Goal: Communication & Community: Answer question/provide support

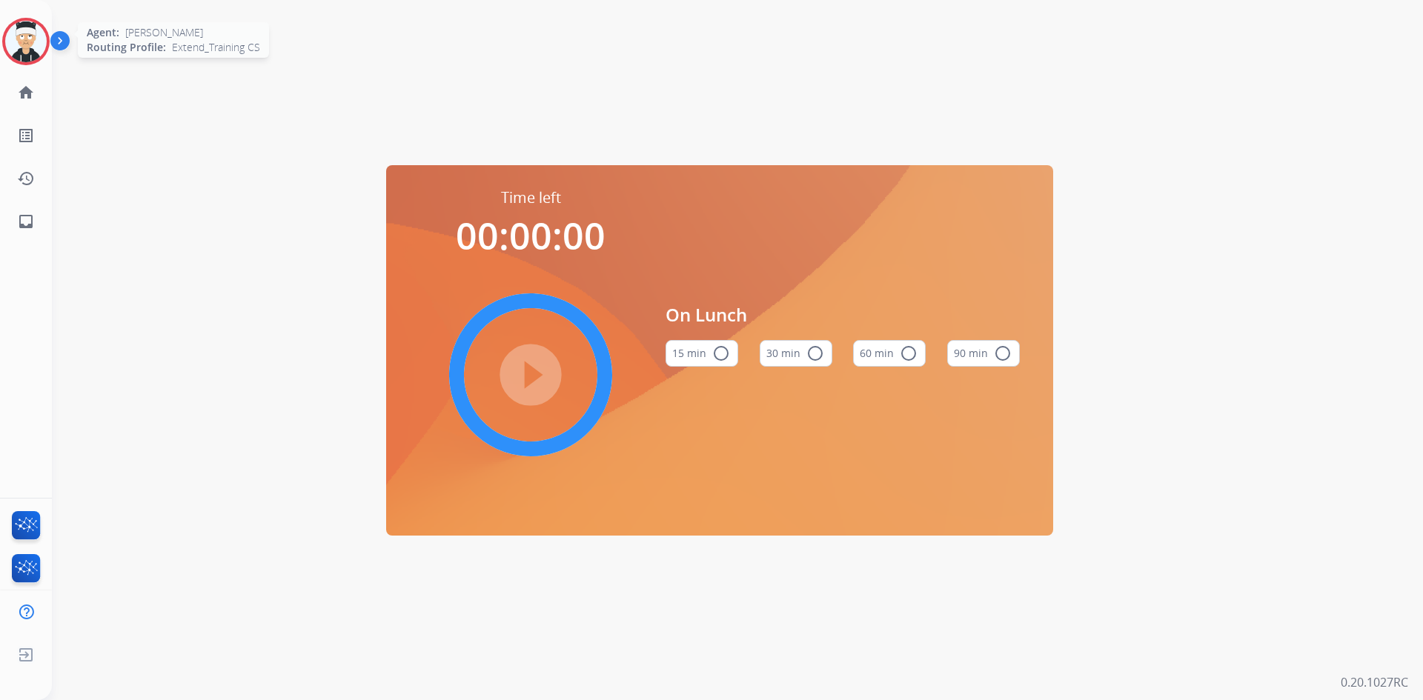
click at [23, 45] on img at bounding box center [25, 41] width 41 height 41
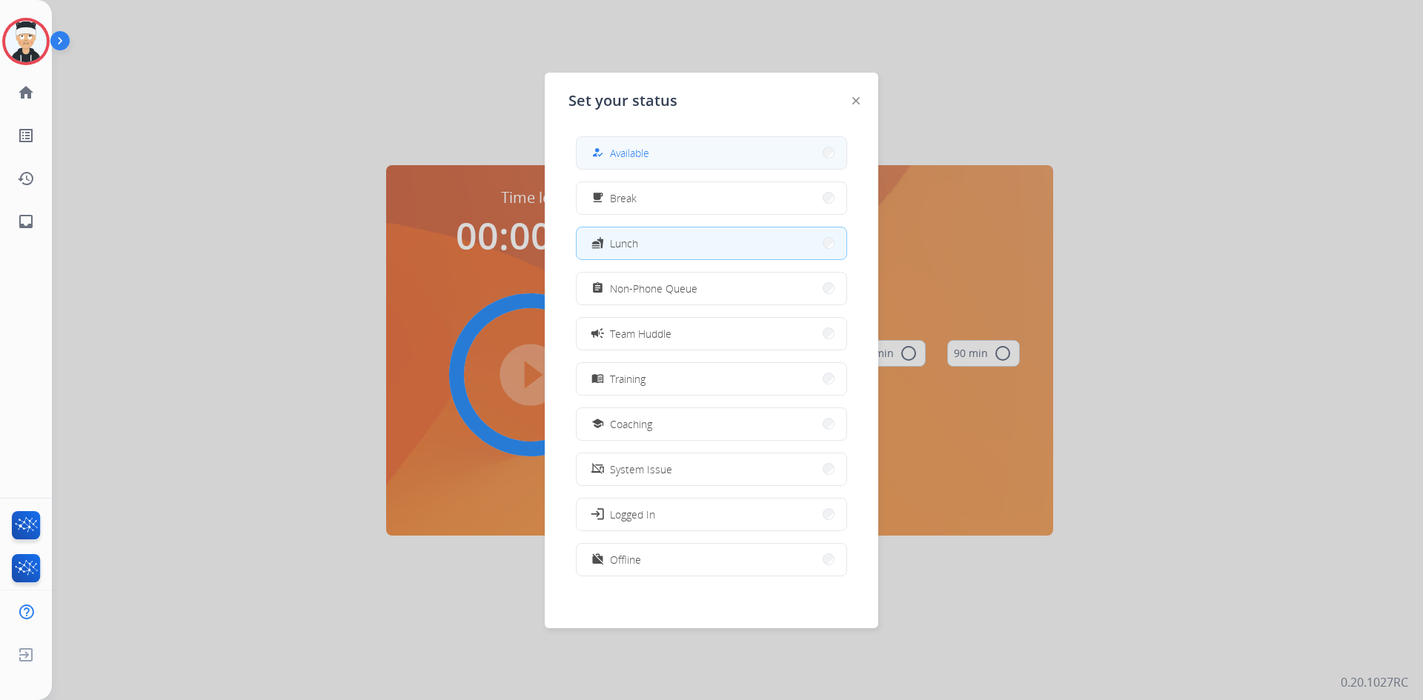
click at [757, 147] on button "how_to_reg Available" at bounding box center [711, 153] width 270 height 32
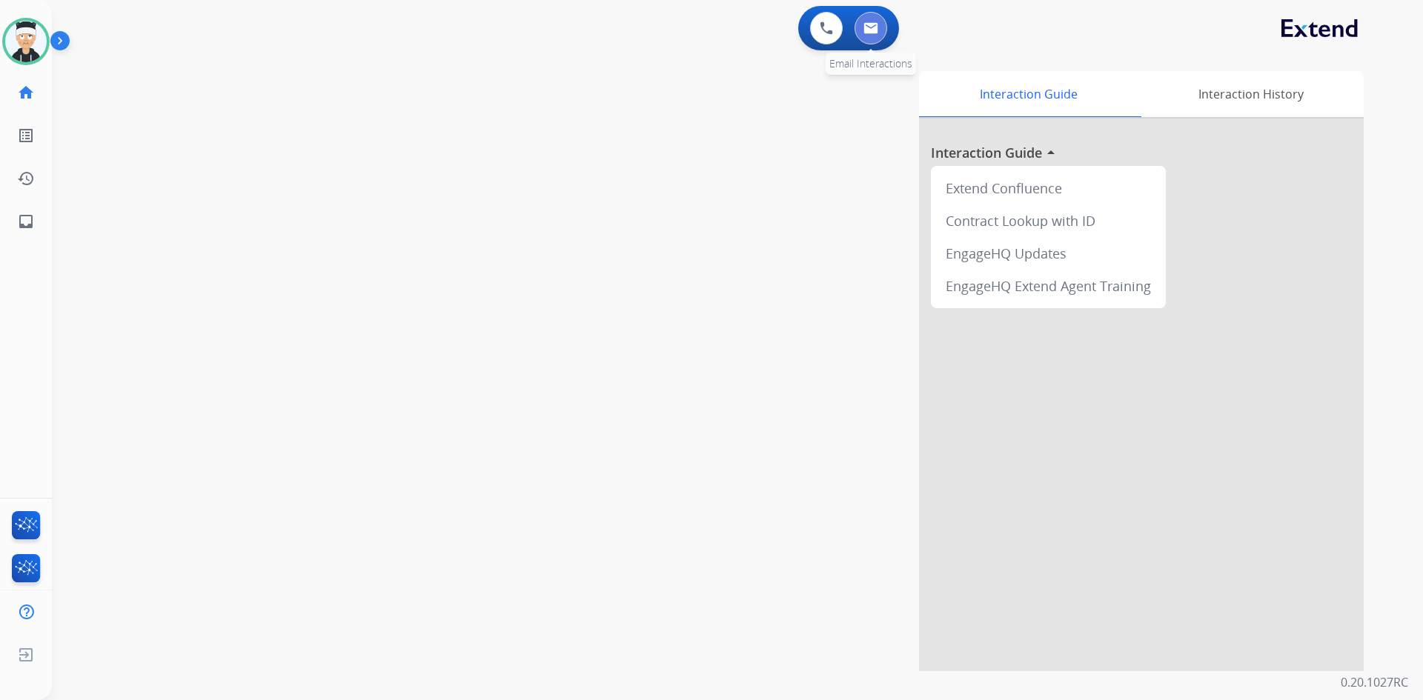
click at [876, 38] on button at bounding box center [870, 28] width 33 height 33
select select "**********"
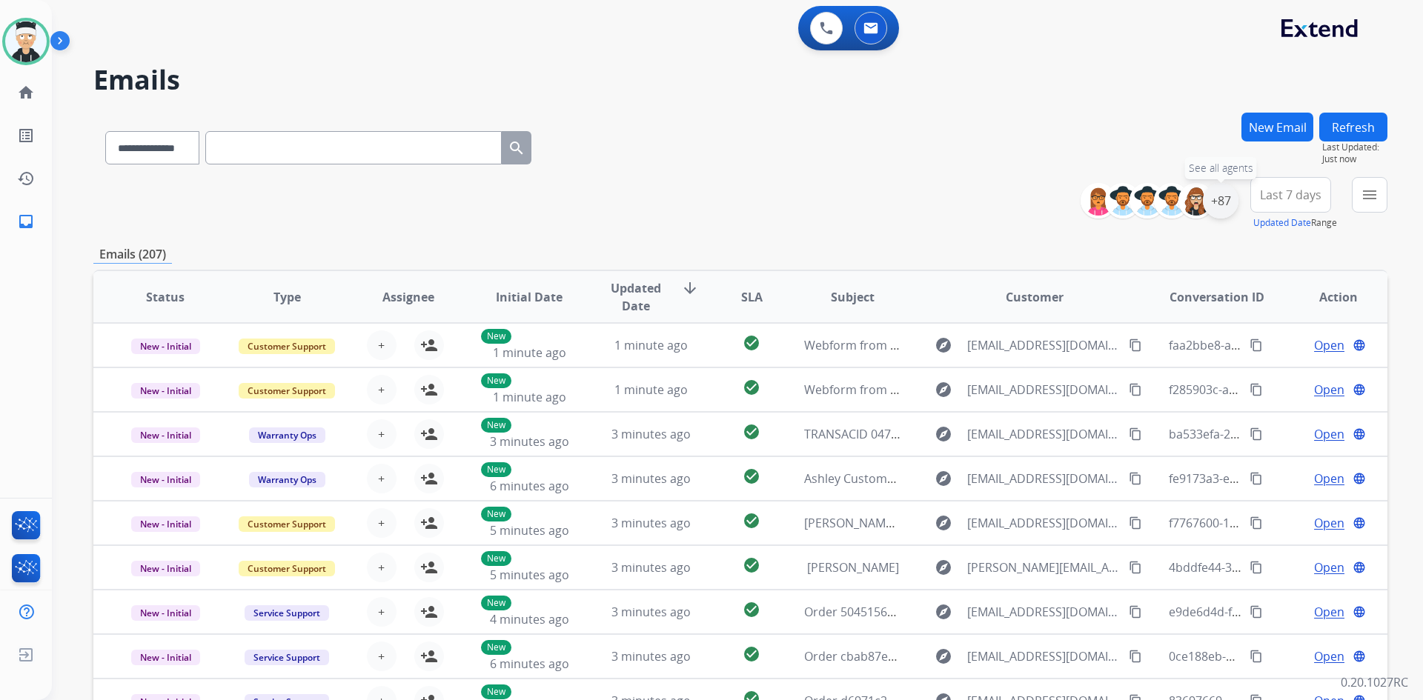
click at [1219, 212] on div "+87" at bounding box center [1220, 201] width 36 height 36
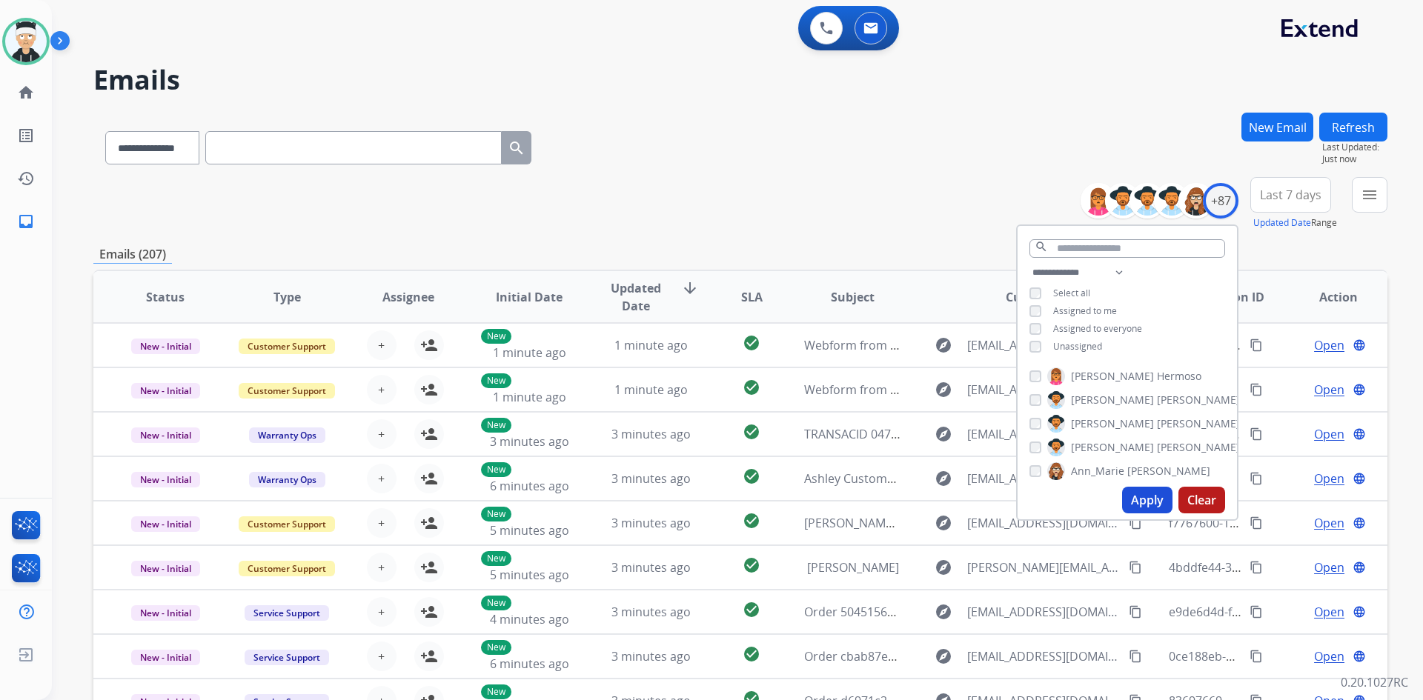
click at [1151, 499] on button "Apply" at bounding box center [1147, 500] width 50 height 27
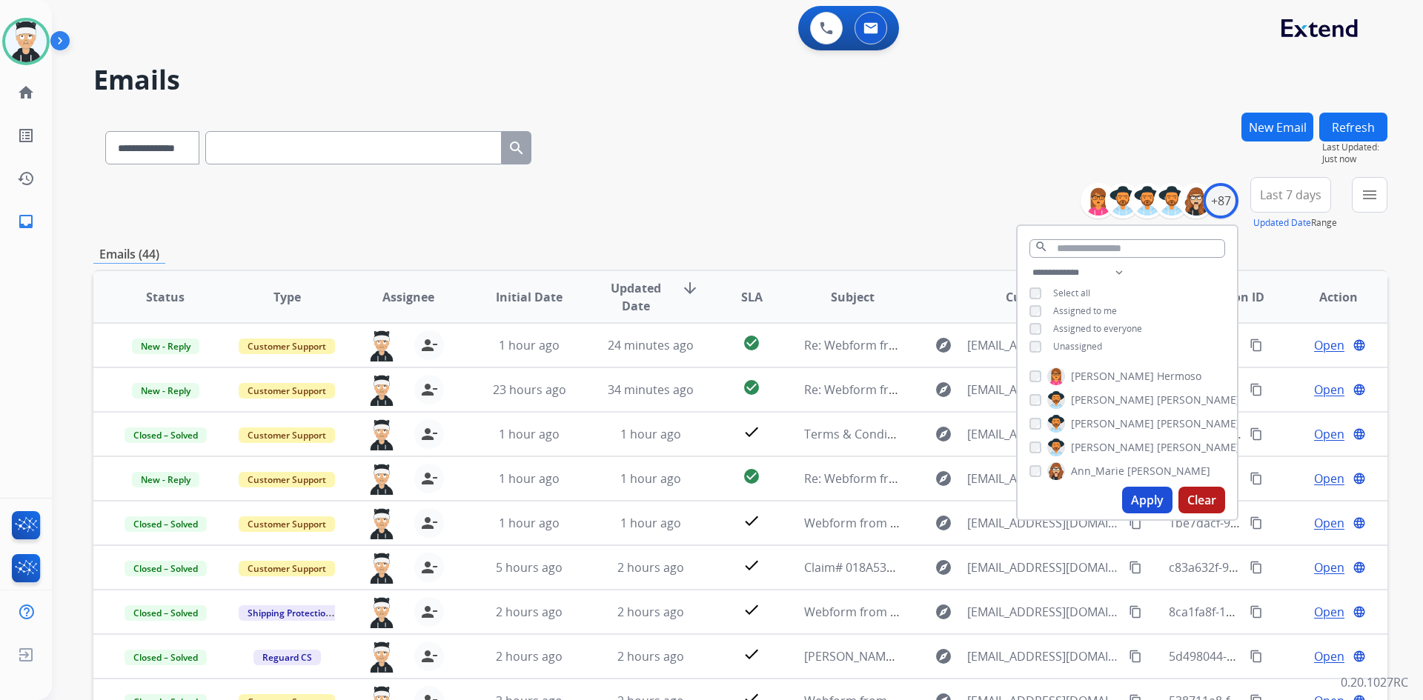
click at [834, 205] on div "**********" at bounding box center [740, 203] width 1294 height 53
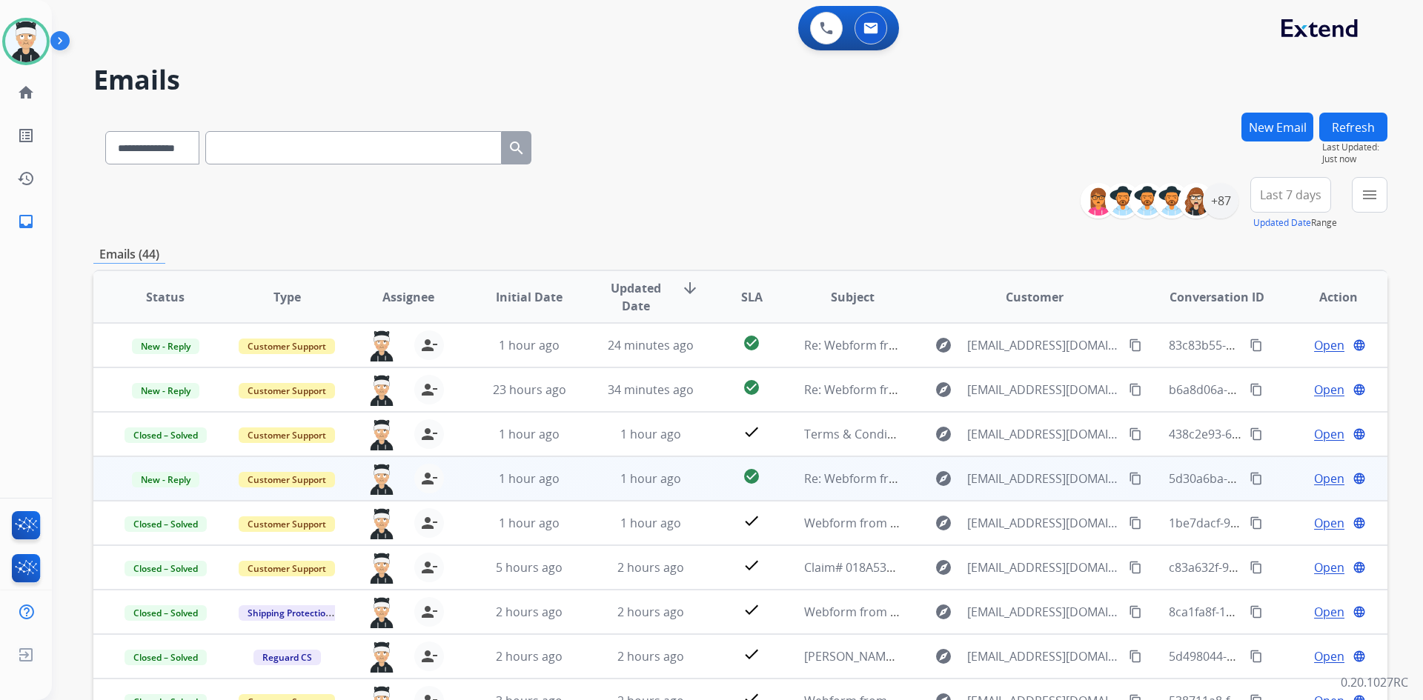
click at [1031, 466] on td "explore [EMAIL_ADDRESS][DOMAIN_NAME] content_copy" at bounding box center [1023, 478] width 242 height 44
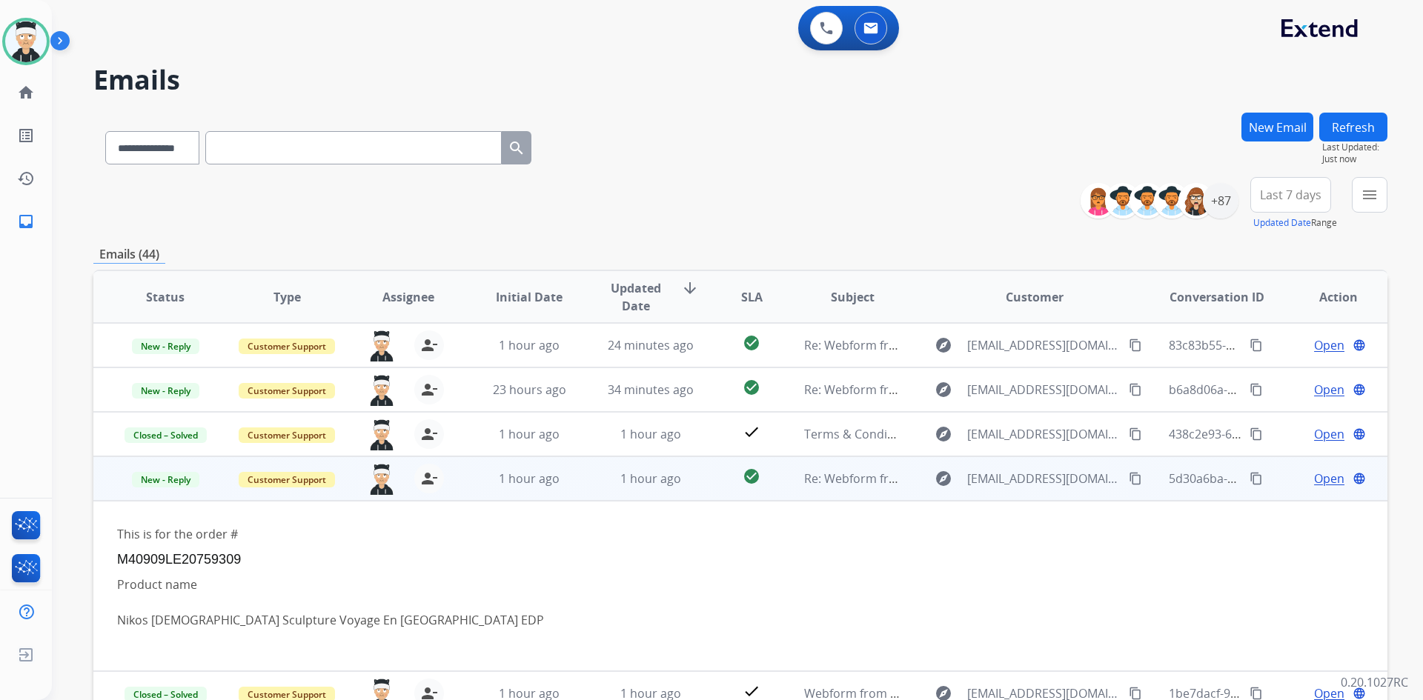
click at [1320, 482] on span "Open" at bounding box center [1329, 479] width 30 height 18
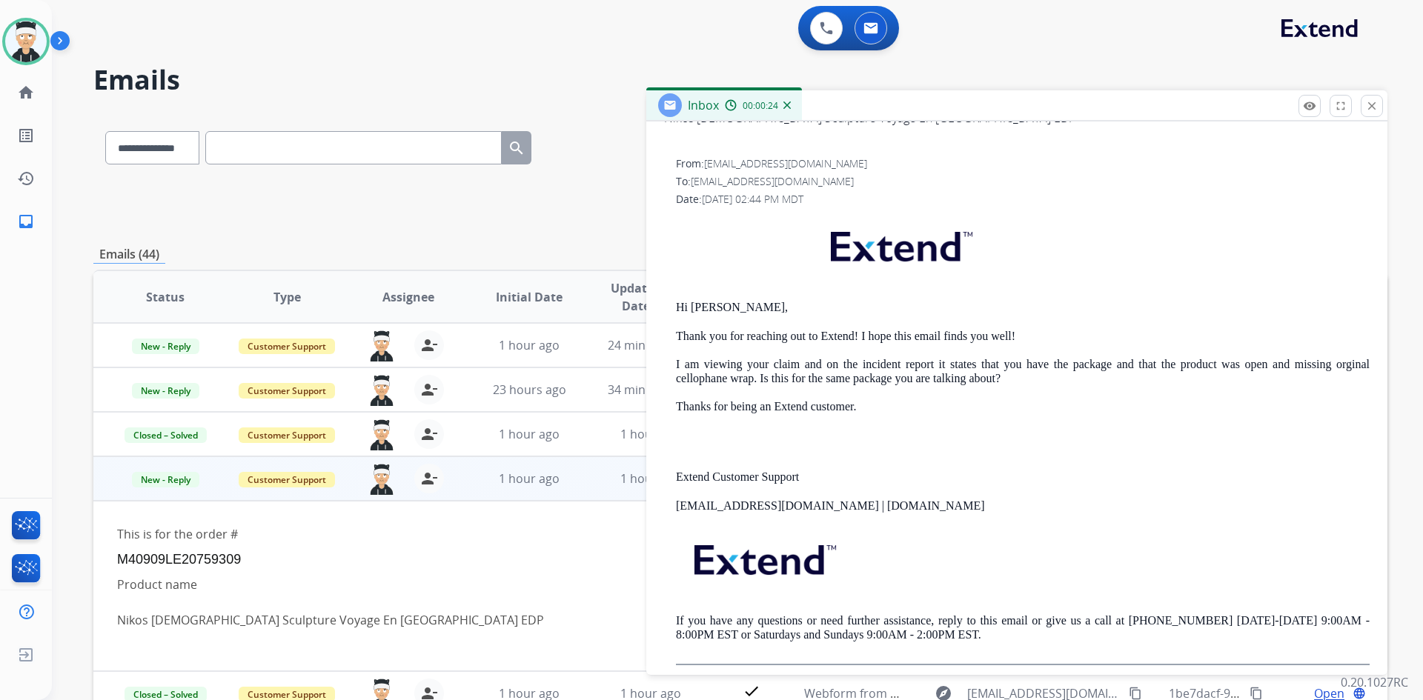
scroll to position [370, 0]
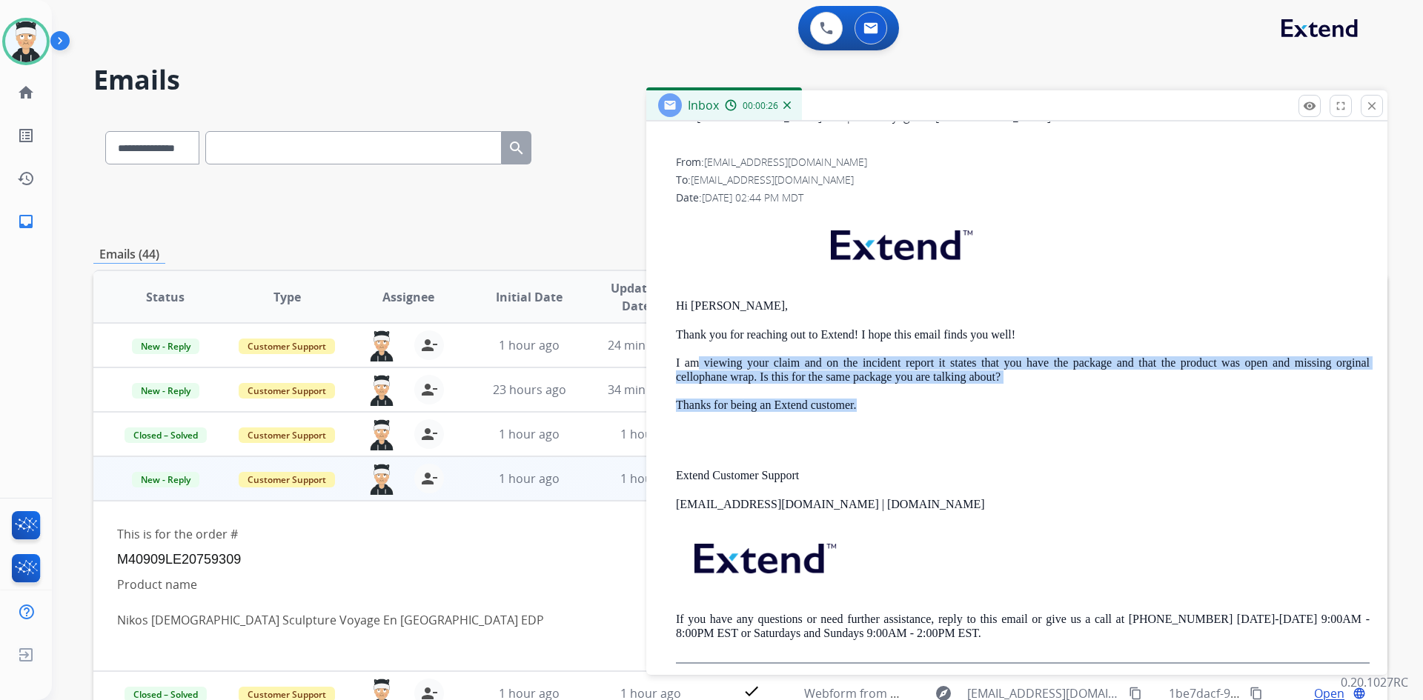
drag, startPoint x: 1019, startPoint y: 387, endPoint x: 699, endPoint y: 356, distance: 321.6
click at [699, 356] on div "Hi [PERSON_NAME], Thank you for reaching out to Extend! I hope this email finds…" at bounding box center [1022, 438] width 693 height 451
click at [1058, 370] on p "I am viewing your claim and on the incident report it states that you have the …" at bounding box center [1022, 369] width 693 height 27
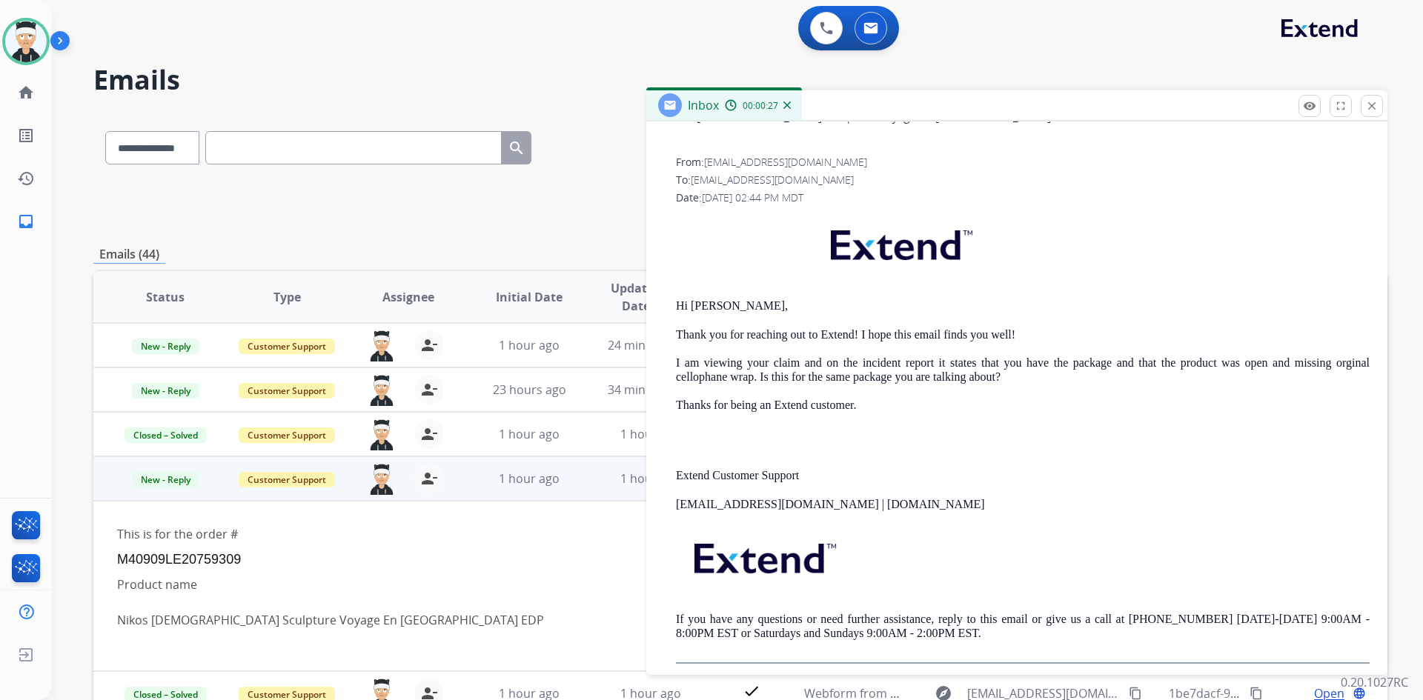
click at [1045, 381] on p "I am viewing your claim and on the incident report it states that you have the …" at bounding box center [1022, 369] width 693 height 27
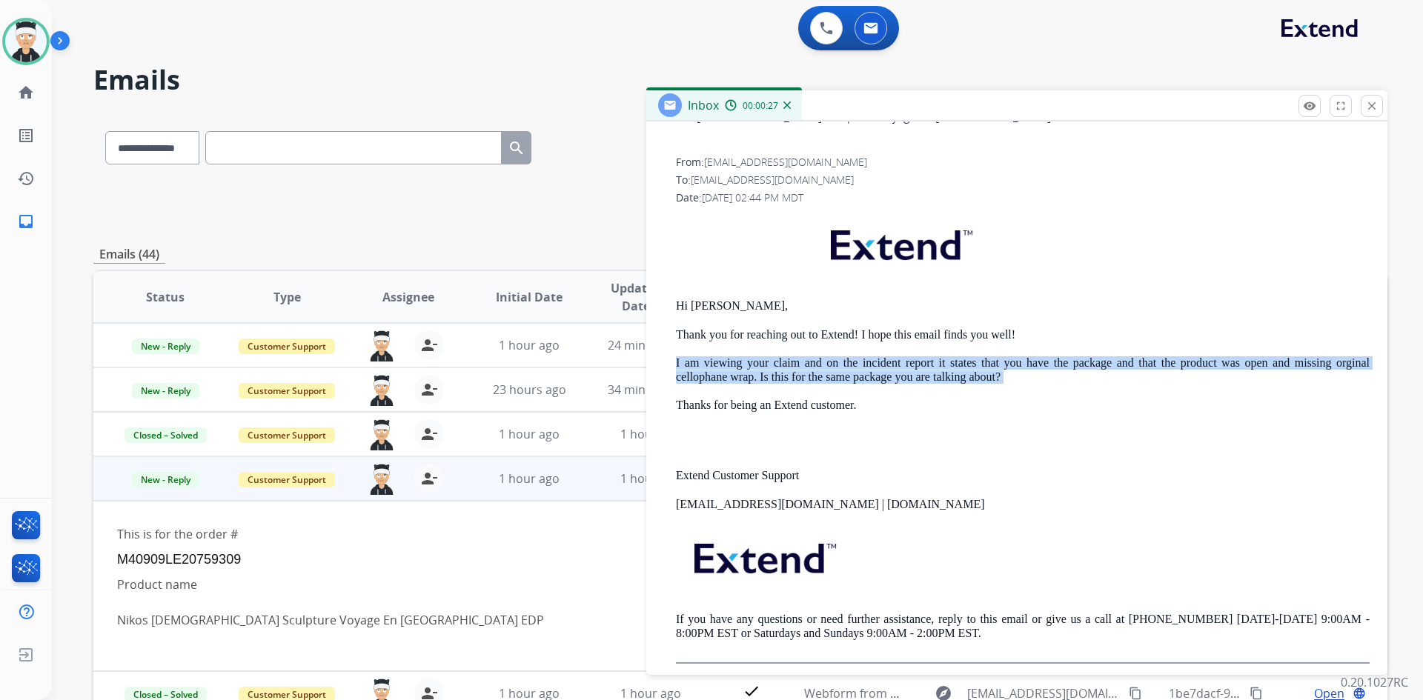
drag, startPoint x: 1045, startPoint y: 381, endPoint x: 798, endPoint y: 348, distance: 248.9
click at [798, 348] on div "Hi [PERSON_NAME], Thank you for reaching out to Extend! I hope this email finds…" at bounding box center [1022, 438] width 693 height 451
click at [1145, 397] on div "Hi [PERSON_NAME], Thank you for reaching out to Extend! I hope this email finds…" at bounding box center [1022, 438] width 693 height 451
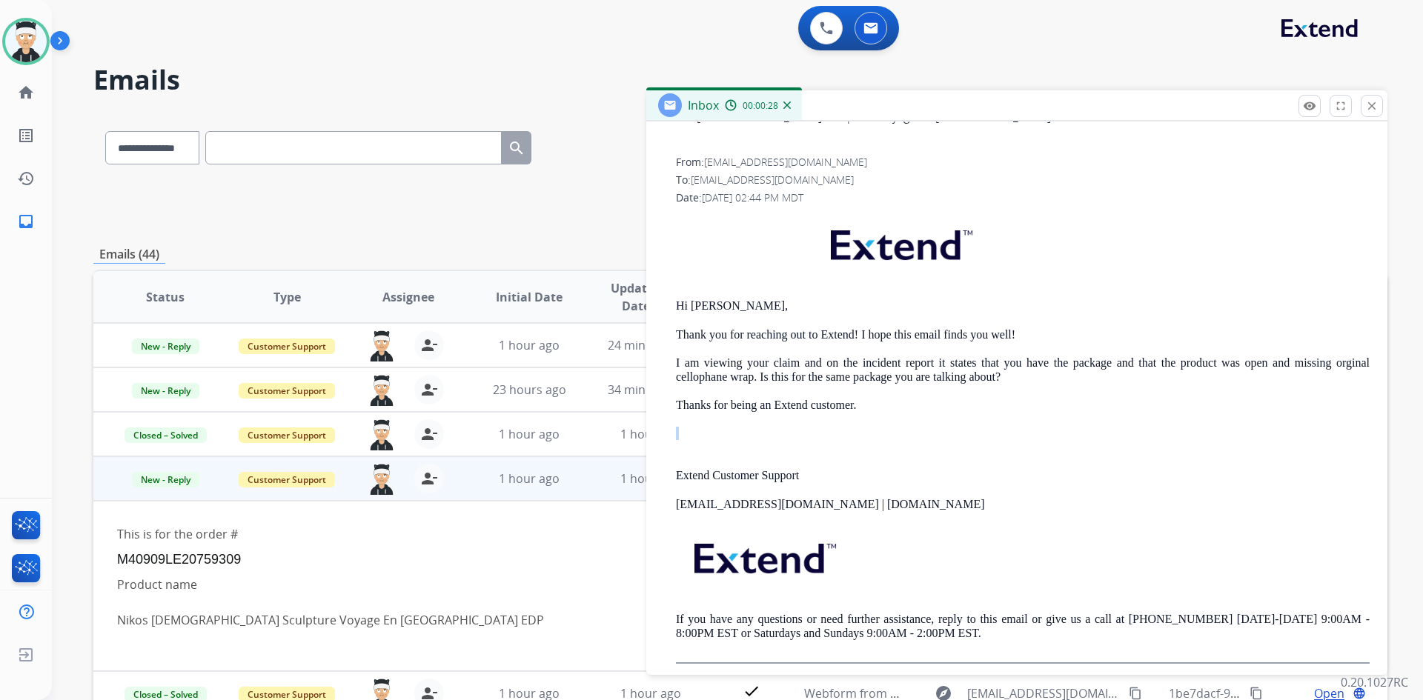
click at [1145, 397] on div "Hi [PERSON_NAME], Thank you for reaching out to Extend! I hope this email finds…" at bounding box center [1022, 438] width 693 height 451
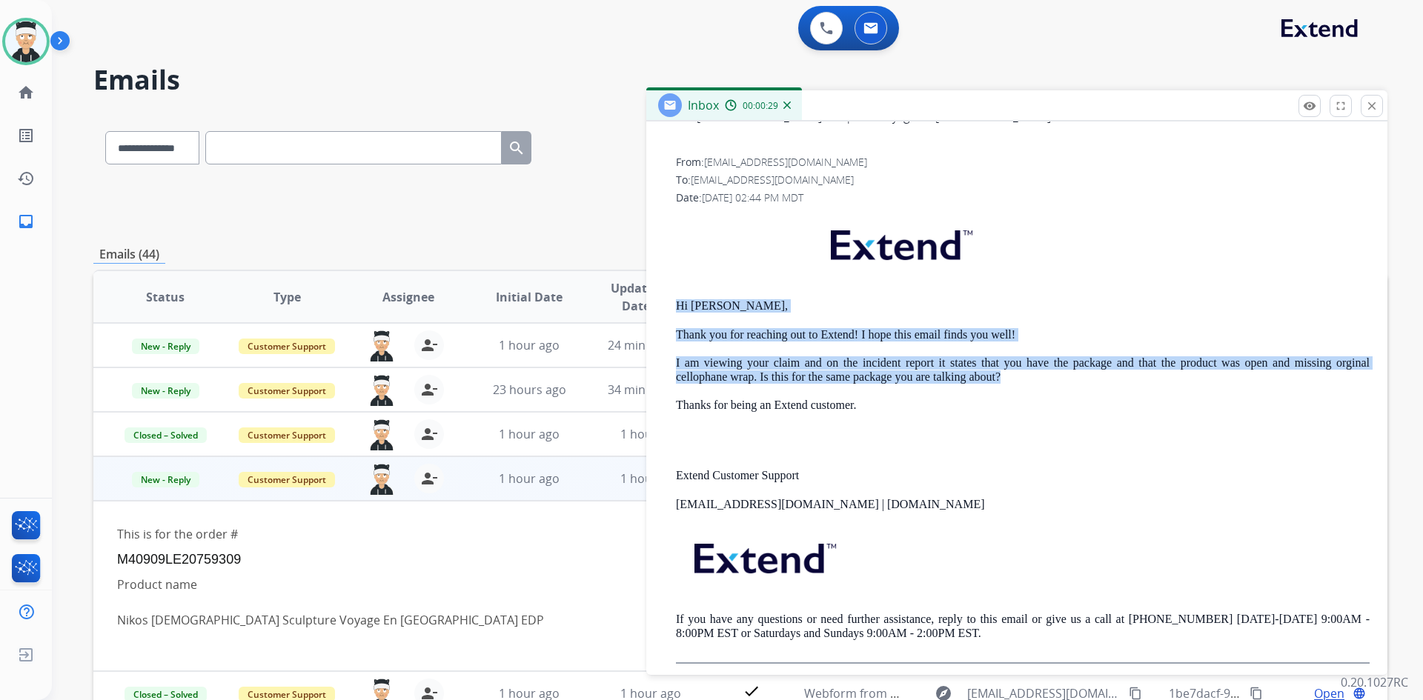
drag, startPoint x: 1017, startPoint y: 382, endPoint x: 667, endPoint y: 293, distance: 360.8
click at [665, 293] on div "From: [EMAIL_ADDRESS][DOMAIN_NAME] To: [EMAIL_ADDRESS][DOMAIN_NAME] Date: [DATE…" at bounding box center [1016, 409] width 705 height 509
copy div "Hi [PERSON_NAME], Thank you for reaching out to Extend! I hope this email finds…"
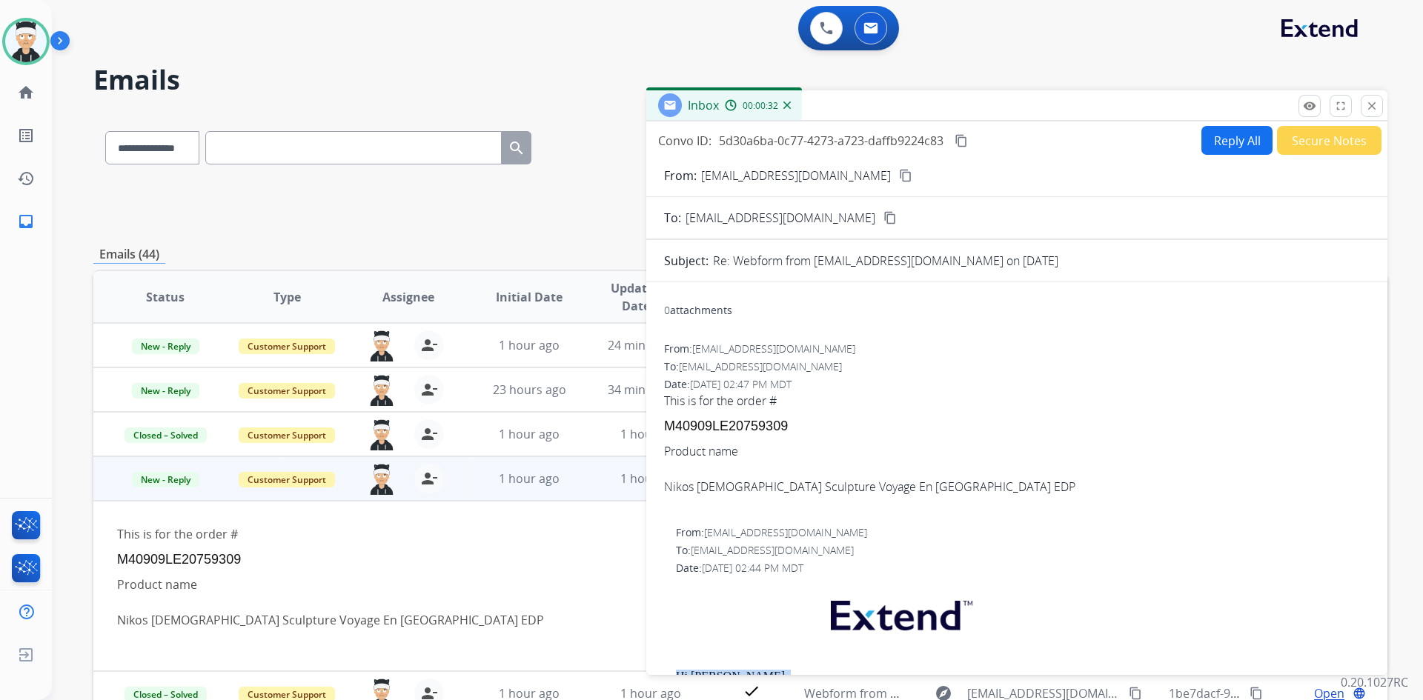
click at [1237, 143] on button "Reply All" at bounding box center [1236, 140] width 71 height 29
select select "**********"
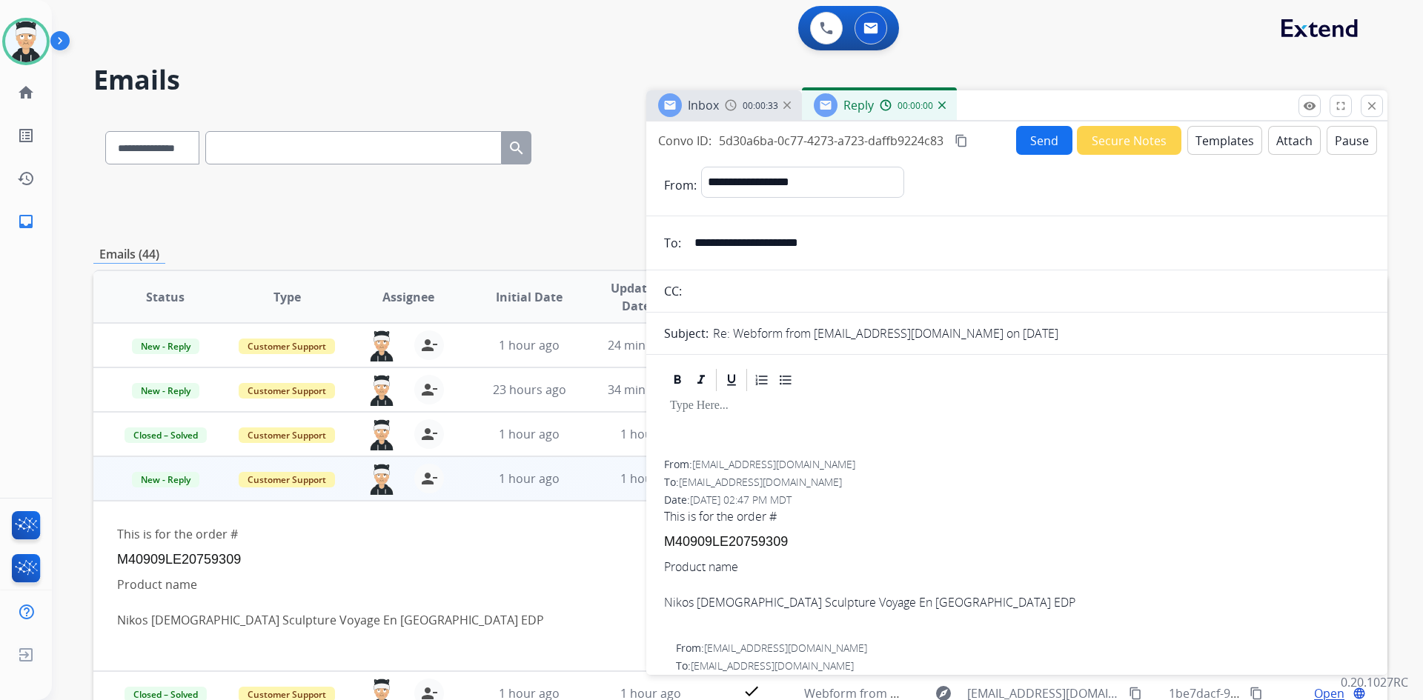
click at [1208, 150] on button "Templates" at bounding box center [1224, 140] width 75 height 29
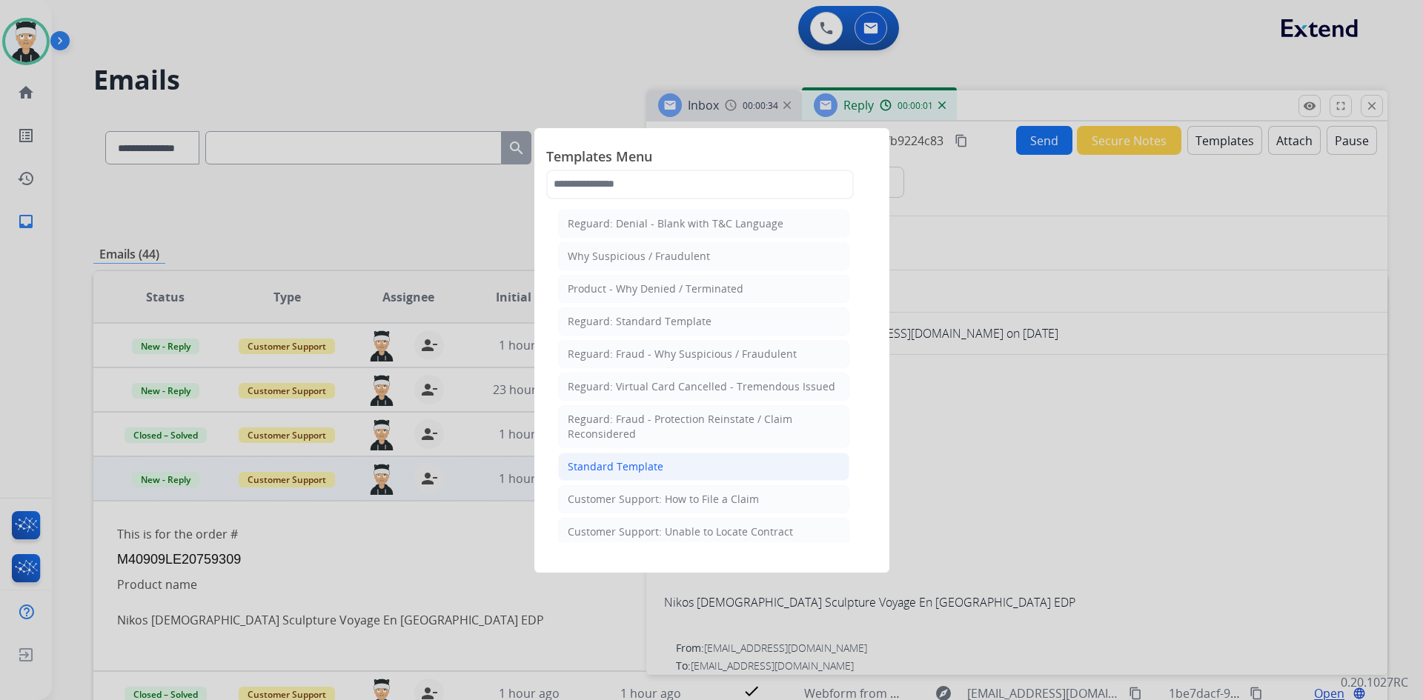
click at [773, 459] on li "Standard Template" at bounding box center [703, 467] width 291 height 28
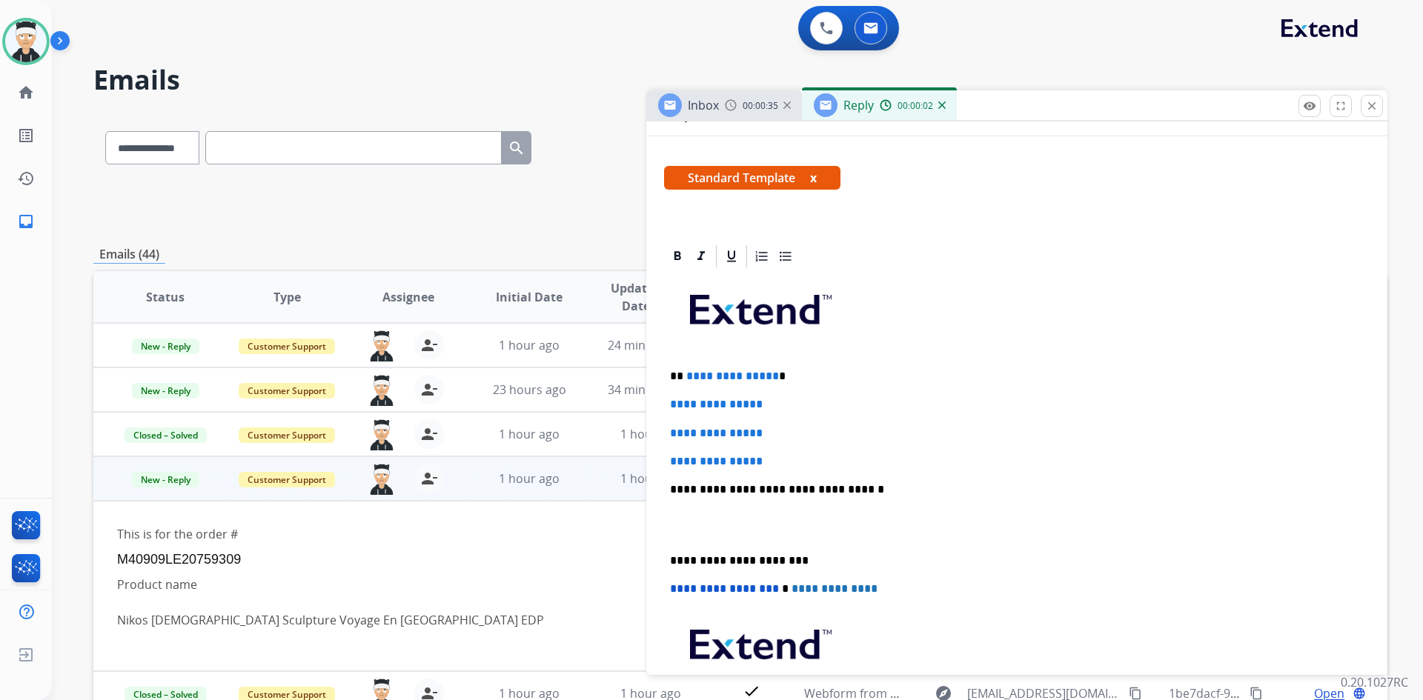
scroll to position [222, 0]
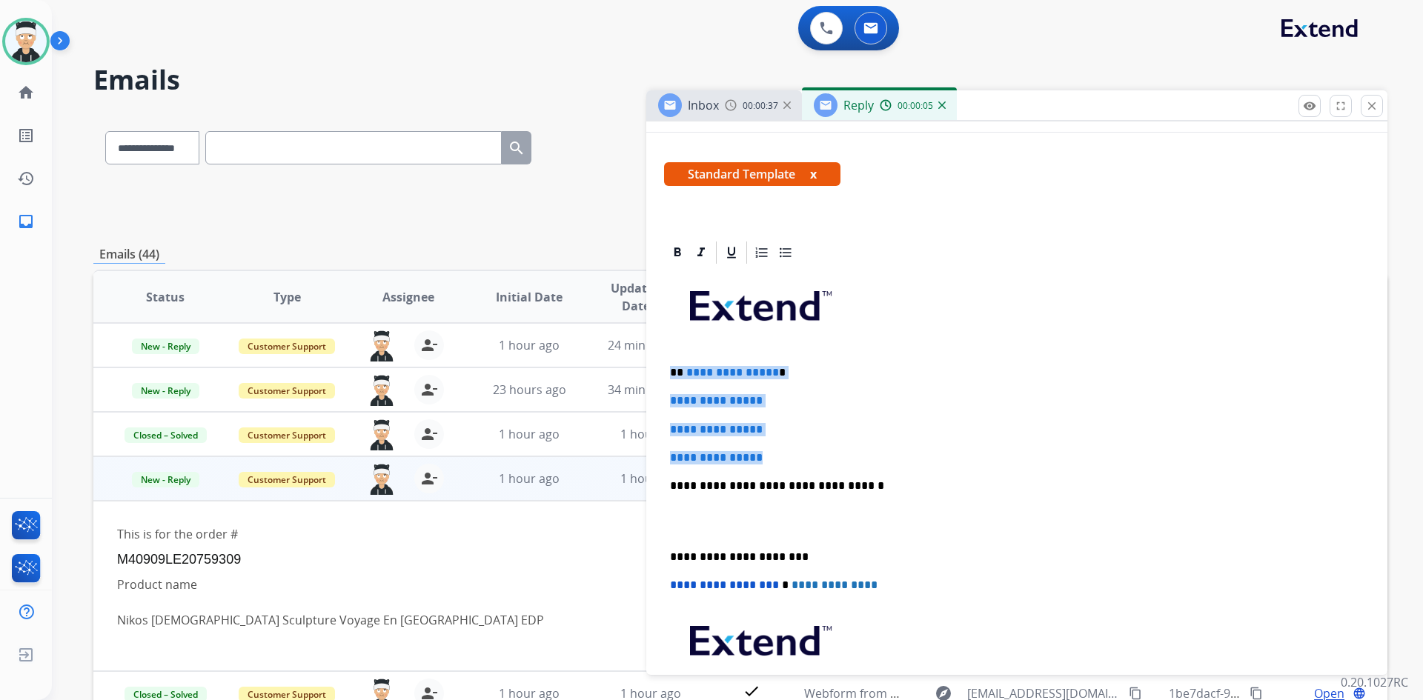
drag, startPoint x: 779, startPoint y: 458, endPoint x: 668, endPoint y: 373, distance: 139.6
click at [668, 373] on div "**********" at bounding box center [1016, 521] width 705 height 510
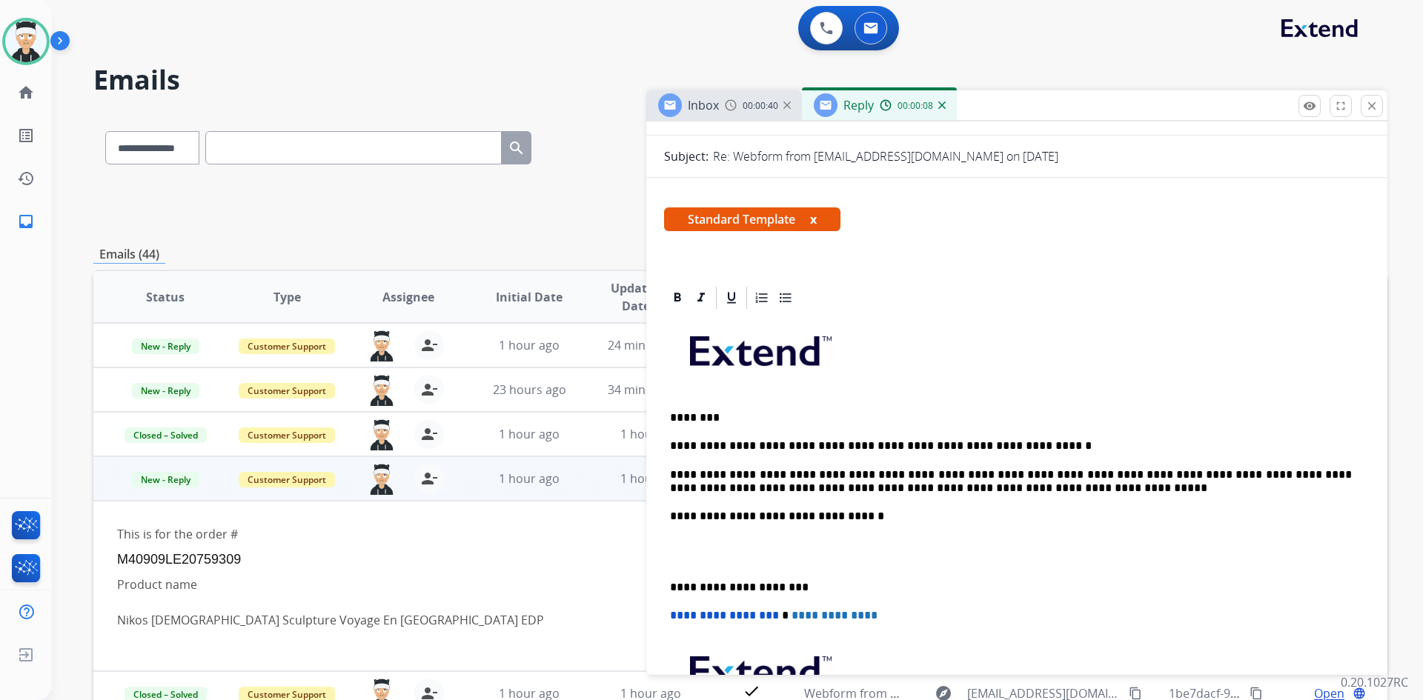
scroll to position [0, 0]
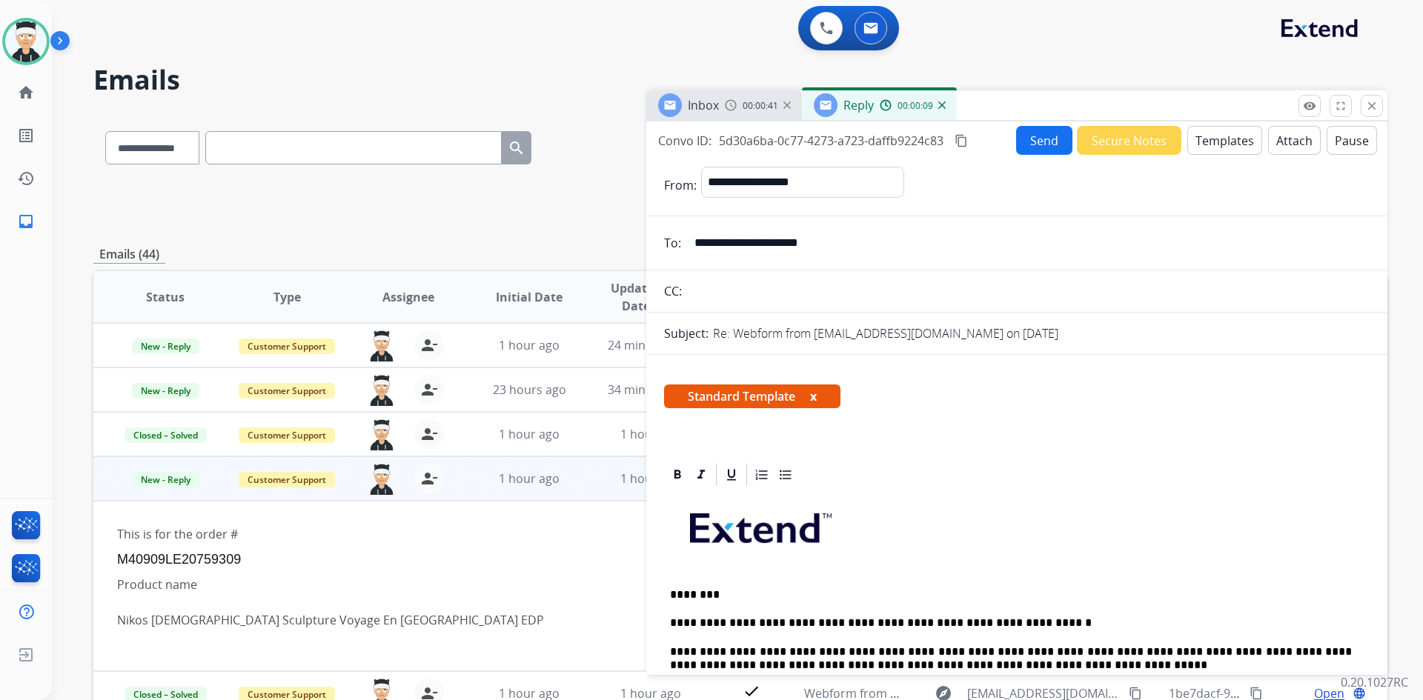
click at [1037, 137] on button "Send" at bounding box center [1044, 140] width 56 height 29
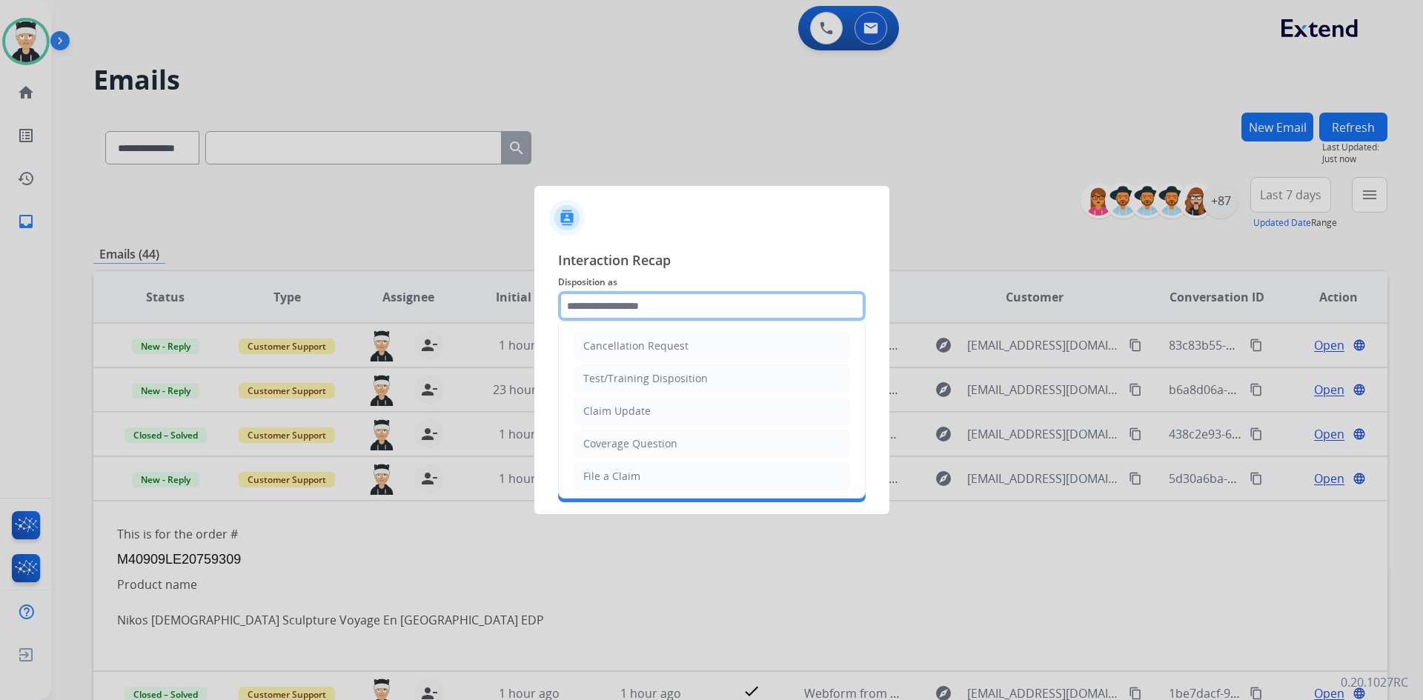
click at [661, 315] on input "text" at bounding box center [711, 306] width 307 height 30
click at [682, 419] on li "Claim Update" at bounding box center [711, 411] width 276 height 28
type input "**********"
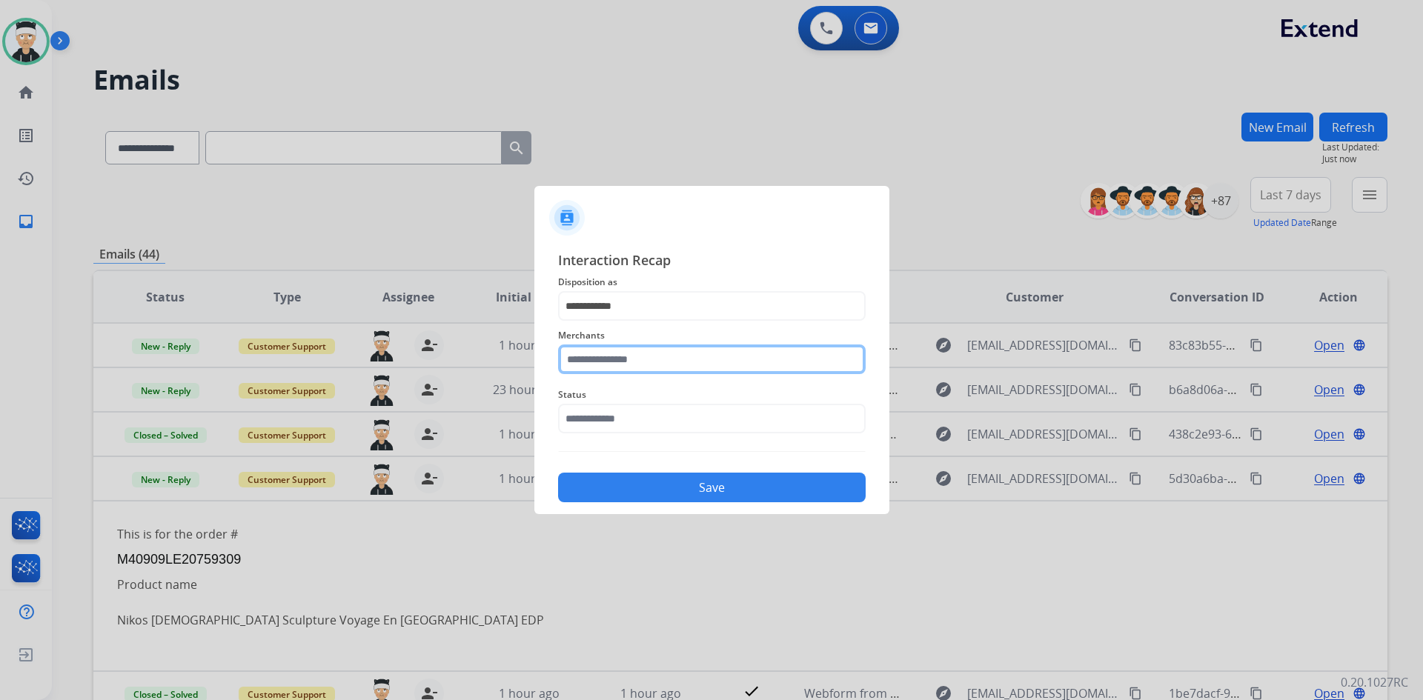
click at [698, 353] on input "text" at bounding box center [711, 360] width 307 height 30
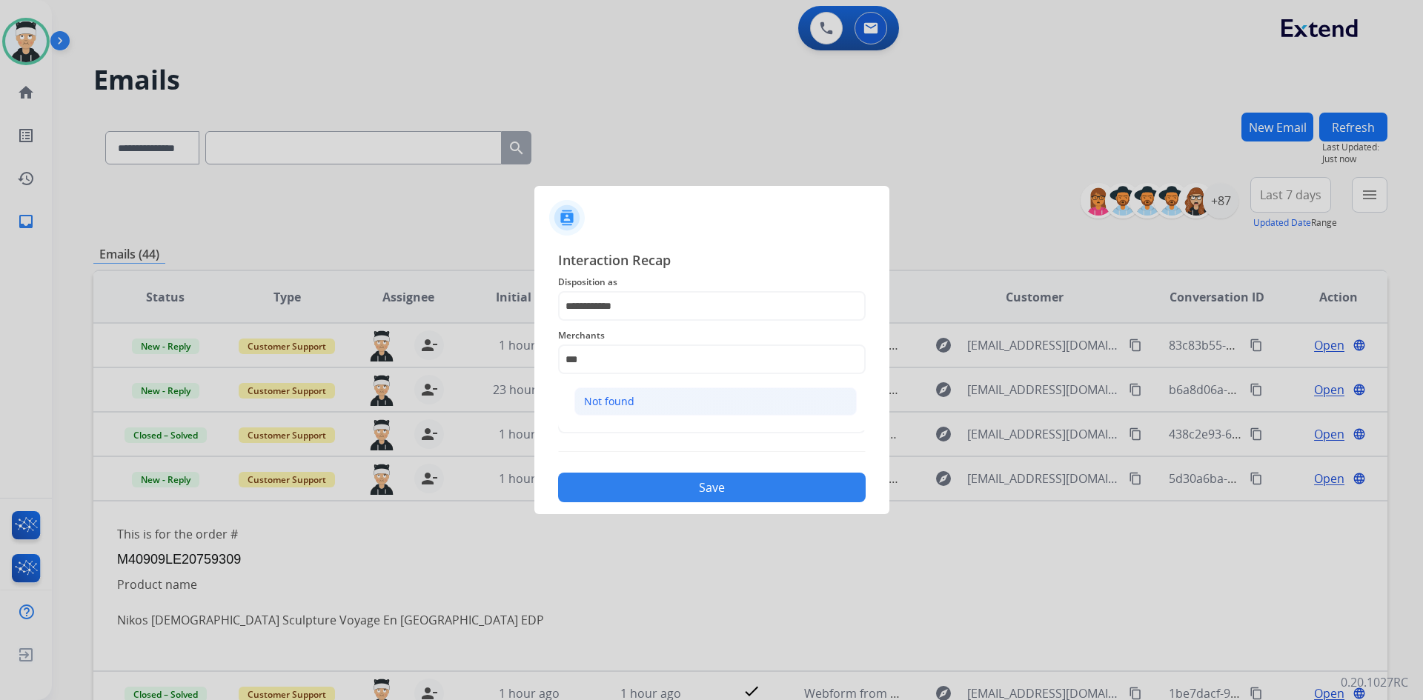
click at [684, 402] on li "Not found" at bounding box center [715, 401] width 282 height 28
type input "*********"
click at [673, 431] on input "text" at bounding box center [711, 419] width 307 height 30
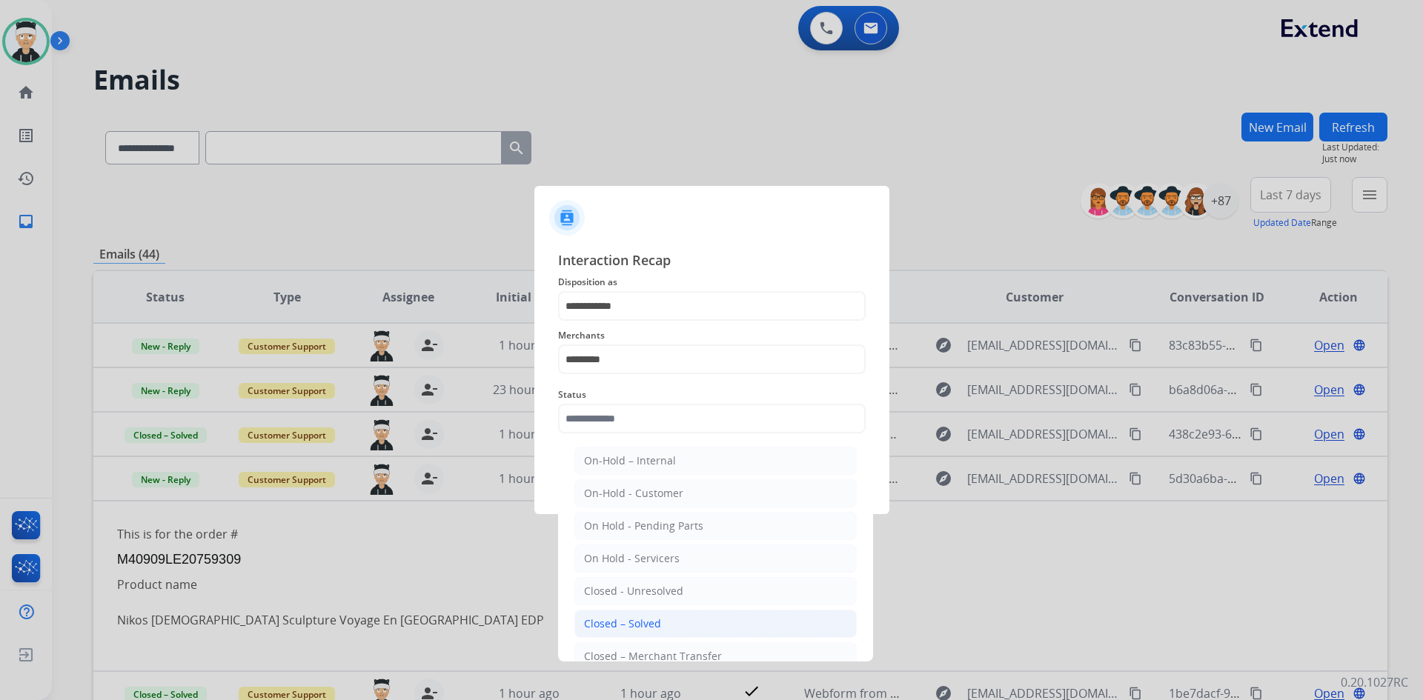
click at [698, 620] on li "Closed – Solved" at bounding box center [715, 624] width 282 height 28
type input "**********"
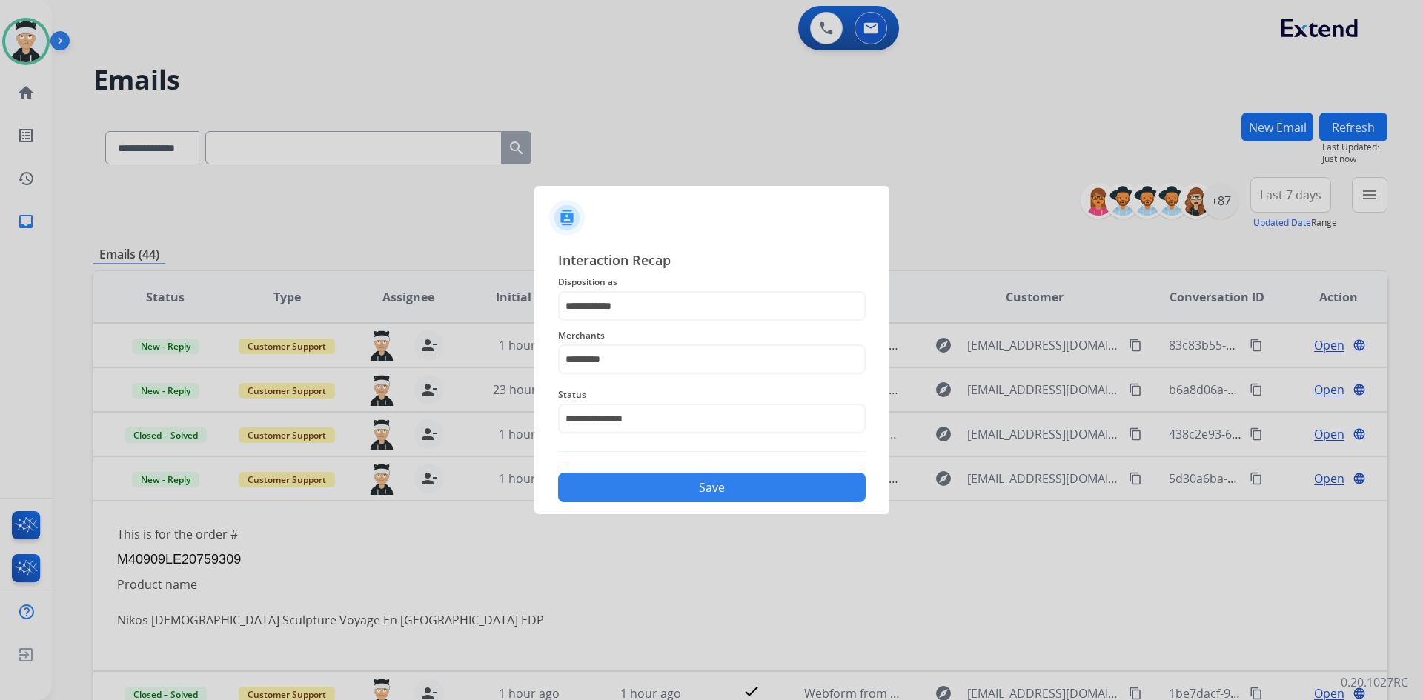
click at [753, 491] on button "Save" at bounding box center [711, 488] width 307 height 30
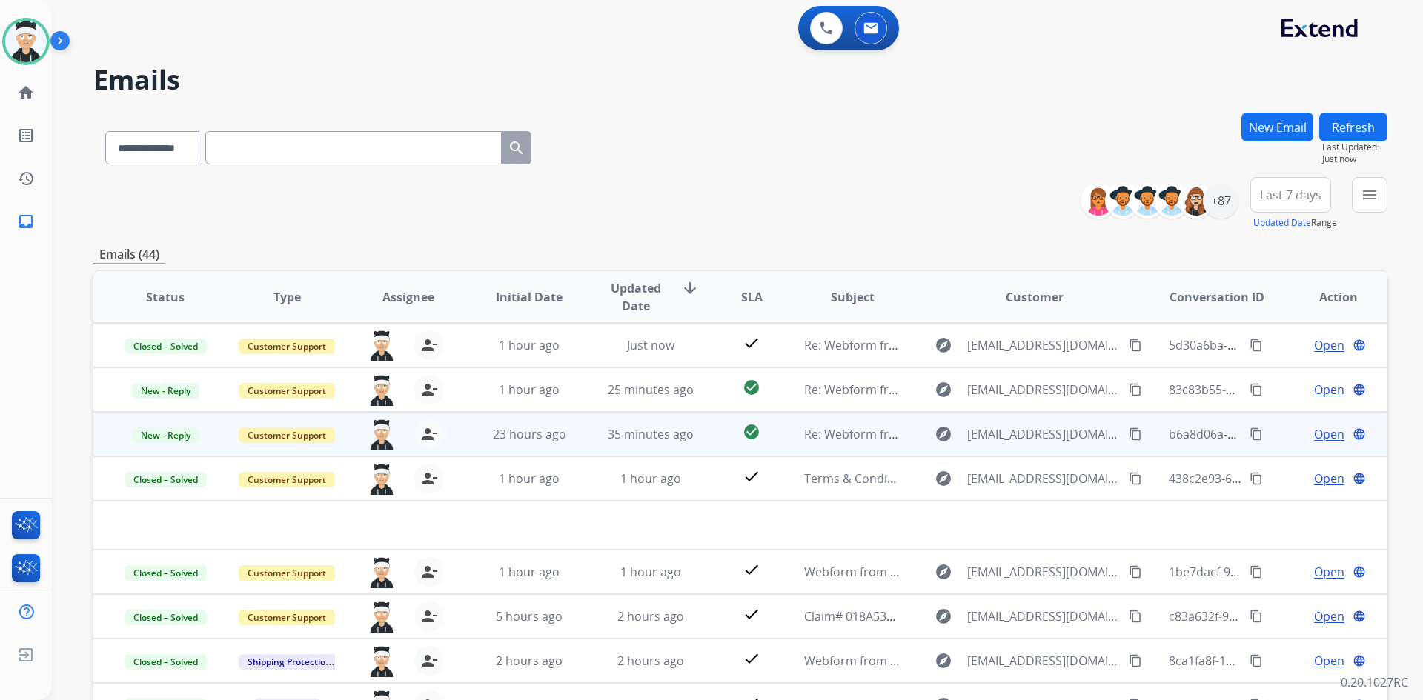
click at [1323, 431] on span "Open" at bounding box center [1329, 434] width 30 height 18
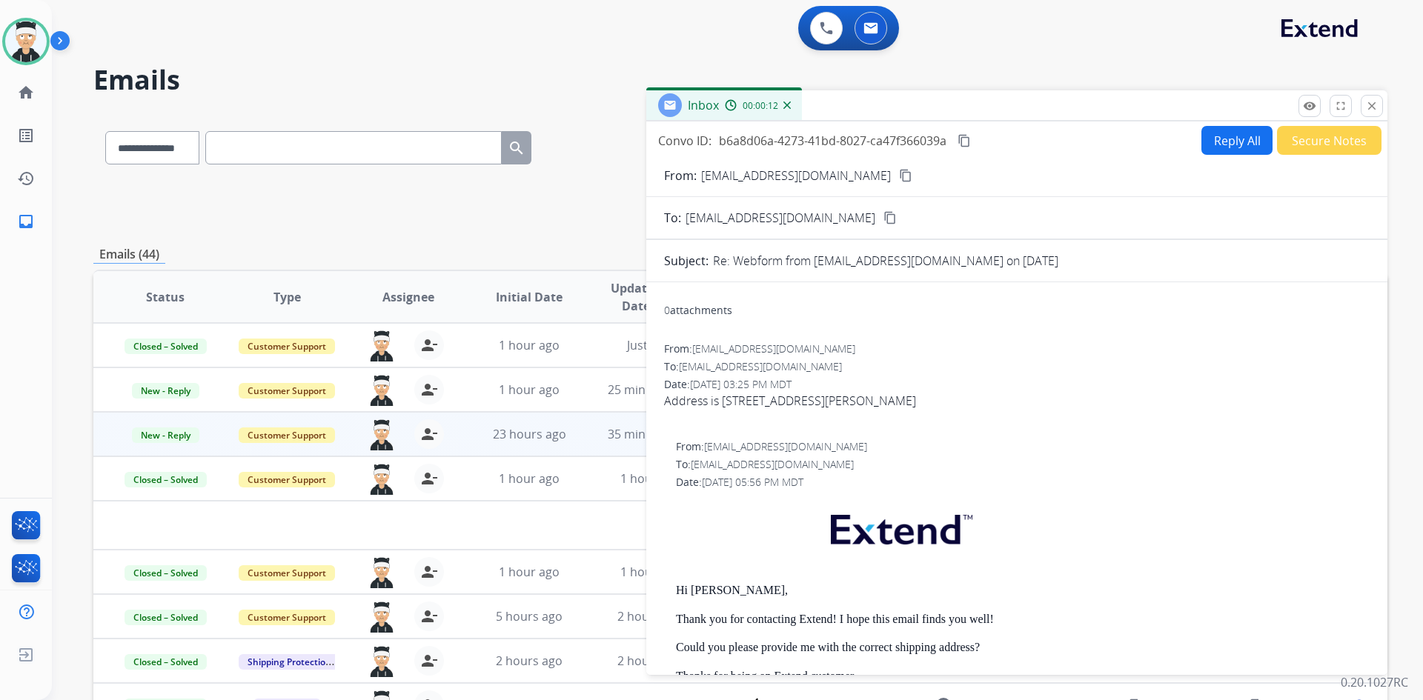
click at [899, 176] on mat-icon "content_copy" at bounding box center [905, 175] width 13 height 13
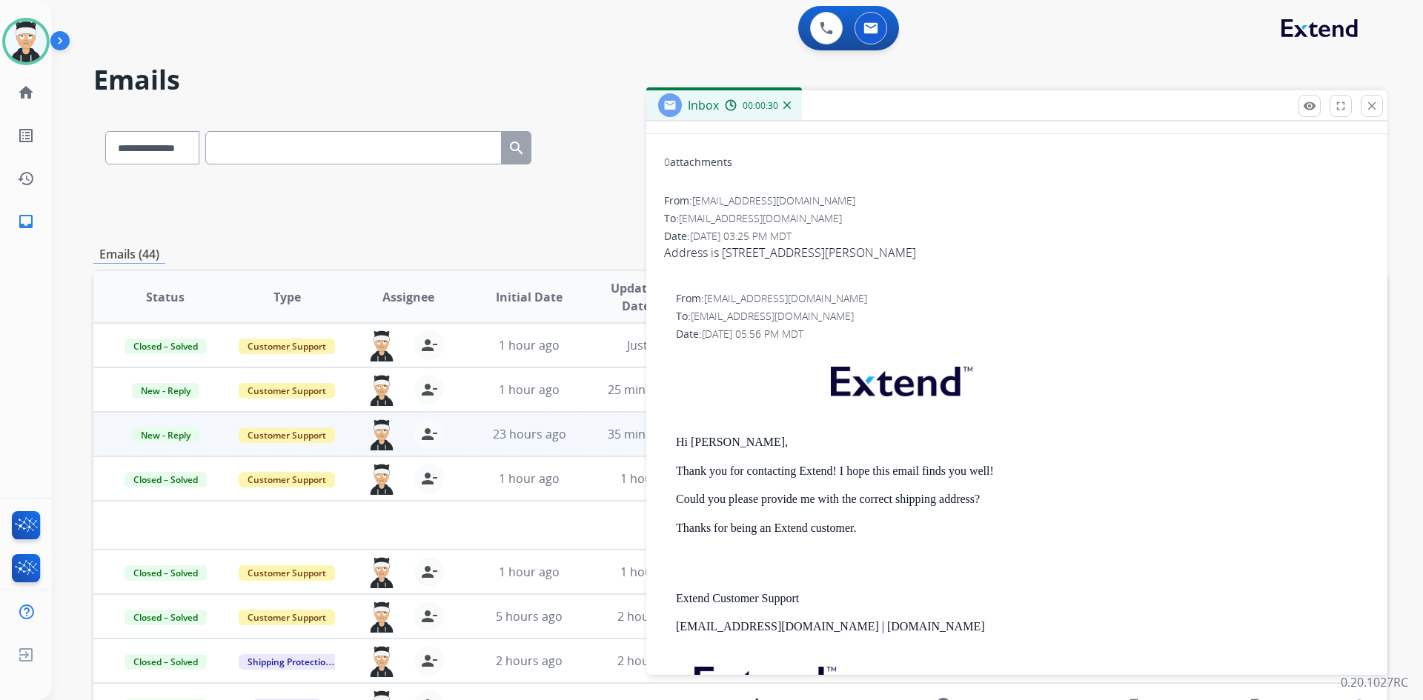
scroll to position [74, 0]
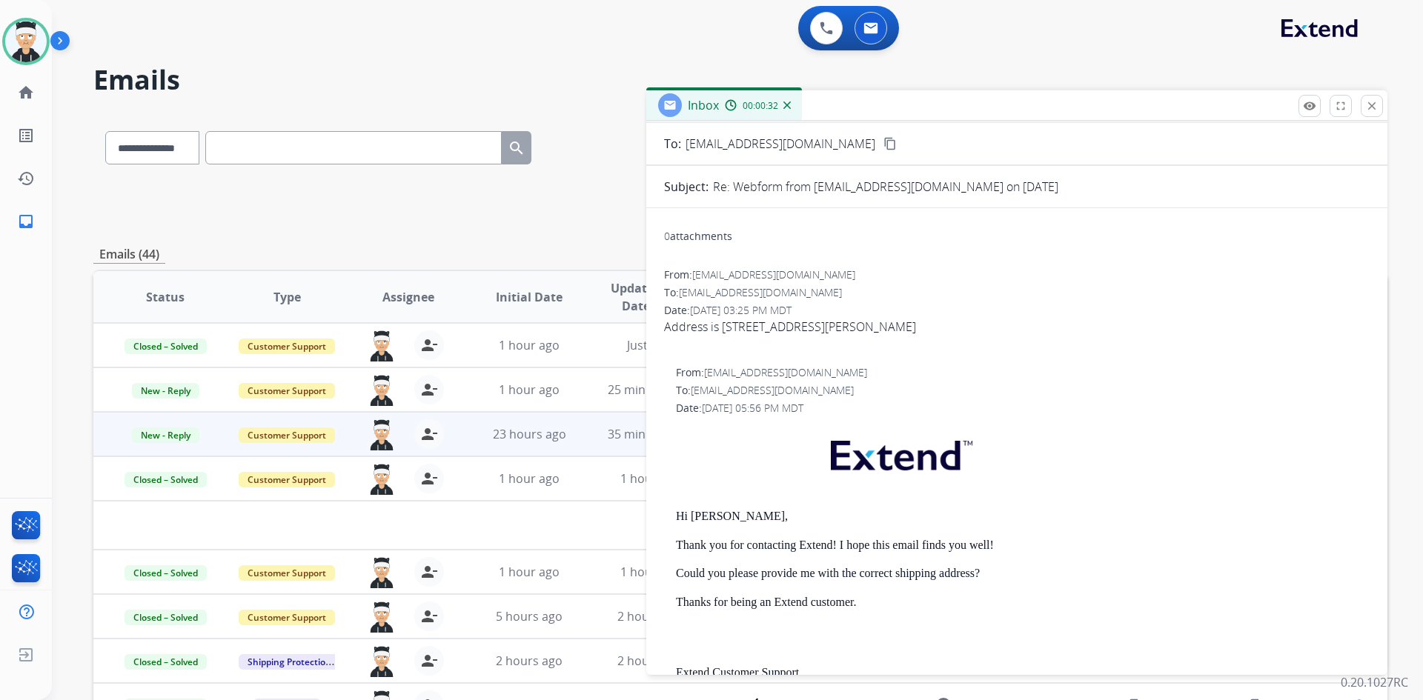
click at [960, 337] on span "Address is [STREET_ADDRESS][PERSON_NAME]" at bounding box center [1016, 336] width 705 height 36
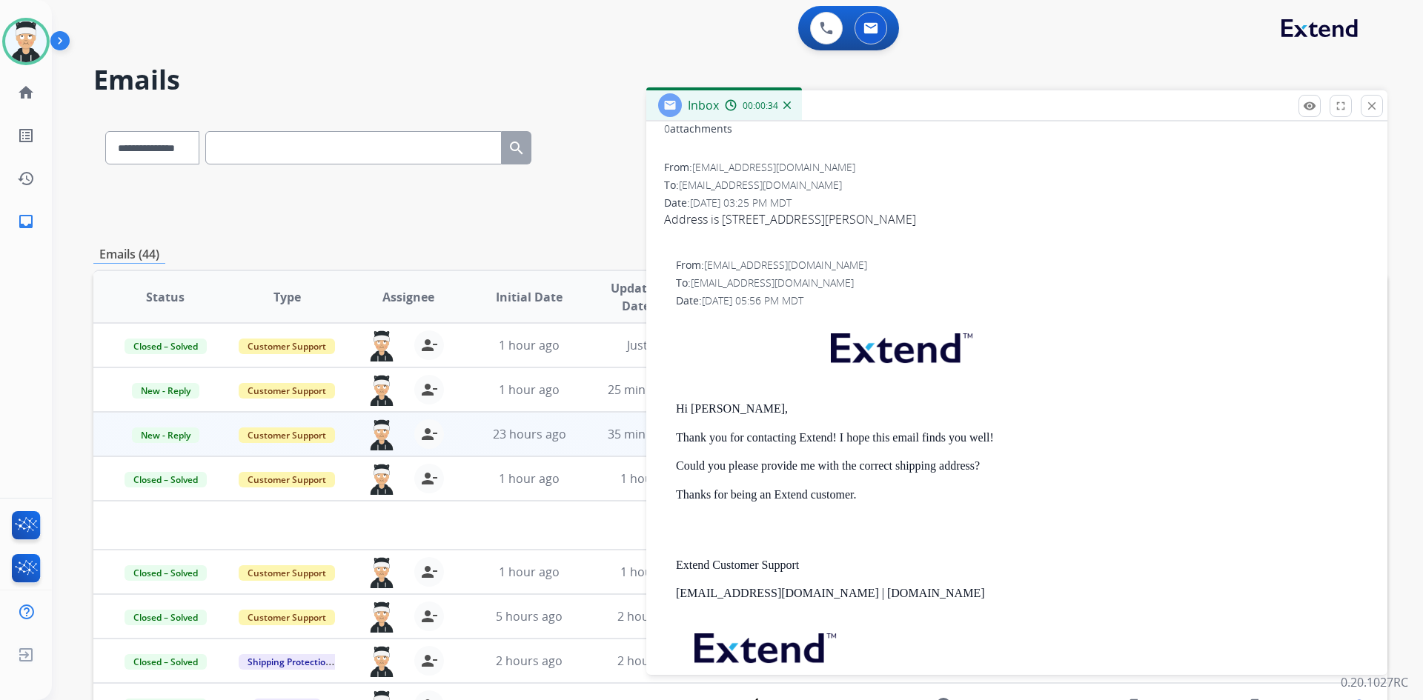
scroll to position [222, 0]
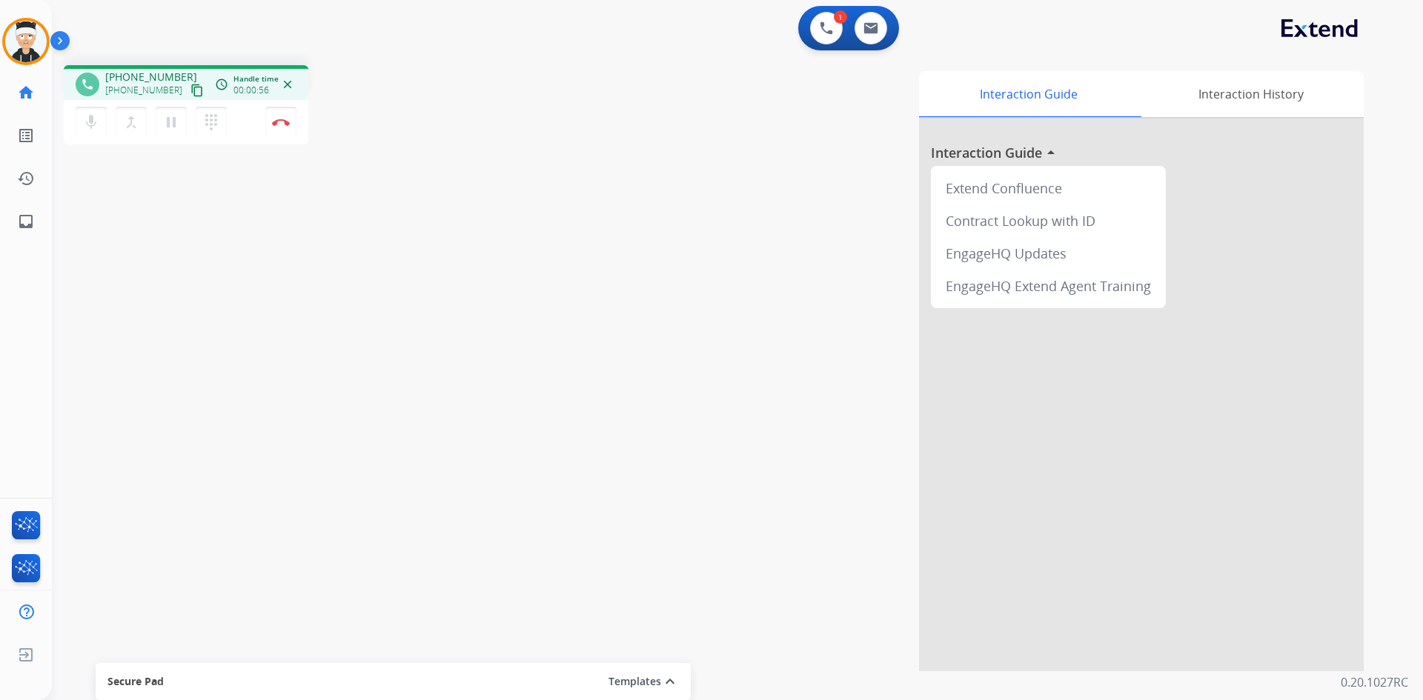
click at [190, 85] on mat-icon "content_copy" at bounding box center [196, 90] width 13 height 13
click at [206, 127] on mat-icon "dialpad" at bounding box center [211, 122] width 18 height 18
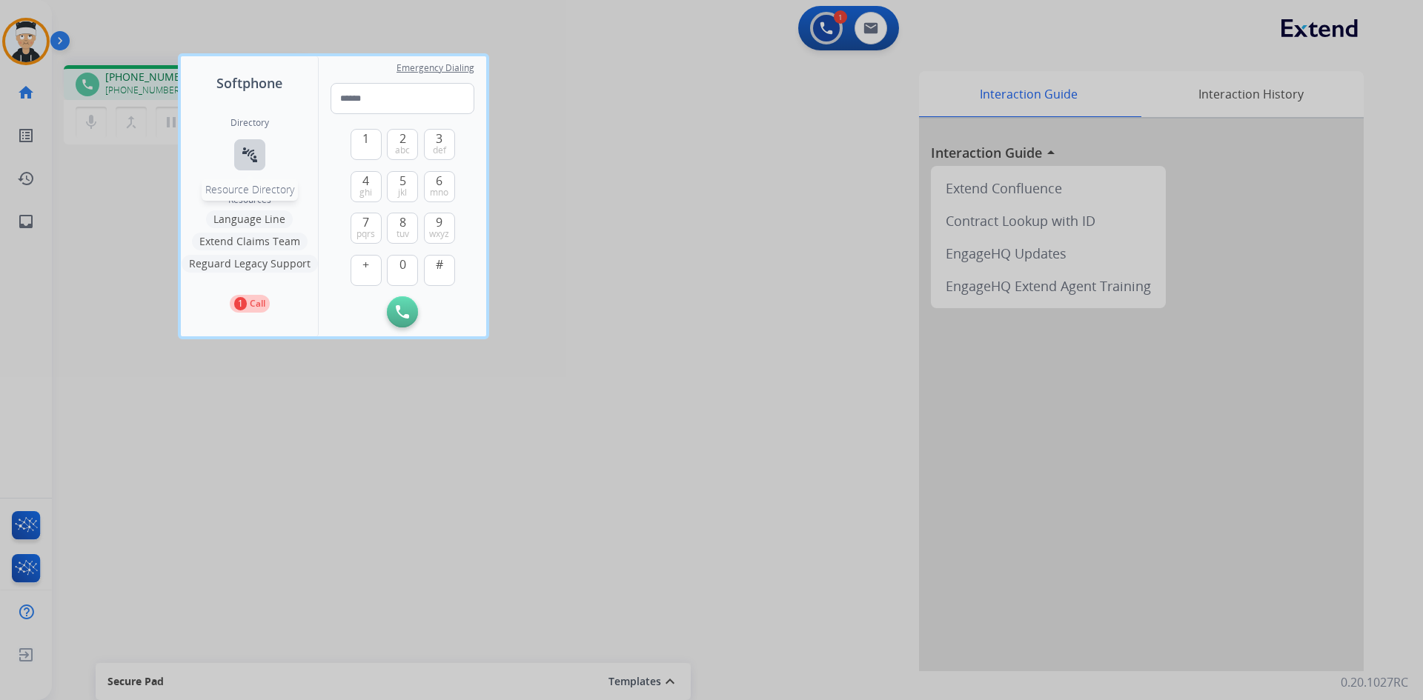
click at [243, 156] on mat-icon "connect_without_contact" at bounding box center [250, 155] width 18 height 18
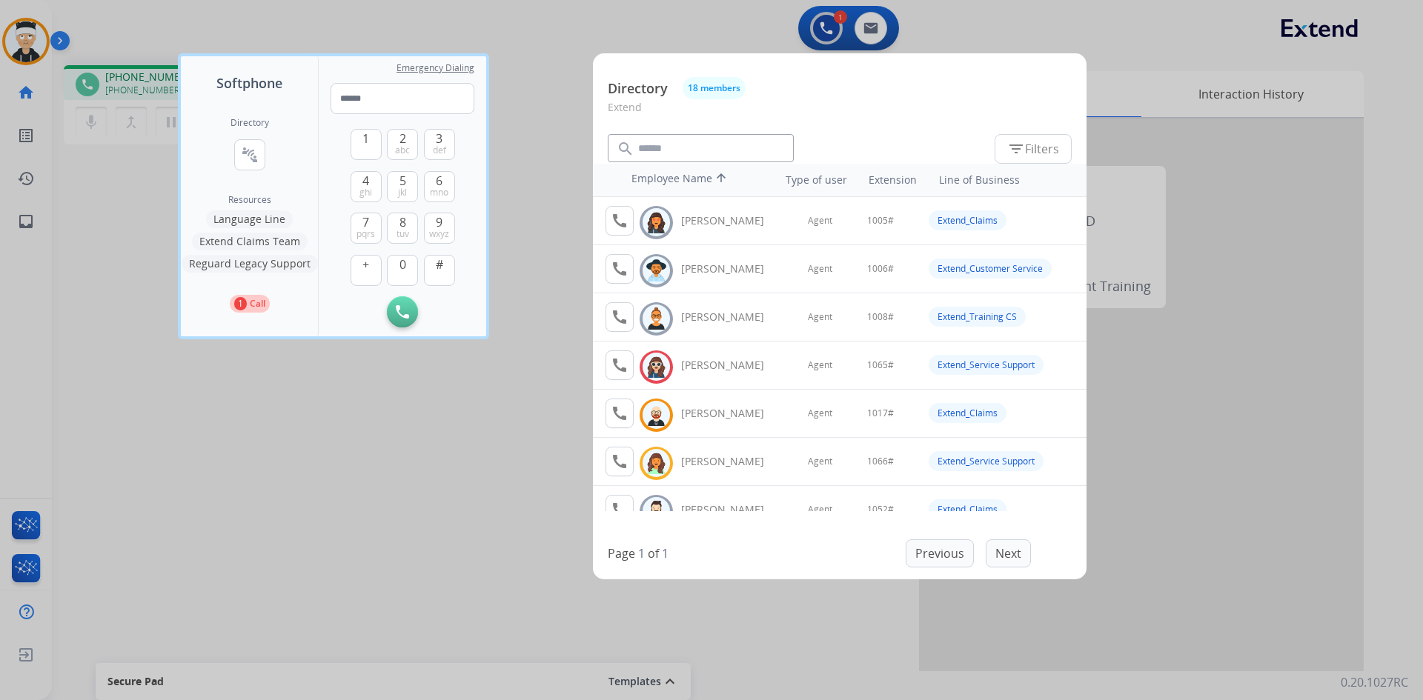
click at [496, 480] on div at bounding box center [711, 350] width 1423 height 700
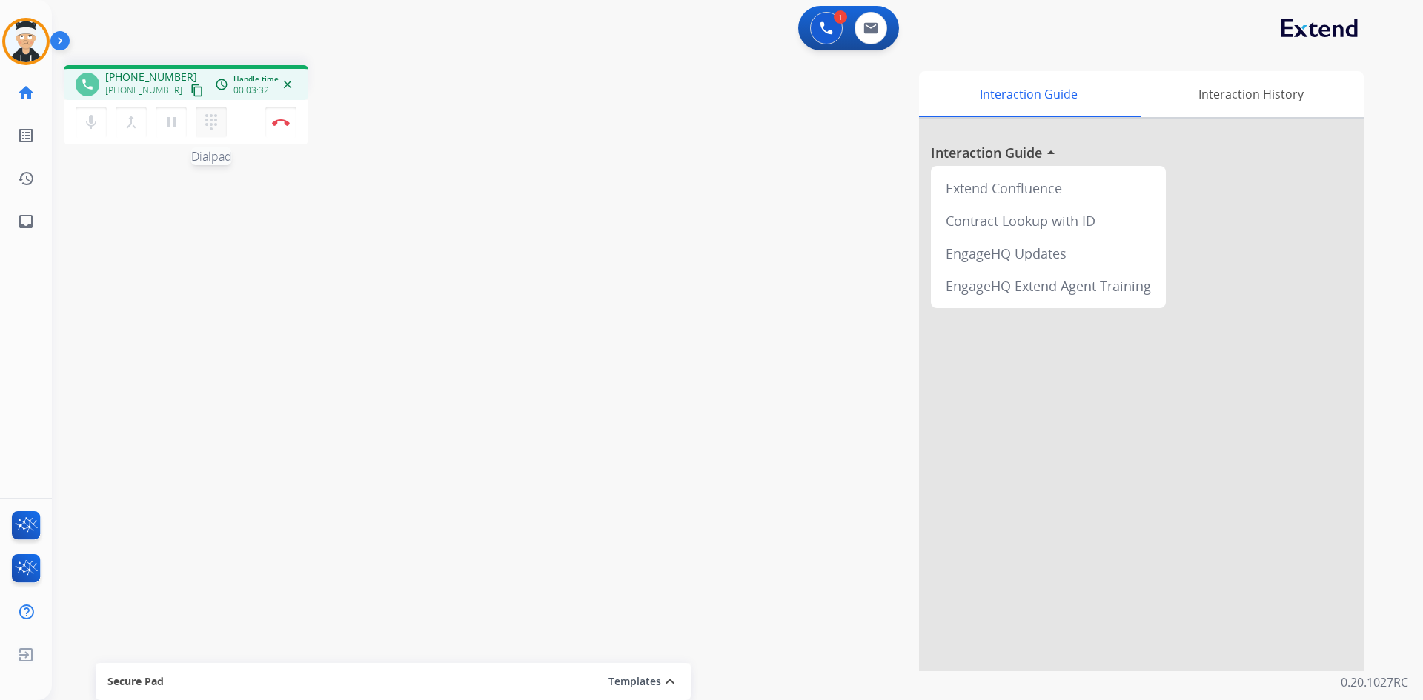
click at [211, 124] on mat-icon "dialpad" at bounding box center [211, 122] width 18 height 18
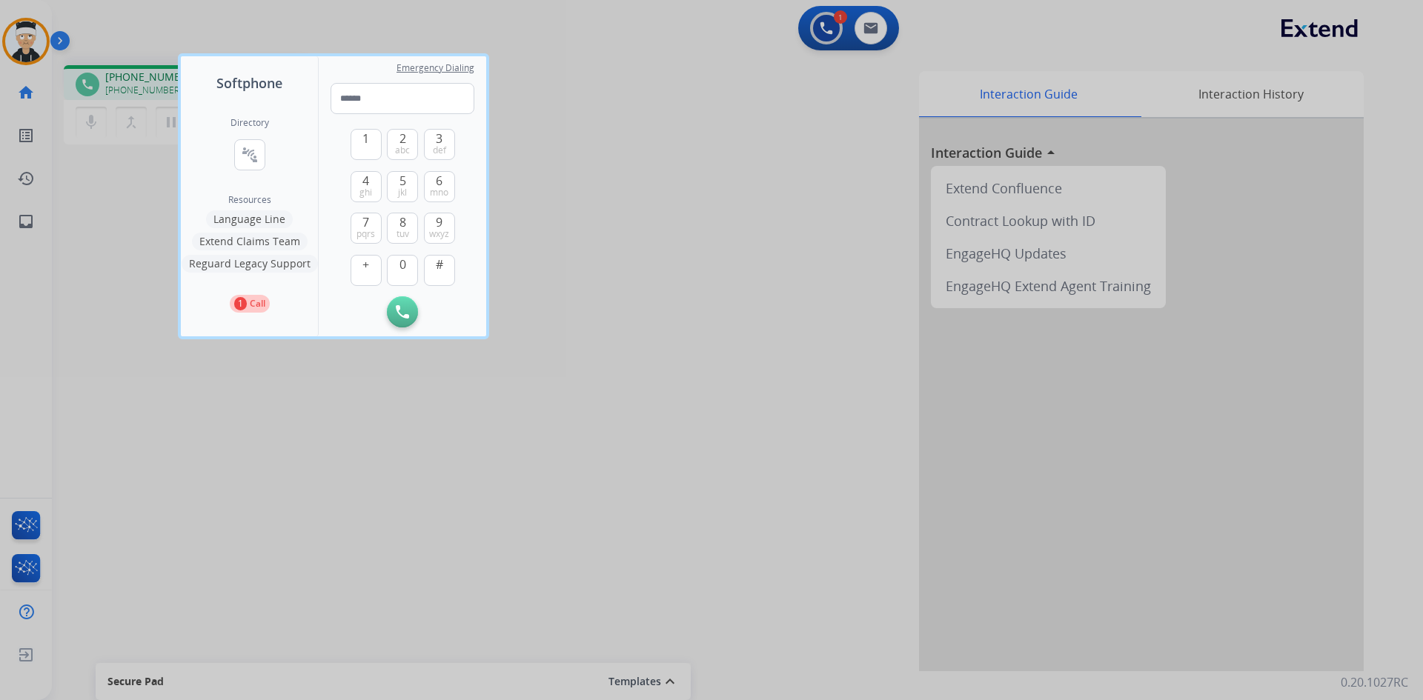
click at [236, 173] on div "Directory connect_without_contact Resource Directory" at bounding box center [249, 155] width 39 height 77
click at [259, 158] on button "connect_without_contact Resource Directory" at bounding box center [249, 154] width 31 height 31
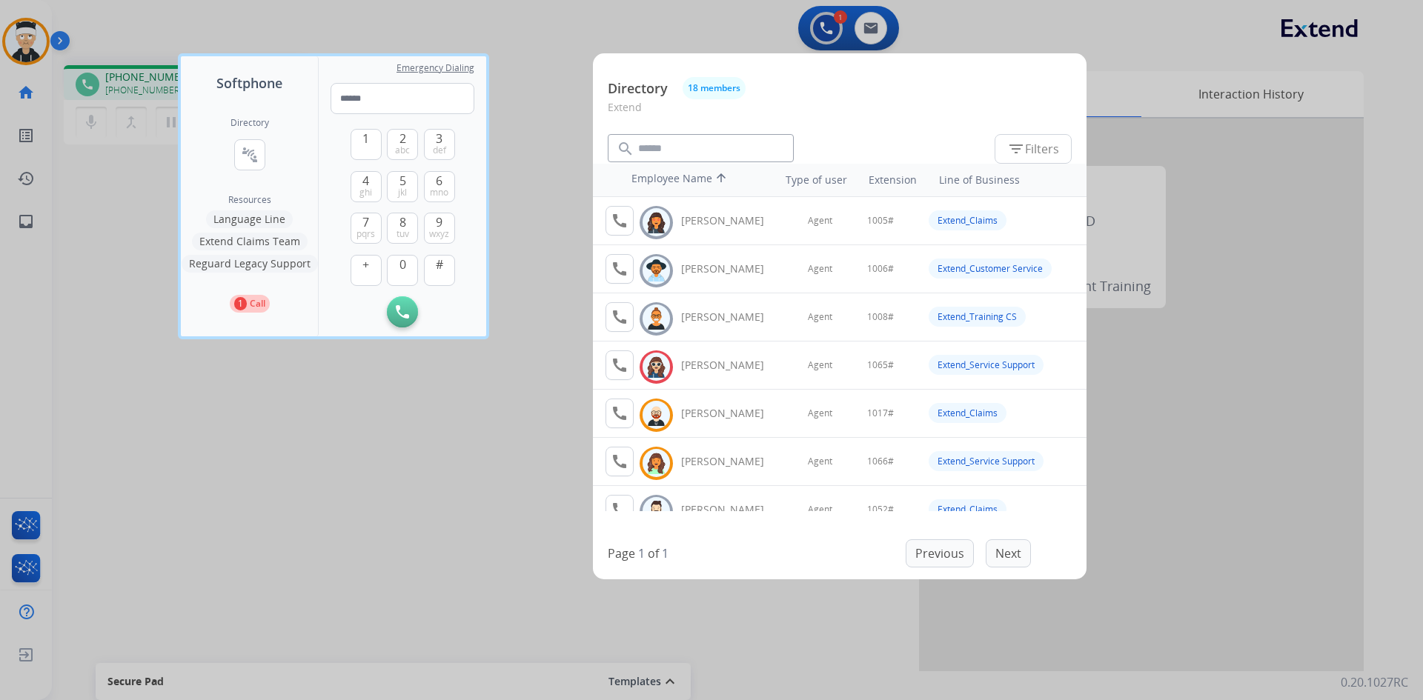
click at [568, 213] on div at bounding box center [711, 350] width 1423 height 700
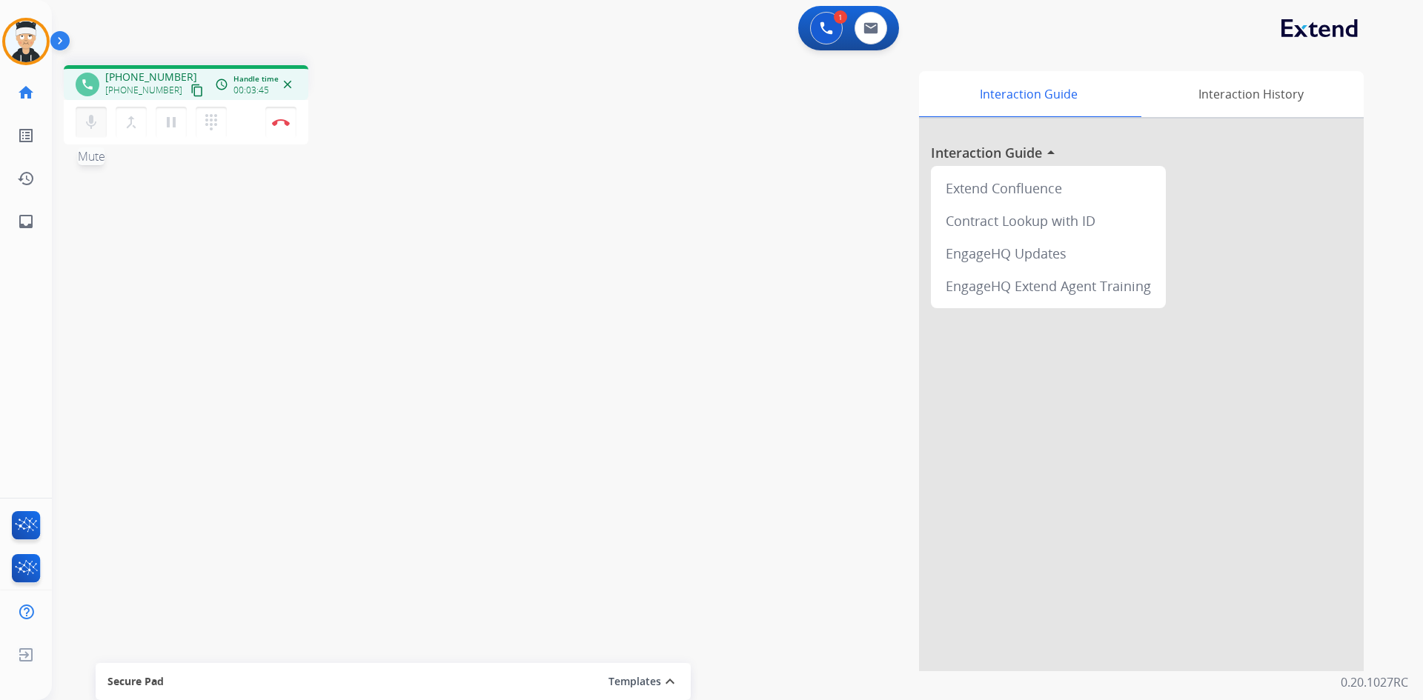
click at [93, 129] on mat-icon "mic" at bounding box center [91, 122] width 18 height 18
click at [167, 112] on button "pause Hold" at bounding box center [171, 122] width 31 height 31
click at [89, 125] on mat-icon "mic_off" at bounding box center [91, 122] width 18 height 18
click at [165, 130] on mat-icon "play_arrow" at bounding box center [171, 122] width 18 height 18
click at [880, 40] on button at bounding box center [870, 28] width 33 height 33
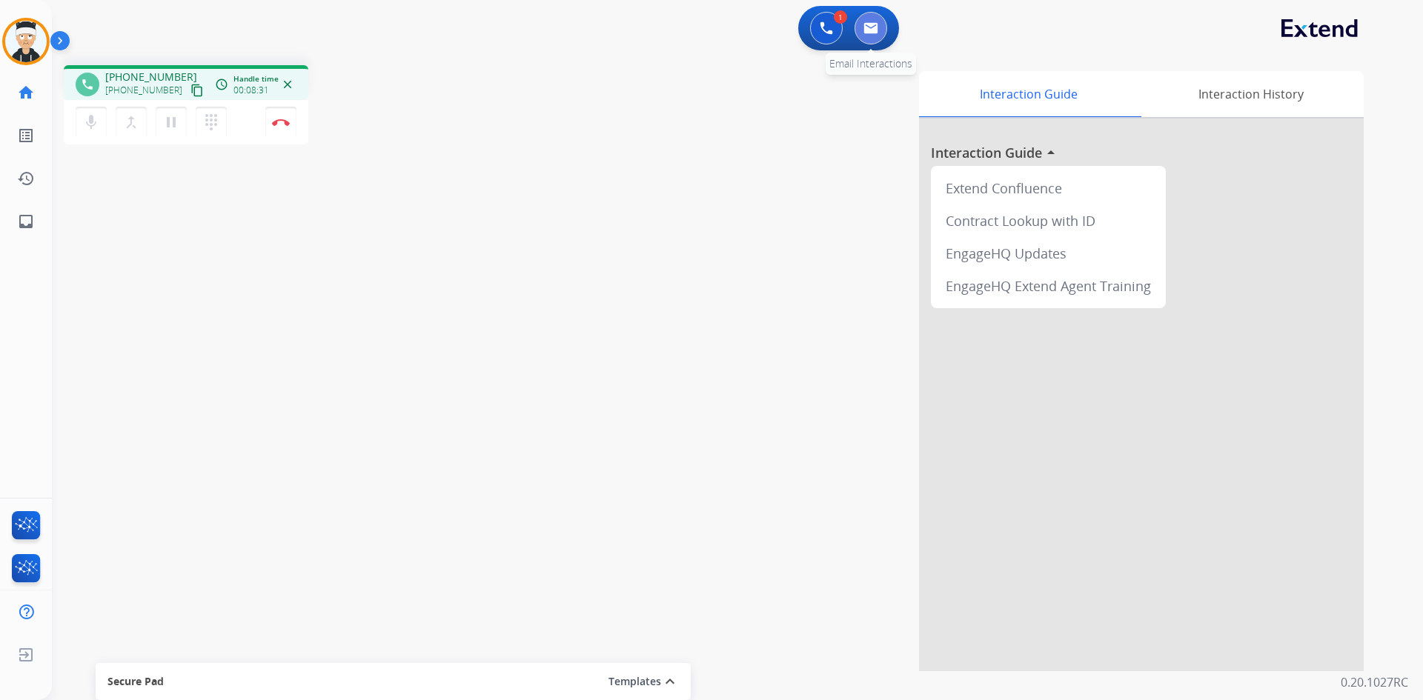
select select "**********"
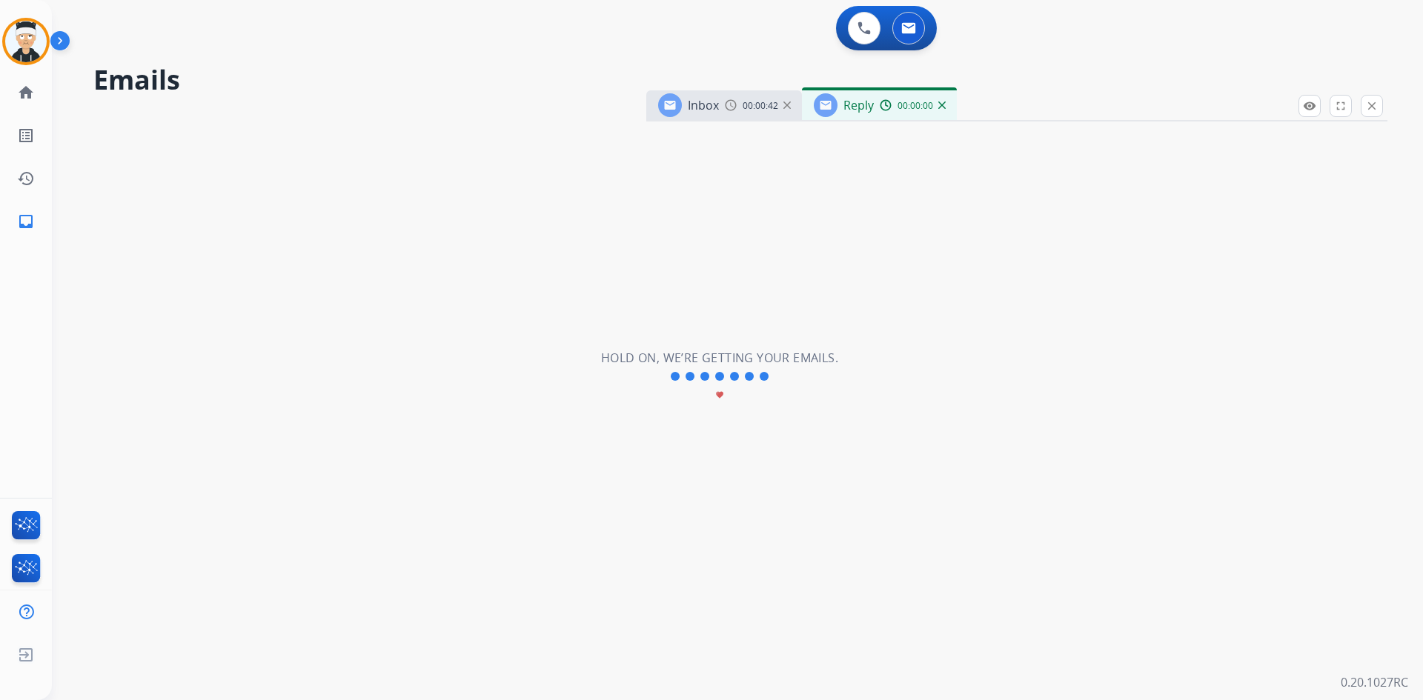
select select "**********"
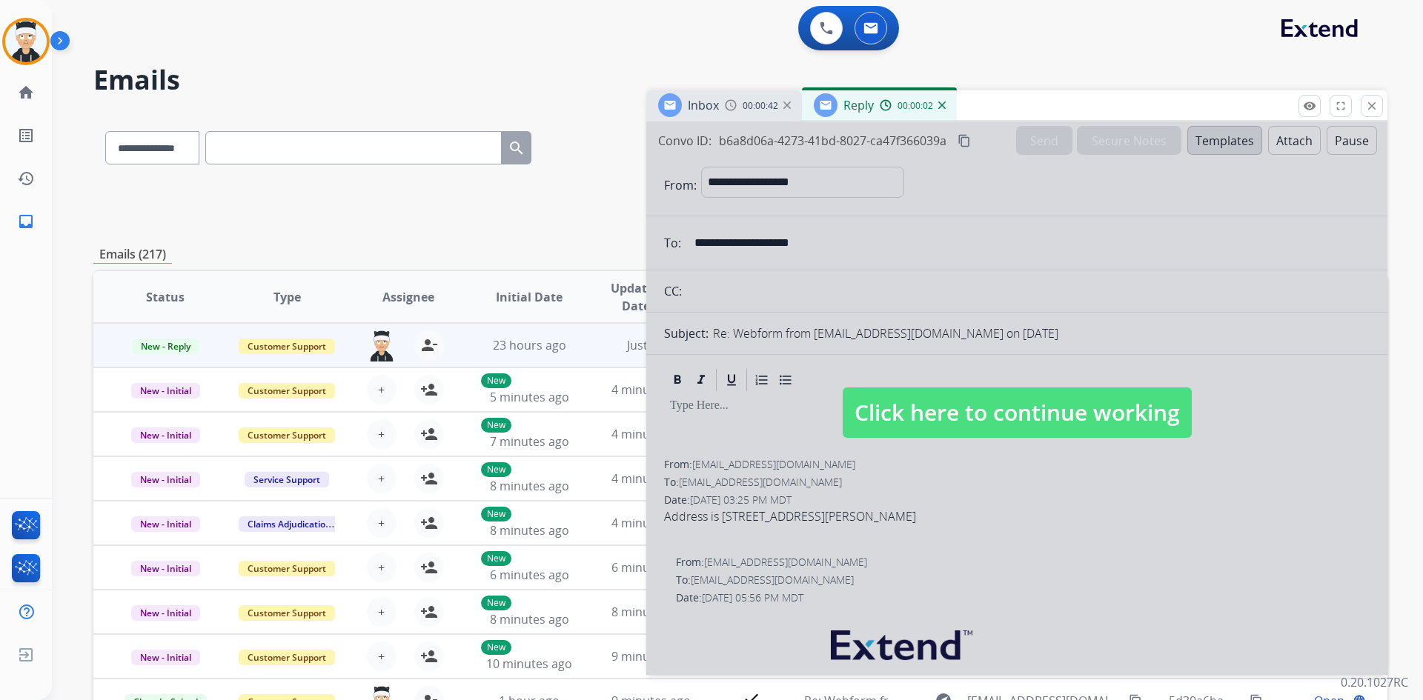
click at [1375, 110] on mat-icon "close" at bounding box center [1371, 105] width 13 height 13
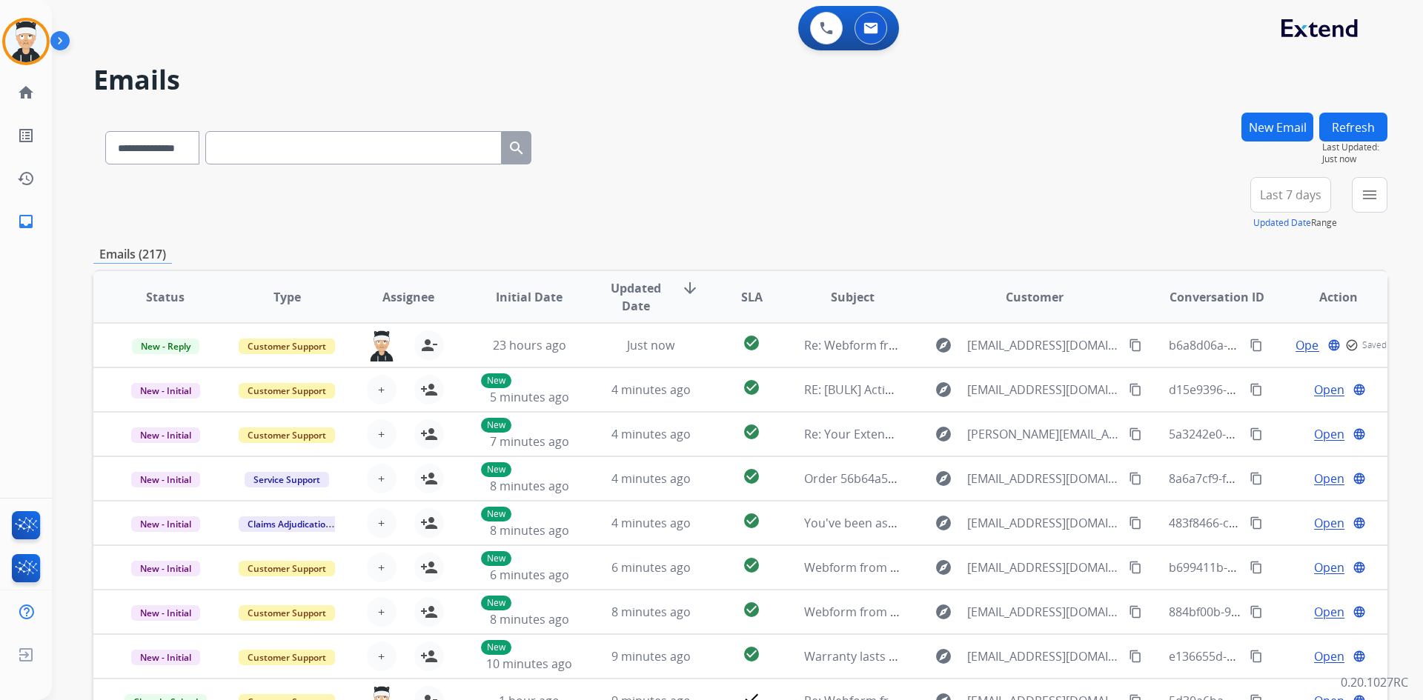
click at [270, 155] on input "text" at bounding box center [353, 147] width 296 height 33
paste input "**********"
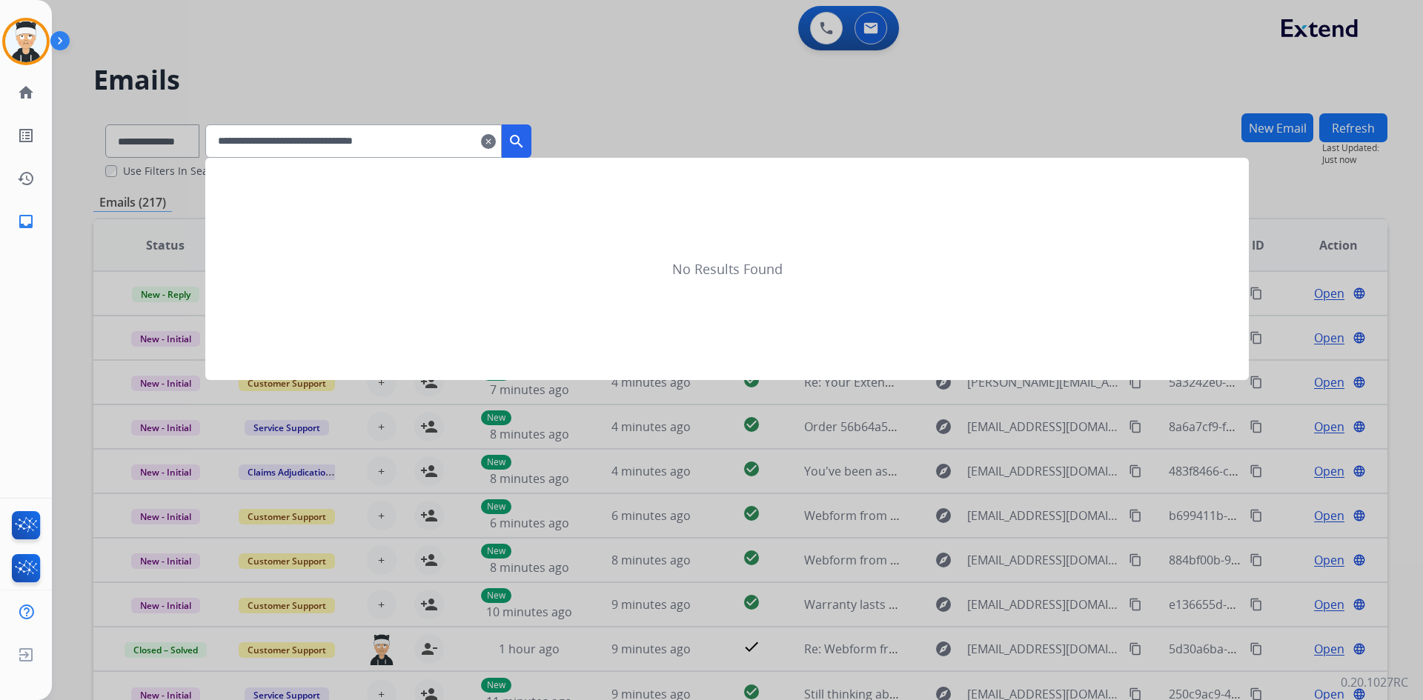
type input "**********"
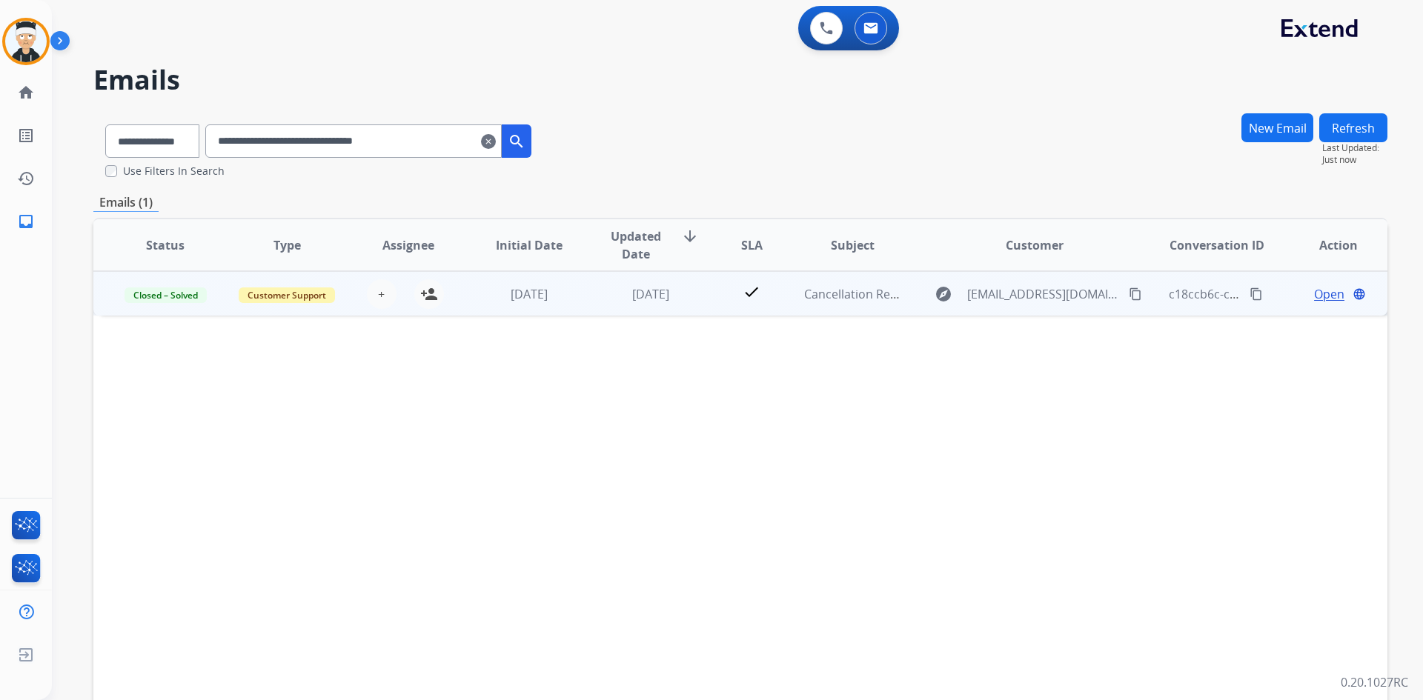
click at [1317, 302] on span "Open" at bounding box center [1329, 294] width 30 height 18
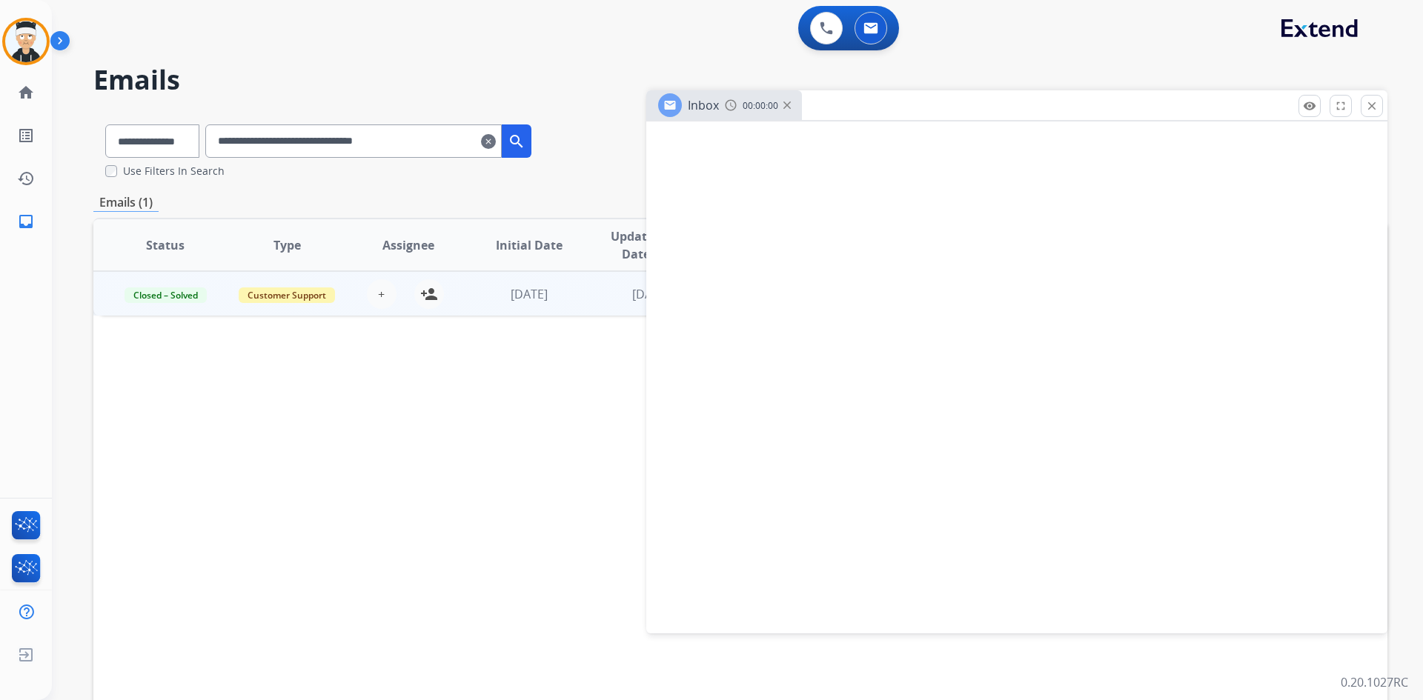
select select "**********"
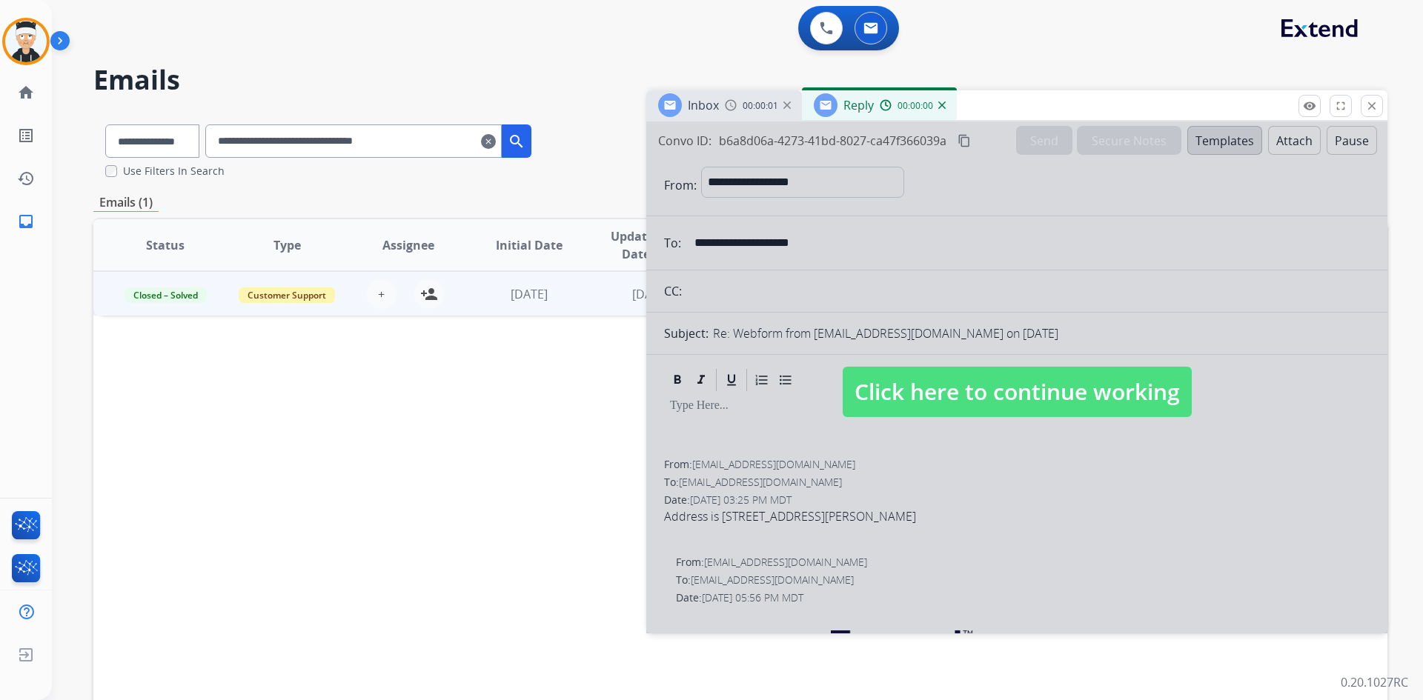
click at [936, 388] on span "Click here to continue working" at bounding box center [1016, 392] width 349 height 50
select select
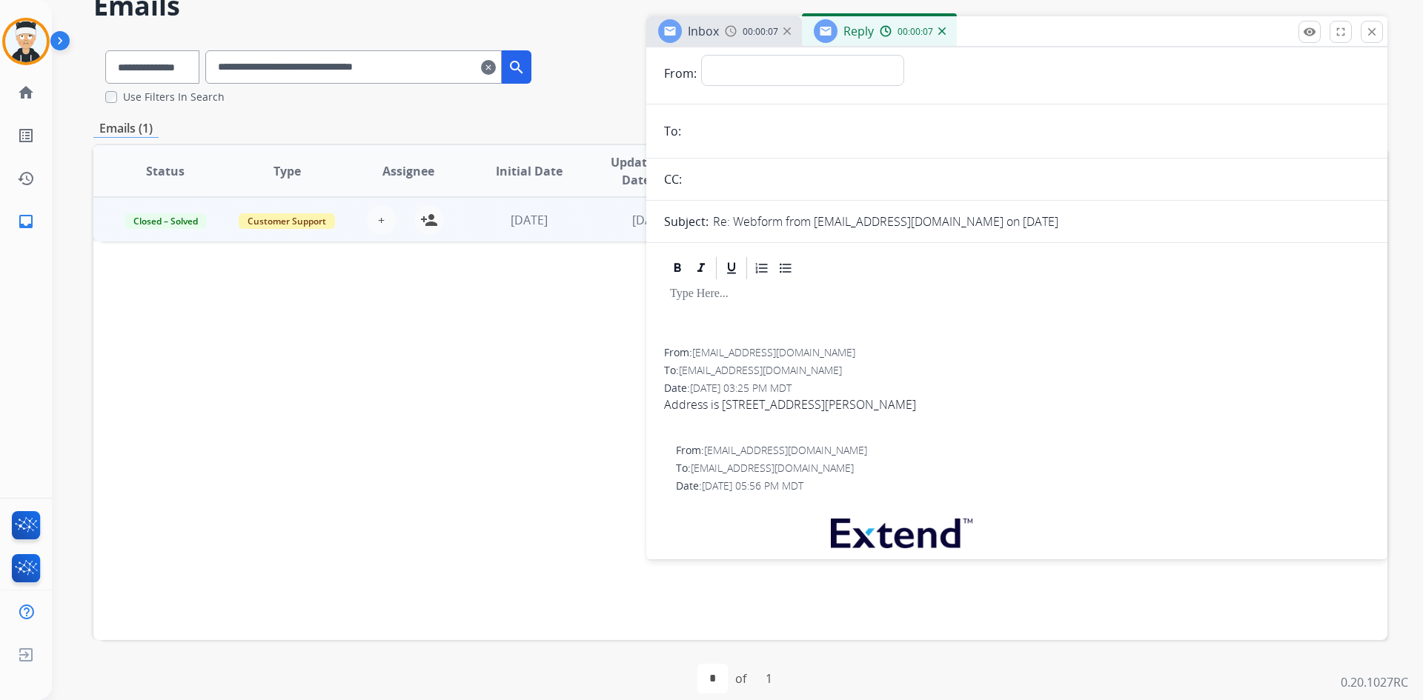
scroll to position [2, 0]
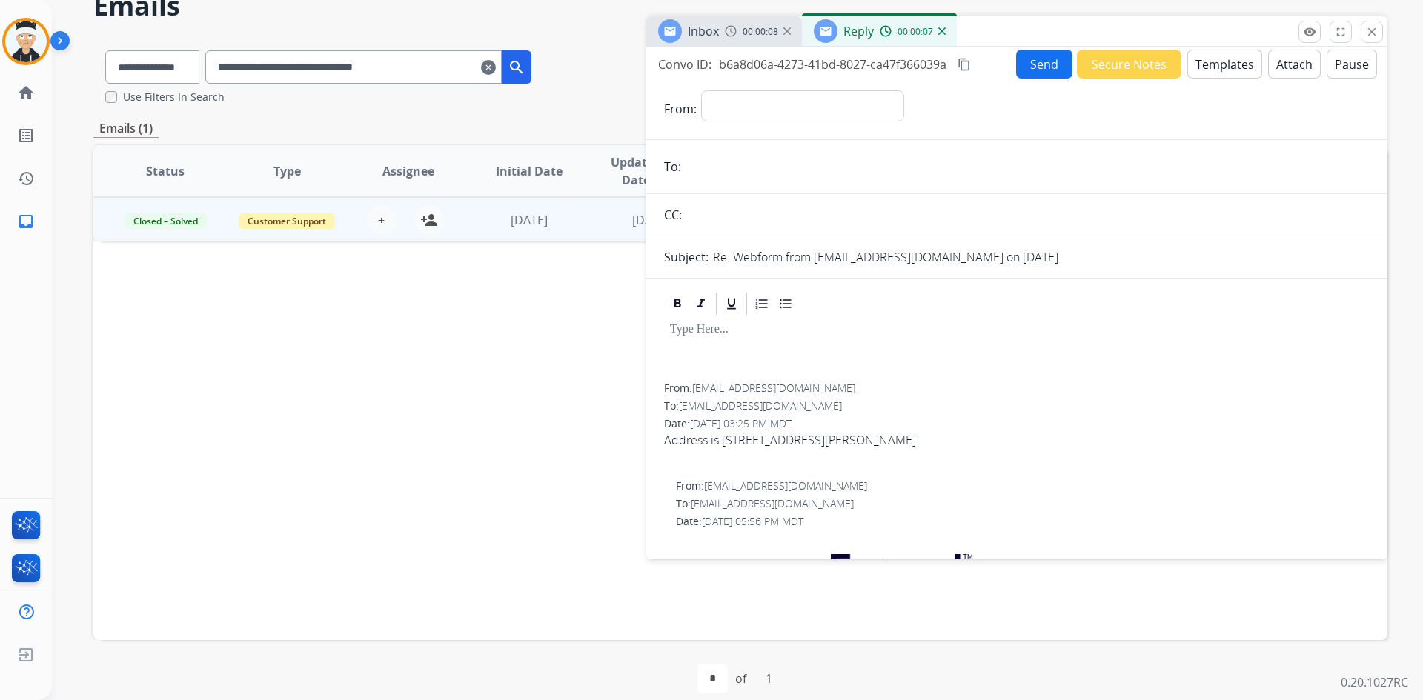
click at [945, 35] on div "Reply 00:00:07" at bounding box center [879, 31] width 155 height 30
click at [942, 31] on img at bounding box center [941, 30] width 7 height 7
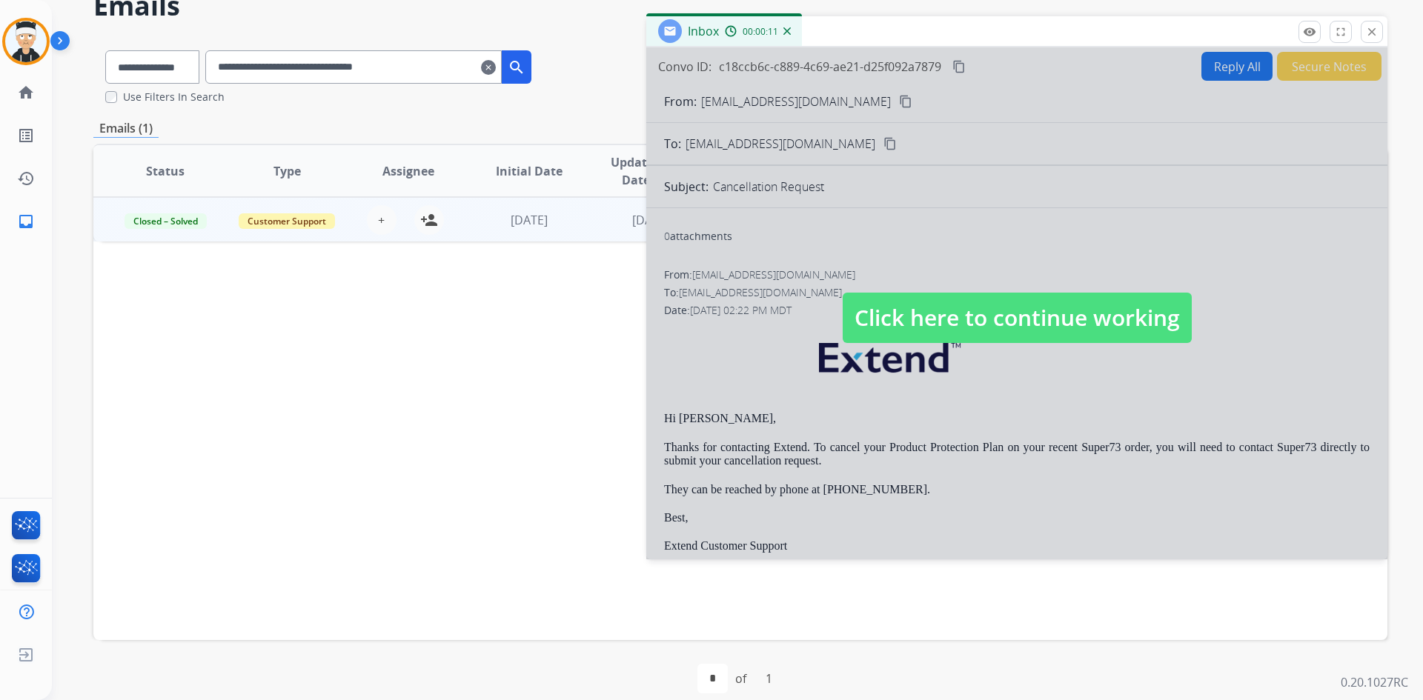
click at [1012, 300] on span "Click here to continue working" at bounding box center [1016, 318] width 349 height 50
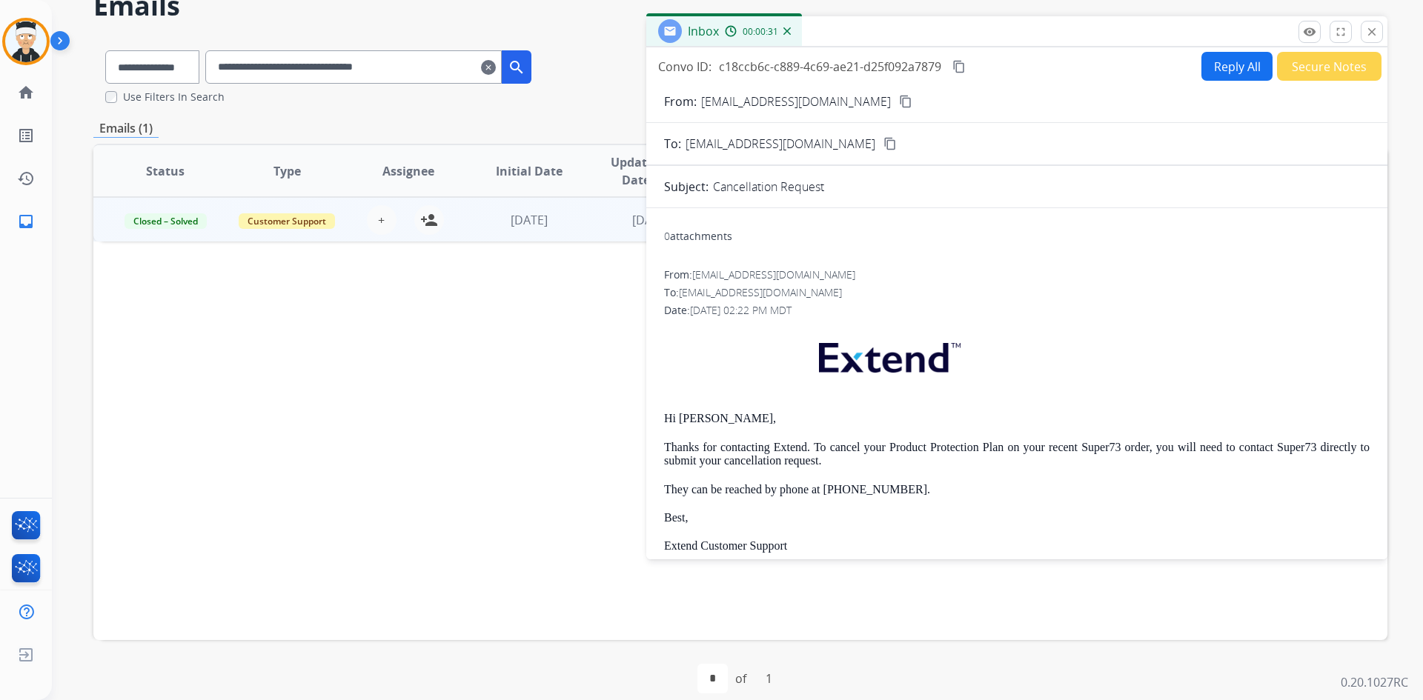
click at [830, 467] on p "Thanks for contacting Extend. To cancel your Product Protection Plan on your re…" at bounding box center [1016, 454] width 705 height 27
drag, startPoint x: 899, startPoint y: 489, endPoint x: 838, endPoint y: 502, distance: 62.2
click at [838, 502] on div "Hi [PERSON_NAME], Thanks for contacting Extend. To cancel your Product Protecti…" at bounding box center [1016, 529] width 705 height 409
drag, startPoint x: 832, startPoint y: 490, endPoint x: 885, endPoint y: 485, distance: 52.9
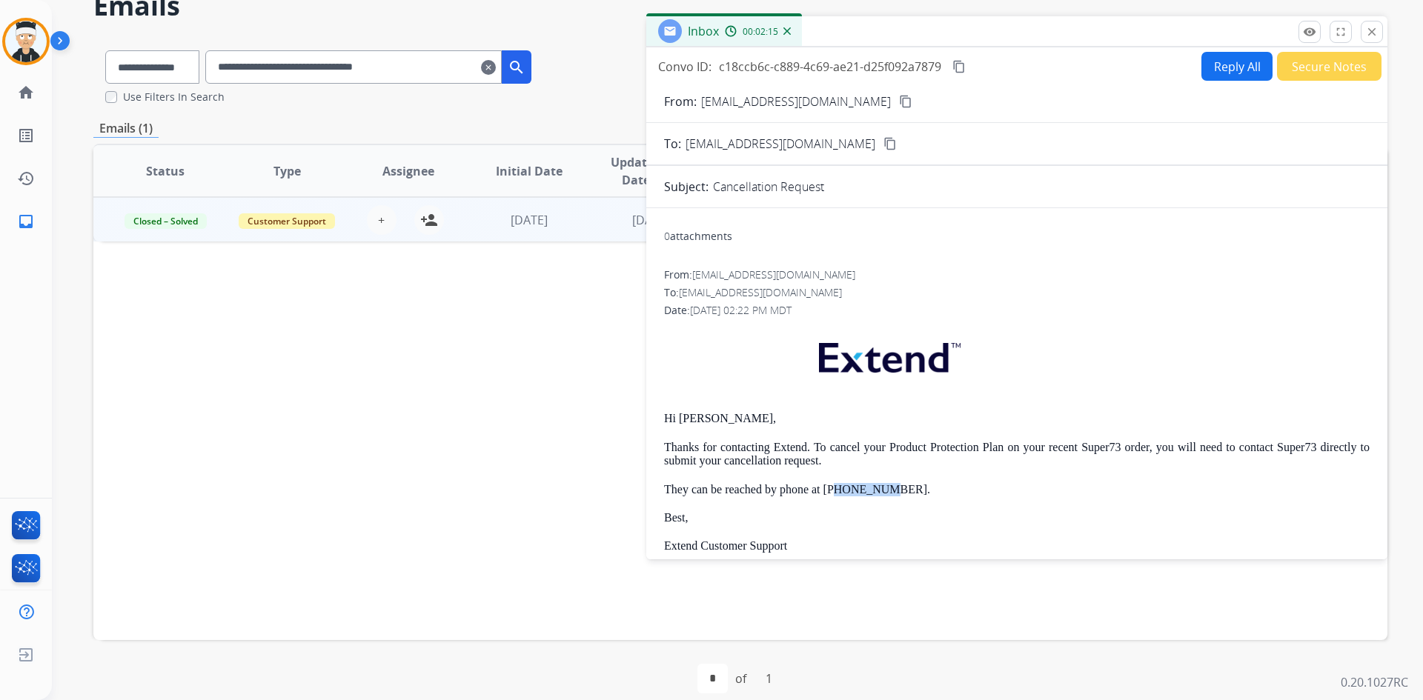
click at [884, 485] on p "They can be reached by phone at [PHONE_NUMBER]." at bounding box center [1016, 489] width 705 height 13
click at [895, 485] on p "They can be reached by phone at [PHONE_NUMBER]." at bounding box center [1016, 489] width 705 height 13
drag, startPoint x: 902, startPoint y: 485, endPoint x: 835, endPoint y: 497, distance: 67.7
click at [835, 497] on div "Hi [PERSON_NAME], Thanks for contacting Extend. To cancel your Product Protecti…" at bounding box center [1016, 529] width 705 height 409
drag, startPoint x: 834, startPoint y: 492, endPoint x: 902, endPoint y: 495, distance: 69.0
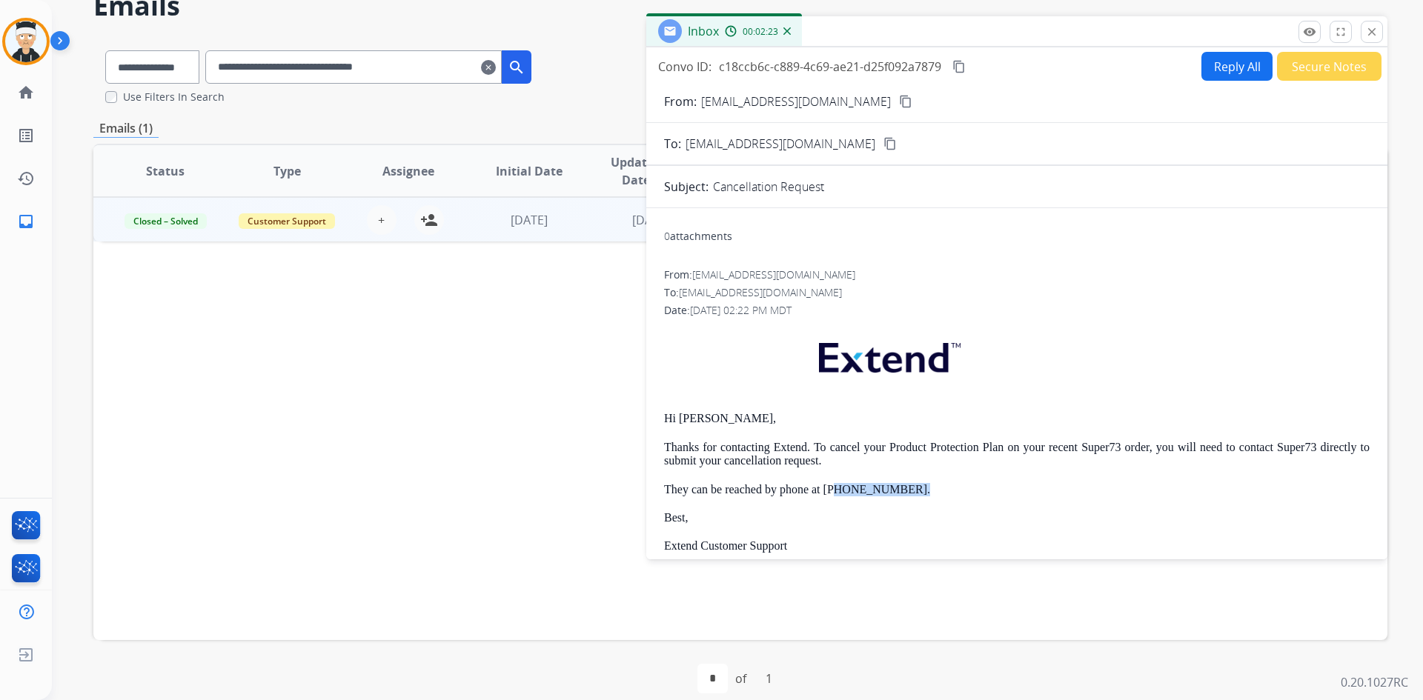
click at [902, 495] on p "They can be reached by phone at [PHONE_NUMBER]." at bounding box center [1016, 489] width 705 height 13
click at [868, 504] on div "Hi [PERSON_NAME], Thanks for contacting Extend. To cancel your Product Protecti…" at bounding box center [1016, 529] width 705 height 409
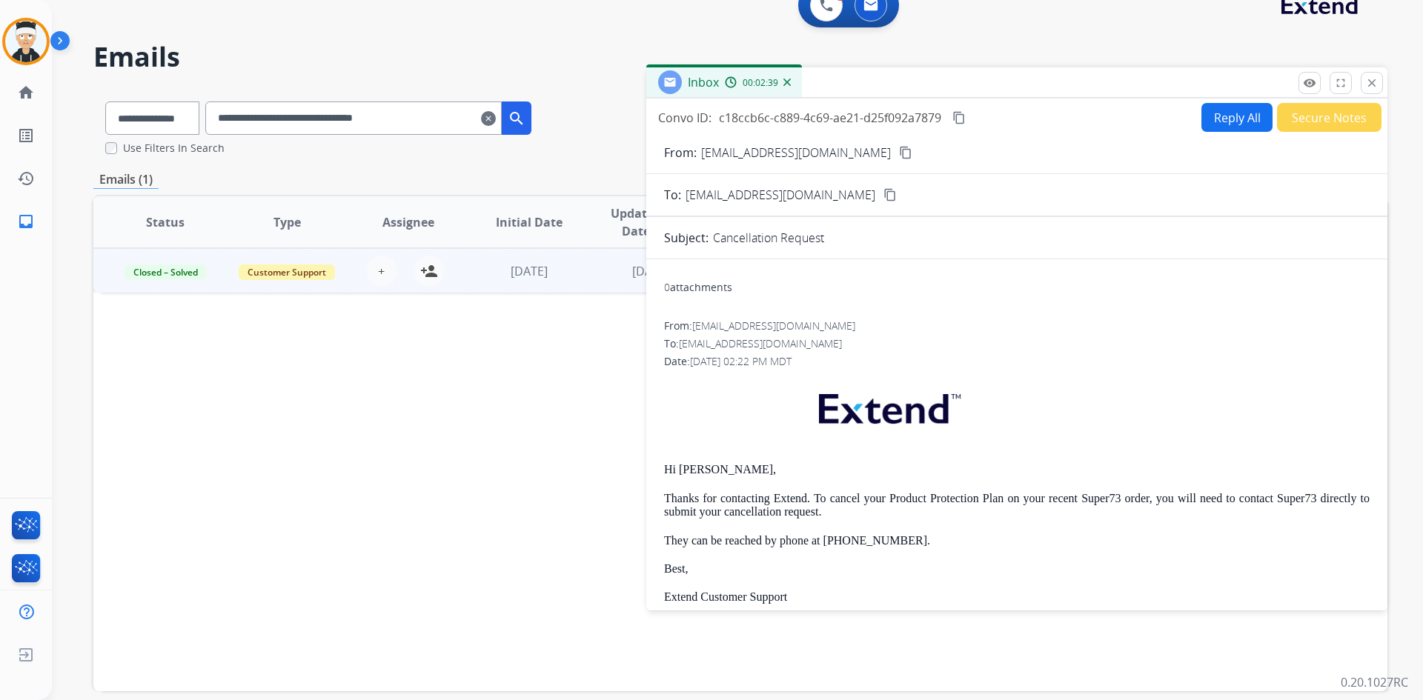
scroll to position [0, 0]
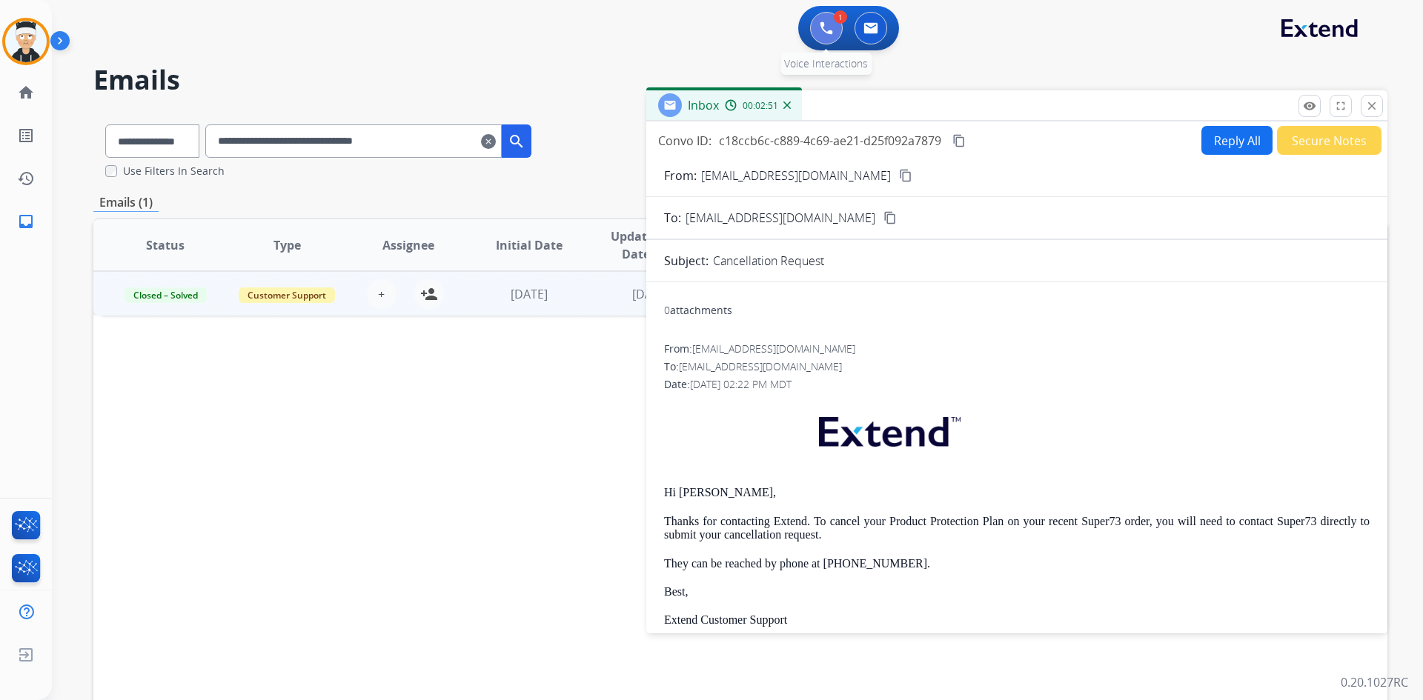
click at [817, 30] on button at bounding box center [826, 28] width 33 height 33
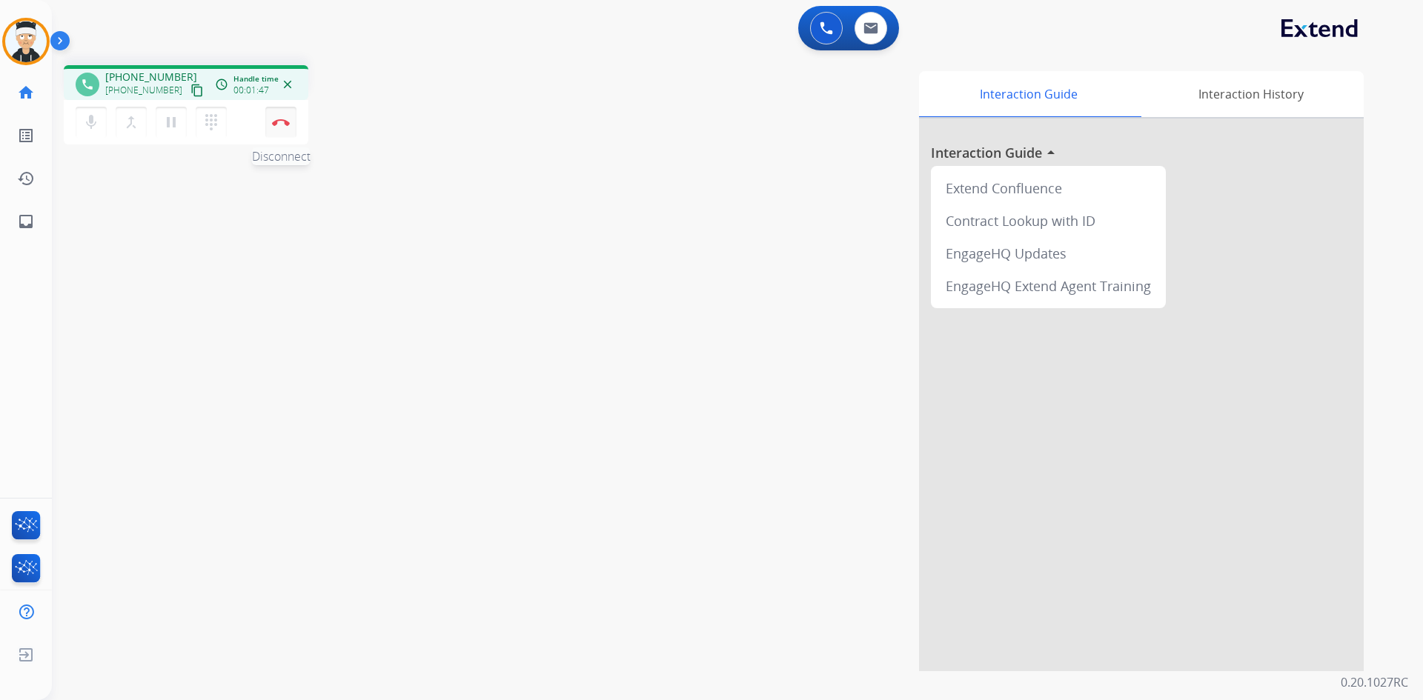
click at [289, 122] on img at bounding box center [281, 122] width 18 height 7
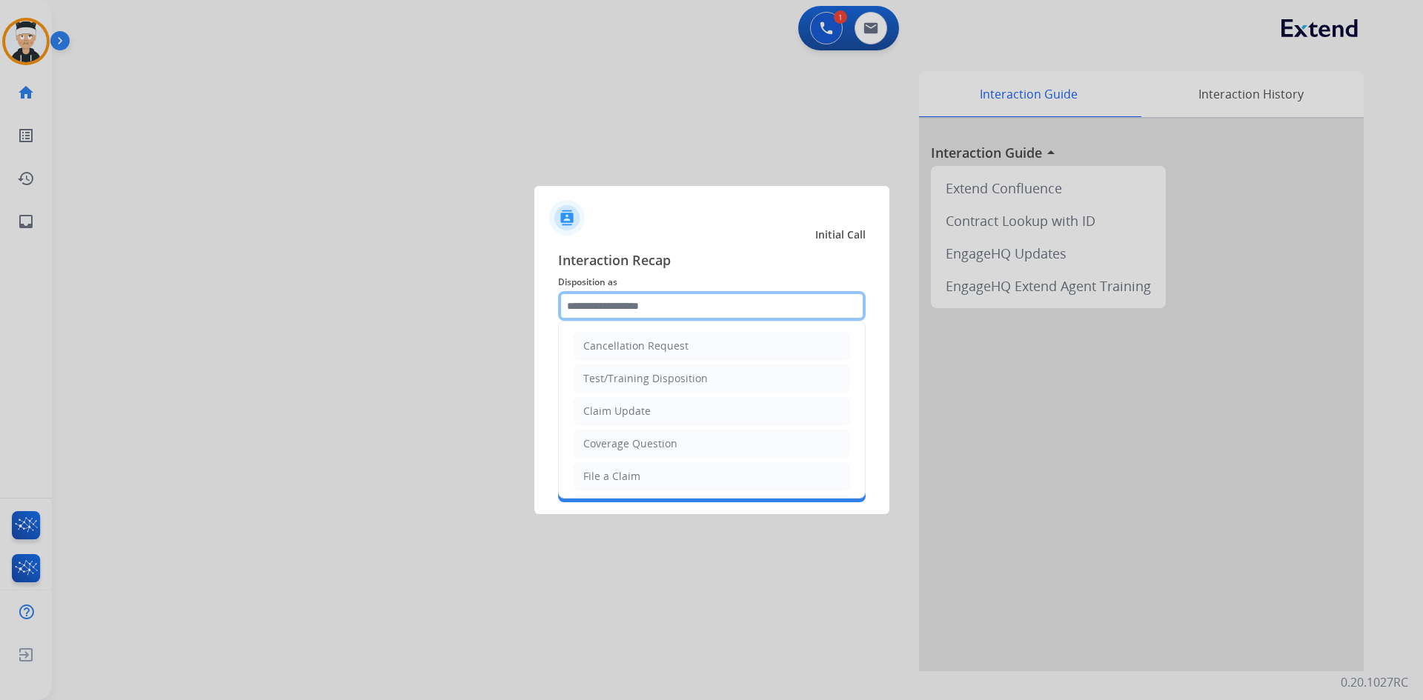
click at [732, 306] on input "text" at bounding box center [711, 306] width 307 height 30
click at [713, 344] on li "Cancellation Request" at bounding box center [711, 346] width 276 height 28
type input "**********"
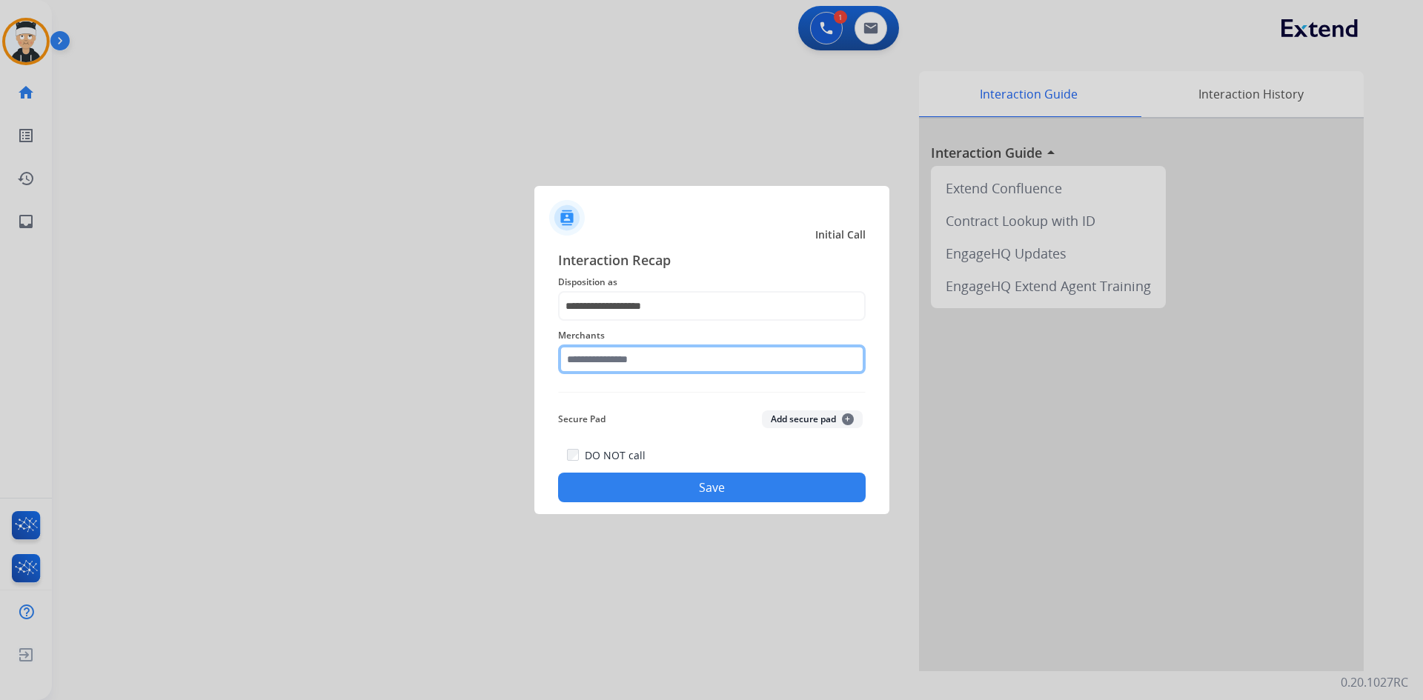
click at [668, 359] on input "text" at bounding box center [711, 360] width 307 height 30
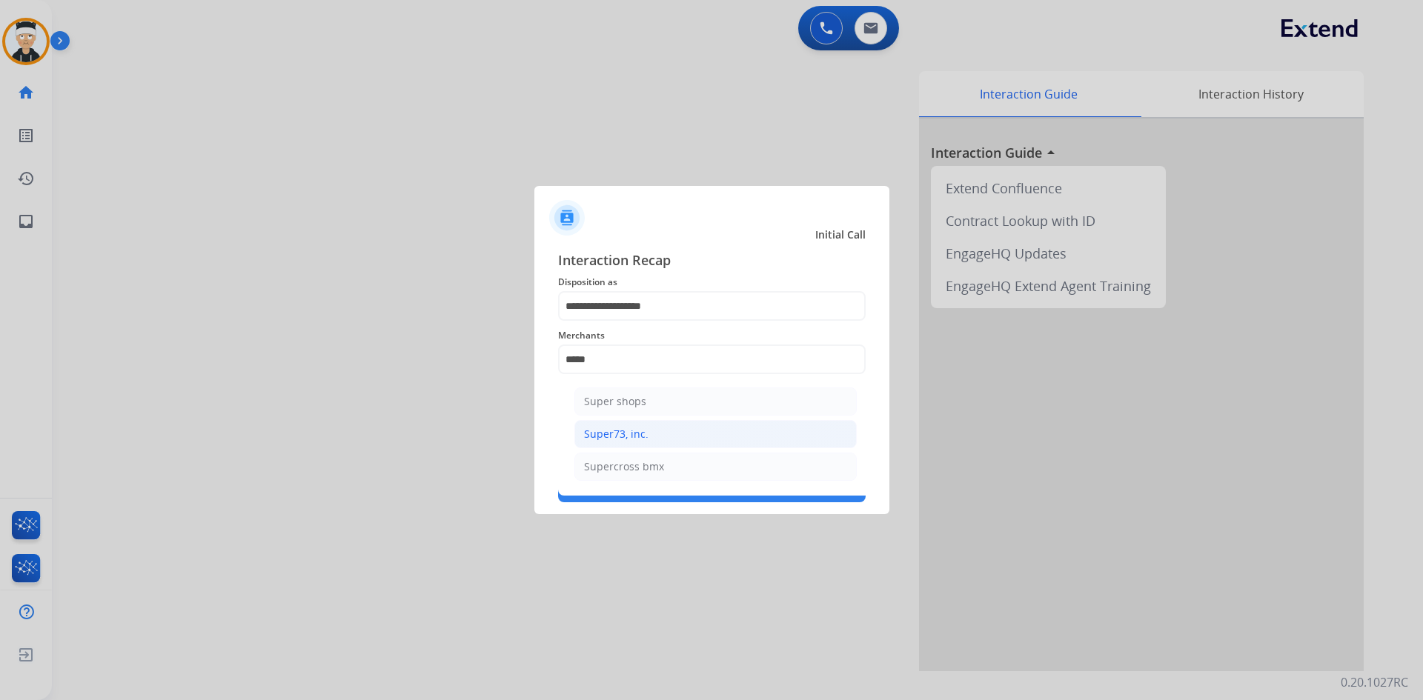
click at [659, 429] on li "Super73, inc." at bounding box center [715, 434] width 282 height 28
type input "**********"
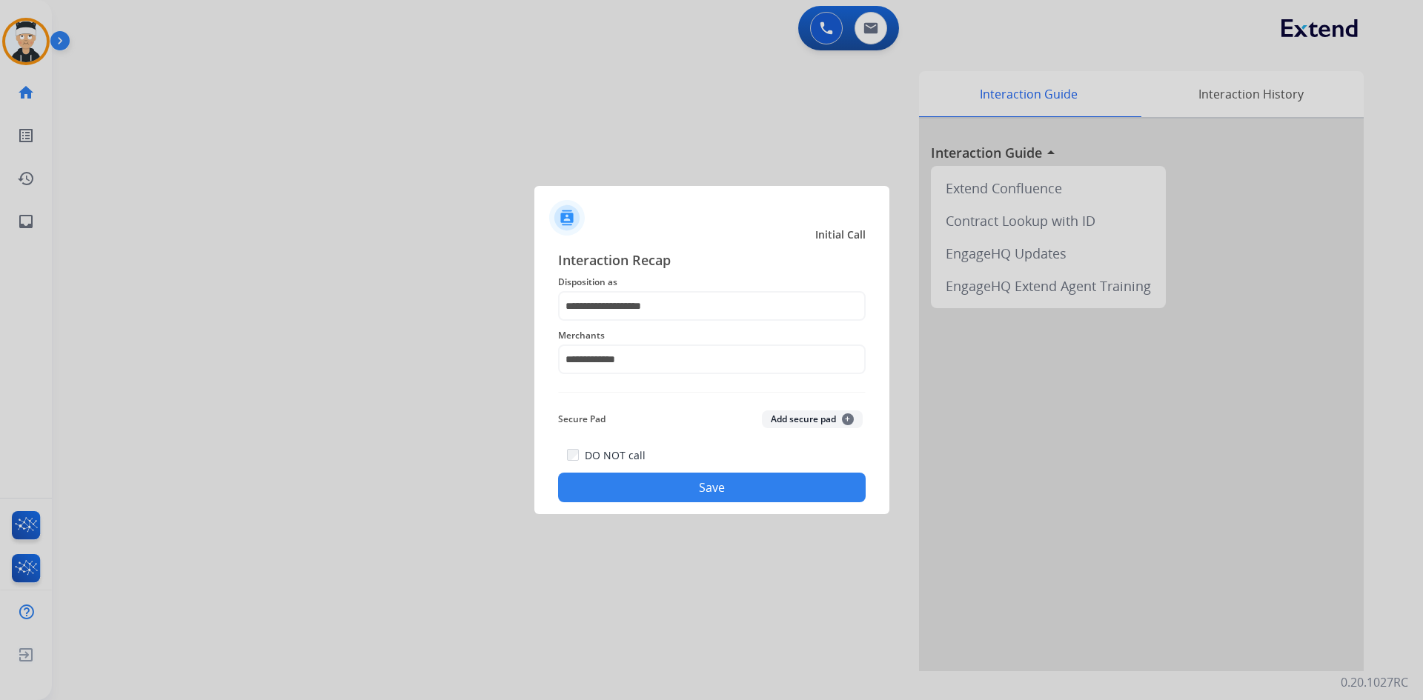
click at [719, 482] on button "Save" at bounding box center [711, 488] width 307 height 30
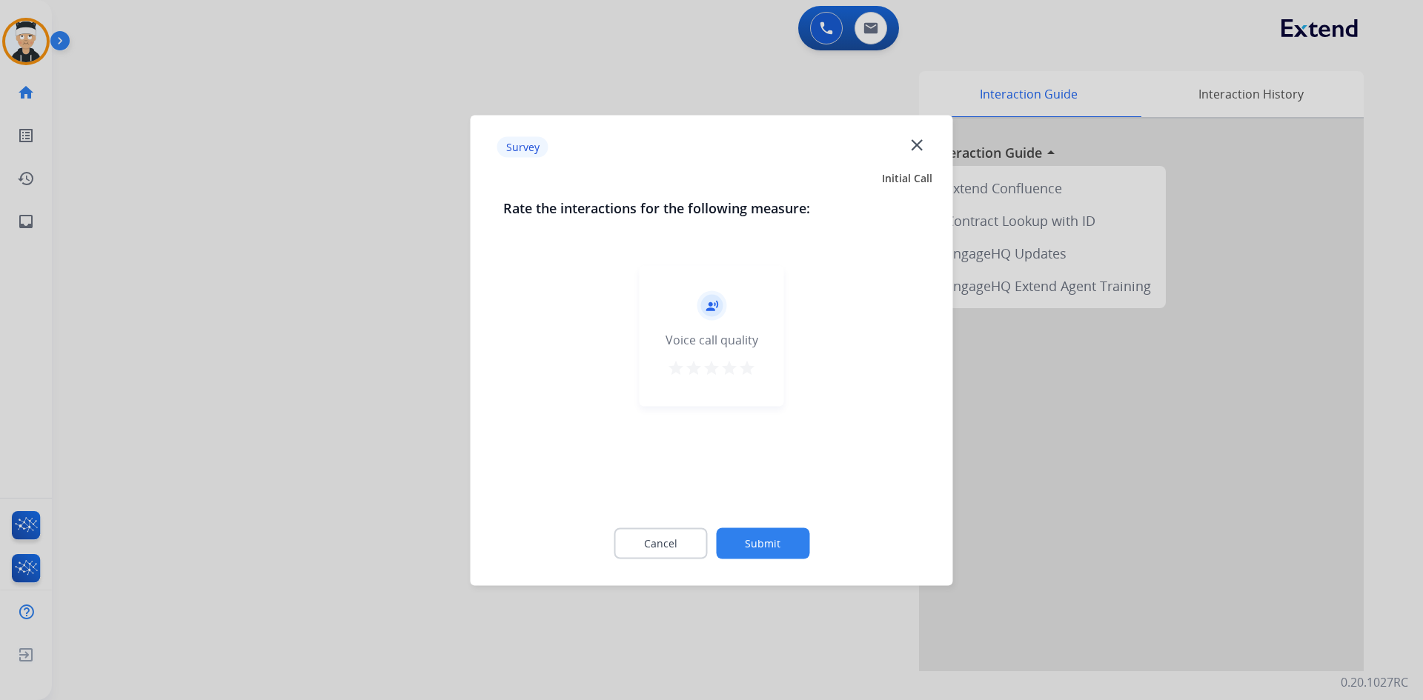
click at [753, 365] on mat-icon "star" at bounding box center [747, 368] width 18 height 18
click at [786, 558] on button "Submit" at bounding box center [762, 543] width 93 height 31
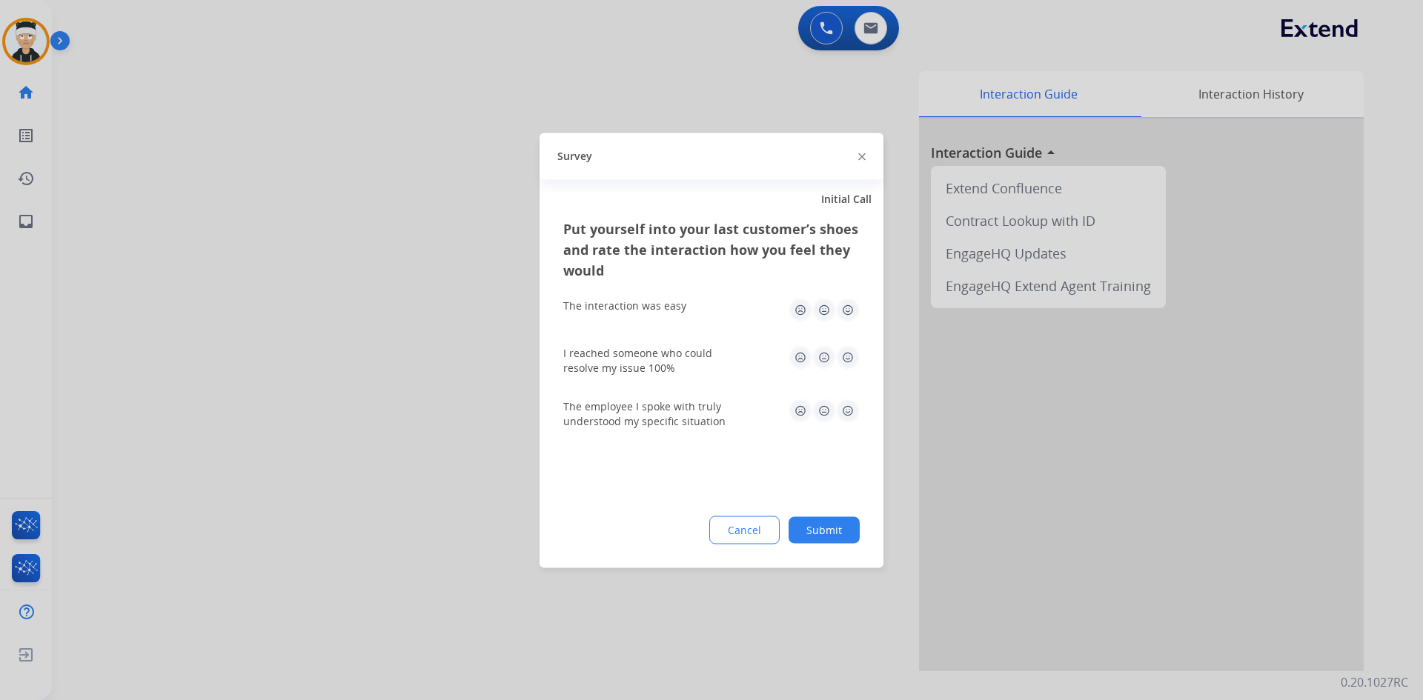
click at [846, 411] on img at bounding box center [848, 411] width 24 height 24
click at [846, 358] on img at bounding box center [848, 357] width 24 height 24
click at [842, 310] on img at bounding box center [848, 310] width 24 height 24
click at [843, 518] on button "Submit" at bounding box center [823, 529] width 71 height 27
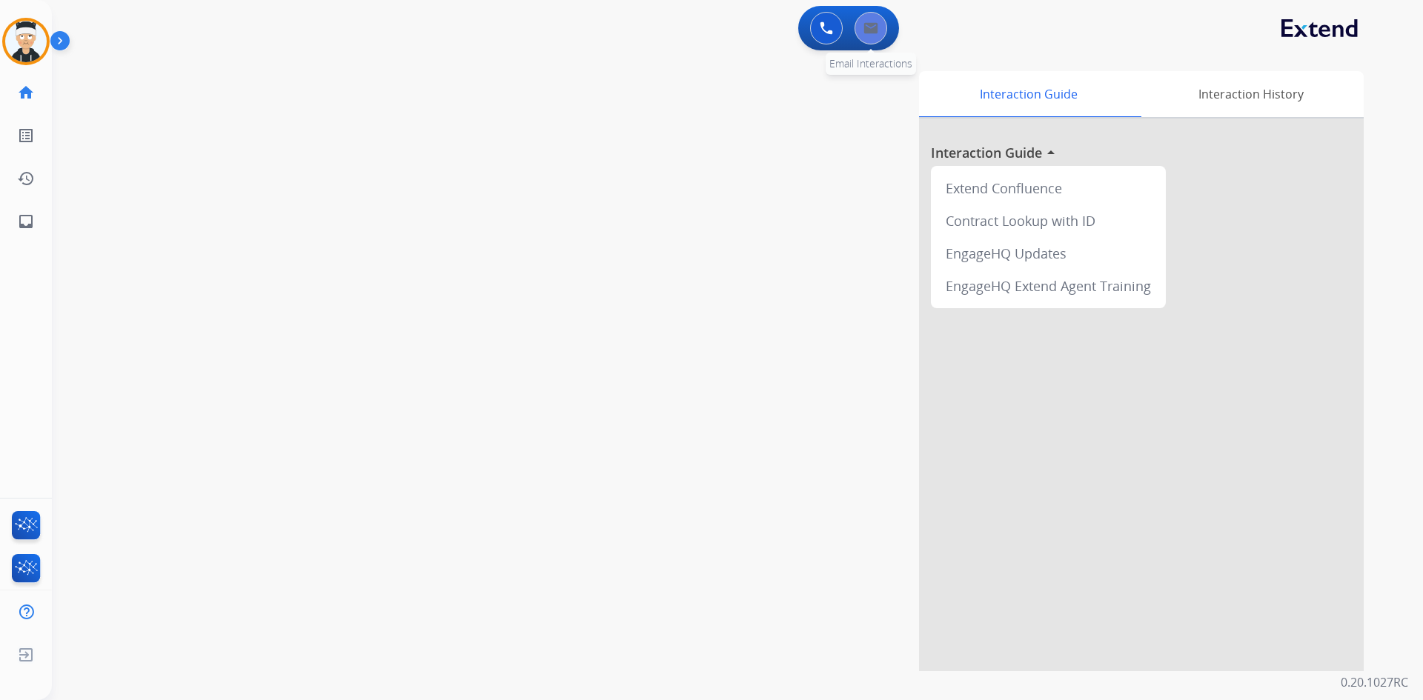
click at [866, 31] on img at bounding box center [870, 28] width 15 height 12
select select "**********"
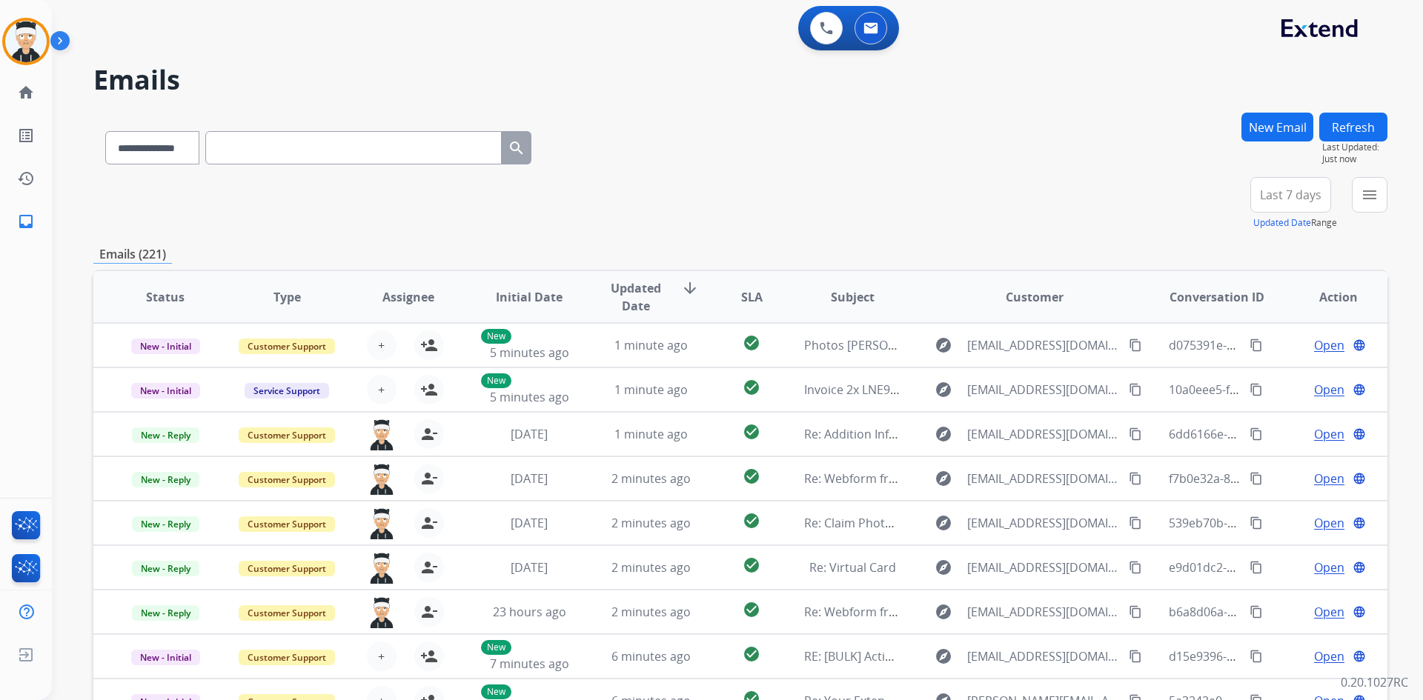
click at [345, 147] on input "text" at bounding box center [353, 147] width 296 height 33
paste input "**********"
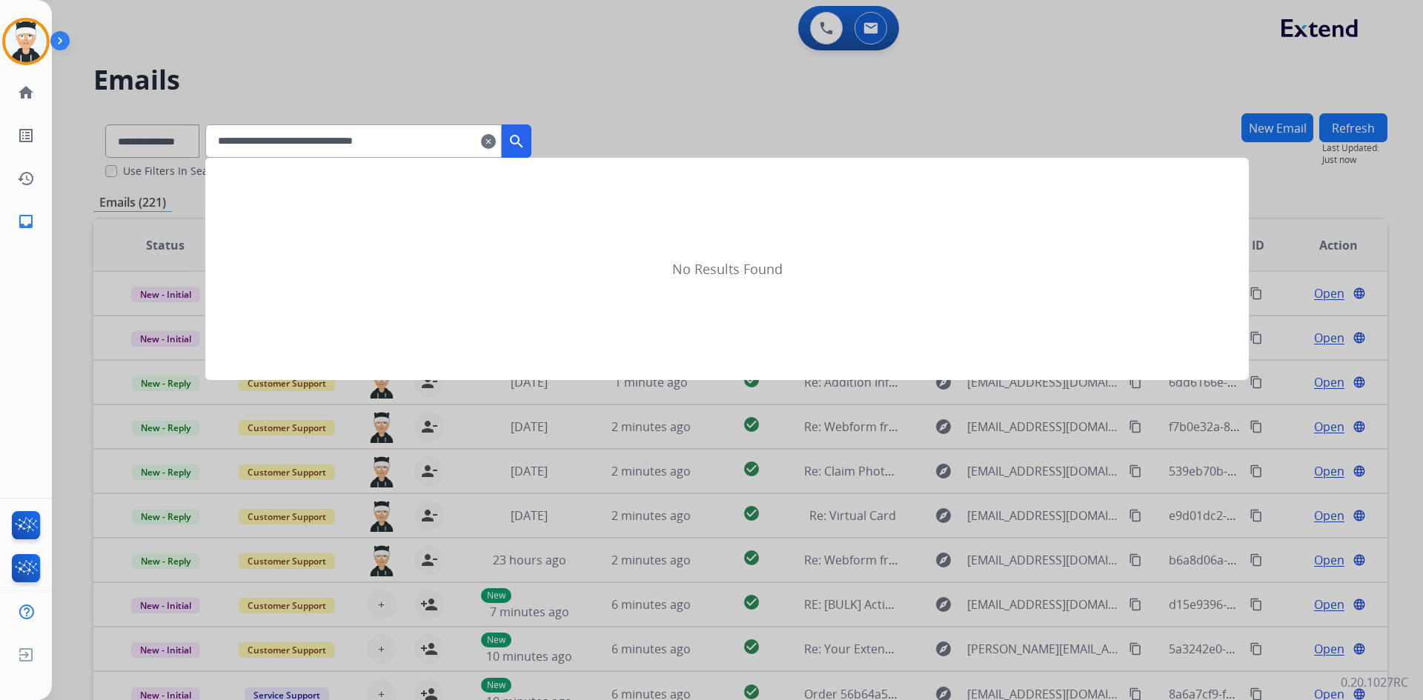
type input "**********"
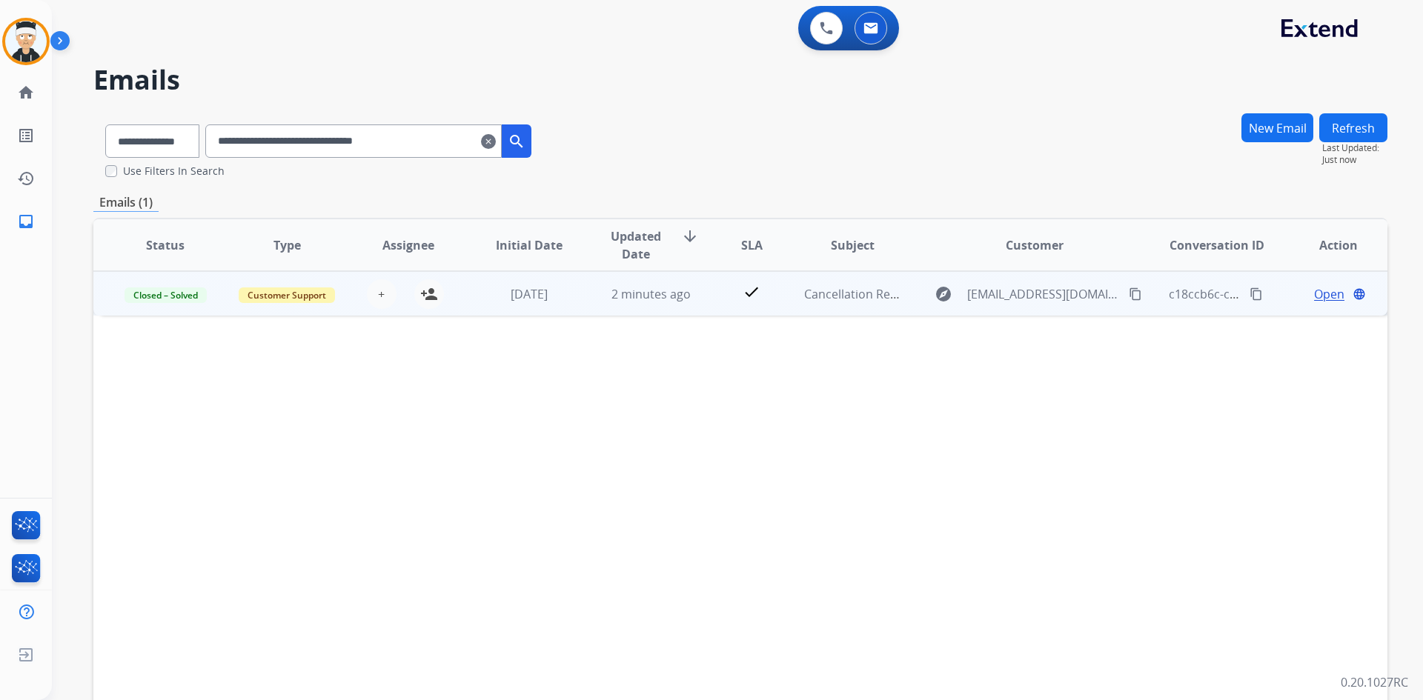
click at [1249, 292] on mat-icon "content_copy" at bounding box center [1255, 293] width 13 height 13
click at [1314, 290] on span "Open" at bounding box center [1329, 294] width 30 height 18
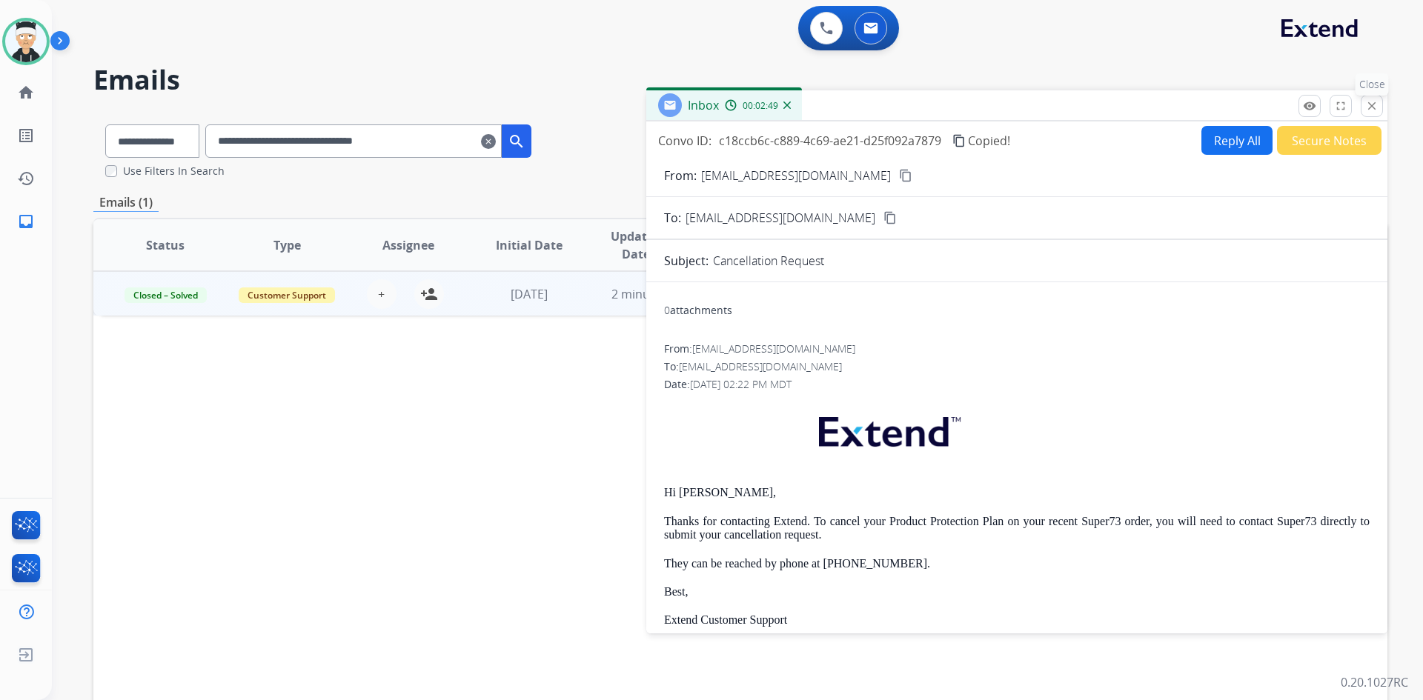
click at [1368, 110] on mat-icon "close" at bounding box center [1371, 105] width 13 height 13
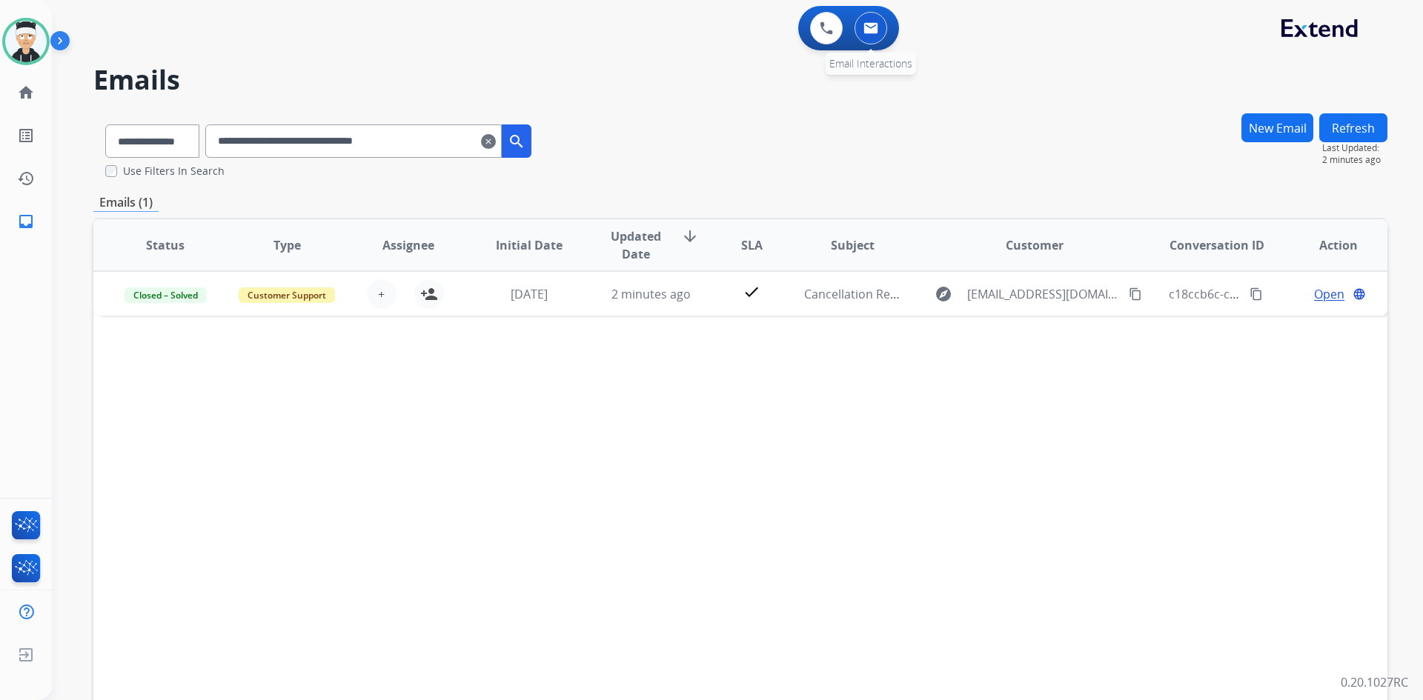
click at [871, 29] on img at bounding box center [870, 28] width 15 height 12
click at [33, 219] on mat-icon "inbox" at bounding box center [26, 222] width 18 height 18
click at [28, 93] on mat-icon "home" at bounding box center [26, 93] width 18 height 18
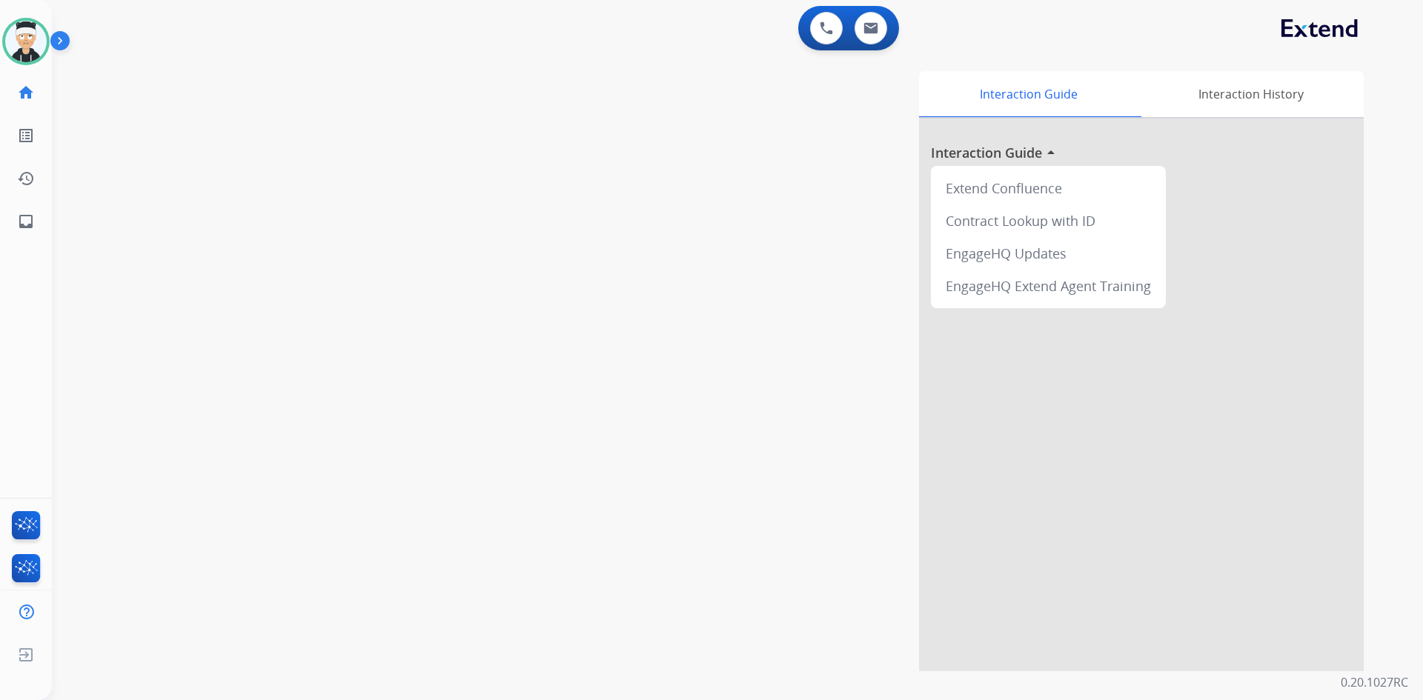
click at [866, 45] on div "0 Voice Interactions 0 Email Interactions" at bounding box center [848, 28] width 101 height 44
click at [896, 24] on div "0 Voice Interactions 0 Email Interactions" at bounding box center [848, 28] width 101 height 44
click at [876, 34] on button at bounding box center [870, 28] width 33 height 33
select select "**********"
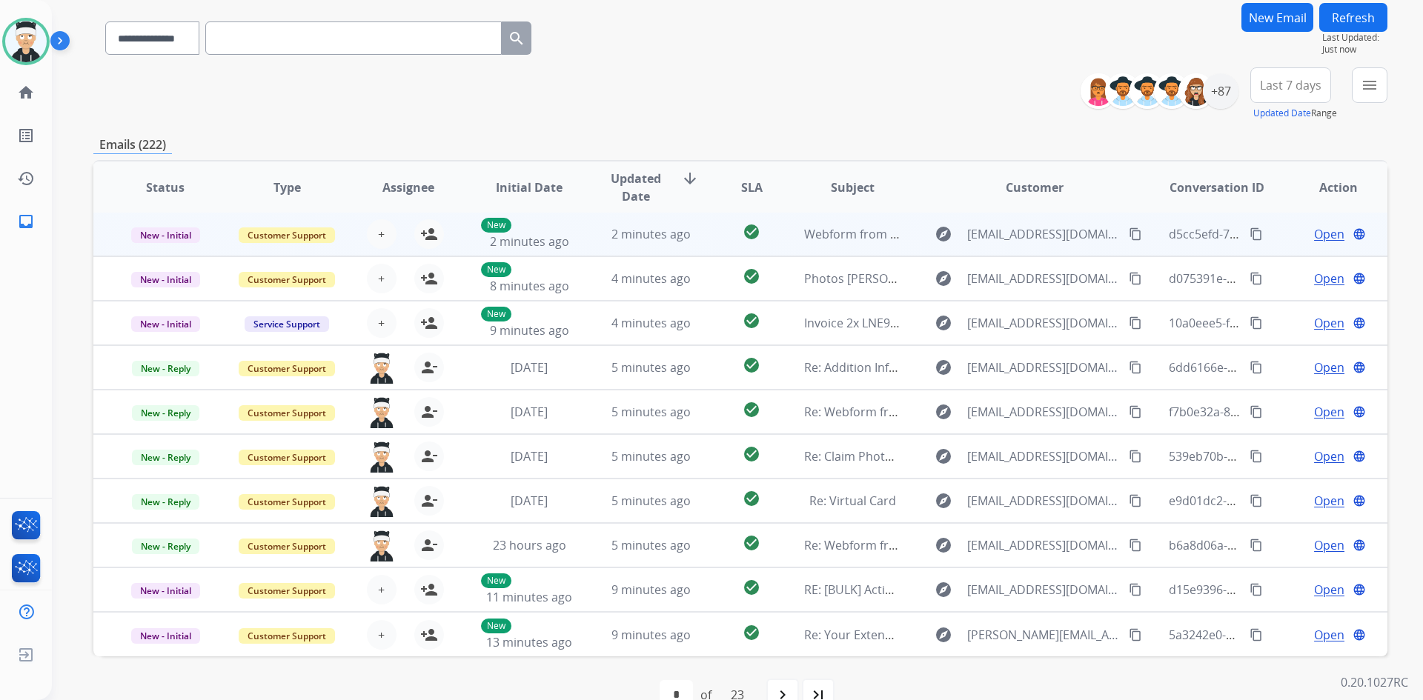
scroll to position [143, 0]
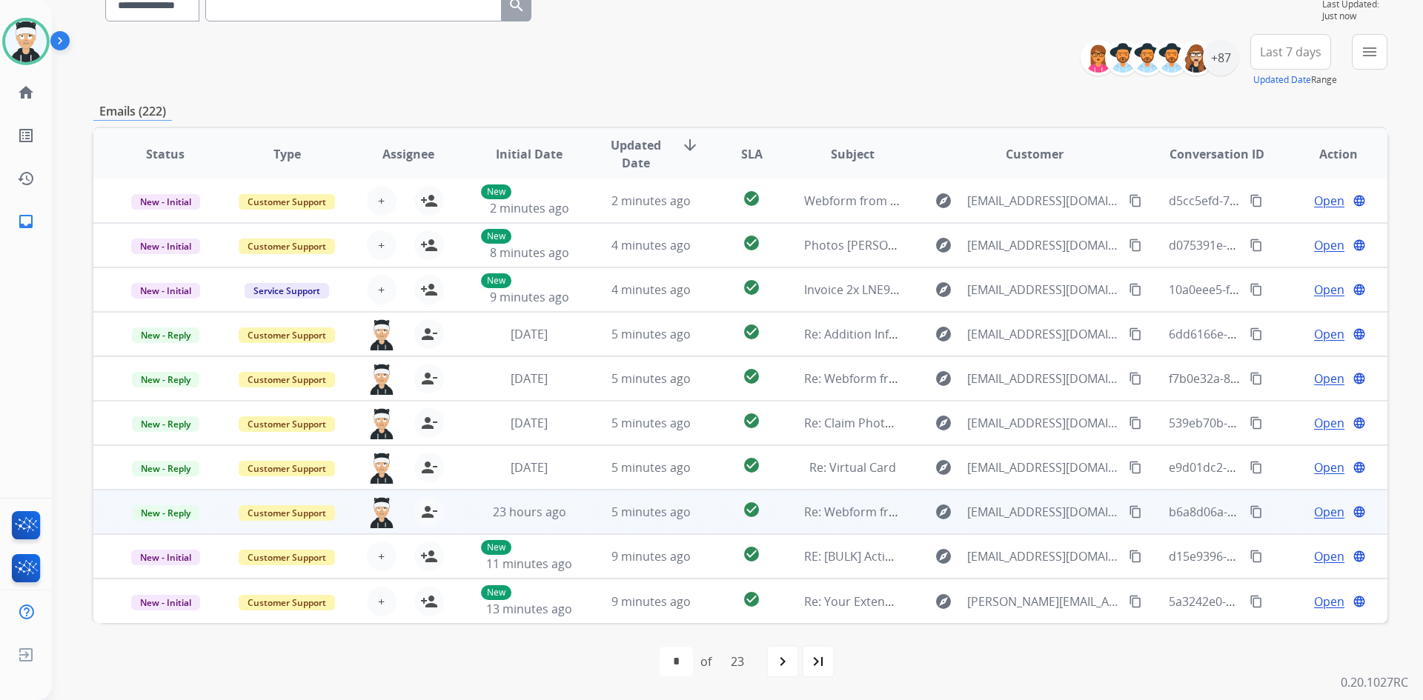
click at [1314, 514] on span "Open" at bounding box center [1329, 512] width 30 height 18
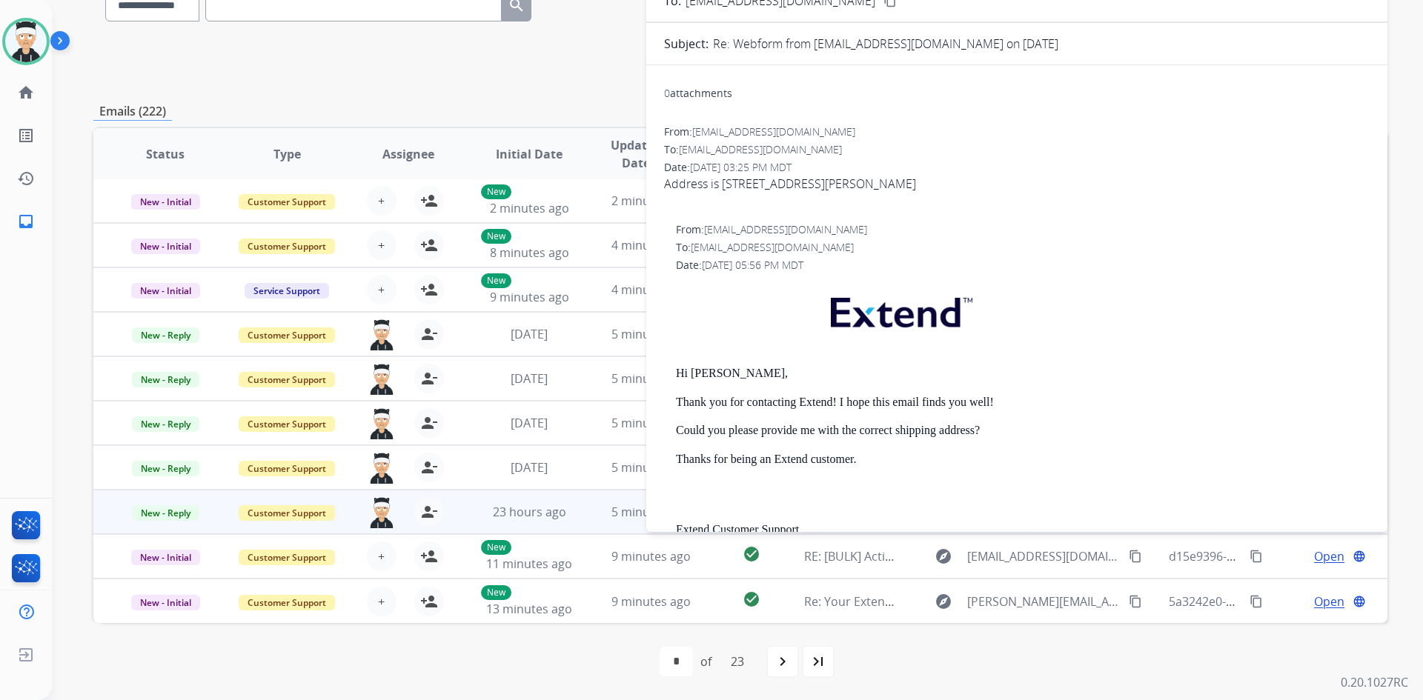
scroll to position [0, 0]
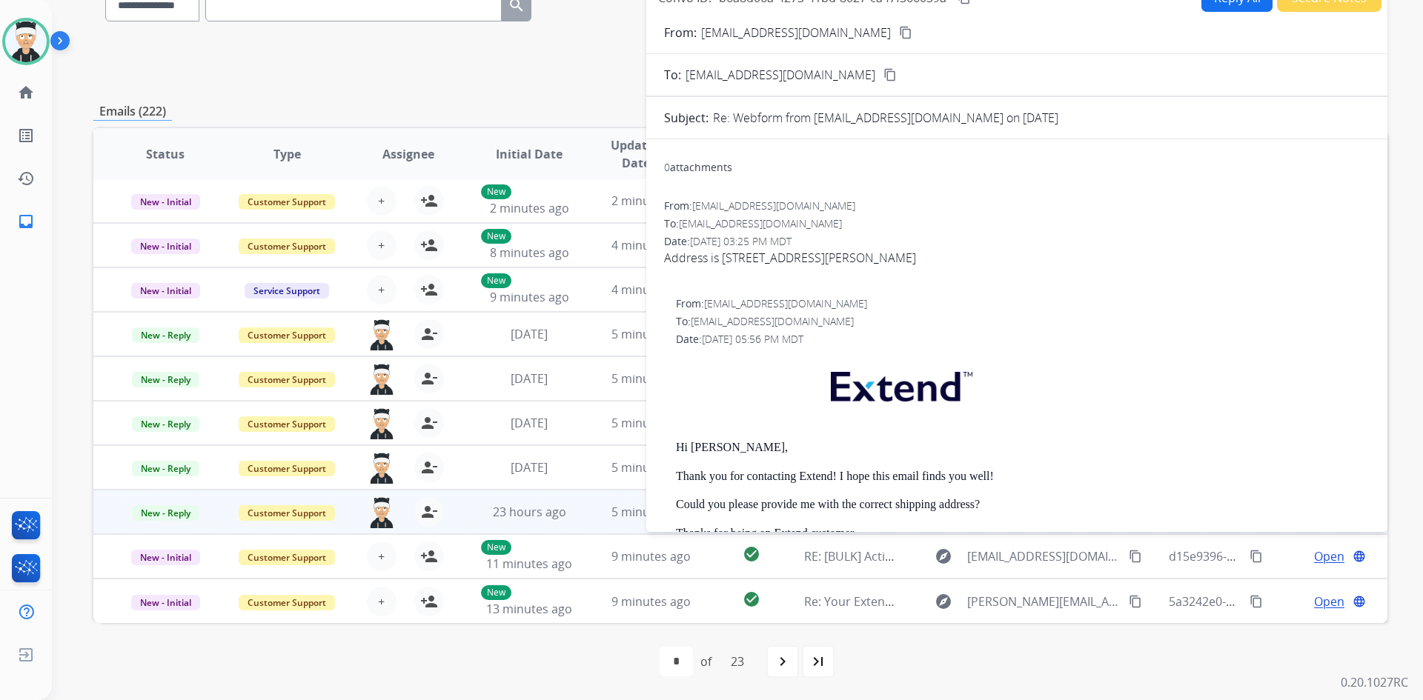
click at [512, 82] on div "**********" at bounding box center [740, 60] width 1294 height 53
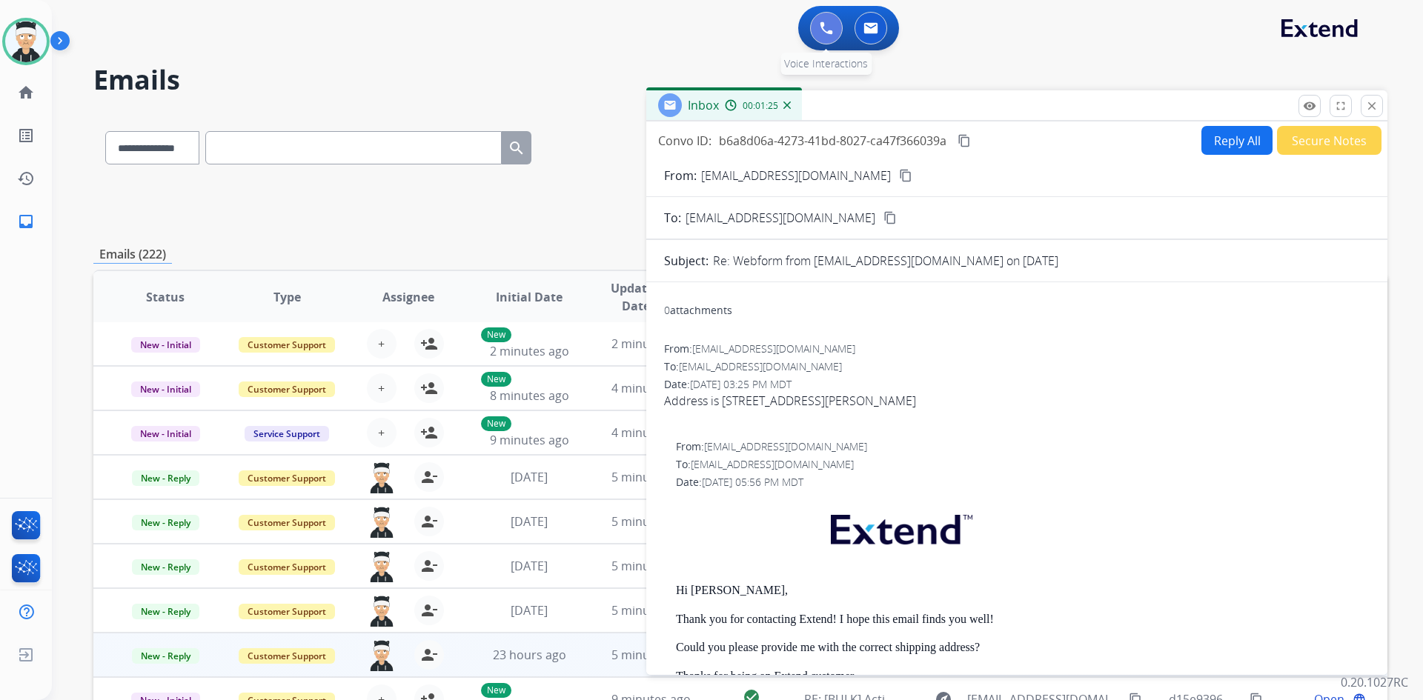
click at [815, 31] on button at bounding box center [826, 28] width 33 height 33
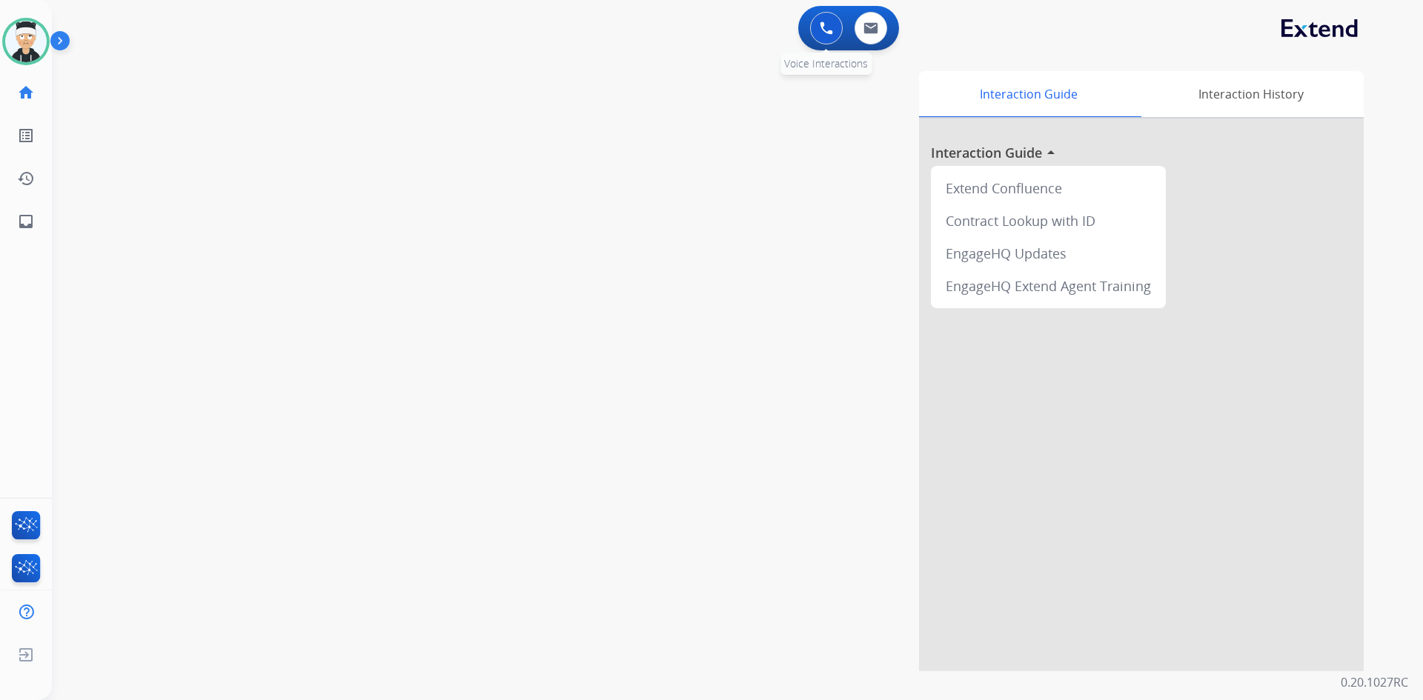
click at [824, 32] on img at bounding box center [825, 27] width 13 height 13
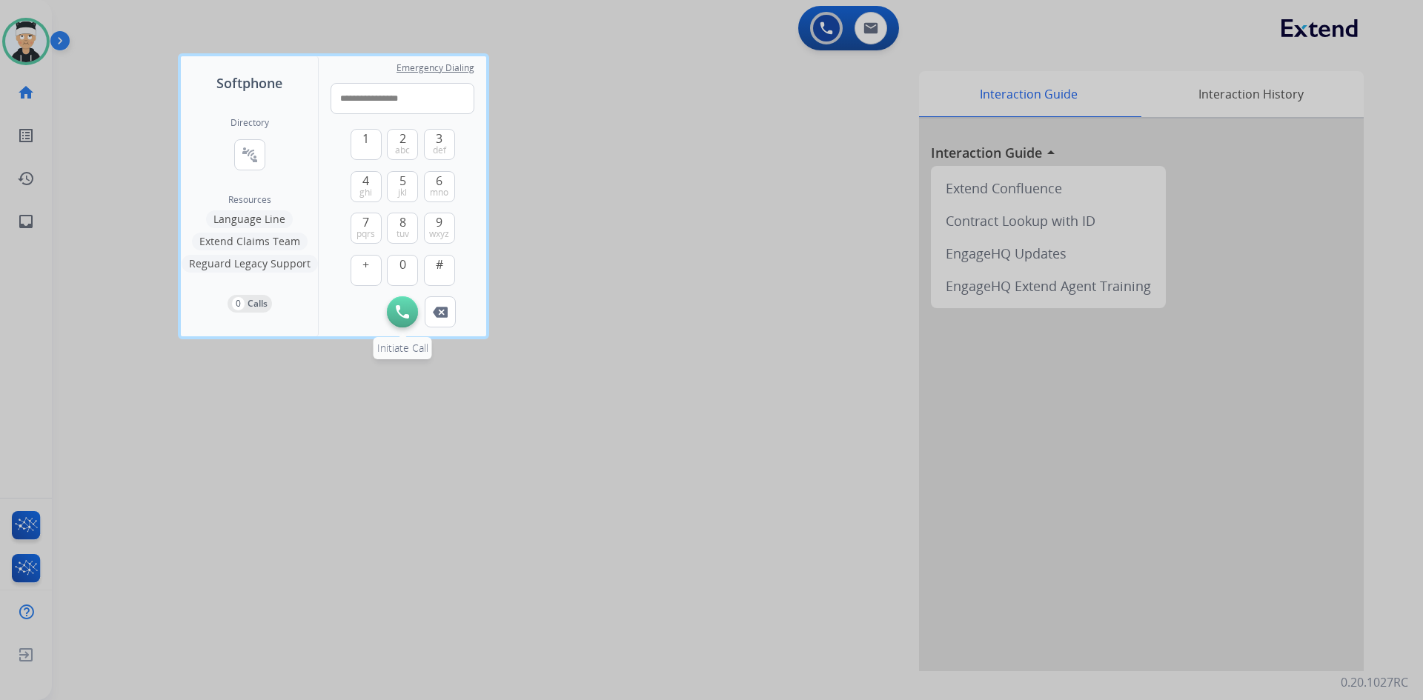
type input "**********"
click at [407, 314] on img at bounding box center [402, 311] width 13 height 13
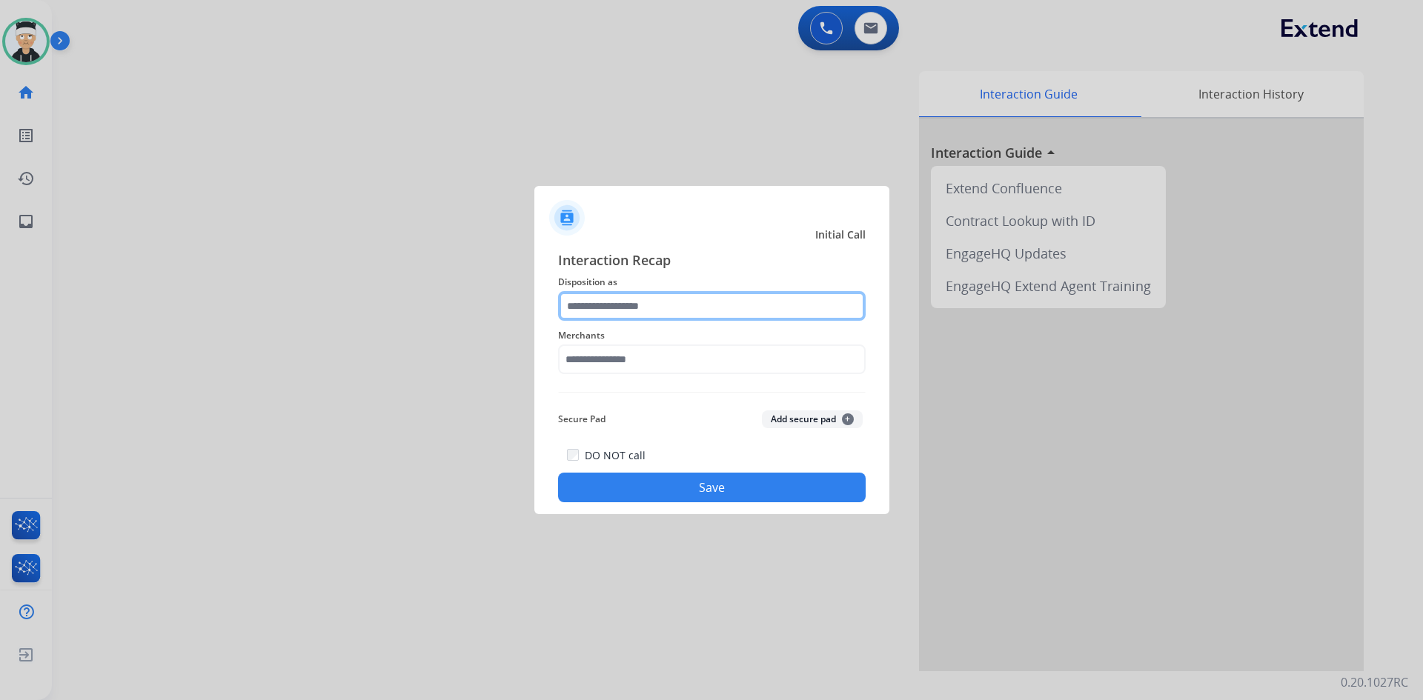
click at [682, 309] on input "text" at bounding box center [711, 306] width 307 height 30
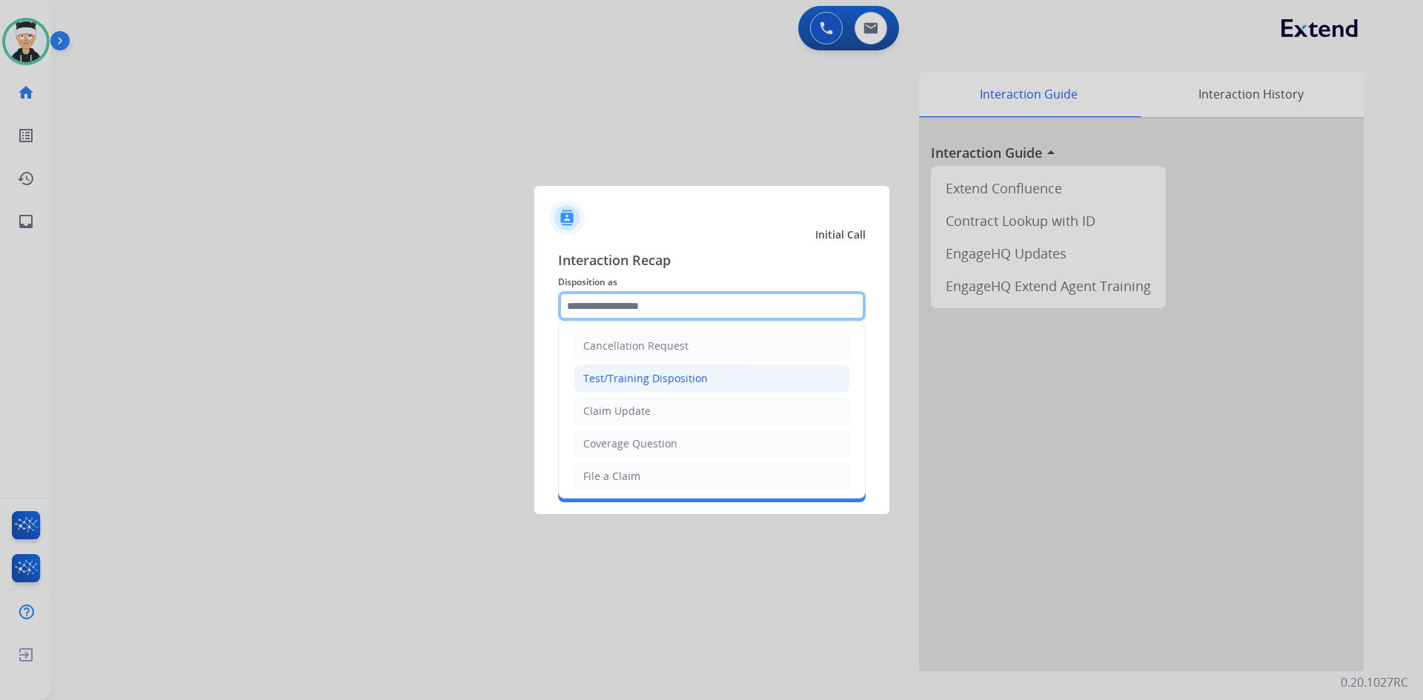
scroll to position [296, 0]
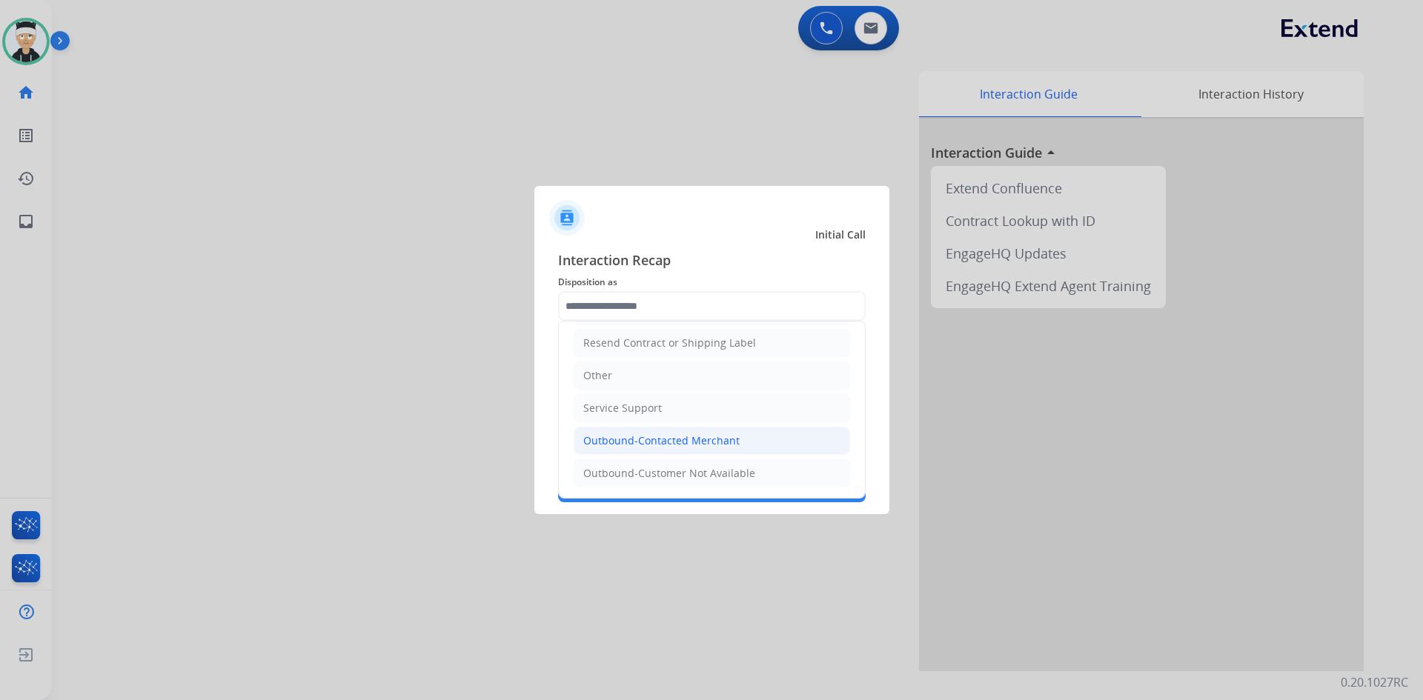
click at [713, 436] on div "Outbound-Contacted Merchant" at bounding box center [661, 440] width 156 height 15
type input "**********"
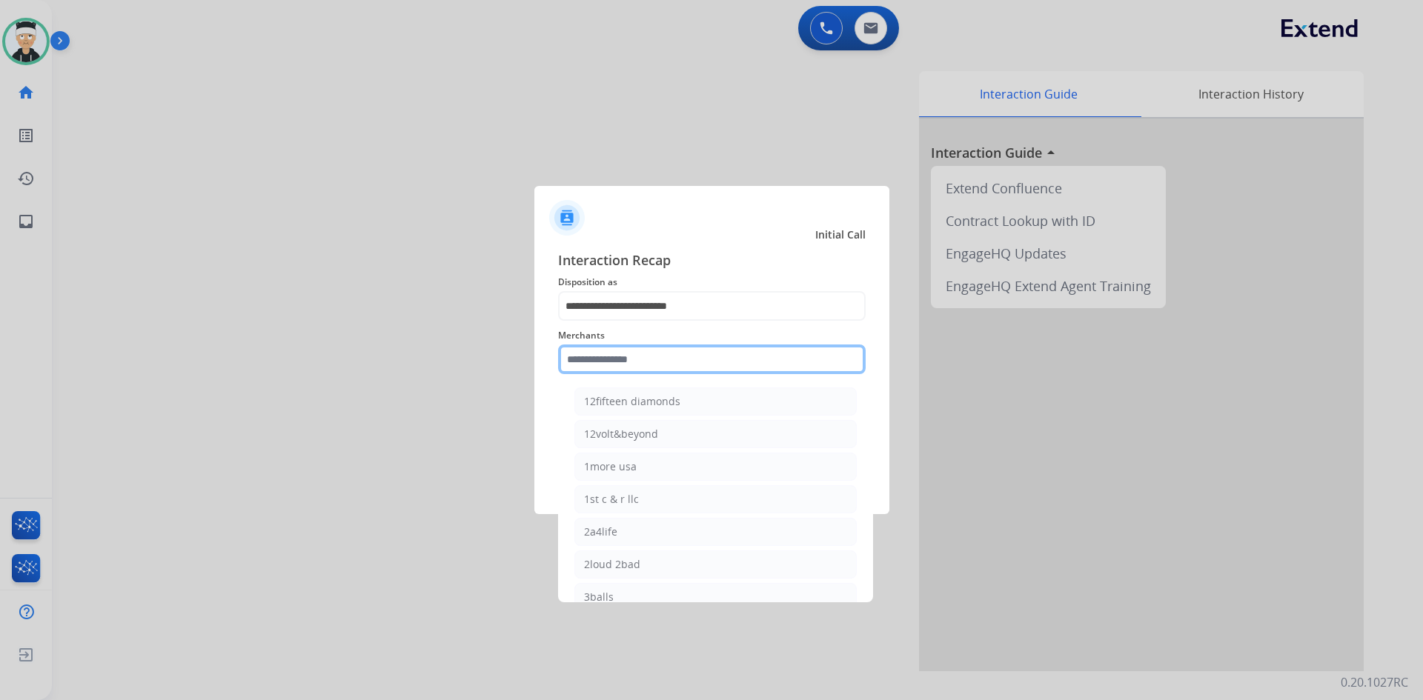
click at [708, 369] on input "text" at bounding box center [711, 360] width 307 height 30
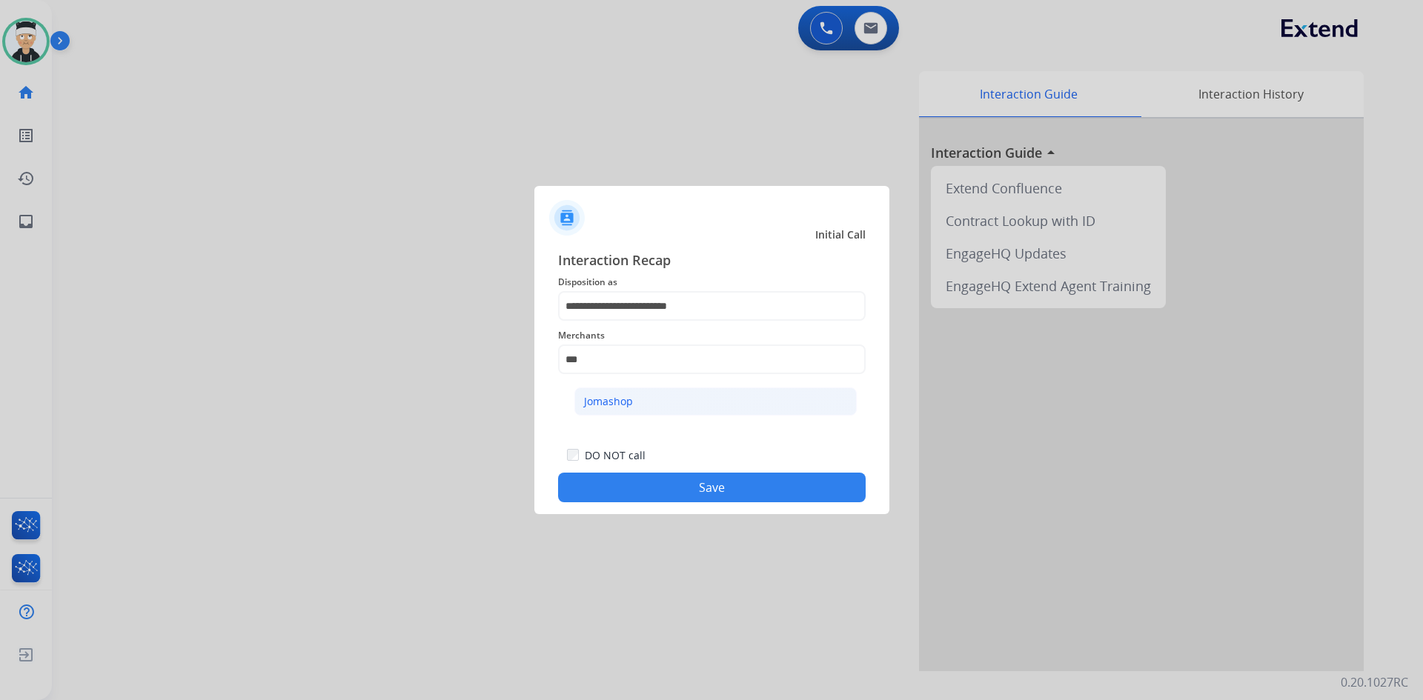
click at [668, 401] on li "Jomashop" at bounding box center [715, 401] width 282 height 28
type input "********"
click at [693, 490] on button "Save" at bounding box center [711, 488] width 307 height 30
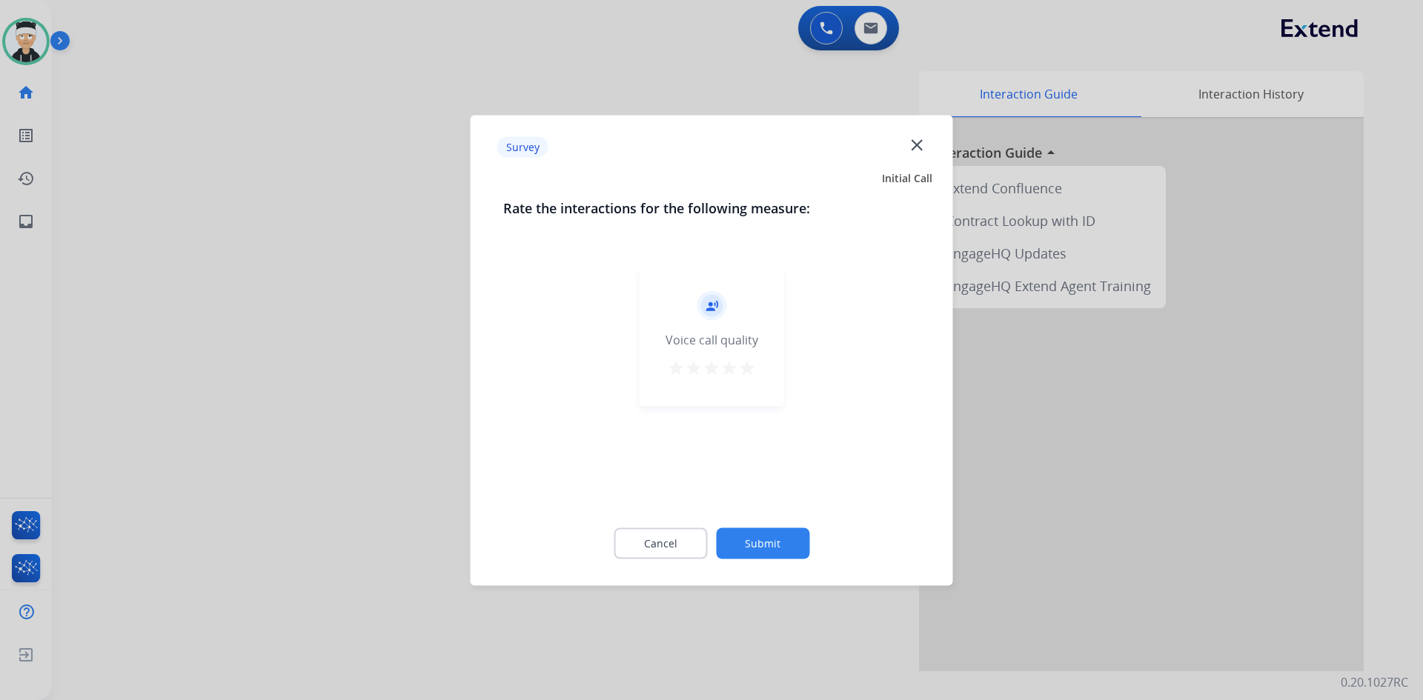
click at [751, 365] on mat-icon "star" at bounding box center [747, 368] width 18 height 18
click at [786, 533] on button "Submit" at bounding box center [762, 543] width 93 height 31
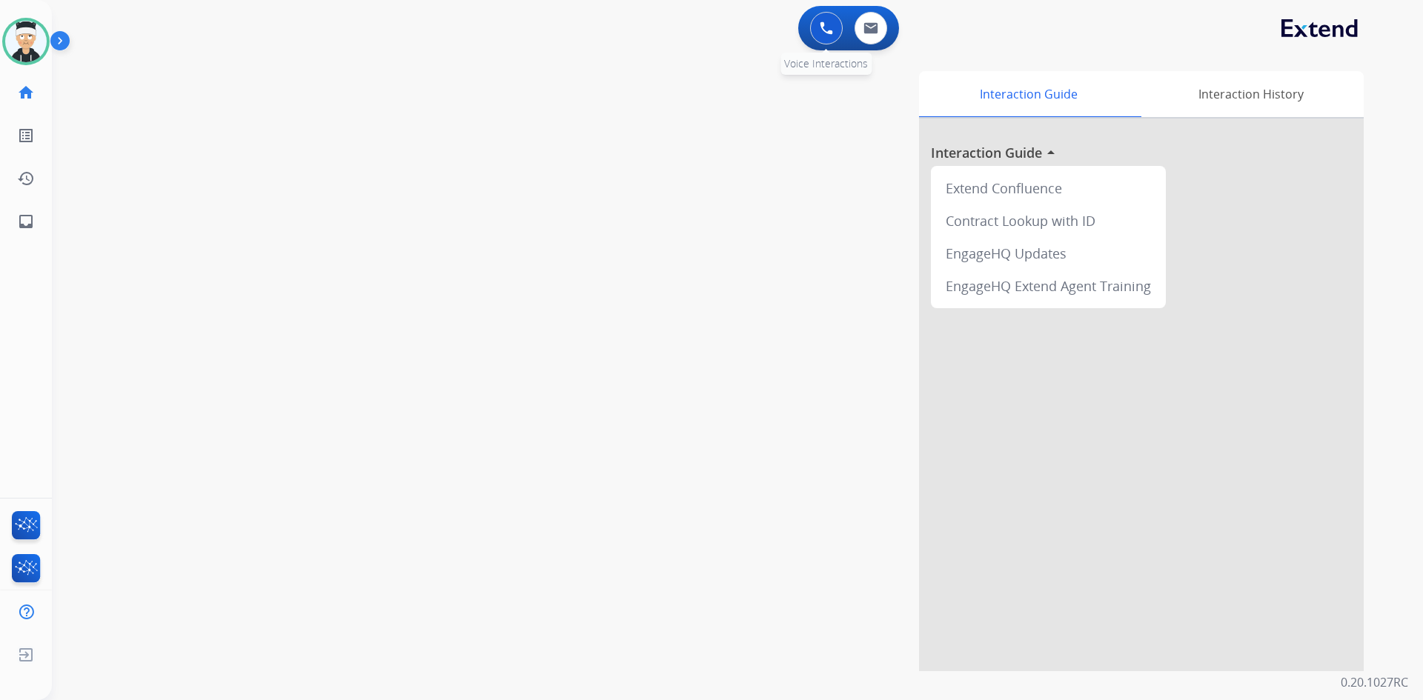
click at [819, 24] on img at bounding box center [825, 27] width 13 height 13
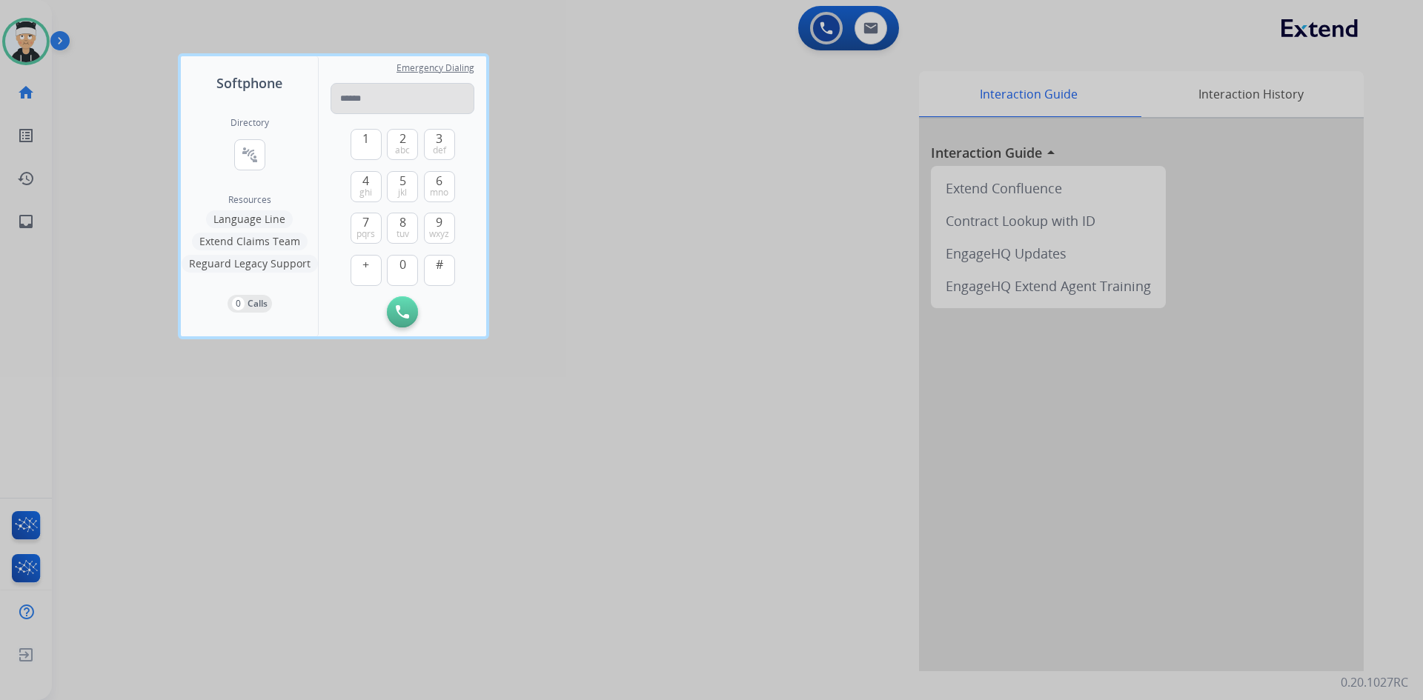
type input "**********"
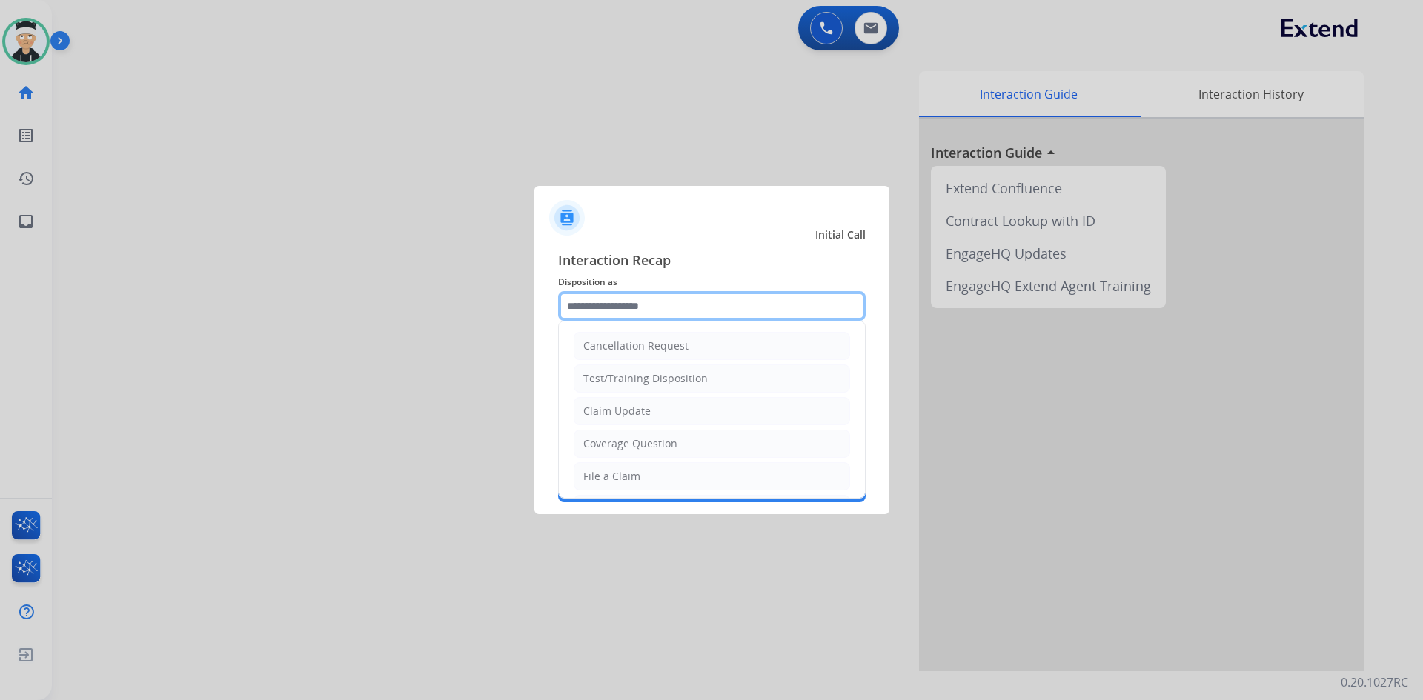
click at [668, 307] on input "text" at bounding box center [711, 306] width 307 height 30
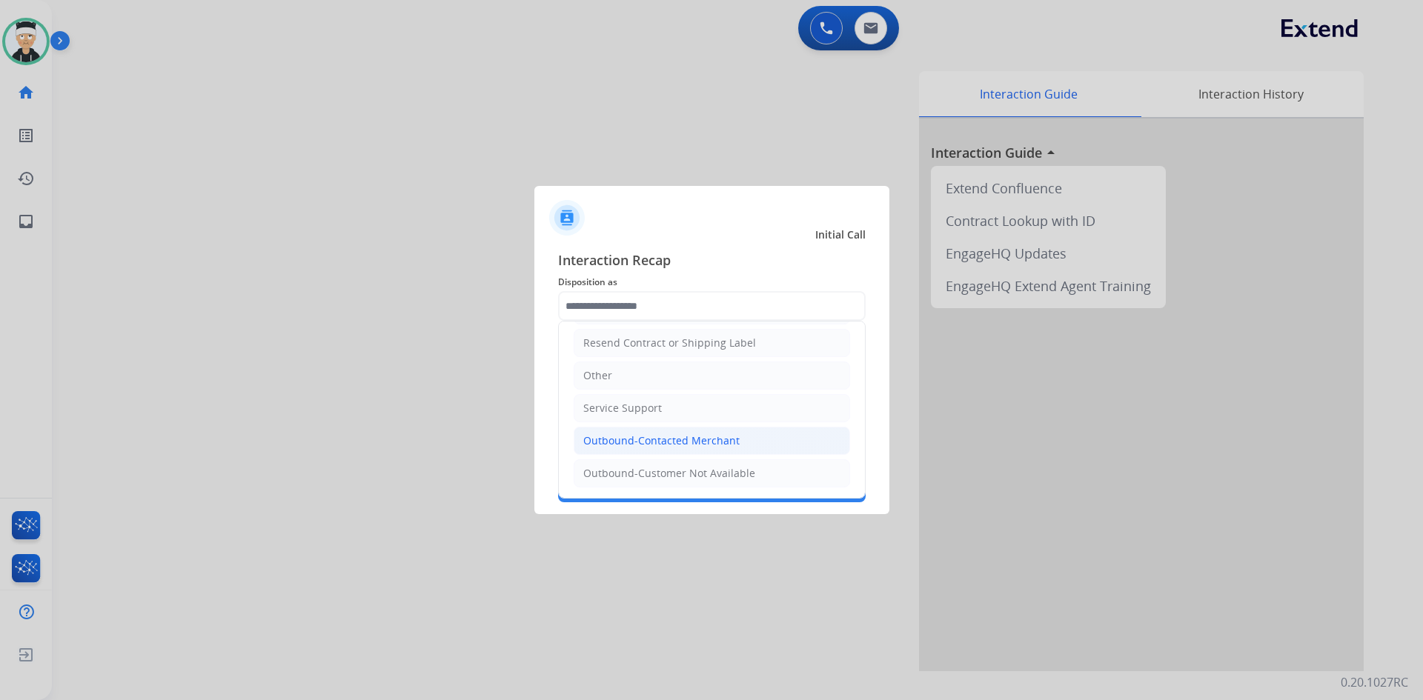
click at [700, 447] on div "Outbound-Contacted Merchant" at bounding box center [661, 440] width 156 height 15
type input "**********"
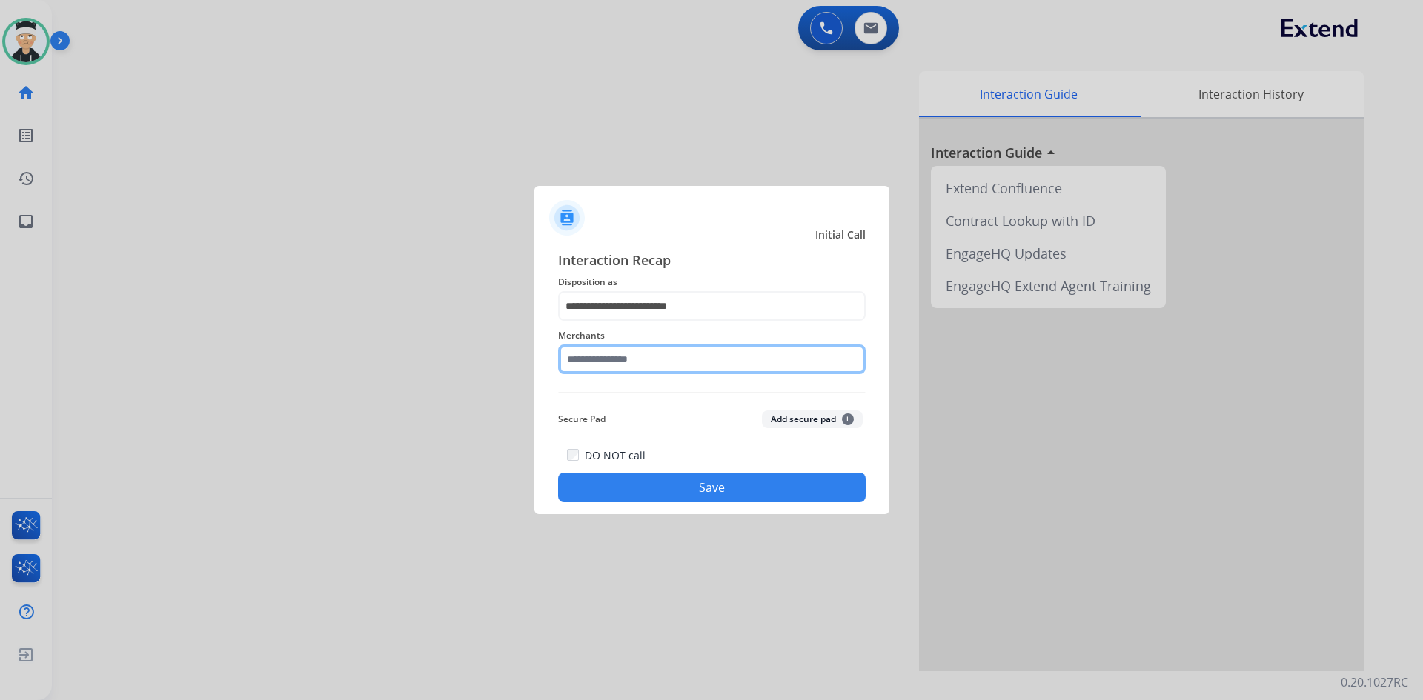
click at [705, 356] on input "text" at bounding box center [711, 360] width 307 height 30
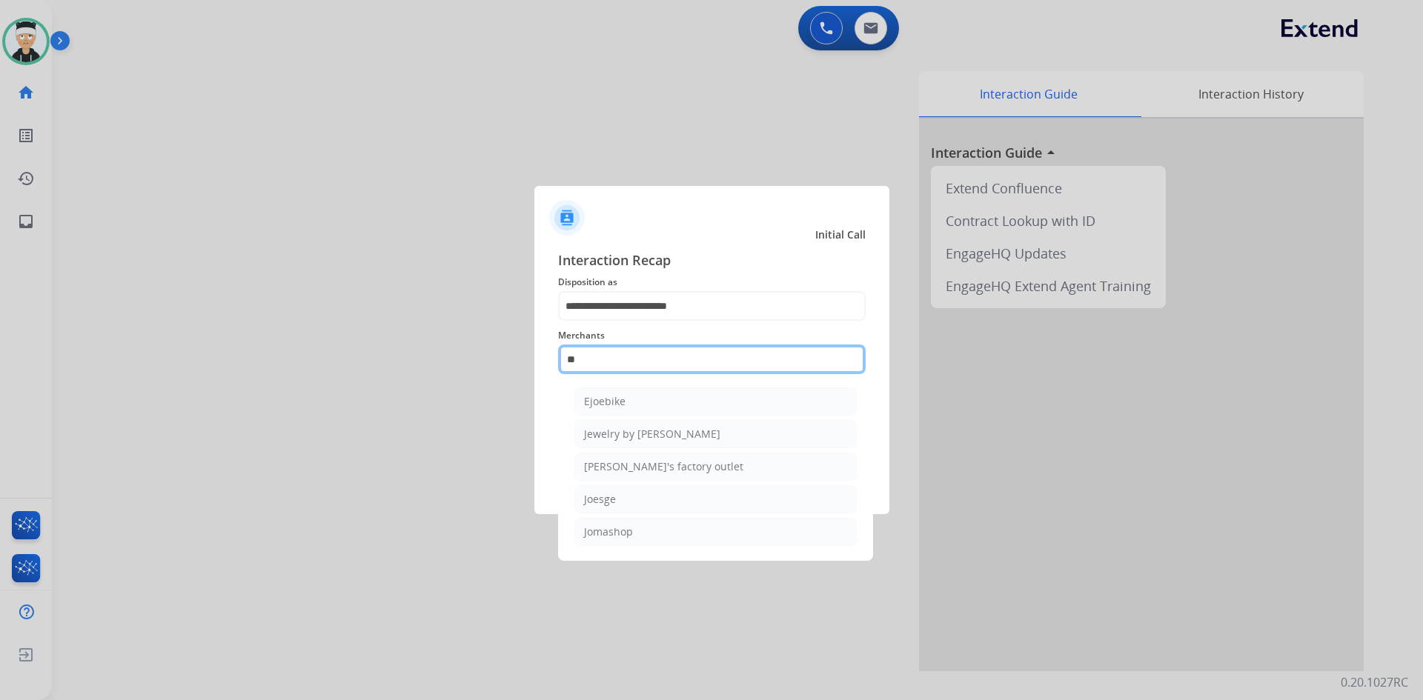
scroll to position [0, 0]
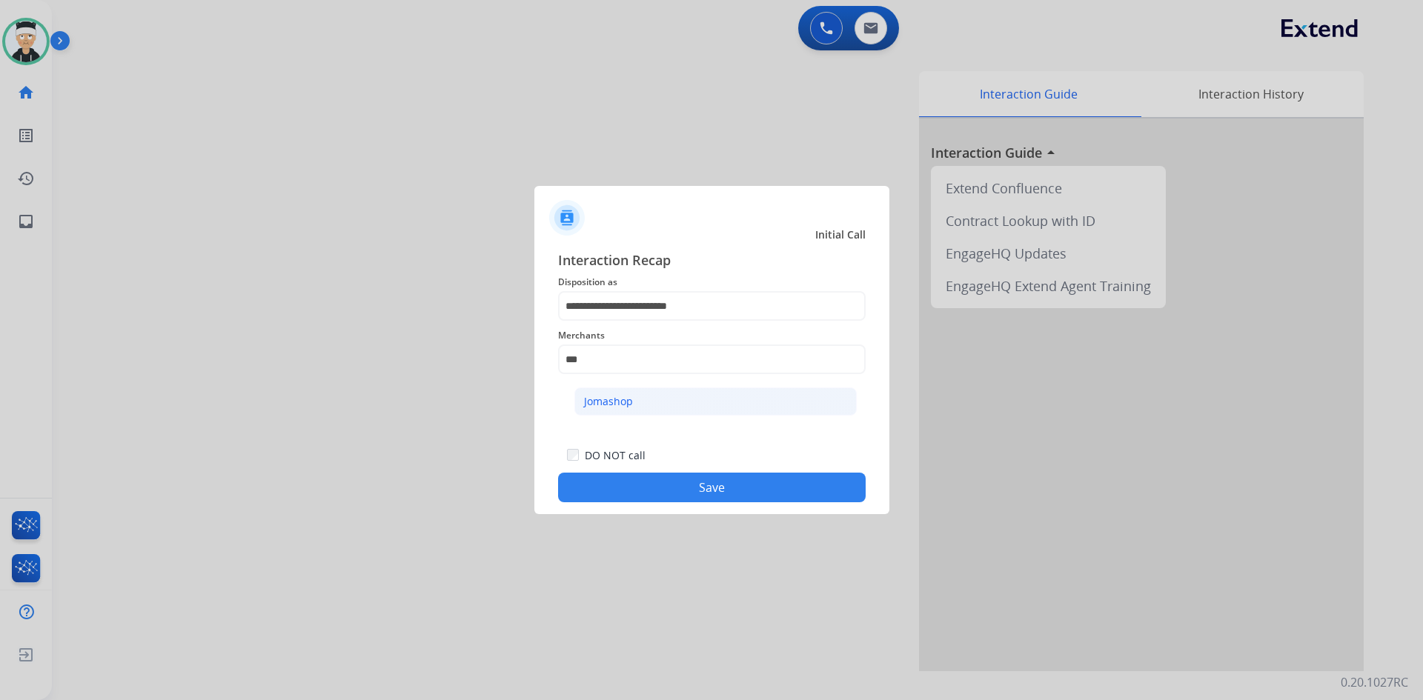
click at [613, 399] on div "Jomashop" at bounding box center [608, 401] width 49 height 15
type input "********"
click at [699, 485] on button "Save" at bounding box center [711, 488] width 307 height 30
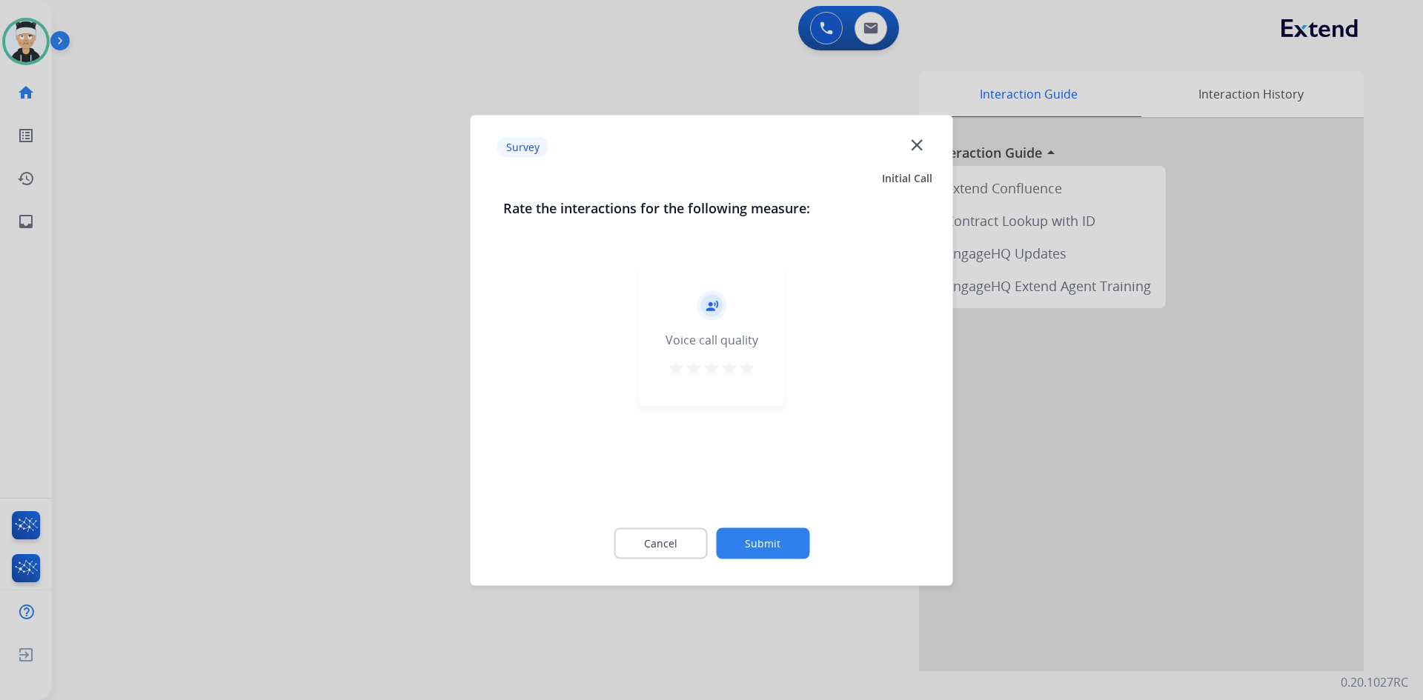
click at [745, 364] on mat-icon "star" at bounding box center [747, 368] width 18 height 18
click at [791, 549] on button "Submit" at bounding box center [762, 543] width 93 height 31
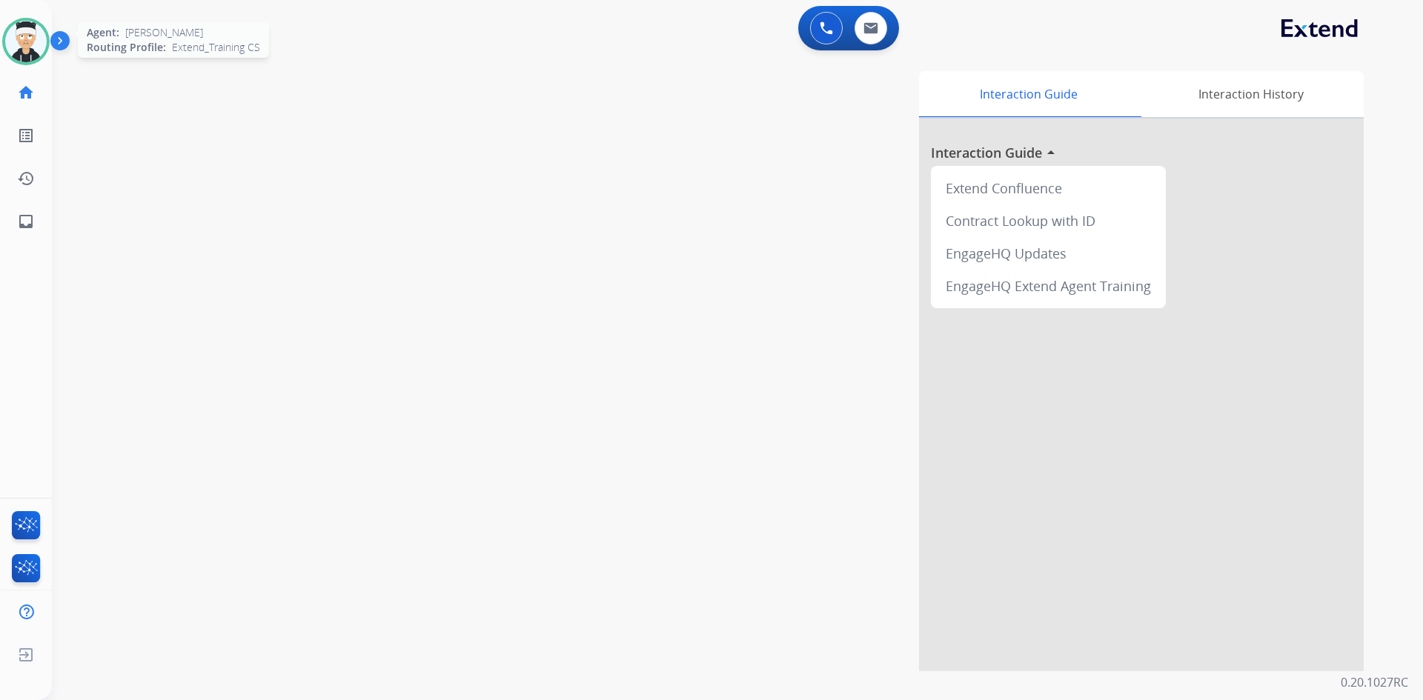
click at [32, 30] on img at bounding box center [25, 41] width 41 height 41
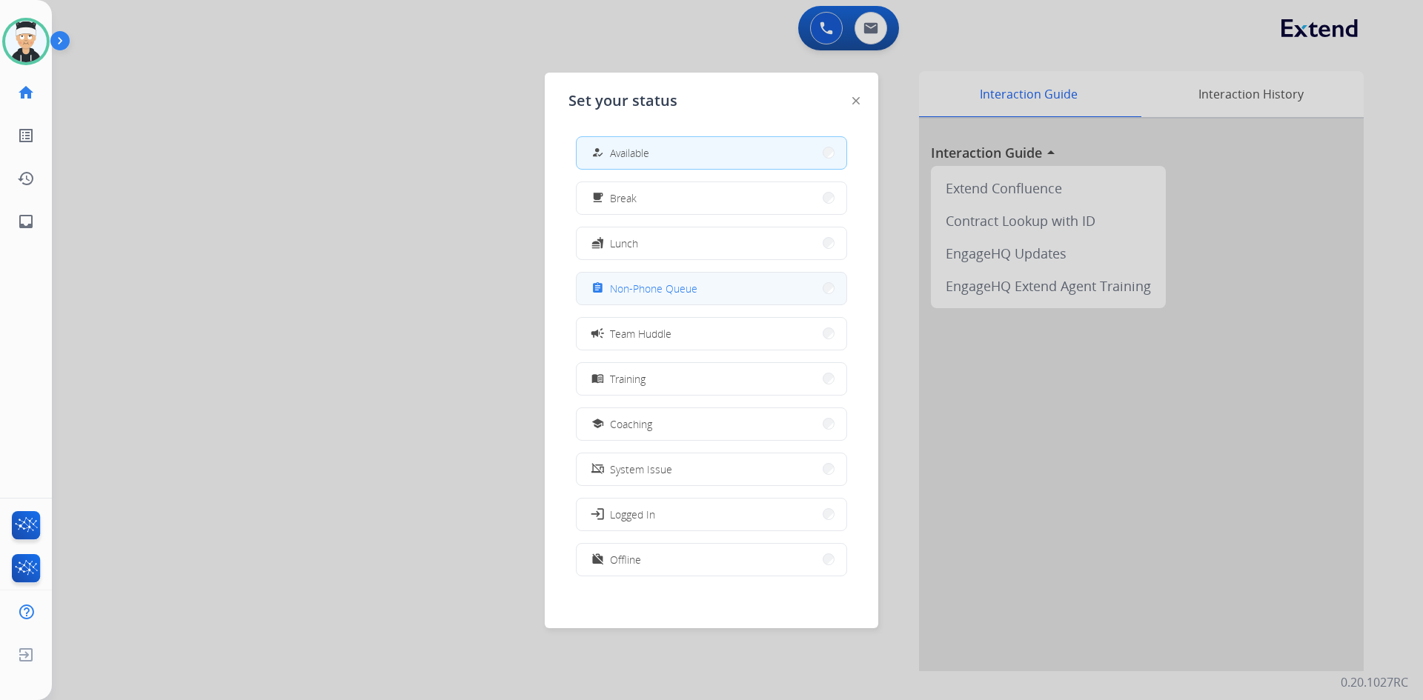
click at [699, 293] on button "assignment Non-Phone Queue" at bounding box center [711, 289] width 270 height 32
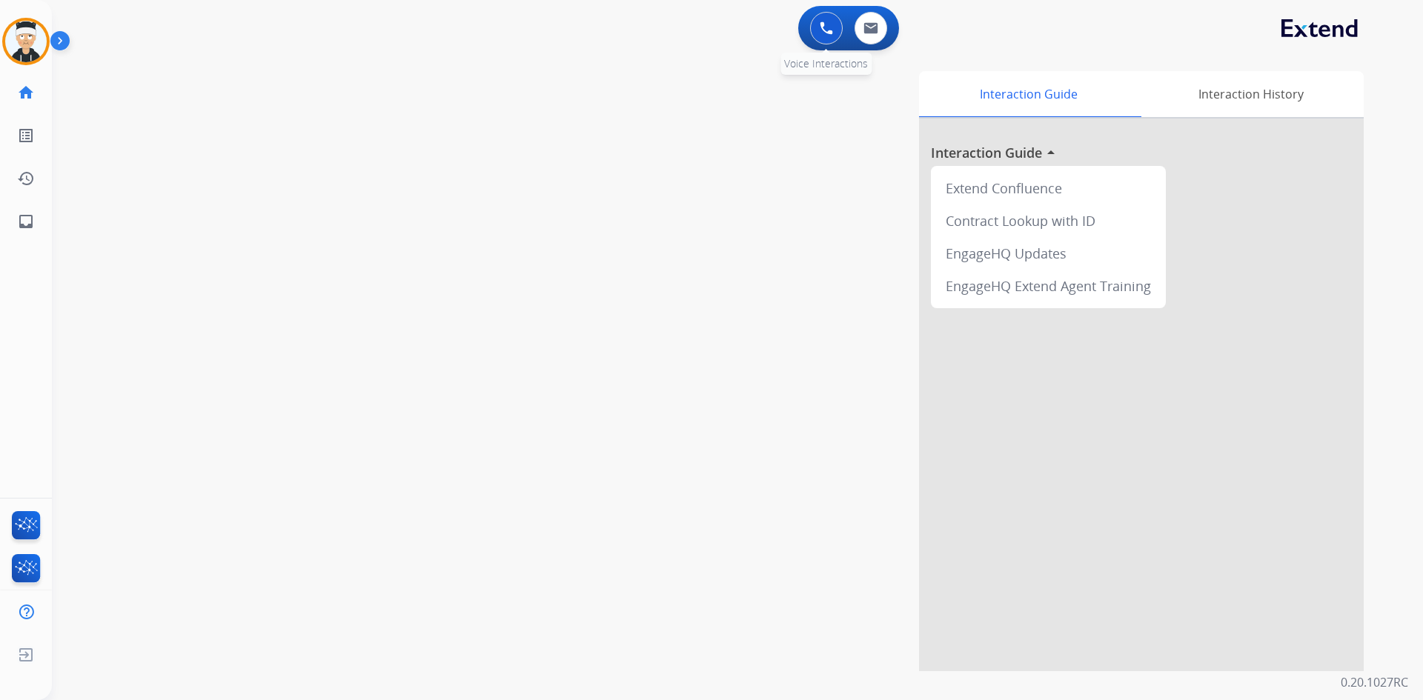
click at [830, 33] on img at bounding box center [825, 27] width 13 height 13
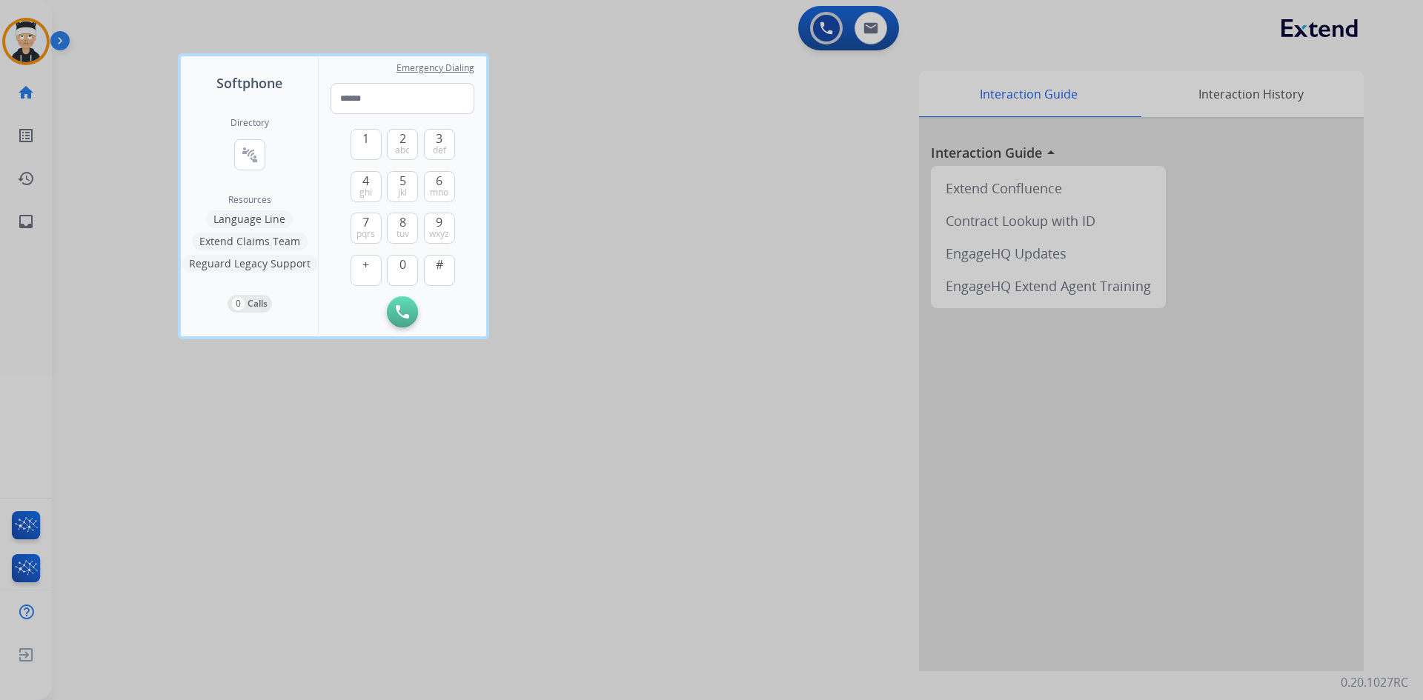
click at [22, 44] on div at bounding box center [711, 350] width 1423 height 700
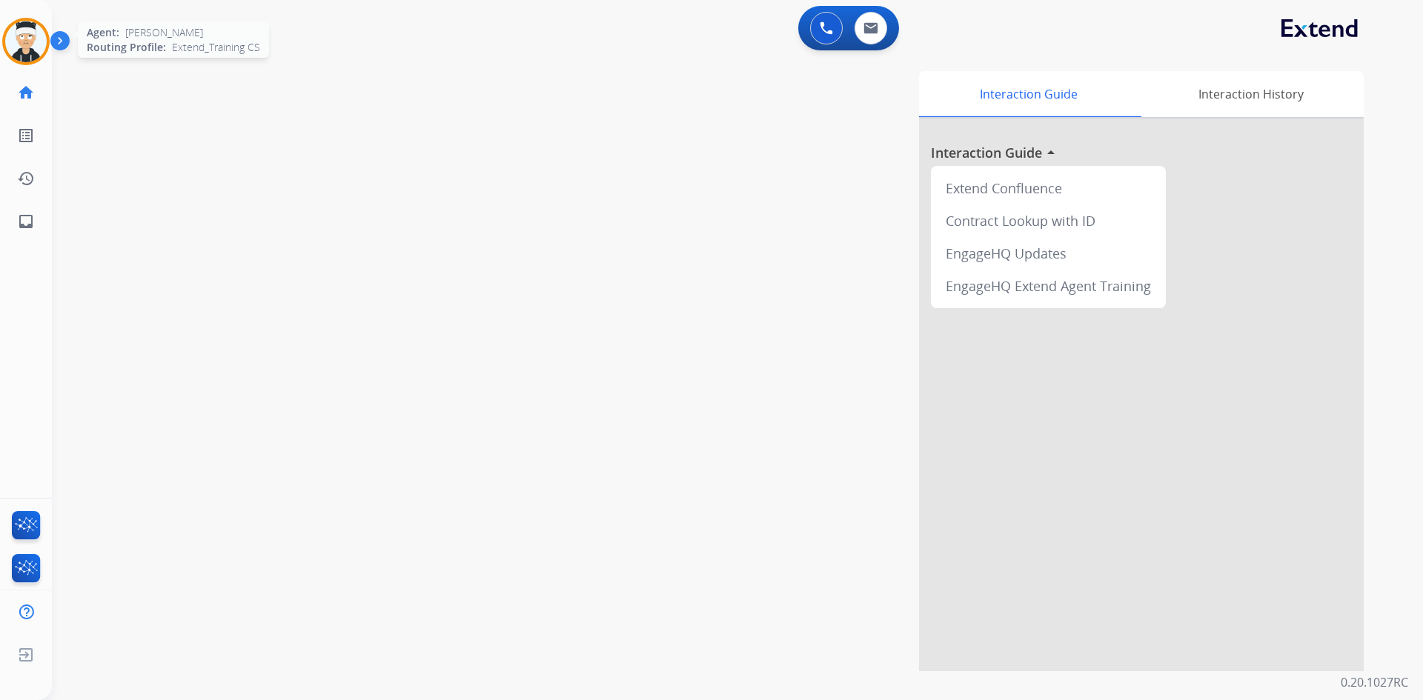
click at [10, 32] on img at bounding box center [25, 41] width 41 height 41
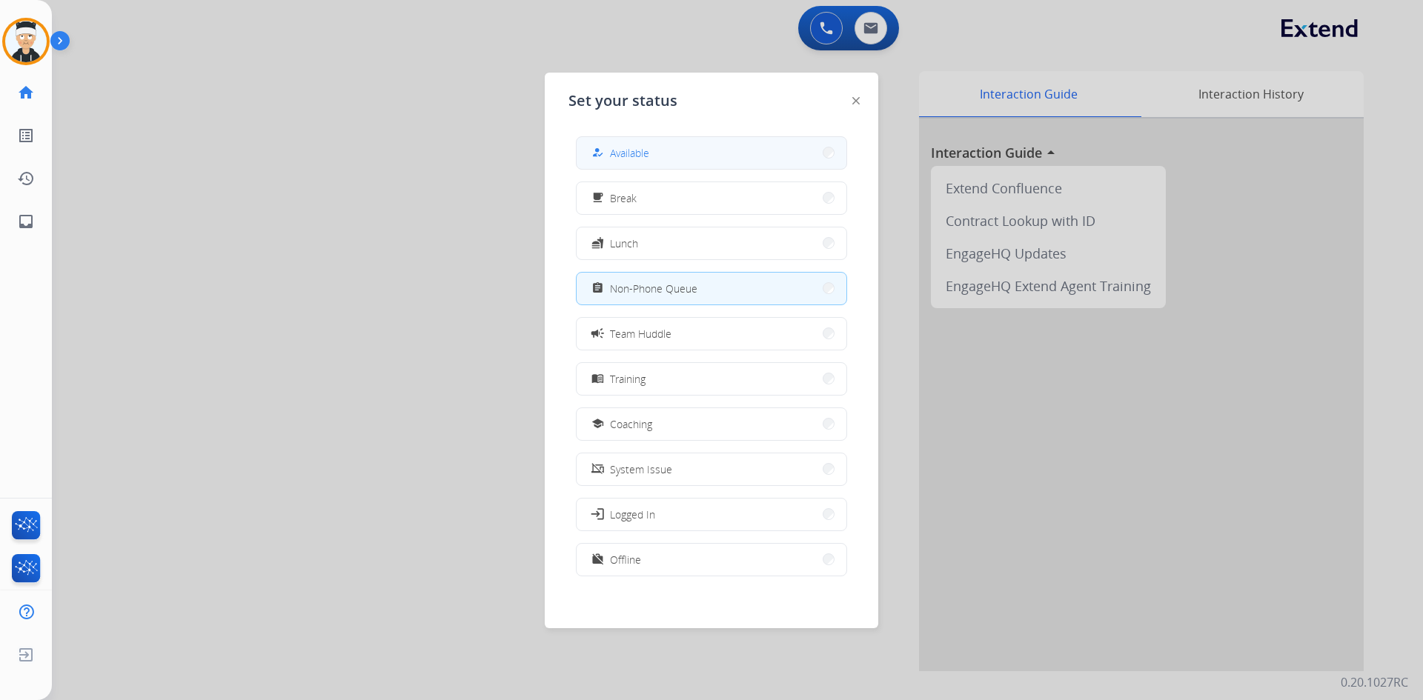
click at [633, 158] on span "Available" at bounding box center [629, 153] width 39 height 16
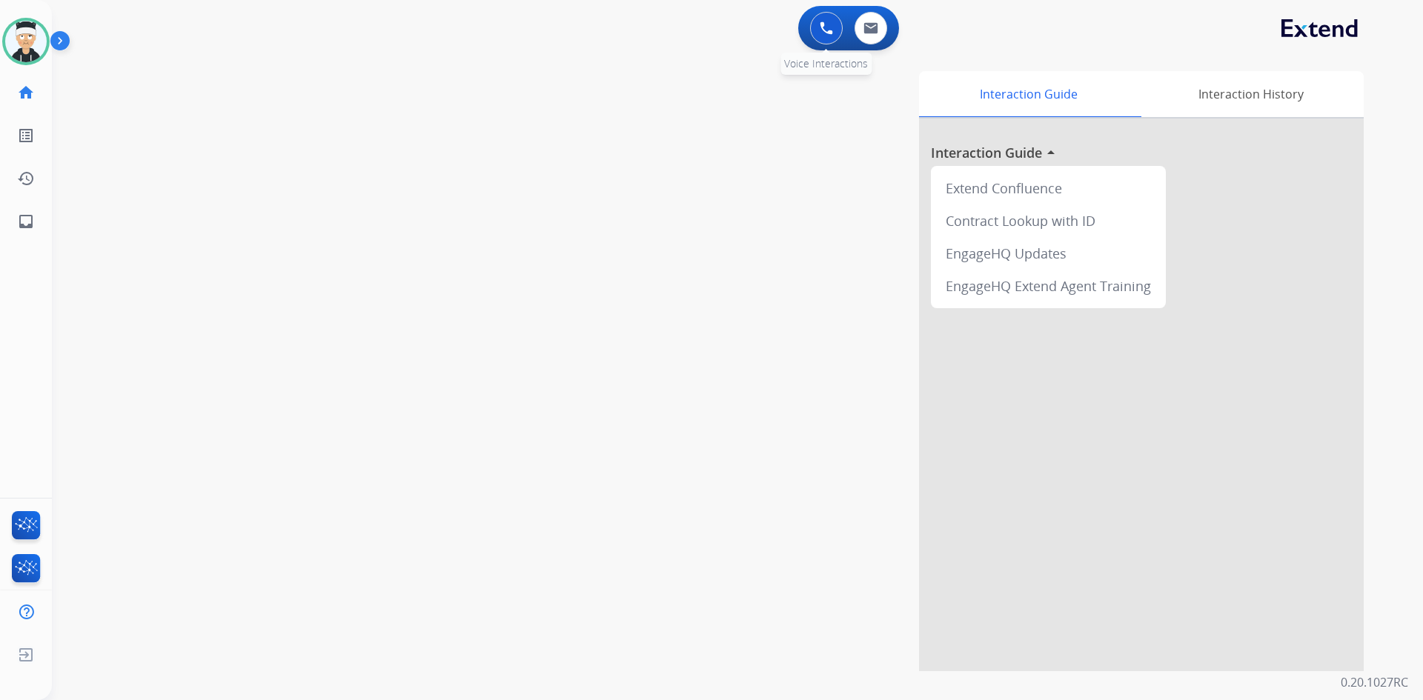
click at [827, 30] on img at bounding box center [825, 27] width 13 height 13
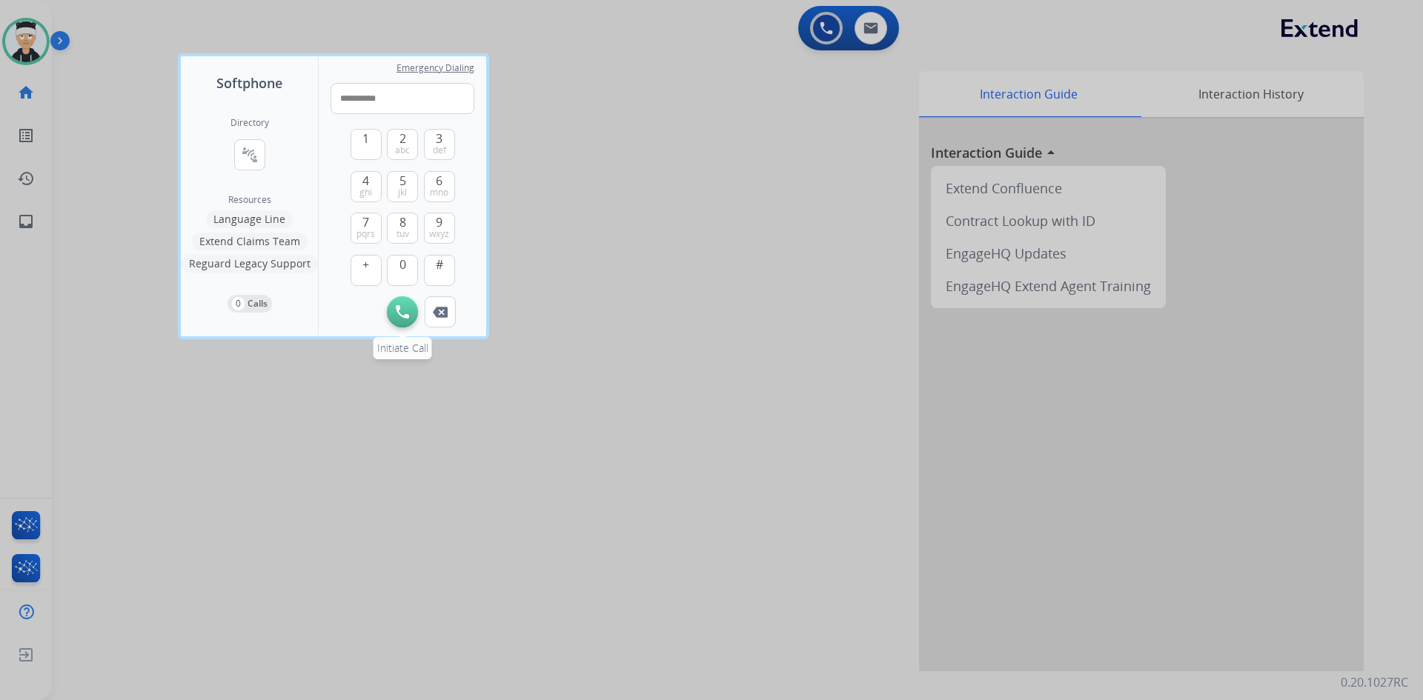
type input "**********"
click at [396, 312] on img at bounding box center [402, 311] width 13 height 13
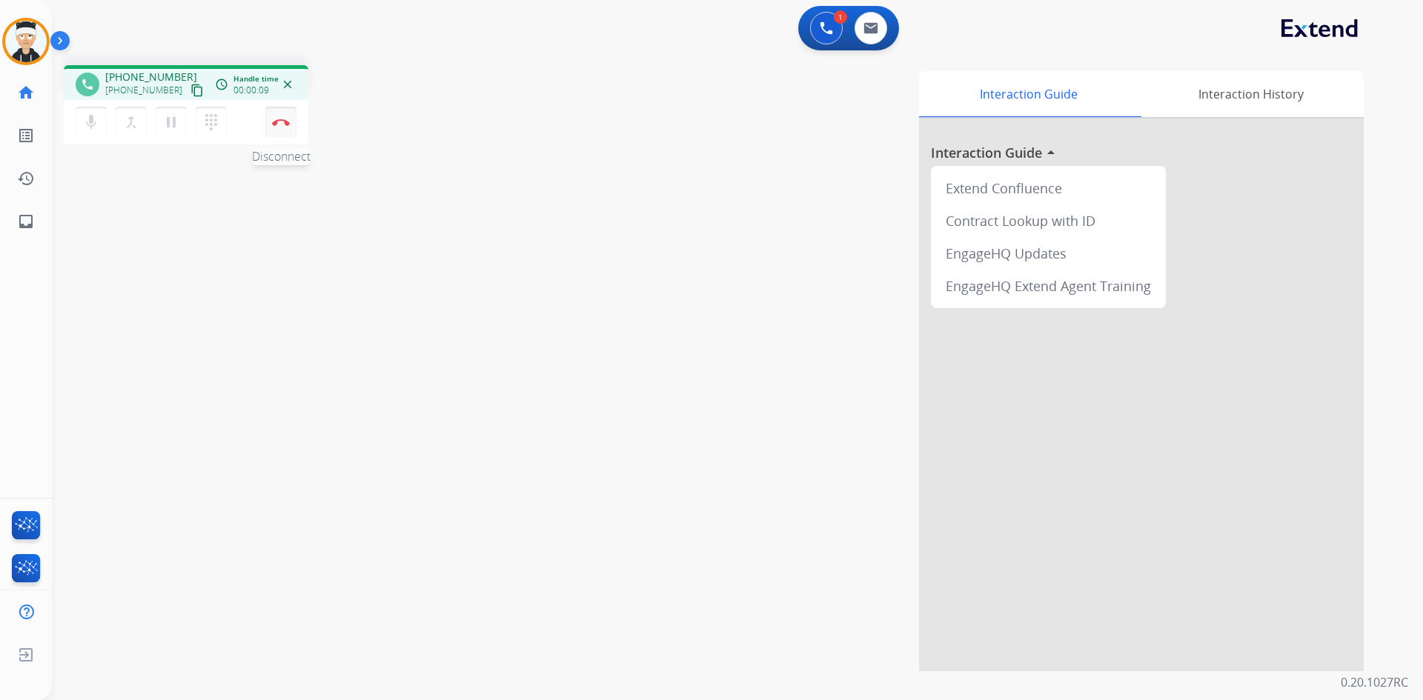
click at [287, 122] on img at bounding box center [281, 122] width 18 height 7
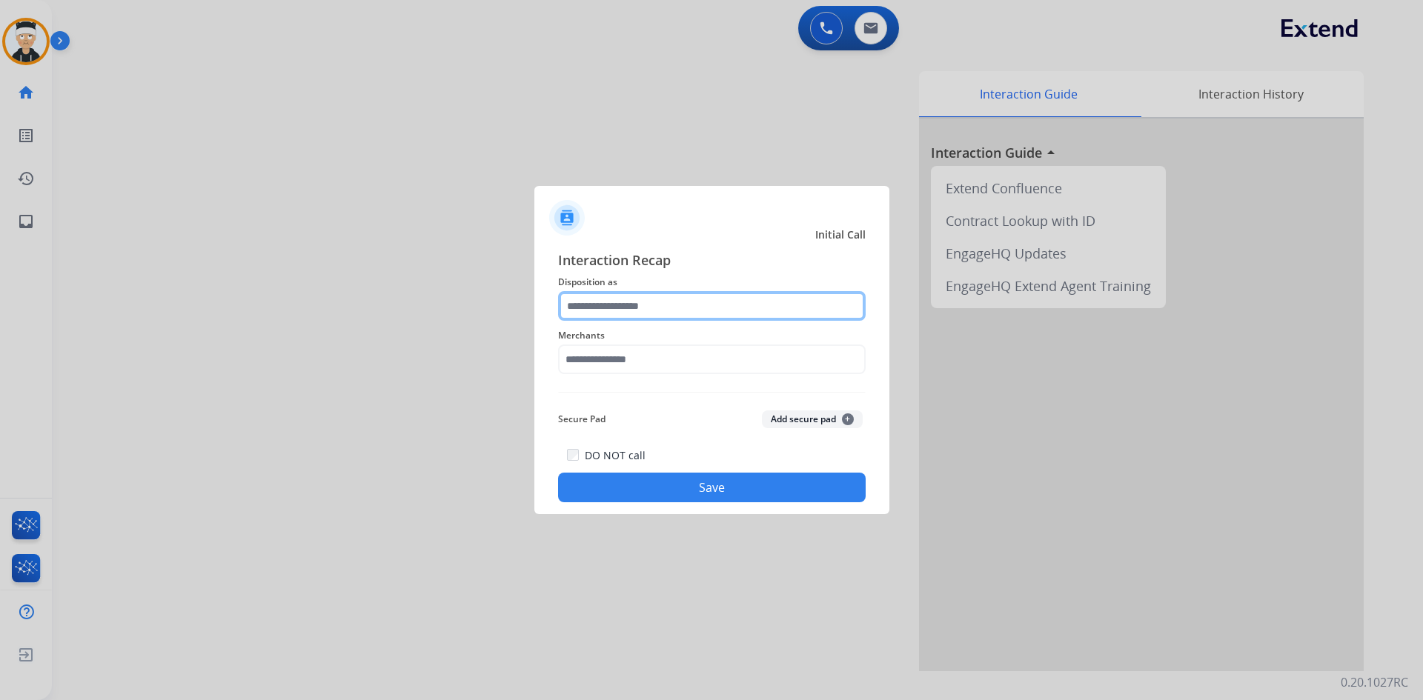
click at [722, 305] on input "text" at bounding box center [711, 306] width 307 height 30
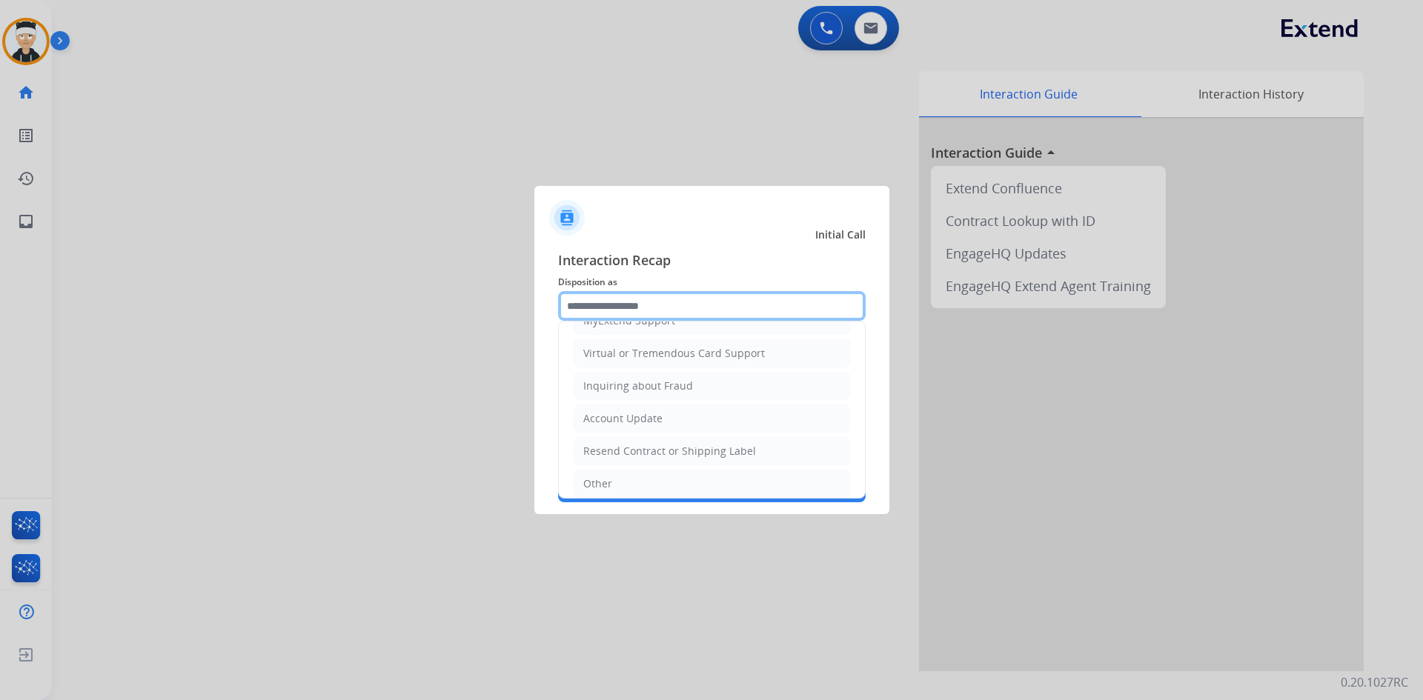
scroll to position [296, 0]
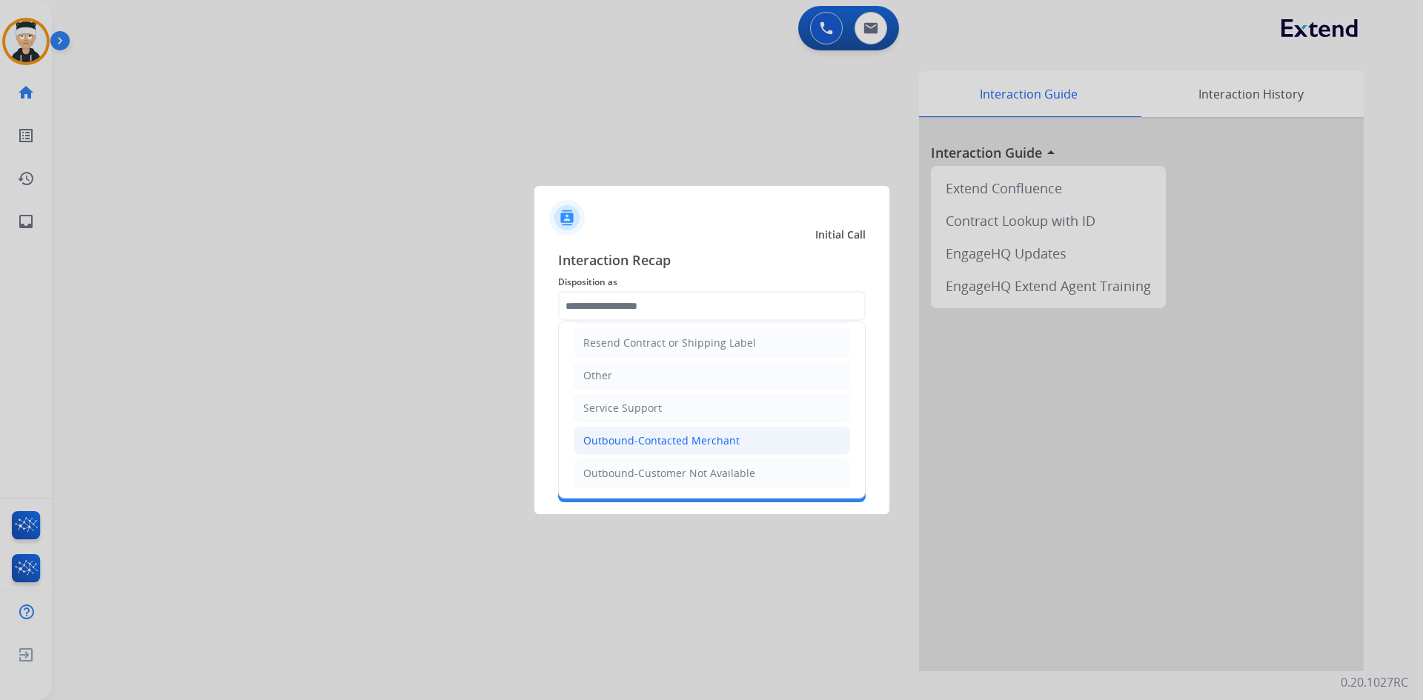
click at [733, 433] on li "Outbound-Contacted Merchant" at bounding box center [711, 441] width 276 height 28
type input "**********"
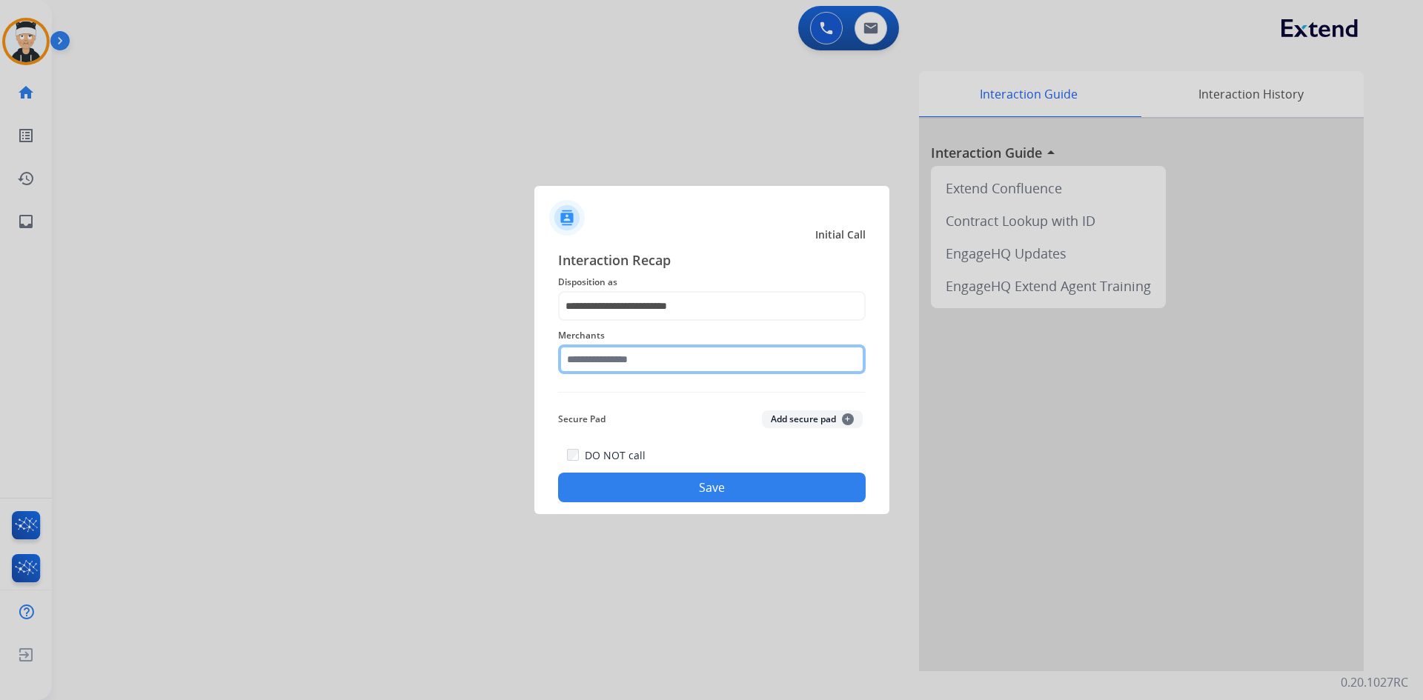
click at [699, 371] on input "text" at bounding box center [711, 360] width 307 height 30
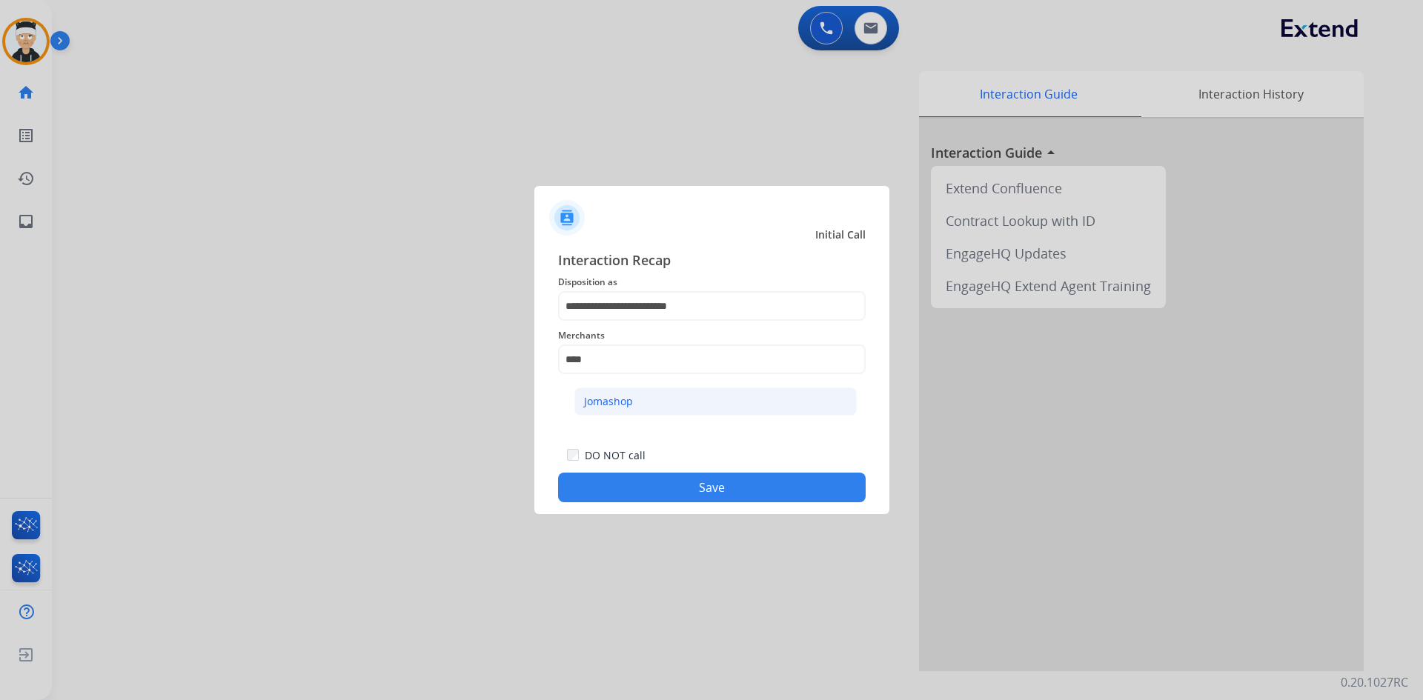
click at [711, 399] on li "Jomashop" at bounding box center [715, 401] width 282 height 28
type input "********"
click at [696, 485] on button "Save" at bounding box center [711, 488] width 307 height 30
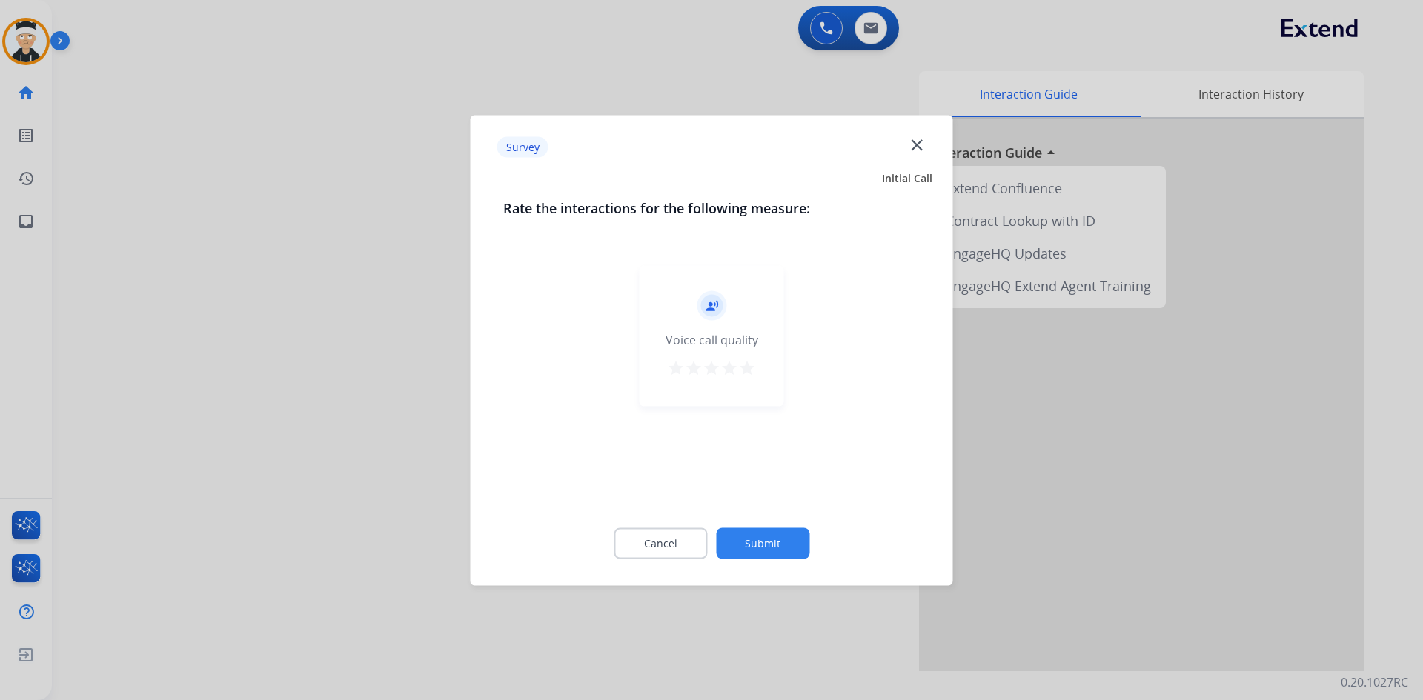
click at [746, 372] on mat-icon "star" at bounding box center [747, 368] width 18 height 18
click at [742, 541] on button "Submit" at bounding box center [762, 543] width 93 height 31
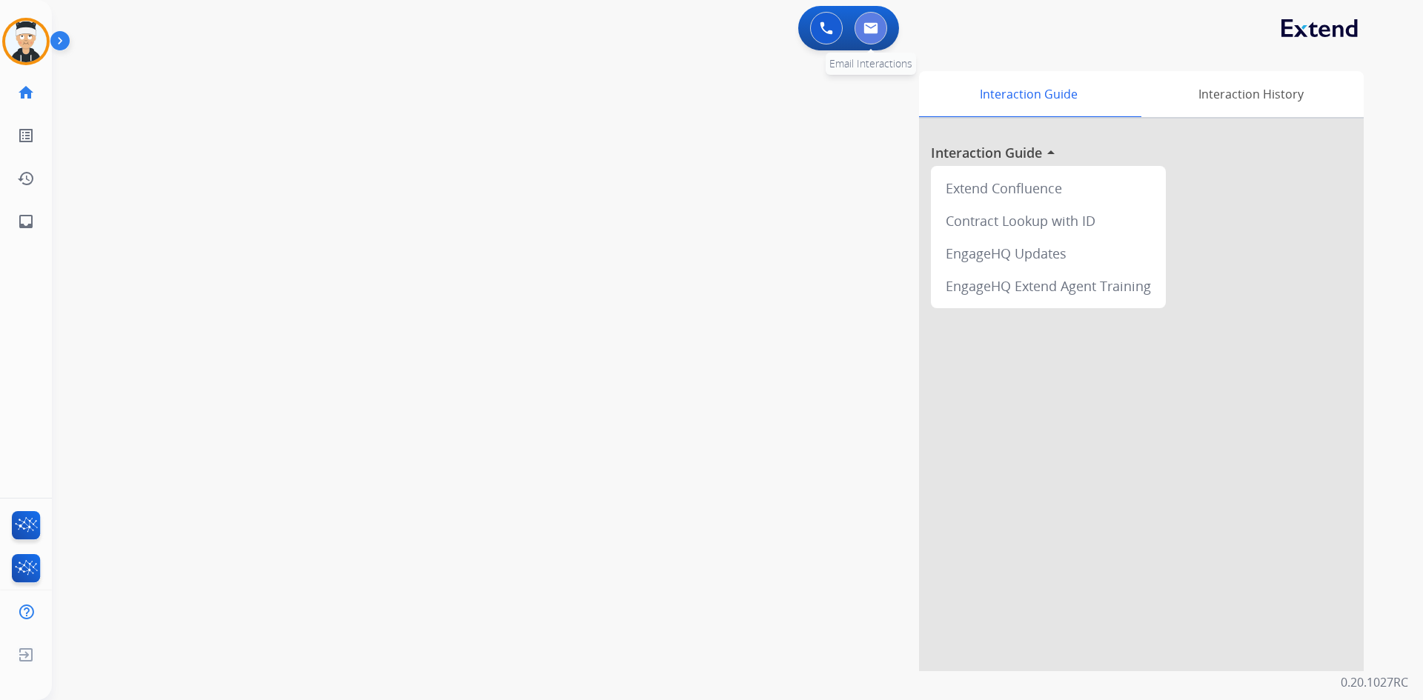
click at [868, 33] on img at bounding box center [870, 28] width 15 height 12
select select "**********"
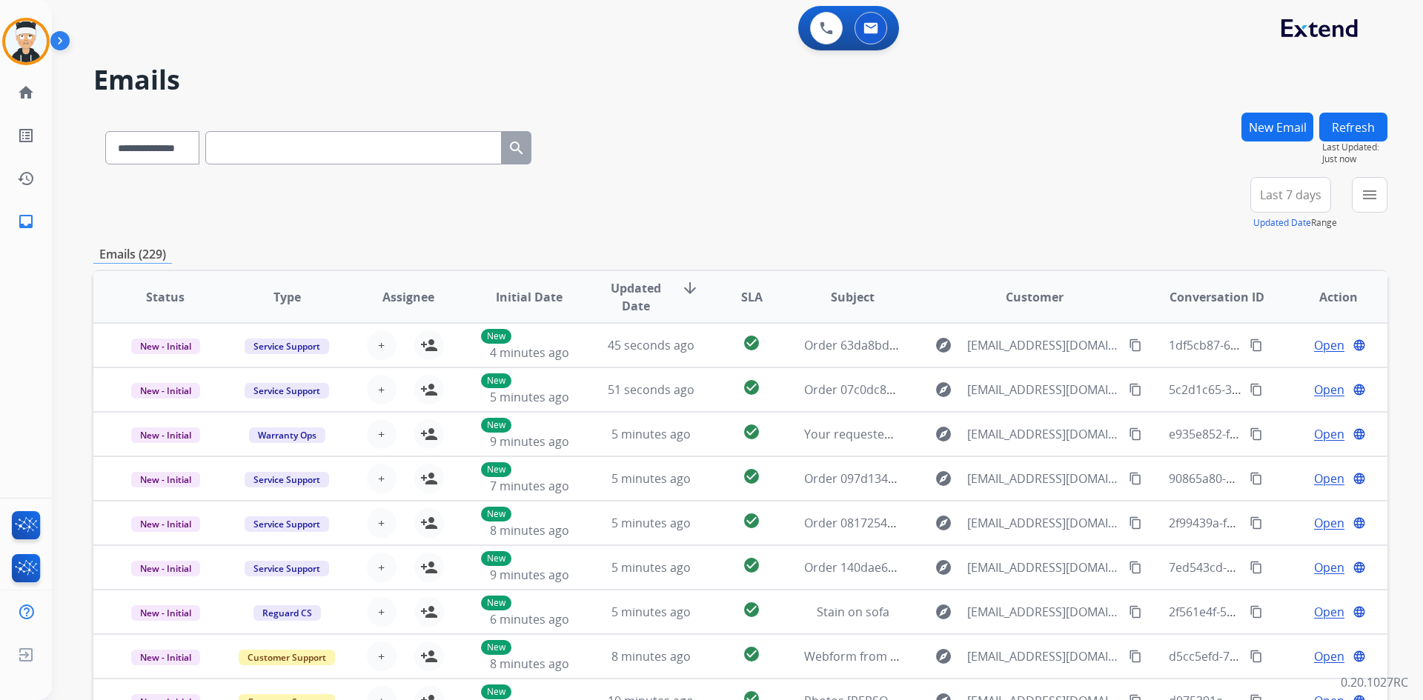
click at [1099, 224] on div "**********" at bounding box center [740, 203] width 1294 height 53
click at [1219, 210] on div "+87" at bounding box center [1220, 201] width 36 height 36
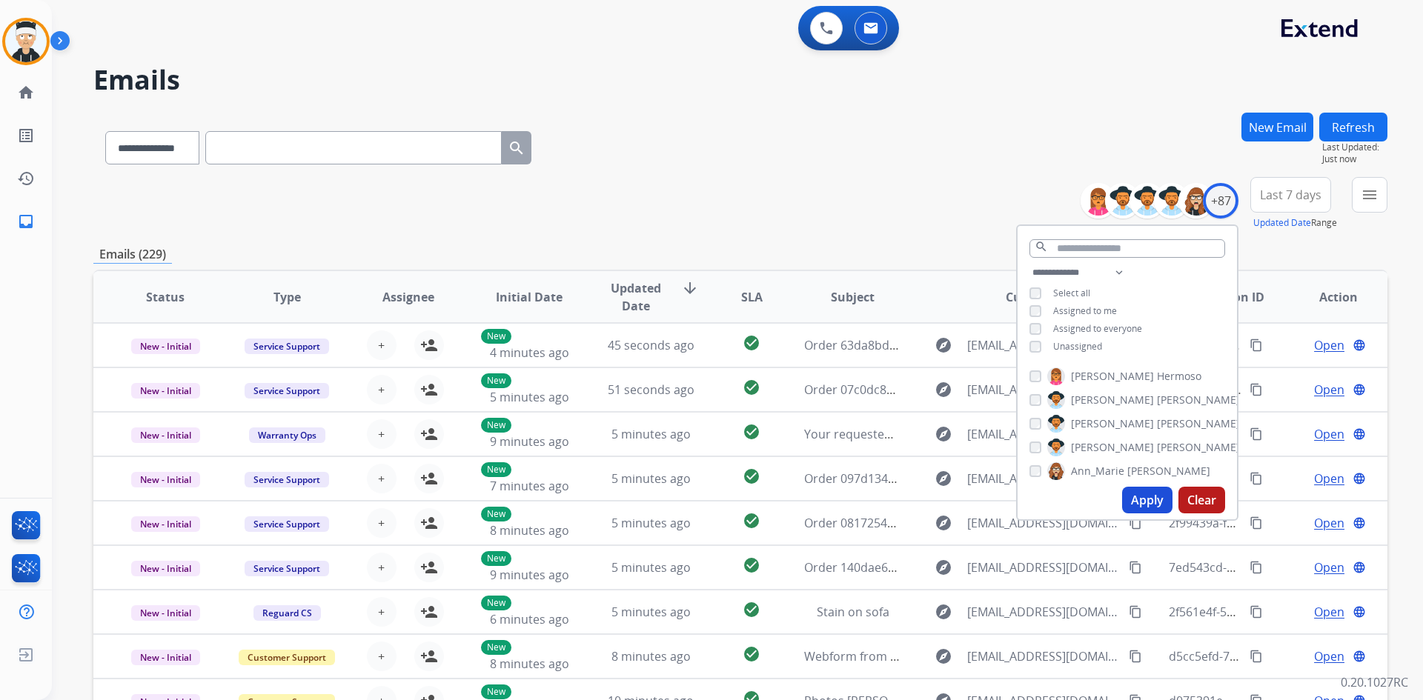
click at [1151, 497] on button "Apply" at bounding box center [1147, 500] width 50 height 27
drag, startPoint x: 1151, startPoint y: 497, endPoint x: 1141, endPoint y: 492, distance: 10.9
click at [1151, 497] on div "**********" at bounding box center [719, 403] width 1335 height 700
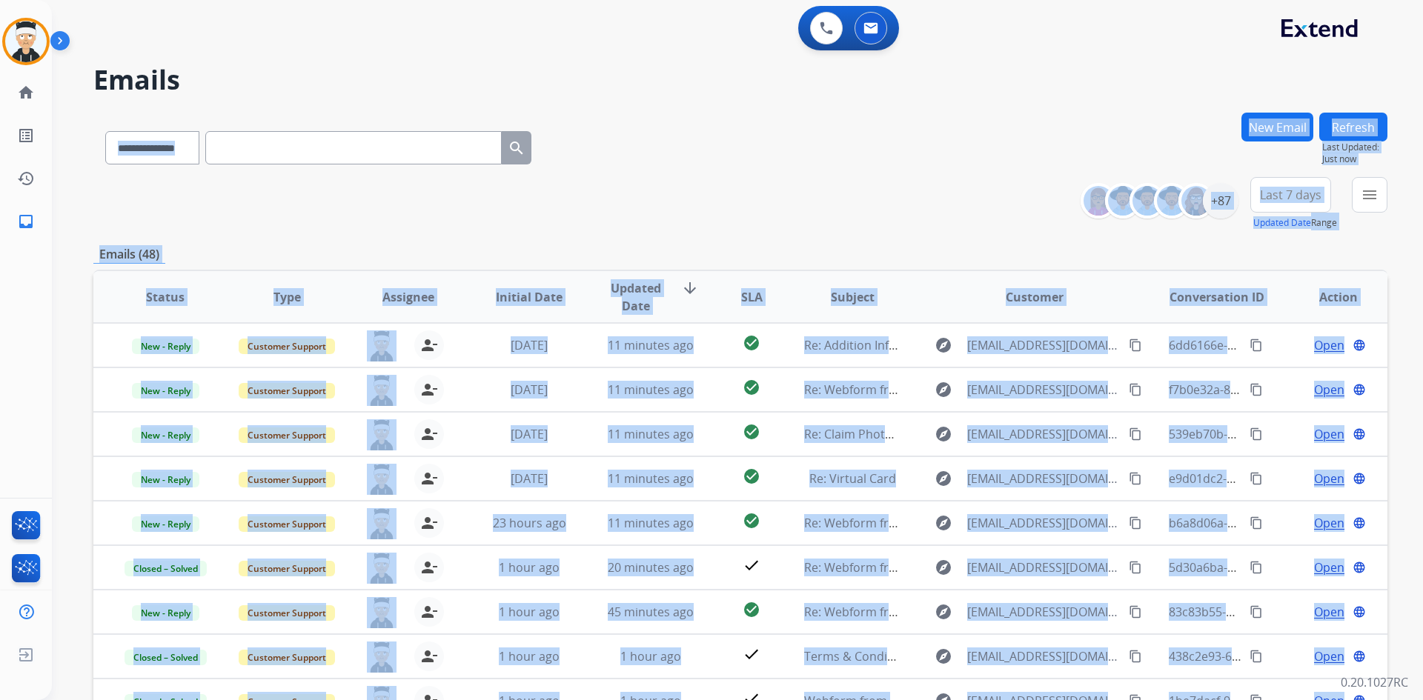
click at [848, 192] on div "**********" at bounding box center [740, 203] width 1294 height 53
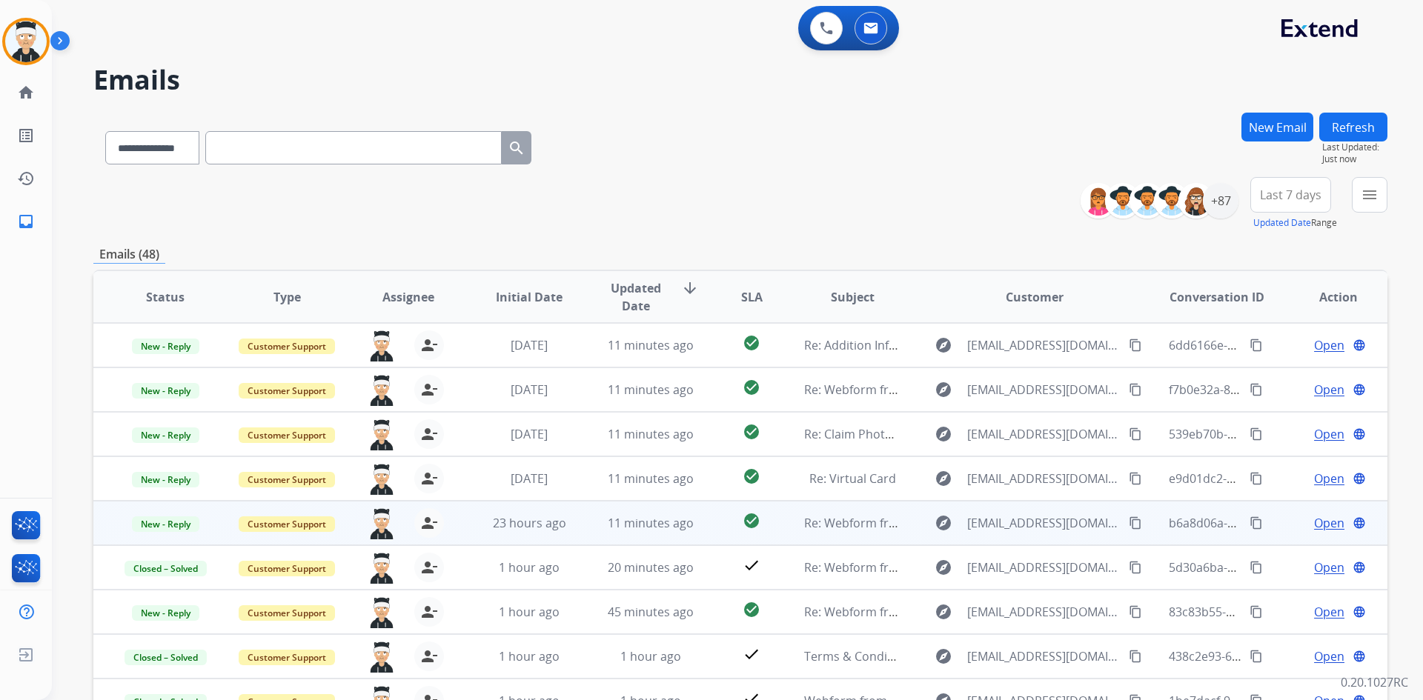
click at [1324, 517] on span "Open" at bounding box center [1329, 523] width 30 height 18
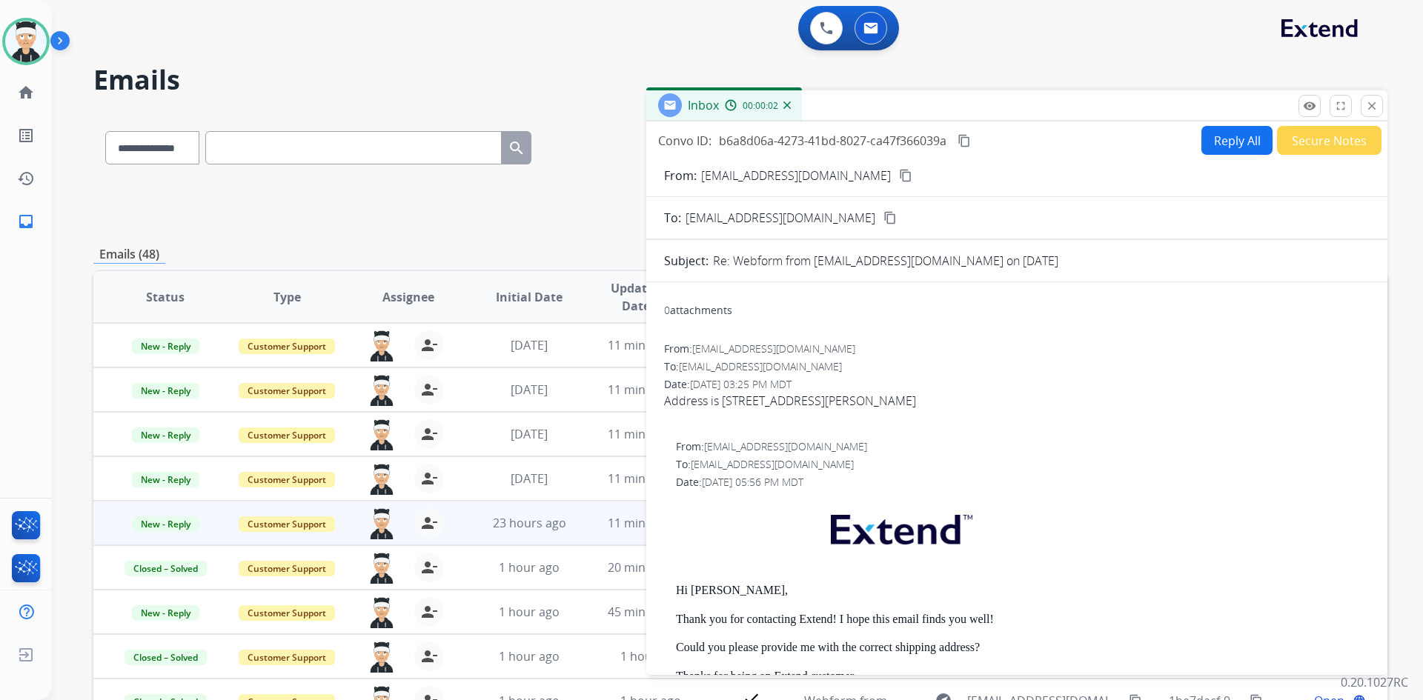
click at [1237, 143] on button "Reply All" at bounding box center [1236, 140] width 71 height 29
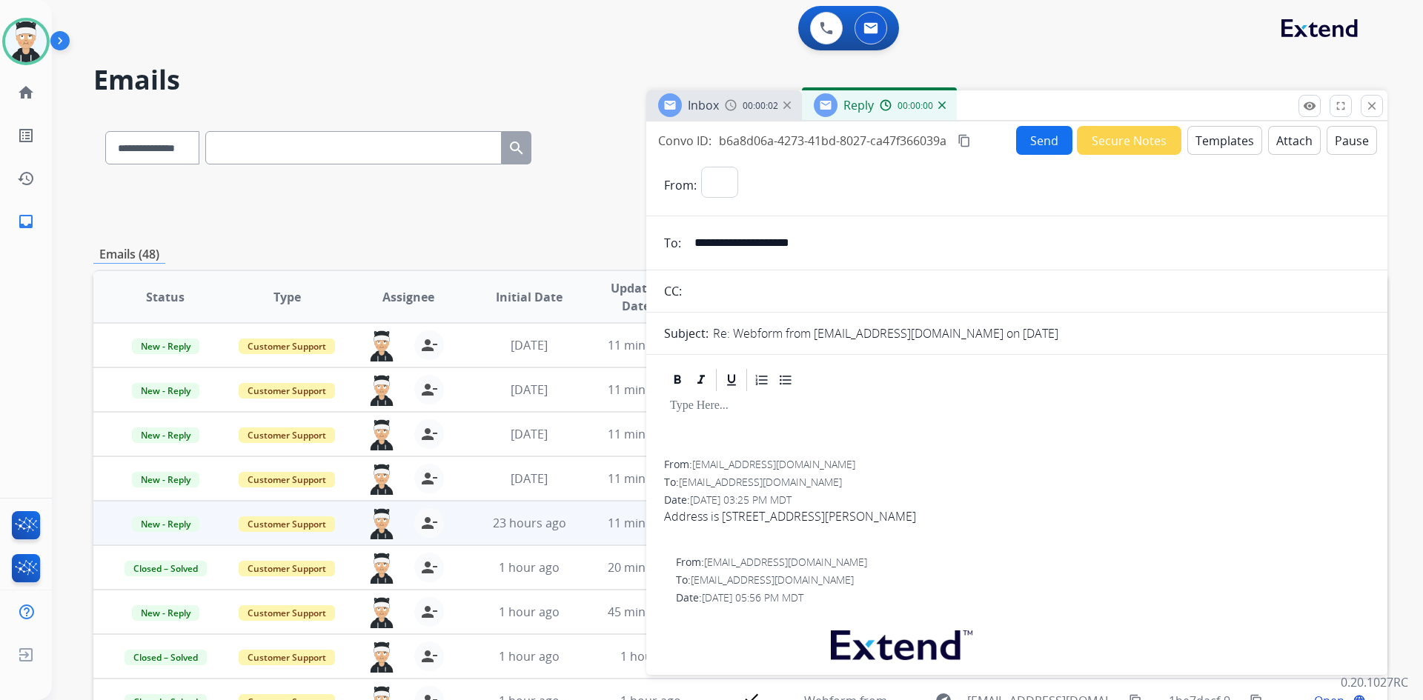
select select "**********"
click at [1199, 147] on button "Templates" at bounding box center [1224, 140] width 75 height 29
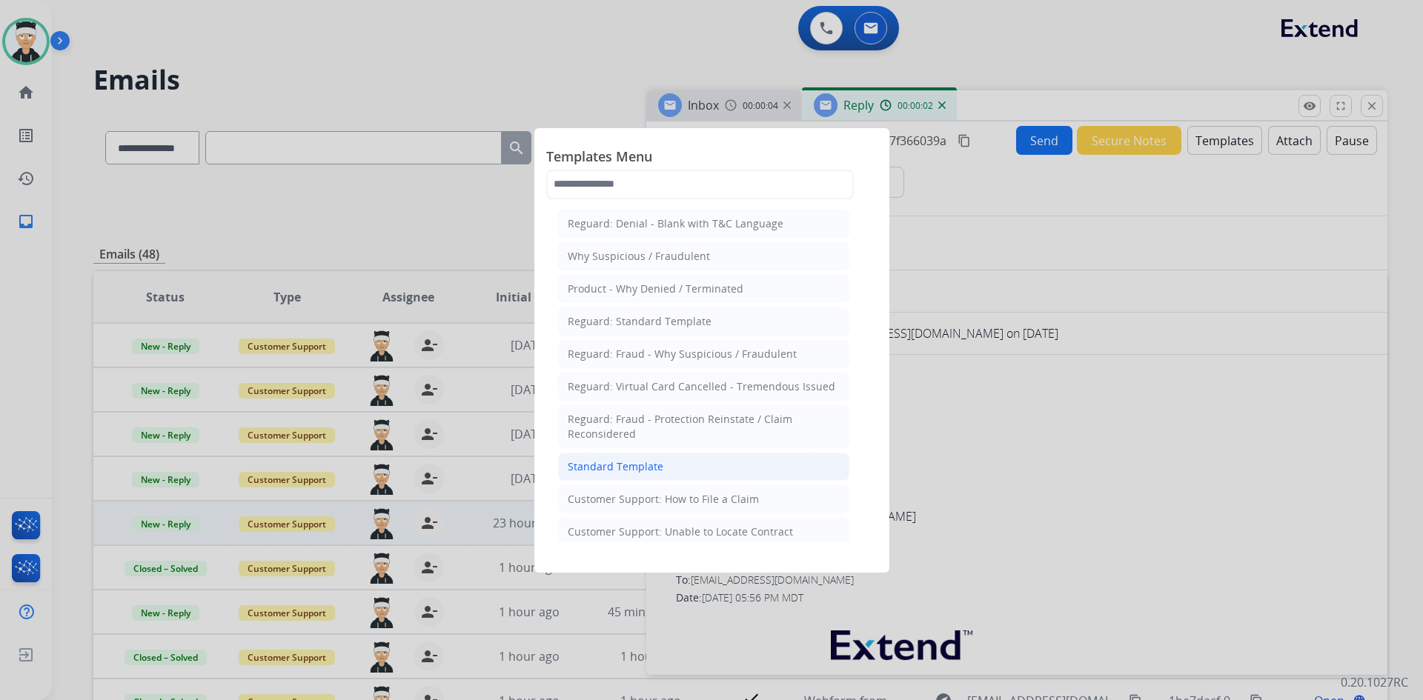
click at [742, 470] on li "Standard Template" at bounding box center [703, 467] width 291 height 28
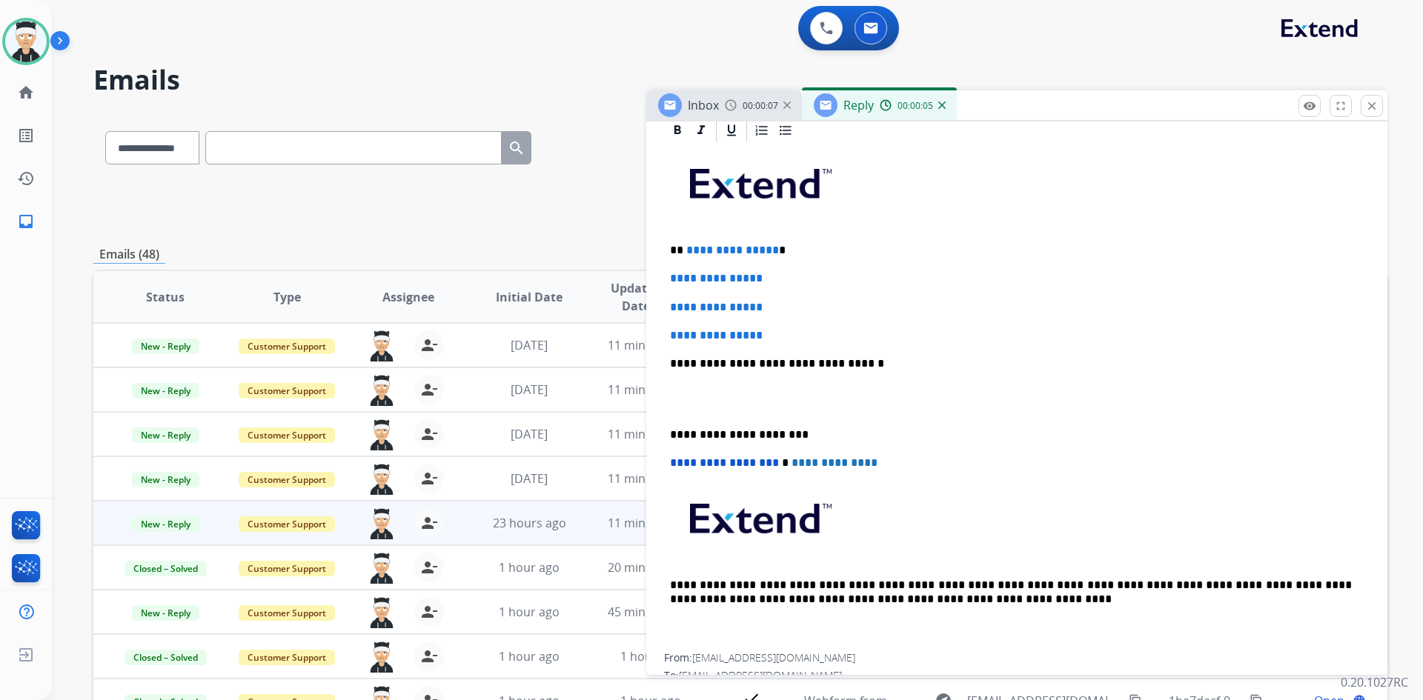
scroll to position [296, 0]
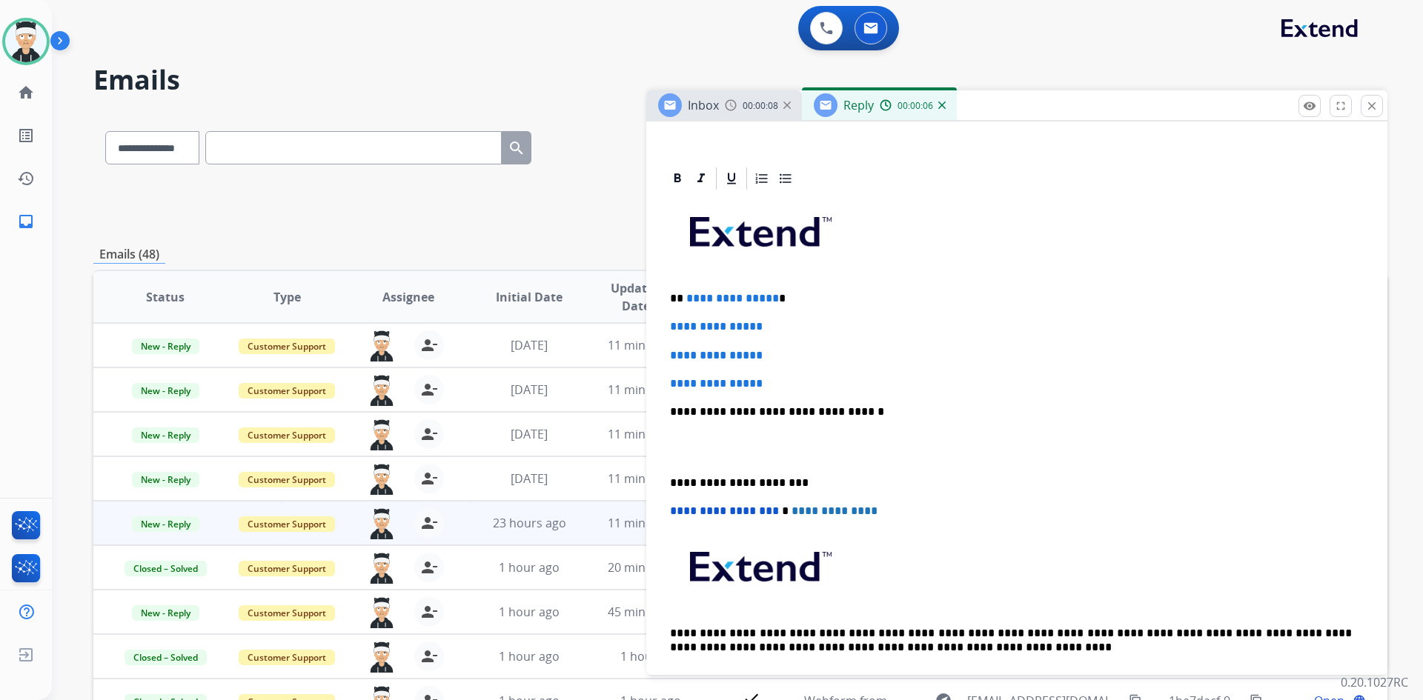
click at [770, 300] on p "**********" at bounding box center [1011, 298] width 682 height 13
drag, startPoint x: 772, startPoint y: 387, endPoint x: 660, endPoint y: 318, distance: 131.4
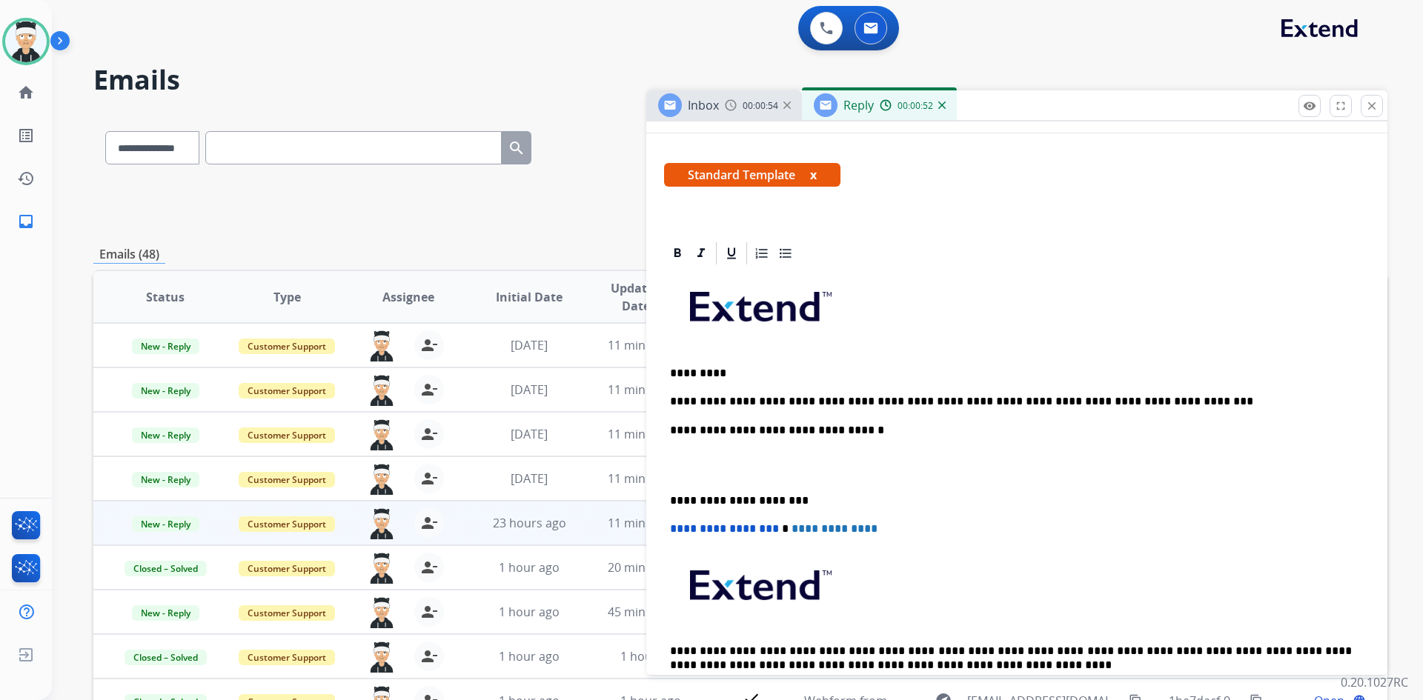
scroll to position [222, 0]
click at [1151, 407] on p "**********" at bounding box center [1011, 400] width 682 height 13
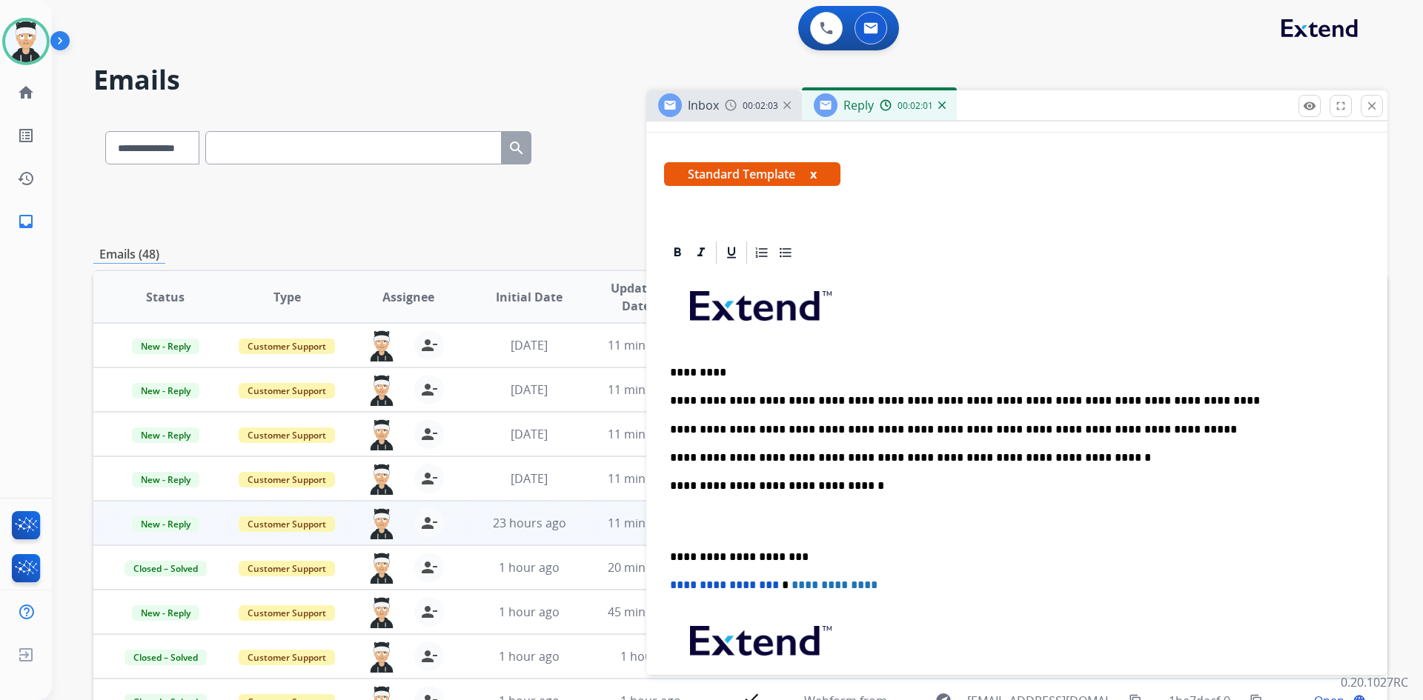
scroll to position [0, 0]
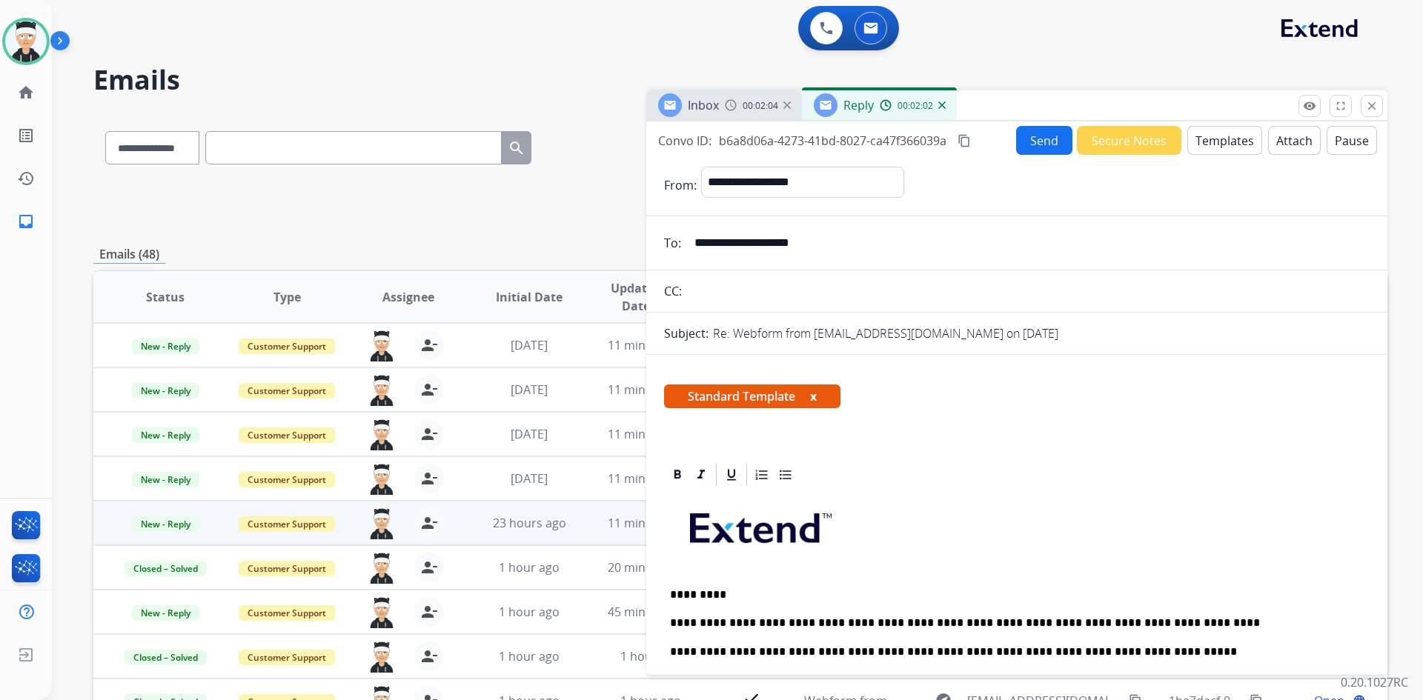
click at [1031, 136] on button "Send" at bounding box center [1044, 140] width 56 height 29
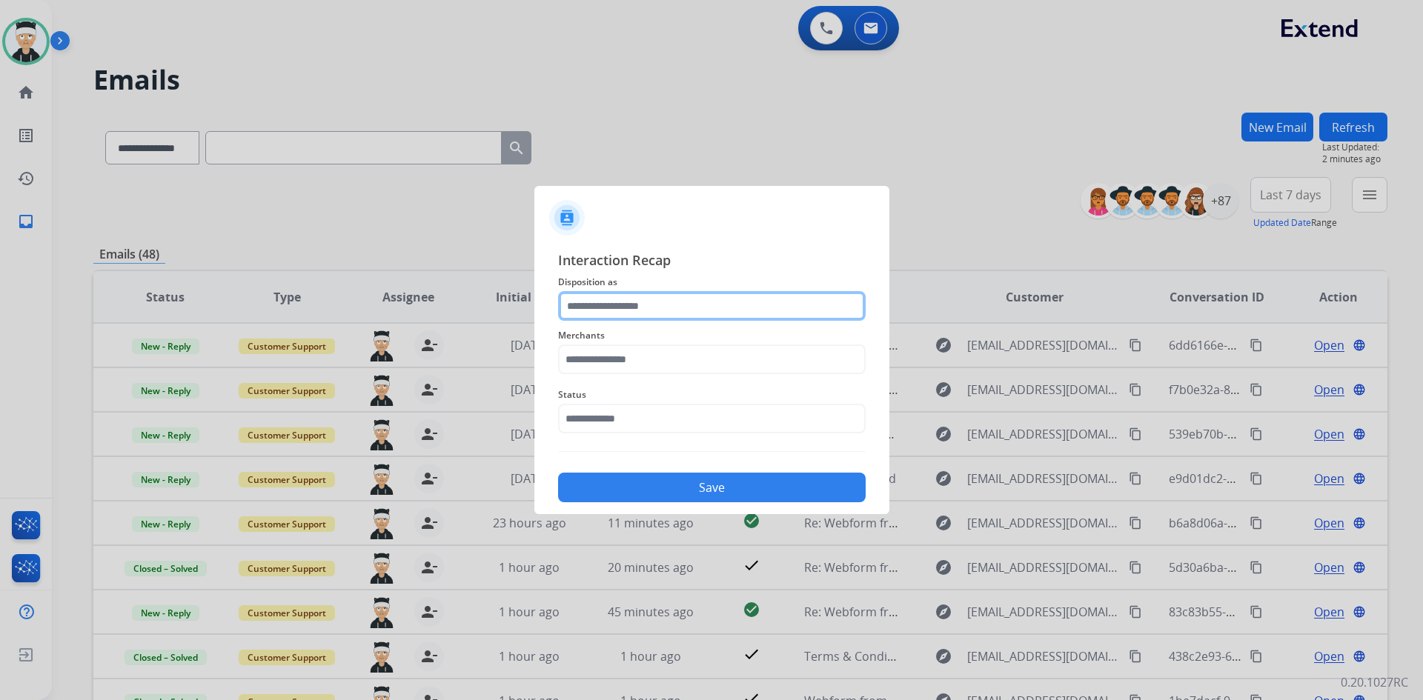
click at [781, 311] on input "text" at bounding box center [711, 306] width 307 height 30
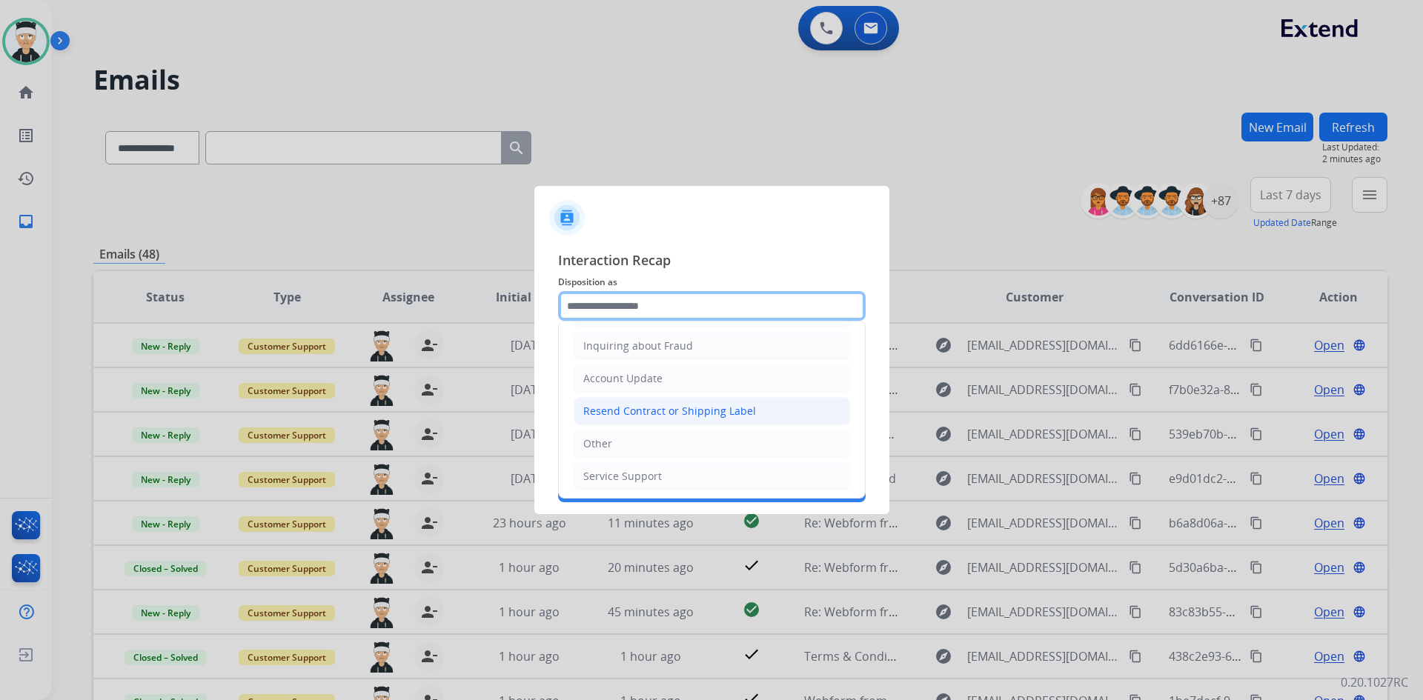
scroll to position [231, 0]
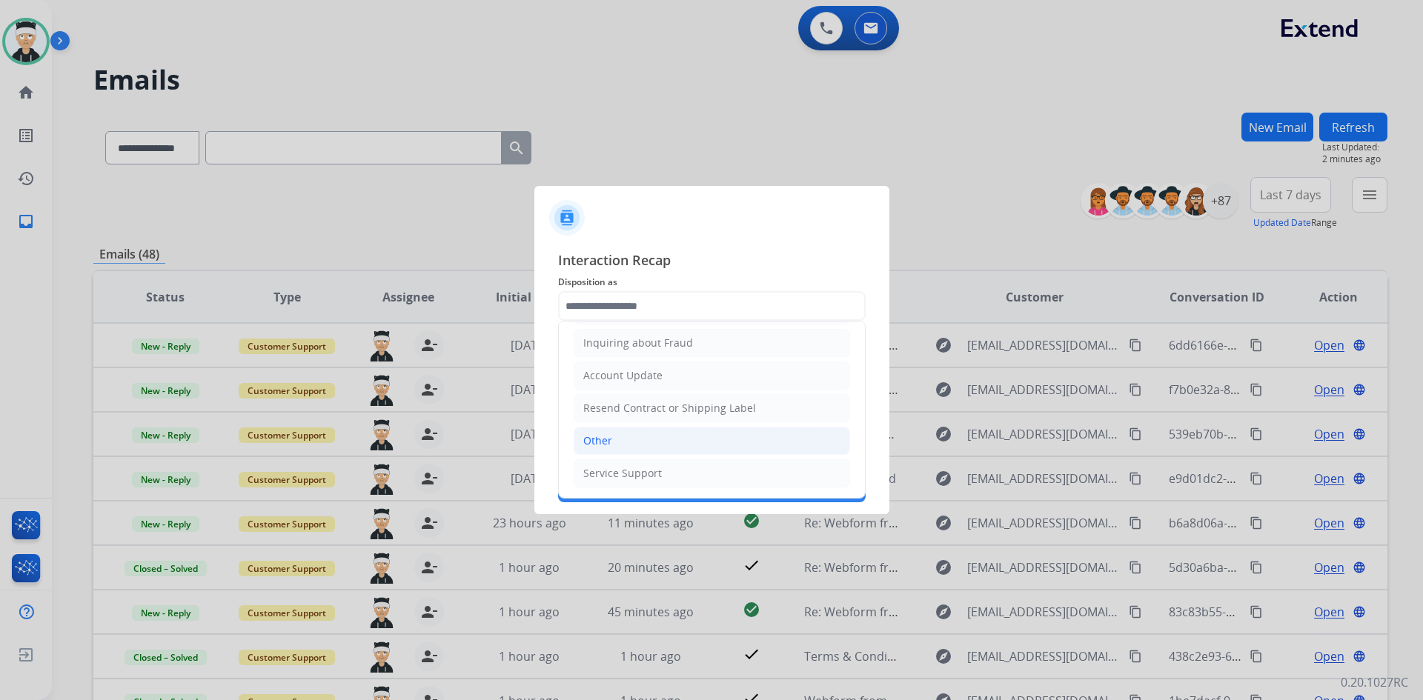
click at [688, 434] on li "Other" at bounding box center [711, 441] width 276 height 28
type input "*****"
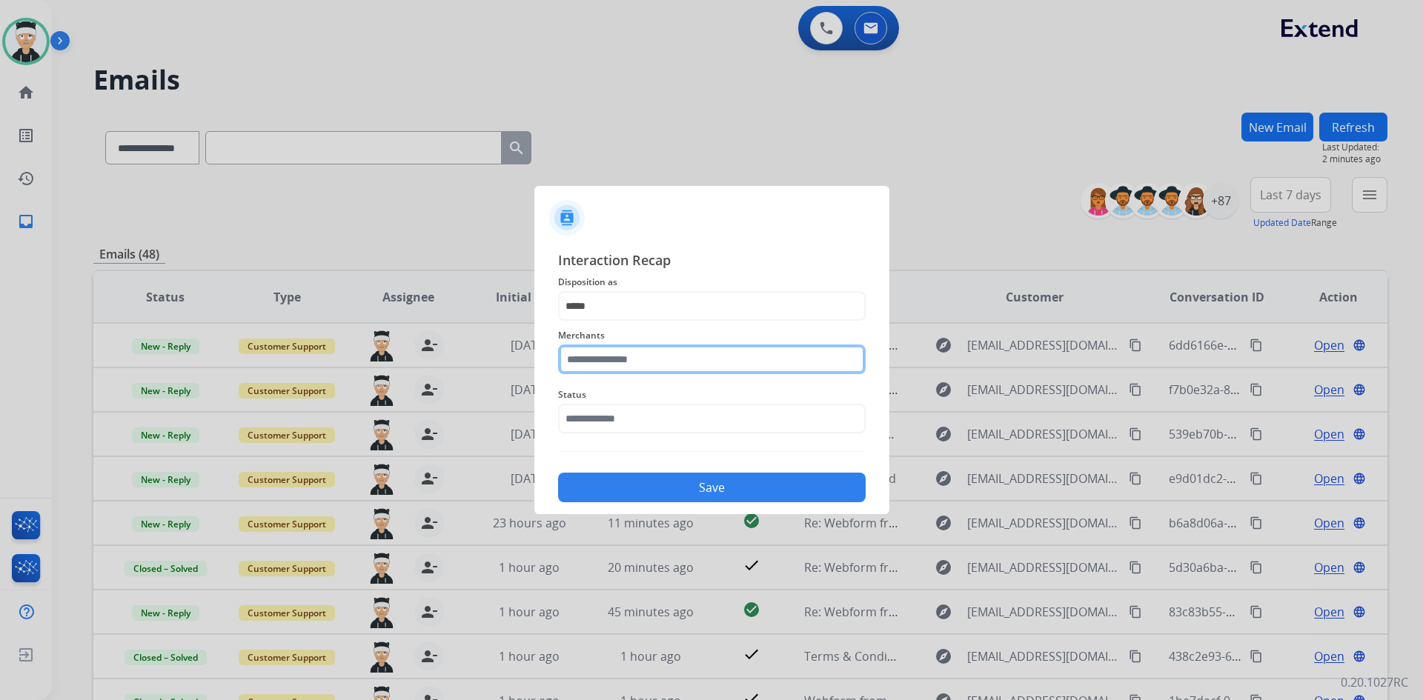
click at [667, 371] on input "text" at bounding box center [711, 360] width 307 height 30
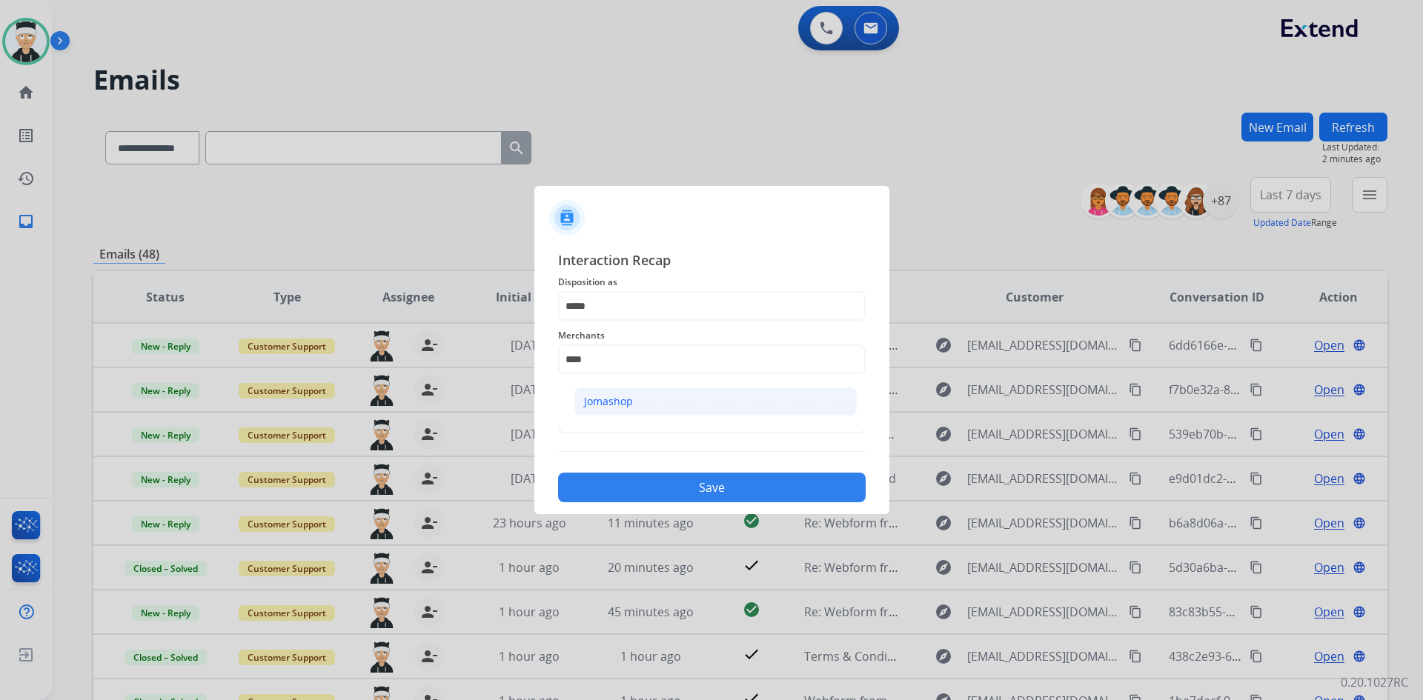
click at [657, 394] on li "Jomashop" at bounding box center [715, 401] width 282 height 28
type input "********"
click at [659, 417] on input "text" at bounding box center [711, 419] width 307 height 30
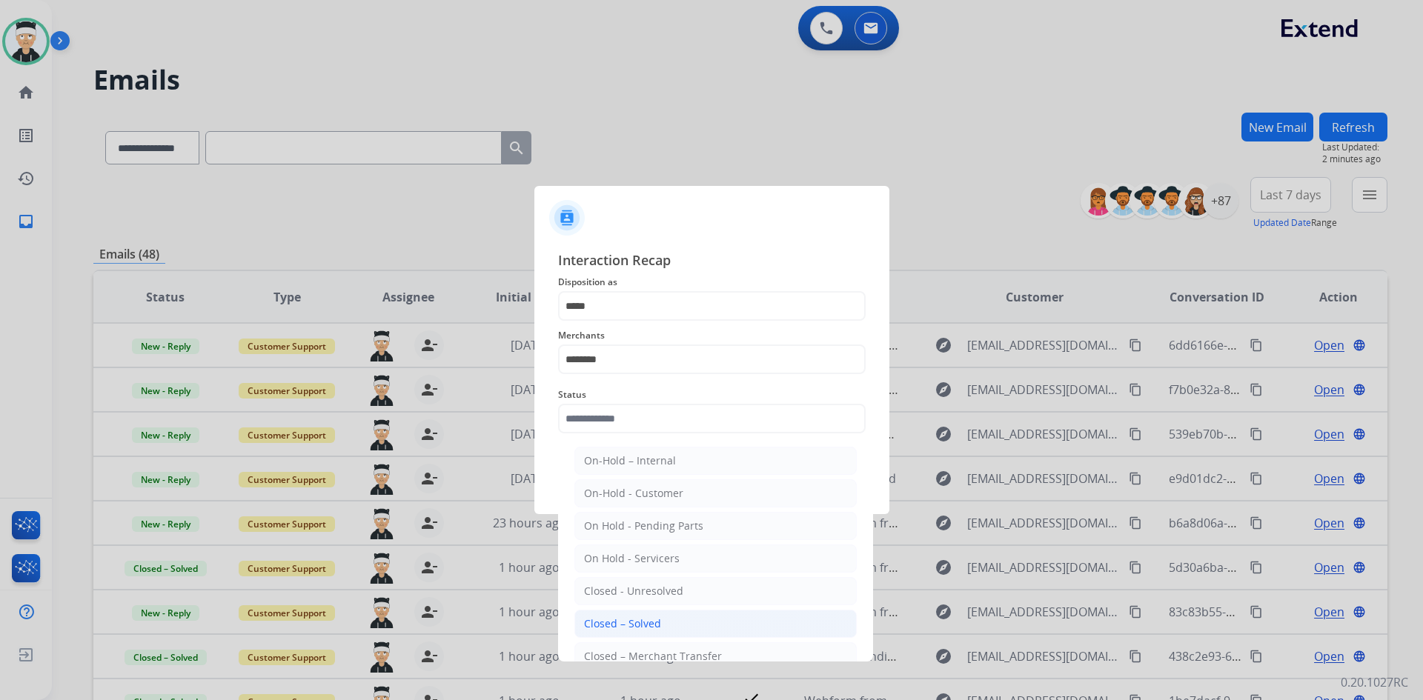
click at [675, 620] on li "Closed – Solved" at bounding box center [715, 624] width 282 height 28
type input "**********"
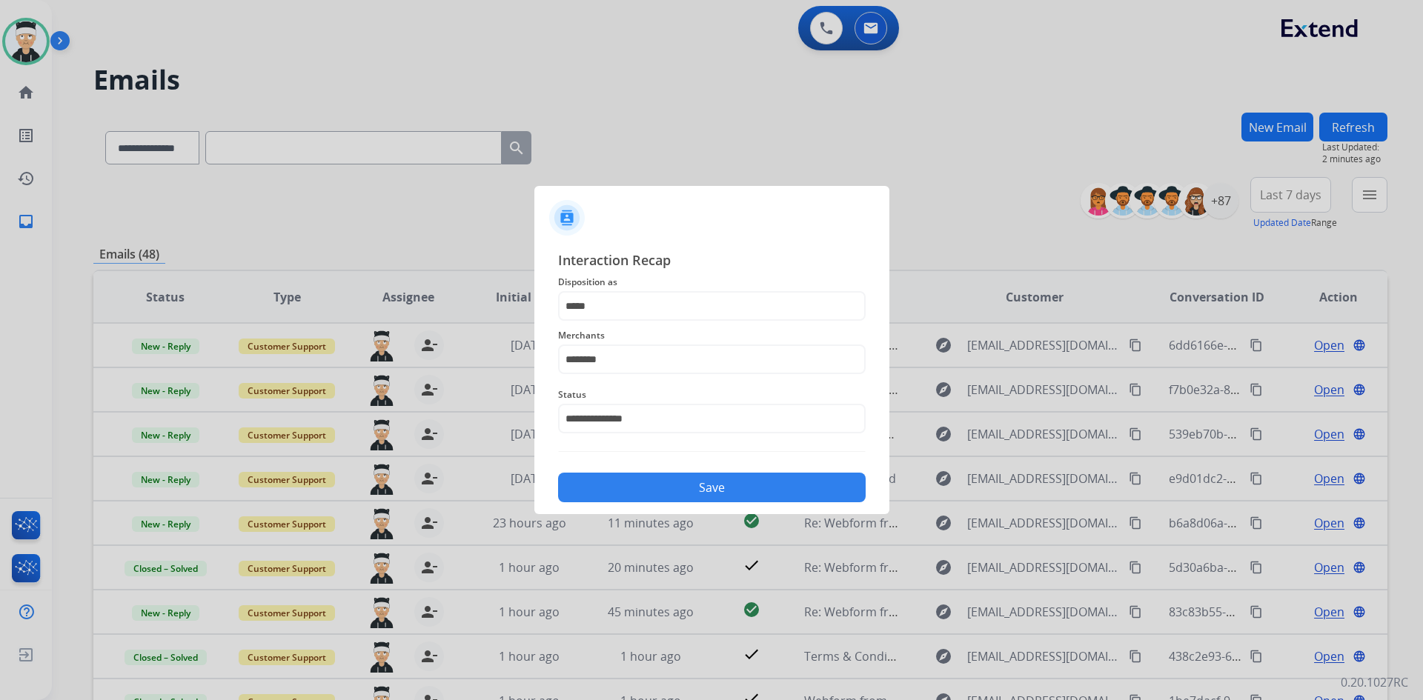
click at [711, 487] on button "Save" at bounding box center [711, 488] width 307 height 30
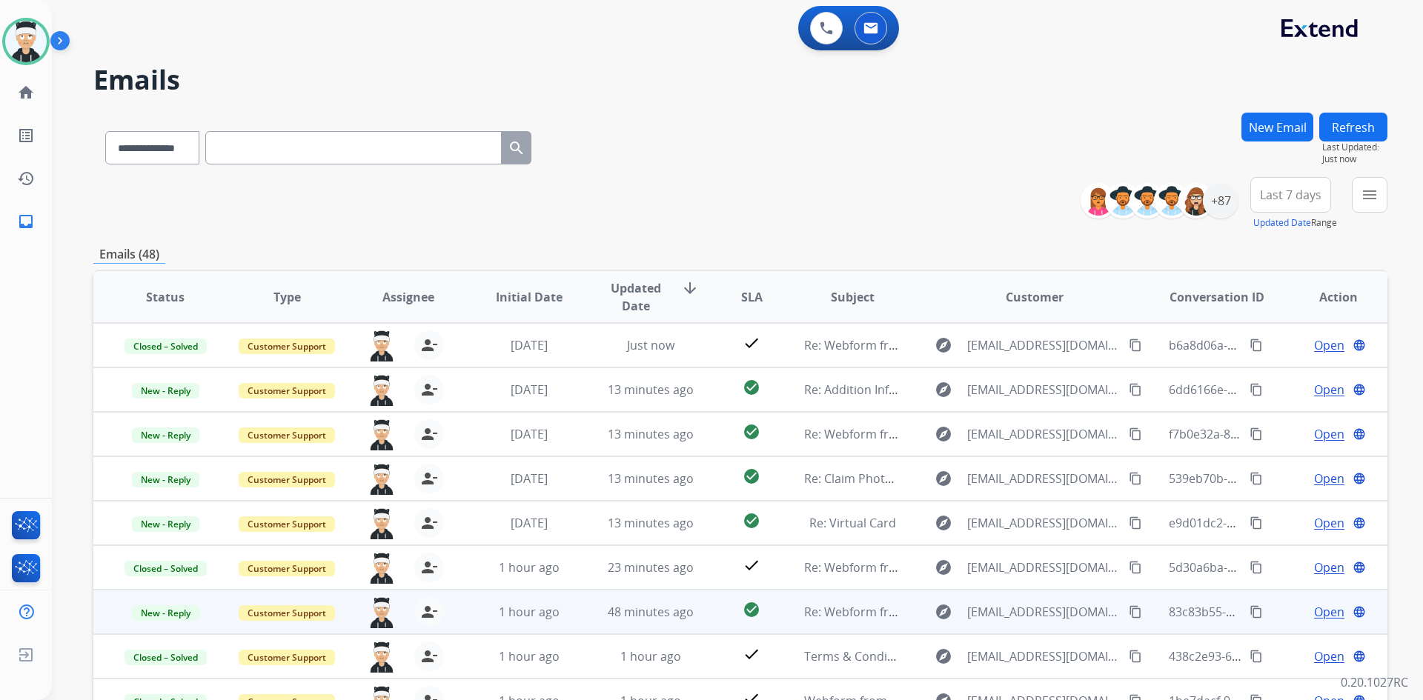
click at [1315, 608] on span "Open" at bounding box center [1329, 612] width 30 height 18
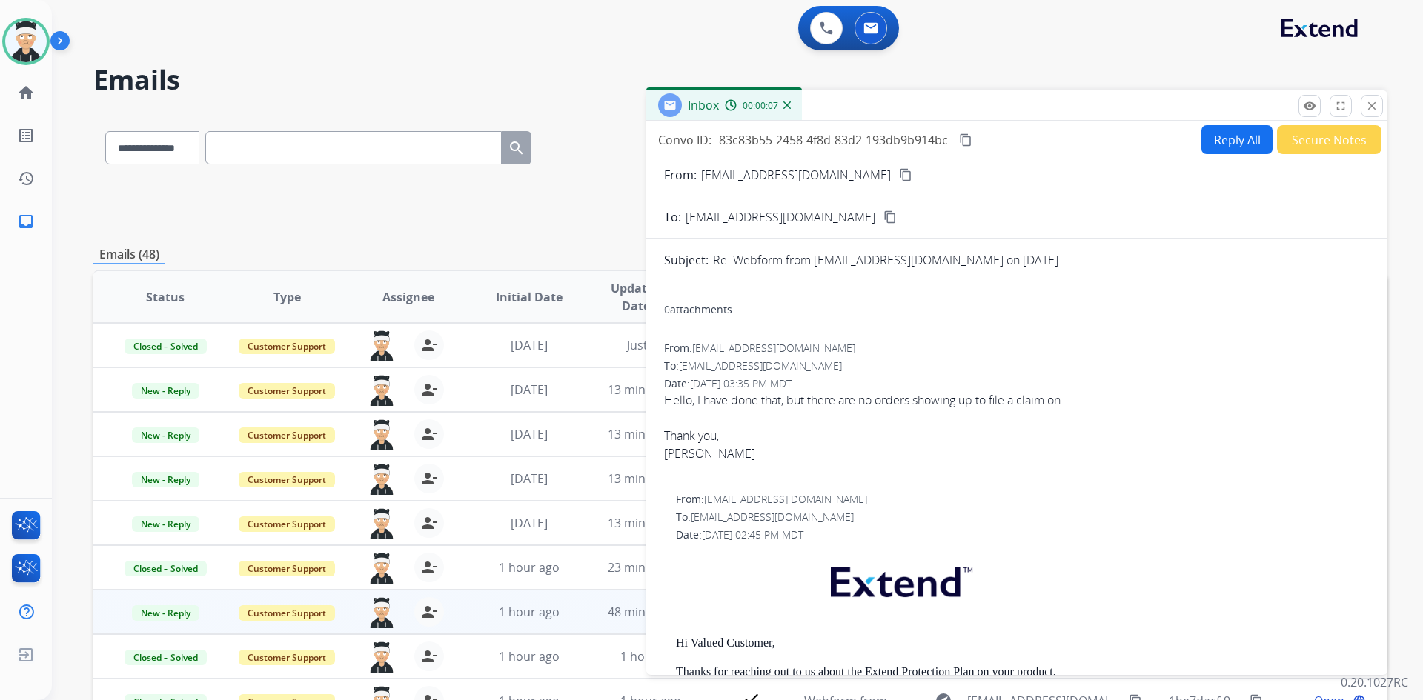
scroll to position [0, 0]
click at [896, 171] on button "content_copy" at bounding box center [905, 176] width 18 height 18
click at [1208, 147] on button "Reply All" at bounding box center [1236, 140] width 71 height 29
select select "**********"
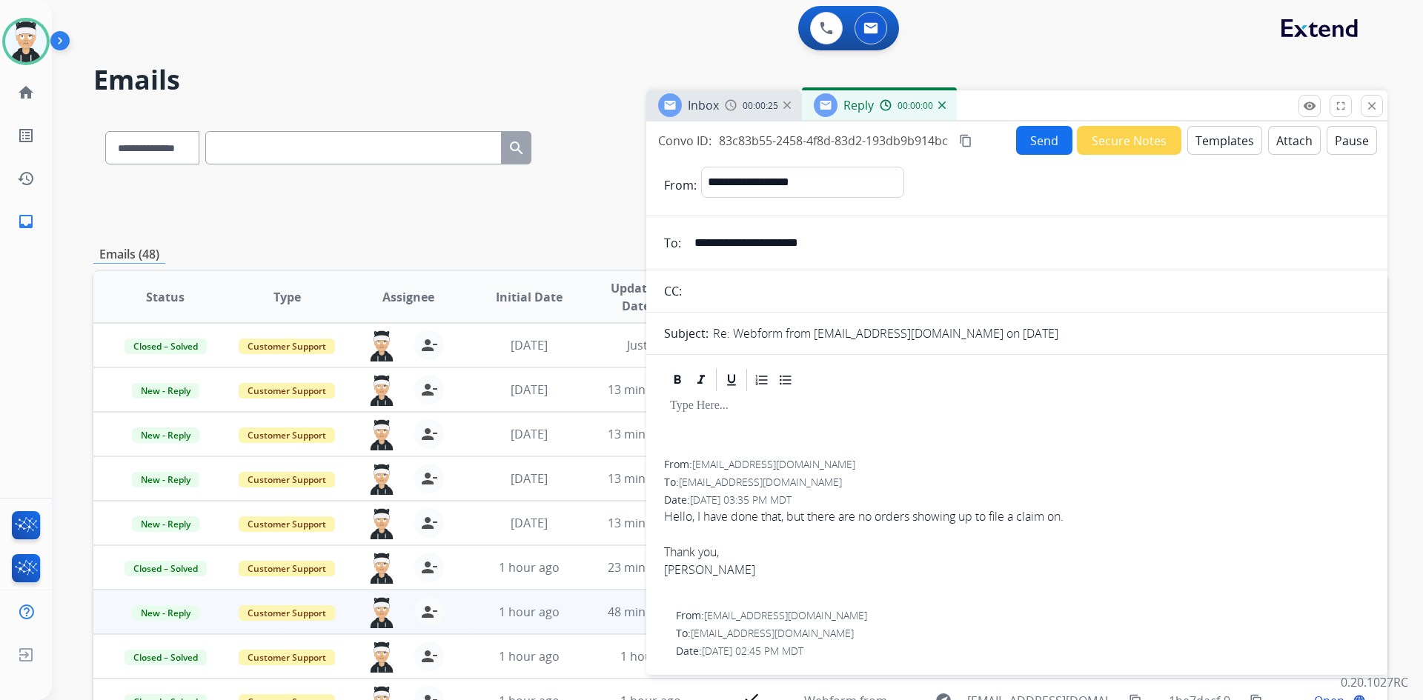
click at [1219, 143] on button "Templates" at bounding box center [1224, 140] width 75 height 29
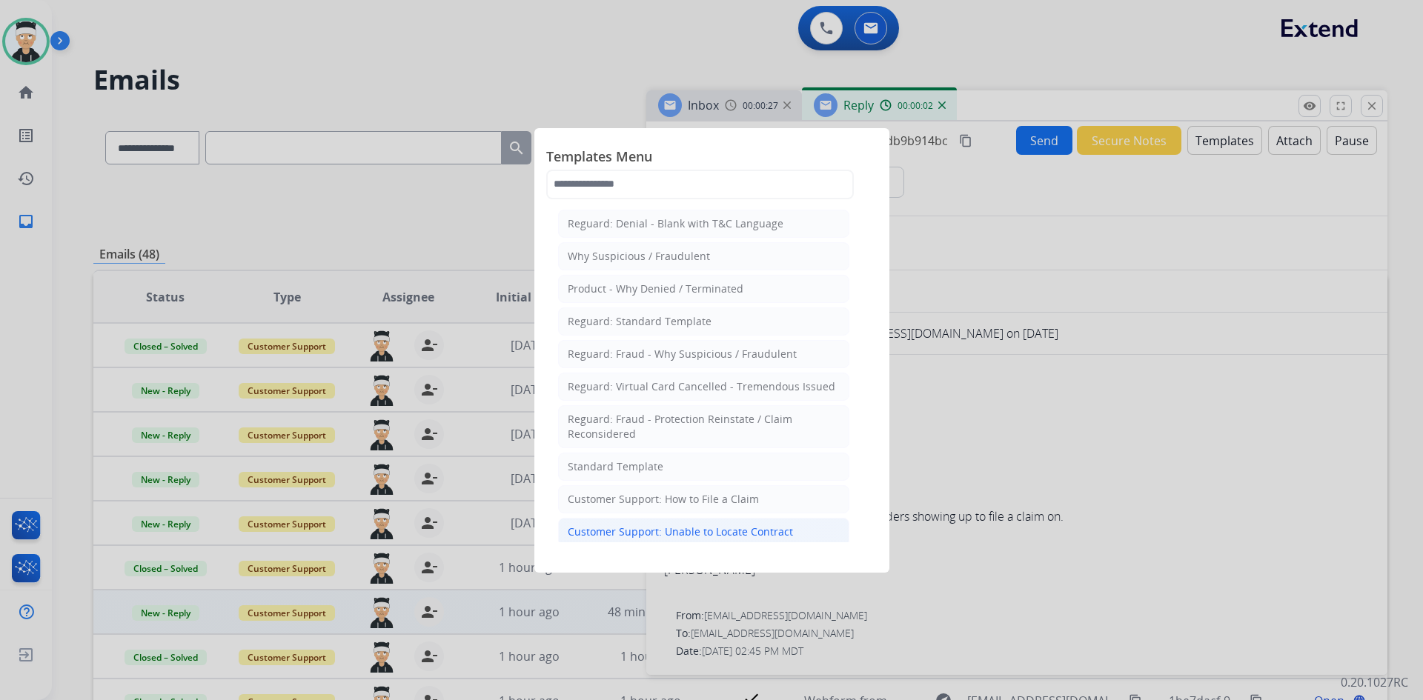
click at [773, 527] on div "Customer Support: Unable to Locate Contract" at bounding box center [680, 532] width 225 height 15
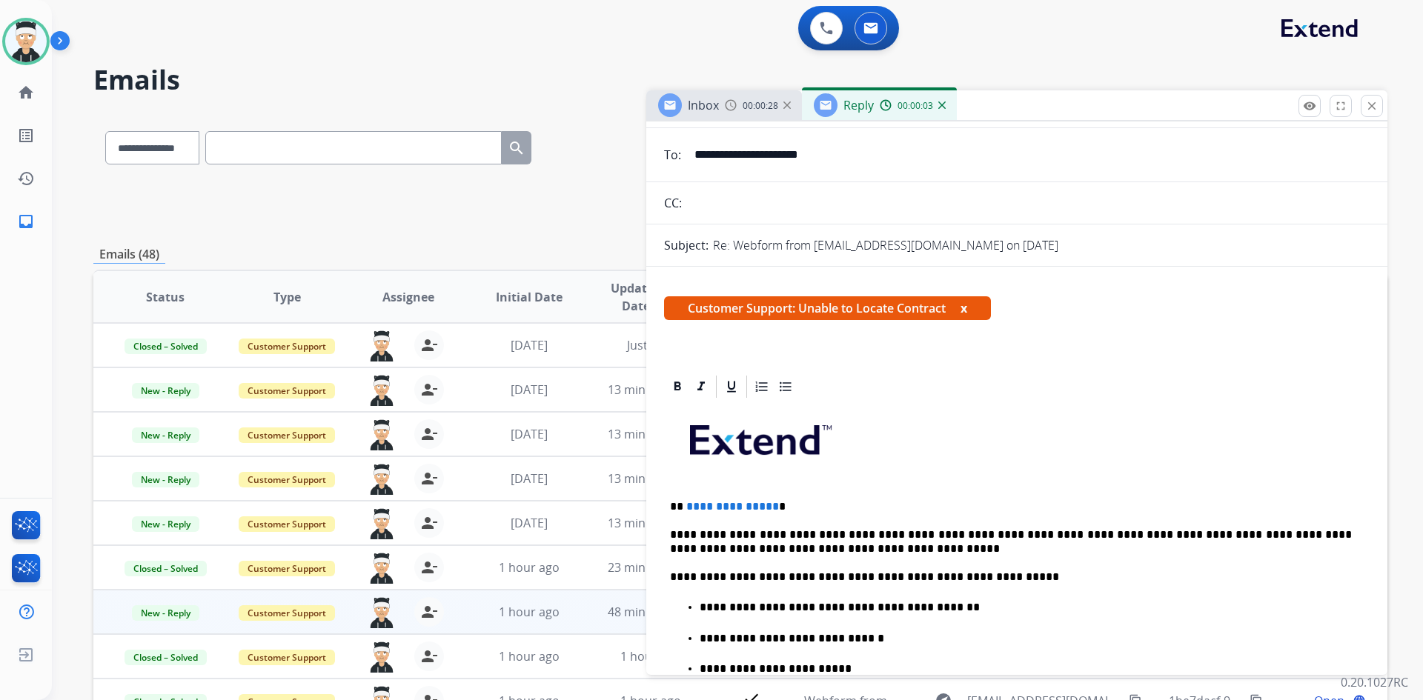
scroll to position [222, 0]
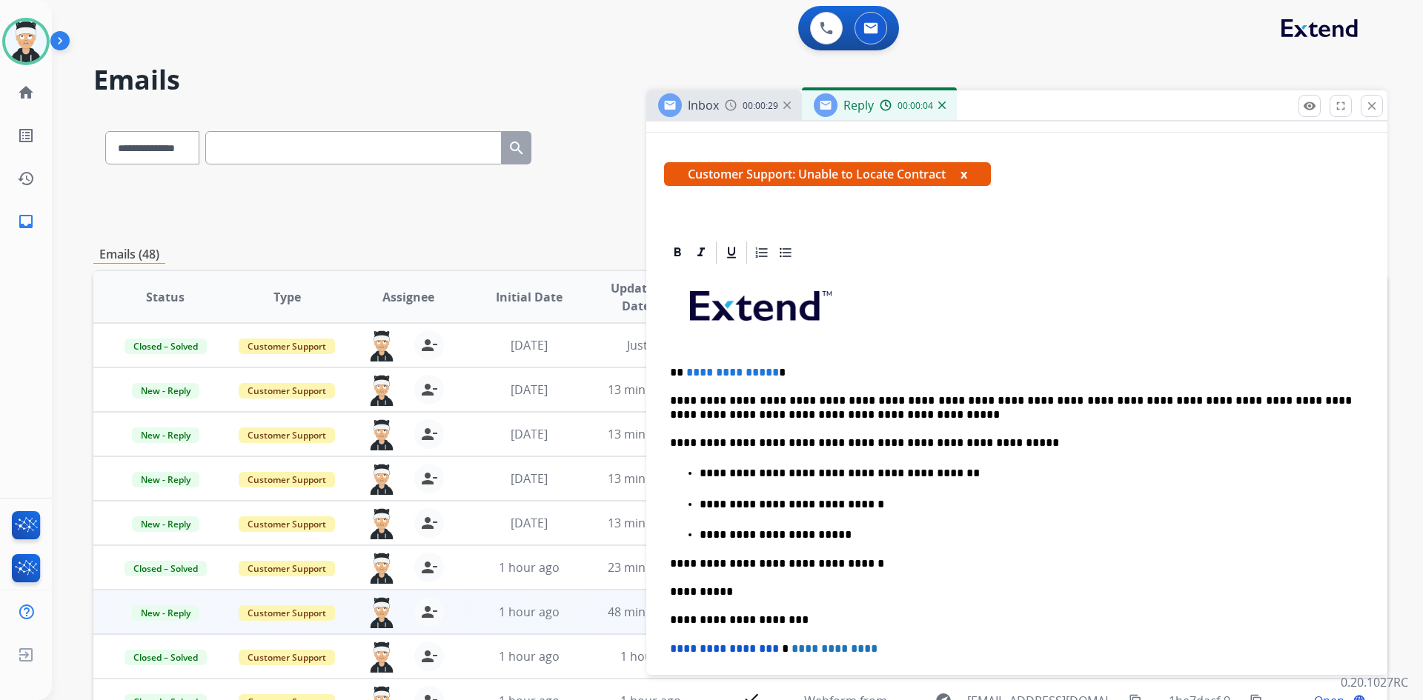
click at [768, 377] on span "**********" at bounding box center [732, 372] width 93 height 11
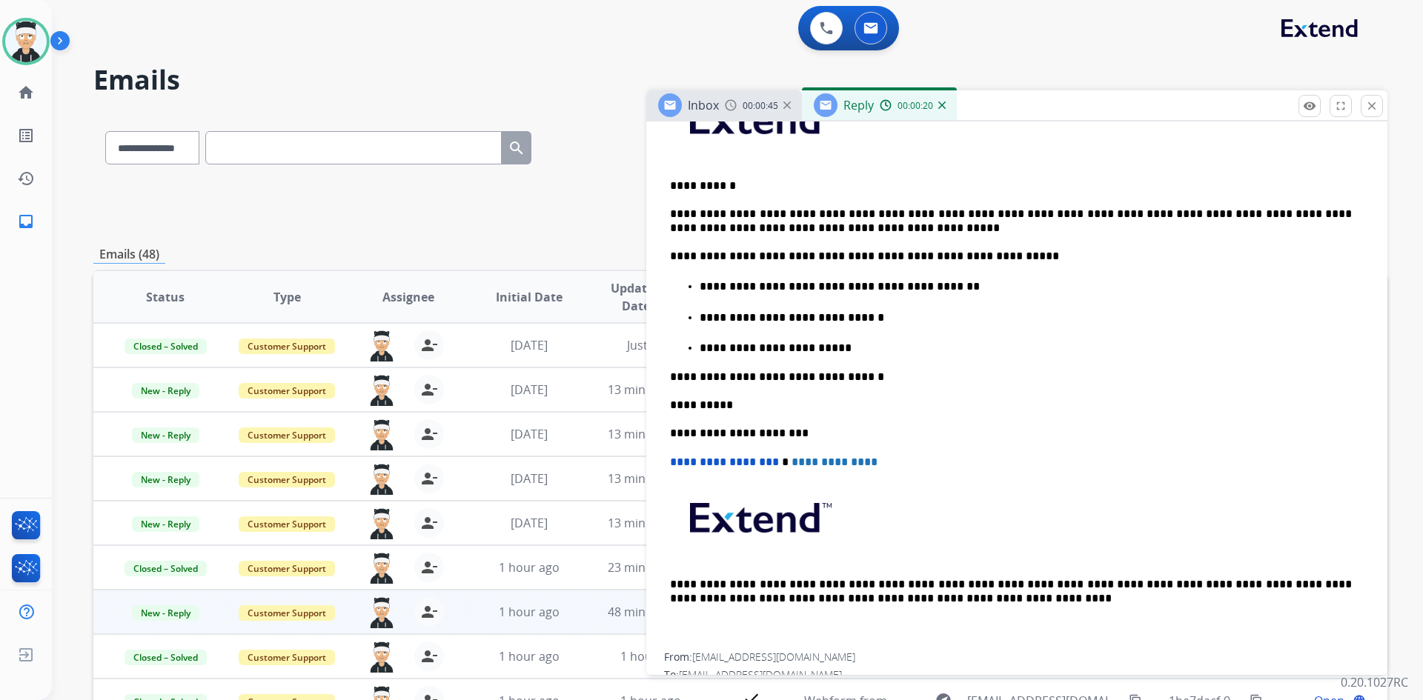
scroll to position [0, 0]
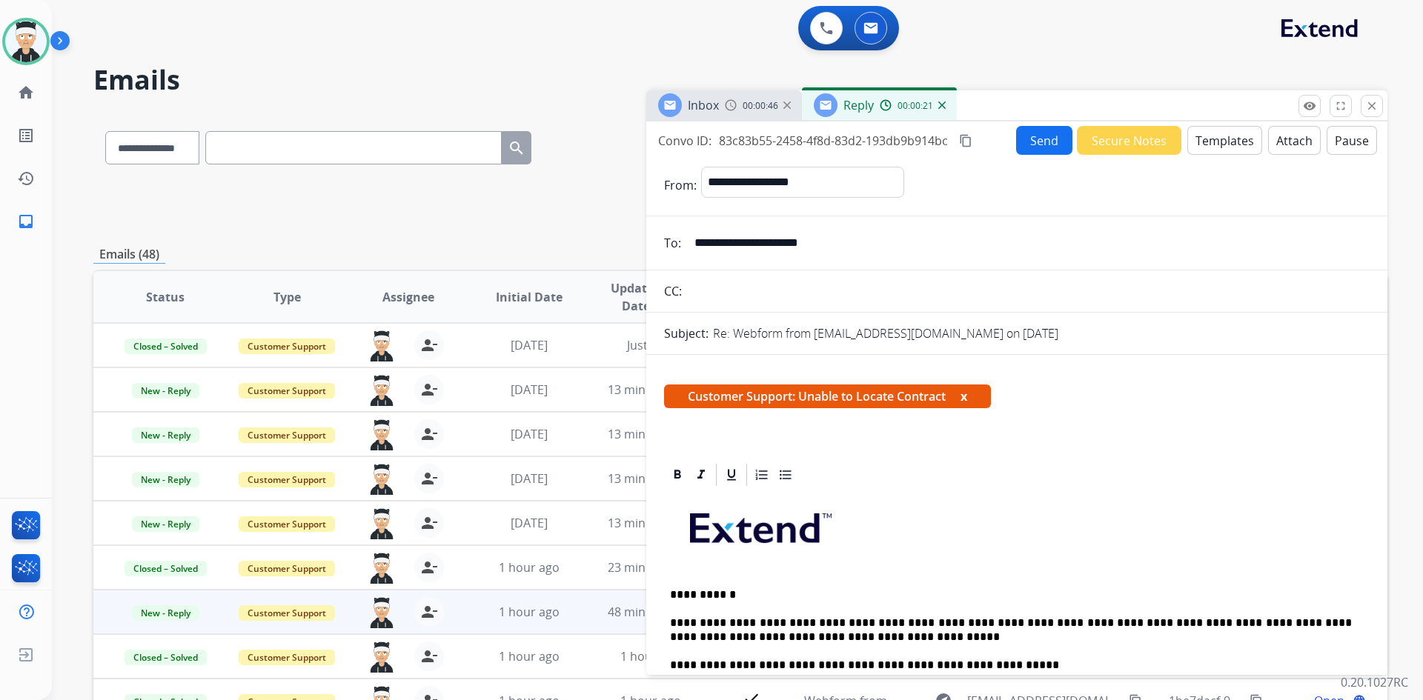
click at [1032, 149] on button "Send" at bounding box center [1044, 140] width 56 height 29
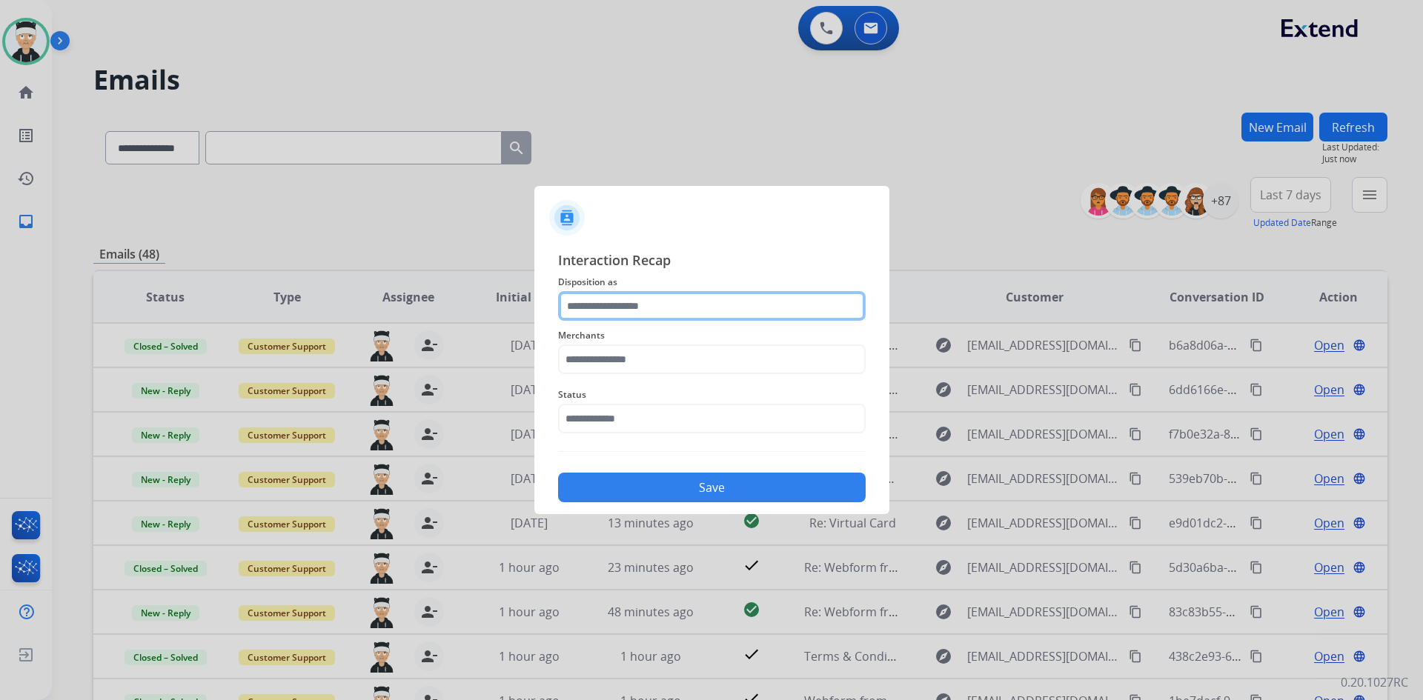
click at [769, 300] on input "text" at bounding box center [711, 306] width 307 height 30
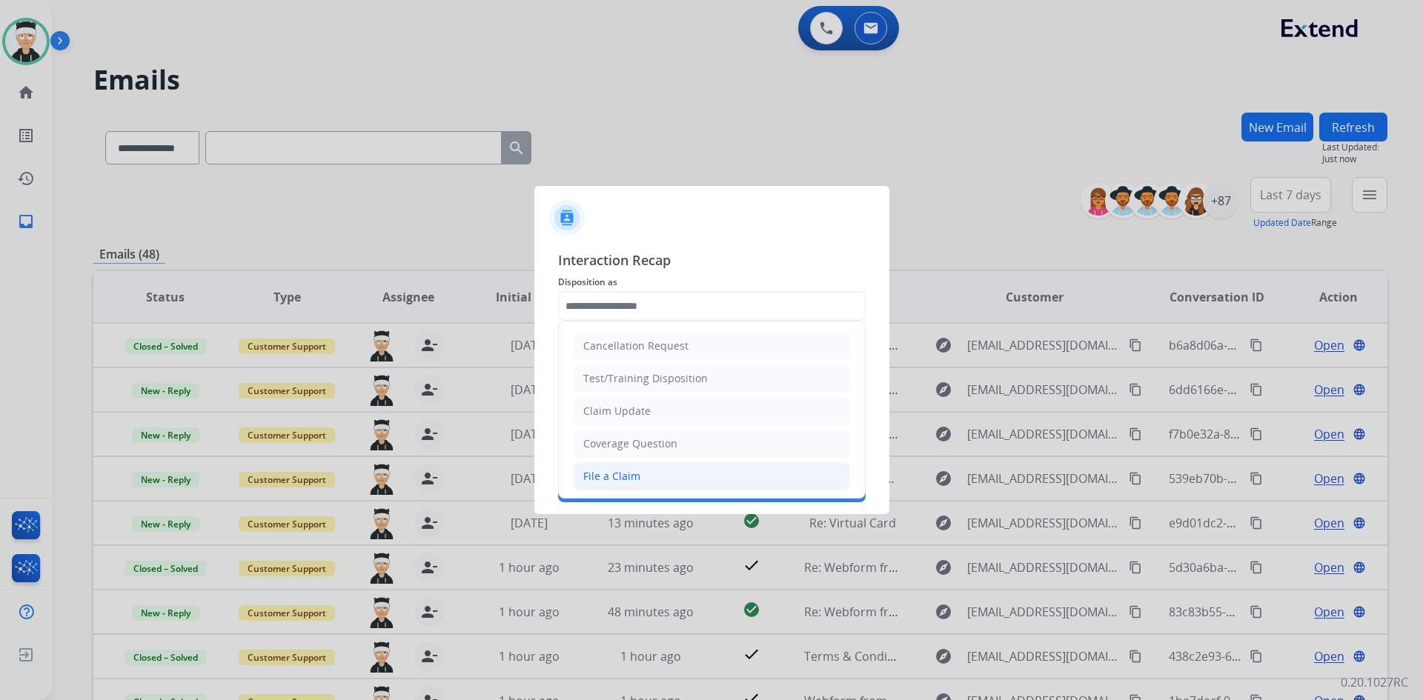
click at [716, 479] on li "File a Claim" at bounding box center [711, 476] width 276 height 28
type input "**********"
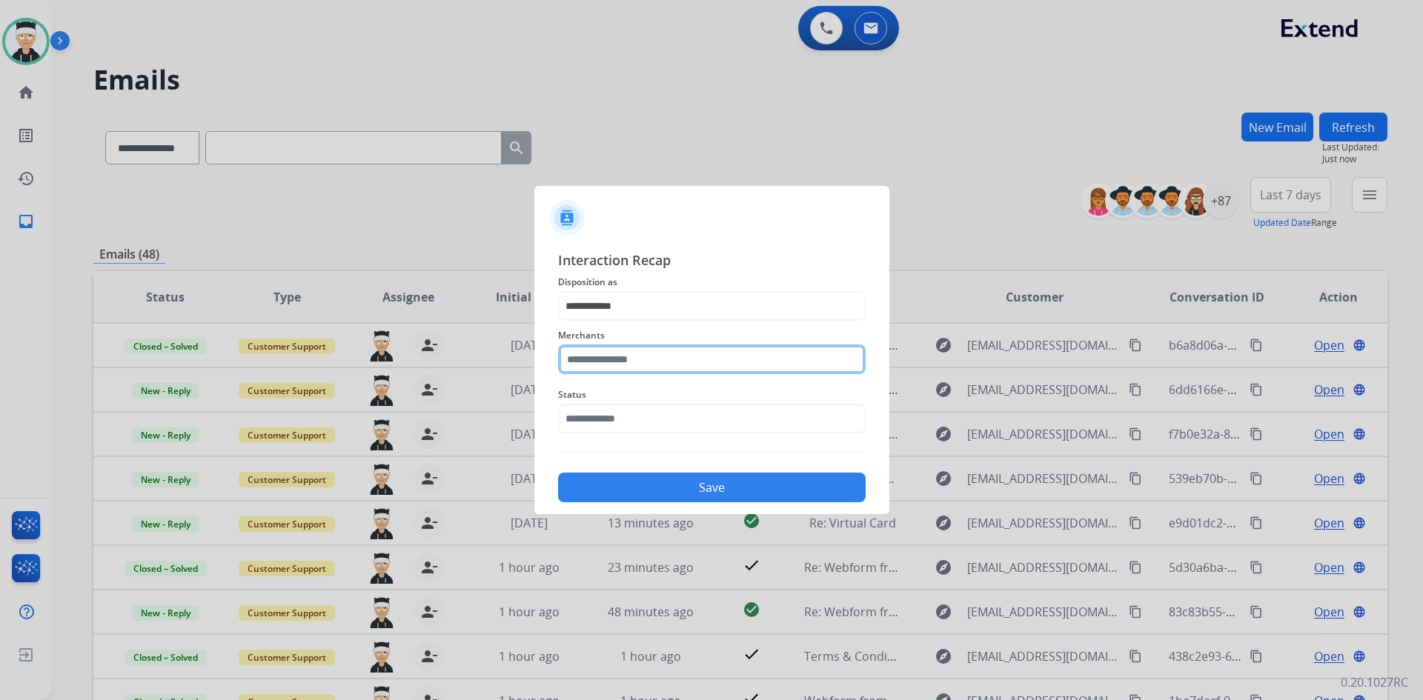
click at [699, 363] on input "text" at bounding box center [711, 360] width 307 height 30
click at [688, 402] on li "Not found" at bounding box center [715, 401] width 282 height 28
type input "*********"
click at [688, 402] on span "Status" at bounding box center [711, 395] width 307 height 18
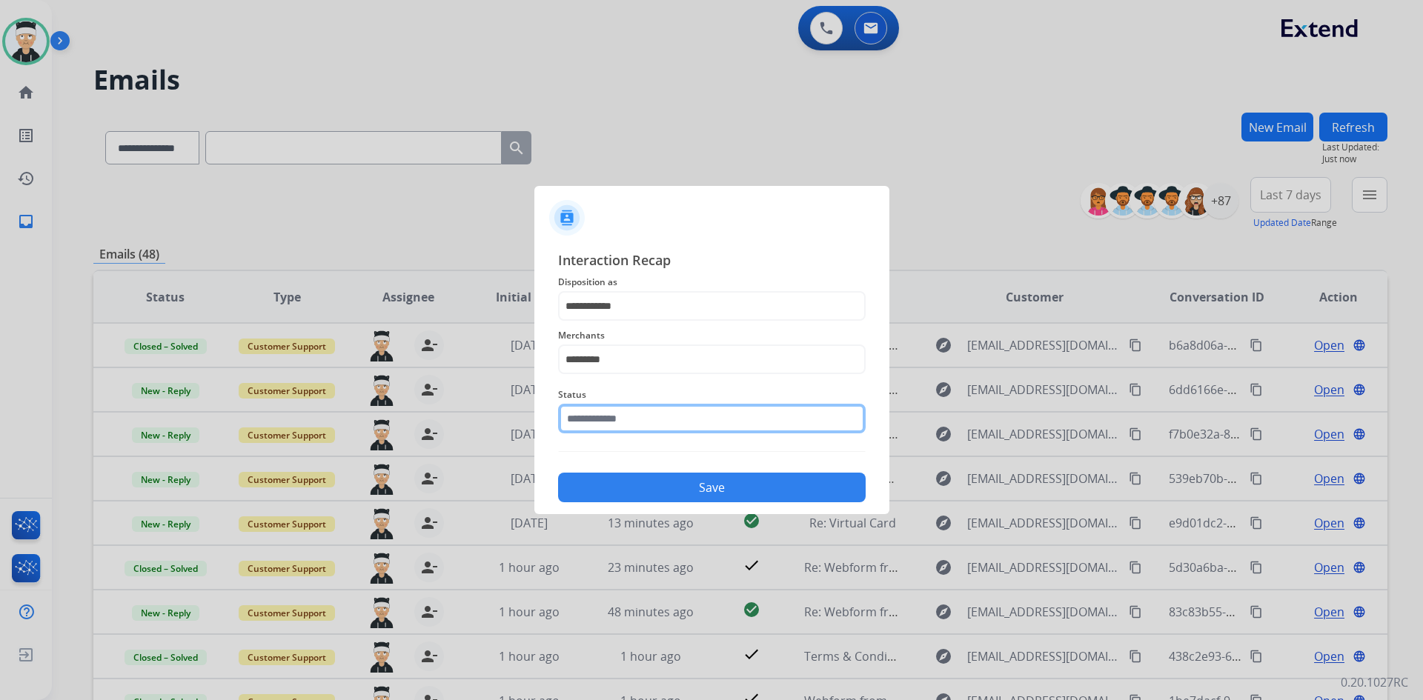
click at [683, 417] on input "text" at bounding box center [711, 419] width 307 height 30
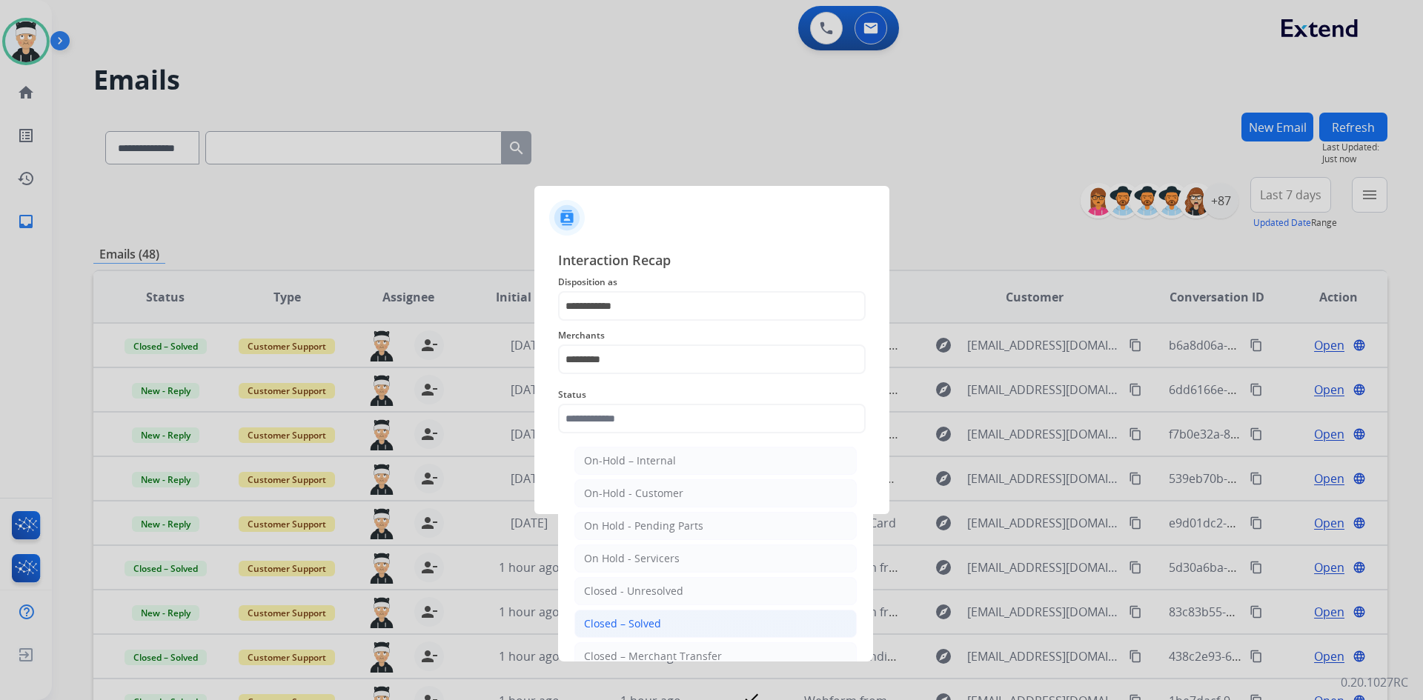
click at [676, 623] on li "Closed – Solved" at bounding box center [715, 624] width 282 height 28
type input "**********"
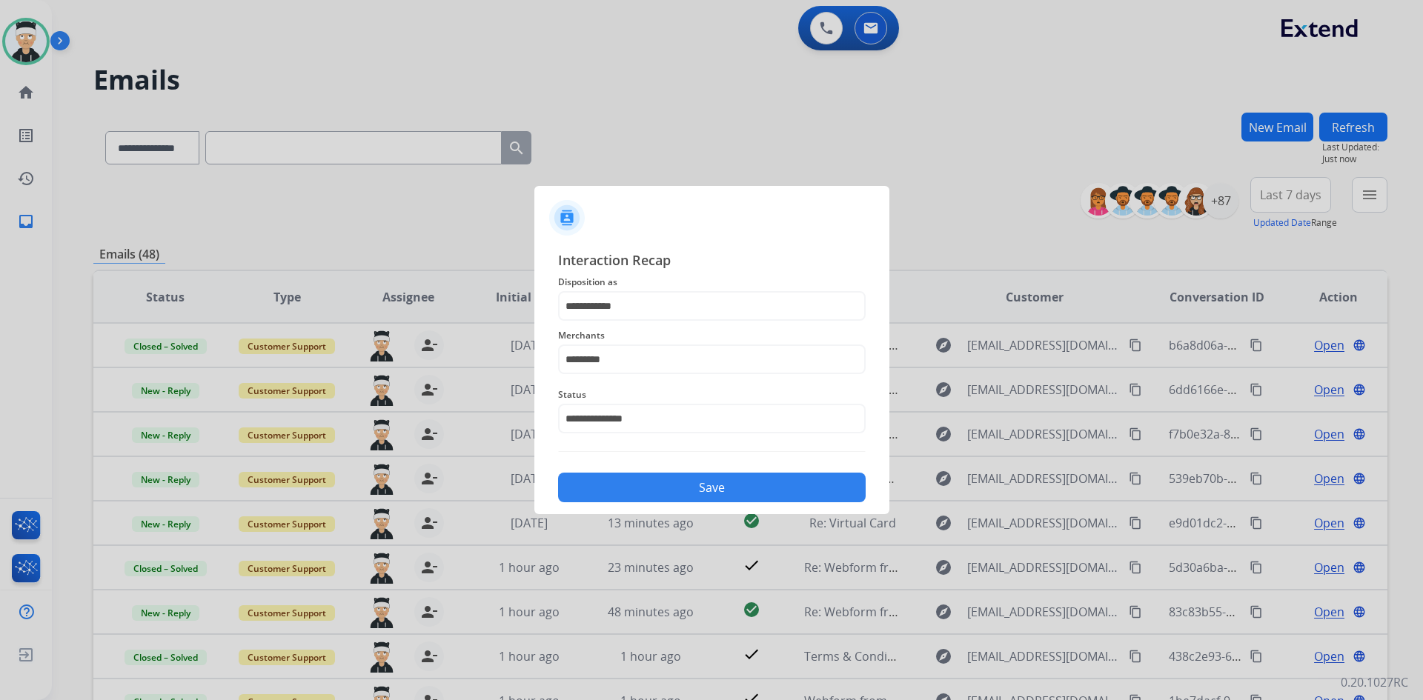
click at [722, 479] on button "Save" at bounding box center [711, 488] width 307 height 30
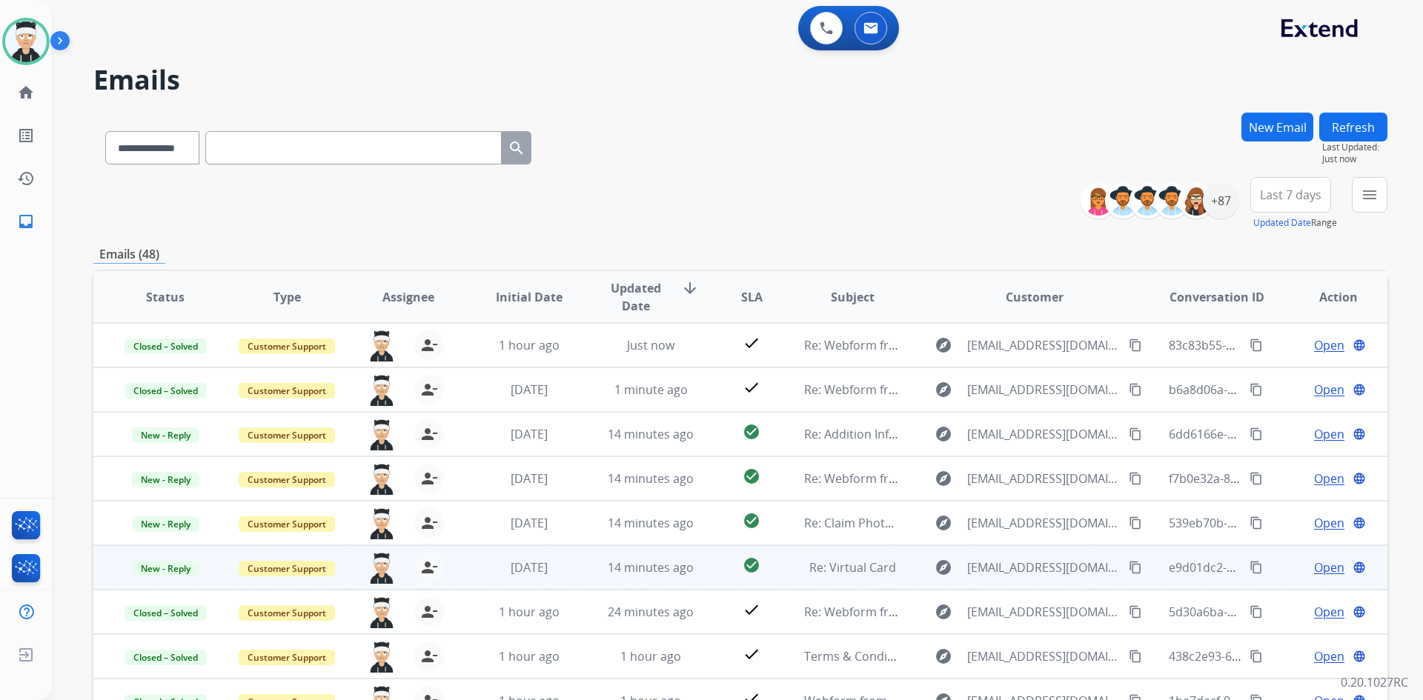
click at [1317, 568] on span "Open" at bounding box center [1329, 568] width 30 height 18
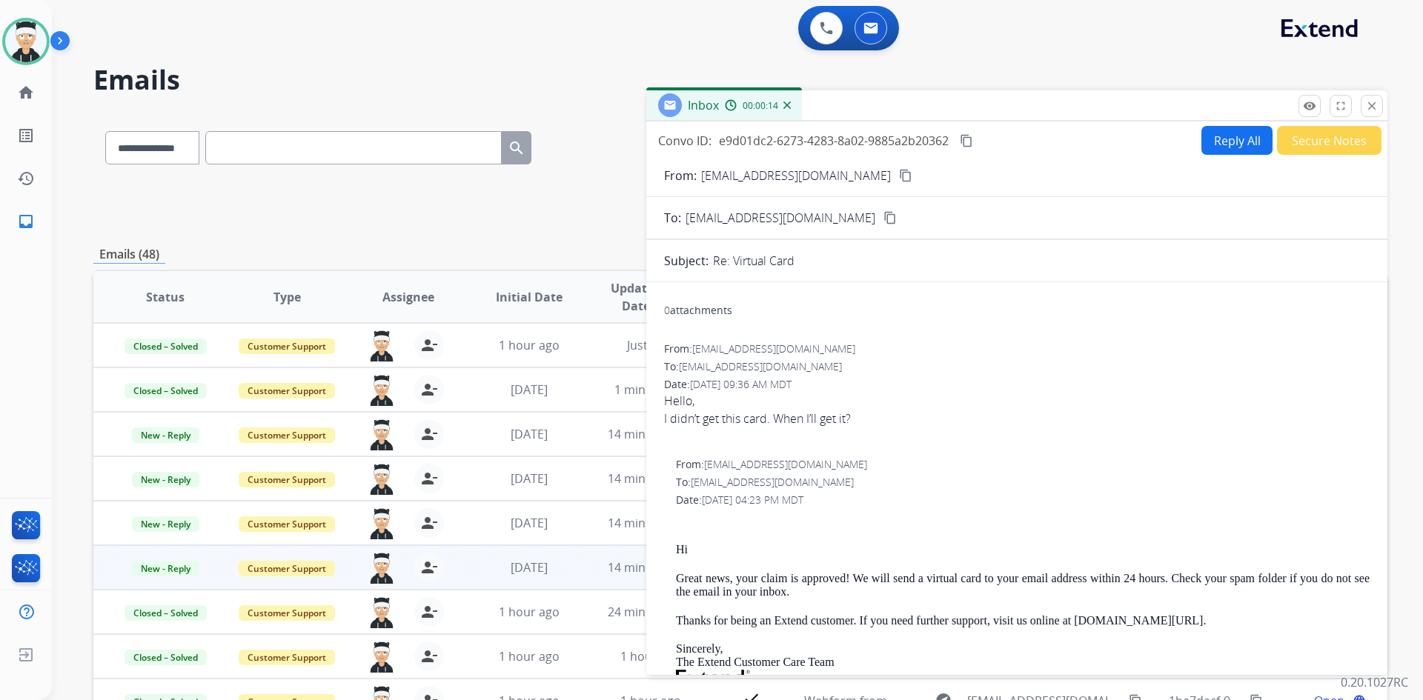
click at [1242, 153] on button "Reply All" at bounding box center [1236, 140] width 71 height 29
select select "**********"
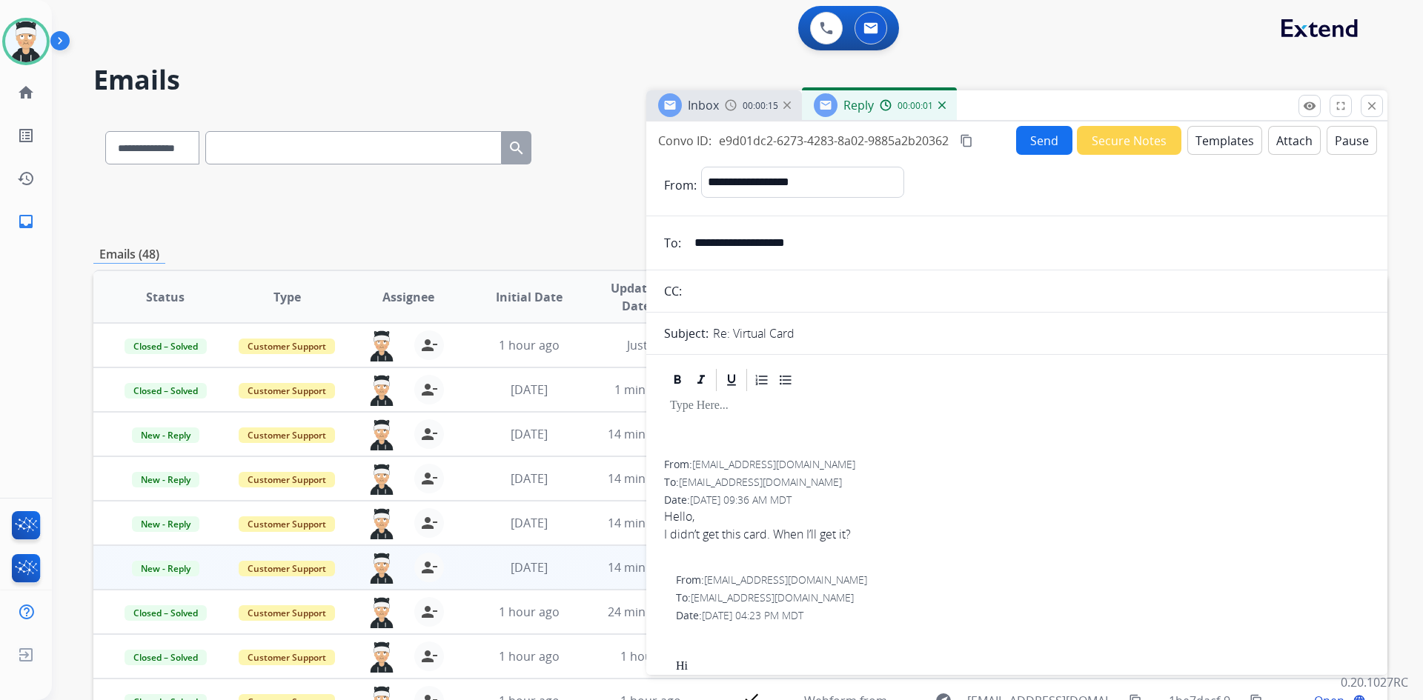
click at [1211, 132] on button "Templates" at bounding box center [1224, 140] width 75 height 29
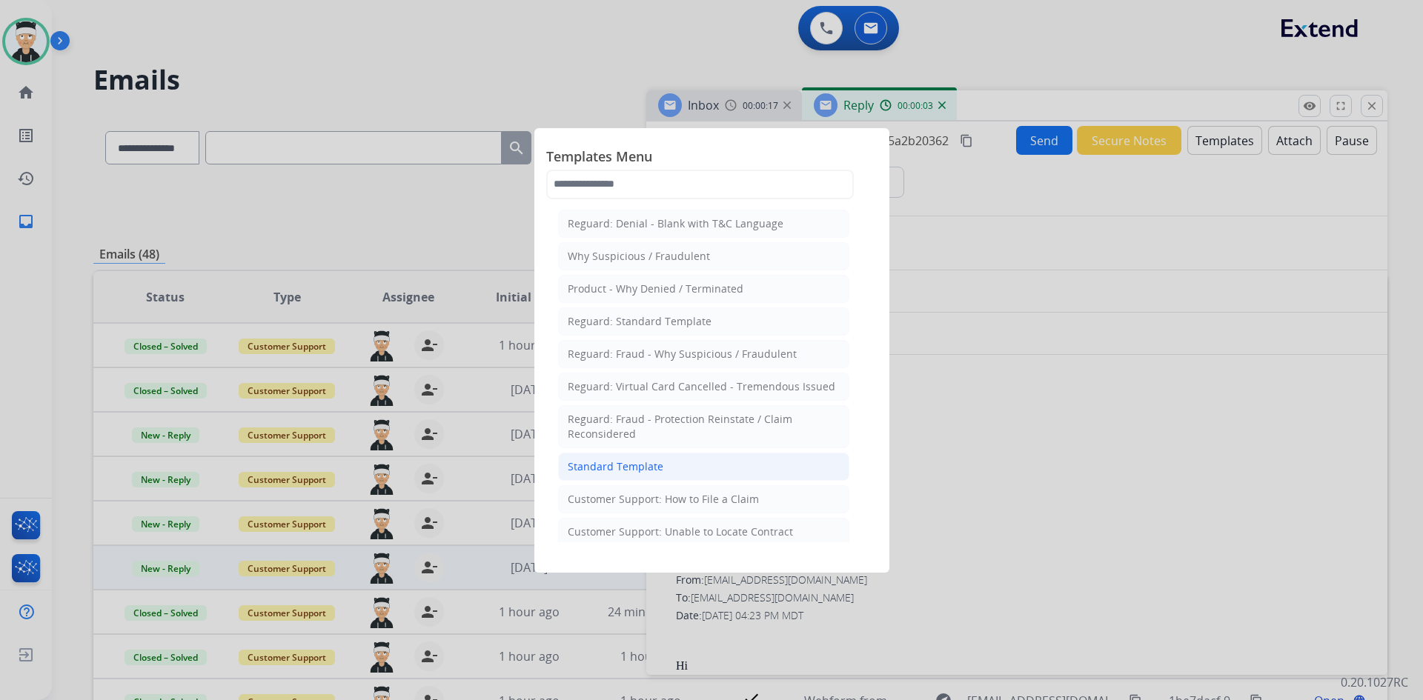
click at [642, 468] on div "Standard Template" at bounding box center [616, 466] width 96 height 15
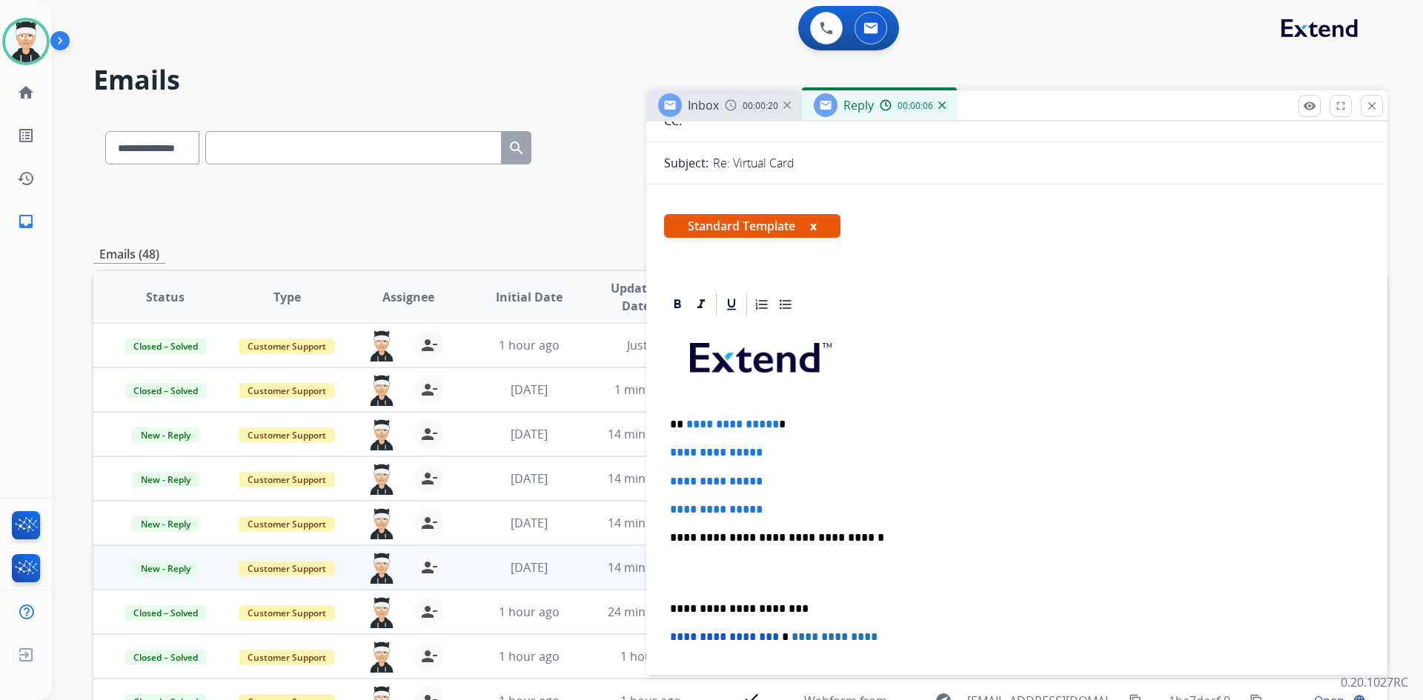
scroll to position [196, 0]
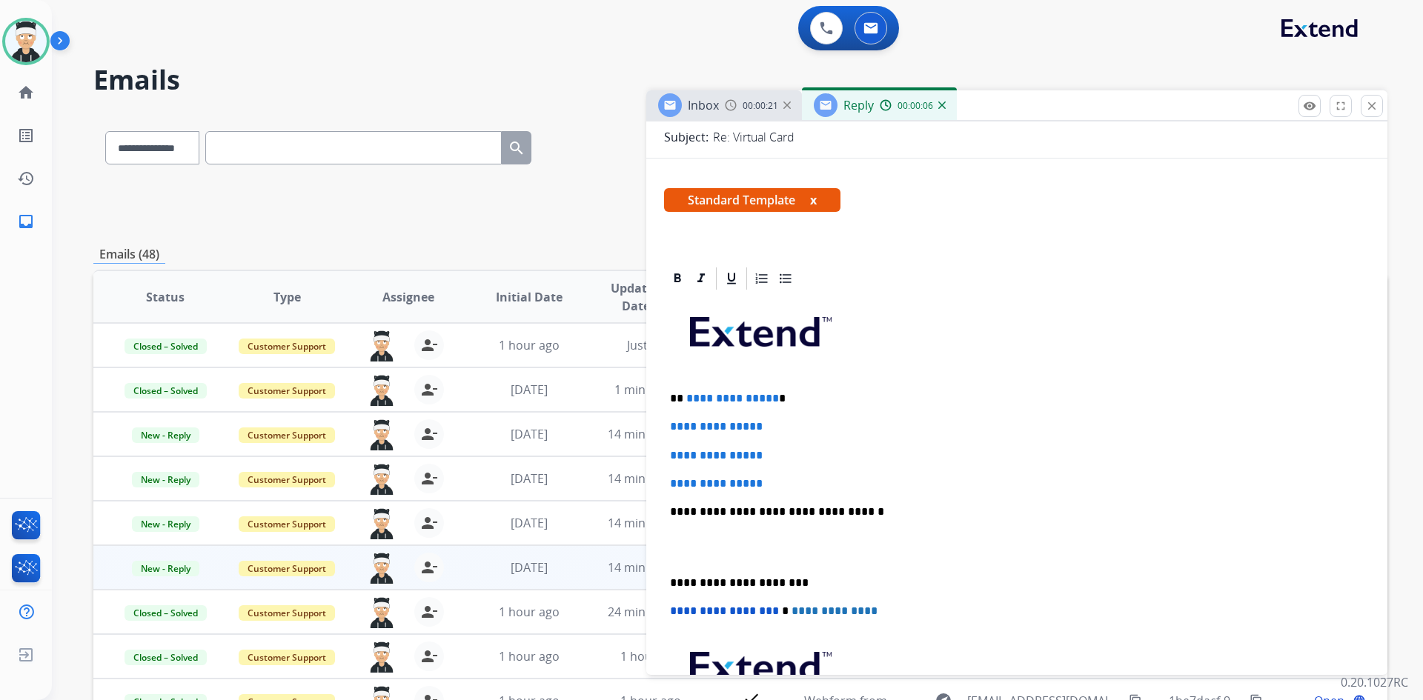
click at [768, 404] on p "**********" at bounding box center [1011, 398] width 682 height 13
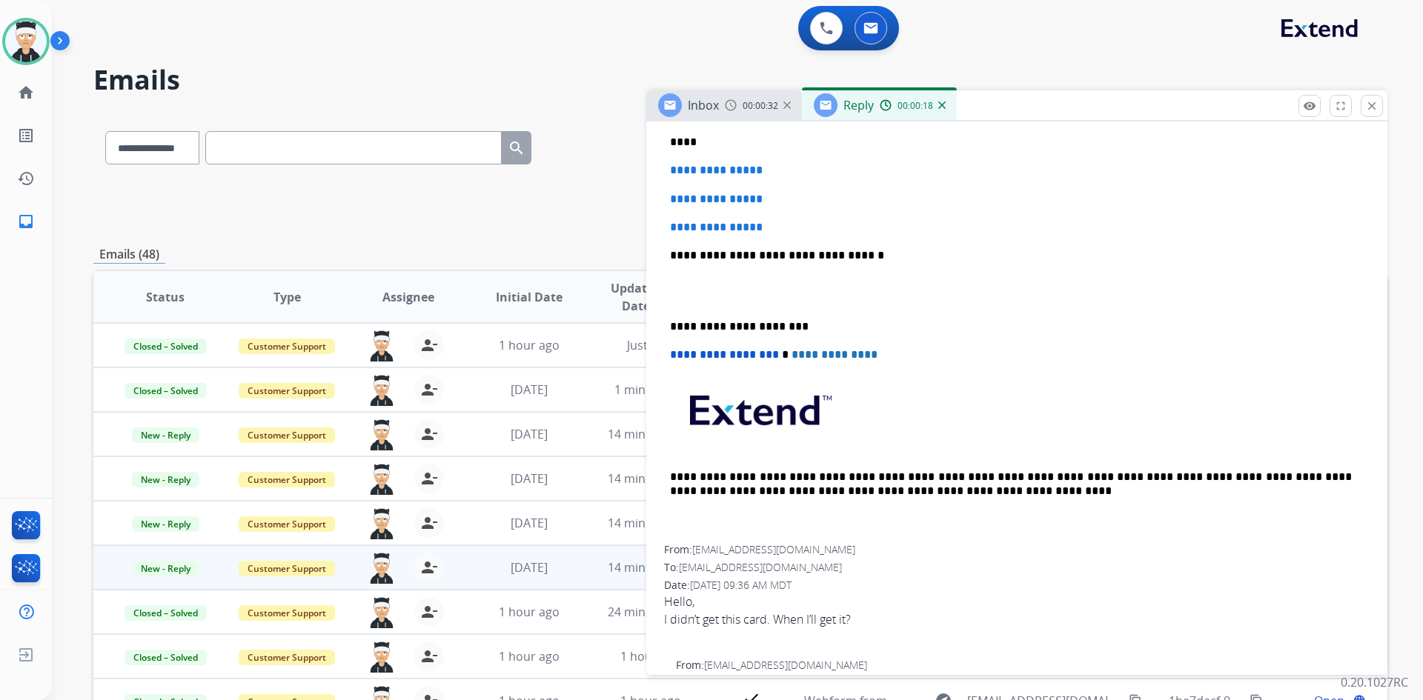
scroll to position [567, 0]
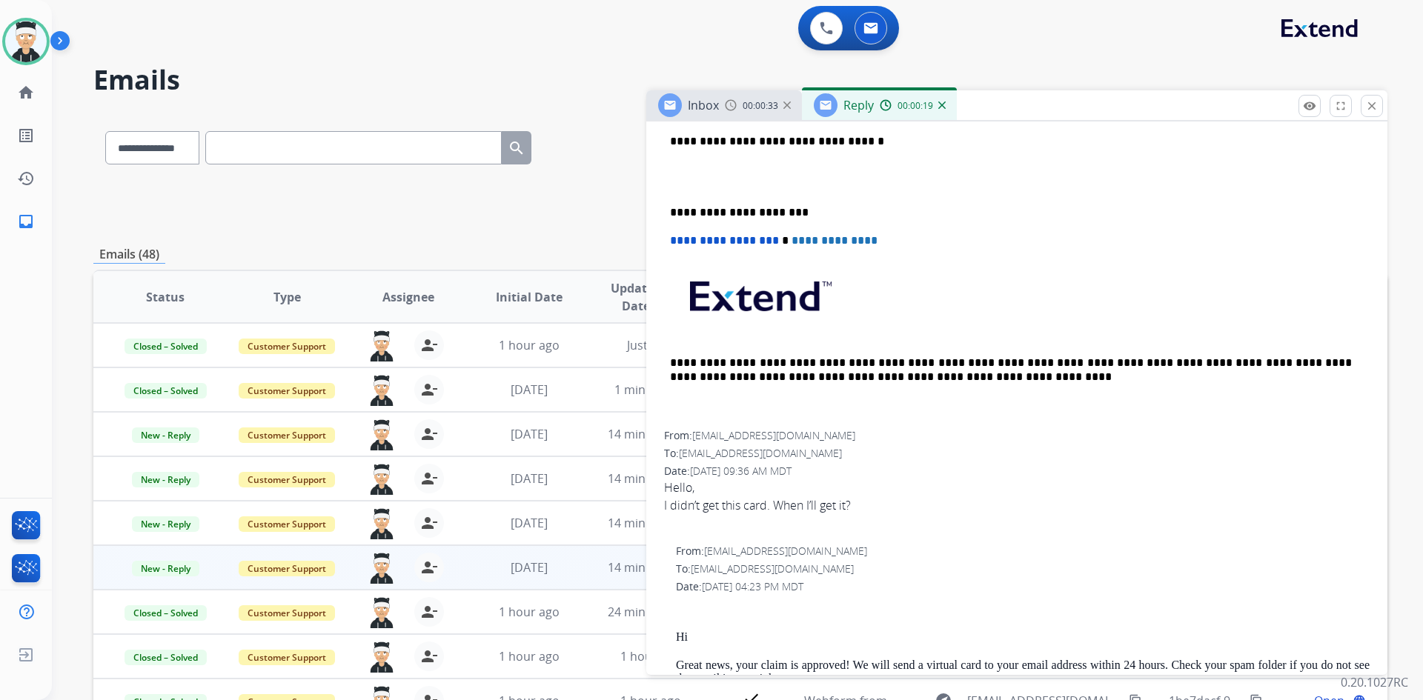
drag, startPoint x: 803, startPoint y: 433, endPoint x: 749, endPoint y: 433, distance: 54.1
click at [756, 433] on div "From: [PERSON_NAME][EMAIL_ADDRESS][DOMAIN_NAME]" at bounding box center [1016, 435] width 705 height 15
drag, startPoint x: 719, startPoint y: 435, endPoint x: 693, endPoint y: 432, distance: 26.1
click at [693, 432] on div "From: [PERSON_NAME][EMAIL_ADDRESS][DOMAIN_NAME]" at bounding box center [1016, 435] width 705 height 15
click at [825, 440] on div "From: [PERSON_NAME][EMAIL_ADDRESS][DOMAIN_NAME]" at bounding box center [1016, 435] width 705 height 15
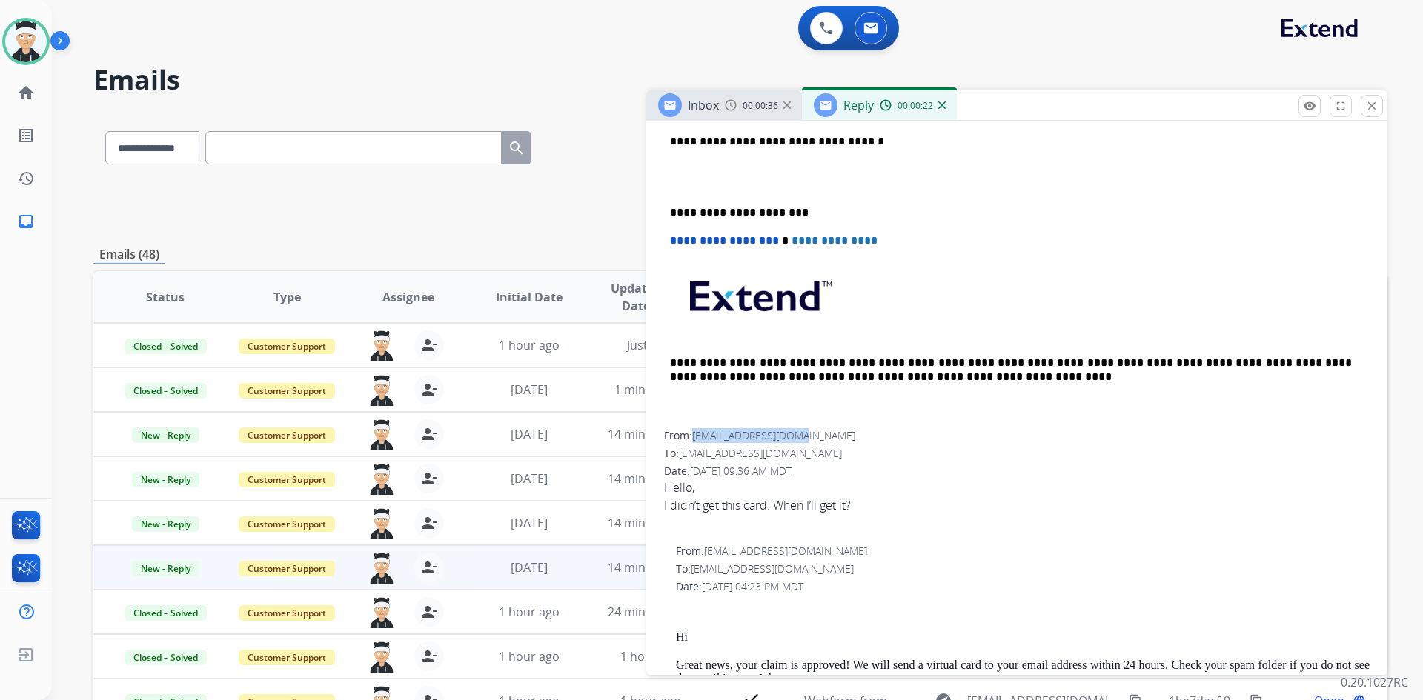
drag, startPoint x: 801, startPoint y: 440, endPoint x: 694, endPoint y: 436, distance: 106.8
click at [694, 436] on div "From: [PERSON_NAME][EMAIL_ADDRESS][DOMAIN_NAME]" at bounding box center [1016, 435] width 705 height 15
copy span "[EMAIL_ADDRESS][DOMAIN_NAME]"
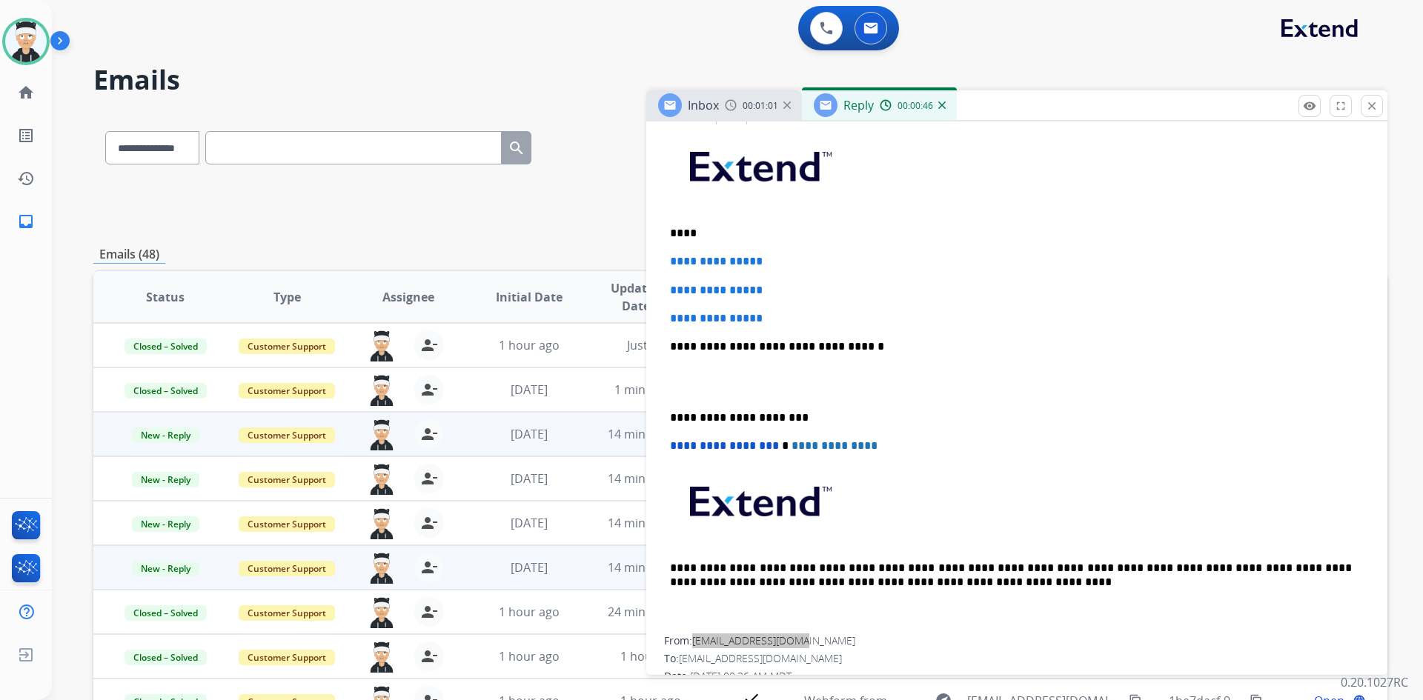
scroll to position [370, 0]
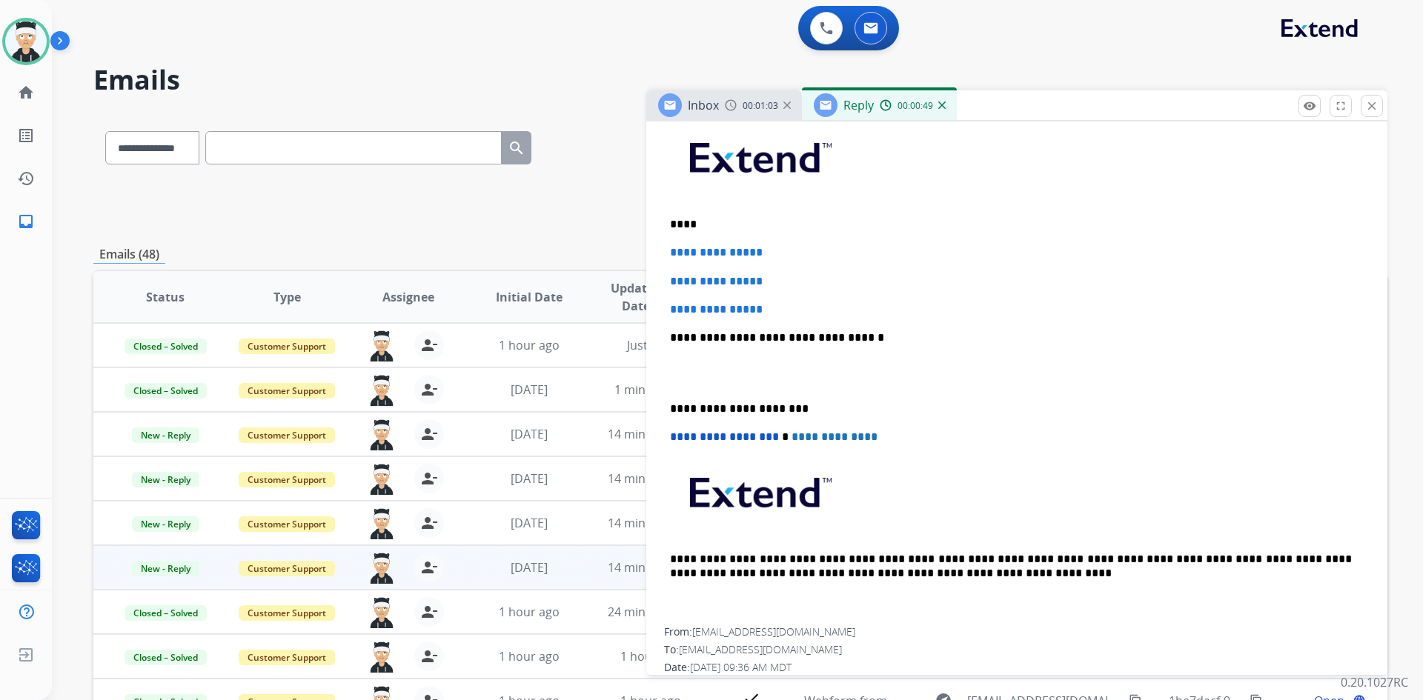
click at [684, 224] on p "****" at bounding box center [1011, 224] width 682 height 13
drag, startPoint x: 776, startPoint y: 313, endPoint x: 661, endPoint y: 253, distance: 130.2
click at [661, 253] on div "**********" at bounding box center [1016, 661] width 741 height 1140
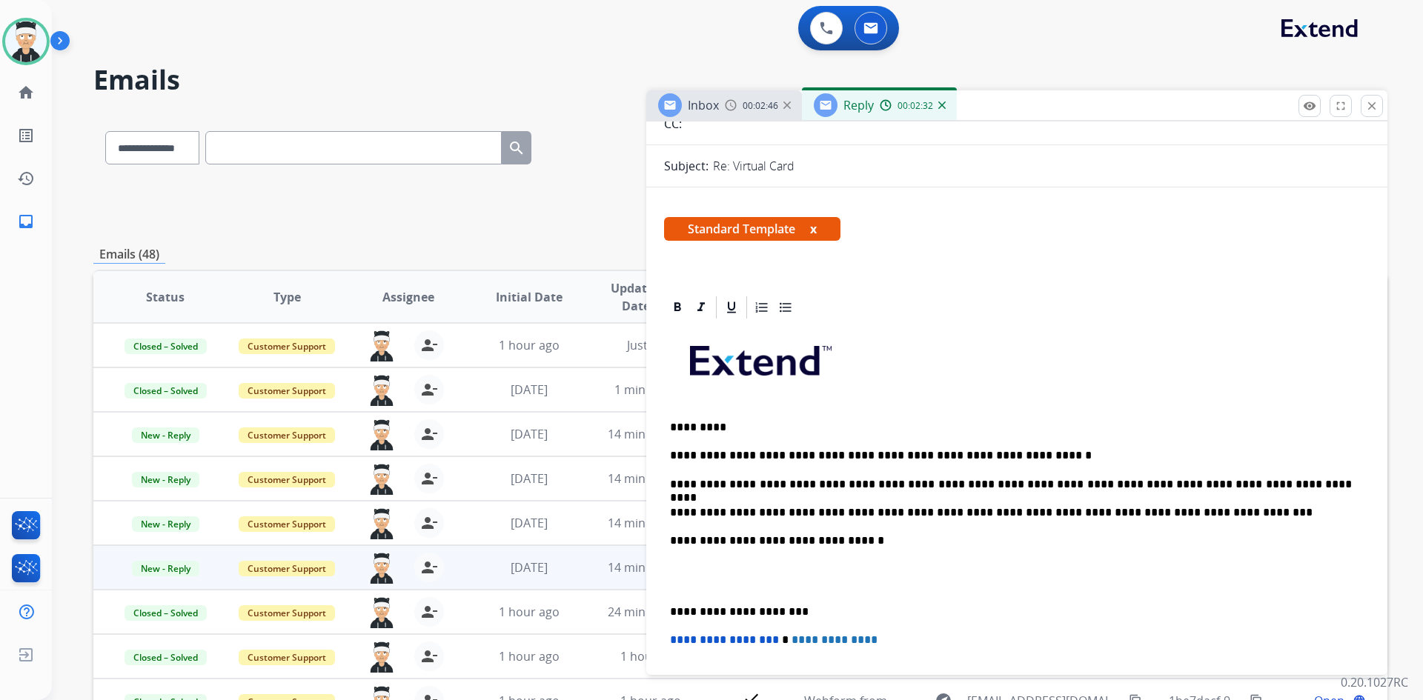
scroll to position [0, 0]
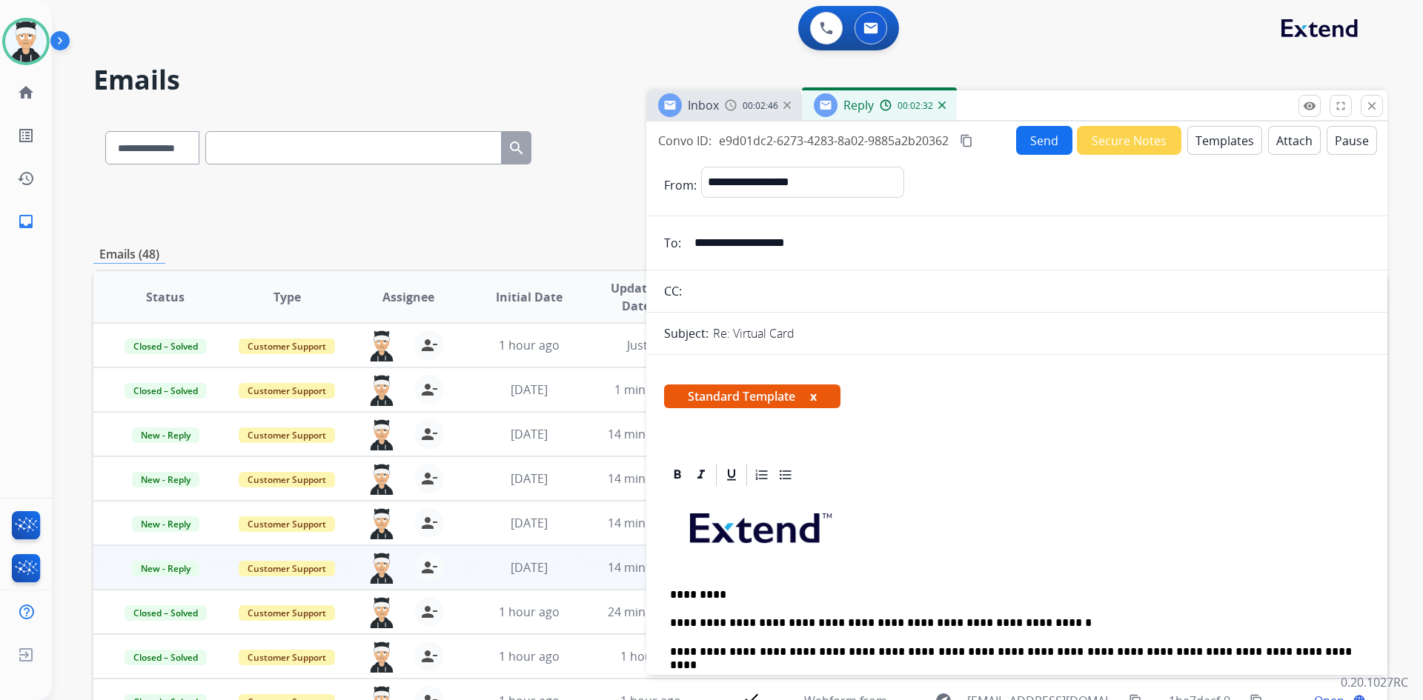
click at [1036, 144] on button "Send" at bounding box center [1044, 140] width 56 height 29
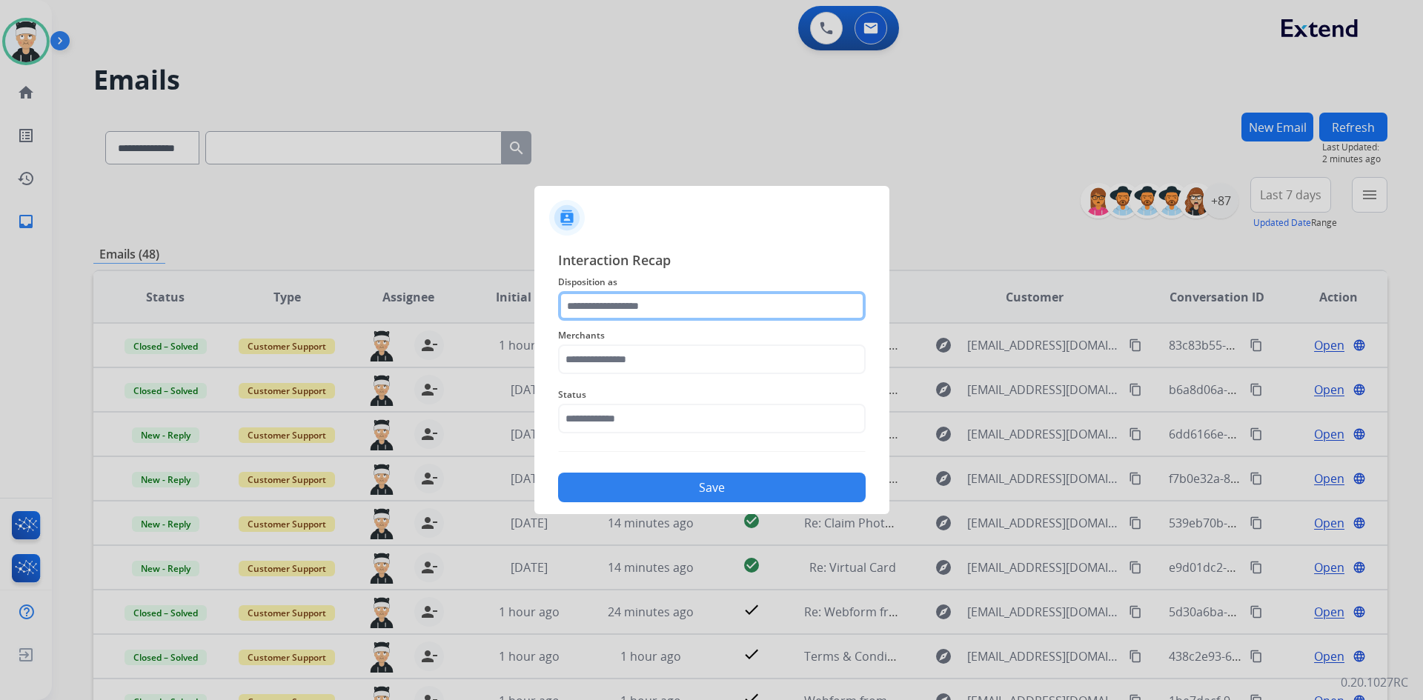
click at [718, 299] on input "text" at bounding box center [711, 306] width 307 height 30
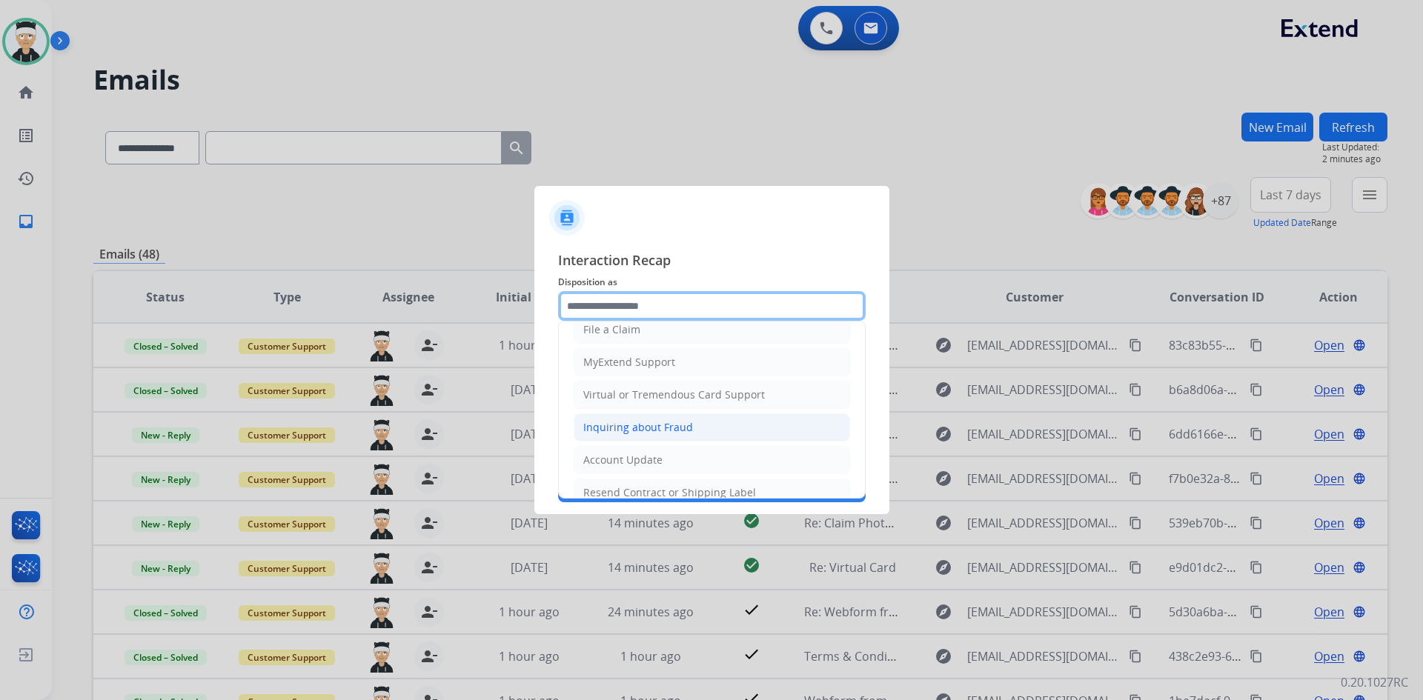
scroll to position [148, 0]
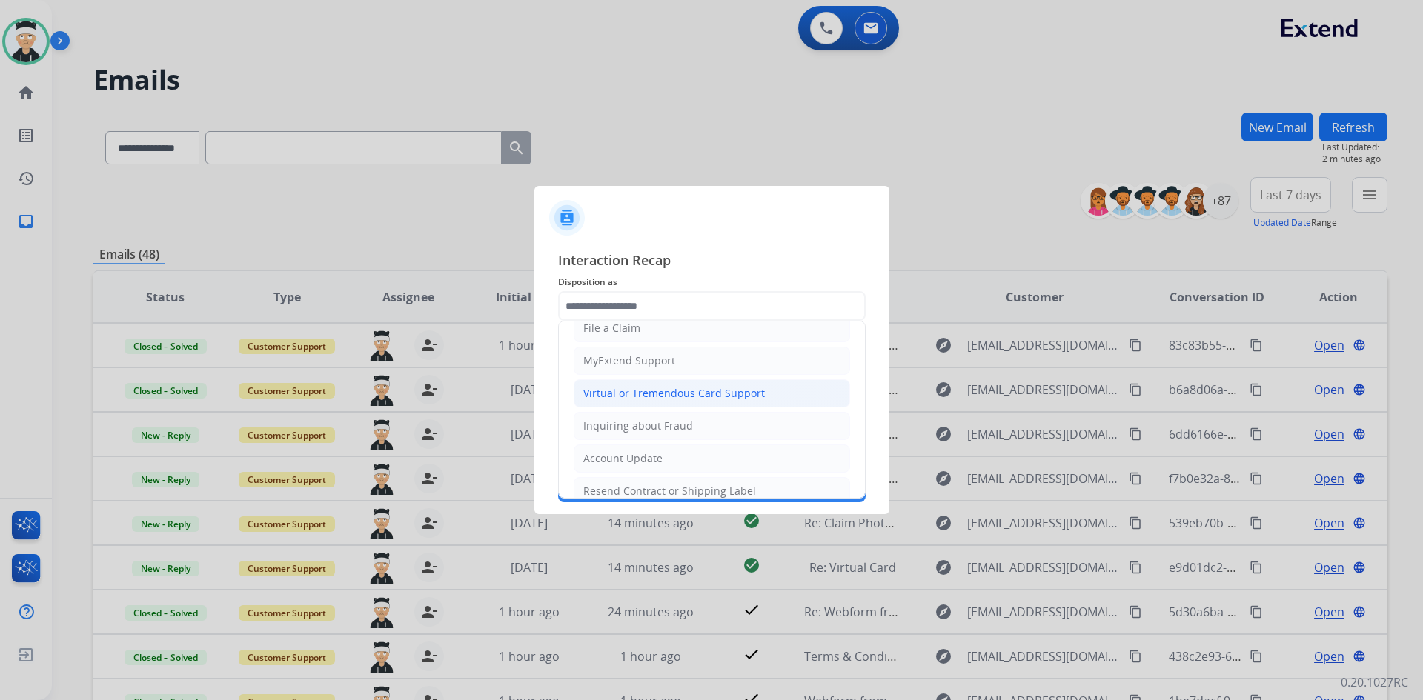
click at [702, 394] on div "Virtual or Tremendous Card Support" at bounding box center [674, 393] width 182 height 15
type input "**********"
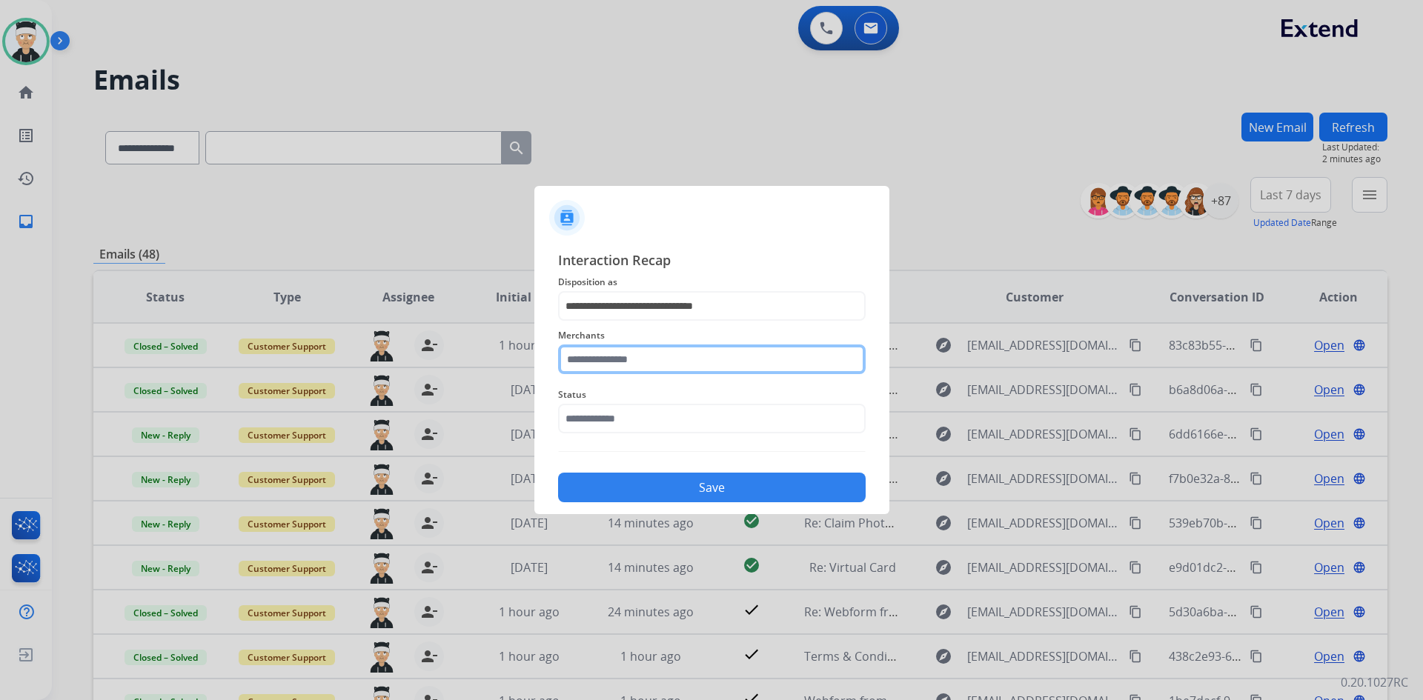
click at [699, 368] on input "text" at bounding box center [711, 360] width 307 height 30
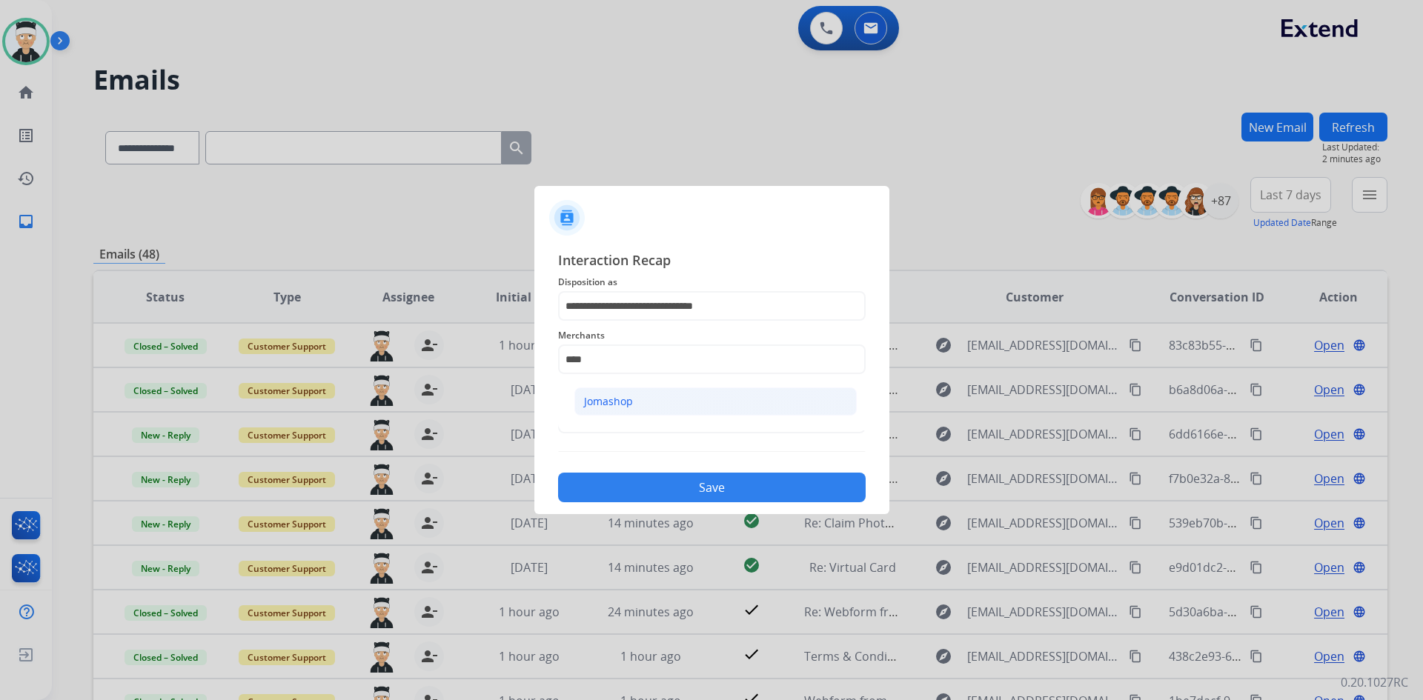
click at [690, 396] on li "Jomashop" at bounding box center [715, 401] width 282 height 28
type input "********"
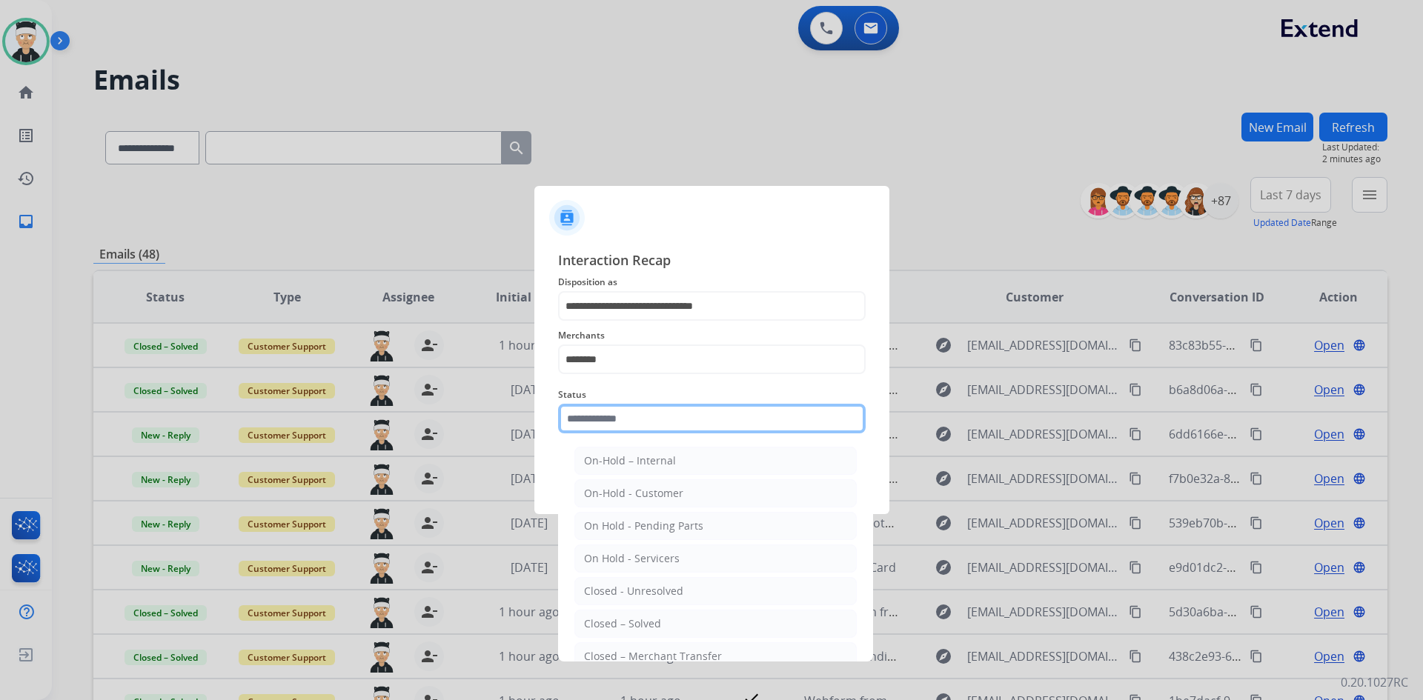
click at [685, 424] on input "text" at bounding box center [711, 419] width 307 height 30
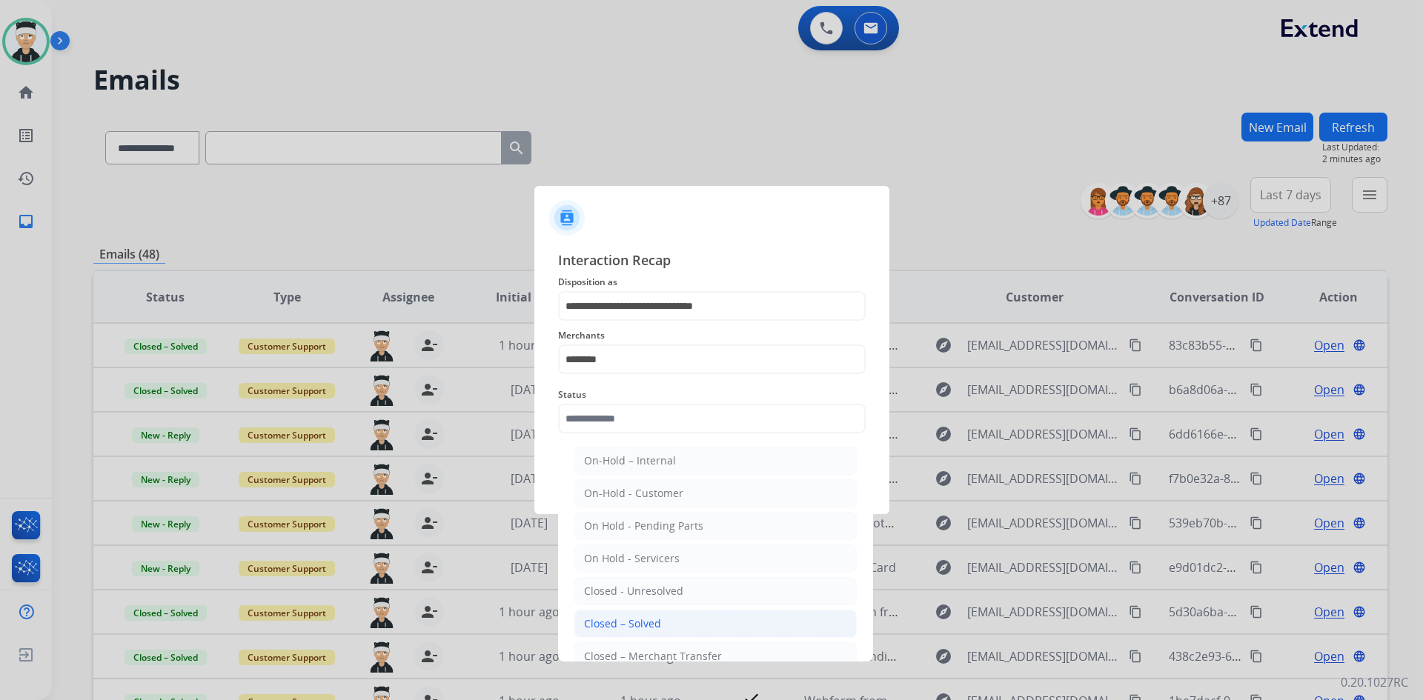
click at [731, 629] on li "Closed – Solved" at bounding box center [715, 624] width 282 height 28
type input "**********"
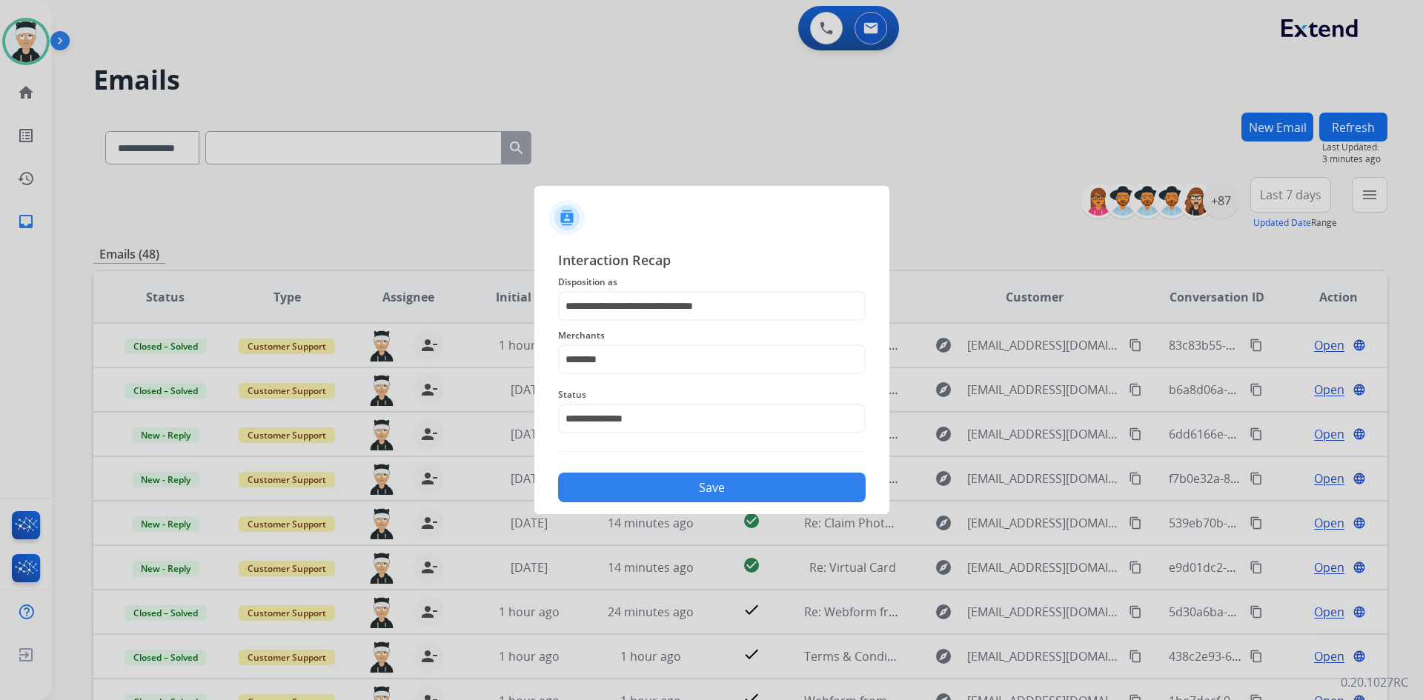
click at [768, 498] on button "Save" at bounding box center [711, 488] width 307 height 30
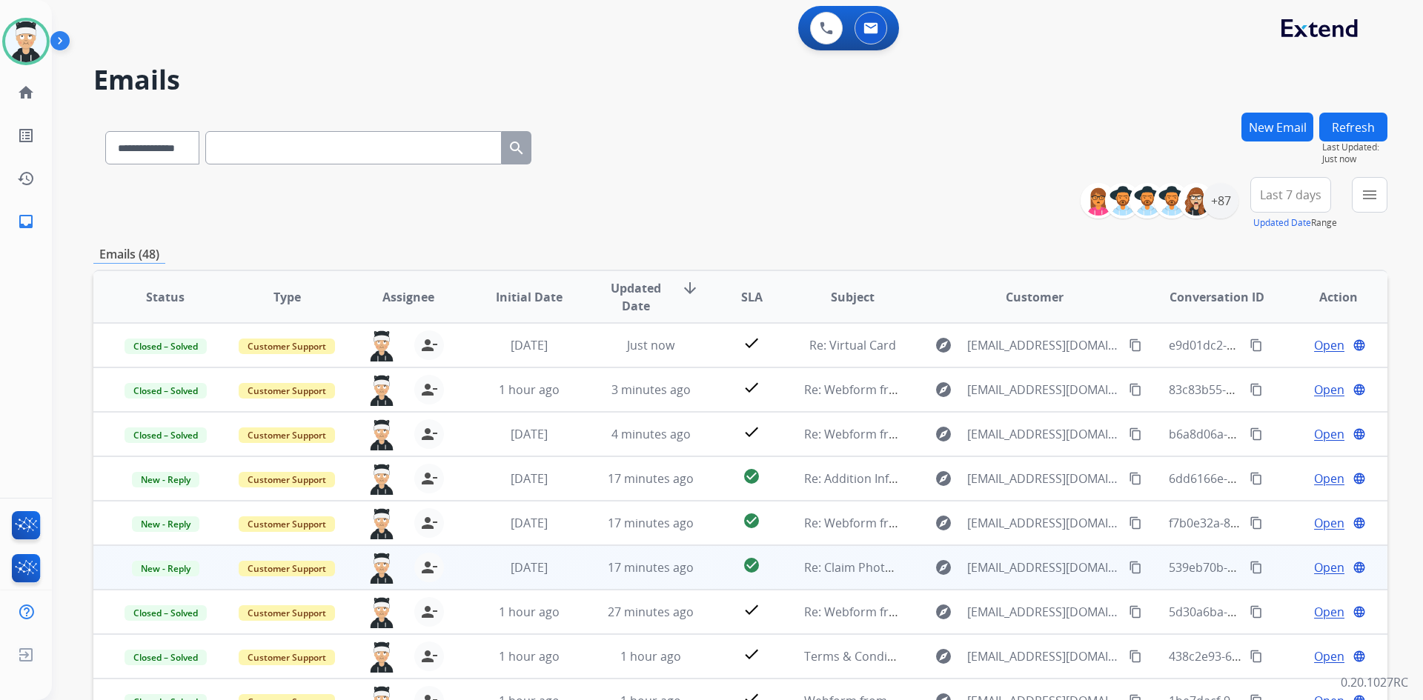
click at [1321, 567] on span "Open" at bounding box center [1329, 568] width 30 height 18
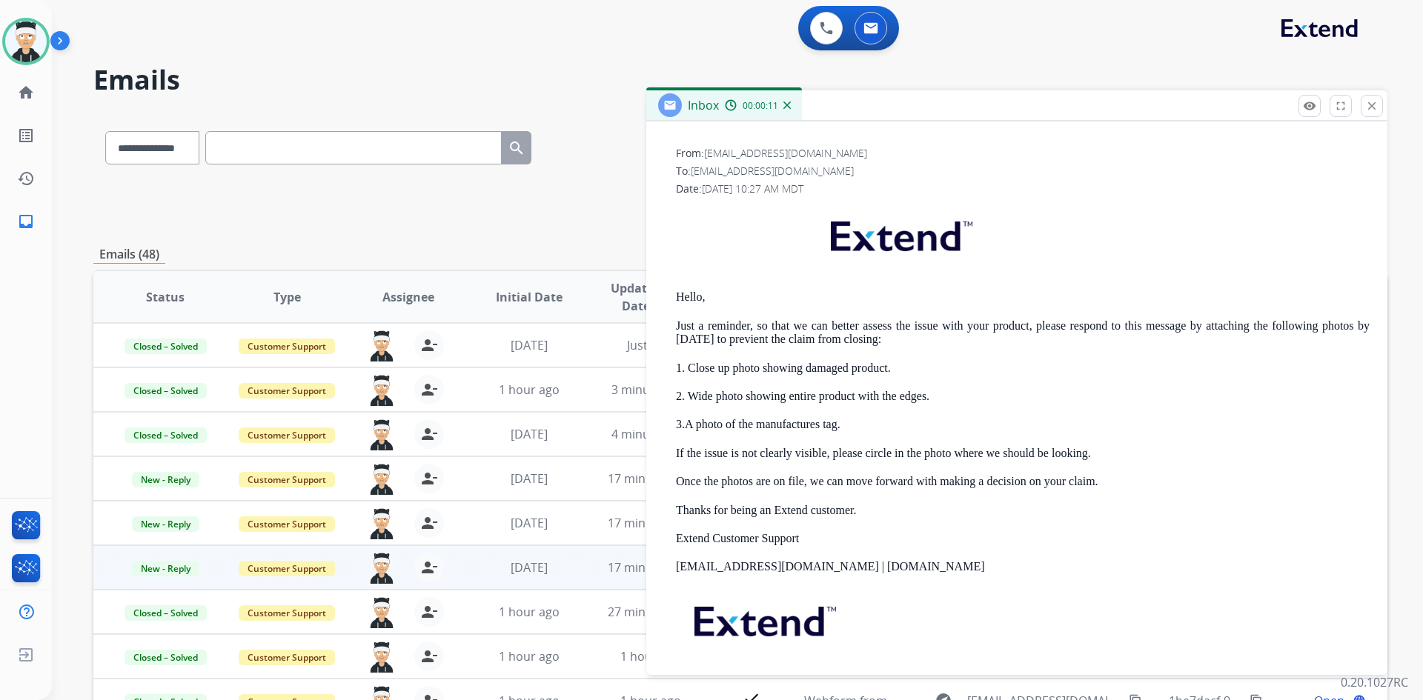
scroll to position [222, 0]
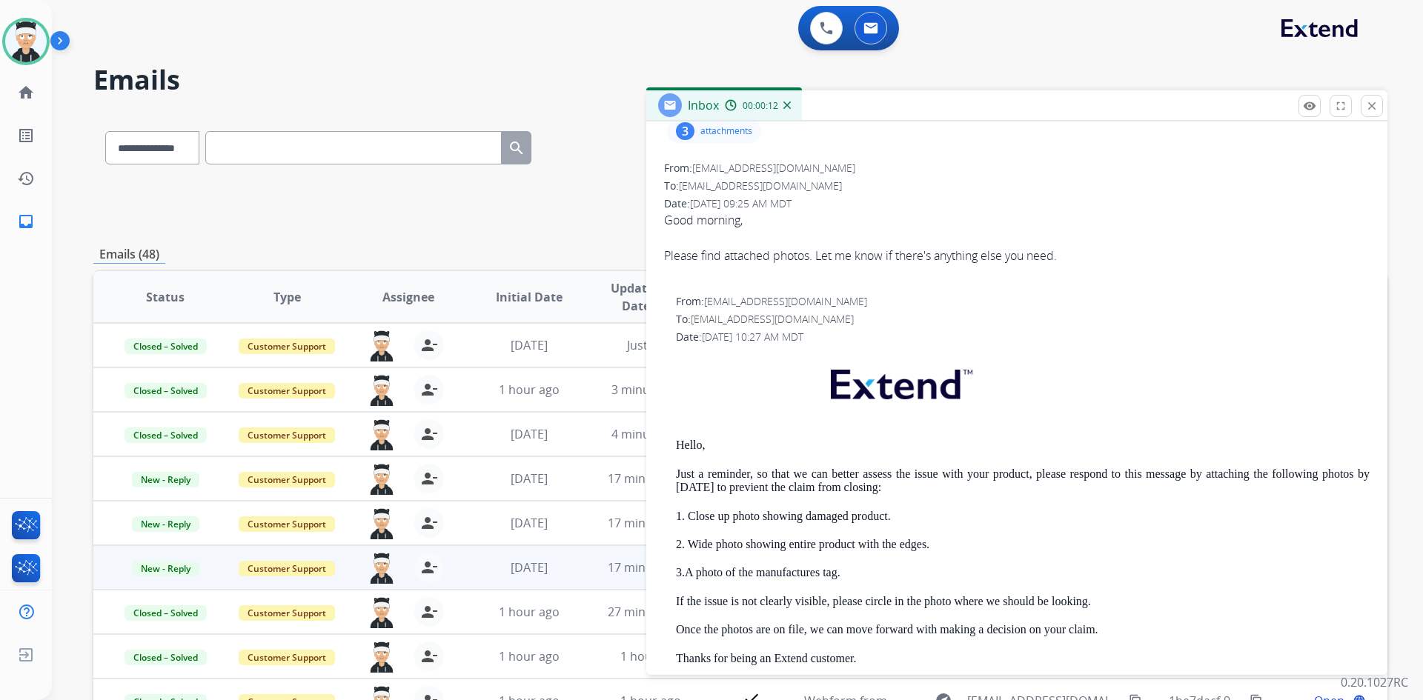
click at [705, 133] on p "attachments" at bounding box center [726, 131] width 52 height 12
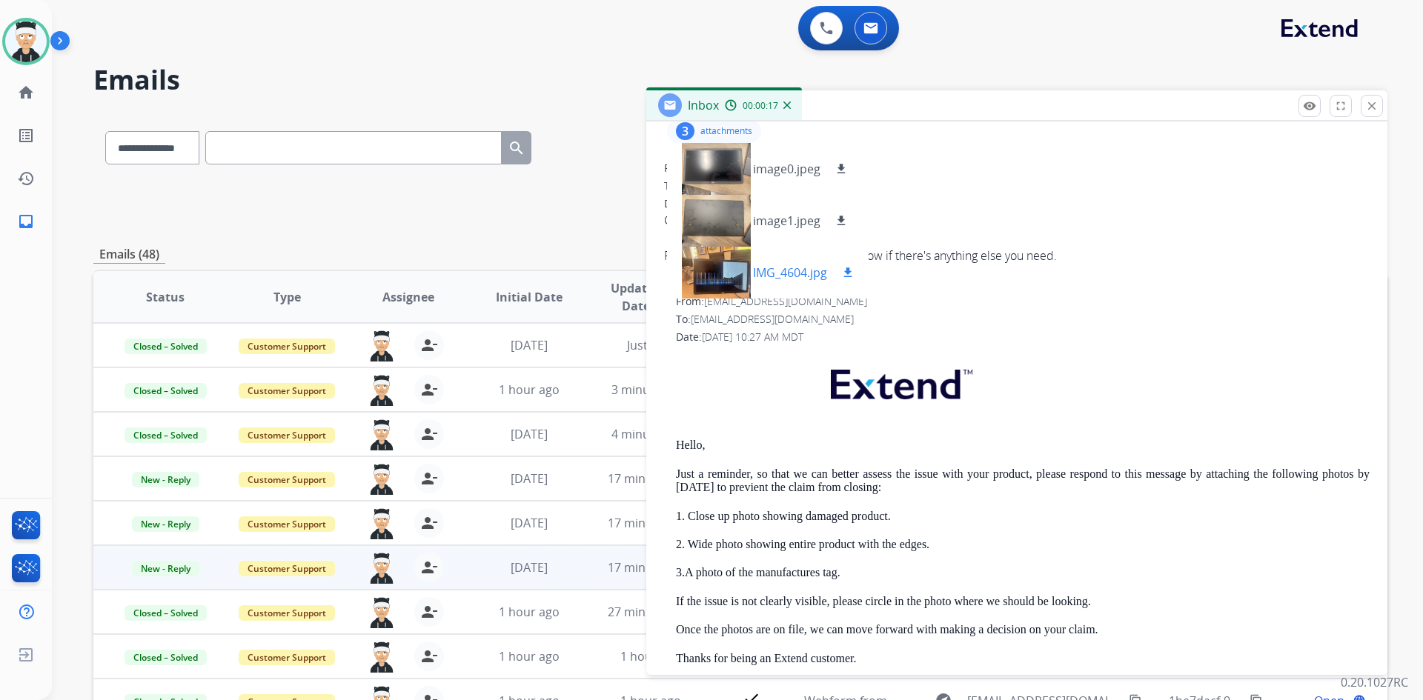
click at [731, 274] on div at bounding box center [716, 273] width 74 height 52
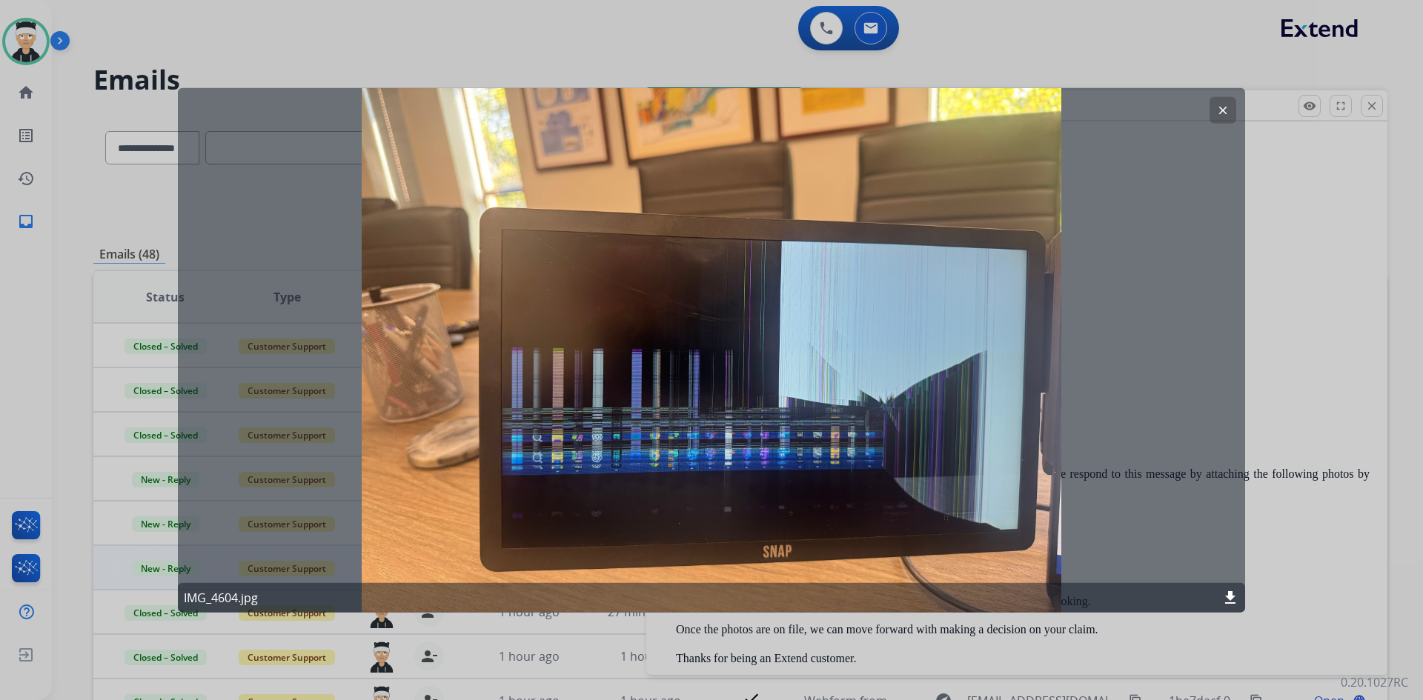
click at [1216, 104] on mat-icon "clear" at bounding box center [1222, 109] width 13 height 13
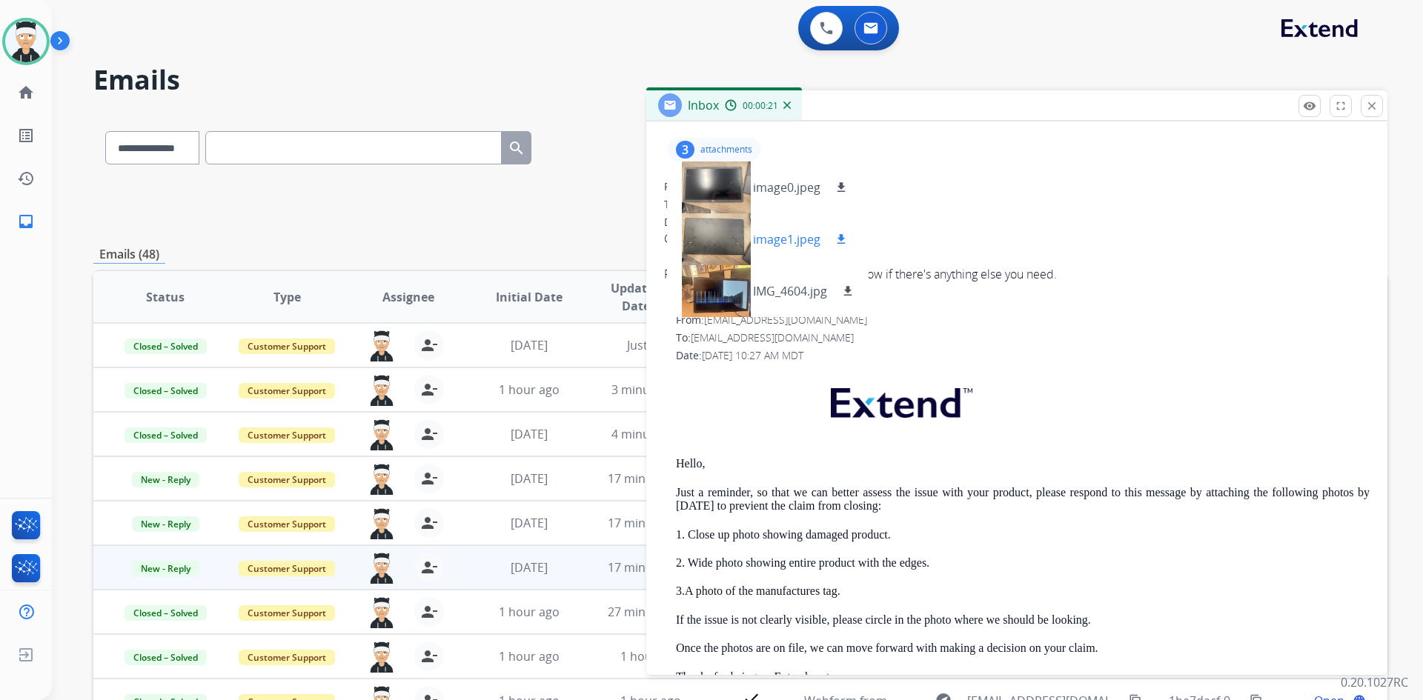
scroll to position [148, 0]
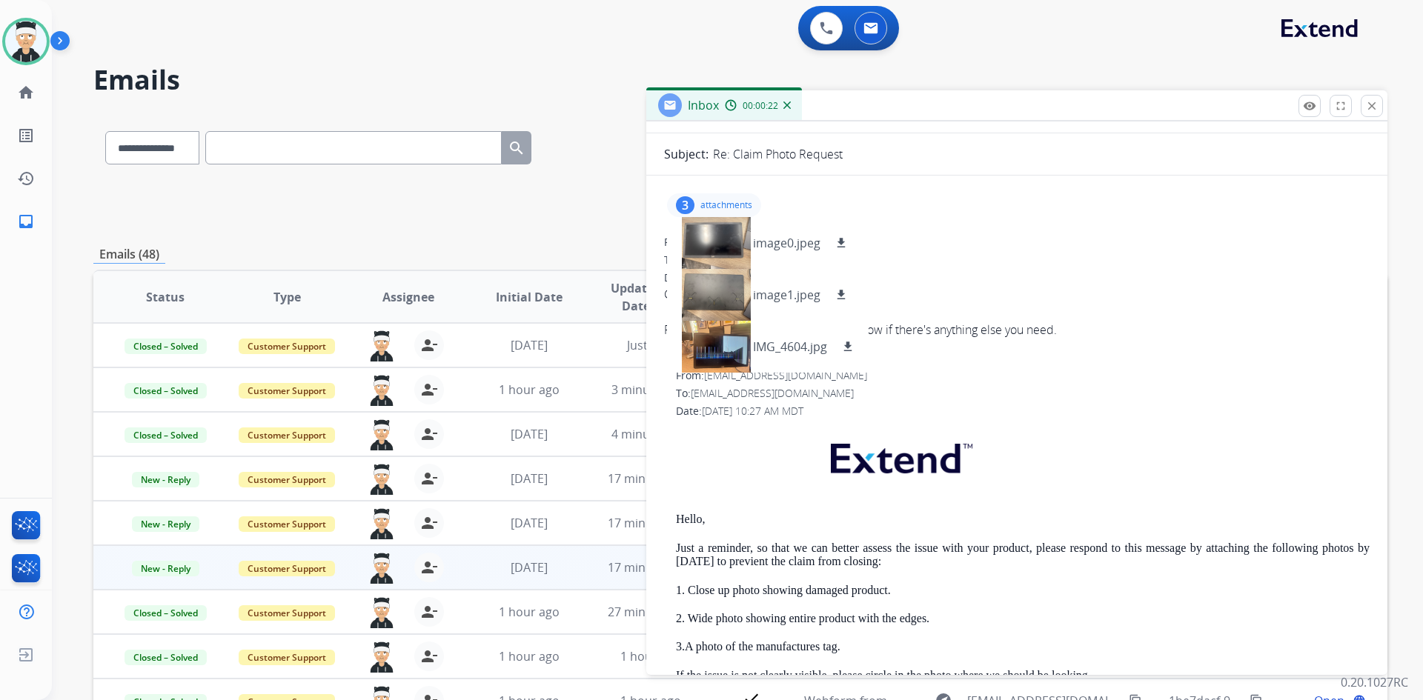
click at [738, 202] on p "attachments" at bounding box center [726, 205] width 52 height 12
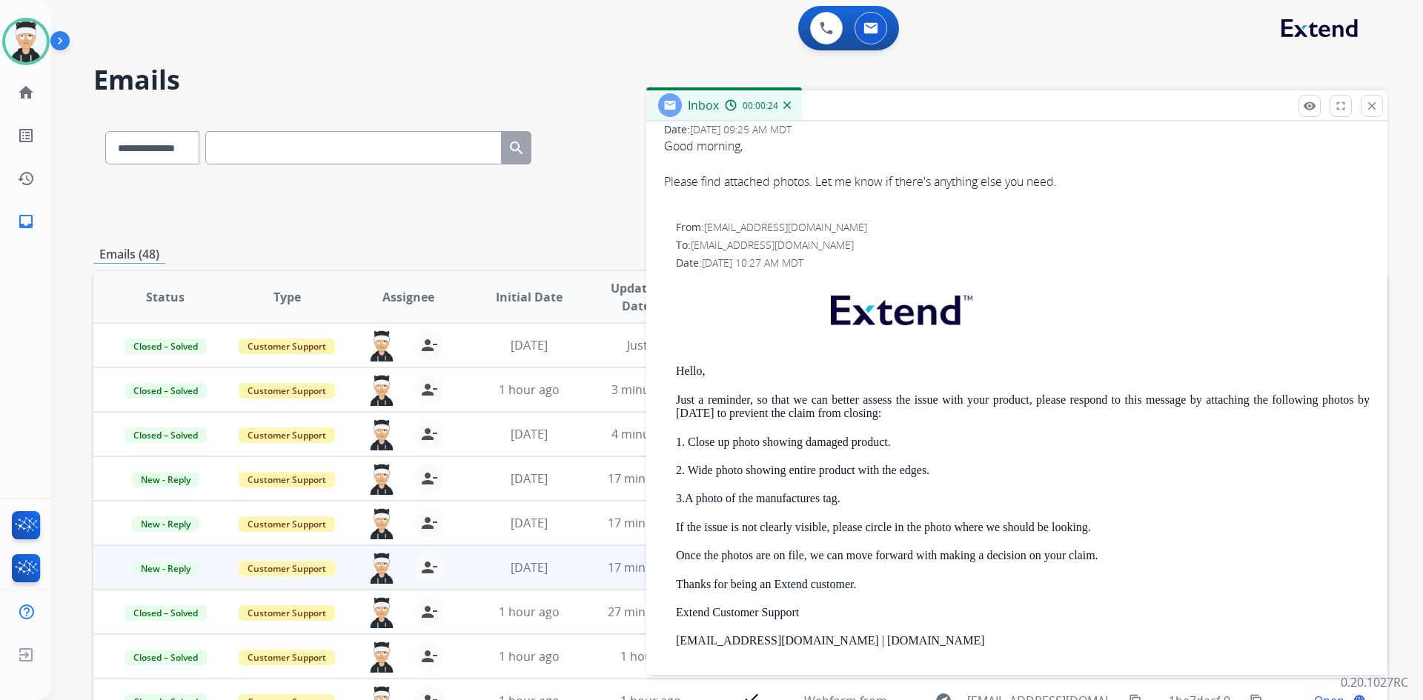
scroll to position [0, 0]
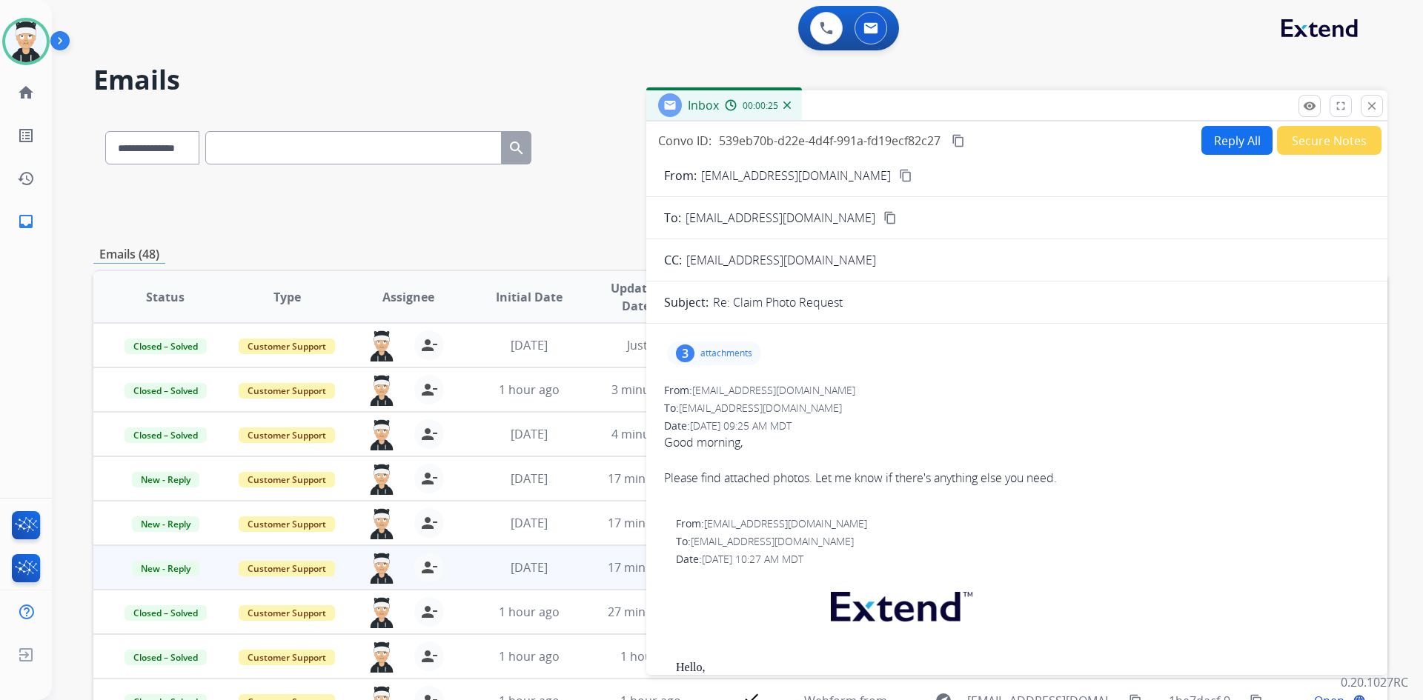
click at [1218, 150] on button "Reply All" at bounding box center [1236, 140] width 71 height 29
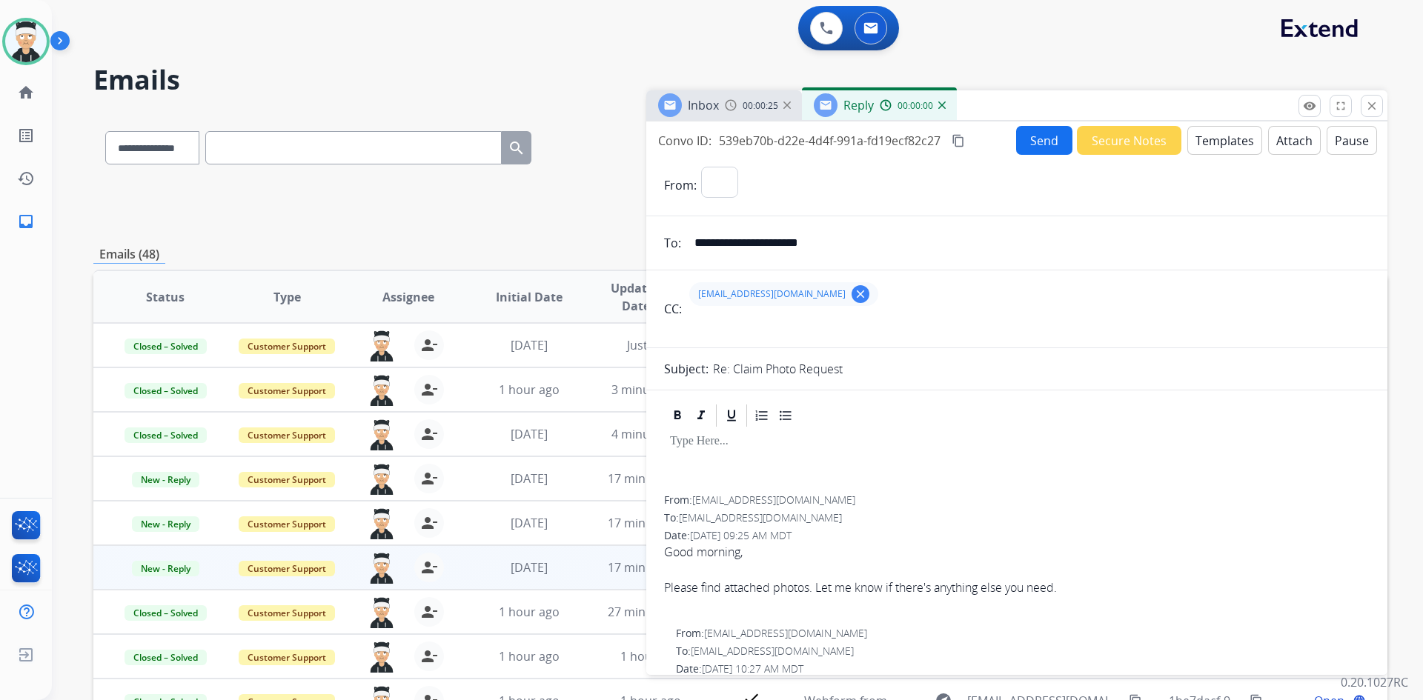
select select "**********"
click at [1205, 149] on button "Templates" at bounding box center [1224, 140] width 75 height 29
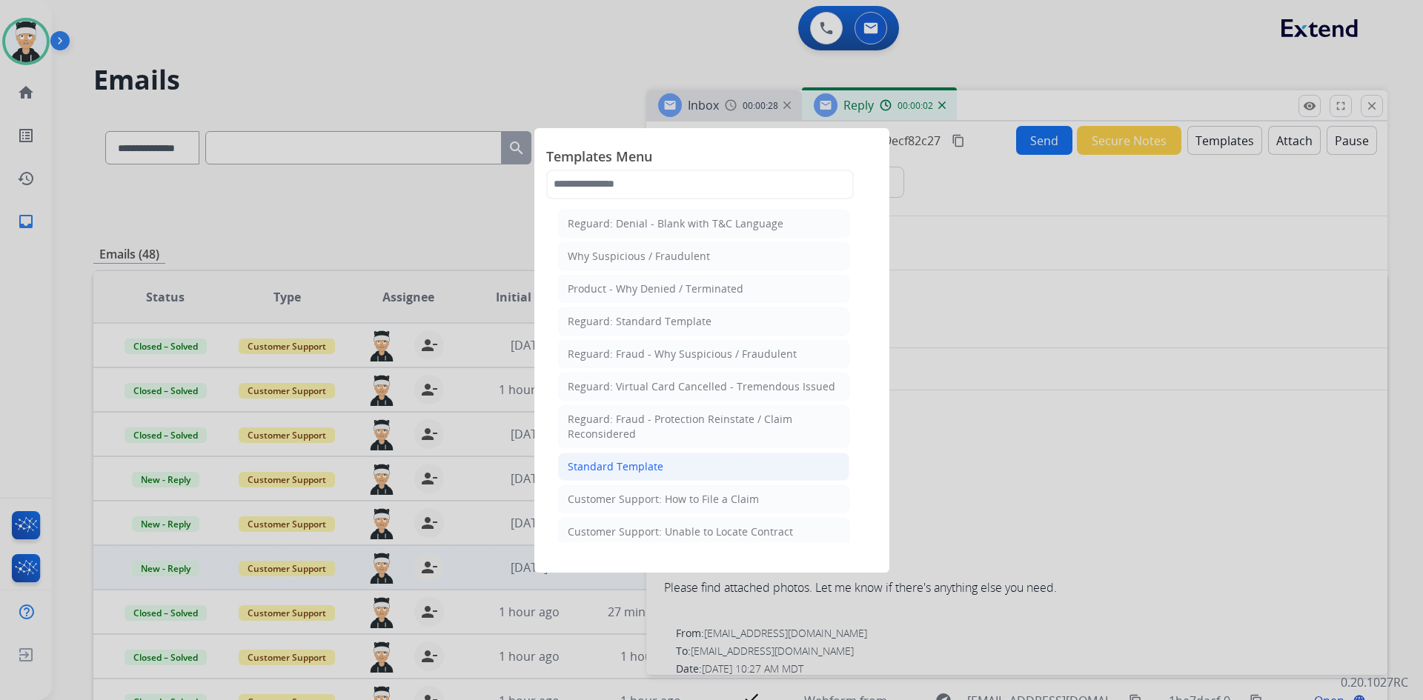
click at [744, 465] on li "Standard Template" at bounding box center [703, 467] width 291 height 28
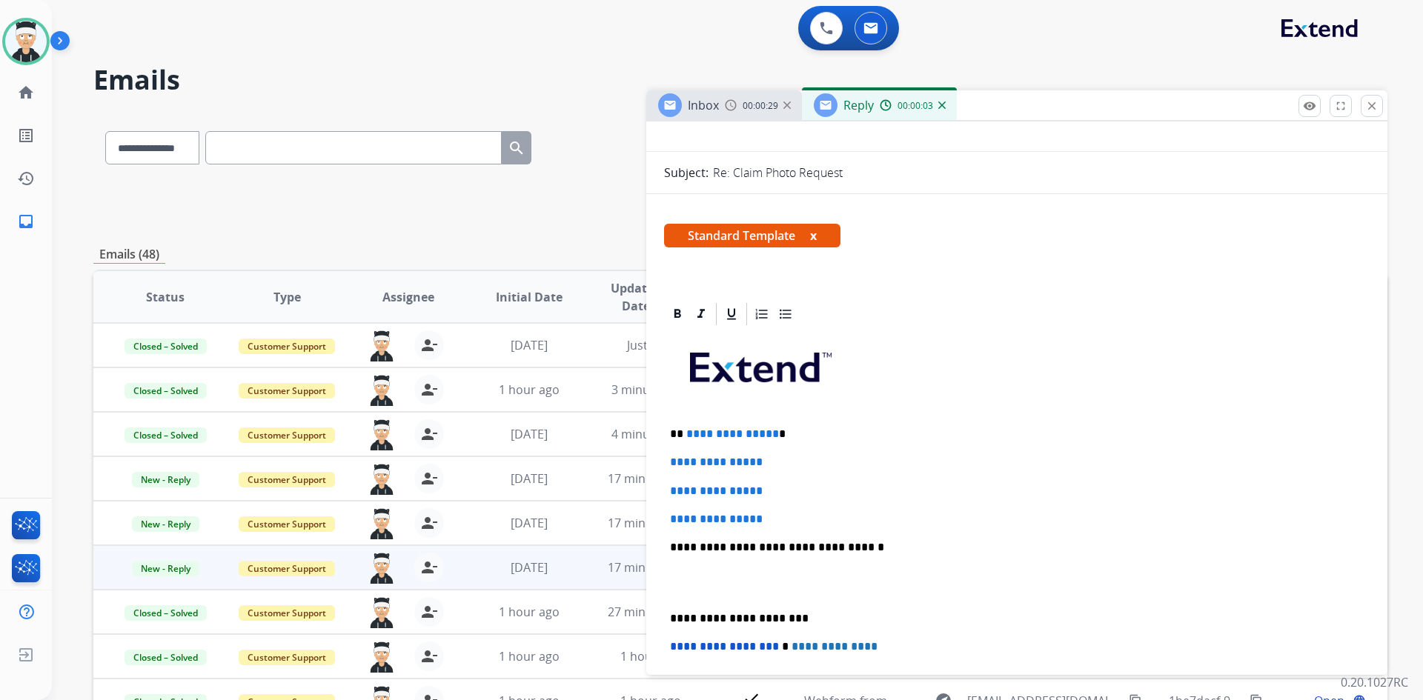
scroll to position [222, 0]
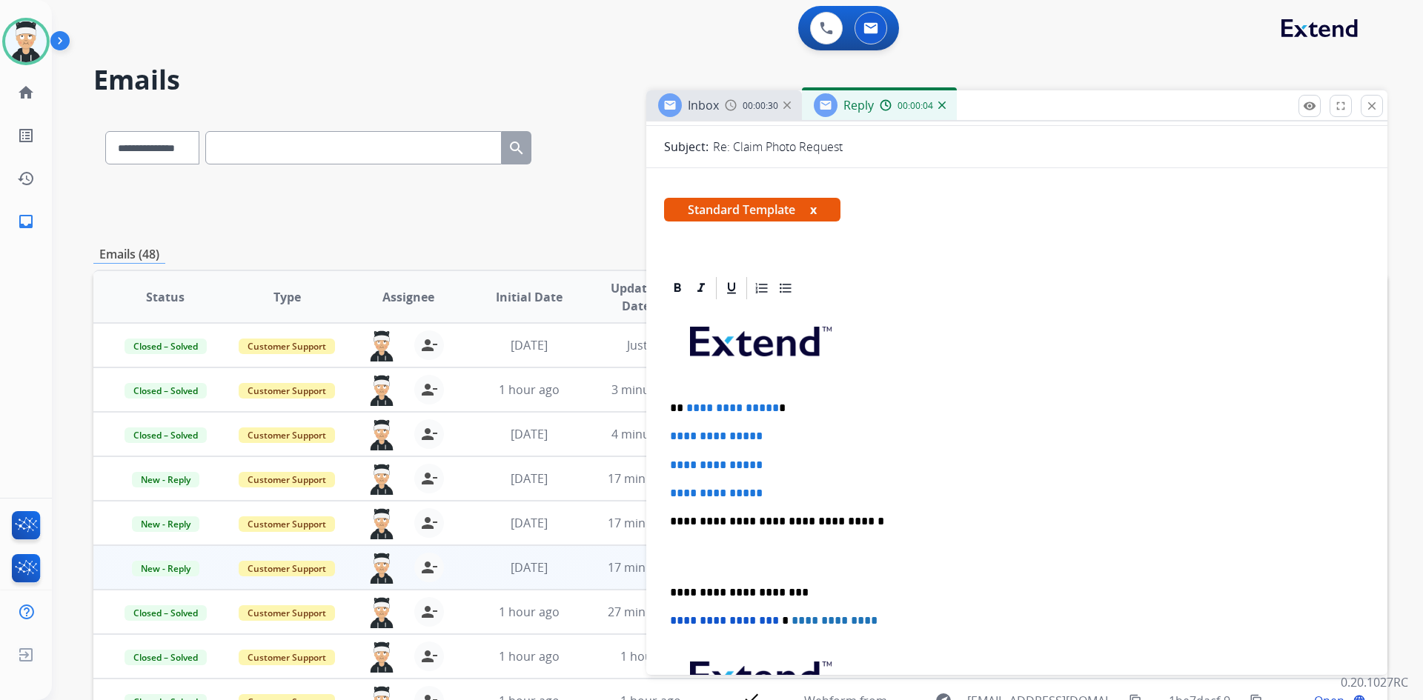
click at [770, 405] on p "**********" at bounding box center [1011, 408] width 682 height 13
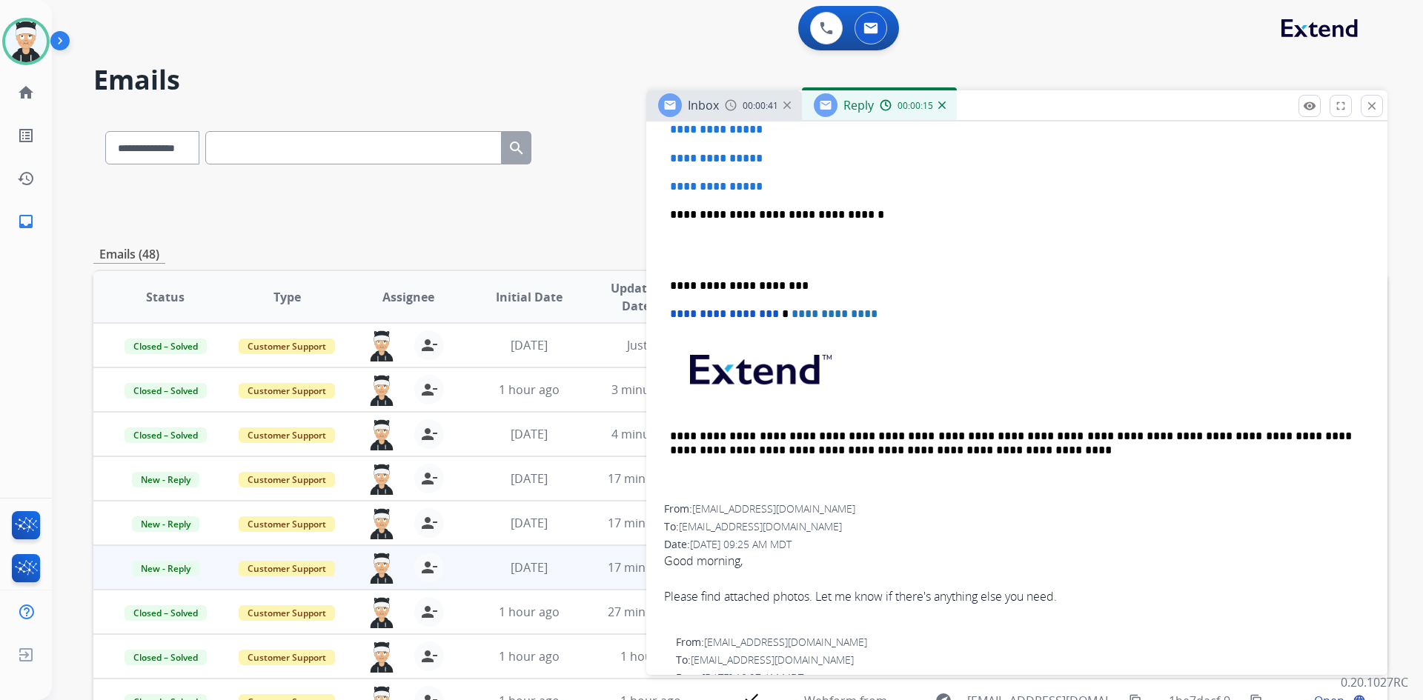
scroll to position [593, 0]
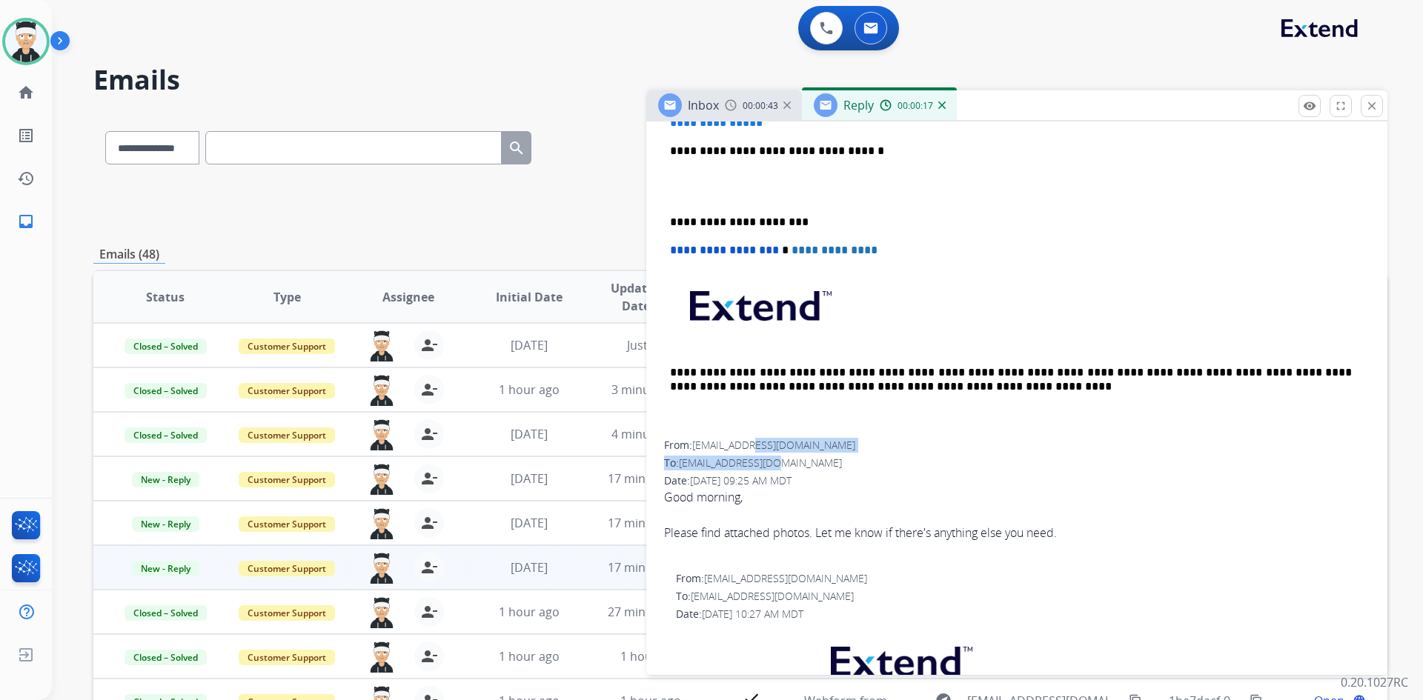
drag, startPoint x: 841, startPoint y: 452, endPoint x: 759, endPoint y: 445, distance: 81.8
click at [759, 445] on div "From: [EMAIL_ADDRESS][DOMAIN_NAME] To: [EMAIL_ADDRESS][DOMAIN_NAME] Date: [DATE…" at bounding box center [1016, 499] width 705 height 122
click at [878, 456] on div "To: [EMAIL_ADDRESS][DOMAIN_NAME]" at bounding box center [1016, 463] width 705 height 15
drag, startPoint x: 836, startPoint y: 444, endPoint x: 696, endPoint y: 451, distance: 140.2
click at [696, 451] on div "From: [EMAIL_ADDRESS][DOMAIN_NAME]" at bounding box center [1016, 445] width 705 height 15
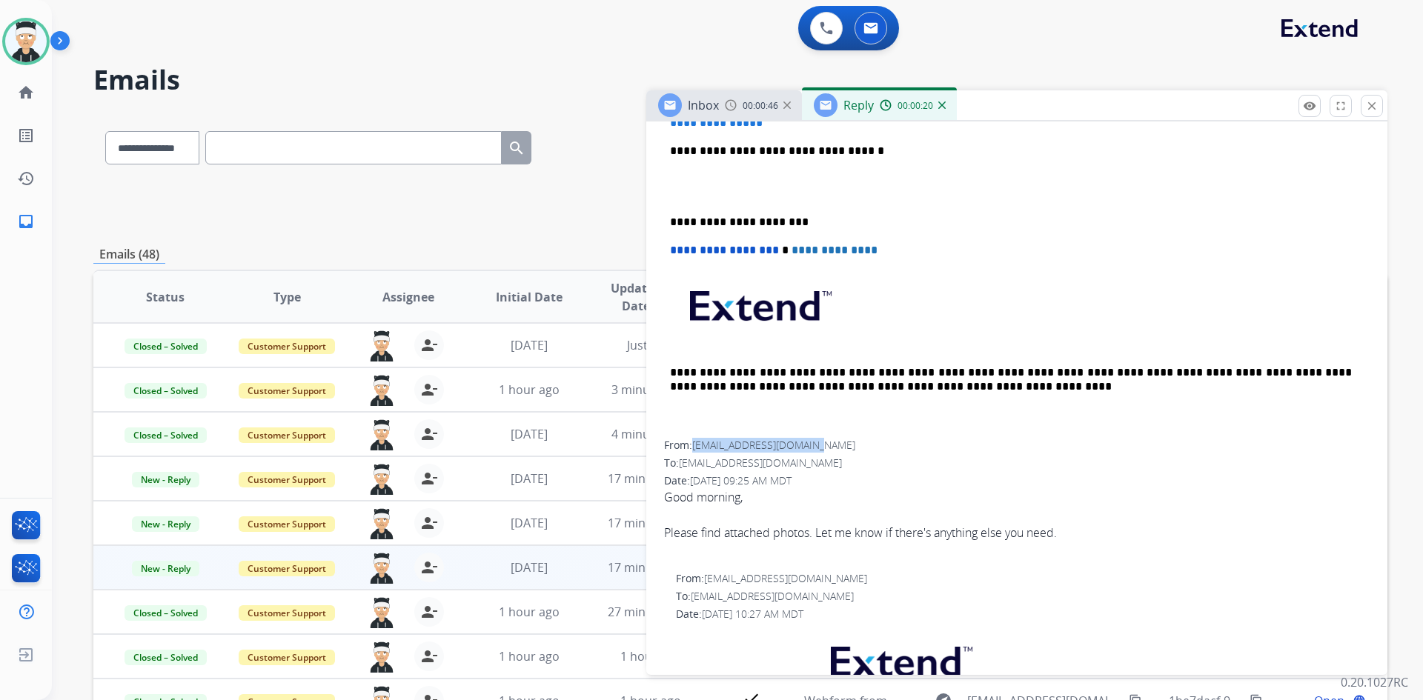
copy span "[EMAIL_ADDRESS][DOMAIN_NAME]"
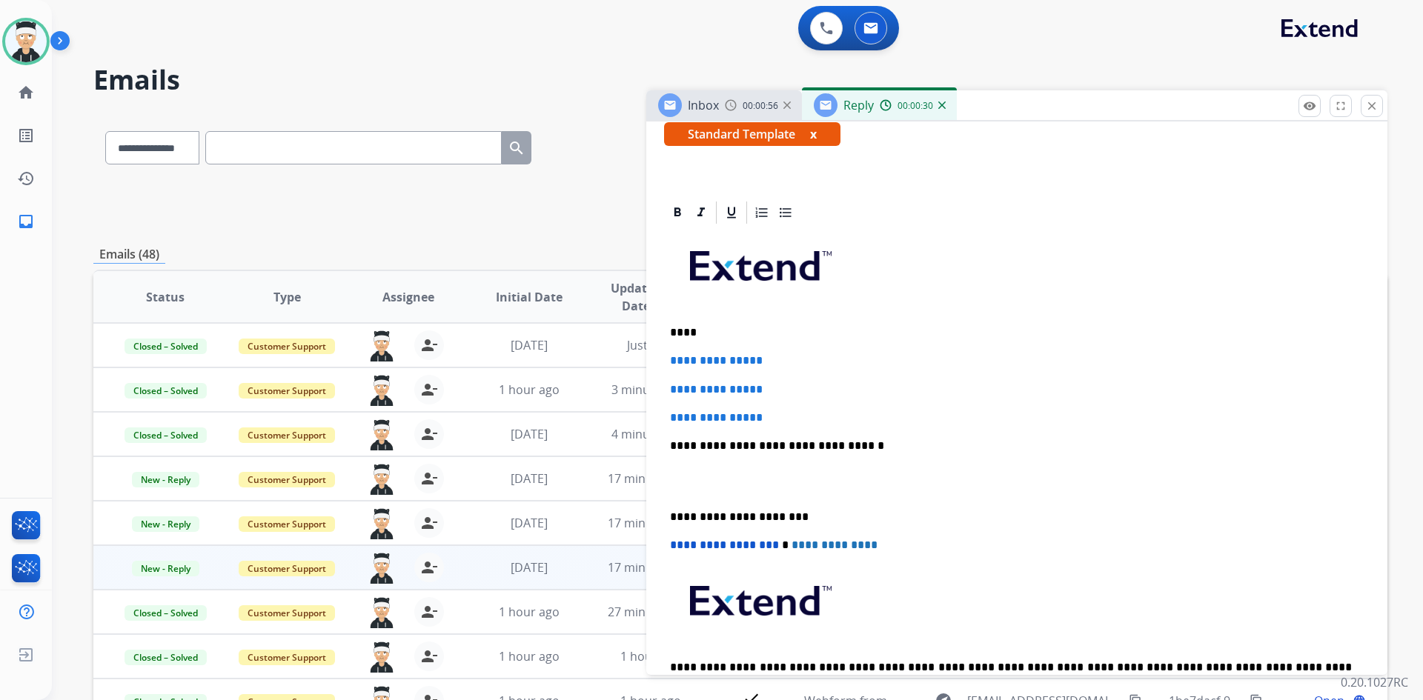
scroll to position [296, 0]
click at [685, 335] on p "****" at bounding box center [1011, 333] width 682 height 13
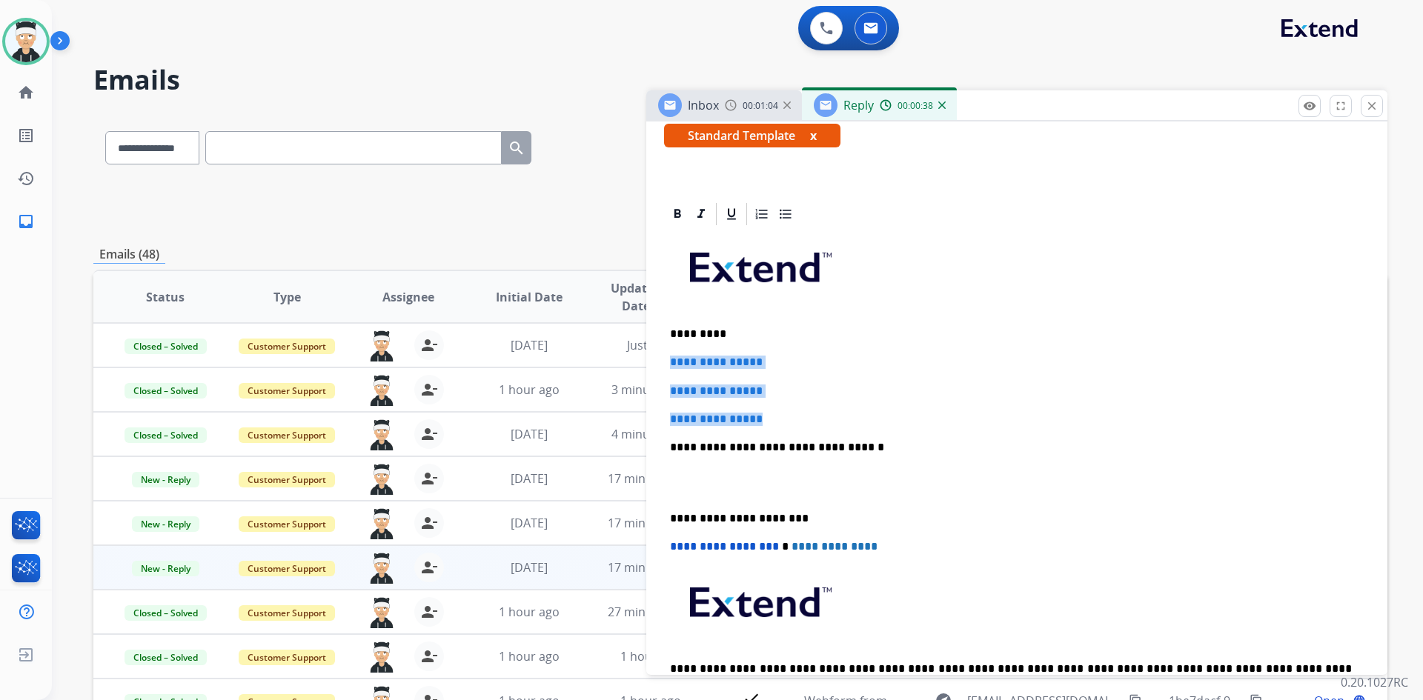
drag, startPoint x: 778, startPoint y: 423, endPoint x: 670, endPoint y: 364, distance: 123.3
click at [670, 364] on div "**********" at bounding box center [1016, 482] width 705 height 510
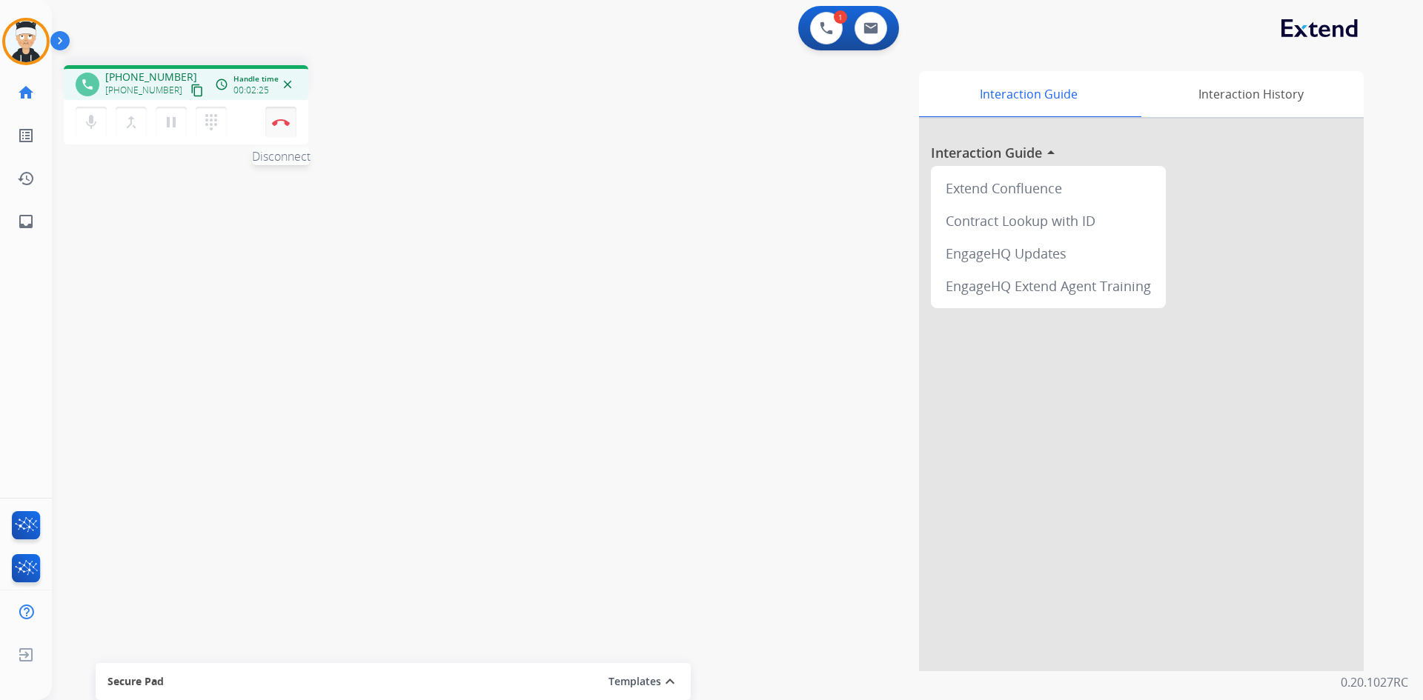
click at [285, 136] on button "Disconnect" at bounding box center [280, 122] width 31 height 31
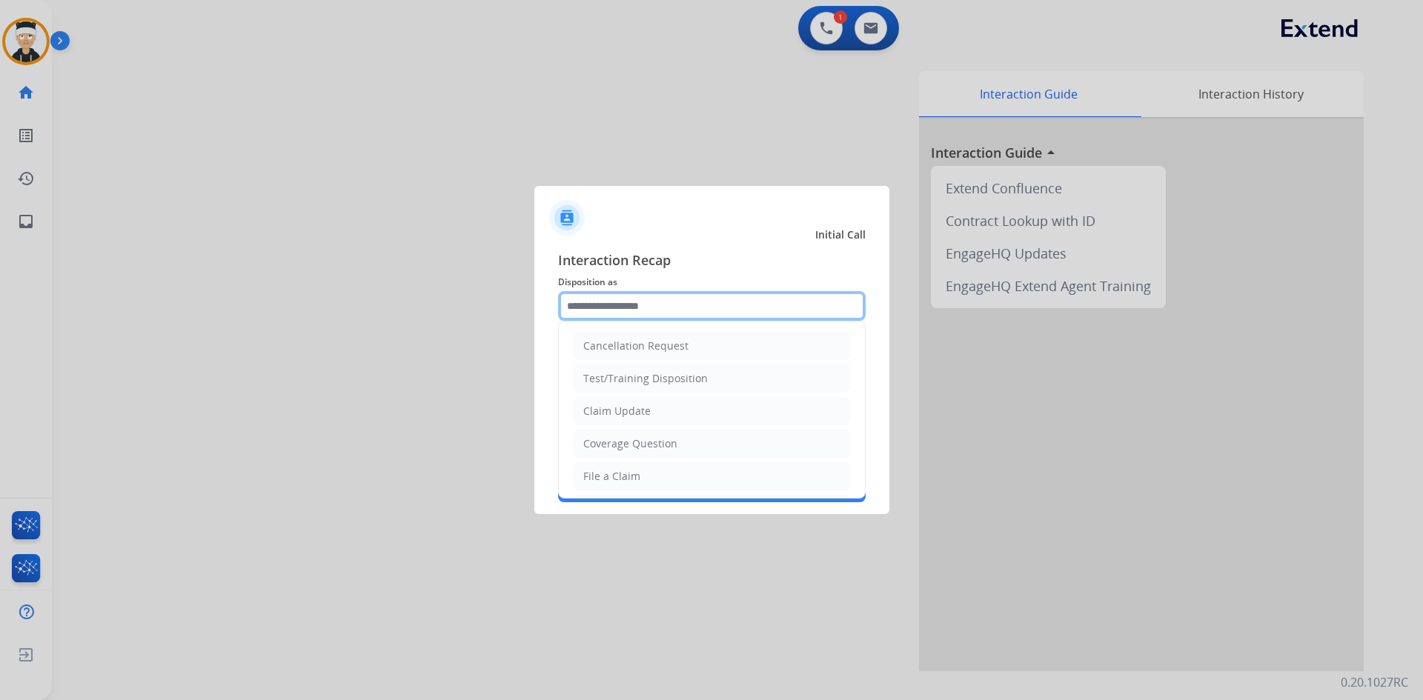
click at [662, 299] on input "text" at bounding box center [711, 306] width 307 height 30
click at [716, 473] on li "File a Claim" at bounding box center [711, 476] width 276 height 28
type input "**********"
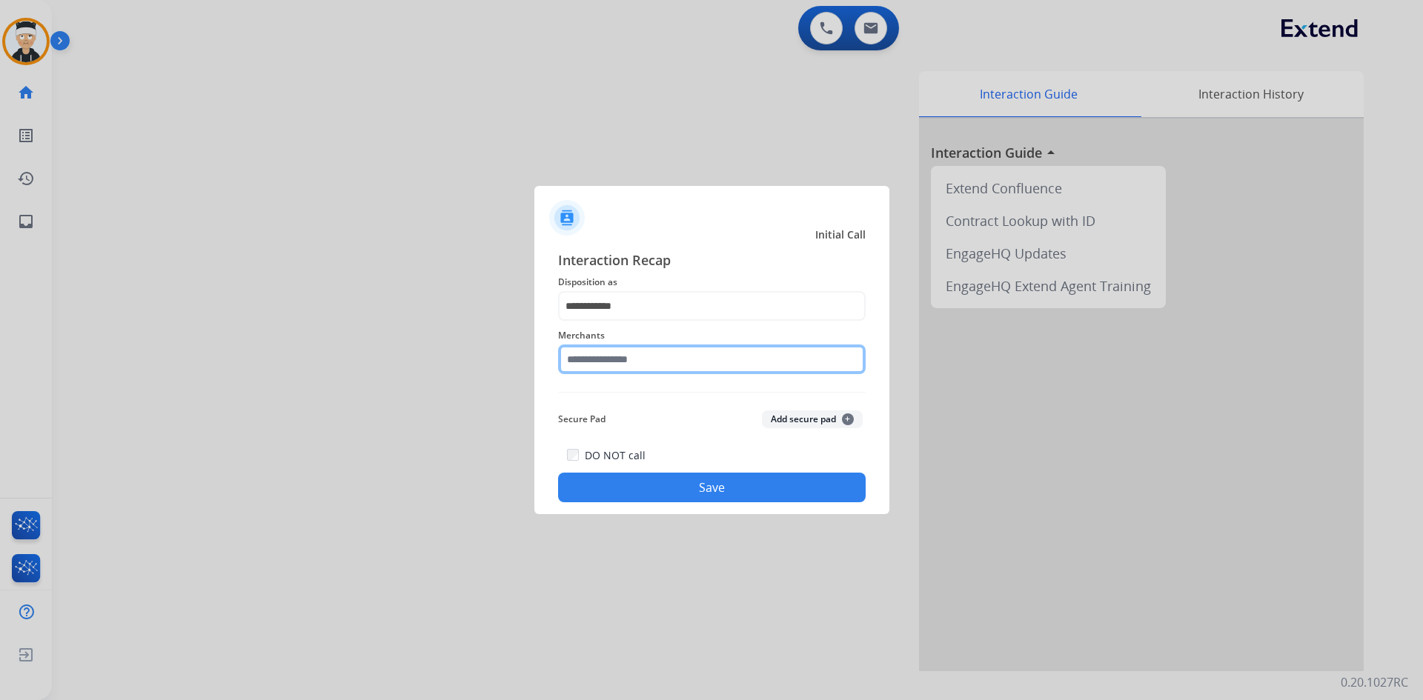
click at [693, 362] on input "text" at bounding box center [711, 360] width 307 height 30
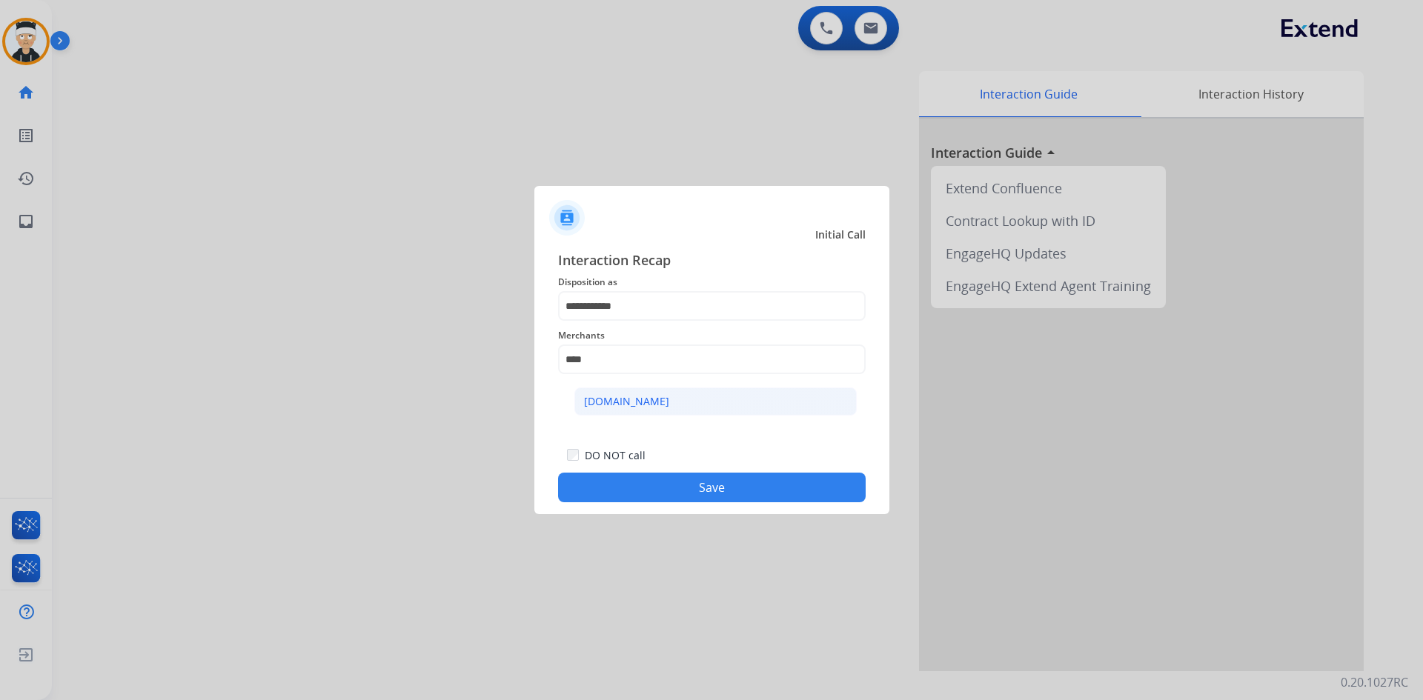
click at [673, 402] on li "[DOMAIN_NAME]" at bounding box center [715, 401] width 282 height 28
type input "**********"
click at [671, 403] on div "**********" at bounding box center [711, 376] width 307 height 253
click at [696, 476] on button "Save" at bounding box center [711, 488] width 307 height 30
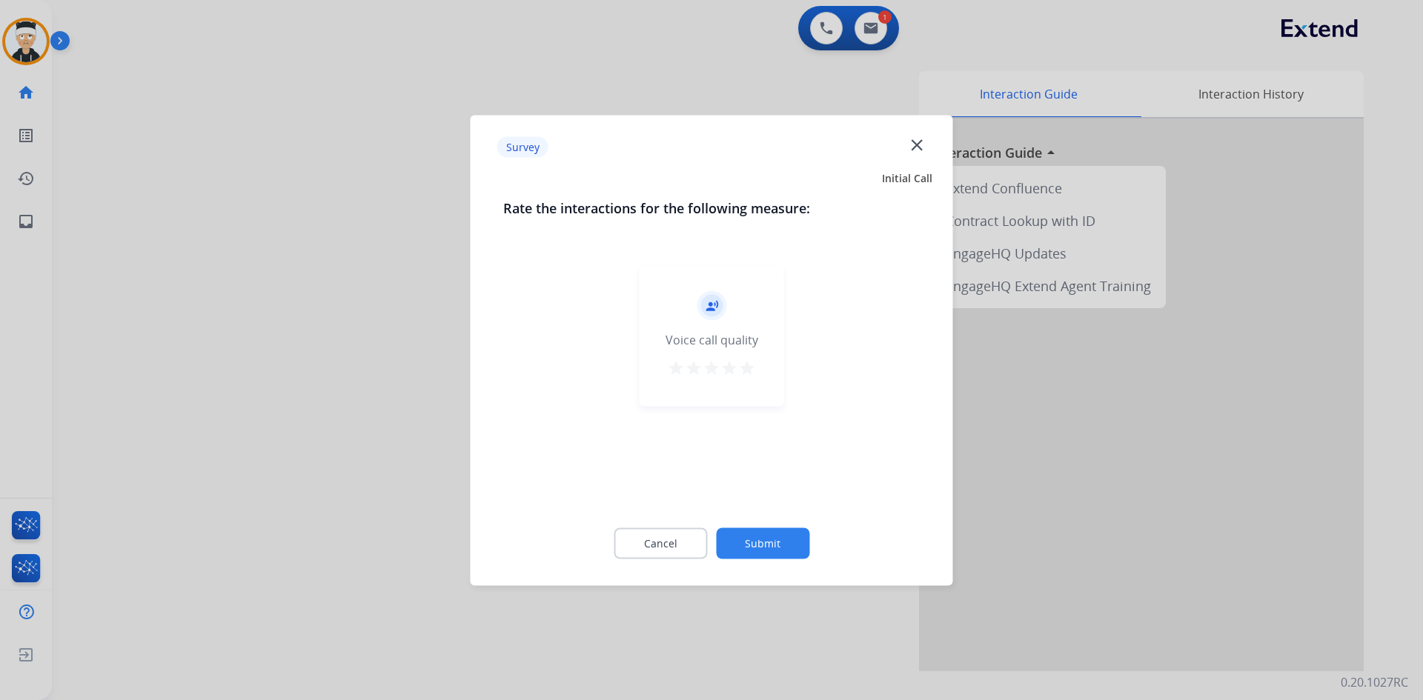
click at [735, 362] on mat-icon "star" at bounding box center [729, 368] width 18 height 18
click at [745, 368] on mat-icon "star" at bounding box center [747, 368] width 18 height 18
click at [760, 534] on button "Submit" at bounding box center [762, 543] width 93 height 31
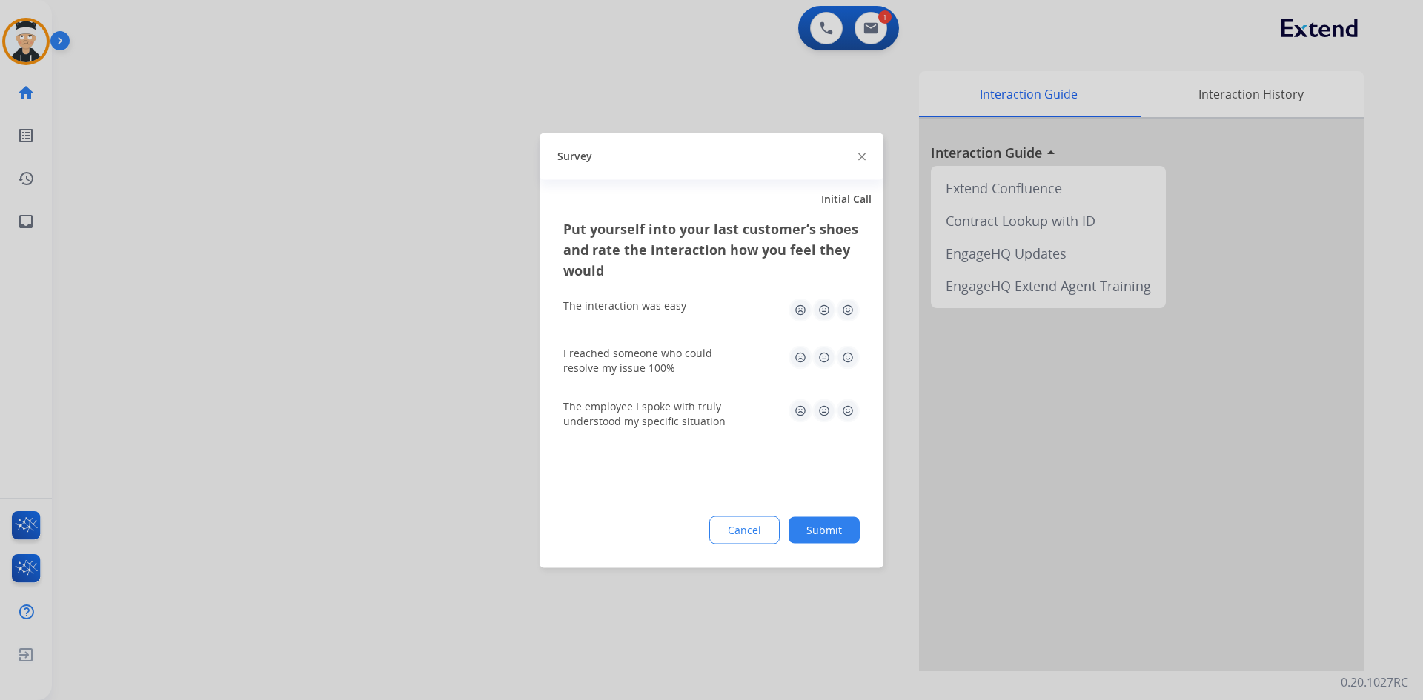
click at [845, 313] on img at bounding box center [848, 310] width 24 height 24
click at [851, 365] on img at bounding box center [848, 357] width 24 height 24
click at [850, 423] on div "The employee I spoke with truly understood my specific situation" at bounding box center [711, 414] width 296 height 30
click at [851, 410] on img at bounding box center [848, 411] width 24 height 24
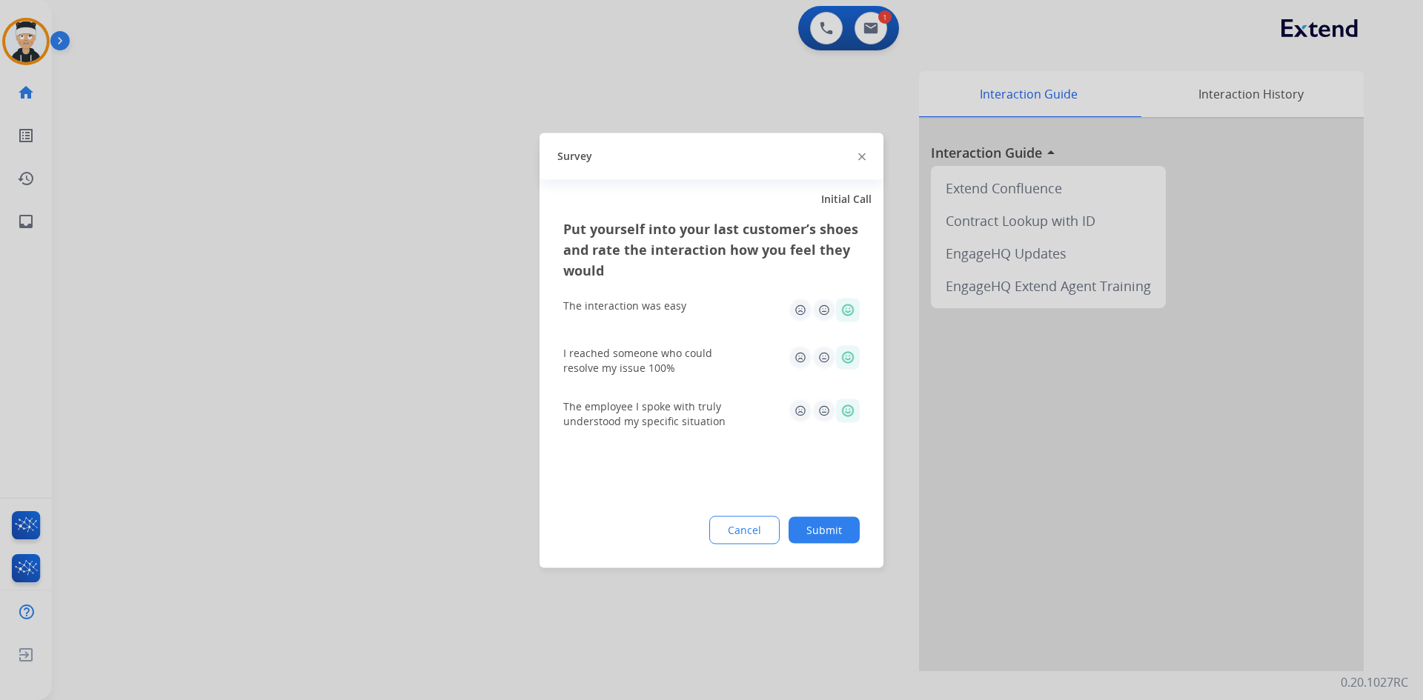
click at [842, 535] on button "Submit" at bounding box center [823, 529] width 71 height 27
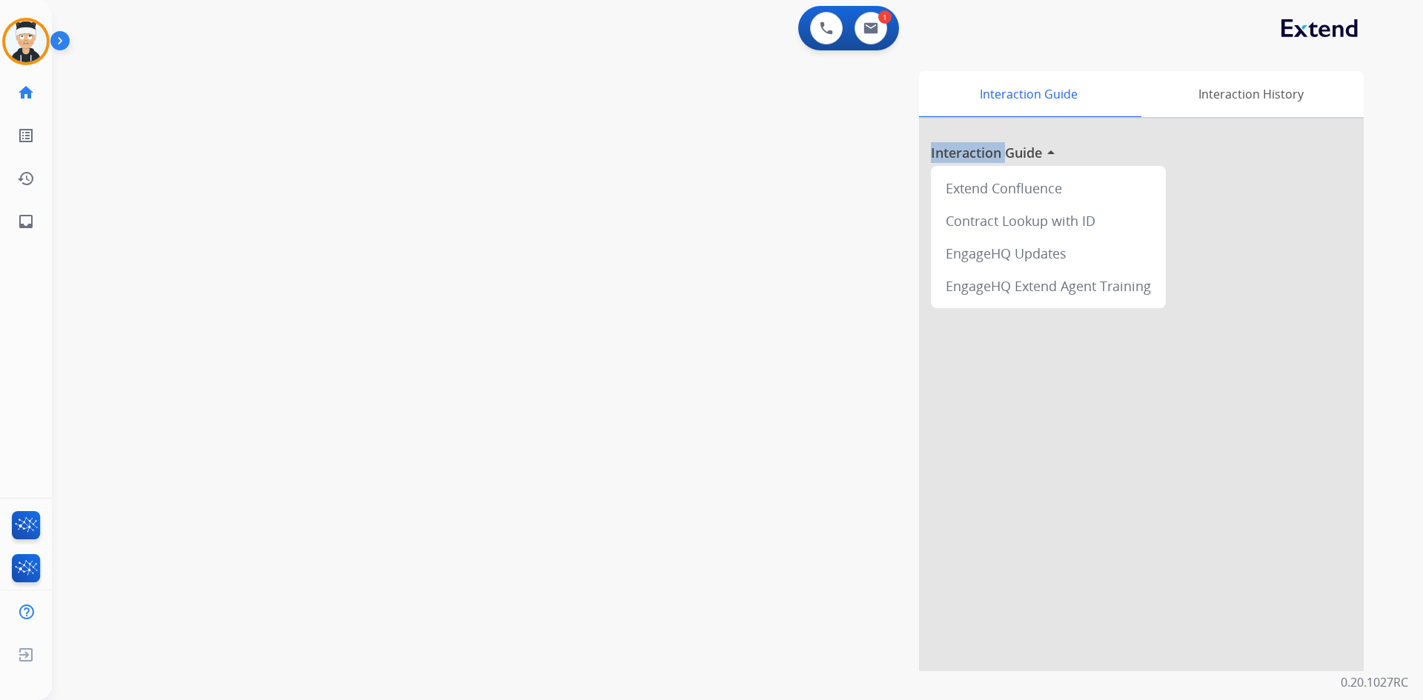
click at [842, 535] on div "Interaction Guide Interaction History Interaction Guide arrow_drop_up Extend Co…" at bounding box center [926, 371] width 873 height 600
click at [871, 22] on img at bounding box center [870, 28] width 15 height 12
click at [874, 30] on img at bounding box center [870, 28] width 15 height 12
select select "**********"
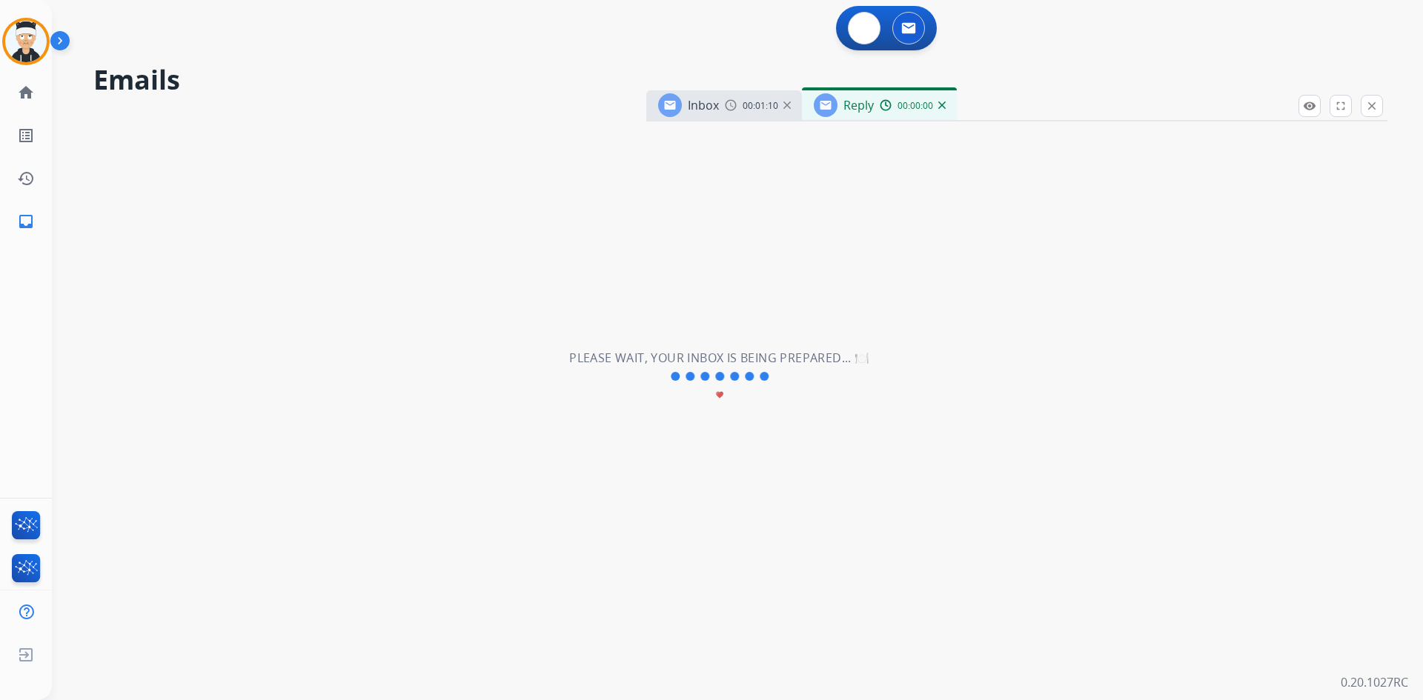
select select "**********"
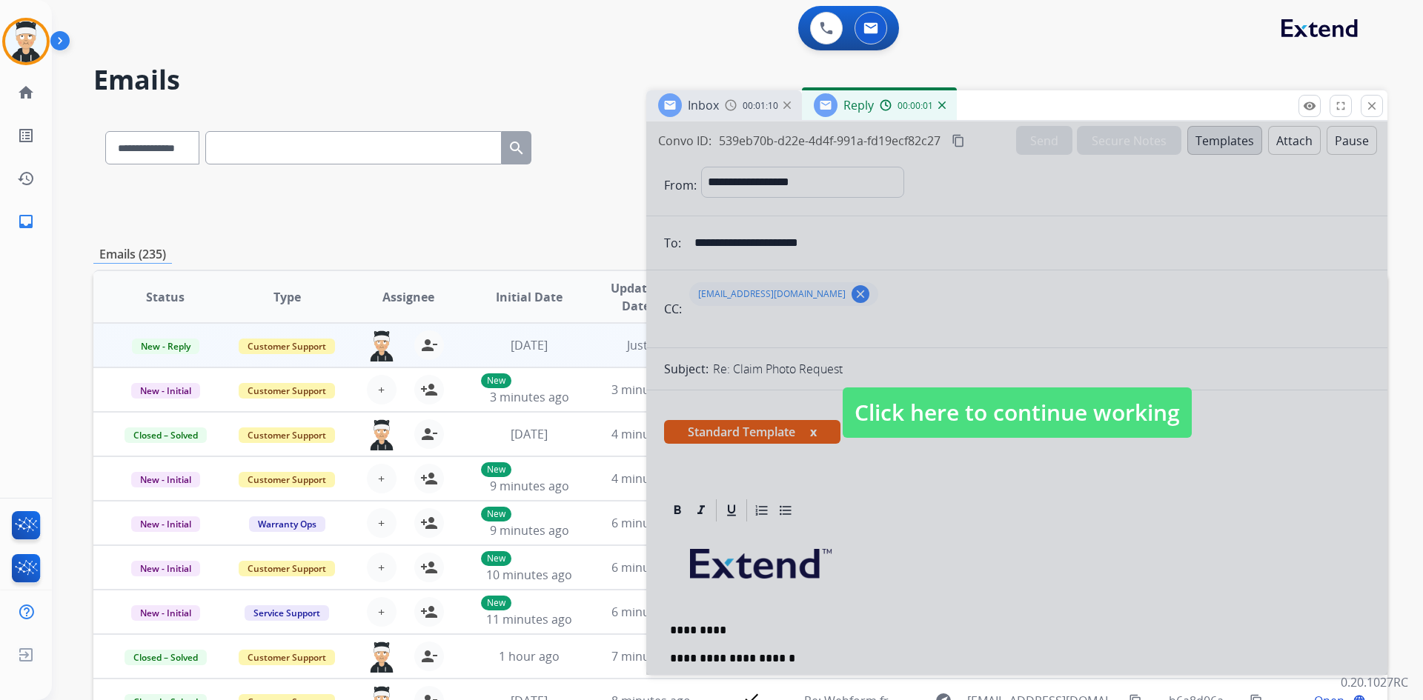
click at [999, 399] on span "Click here to continue working" at bounding box center [1016, 412] width 349 height 50
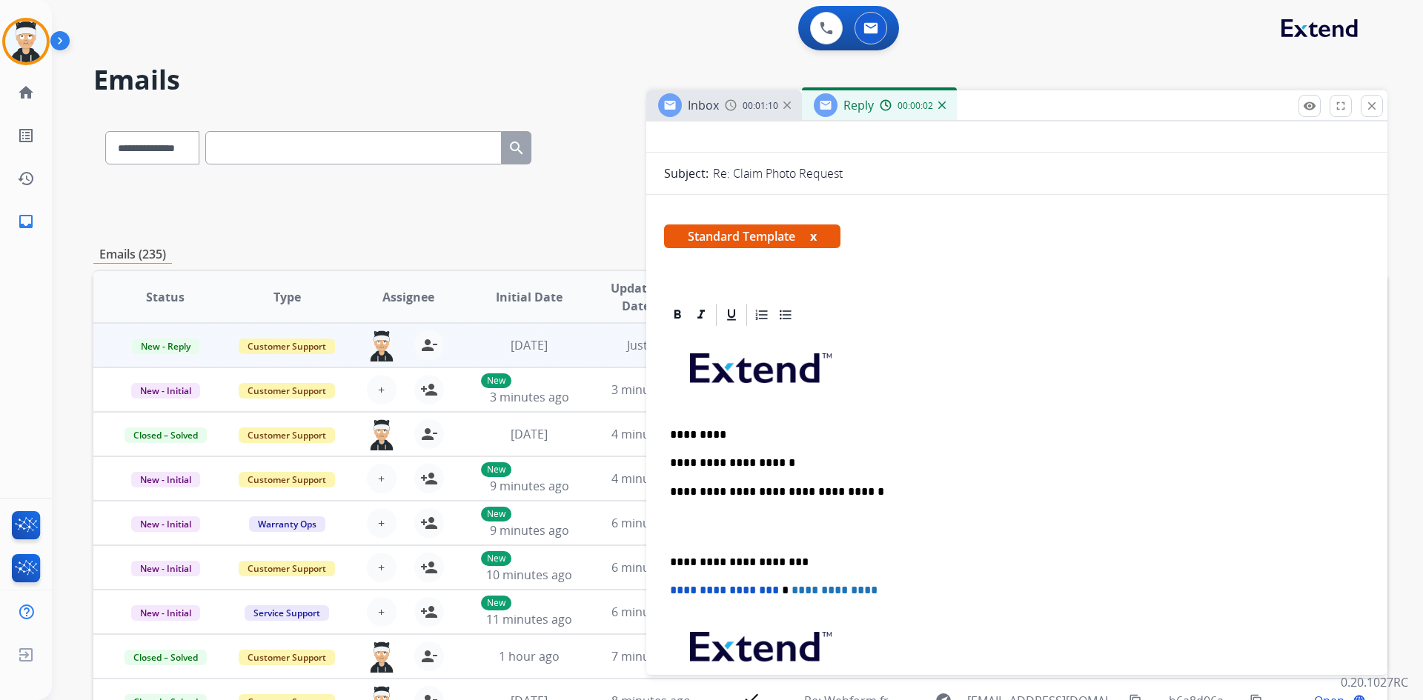
scroll to position [222, 0]
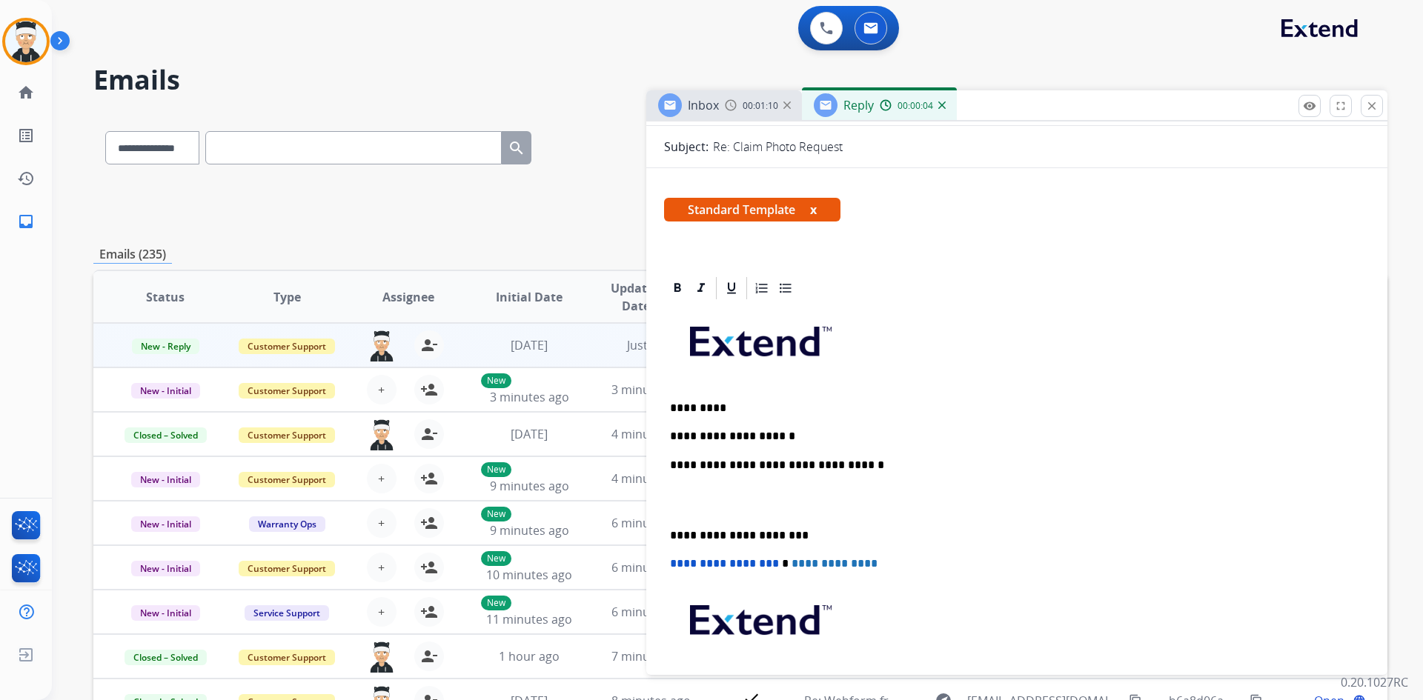
click at [820, 431] on p "**********" at bounding box center [1011, 436] width 682 height 13
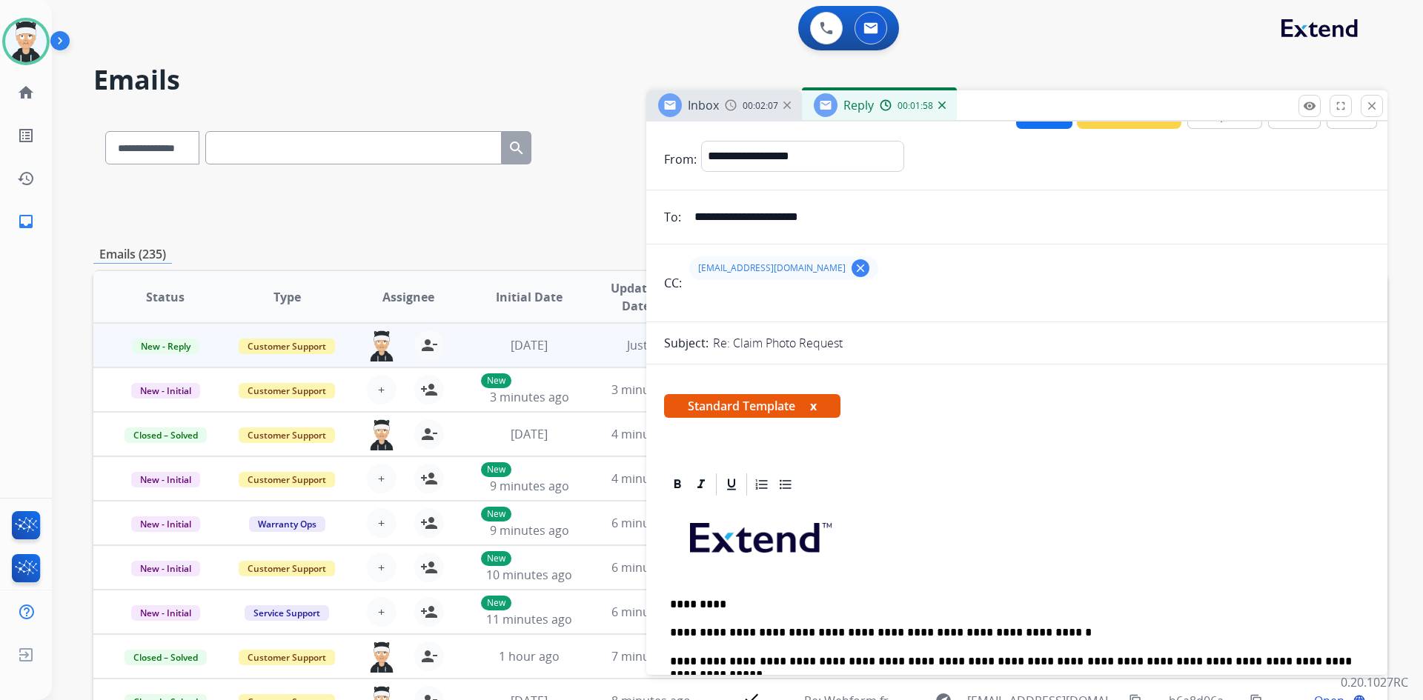
scroll to position [0, 0]
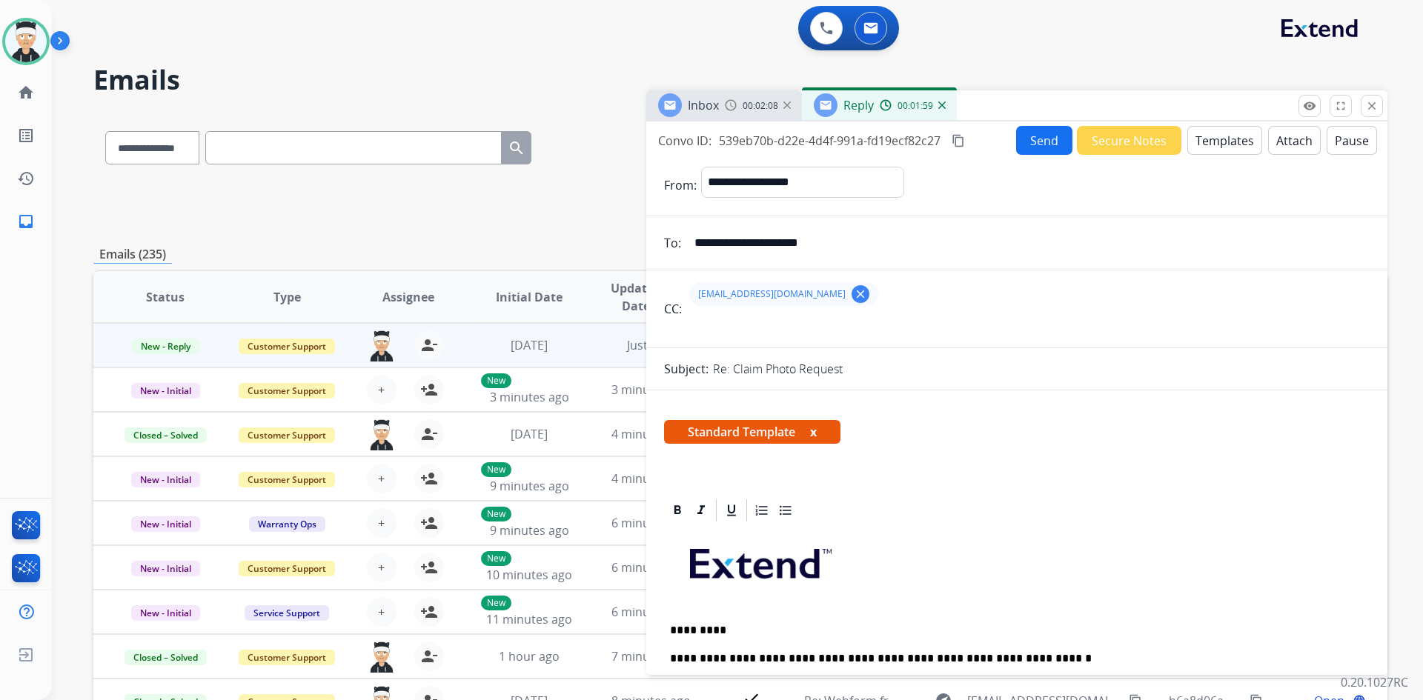
click at [1038, 132] on button "Send" at bounding box center [1044, 140] width 56 height 29
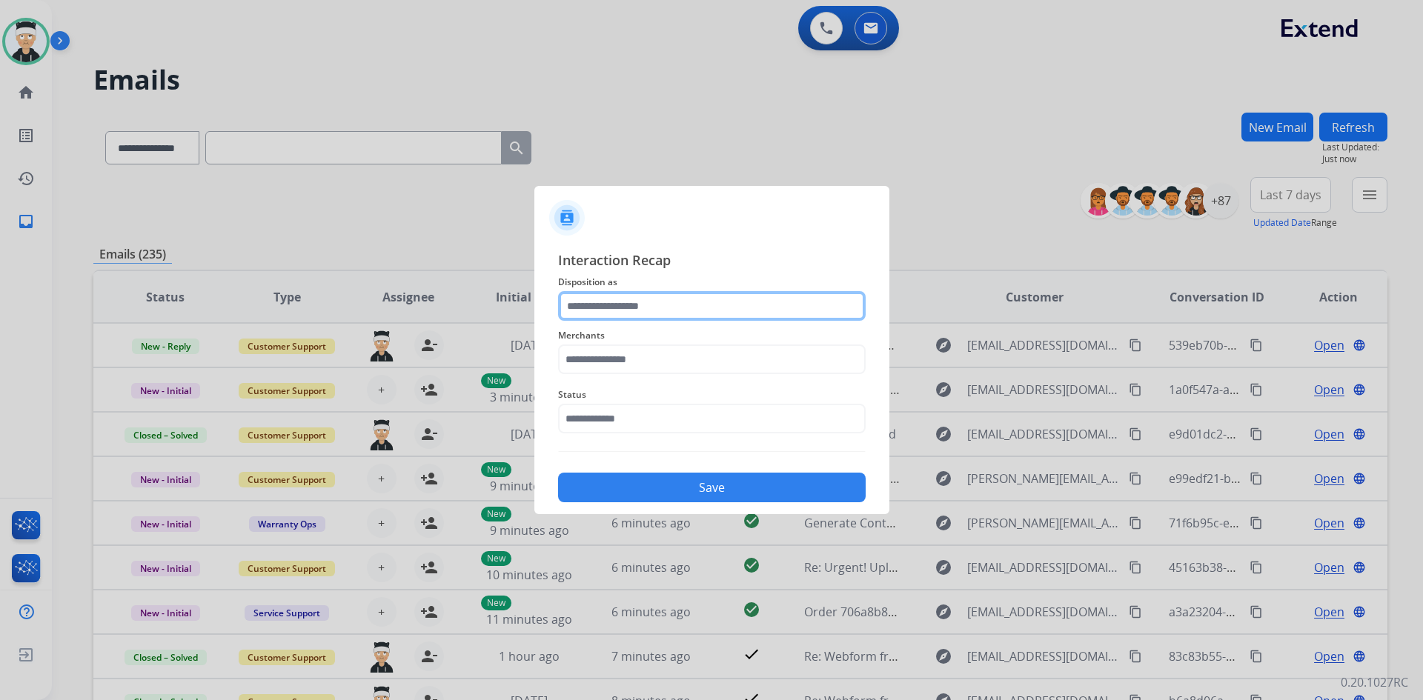
click at [677, 307] on input "text" at bounding box center [711, 306] width 307 height 30
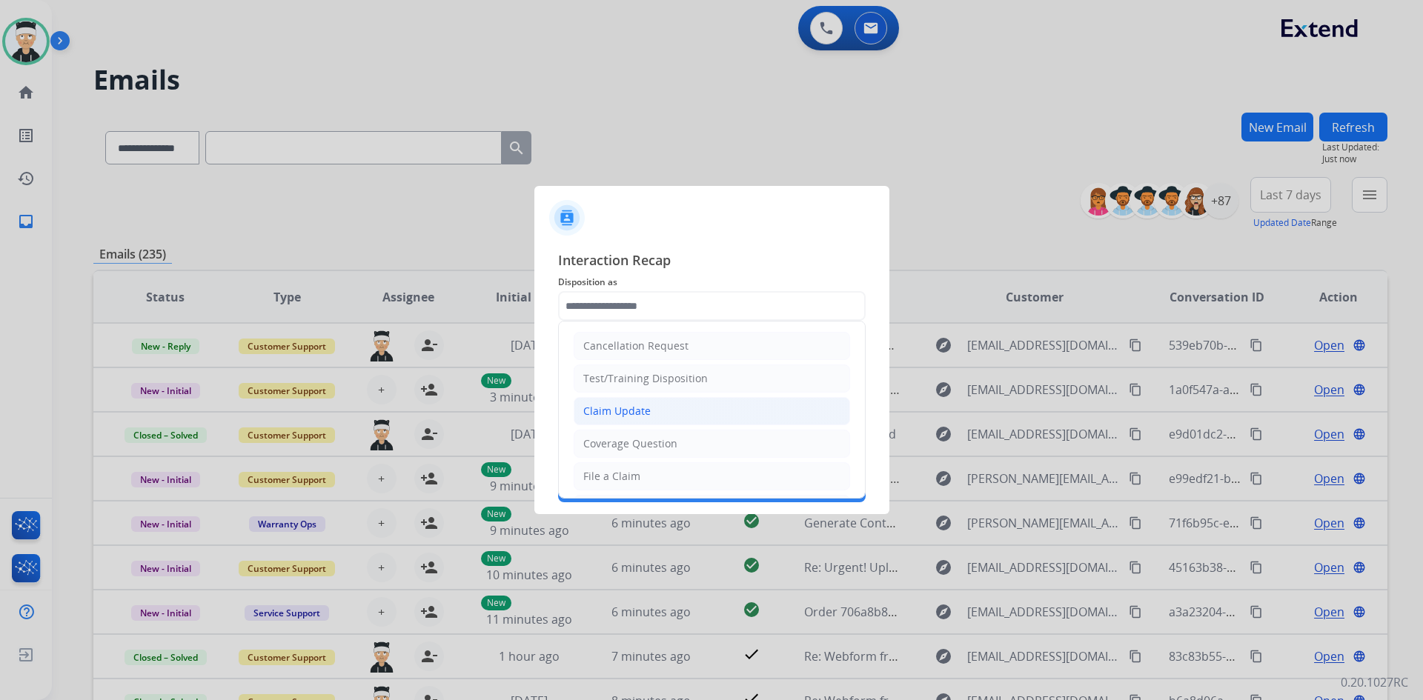
click at [693, 416] on li "Claim Update" at bounding box center [711, 411] width 276 height 28
type input "**********"
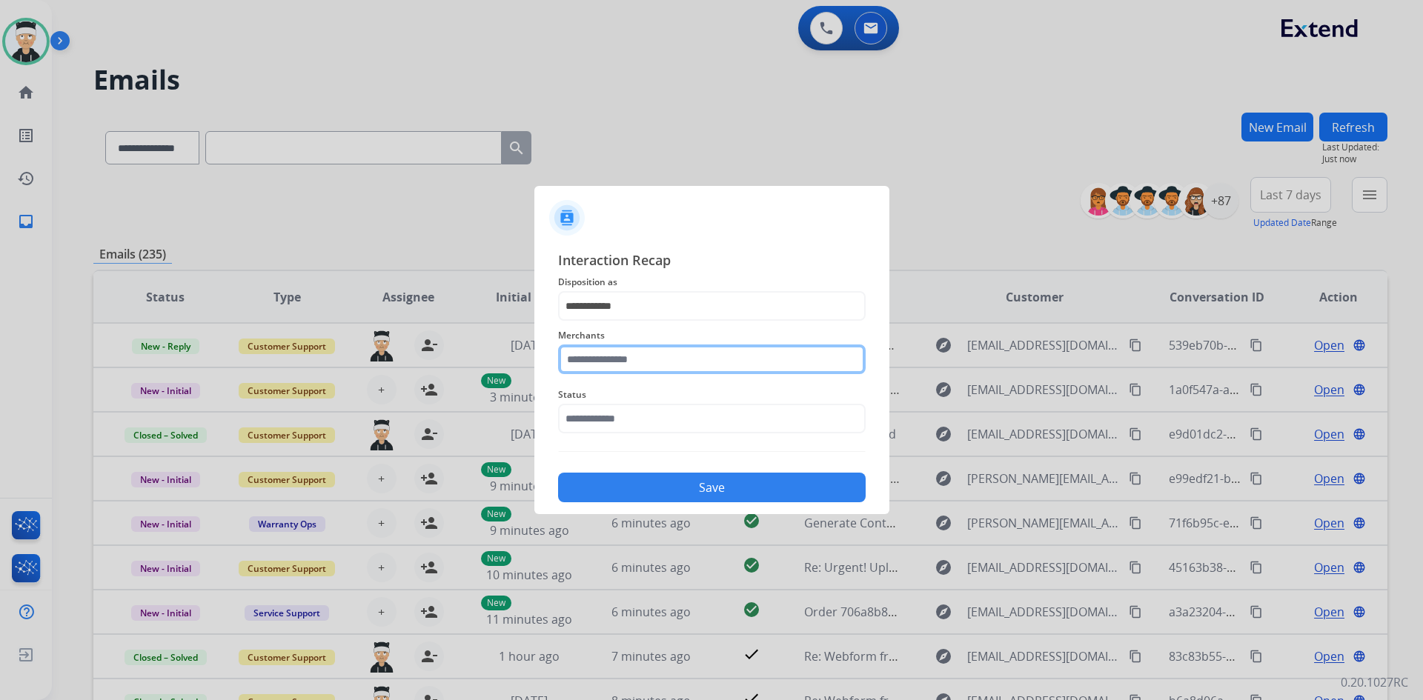
click at [708, 355] on input "text" at bounding box center [711, 360] width 307 height 30
click at [679, 348] on input "text" at bounding box center [711, 360] width 307 height 30
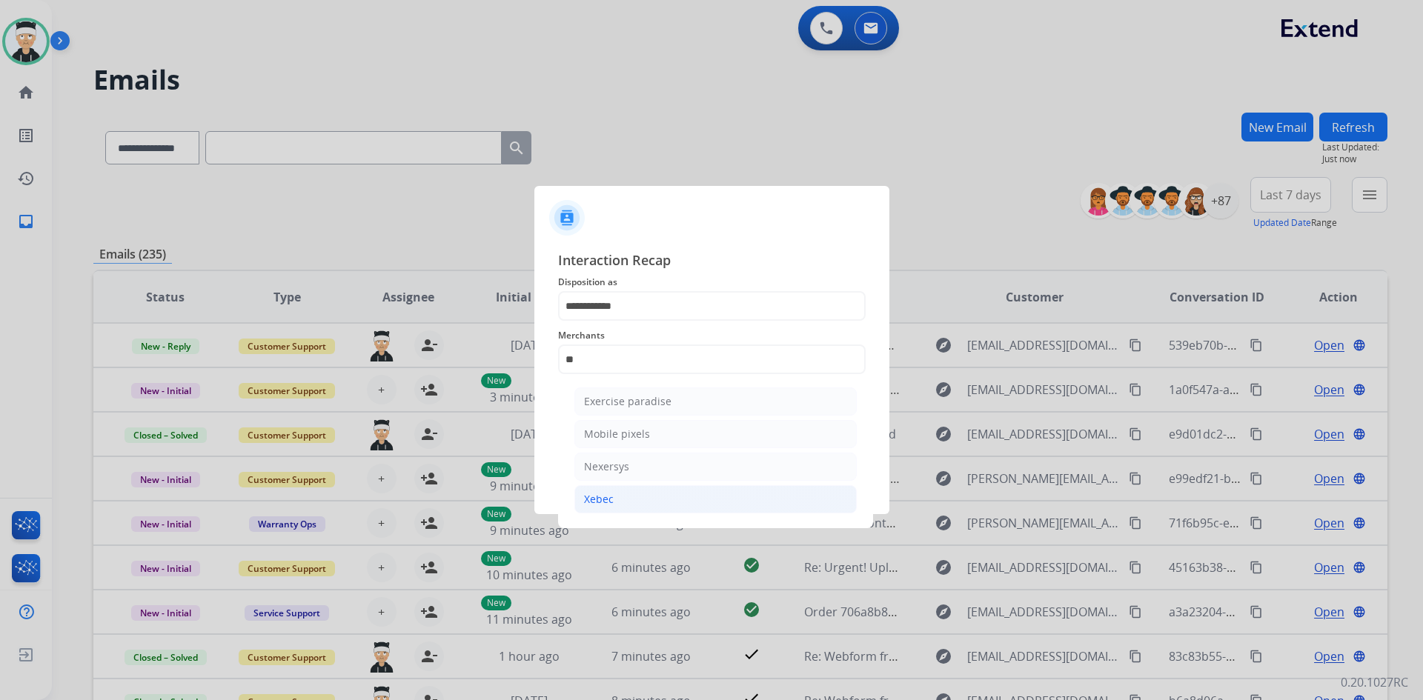
click at [651, 505] on li "Xebec" at bounding box center [715, 499] width 282 height 28
type input "*****"
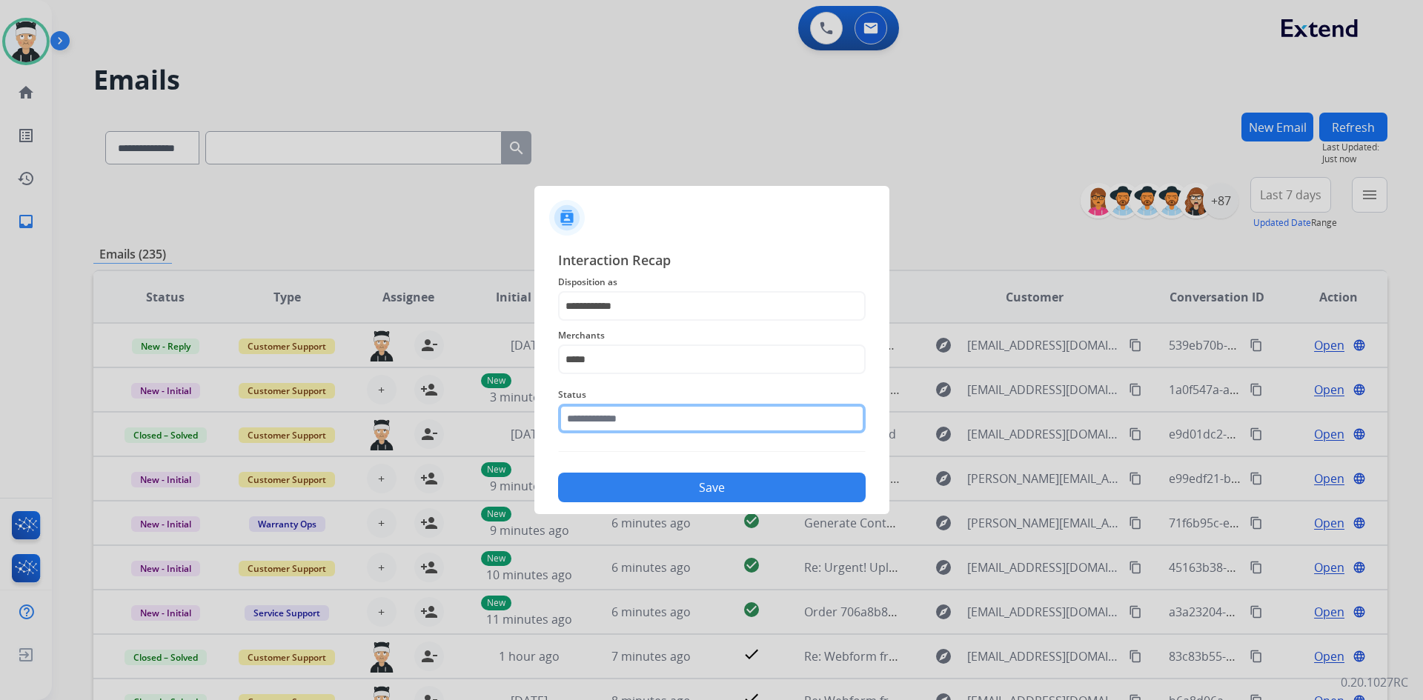
click at [677, 412] on input "text" at bounding box center [711, 419] width 307 height 30
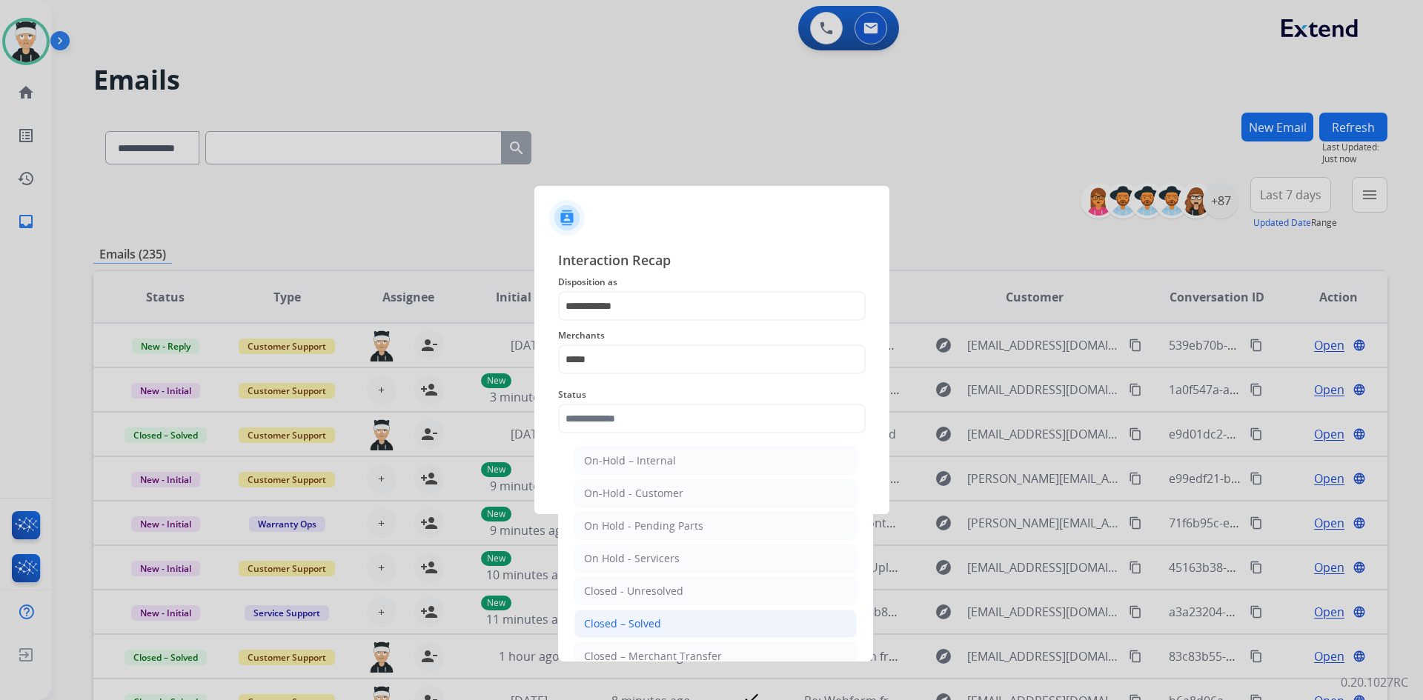
click at [656, 622] on div "Closed – Solved" at bounding box center [622, 623] width 77 height 15
type input "**********"
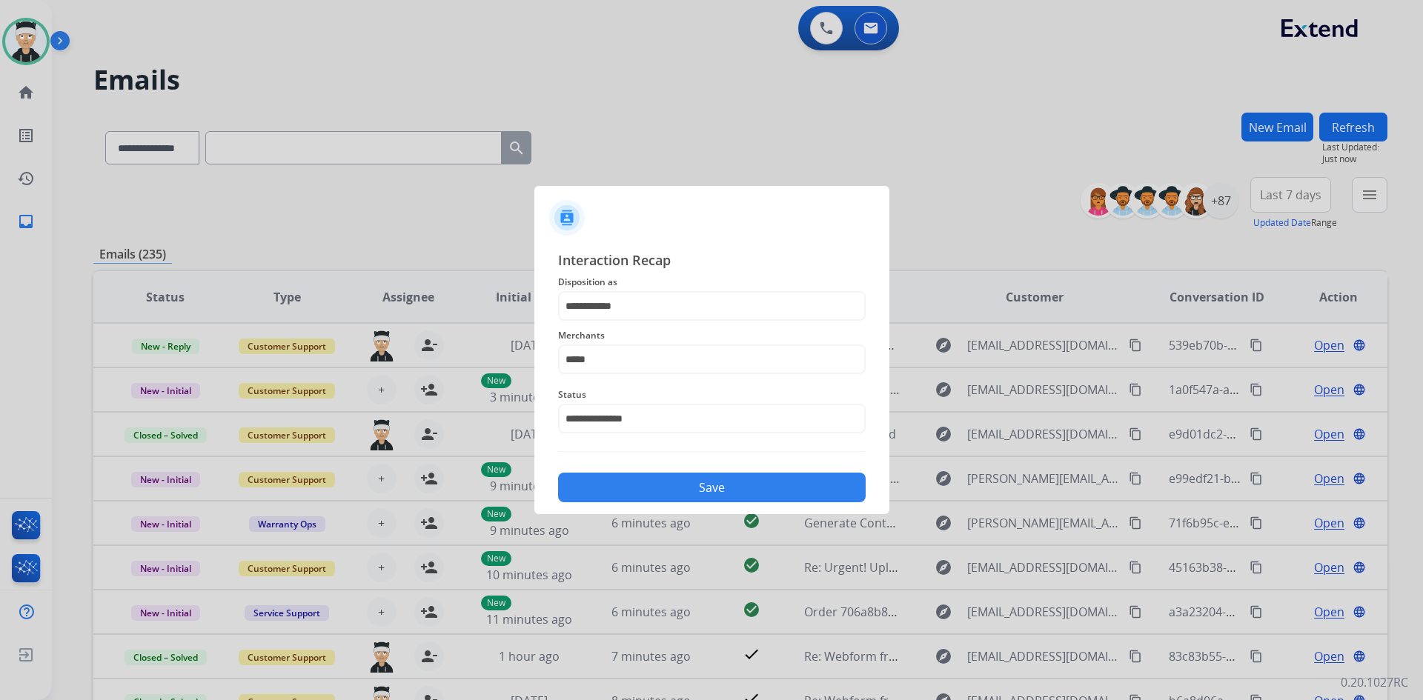
click at [710, 482] on button "Save" at bounding box center [711, 488] width 307 height 30
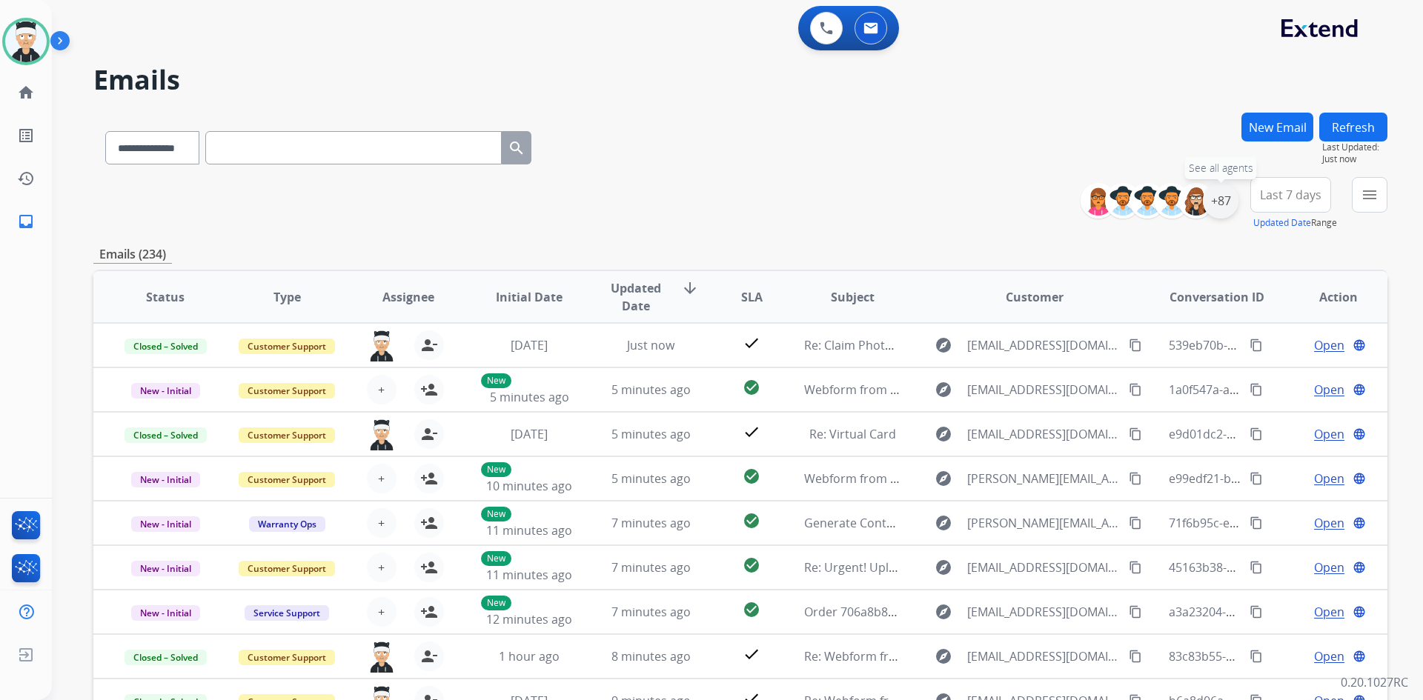
click at [1230, 210] on div "+87" at bounding box center [1220, 201] width 36 height 36
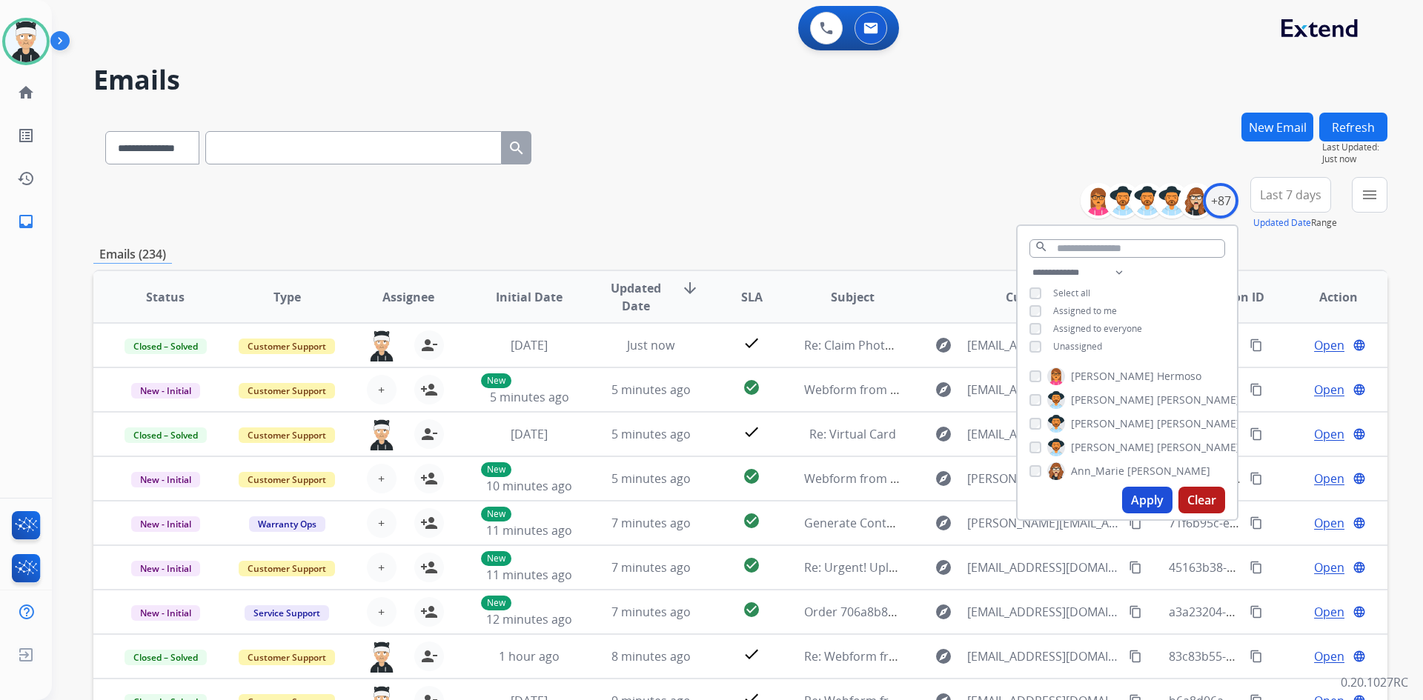
click at [1030, 351] on div "**********" at bounding box center [1126, 311] width 219 height 95
click at [1131, 491] on button "Apply" at bounding box center [1147, 500] width 50 height 27
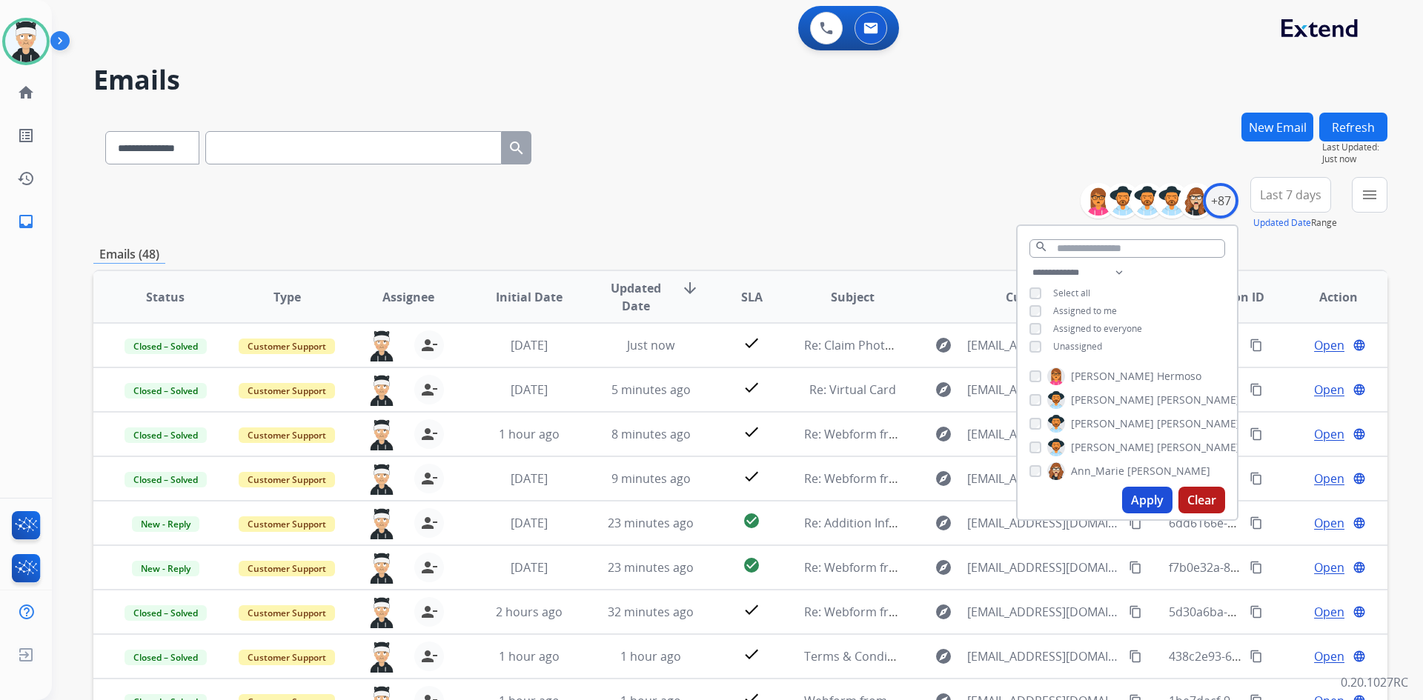
click at [916, 236] on div "**********" at bounding box center [740, 478] width 1294 height 731
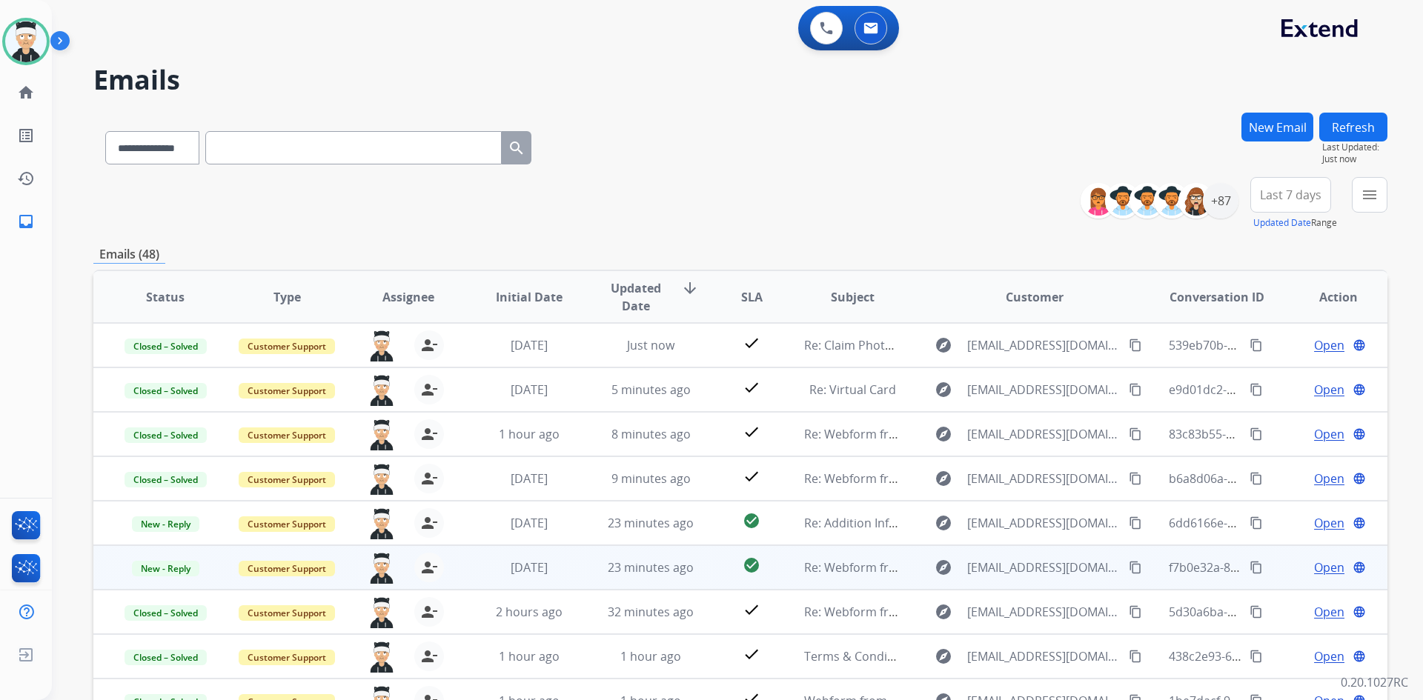
click at [1320, 570] on span "Open" at bounding box center [1329, 568] width 30 height 18
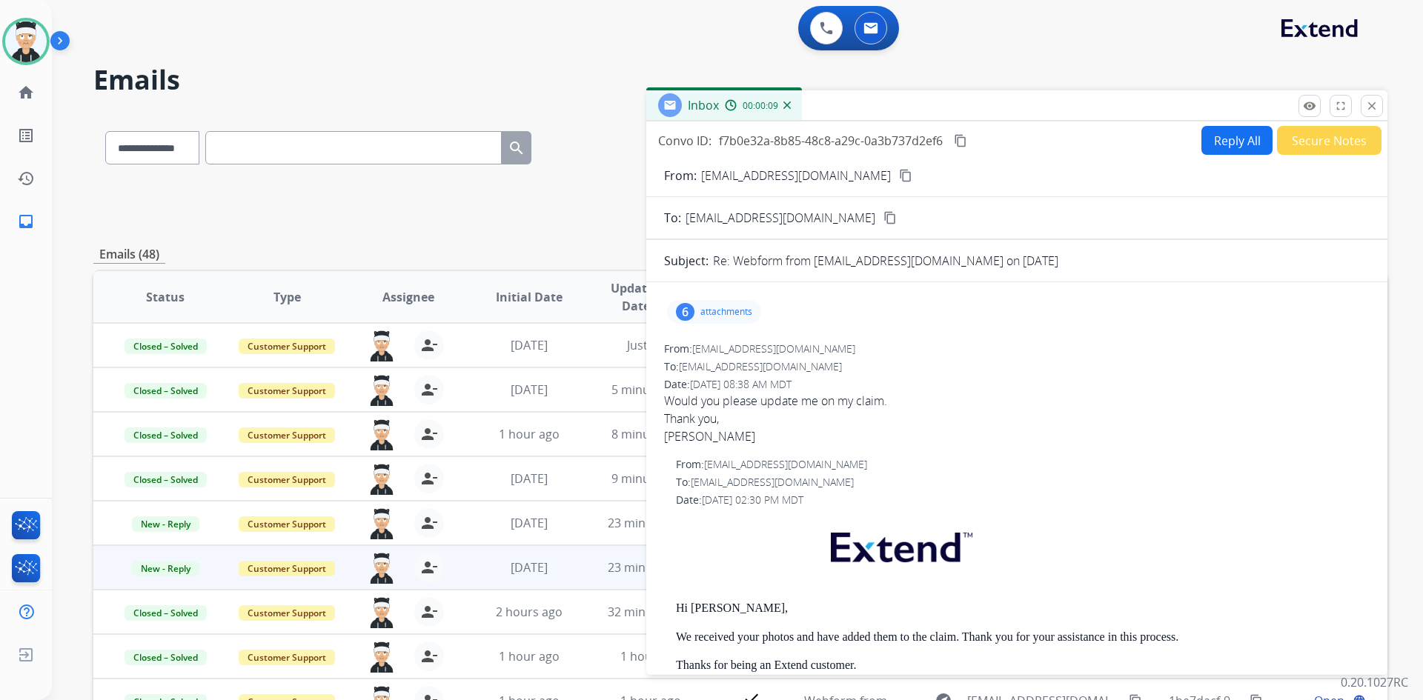
click at [899, 178] on mat-icon "content_copy" at bounding box center [905, 175] width 13 height 13
click at [1368, 108] on mat-icon "close" at bounding box center [1371, 105] width 13 height 13
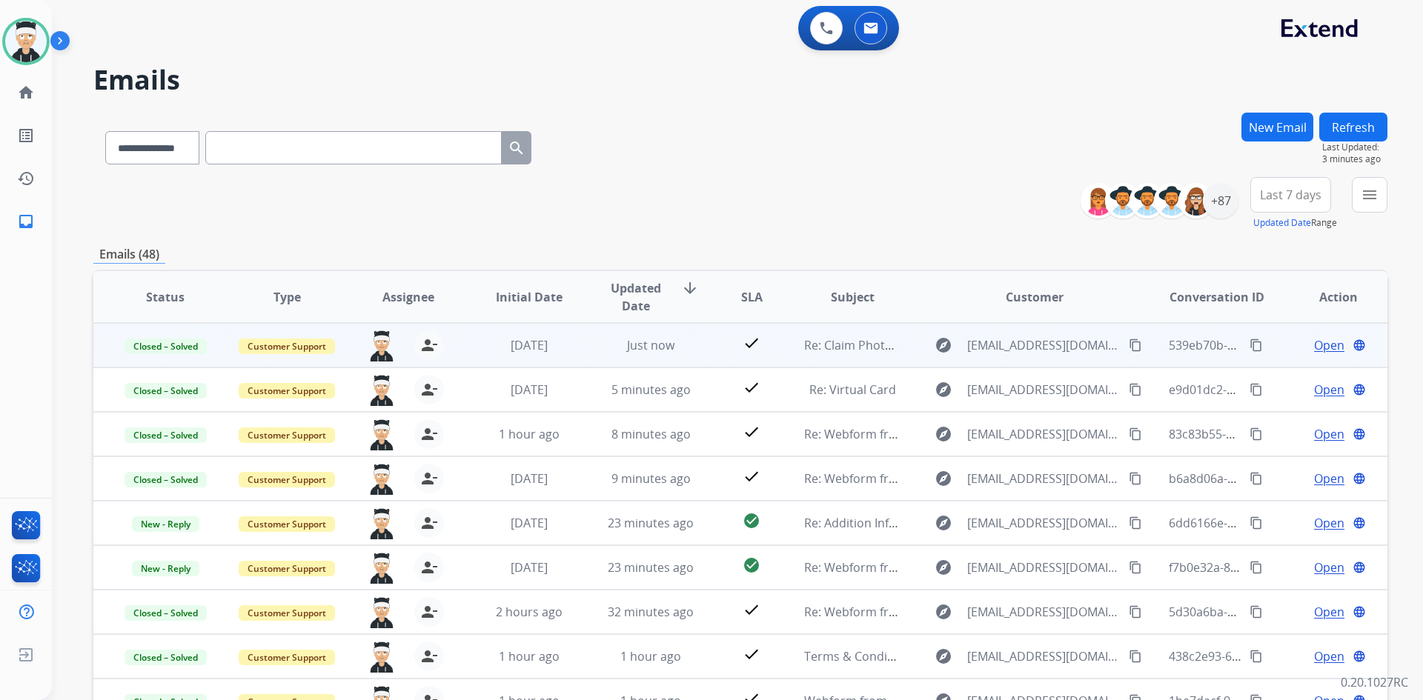
click at [1249, 349] on mat-icon "content_copy" at bounding box center [1255, 345] width 13 height 13
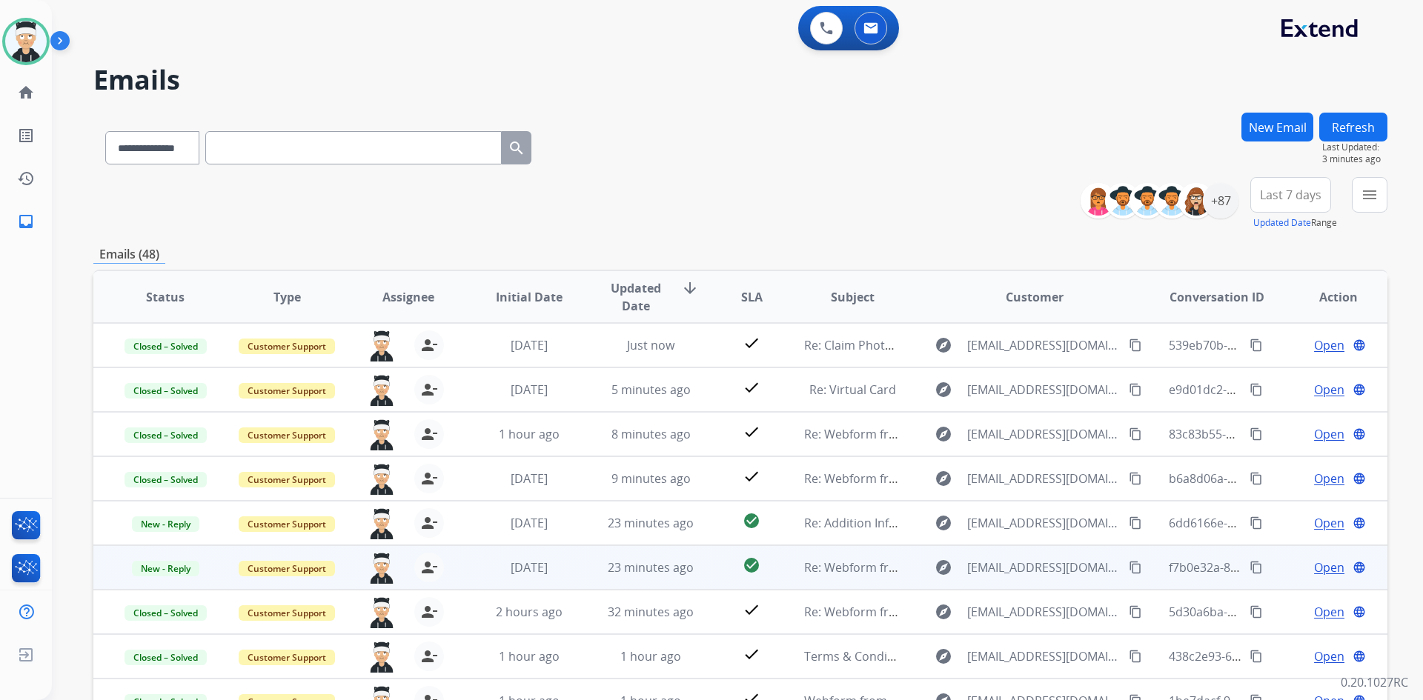
click at [1319, 565] on span "Open" at bounding box center [1329, 568] width 30 height 18
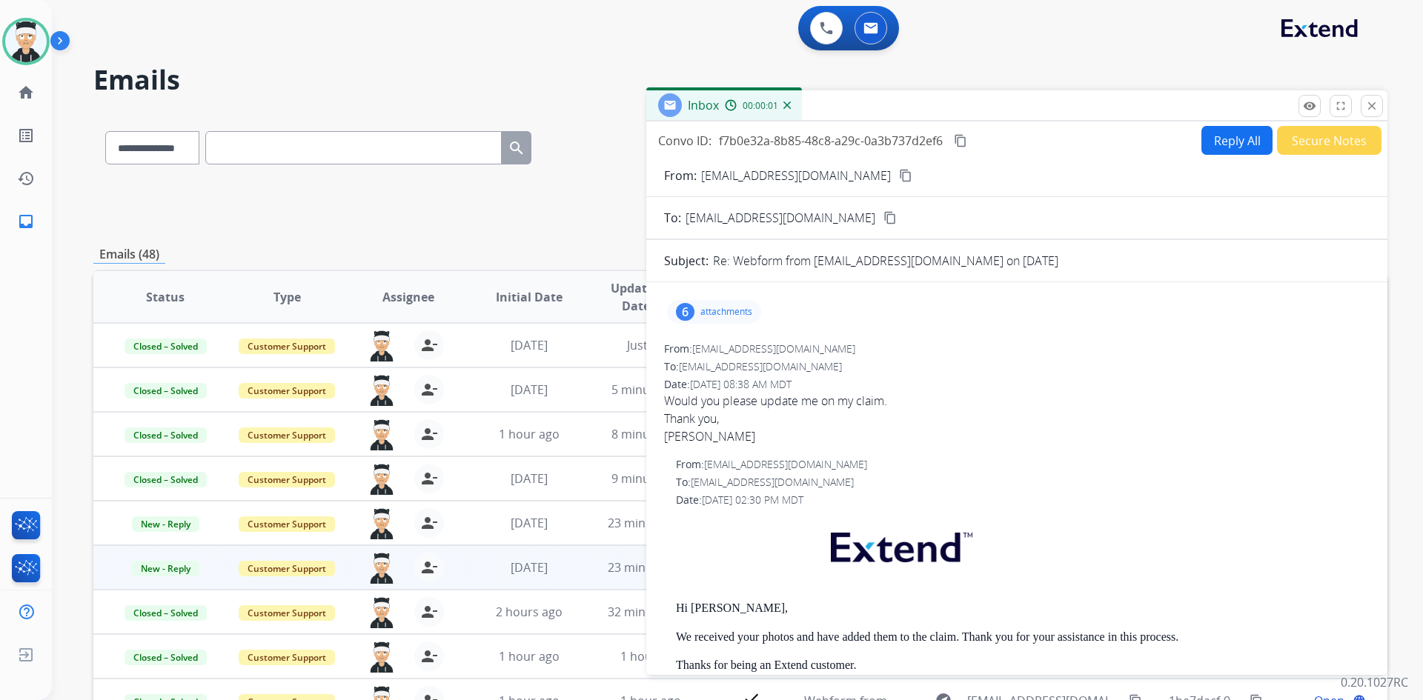
click at [899, 180] on mat-icon "content_copy" at bounding box center [905, 175] width 13 height 13
click at [23, 35] on img at bounding box center [25, 41] width 41 height 41
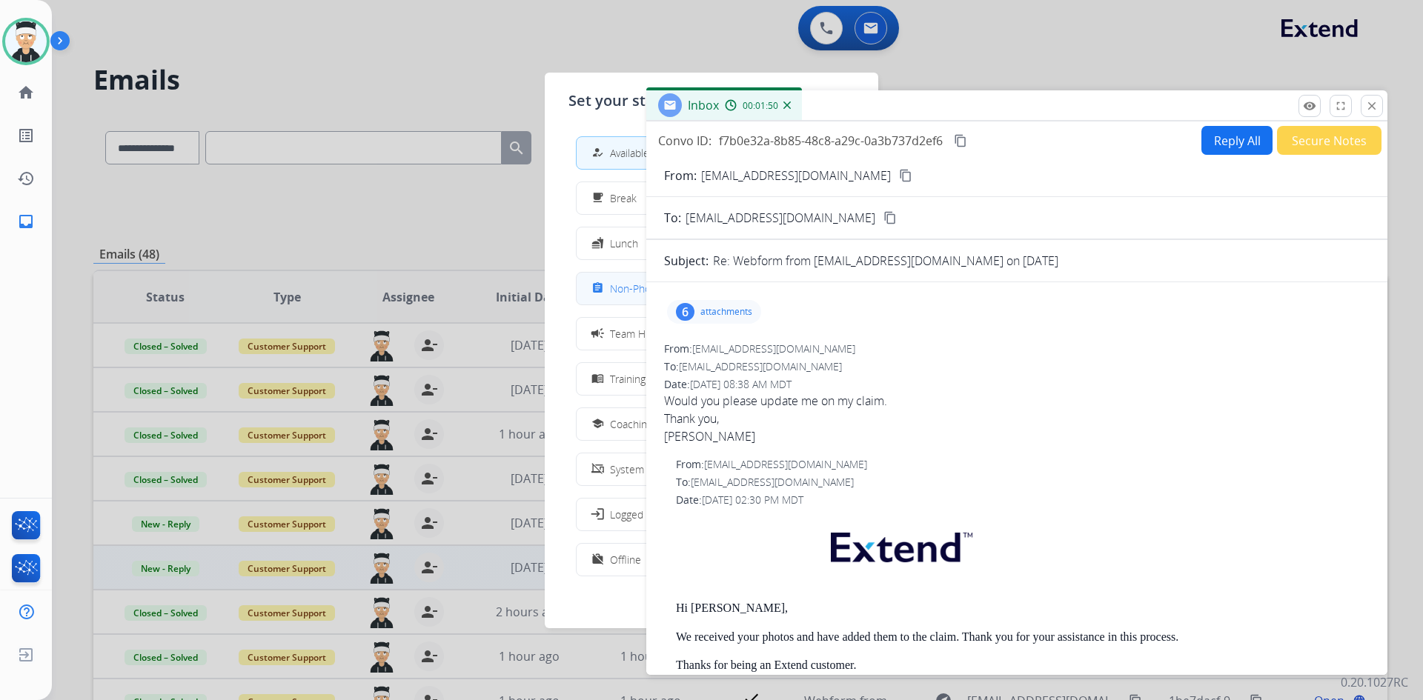
click at [588, 281] on button "assignment Non-Phone Queue" at bounding box center [711, 289] width 270 height 32
click at [588, 281] on th "Updated Date arrow_downward" at bounding box center [640, 297] width 122 height 52
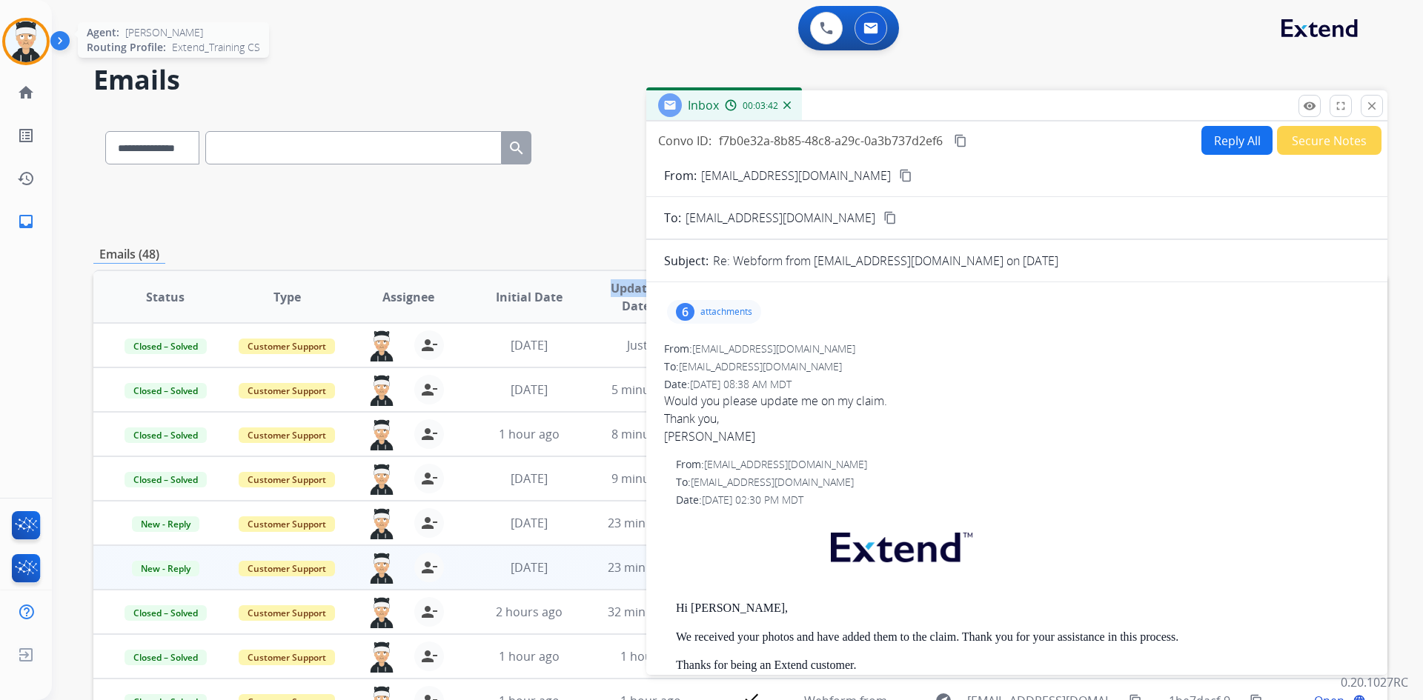
click at [17, 59] on img at bounding box center [25, 41] width 41 height 41
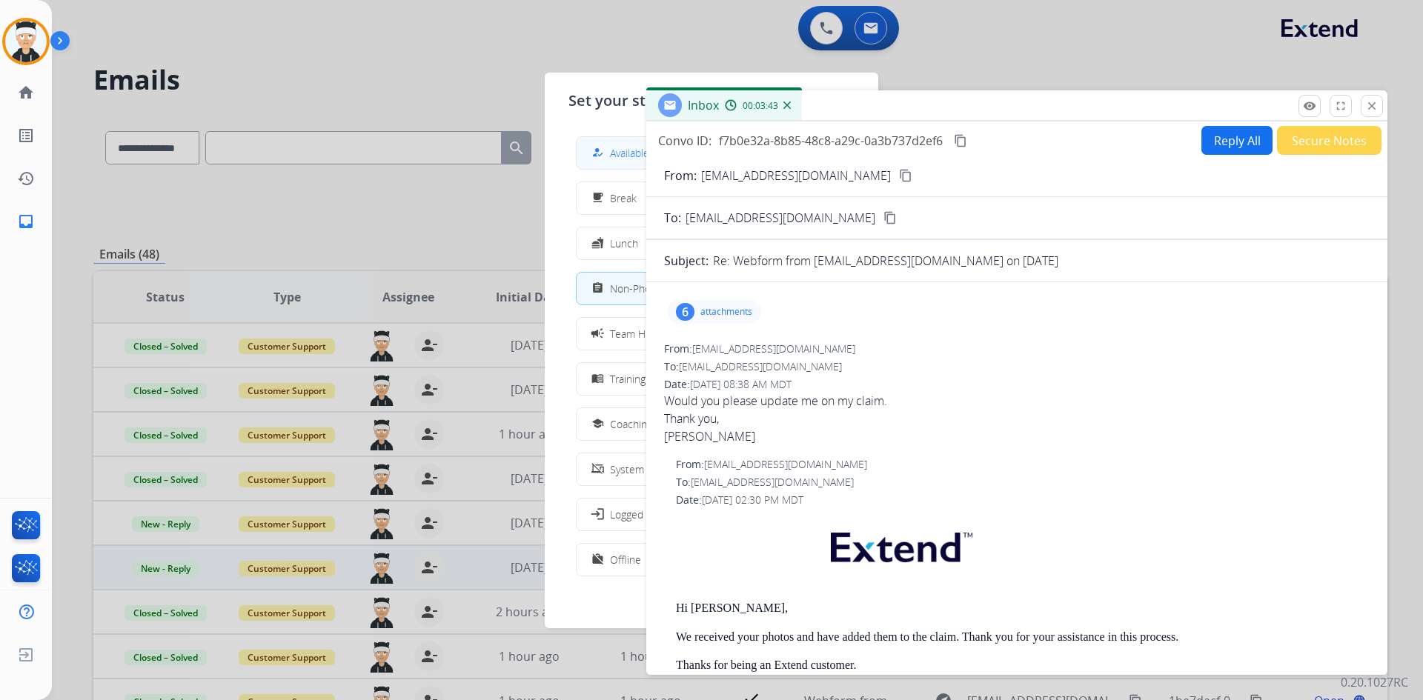
click at [604, 143] on button "how_to_reg Available" at bounding box center [711, 153] width 270 height 32
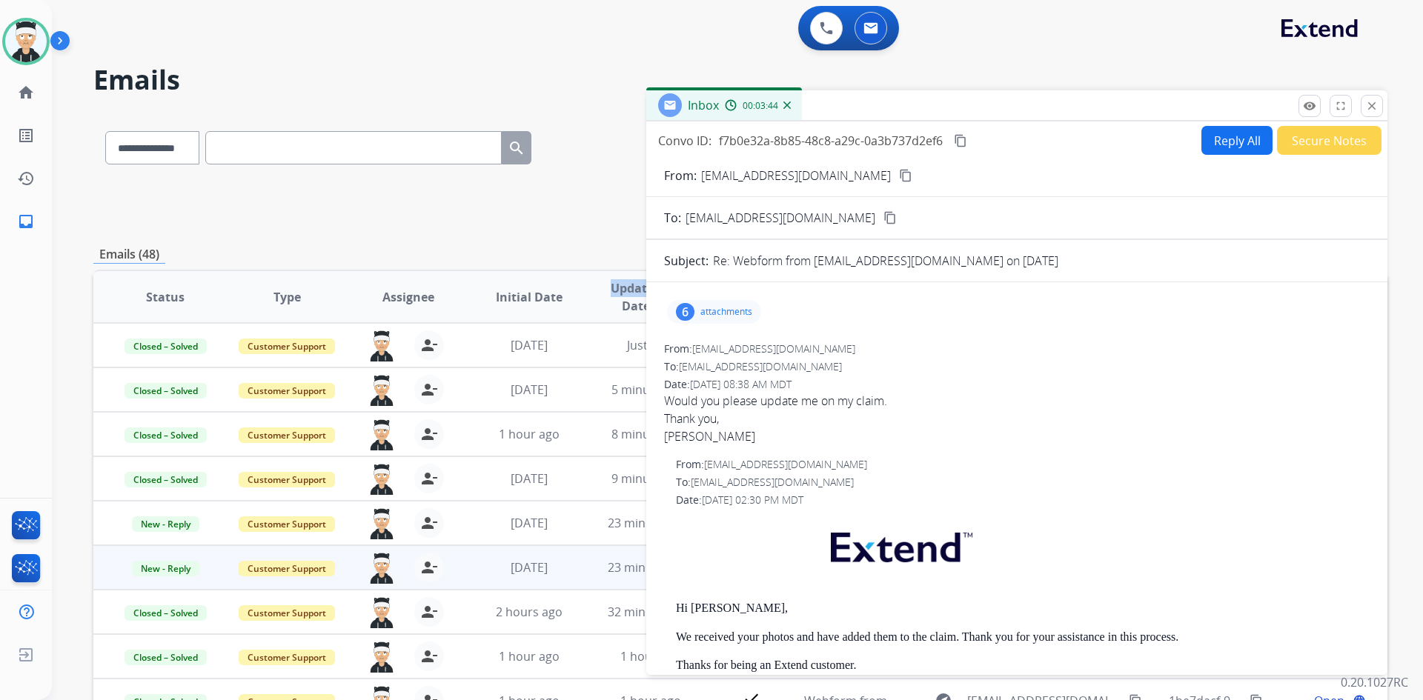
click at [1228, 147] on button "Reply All" at bounding box center [1236, 140] width 71 height 29
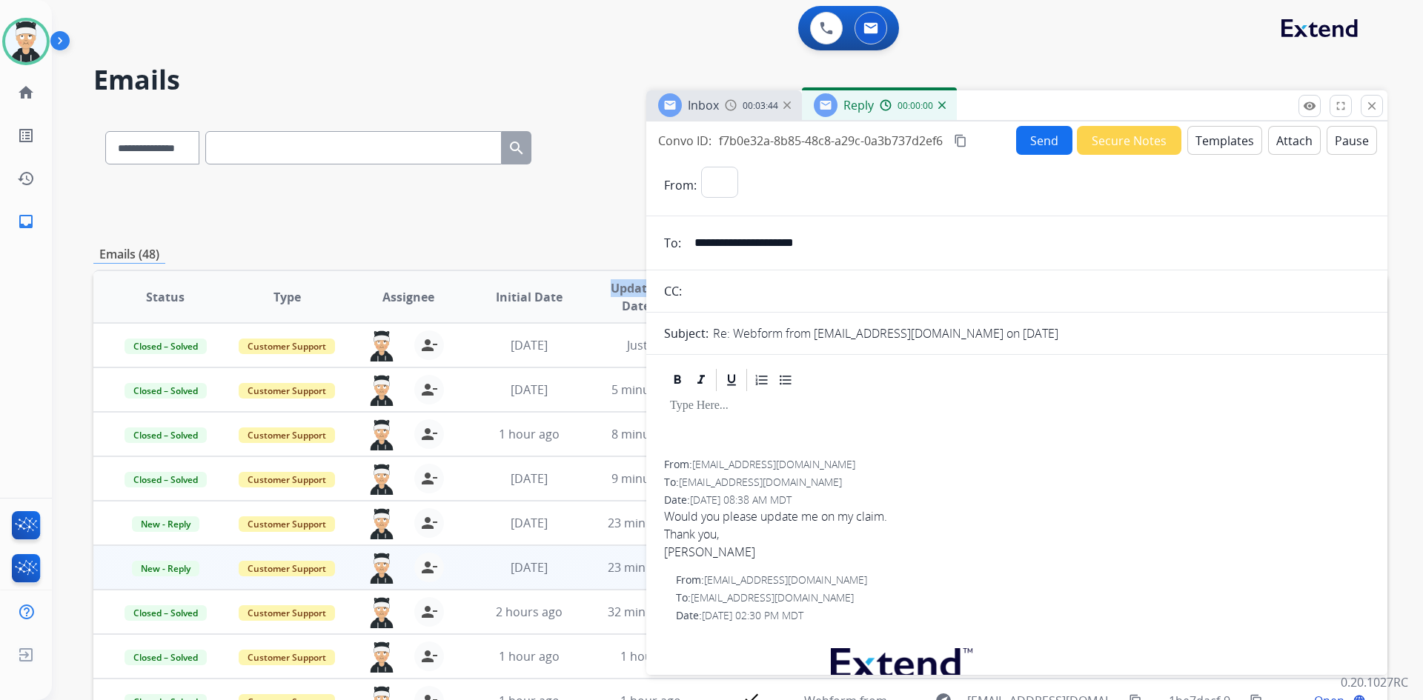
select select "**********"
click at [1221, 138] on button "Templates" at bounding box center [1224, 140] width 75 height 29
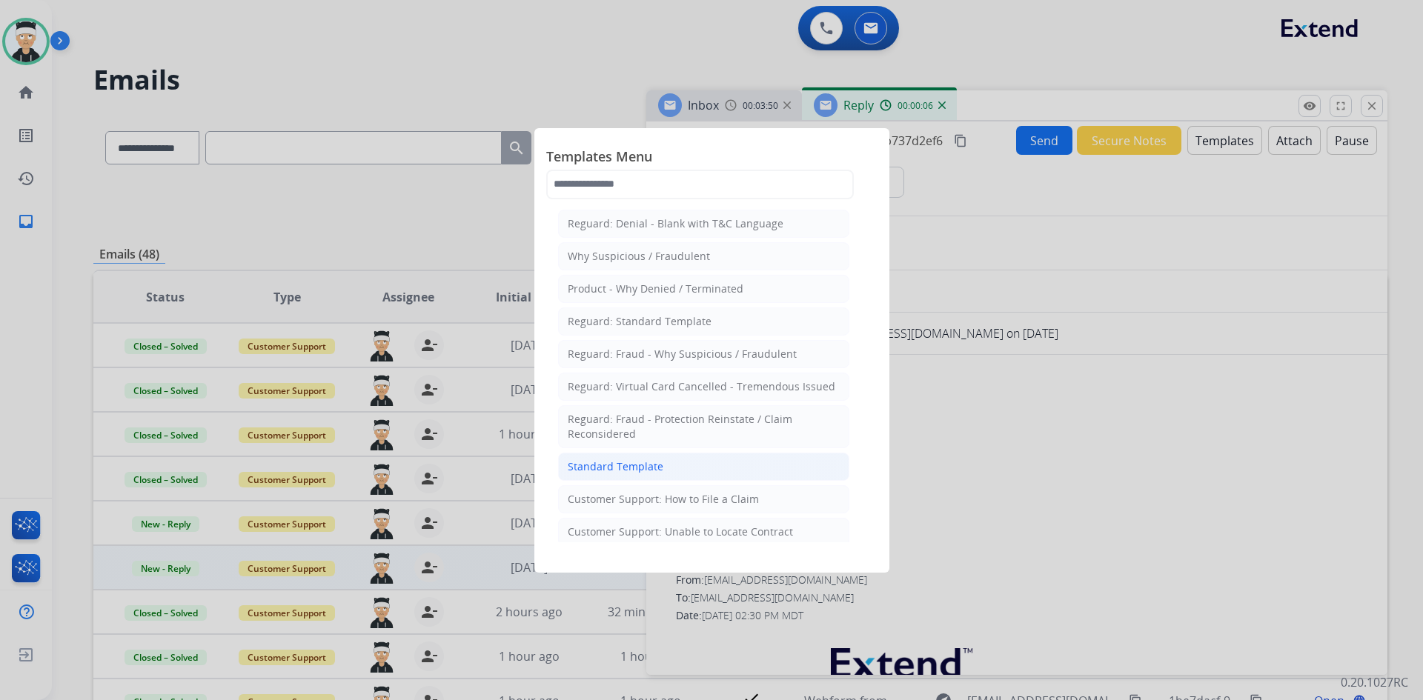
click at [719, 469] on li "Standard Template" at bounding box center [703, 467] width 291 height 28
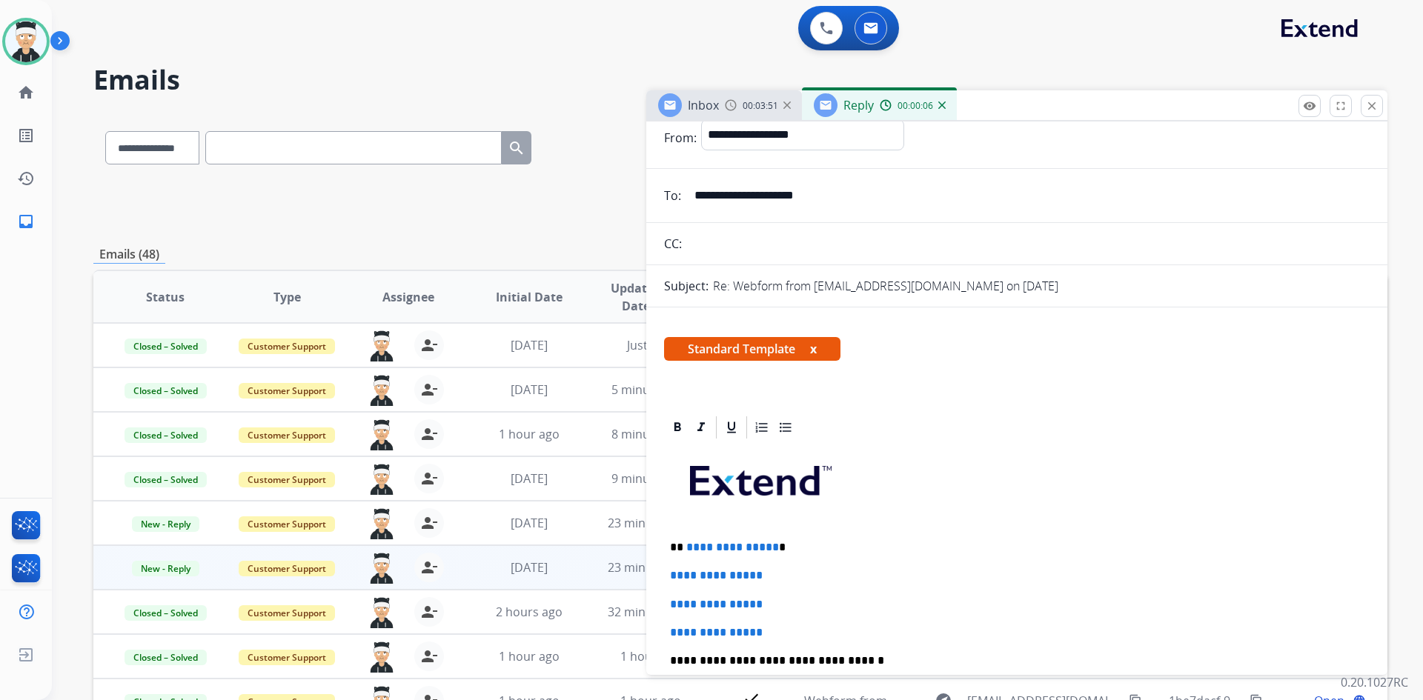
scroll to position [74, 0]
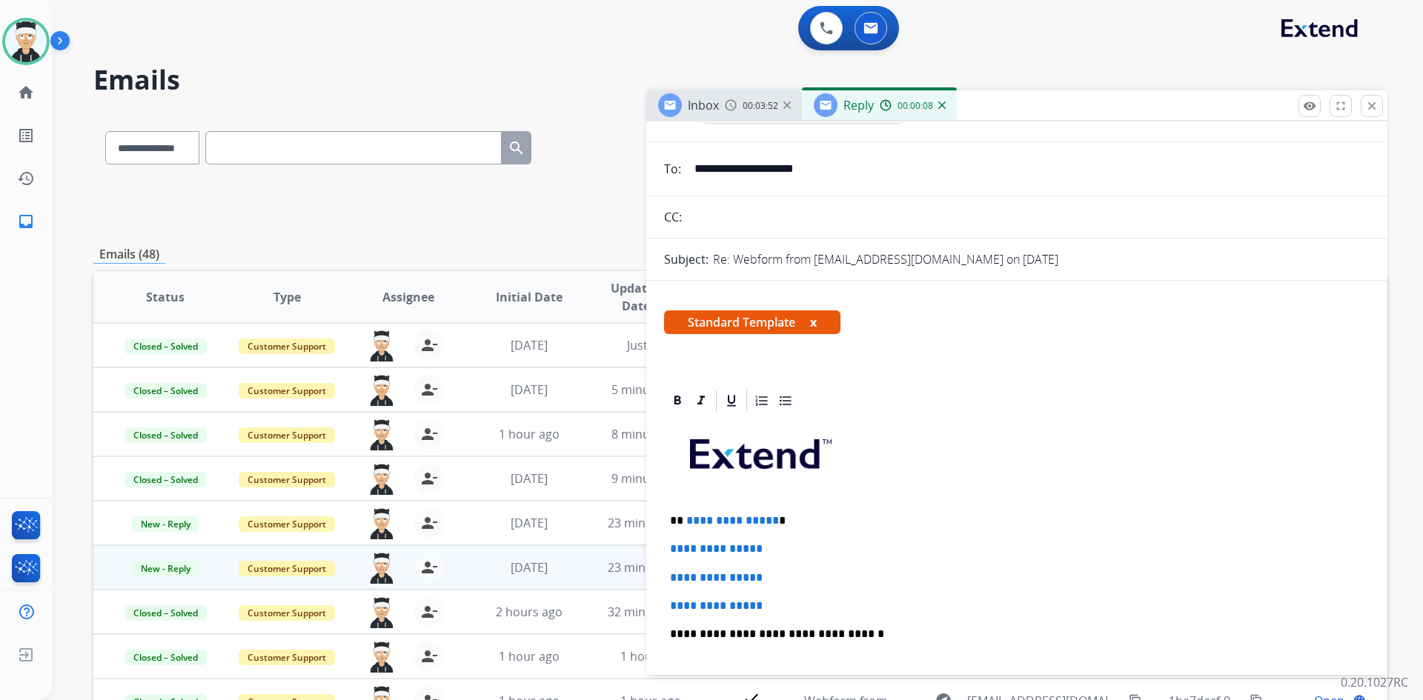
click at [768, 520] on span "**********" at bounding box center [732, 520] width 93 height 11
click at [771, 520] on p "**********" at bounding box center [1011, 520] width 682 height 13
drag, startPoint x: 773, startPoint y: 605, endPoint x: 665, endPoint y: 544, distance: 124.1
click at [665, 544] on div "**********" at bounding box center [1016, 669] width 705 height 510
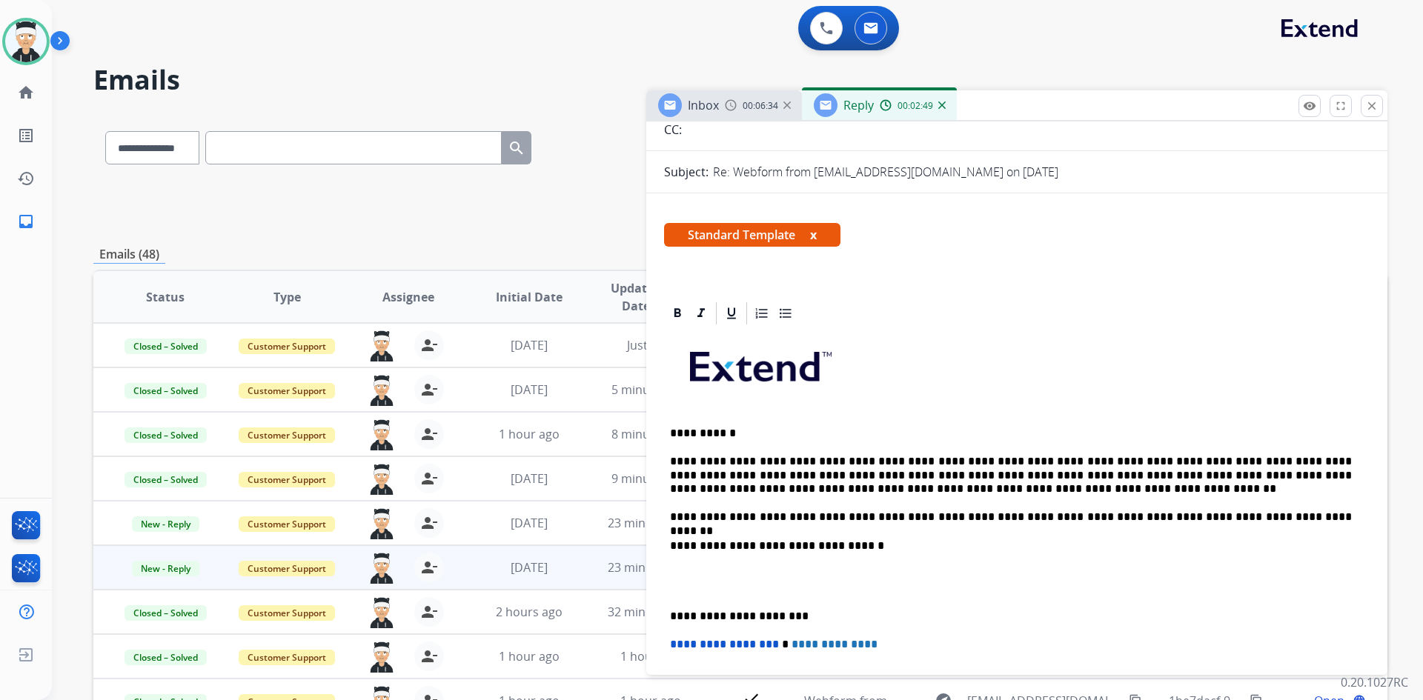
scroll to position [0, 0]
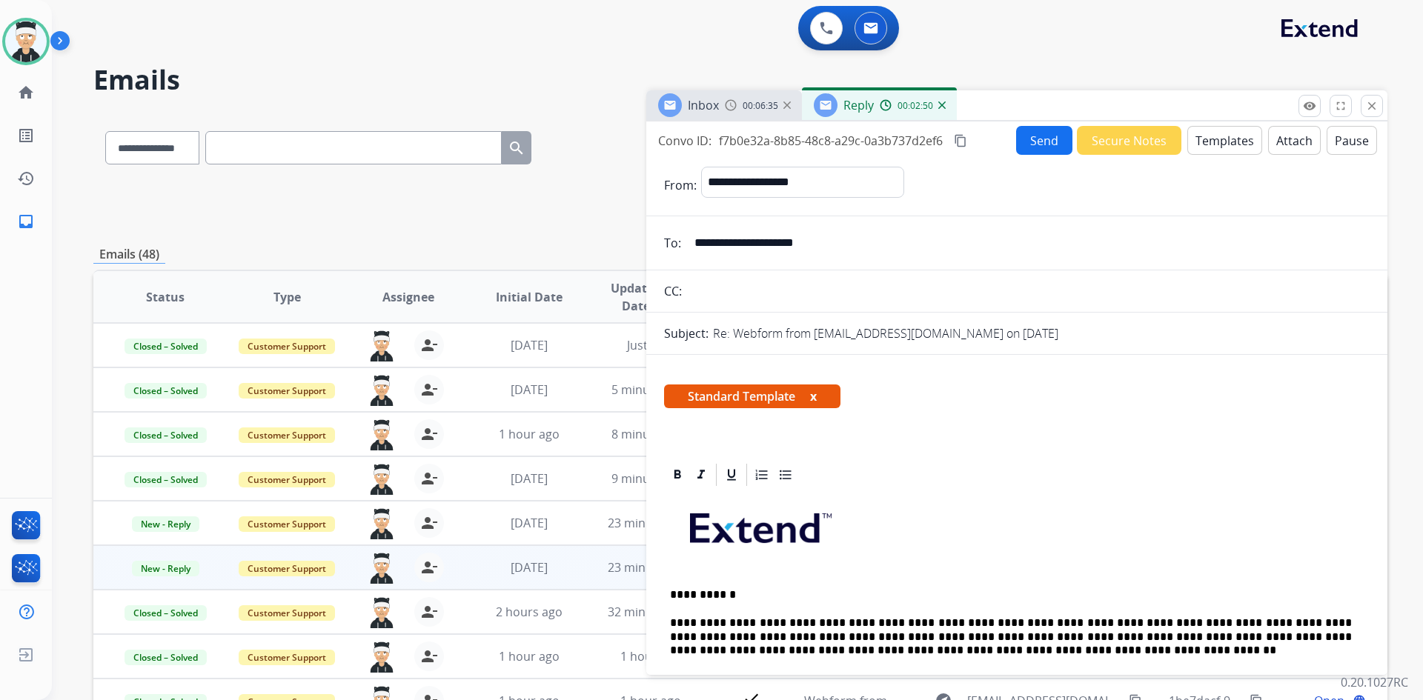
click at [1032, 135] on button "Send" at bounding box center [1044, 140] width 56 height 29
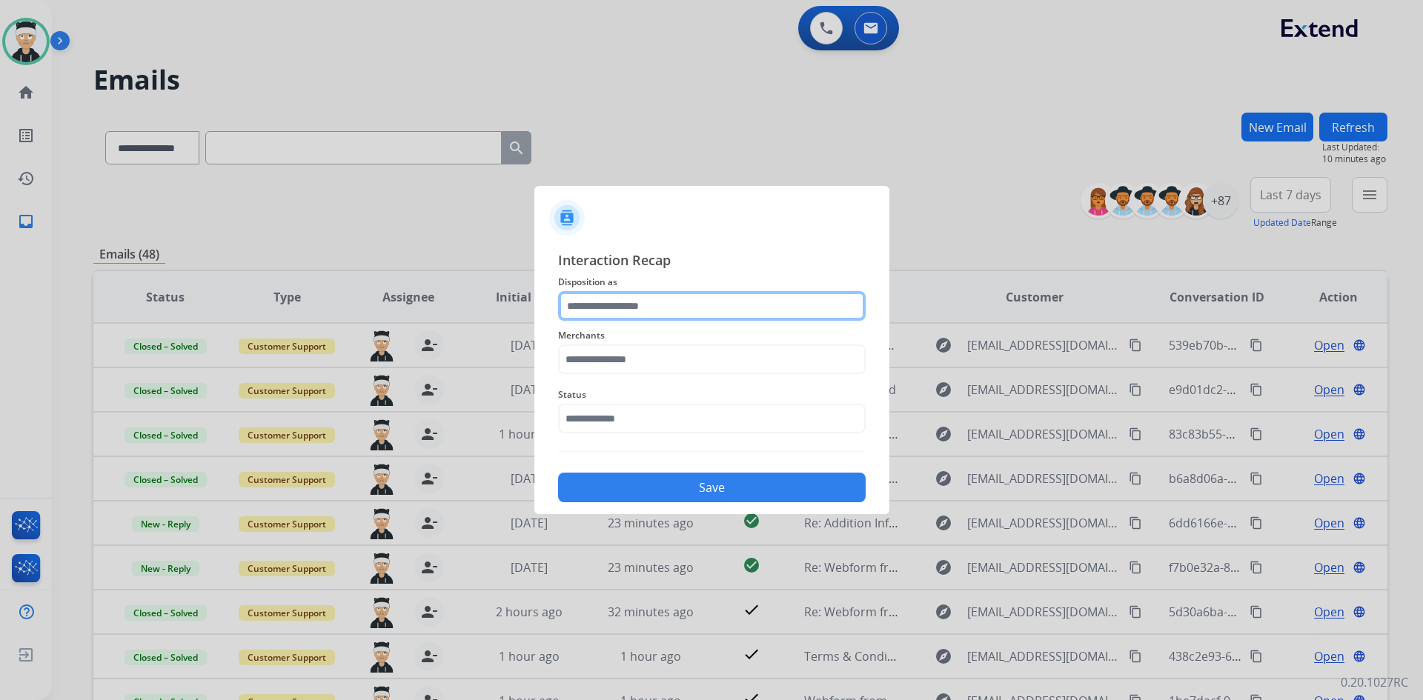
click at [656, 300] on input "text" at bounding box center [711, 306] width 307 height 30
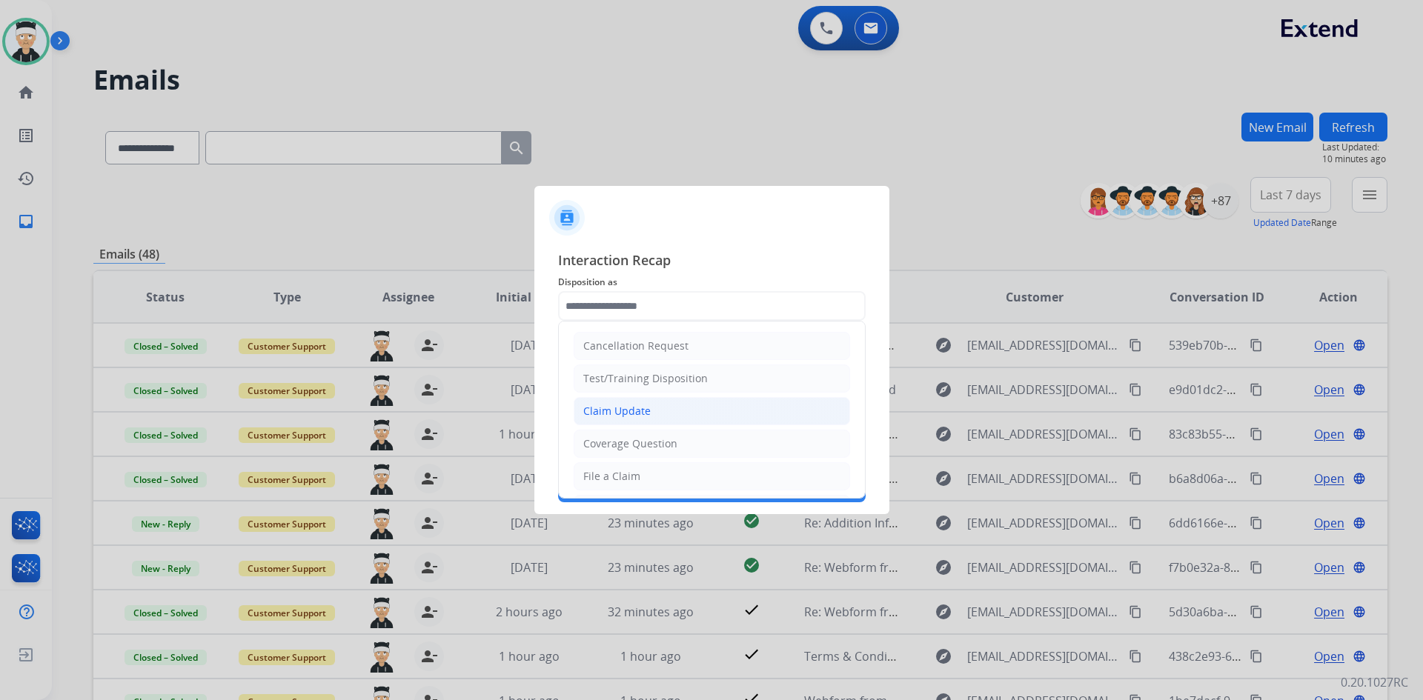
click at [701, 408] on li "Claim Update" at bounding box center [711, 411] width 276 height 28
type input "**********"
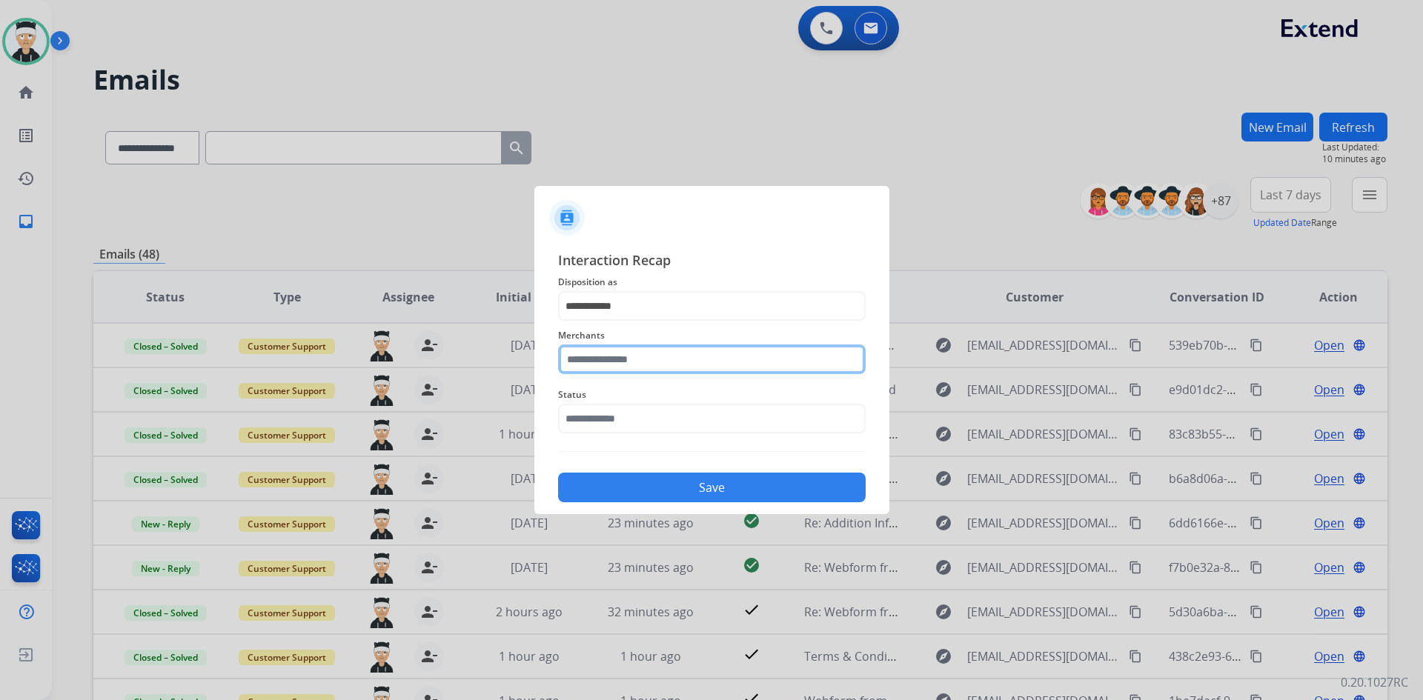
click at [695, 357] on input "text" at bounding box center [711, 360] width 307 height 30
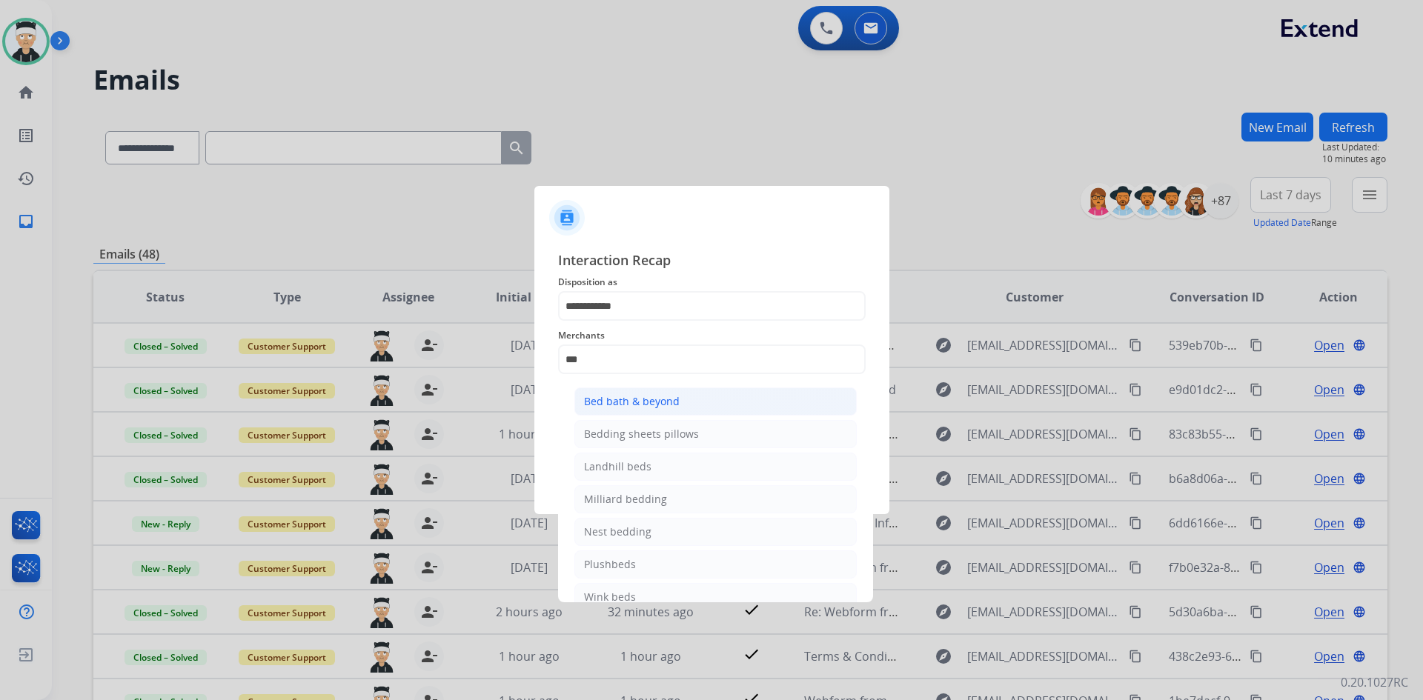
click at [679, 409] on li "Bed bath & beyond" at bounding box center [715, 401] width 282 height 28
type input "**********"
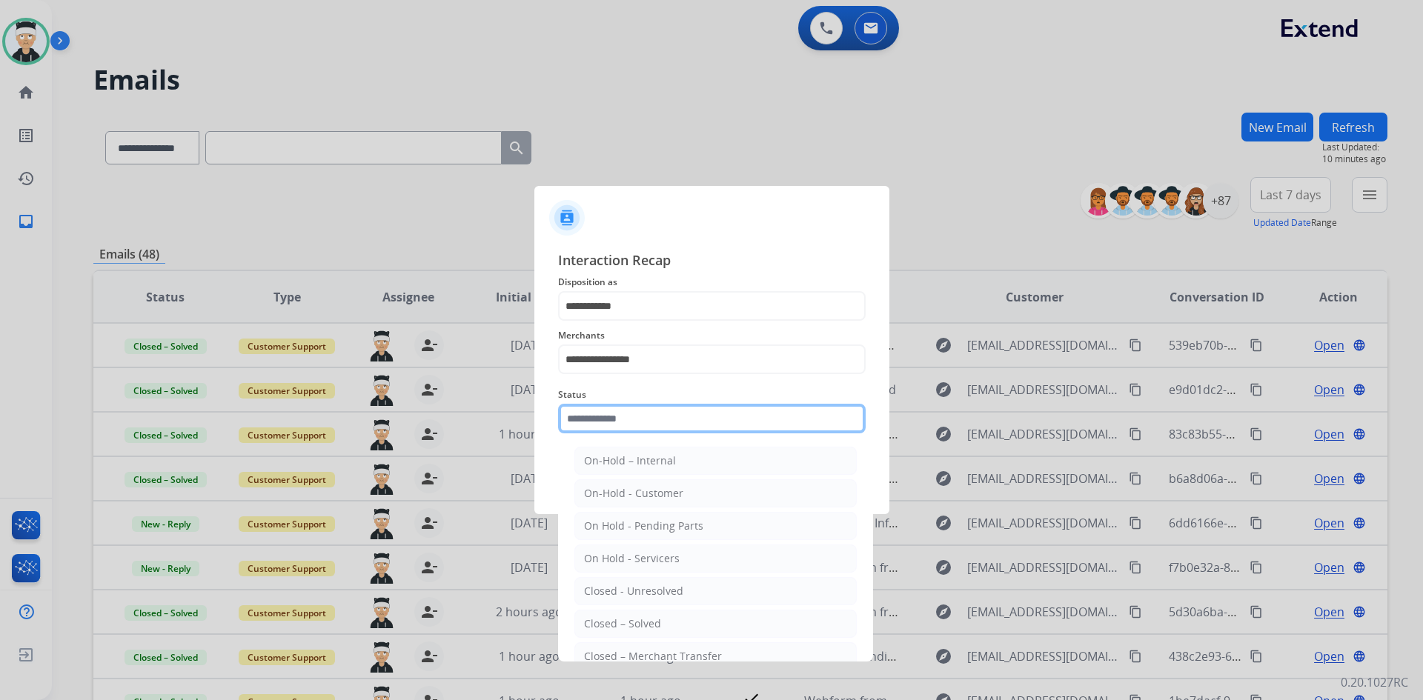
click at [671, 422] on input "text" at bounding box center [711, 419] width 307 height 30
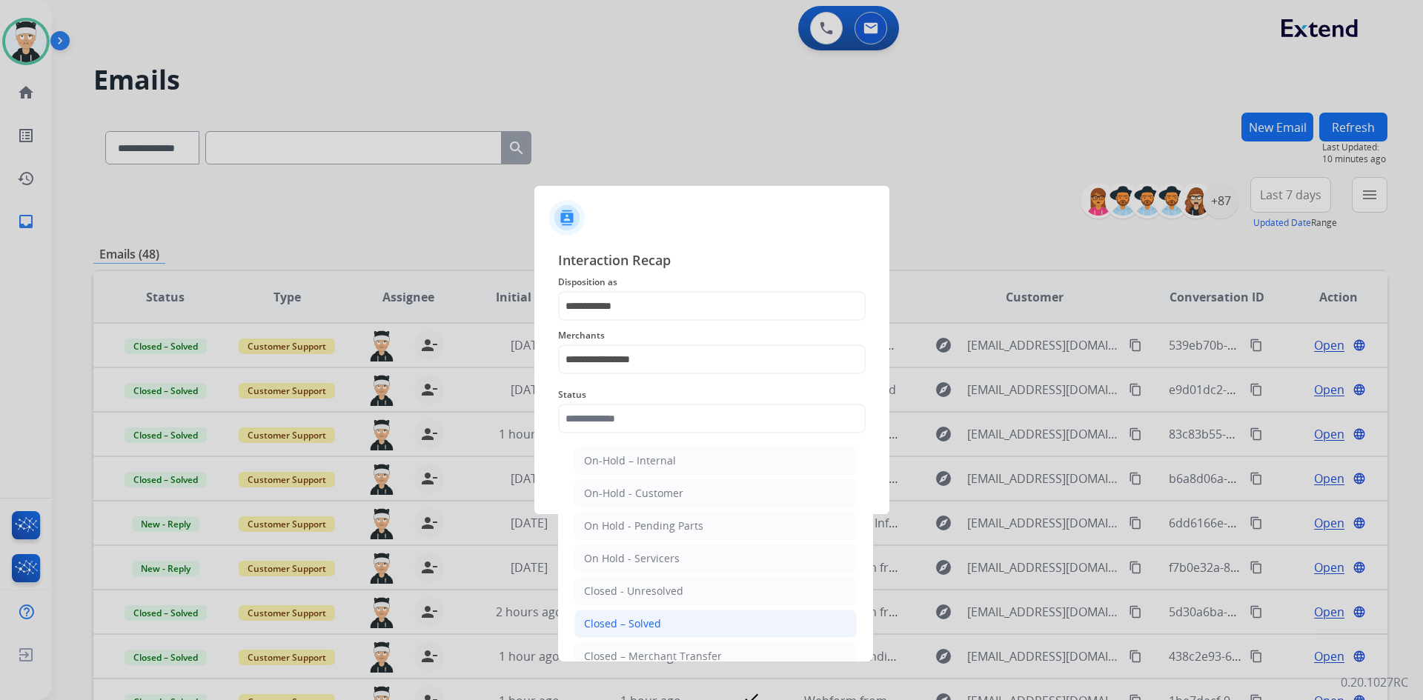
click at [649, 619] on div "Closed – Solved" at bounding box center [622, 623] width 77 height 15
type input "**********"
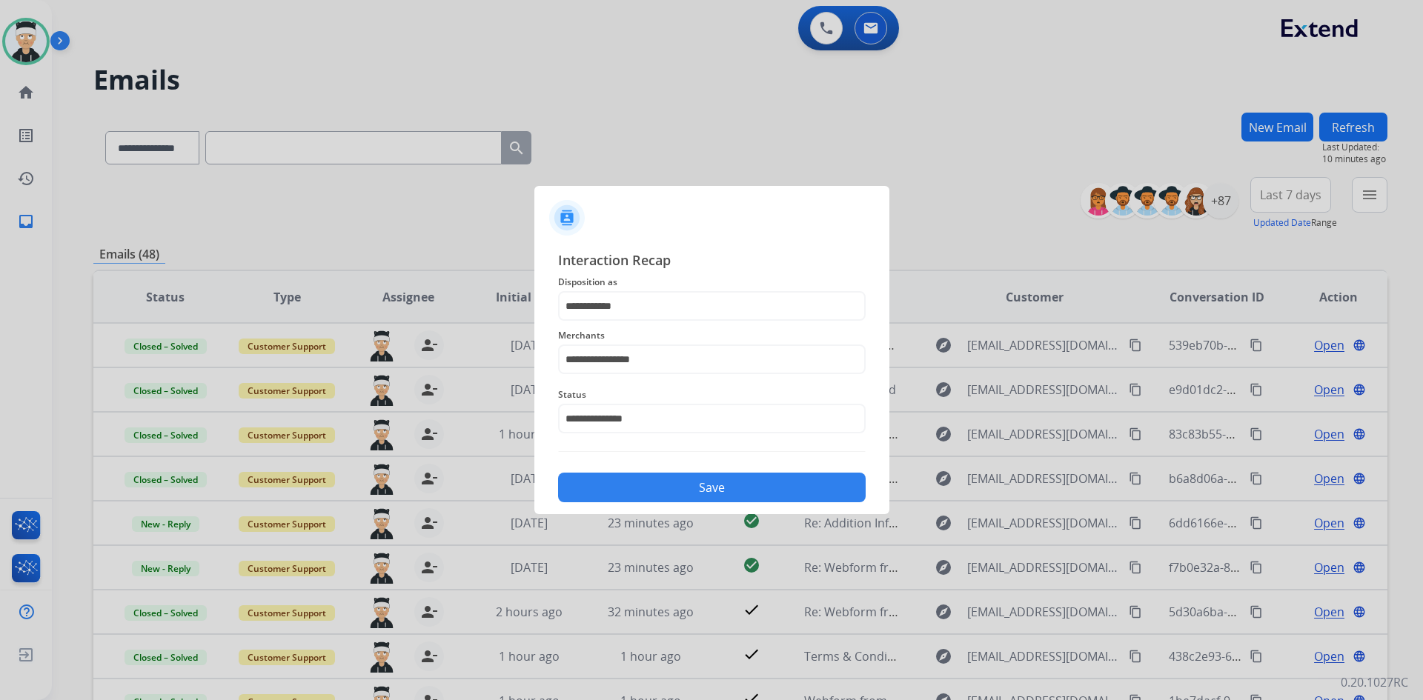
click at [702, 478] on button "Save" at bounding box center [711, 488] width 307 height 30
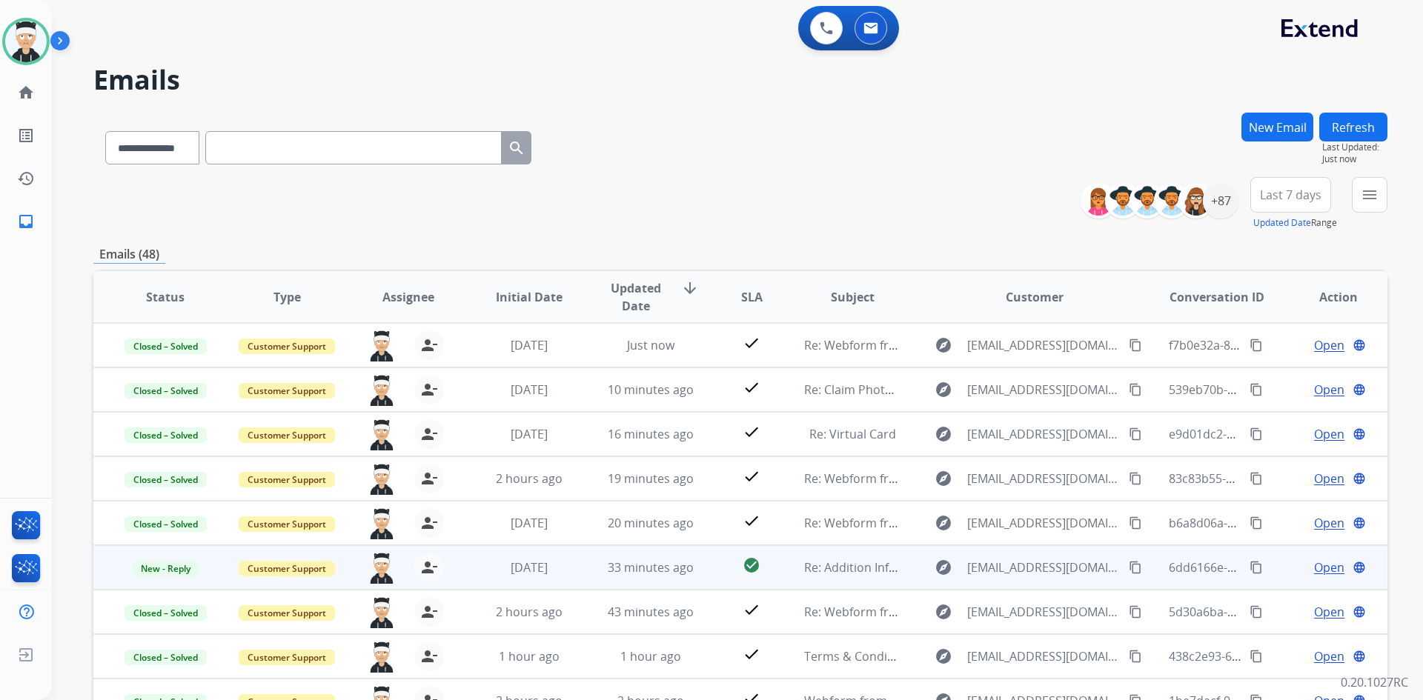
click at [1316, 568] on span "Open" at bounding box center [1329, 568] width 30 height 18
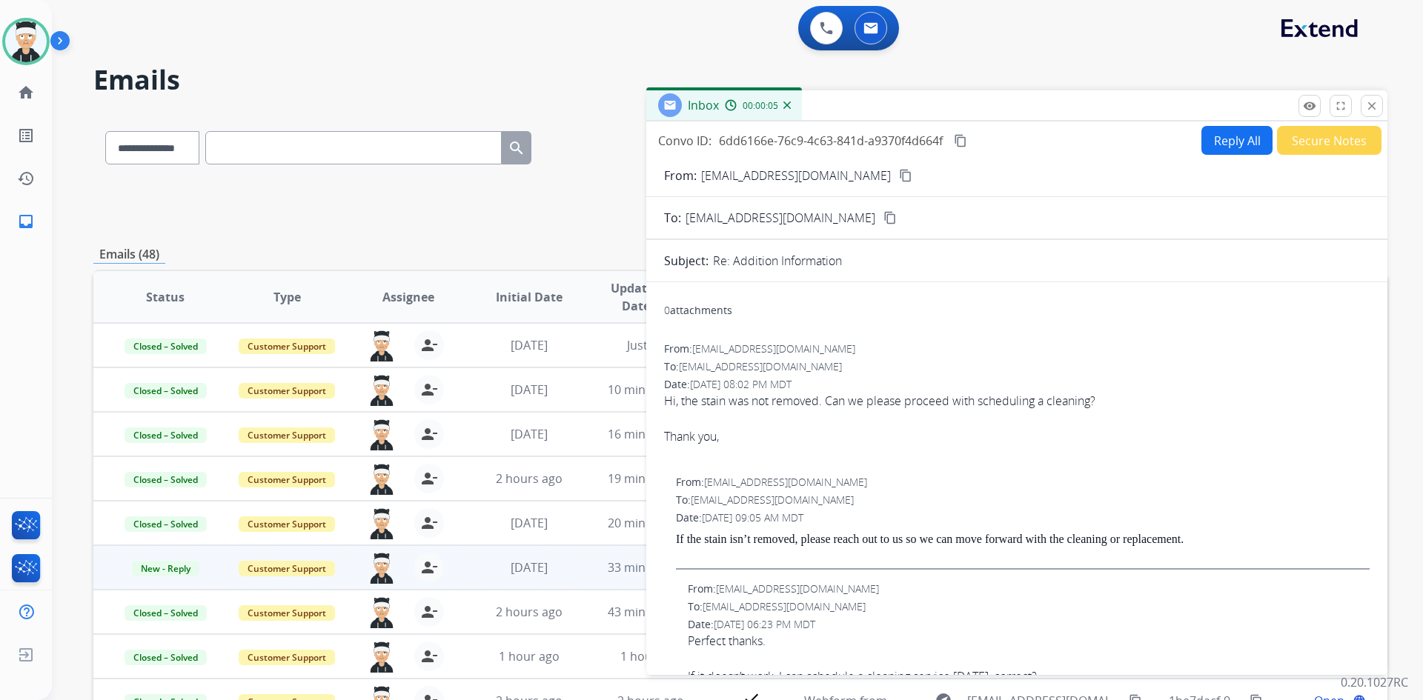
click at [896, 169] on button "content_copy" at bounding box center [905, 176] width 18 height 18
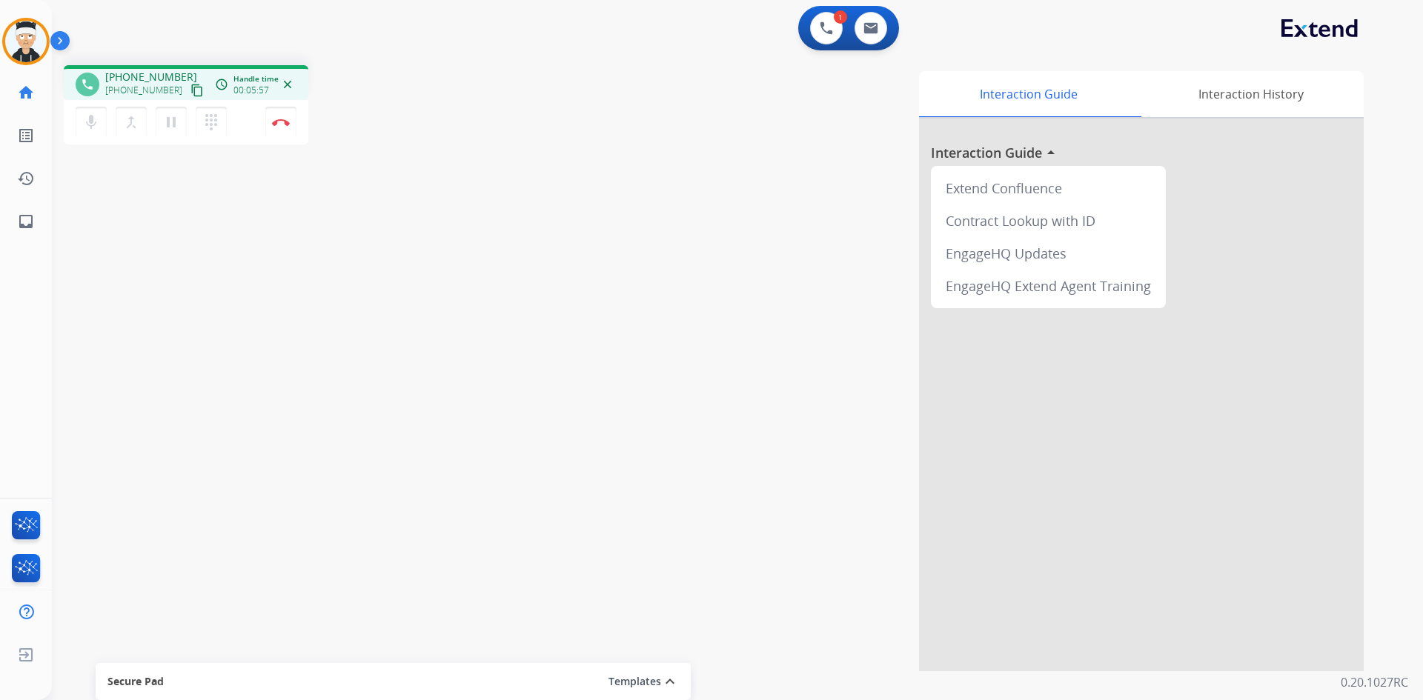
click at [575, 445] on div "Interaction Guide Interaction History Interaction Guide arrow_drop_up Extend Co…" at bounding box center [926, 371] width 873 height 600
click at [472, 279] on div "phone [PHONE_NUMBER] [PHONE_NUMBER] content_copy access_time Call metrics Queue…" at bounding box center [719, 362] width 1335 height 618
click at [273, 120] on img at bounding box center [281, 122] width 18 height 7
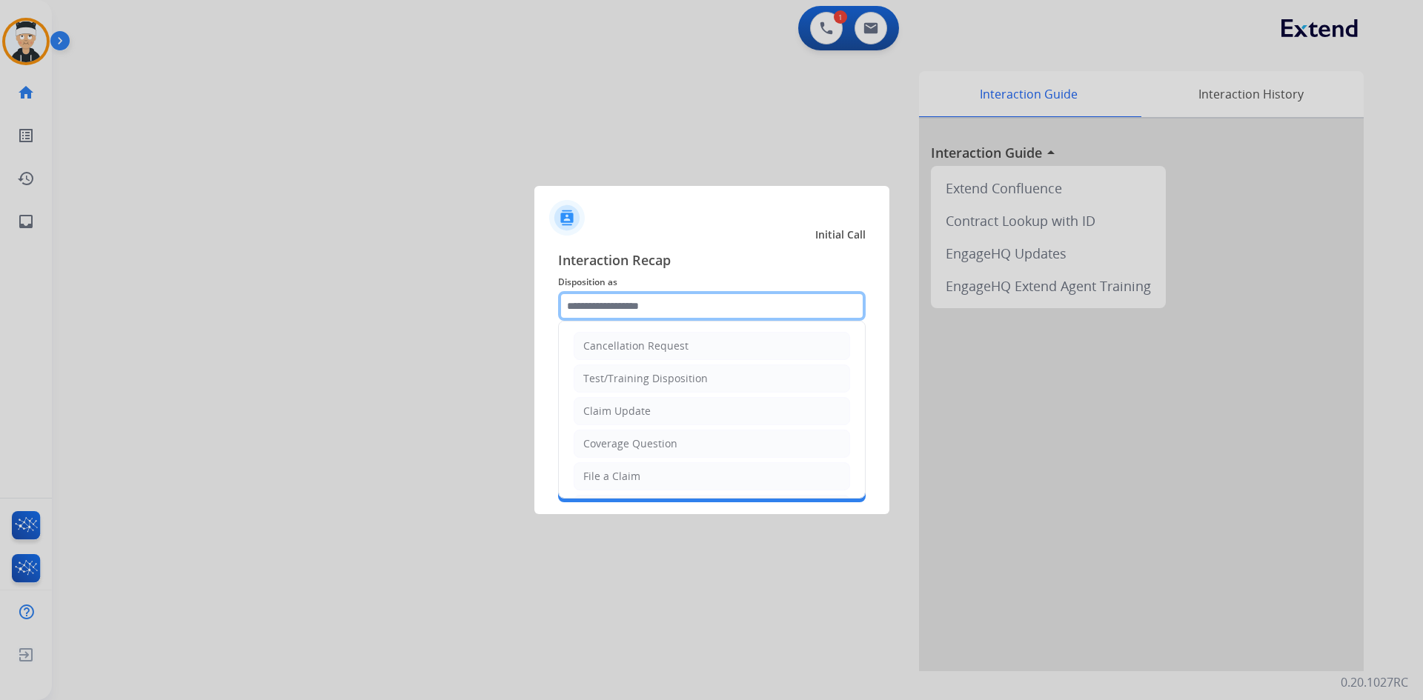
click at [596, 299] on input "text" at bounding box center [711, 306] width 307 height 30
click at [725, 474] on li "File a Claim" at bounding box center [711, 476] width 276 height 28
type input "**********"
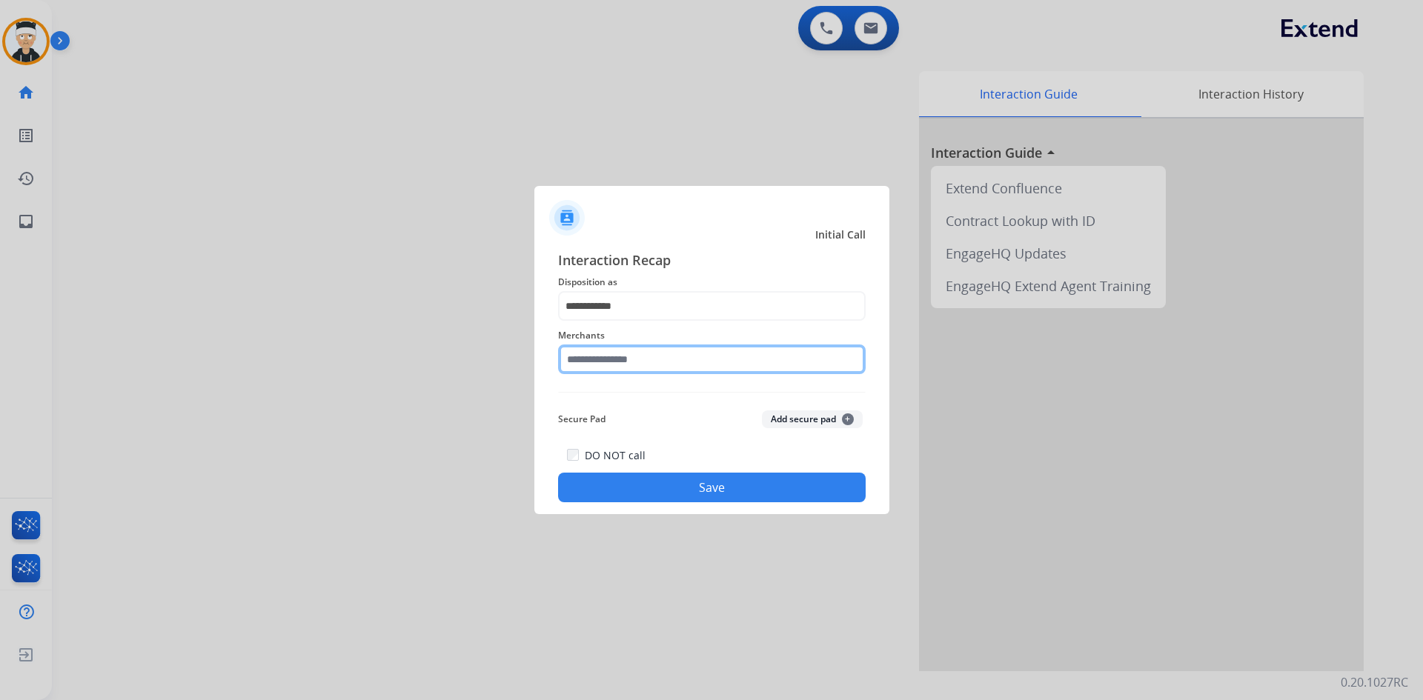
click at [685, 361] on input "text" at bounding box center [711, 360] width 307 height 30
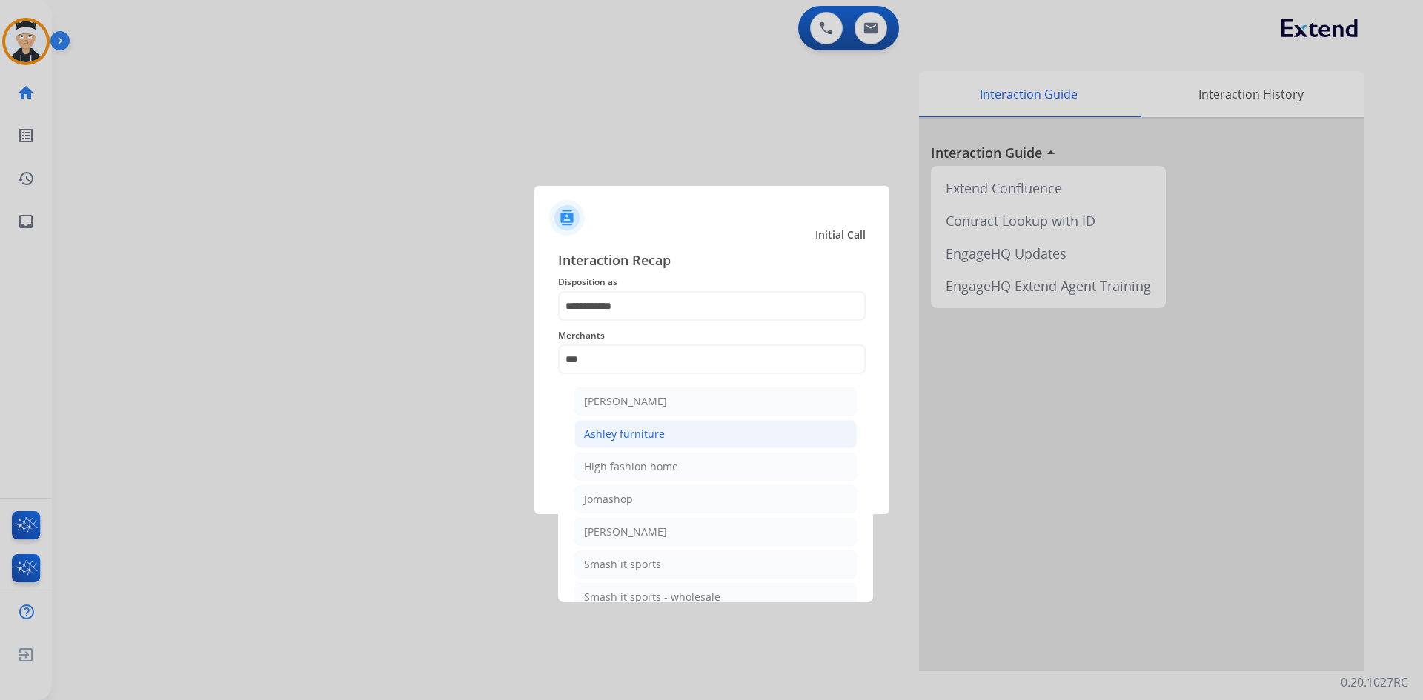
click at [681, 427] on li "Ashley furniture" at bounding box center [715, 434] width 282 height 28
type input "**********"
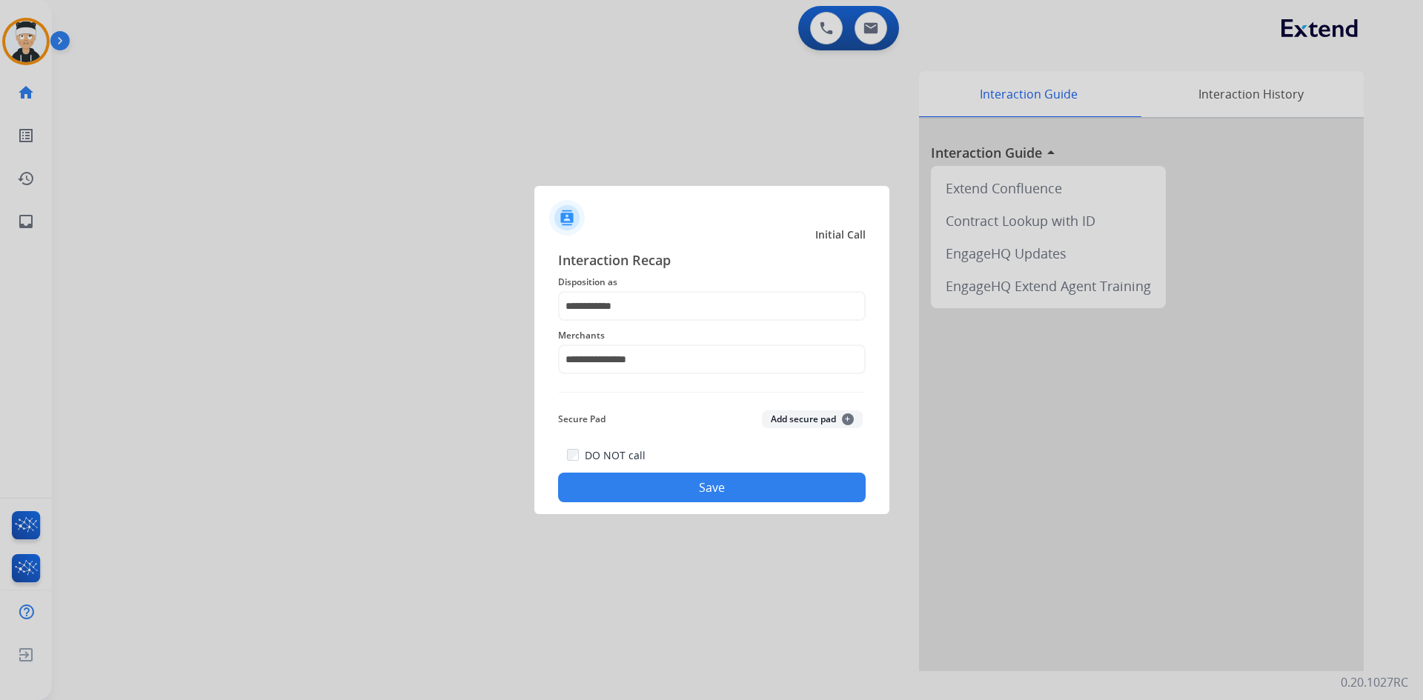
click at [707, 499] on button "Save" at bounding box center [711, 488] width 307 height 30
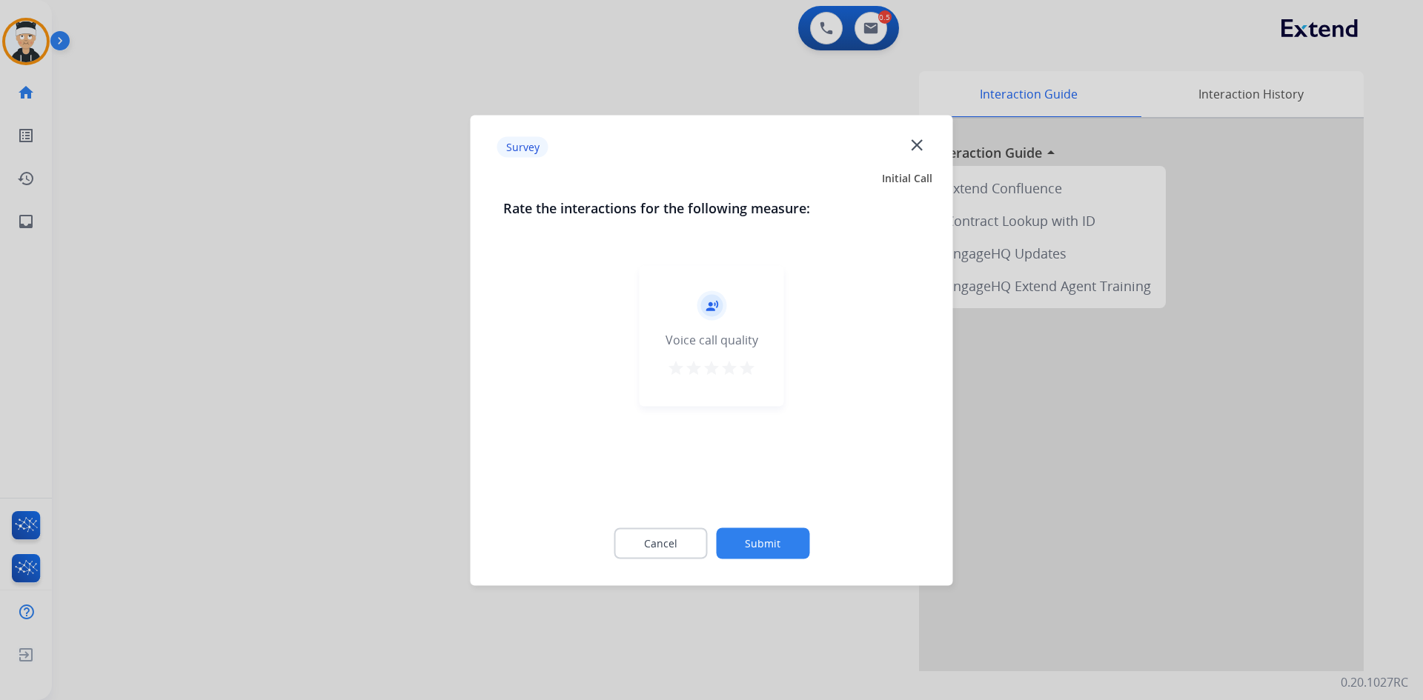
click at [750, 361] on mat-icon "star" at bounding box center [747, 368] width 18 height 18
click at [756, 544] on button "Submit" at bounding box center [762, 543] width 93 height 31
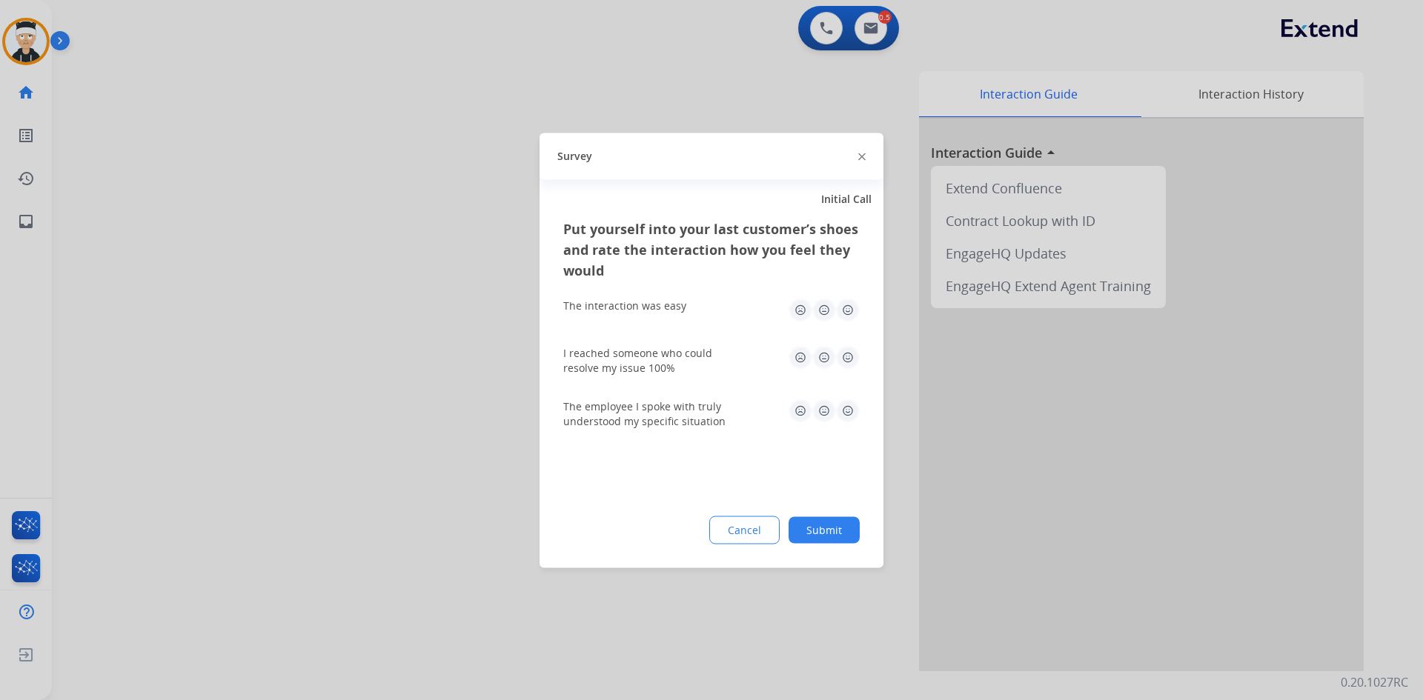
click at [848, 305] on img at bounding box center [848, 310] width 24 height 24
click at [843, 356] on img at bounding box center [848, 357] width 24 height 24
click at [852, 410] on img at bounding box center [848, 411] width 24 height 24
click at [826, 532] on button "Submit" at bounding box center [823, 529] width 71 height 27
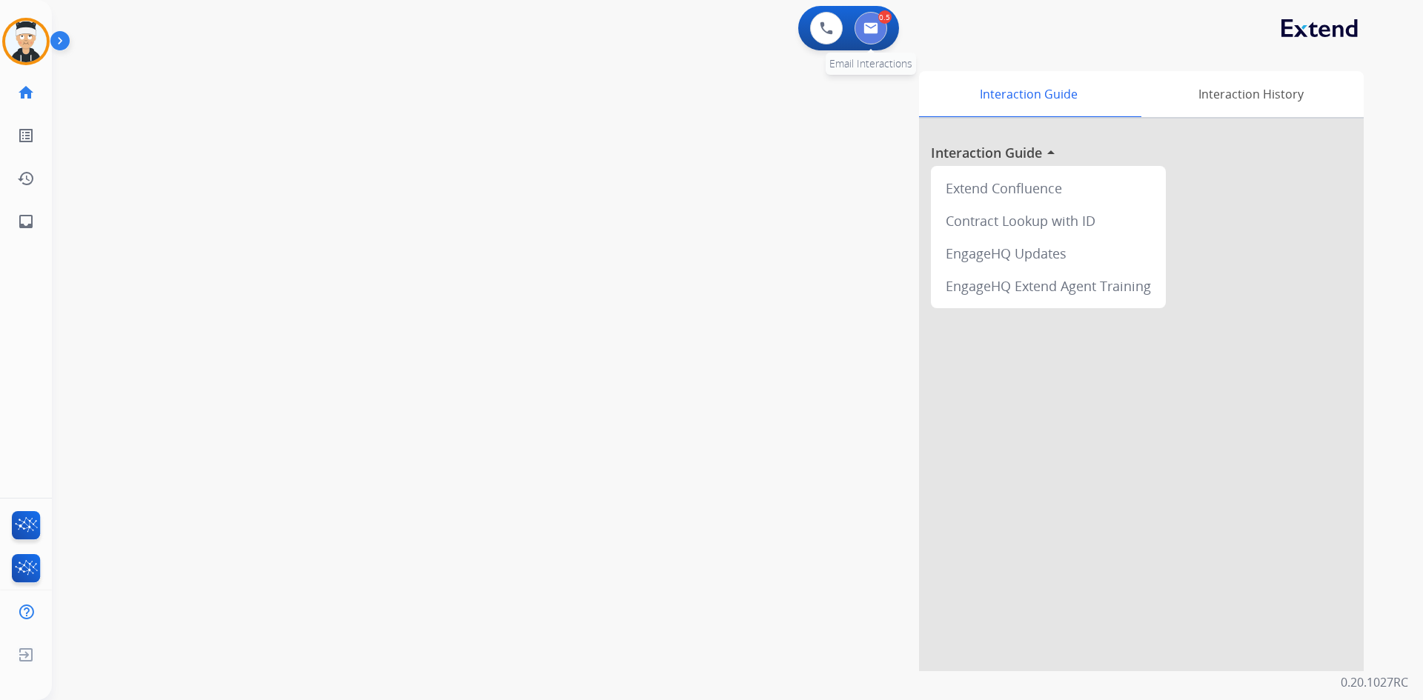
click at [868, 38] on button at bounding box center [870, 28] width 33 height 33
select select "**********"
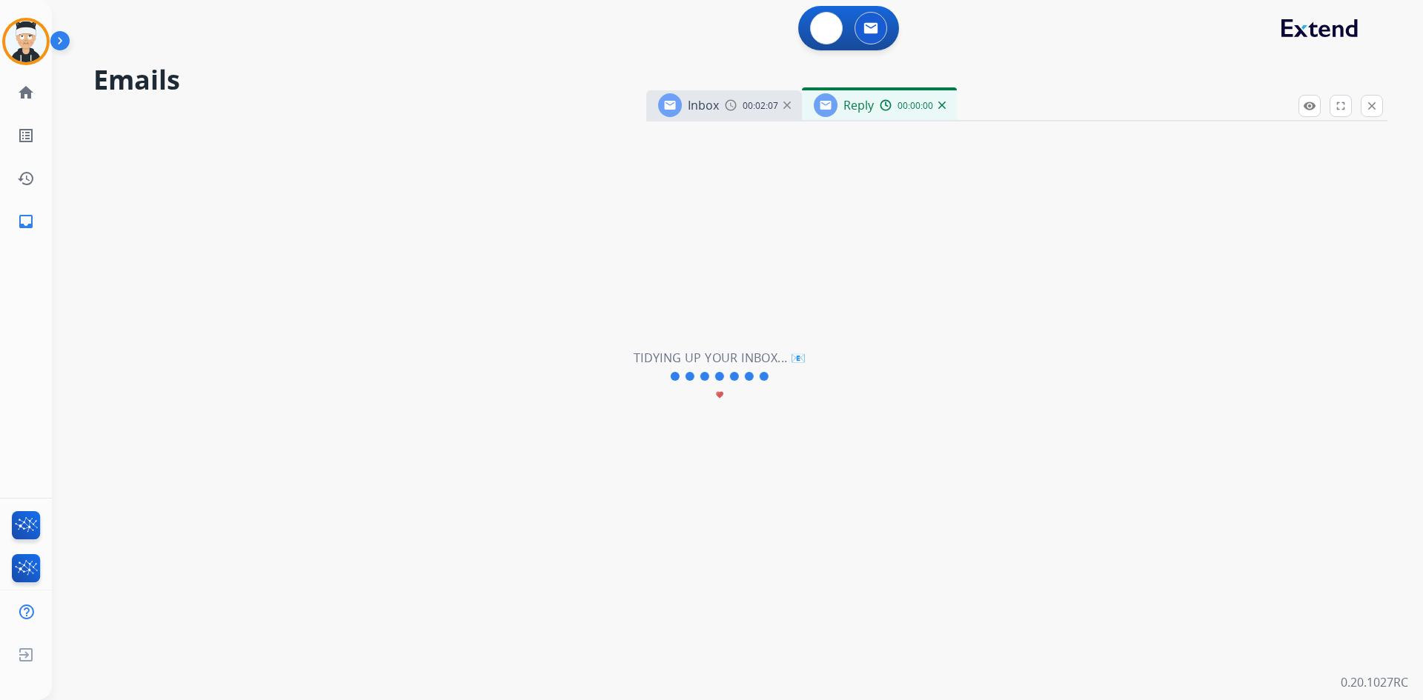
select select "**********"
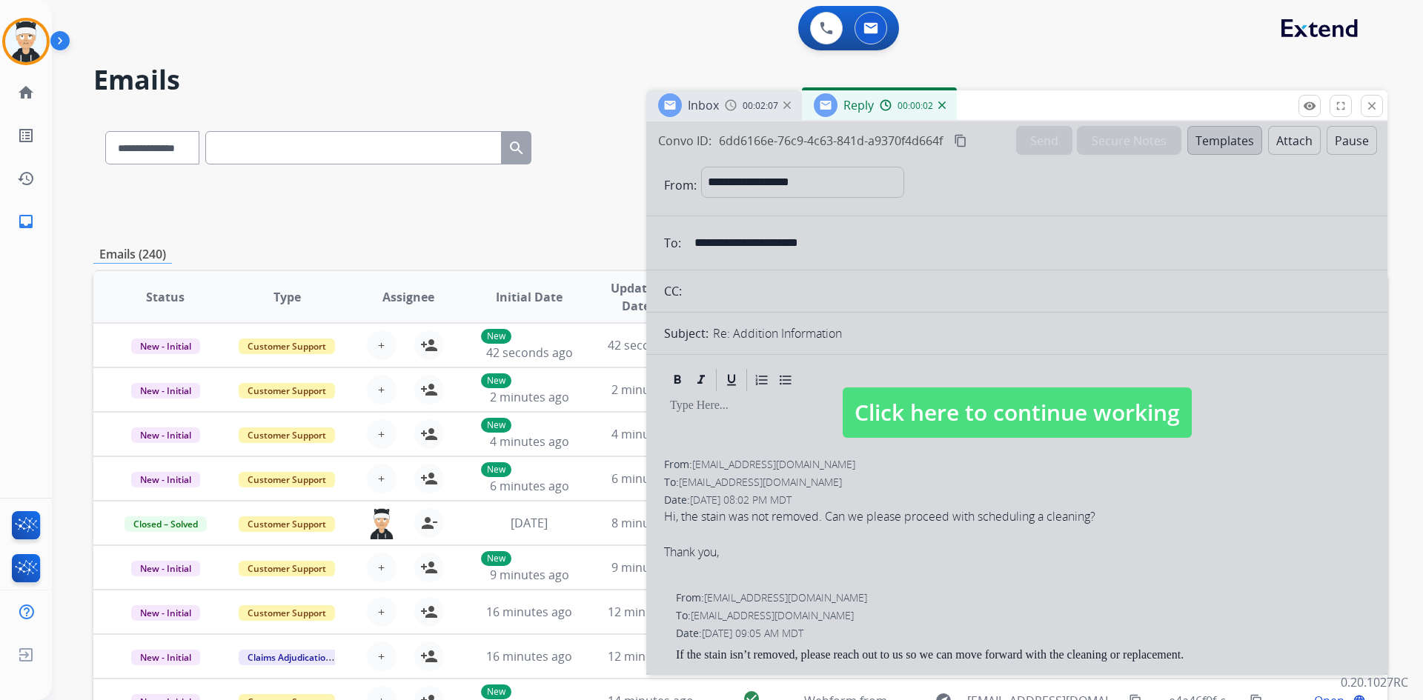
click at [1017, 414] on span "Click here to continue working" at bounding box center [1016, 412] width 349 height 50
select select
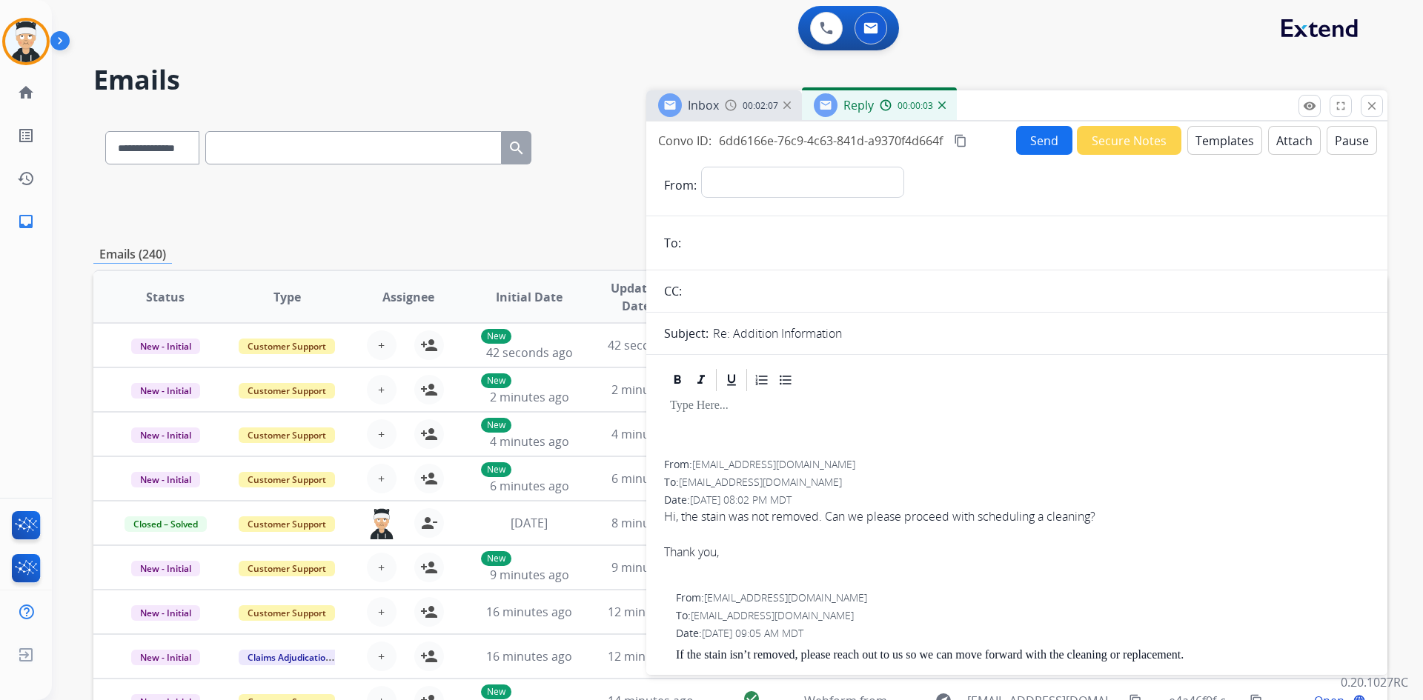
click at [854, 296] on input "text" at bounding box center [1027, 291] width 683 height 30
click at [1369, 106] on mat-icon "close" at bounding box center [1371, 105] width 13 height 13
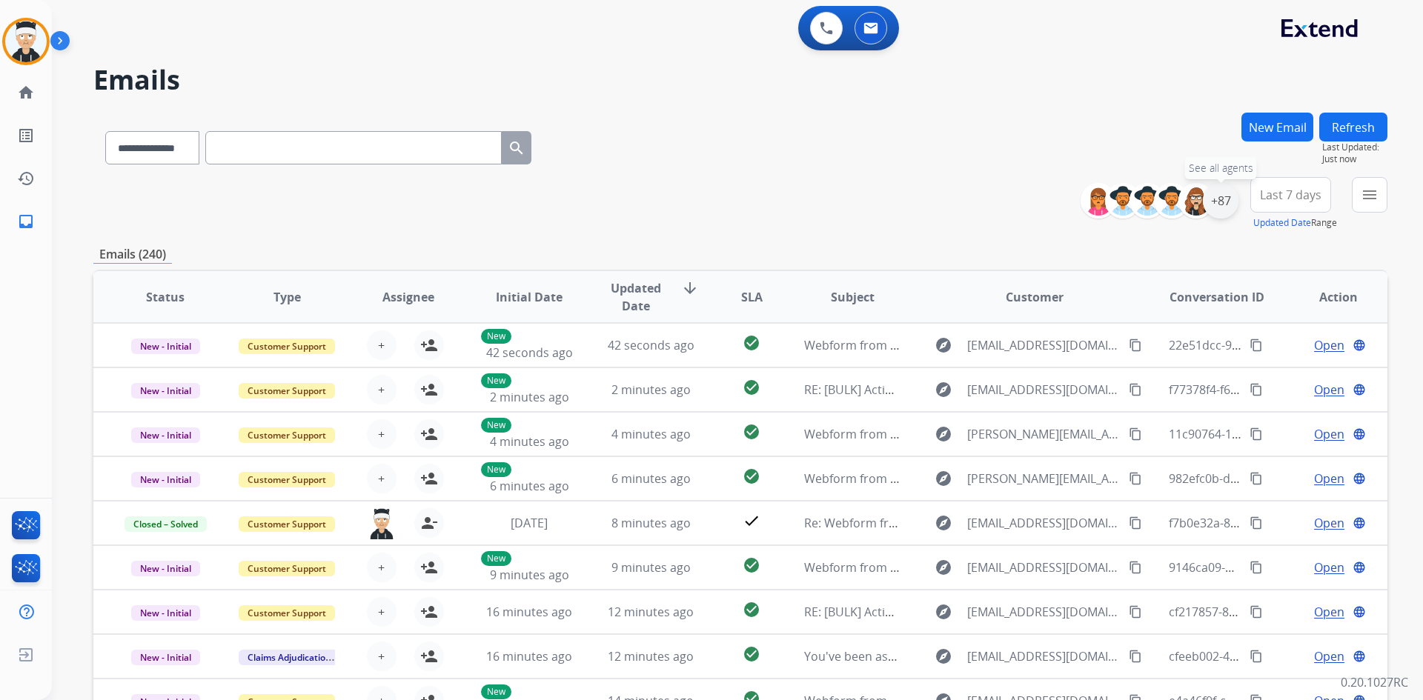
click at [1220, 202] on div "+87" at bounding box center [1220, 201] width 36 height 36
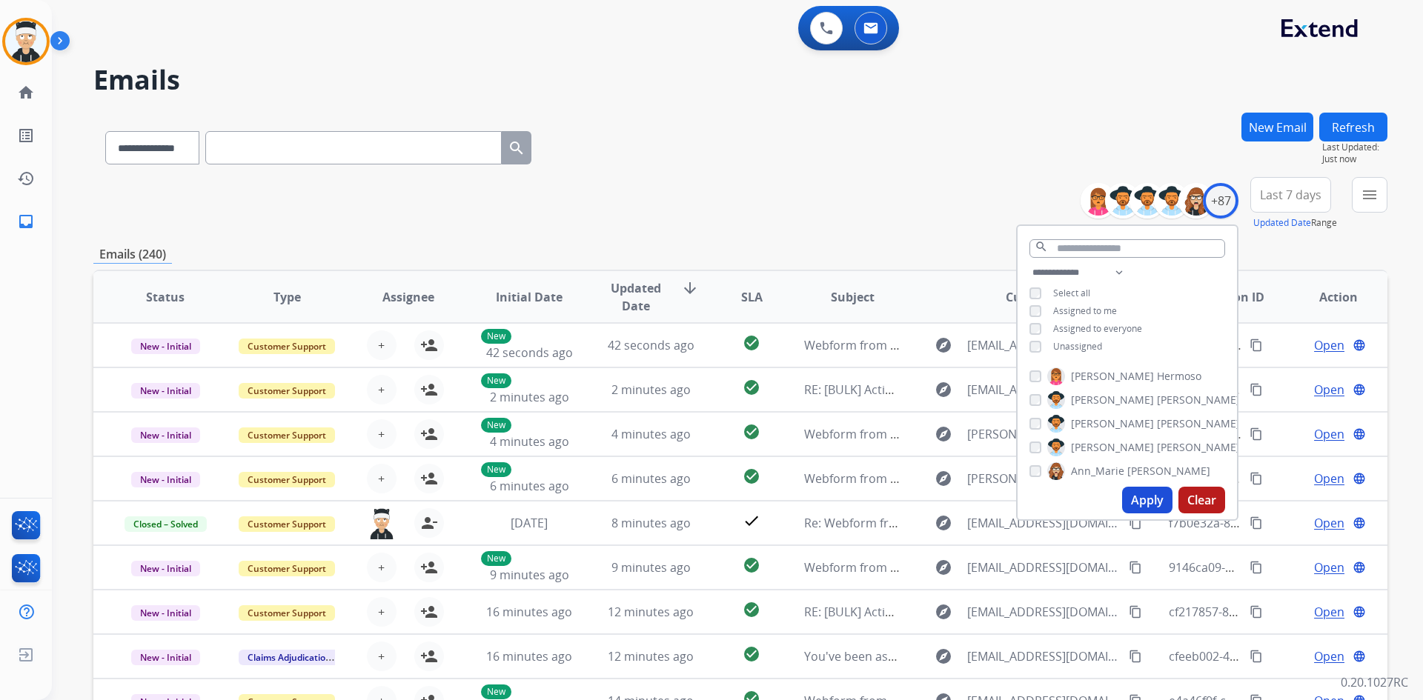
click at [1139, 490] on button "Apply" at bounding box center [1147, 500] width 50 height 27
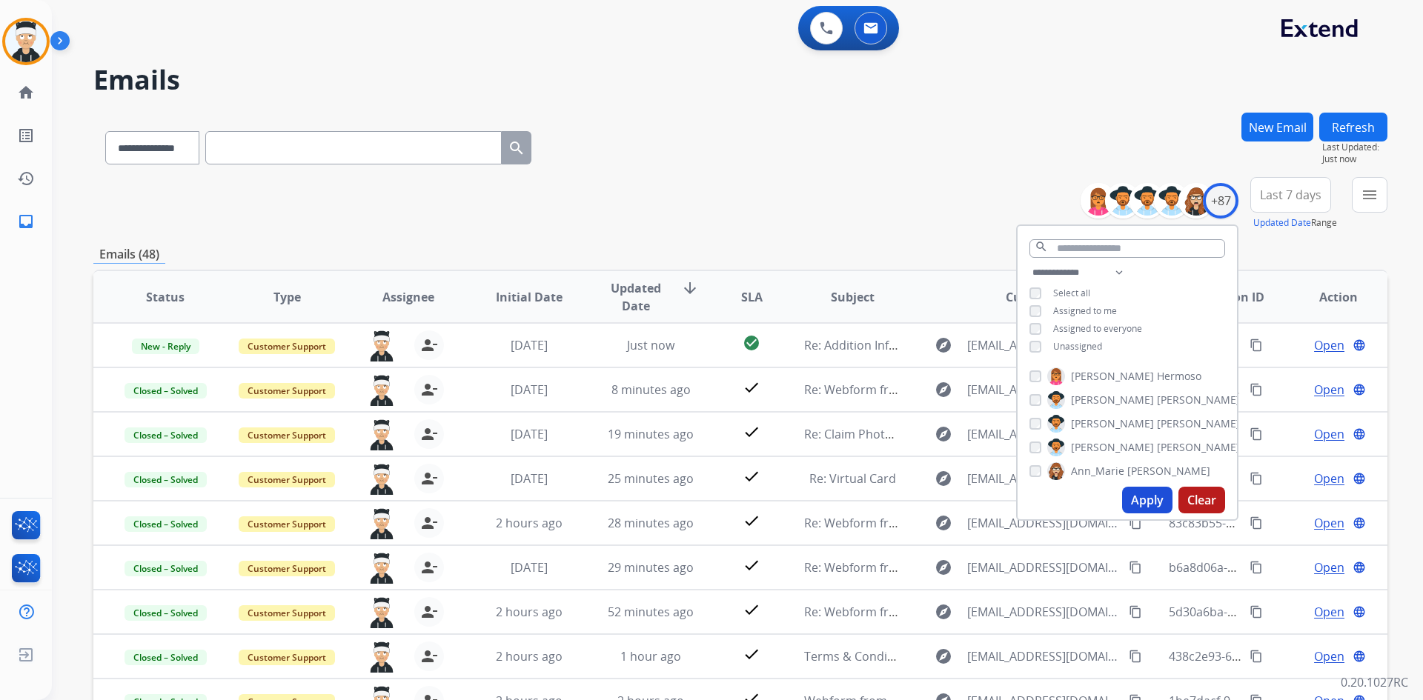
click at [882, 173] on div "**********" at bounding box center [740, 145] width 1294 height 64
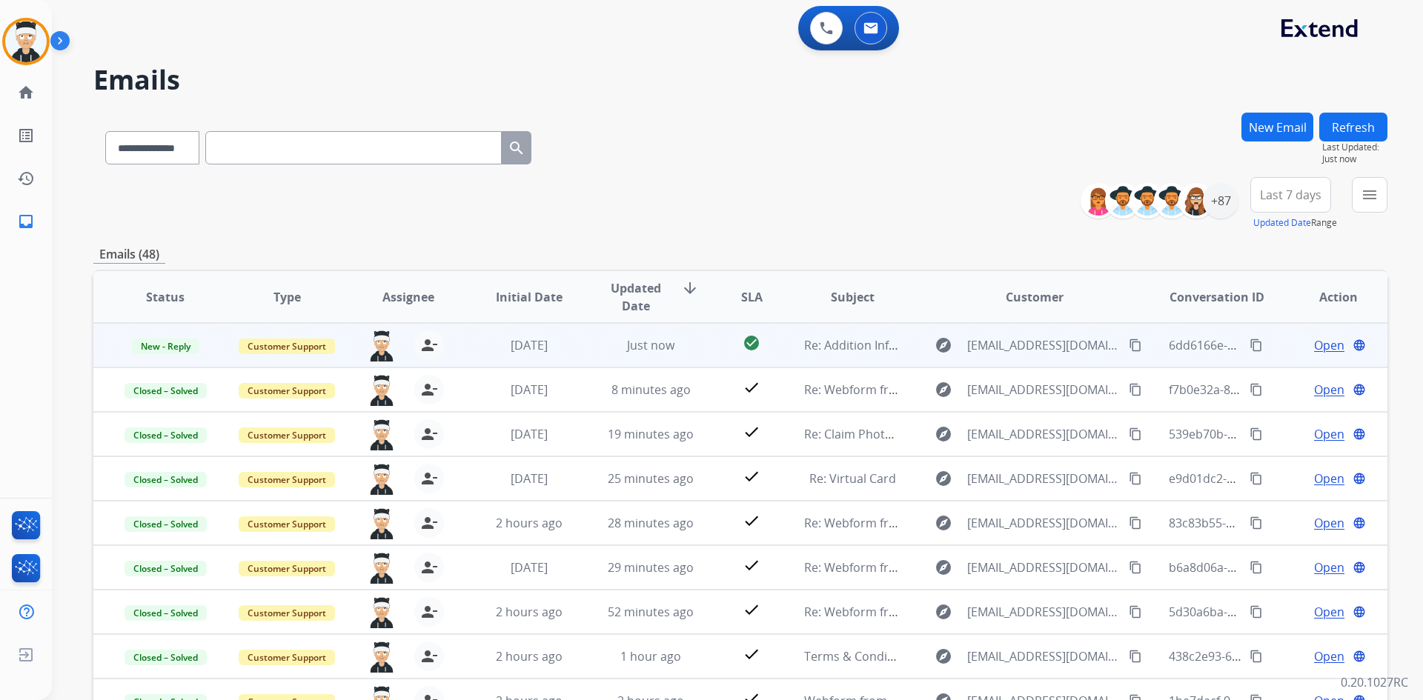
click at [1314, 339] on span "Open" at bounding box center [1329, 345] width 30 height 18
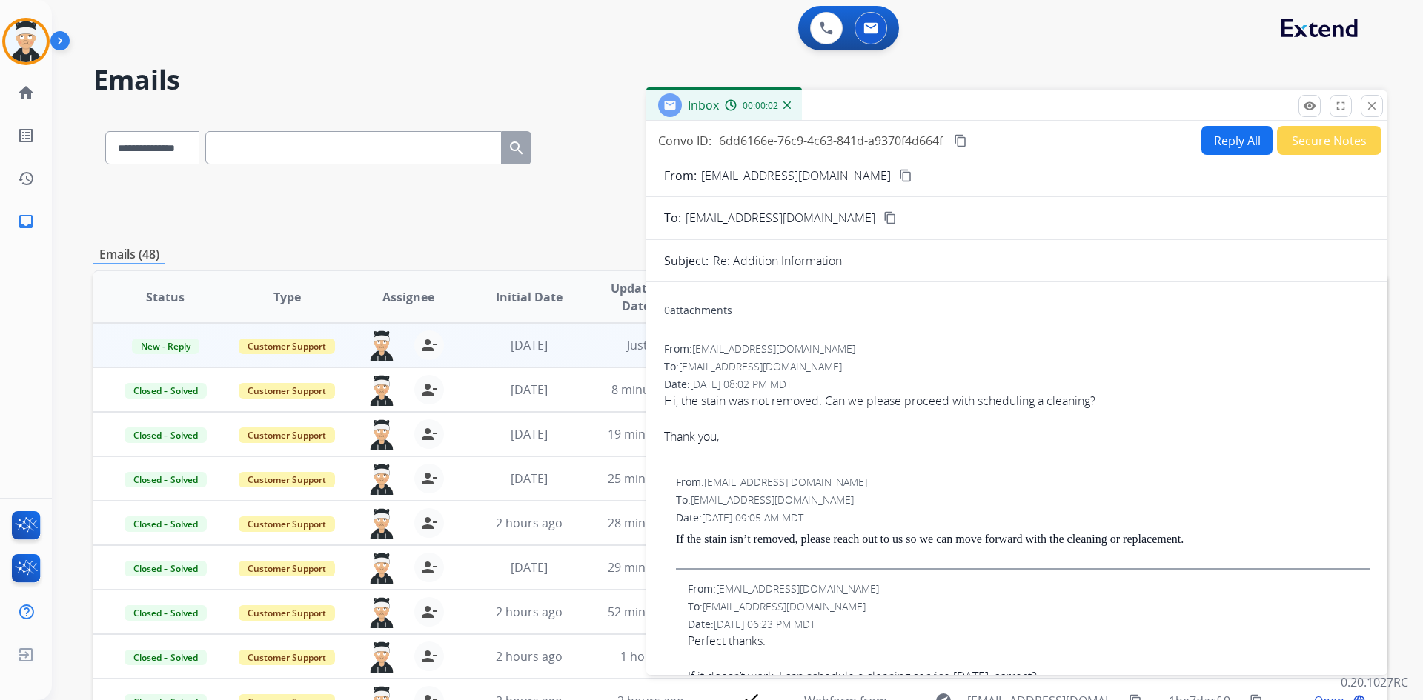
click at [899, 176] on mat-icon "content_copy" at bounding box center [905, 175] width 13 height 13
click at [708, 302] on div "0 attachments" at bounding box center [1016, 312] width 705 height 36
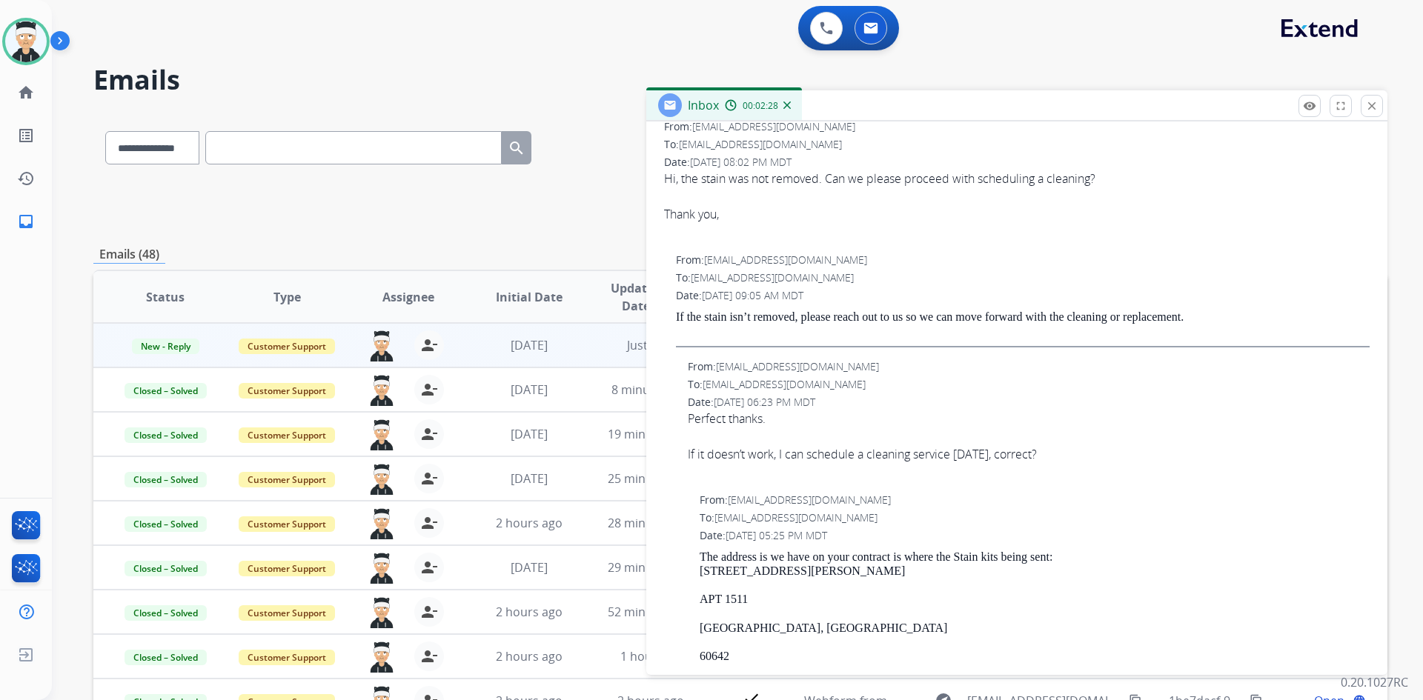
scroll to position [74, 0]
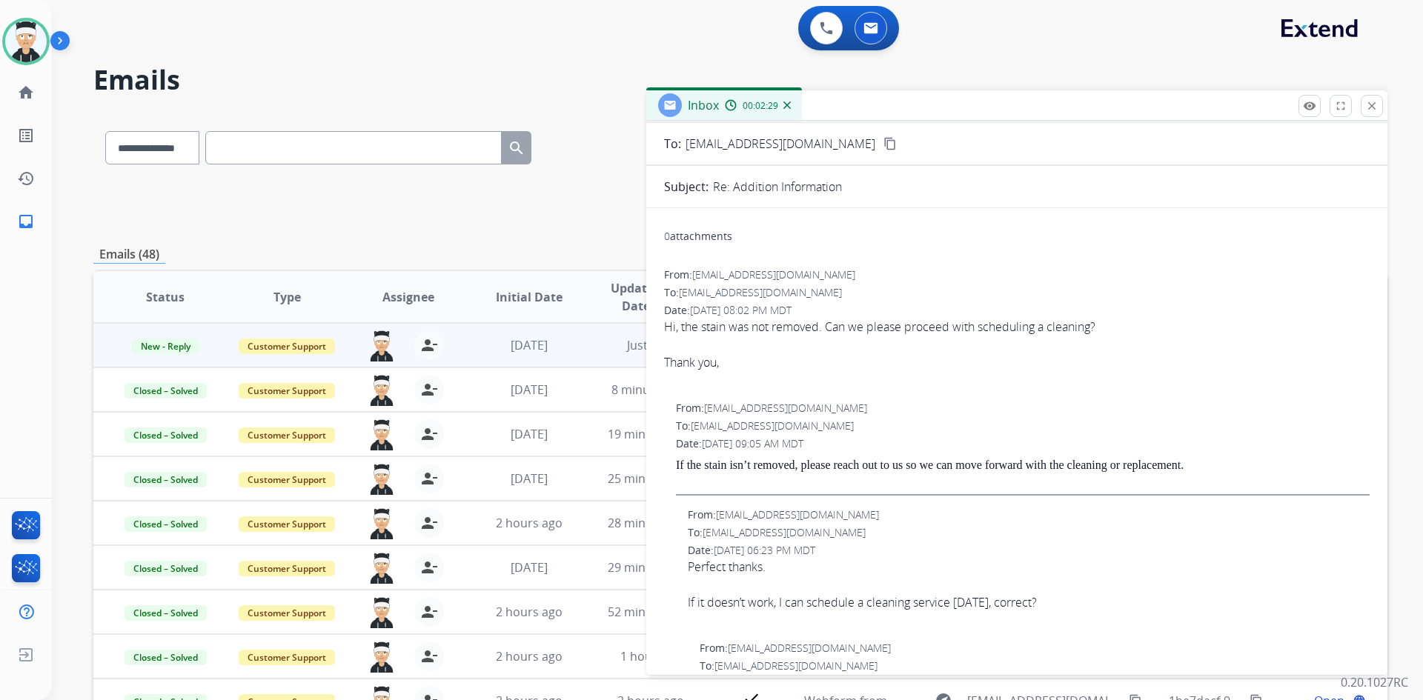
drag, startPoint x: 1137, startPoint y: 337, endPoint x: 668, endPoint y: 351, distance: 468.5
click at [668, 351] on div at bounding box center [1016, 345] width 705 height 18
click at [676, 350] on div at bounding box center [1016, 345] width 705 height 18
click at [670, 327] on div "Hi, the stain was not removed. Can we please proceed with scheduling a cleaning?" at bounding box center [1016, 327] width 705 height 18
drag, startPoint x: 717, startPoint y: 230, endPoint x: 708, endPoint y: 230, distance: 8.9
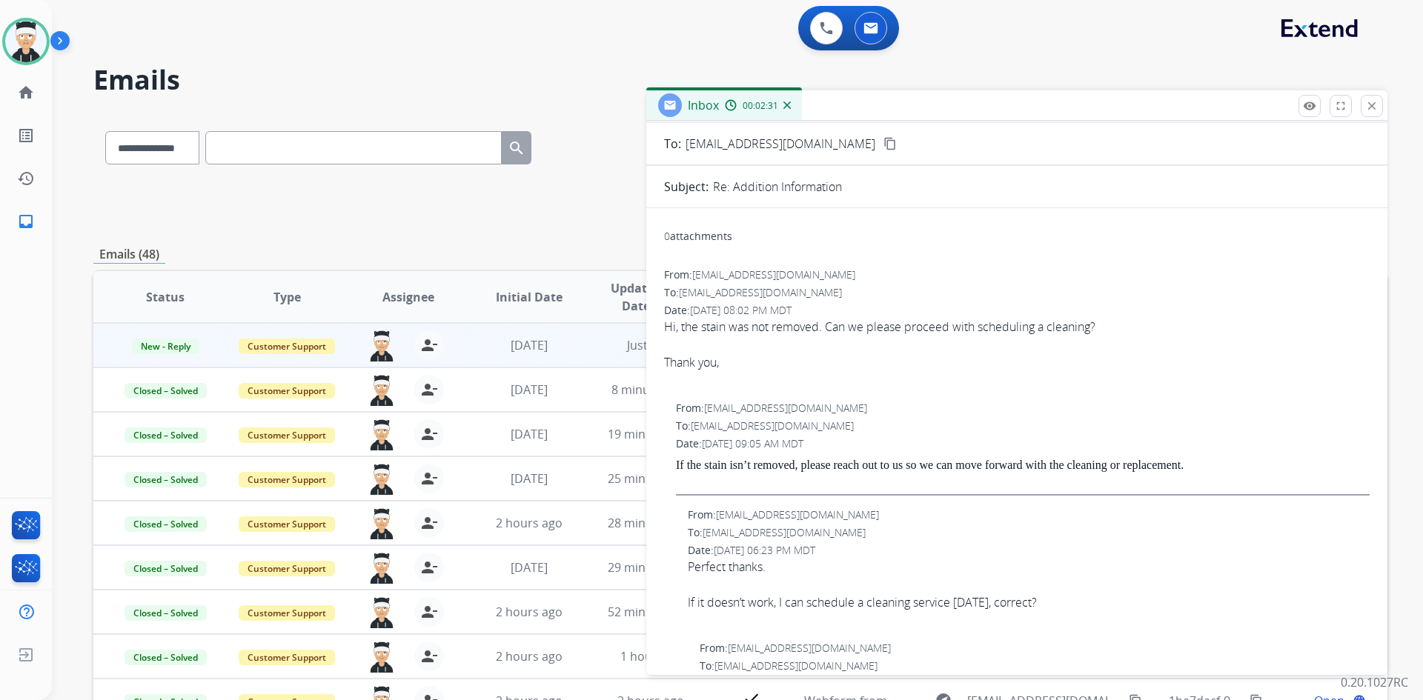
click at [716, 229] on div "0 attachments" at bounding box center [698, 236] width 68 height 15
drag, startPoint x: 702, startPoint y: 232, endPoint x: 897, endPoint y: 308, distance: 210.0
click at [706, 236] on div "0 attachments" at bounding box center [698, 236] width 68 height 15
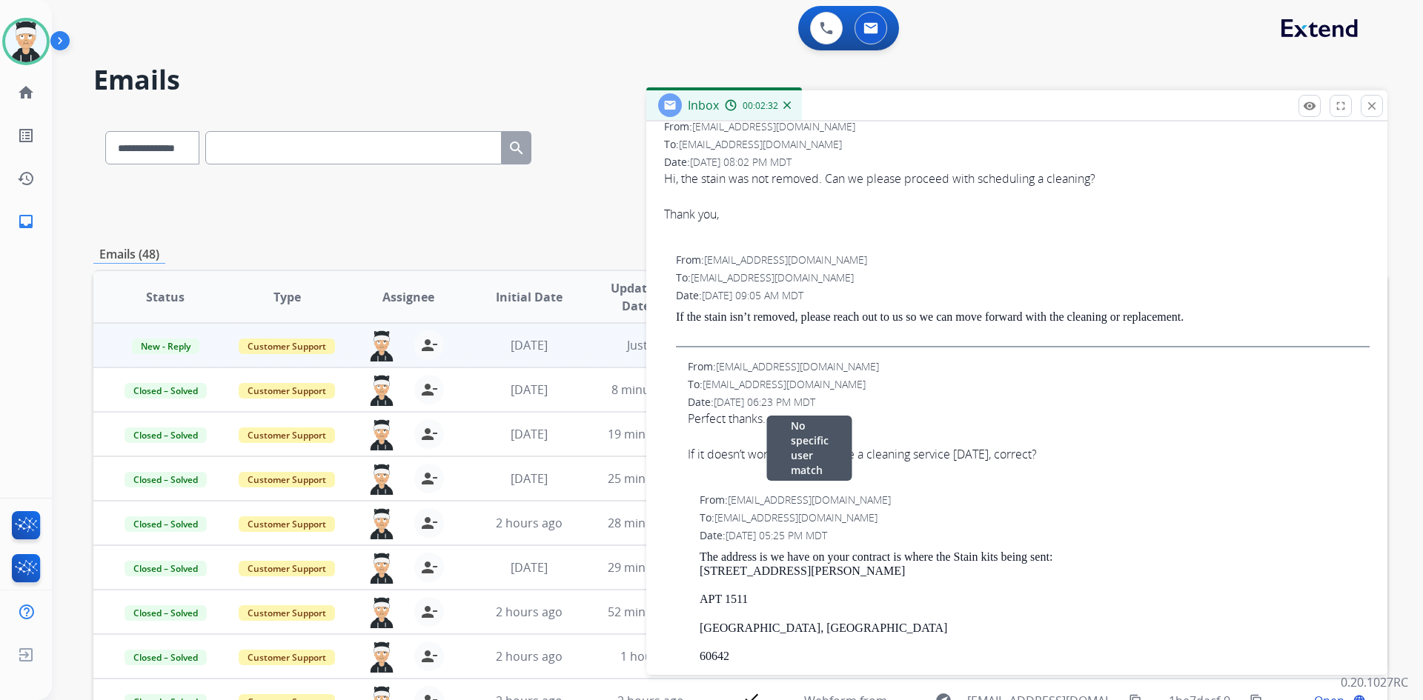
scroll to position [0, 0]
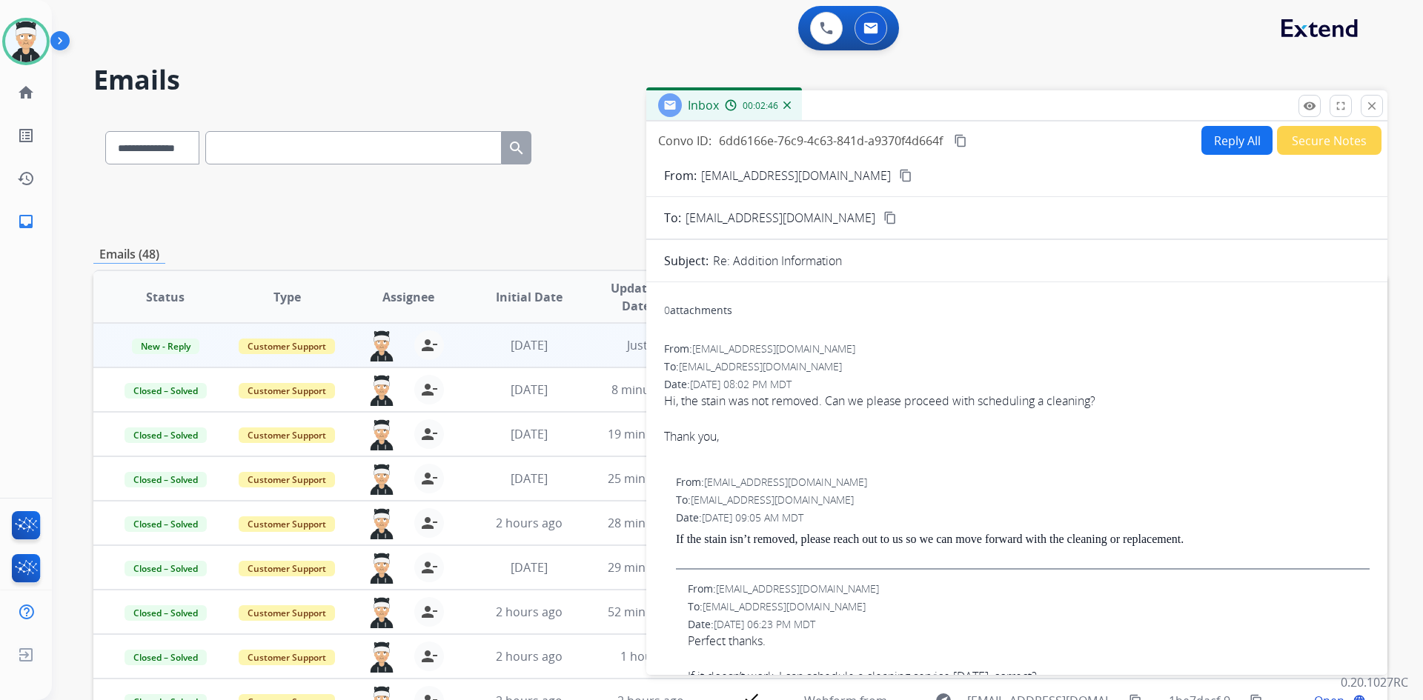
click at [1235, 148] on button "Reply All" at bounding box center [1236, 140] width 71 height 29
select select "**********"
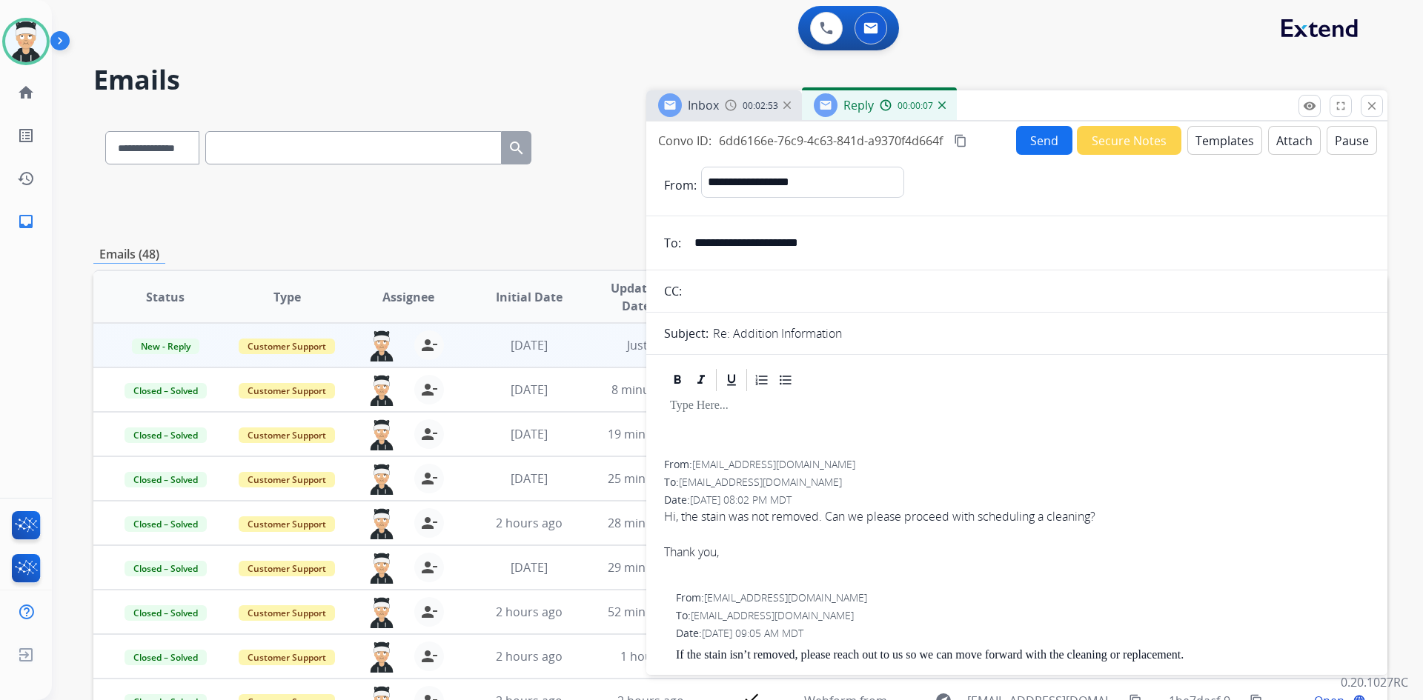
click at [1225, 138] on button "Templates" at bounding box center [1224, 140] width 75 height 29
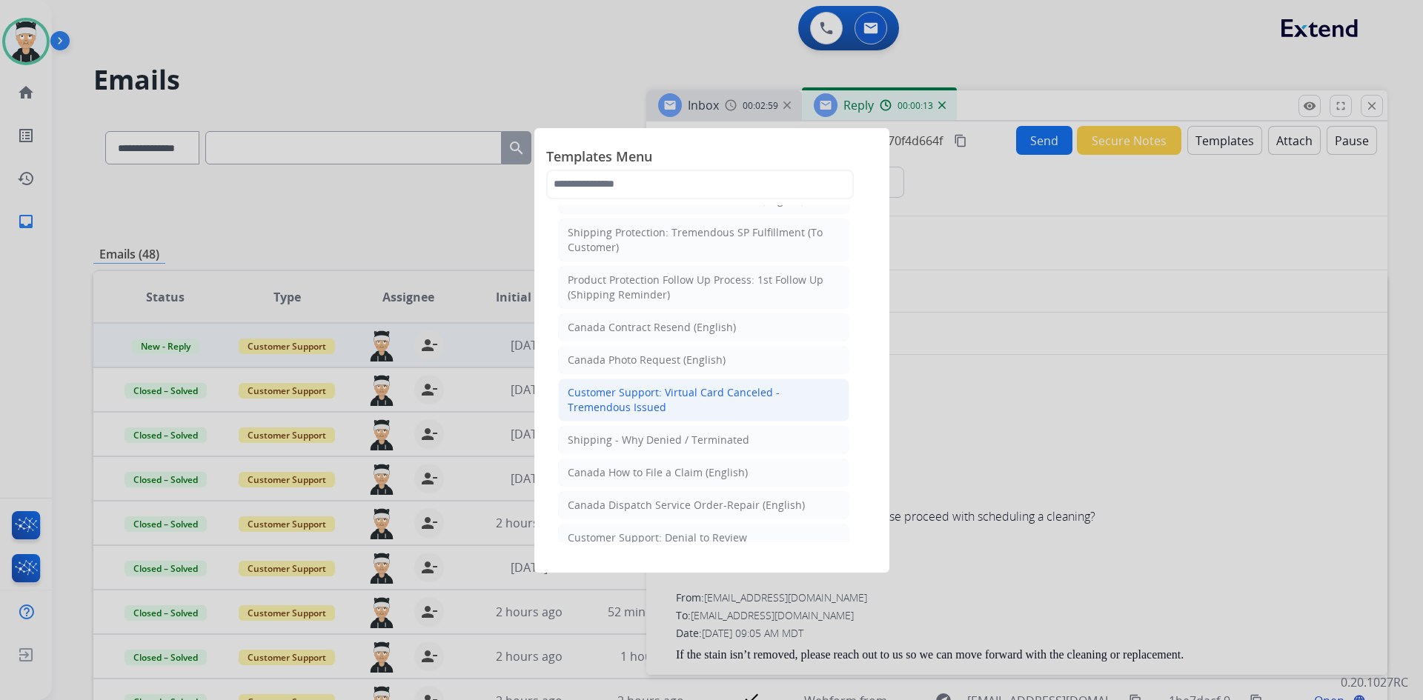
scroll to position [815, 0]
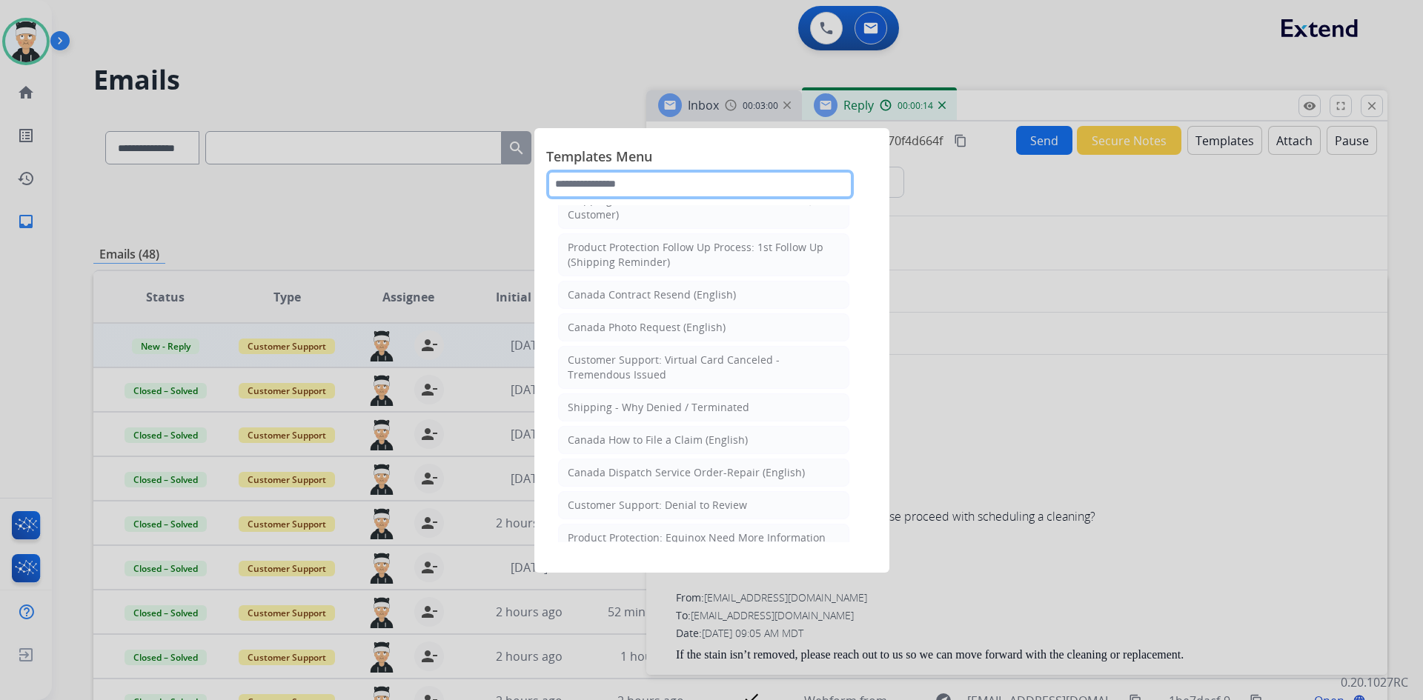
click at [651, 184] on input "text" at bounding box center [699, 185] width 307 height 30
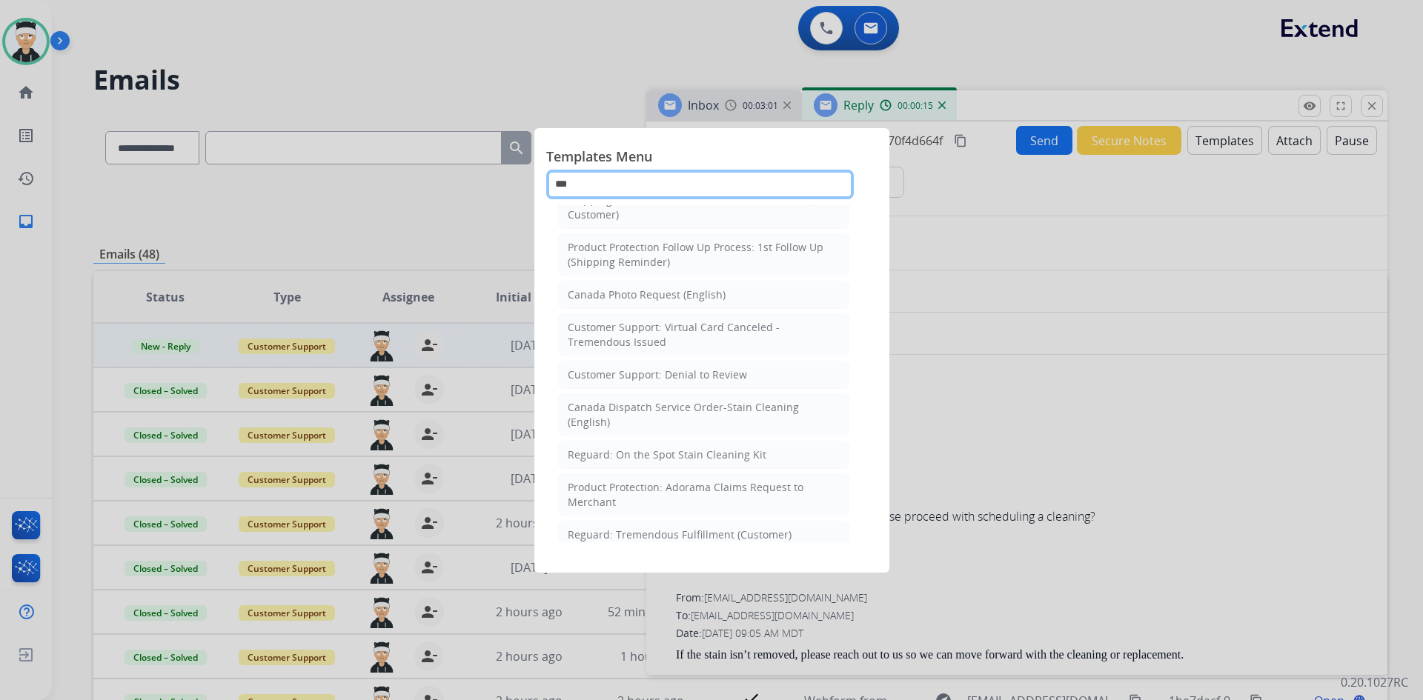
scroll to position [0, 0]
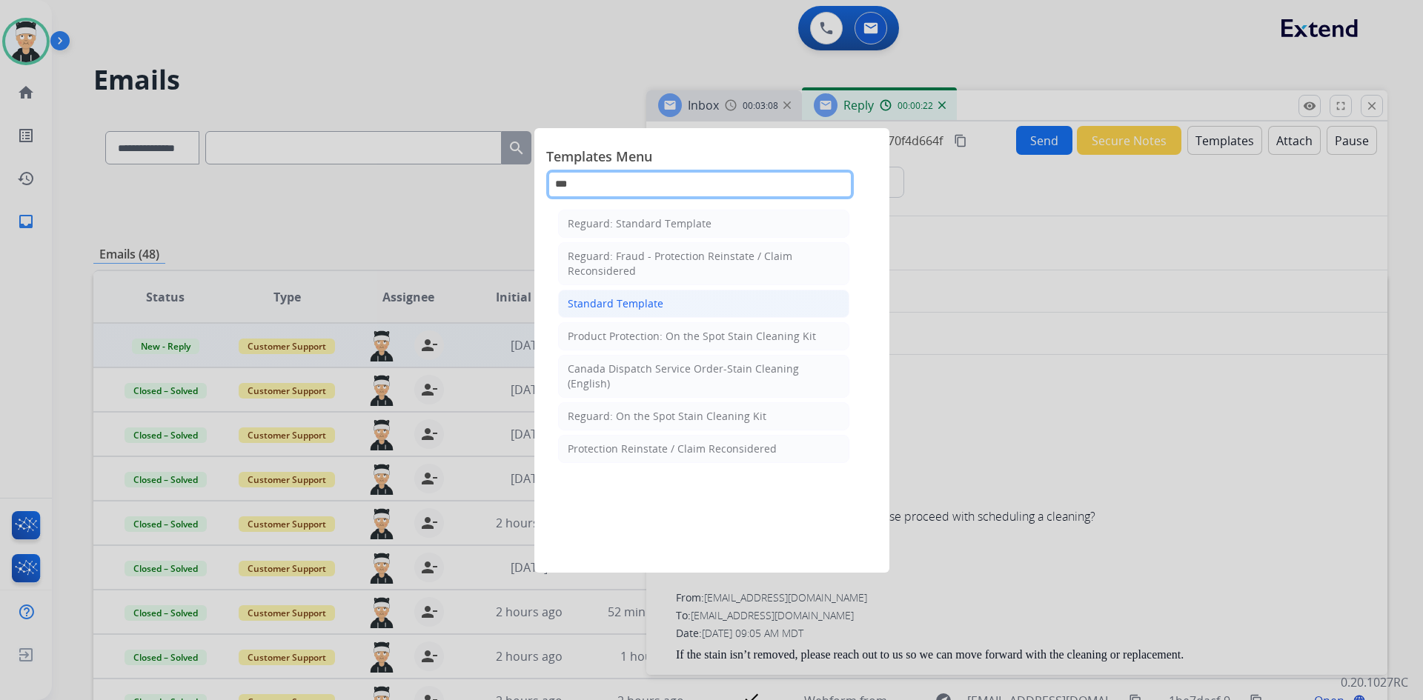
type input "***"
click at [679, 312] on li "Standard Template" at bounding box center [703, 304] width 291 height 28
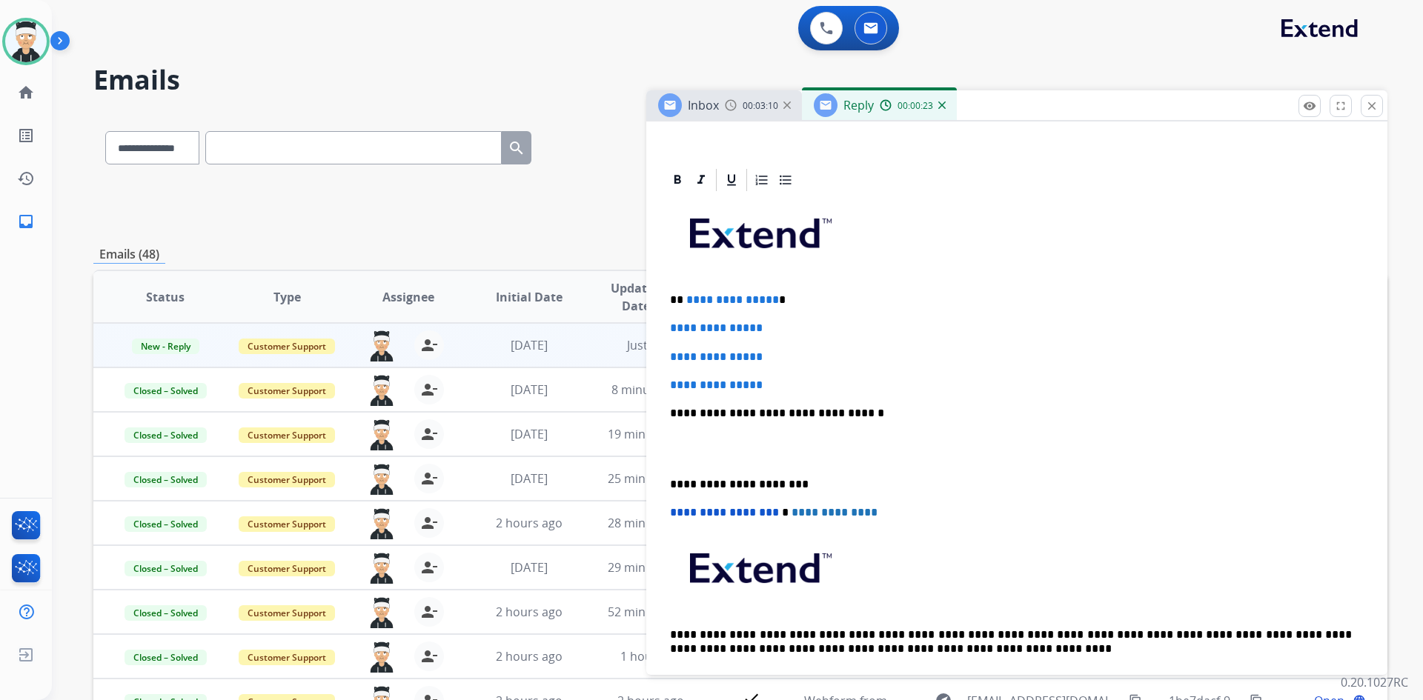
scroll to position [296, 0]
click at [768, 295] on span "**********" at bounding box center [732, 298] width 93 height 11
click at [773, 295] on p "**********" at bounding box center [1011, 298] width 682 height 13
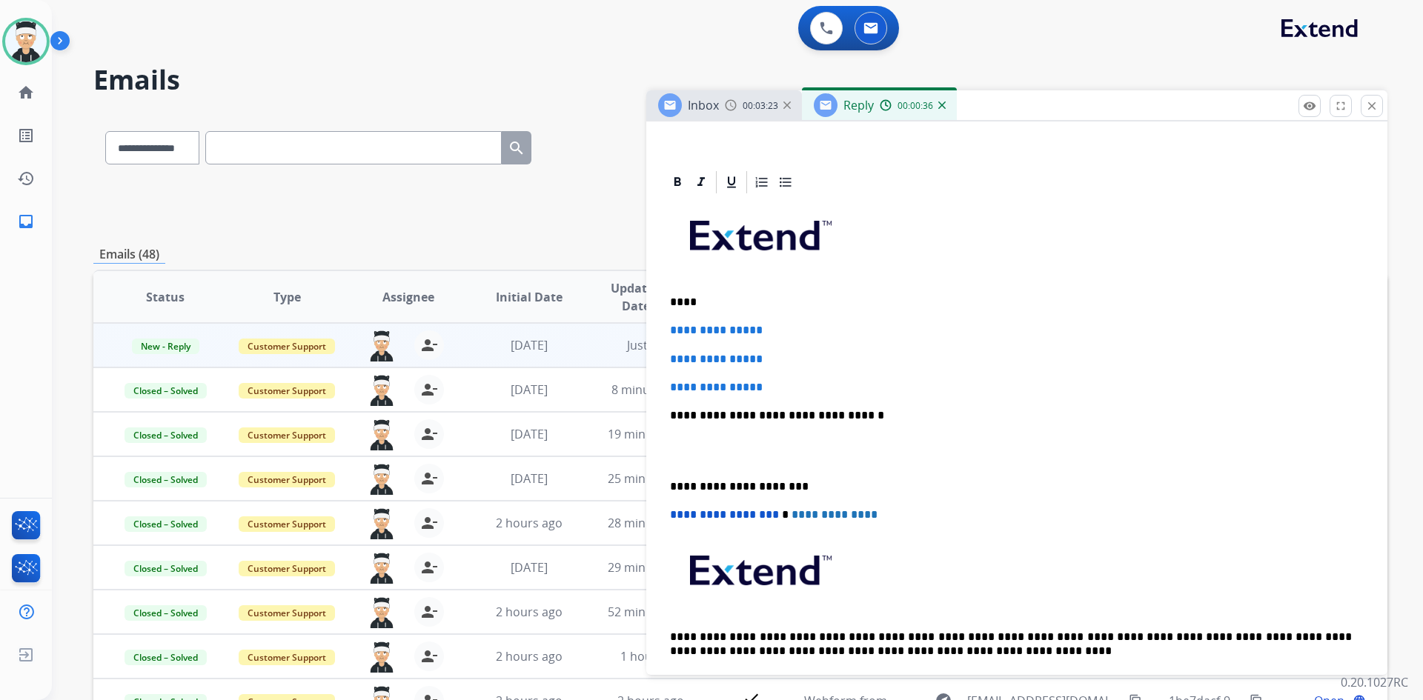
scroll to position [222, 0]
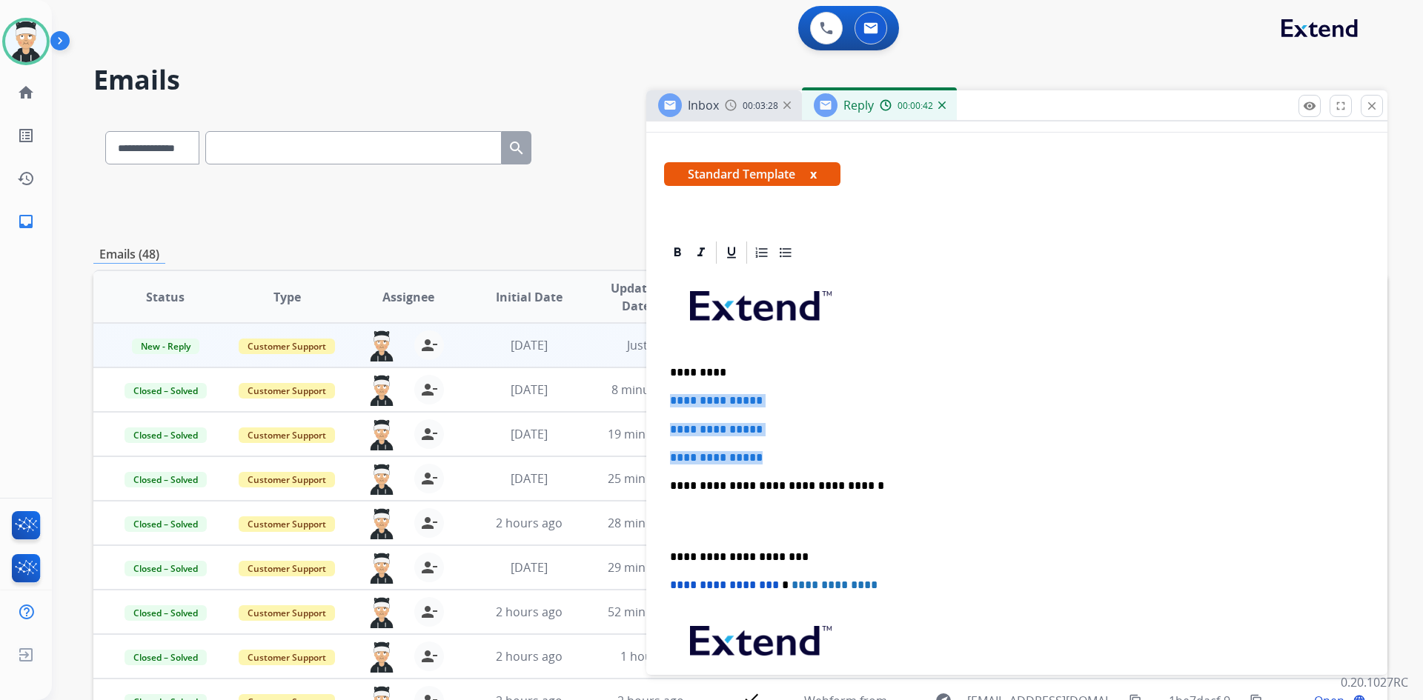
drag, startPoint x: 773, startPoint y: 464, endPoint x: 659, endPoint y: 387, distance: 137.1
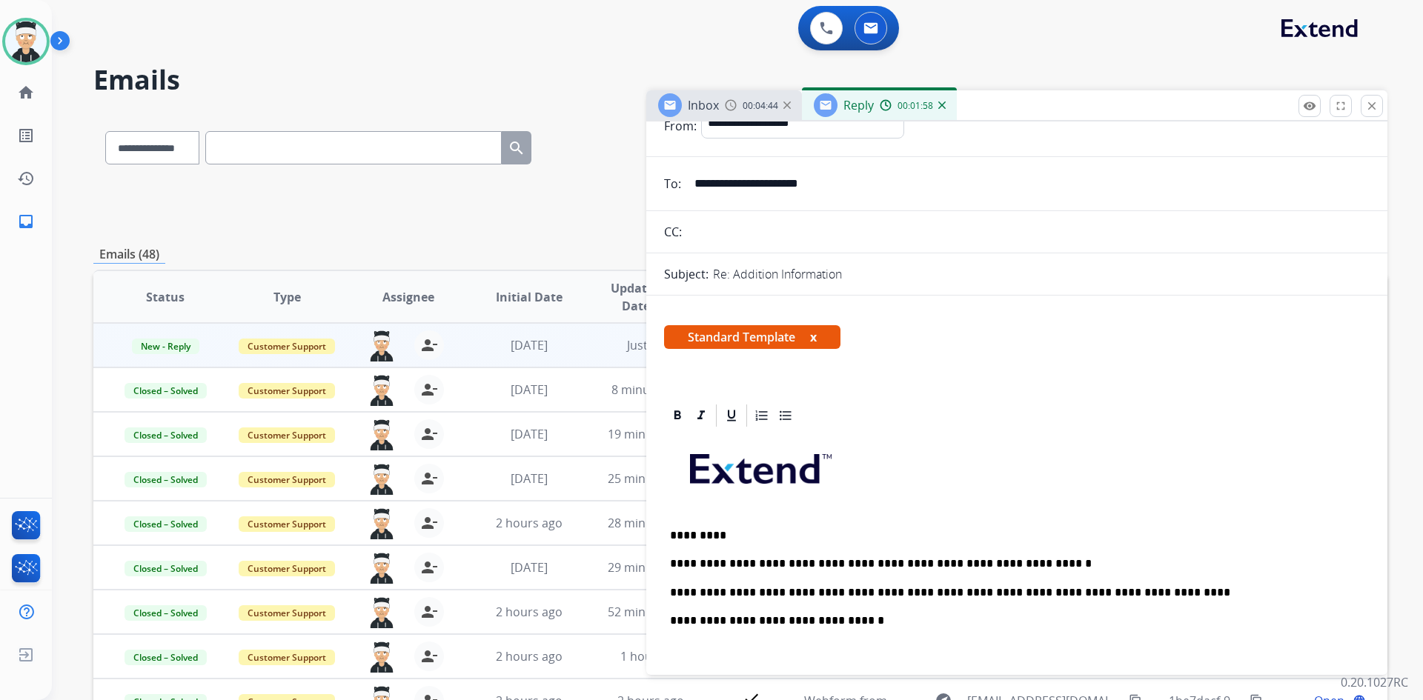
scroll to position [0, 0]
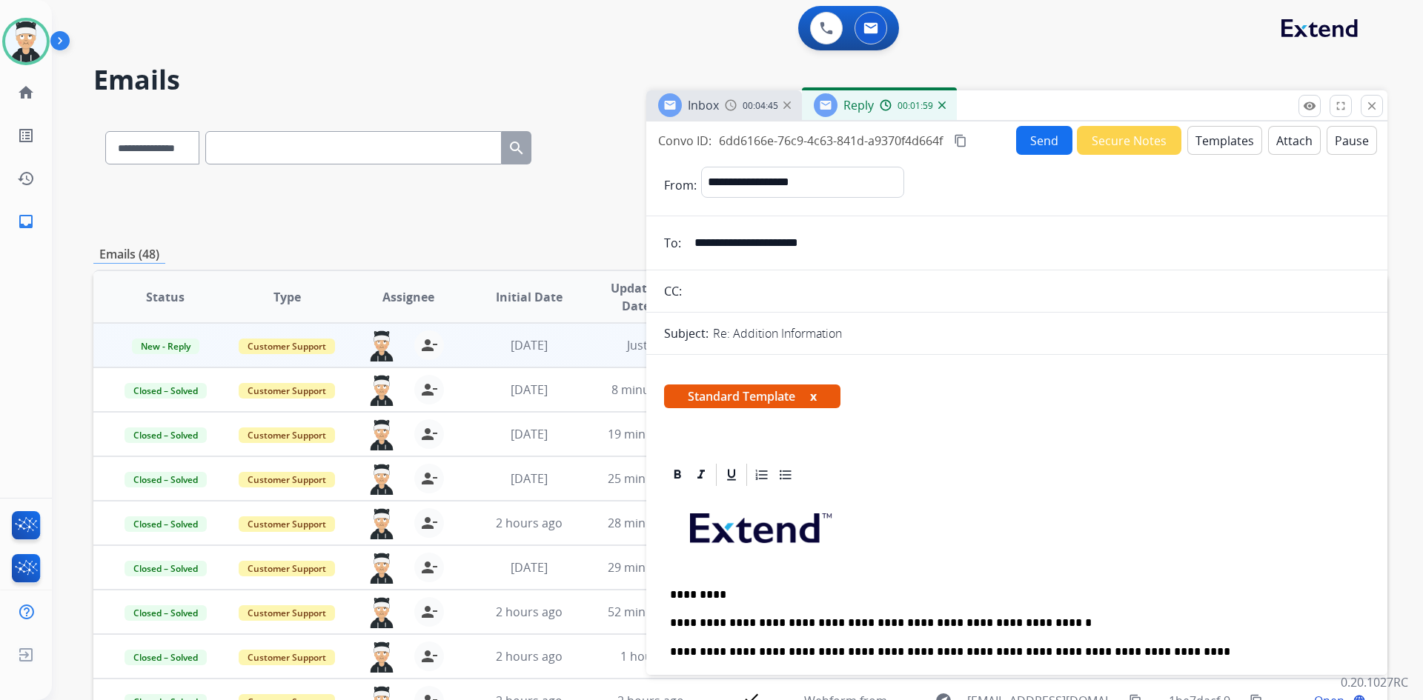
click at [1045, 134] on button "Send" at bounding box center [1044, 140] width 56 height 29
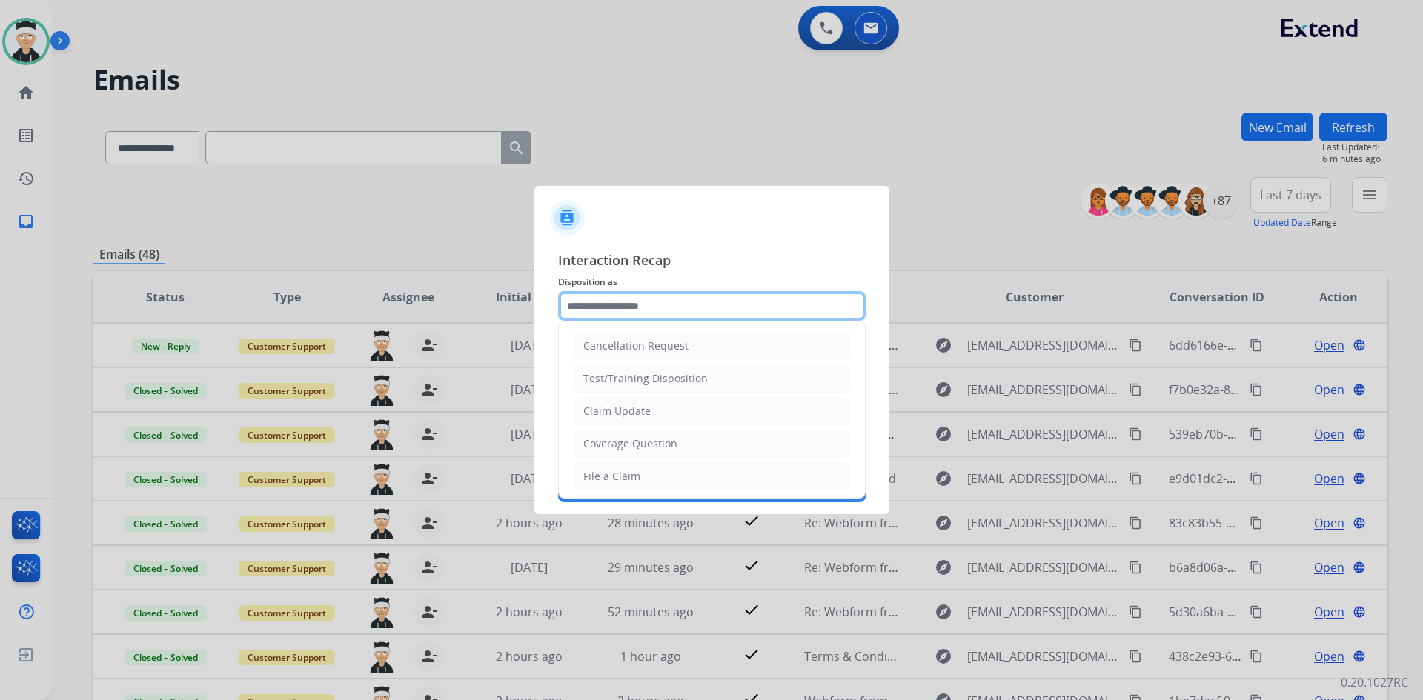
click at [651, 306] on input "text" at bounding box center [711, 306] width 307 height 30
click at [672, 411] on li "Claim Update" at bounding box center [711, 411] width 276 height 28
type input "**********"
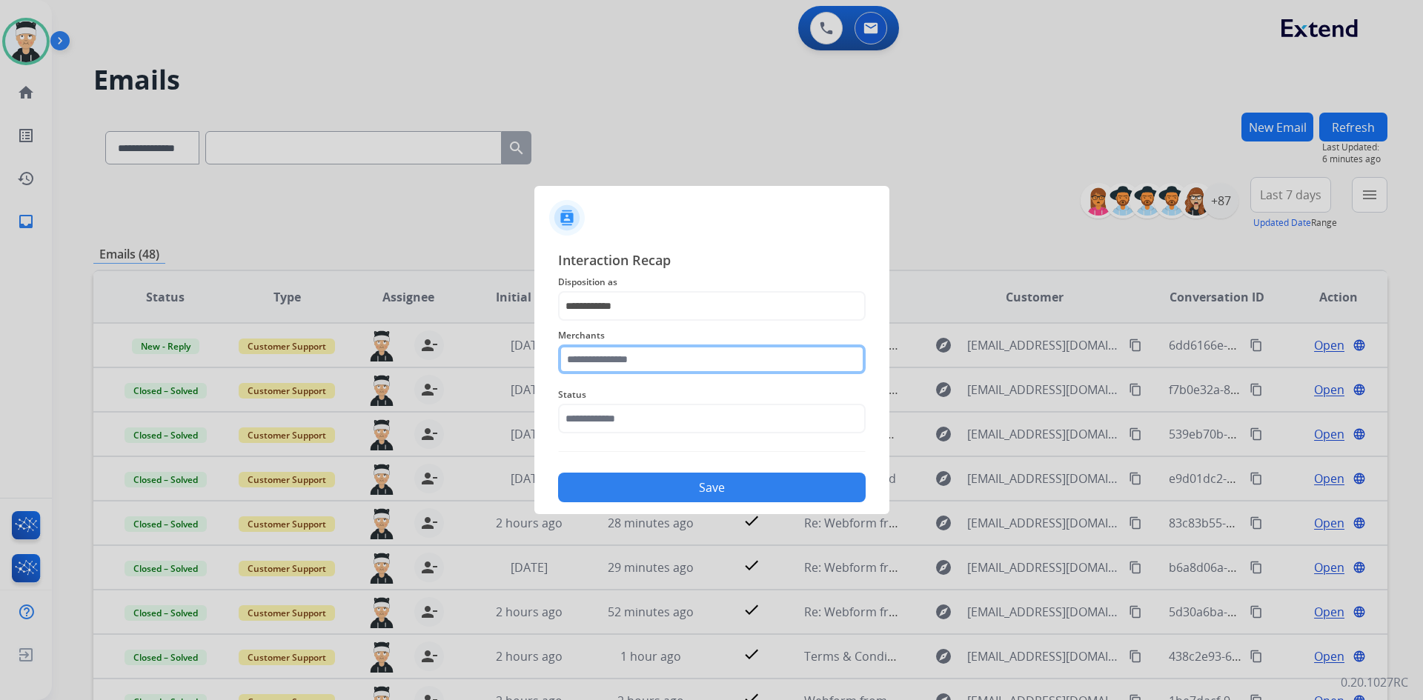
click at [676, 352] on input "text" at bounding box center [711, 360] width 307 height 30
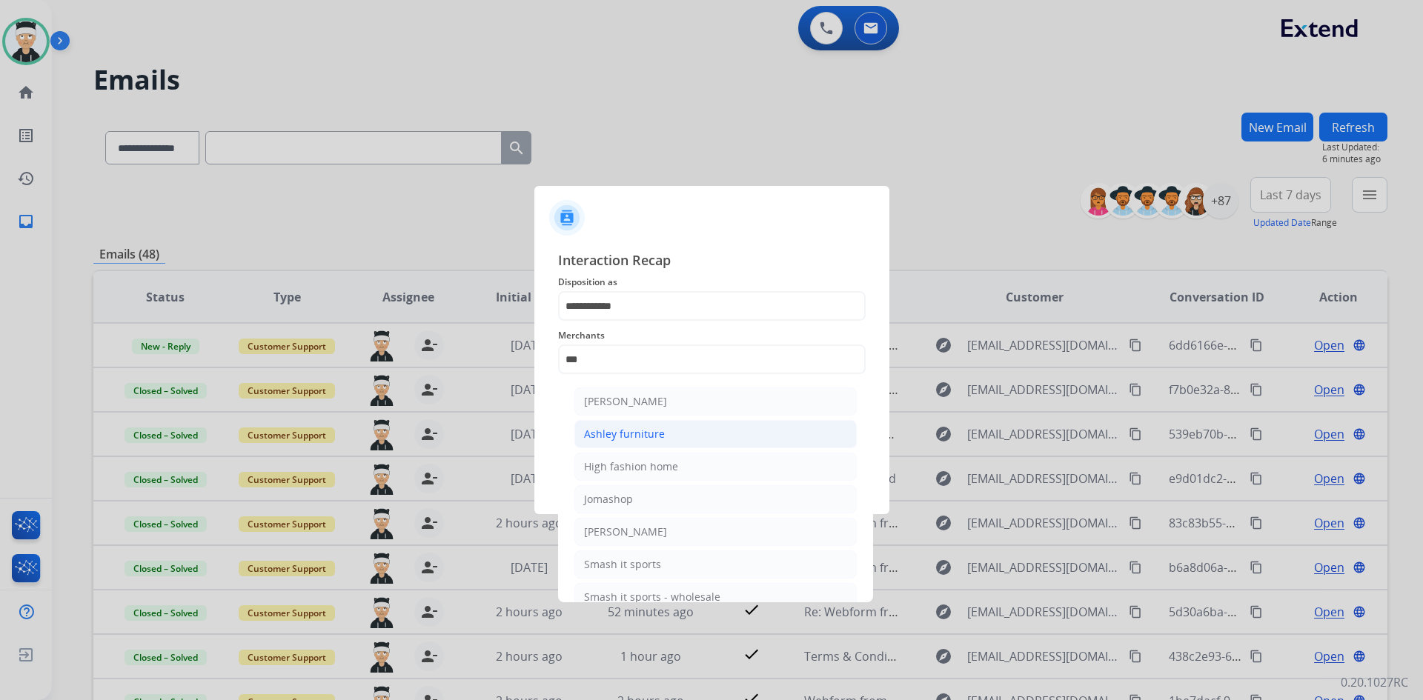
click at [685, 435] on li "Ashley furniture" at bounding box center [715, 434] width 282 height 28
type input "**********"
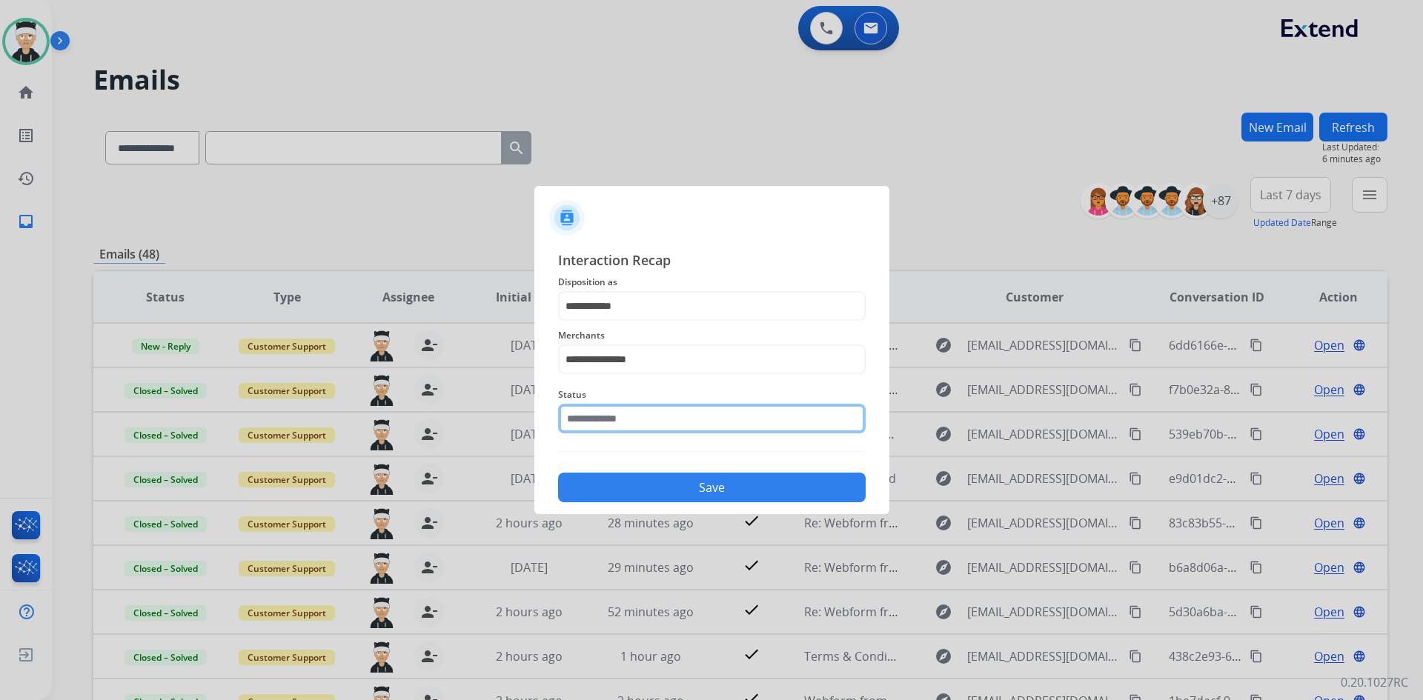
click at [689, 419] on input "text" at bounding box center [711, 419] width 307 height 30
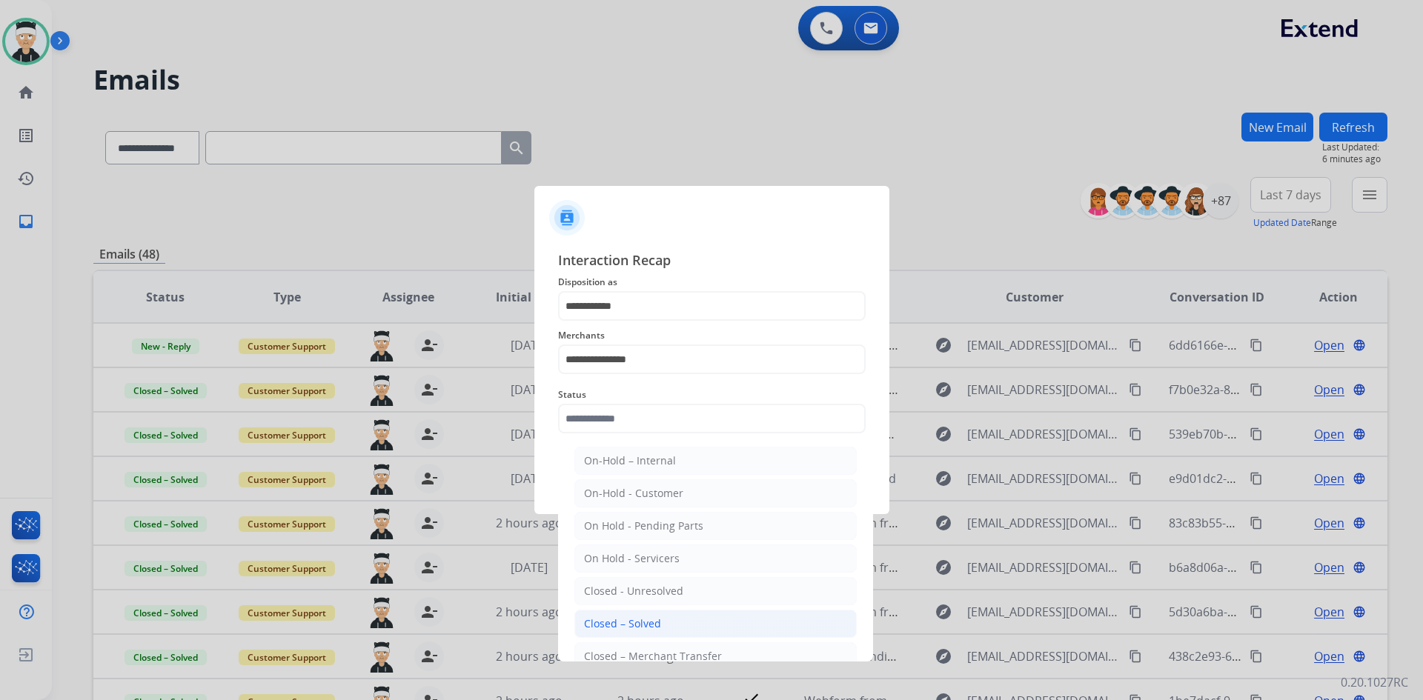
click at [685, 628] on li "Closed – Solved" at bounding box center [715, 624] width 282 height 28
type input "**********"
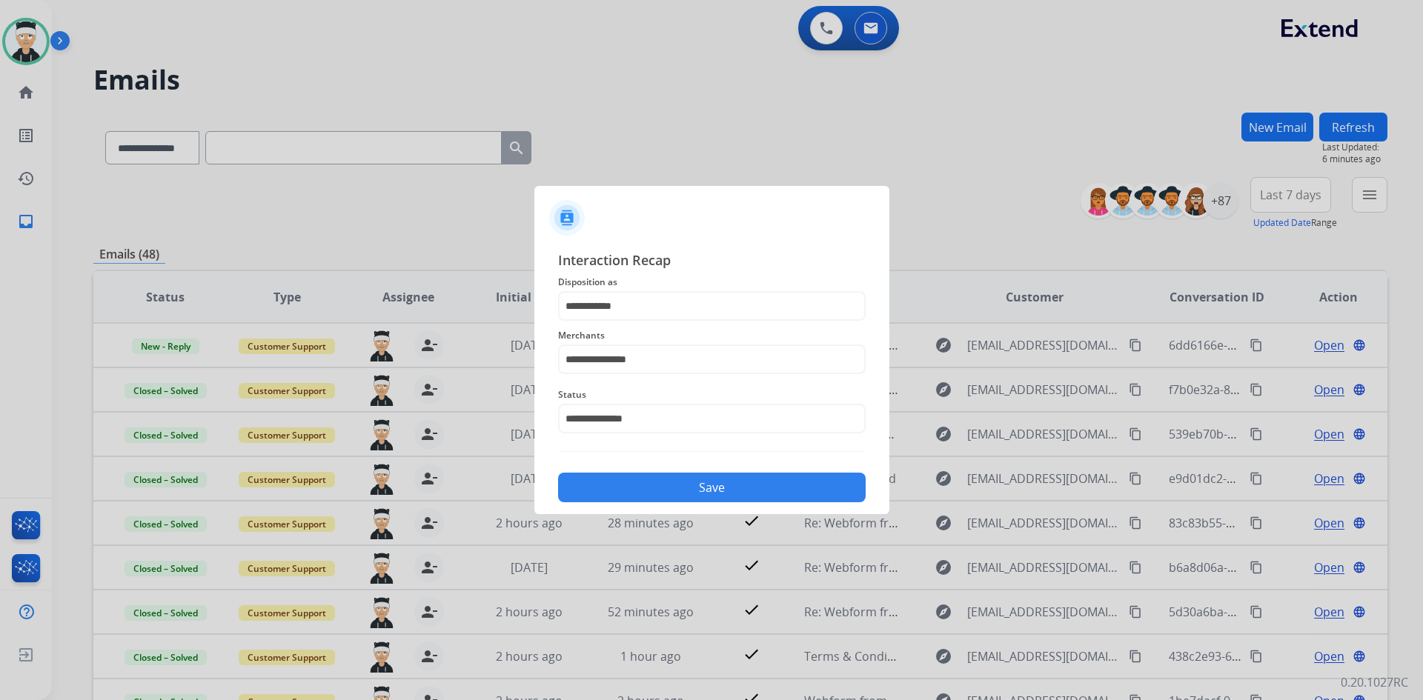
click at [729, 482] on button "Save" at bounding box center [711, 488] width 307 height 30
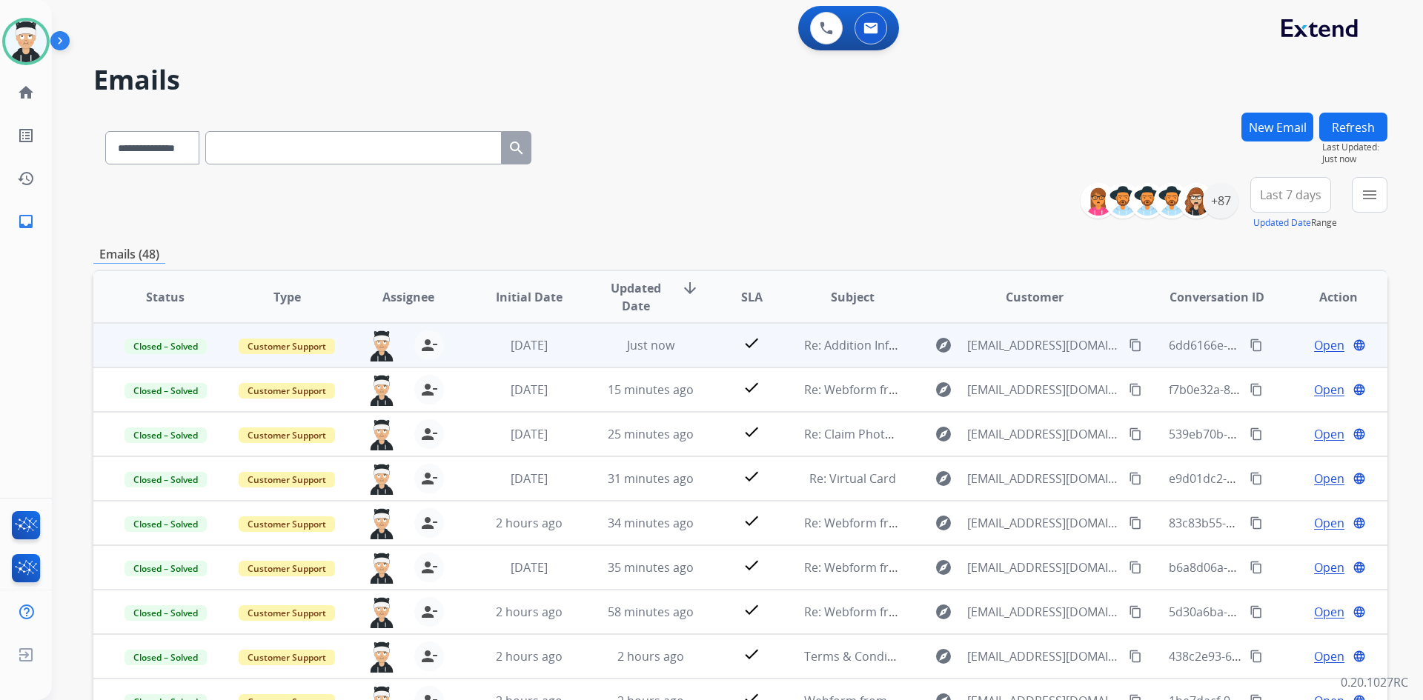
click at [1249, 347] on mat-icon "content_copy" at bounding box center [1255, 345] width 13 height 13
click at [1314, 339] on span "Open" at bounding box center [1329, 345] width 30 height 18
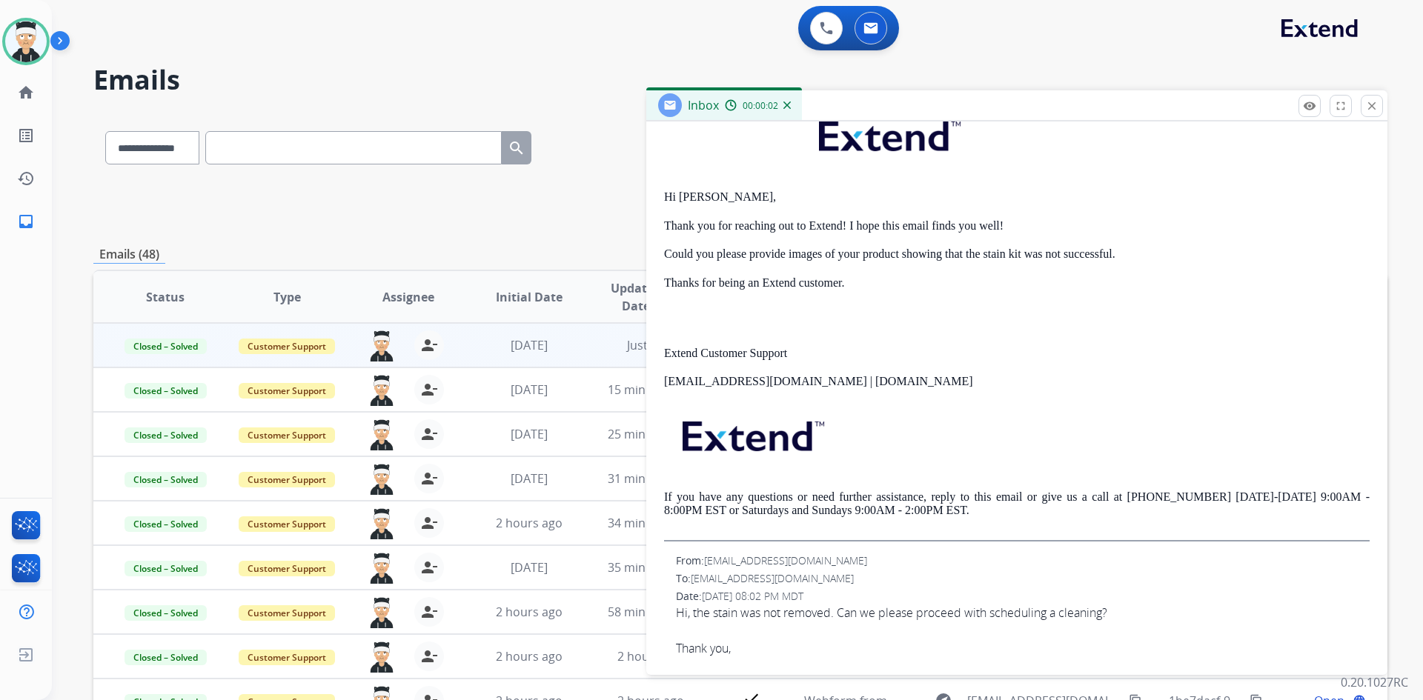
scroll to position [296, 0]
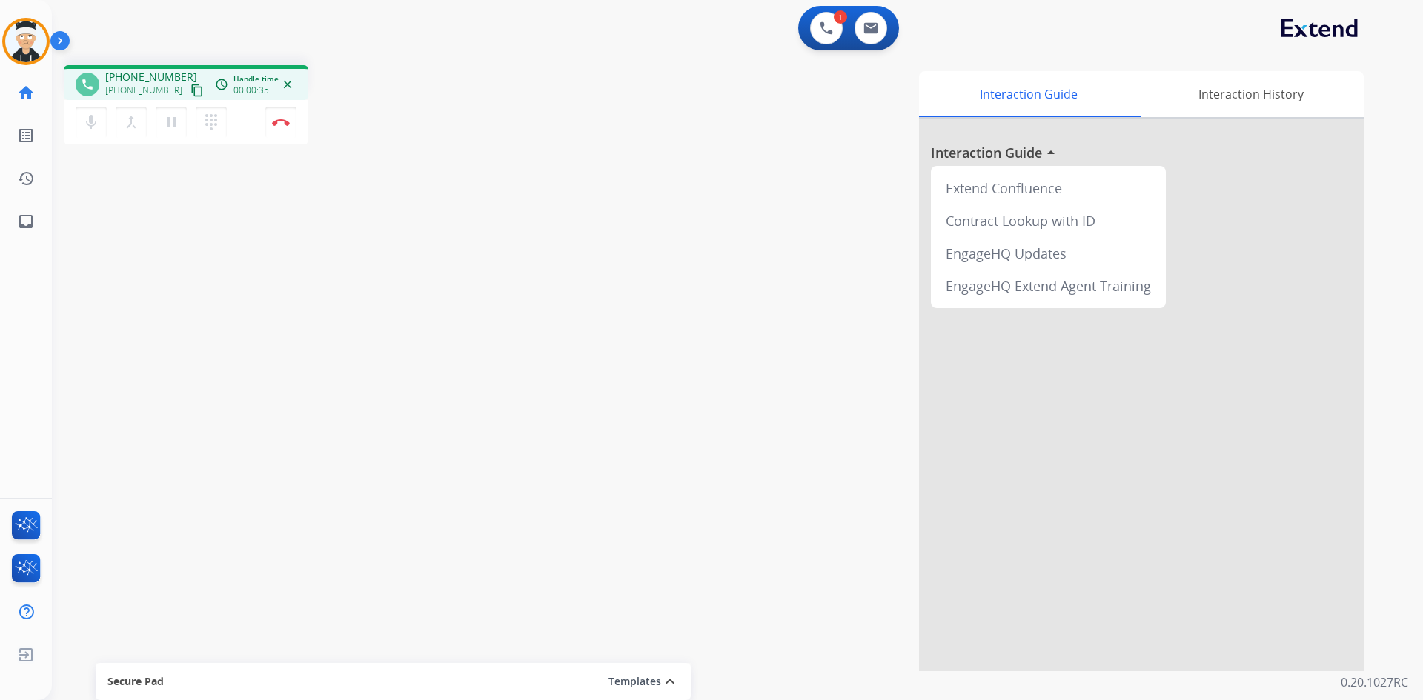
click at [190, 88] on mat-icon "content_copy" at bounding box center [196, 90] width 13 height 13
click at [273, 127] on button "Disconnect" at bounding box center [280, 122] width 31 height 31
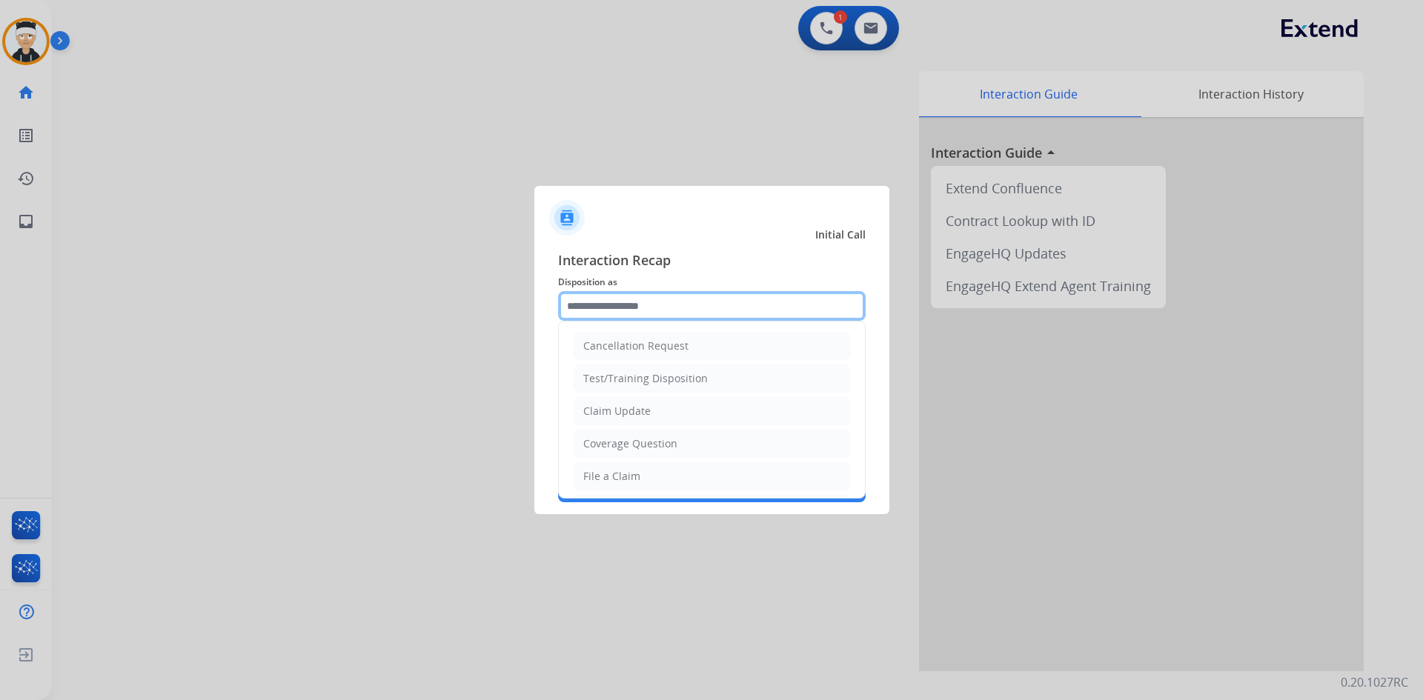
click at [773, 312] on input "text" at bounding box center [711, 306] width 307 height 30
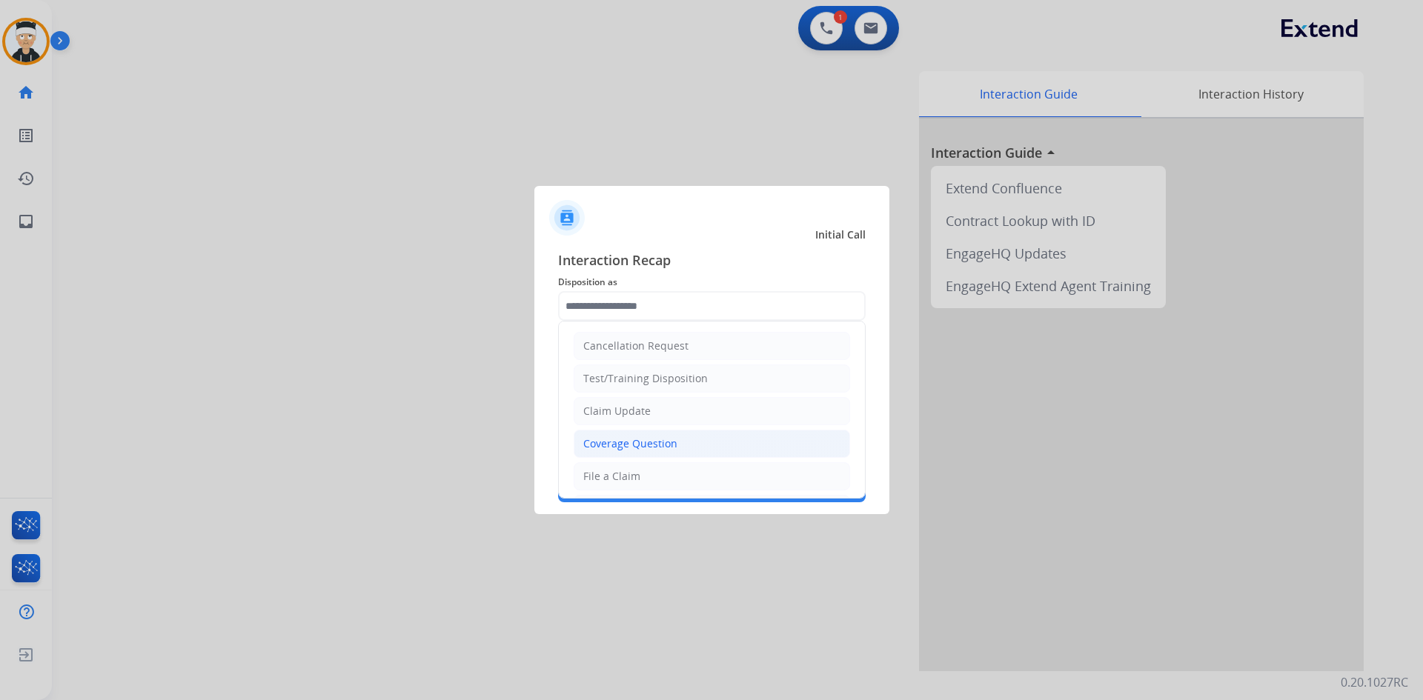
click at [676, 452] on li "Coverage Question" at bounding box center [711, 444] width 276 height 28
type input "**********"
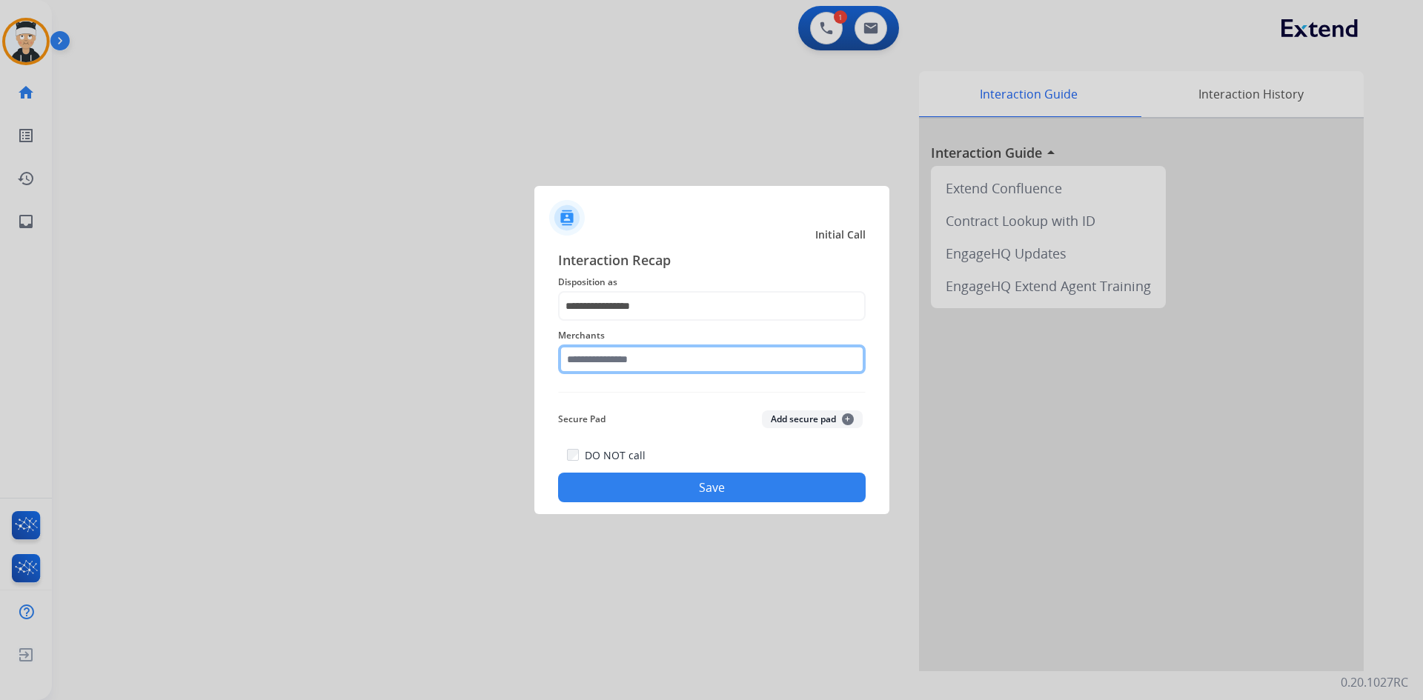
click at [690, 367] on input "text" at bounding box center [711, 360] width 307 height 30
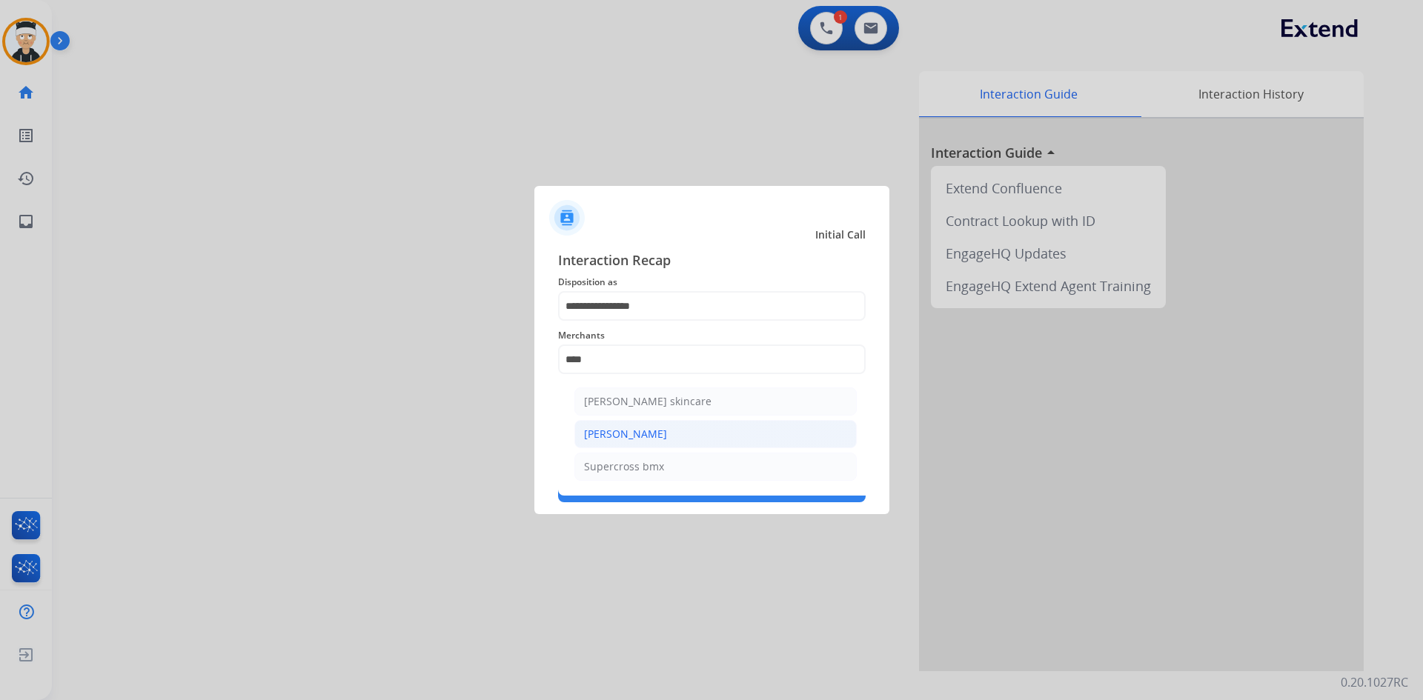
click at [682, 441] on li "[PERSON_NAME]" at bounding box center [715, 434] width 282 height 28
type input "**********"
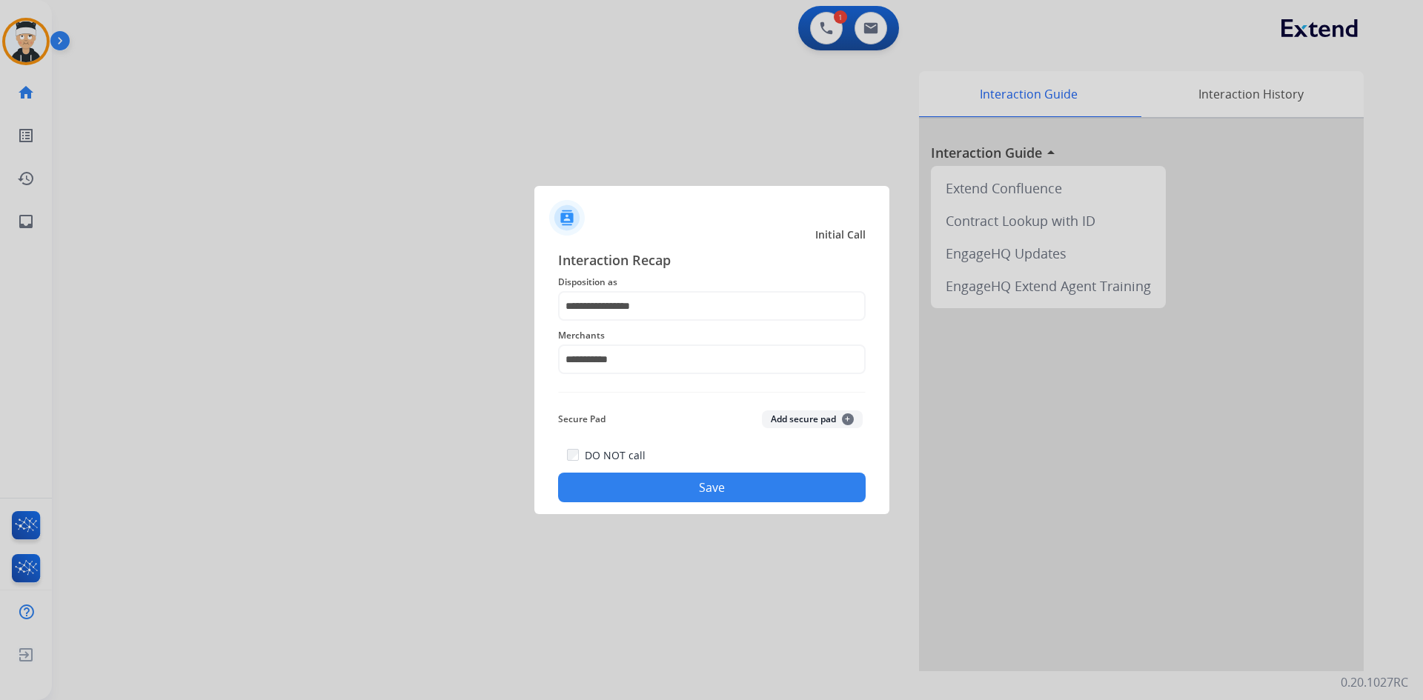
click at [698, 482] on button "Save" at bounding box center [711, 488] width 307 height 30
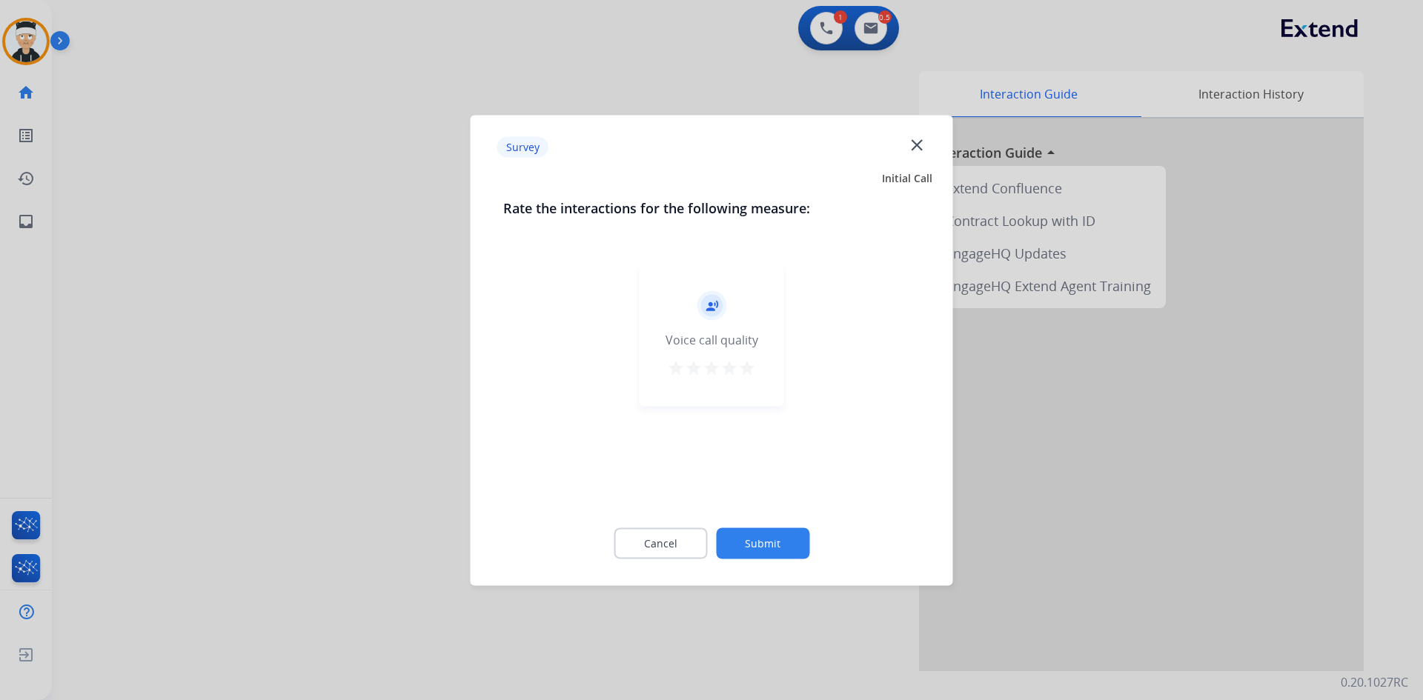
click at [747, 366] on mat-icon "star" at bounding box center [747, 368] width 18 height 18
click at [779, 539] on button "Submit" at bounding box center [762, 543] width 93 height 31
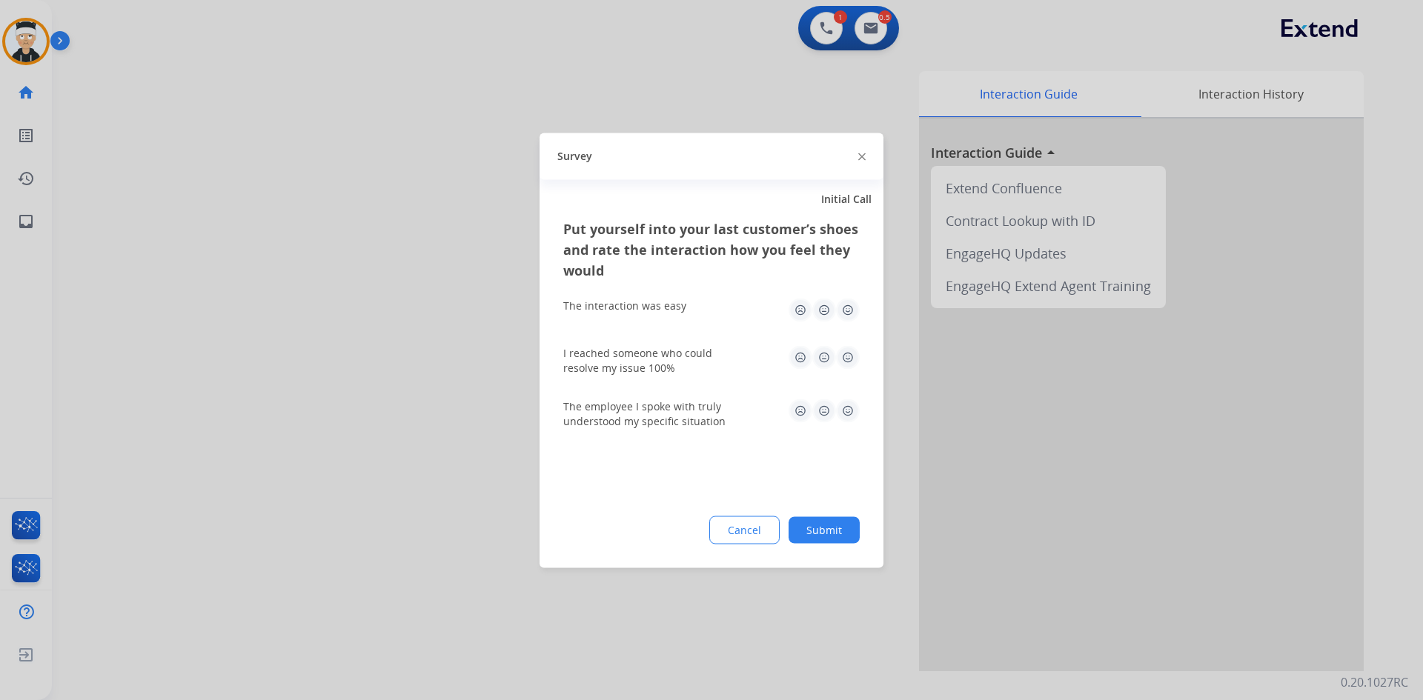
drag, startPoint x: 847, startPoint y: 302, endPoint x: 842, endPoint y: 385, distance: 83.9
click at [848, 303] on img at bounding box center [848, 310] width 24 height 24
drag, startPoint x: 843, startPoint y: 354, endPoint x: 852, endPoint y: 402, distance: 48.2
click at [845, 353] on img at bounding box center [848, 357] width 24 height 24
click at [845, 413] on img at bounding box center [848, 411] width 24 height 24
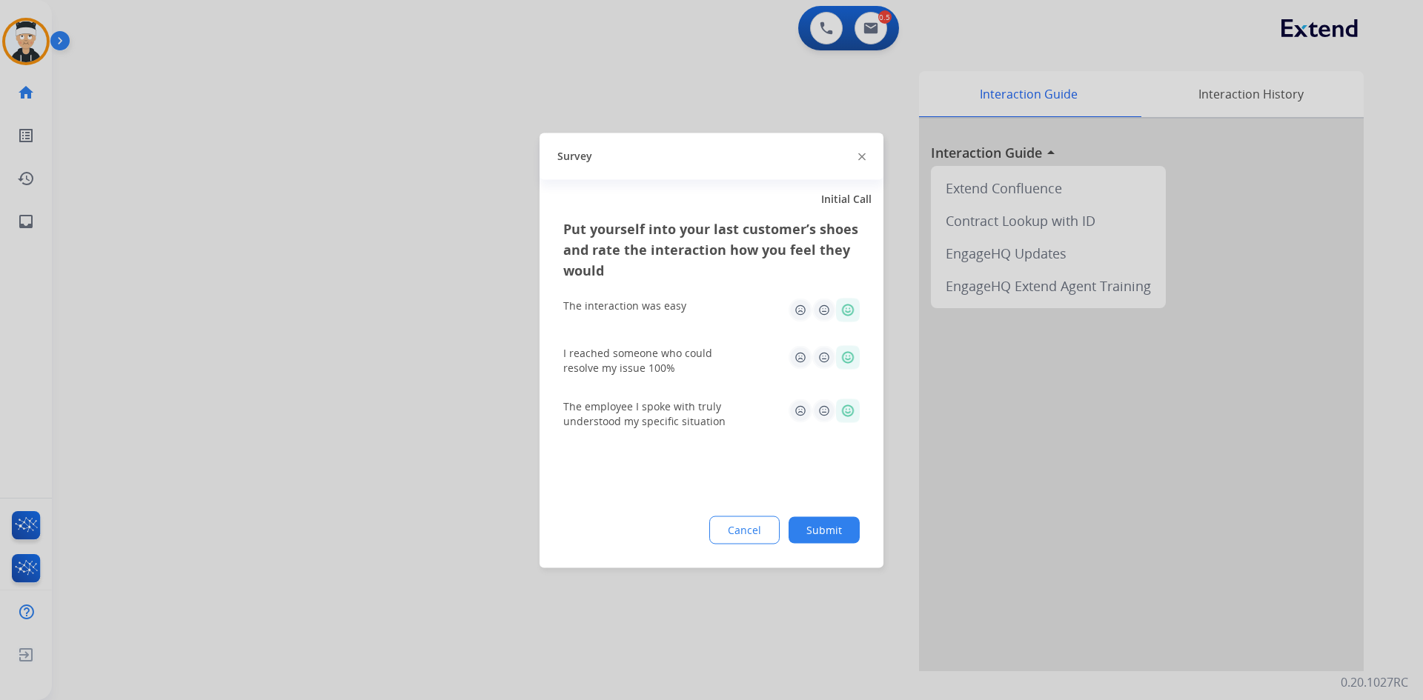
click at [822, 522] on button "Submit" at bounding box center [823, 529] width 71 height 27
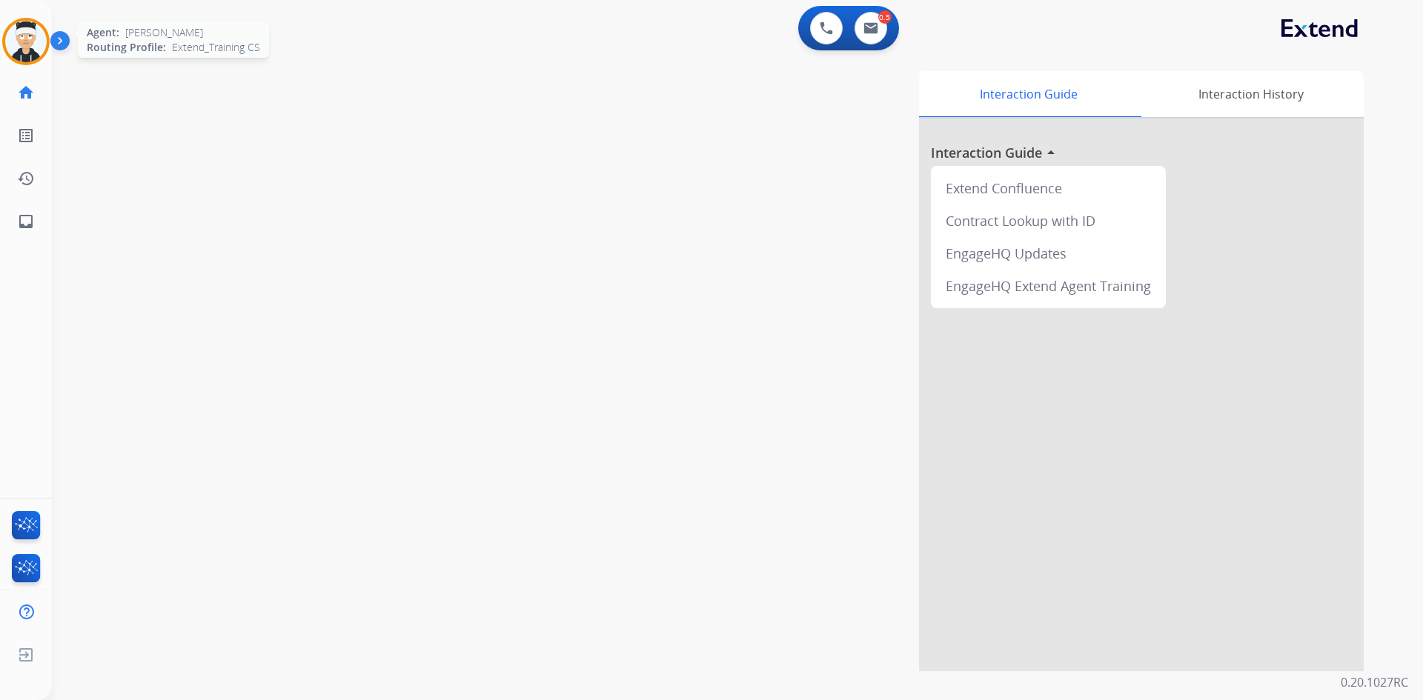
click at [36, 58] on img at bounding box center [25, 41] width 41 height 41
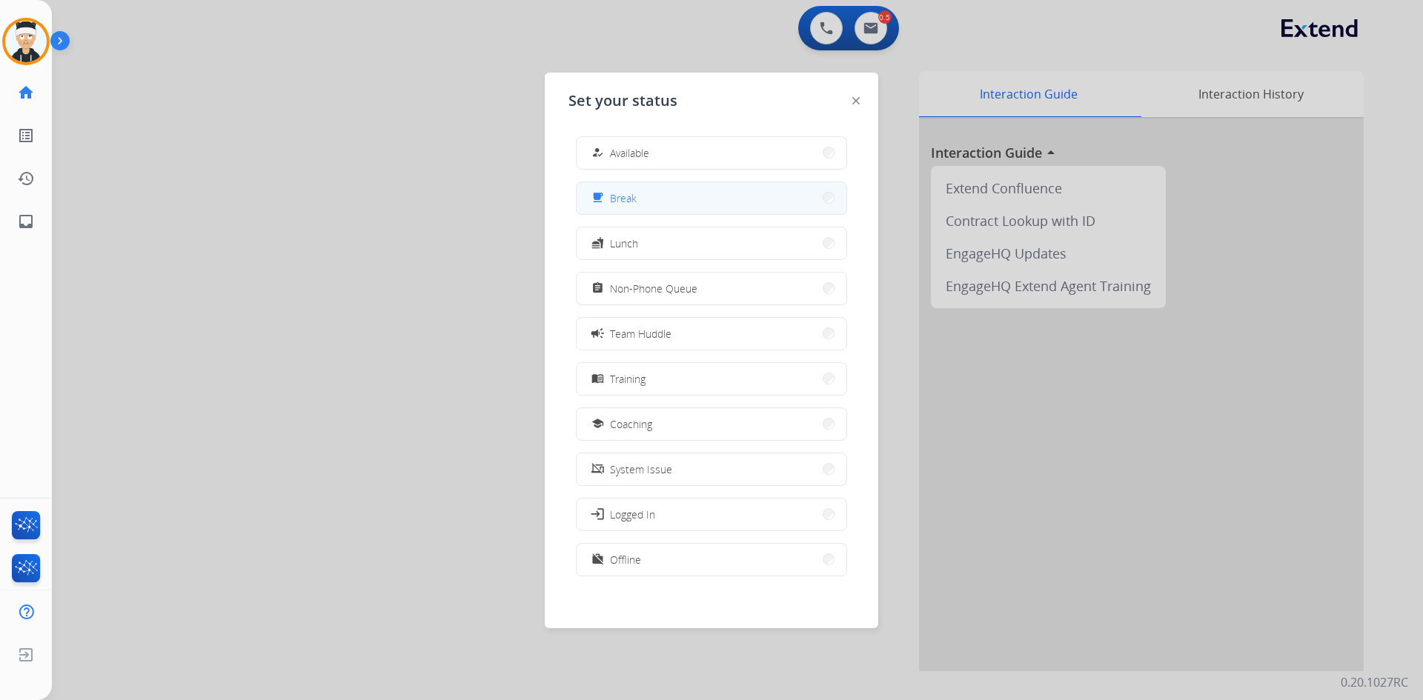
click at [709, 207] on button "free_breakfast Break" at bounding box center [711, 198] width 270 height 32
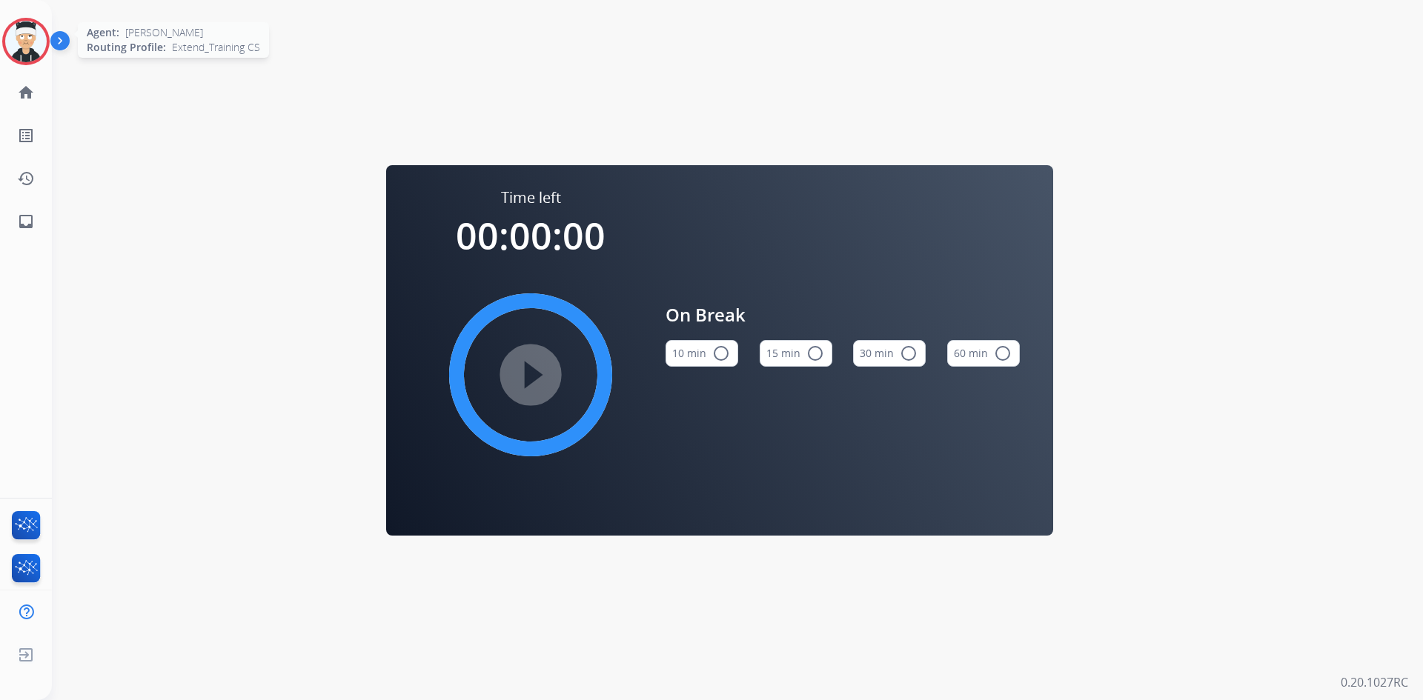
click at [4, 53] on div "Agent: [PERSON_NAME] Profile: Extend_Training CS" at bounding box center [25, 41] width 47 height 47
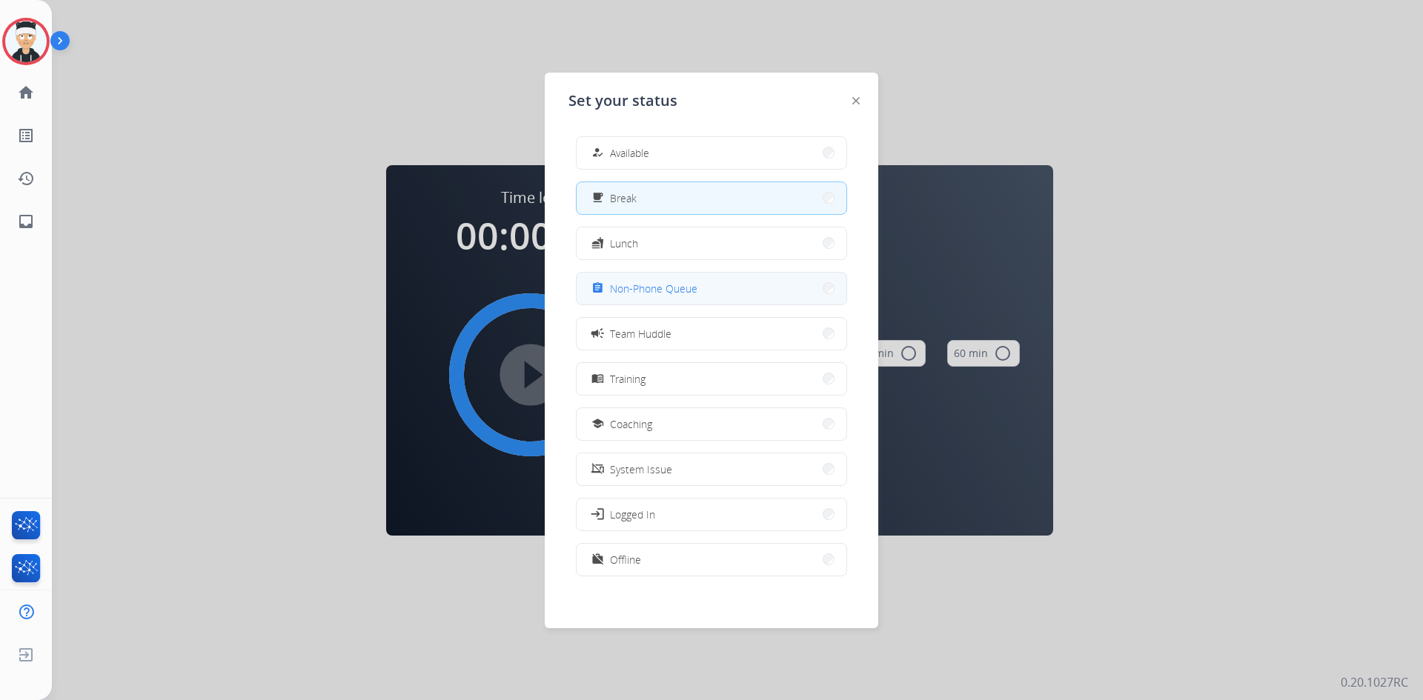
click at [705, 300] on button "assignment Non-Phone Queue" at bounding box center [711, 289] width 270 height 32
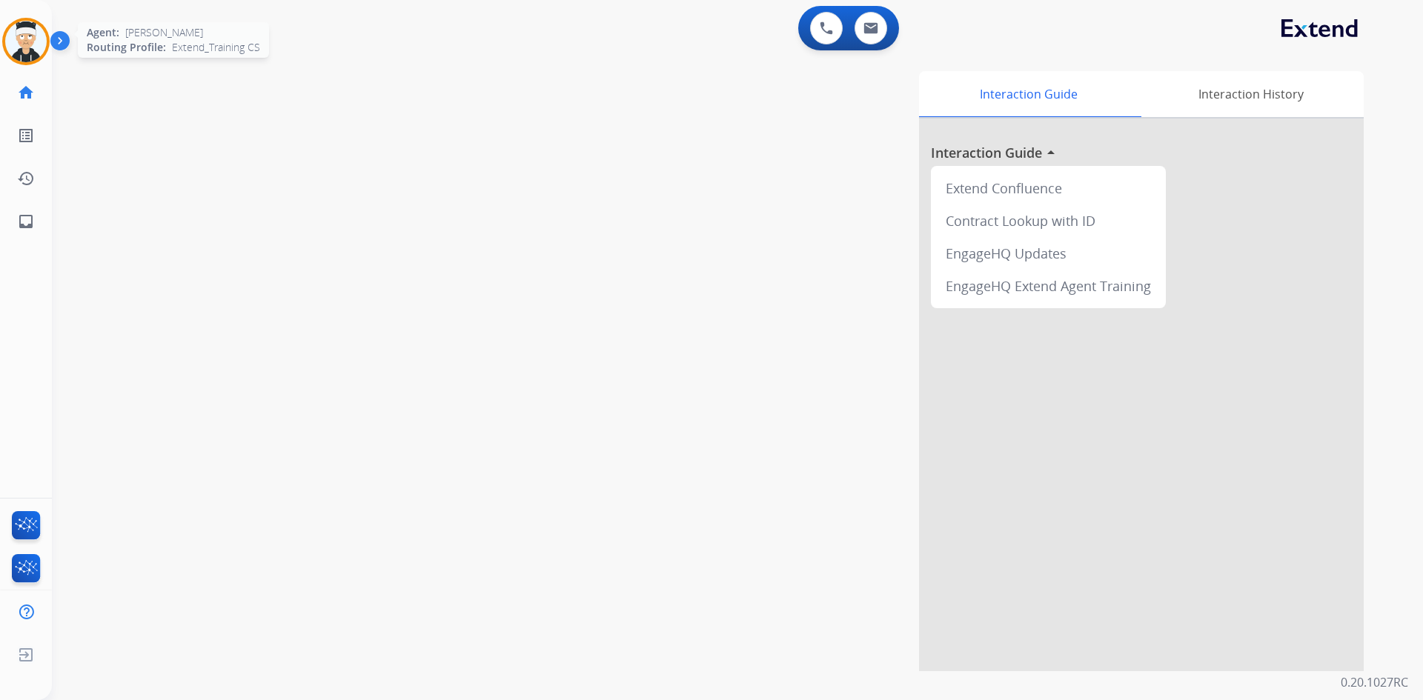
click at [21, 30] on img at bounding box center [25, 41] width 41 height 41
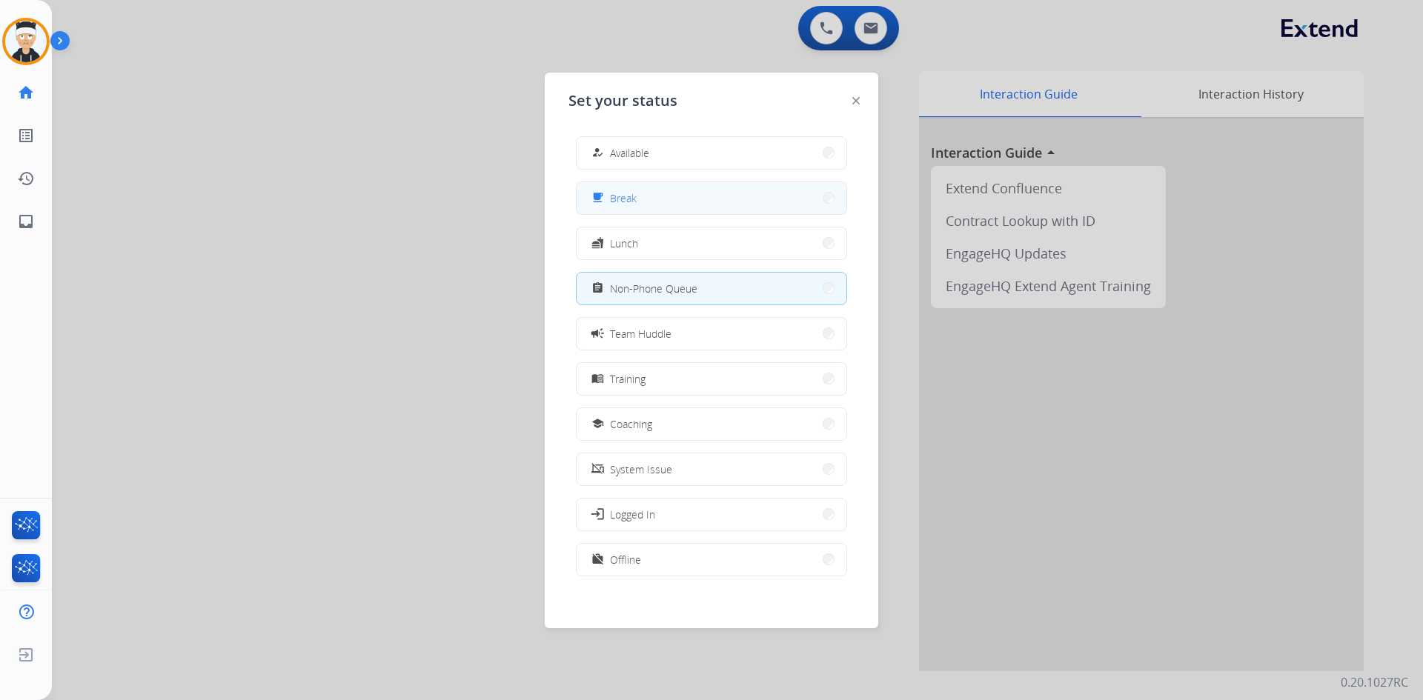
click at [682, 192] on button "free_breakfast Break" at bounding box center [711, 198] width 270 height 32
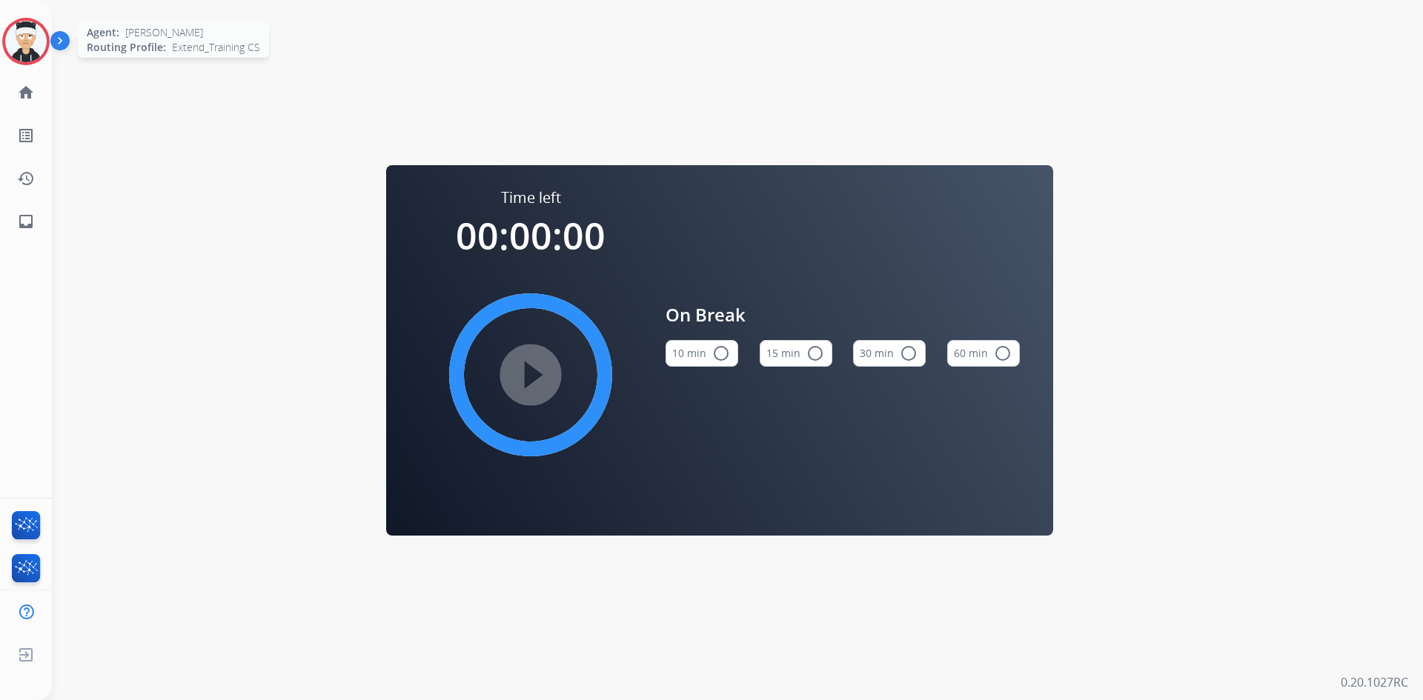
click at [29, 45] on img at bounding box center [25, 41] width 41 height 41
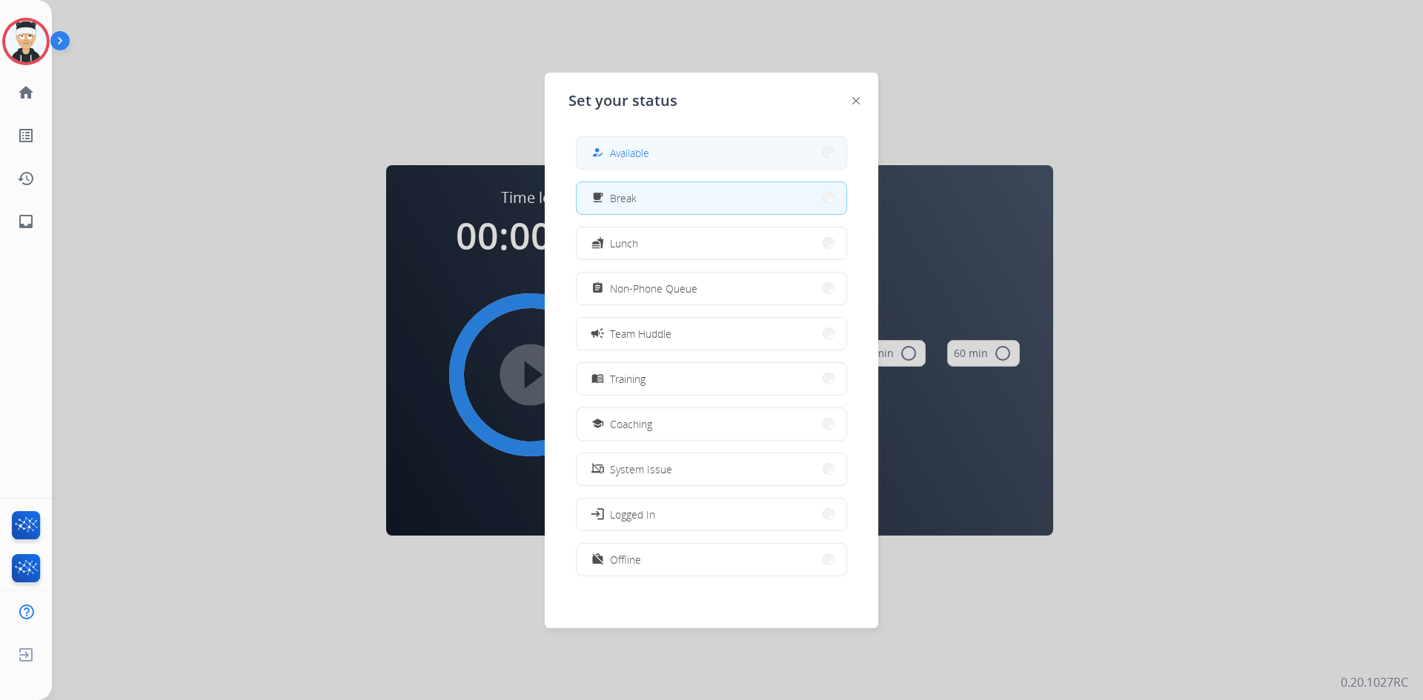
click at [631, 159] on span "Available" at bounding box center [629, 153] width 39 height 16
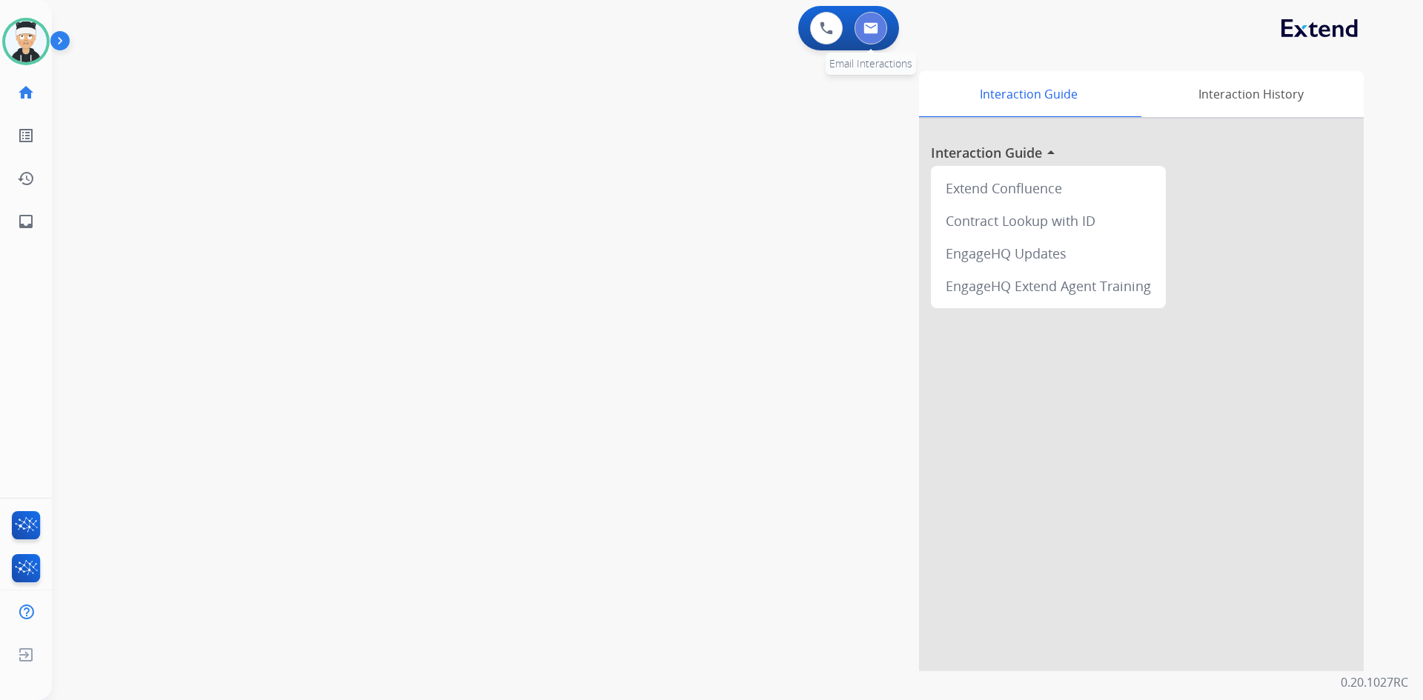
click at [878, 18] on button at bounding box center [870, 28] width 33 height 33
select select "**********"
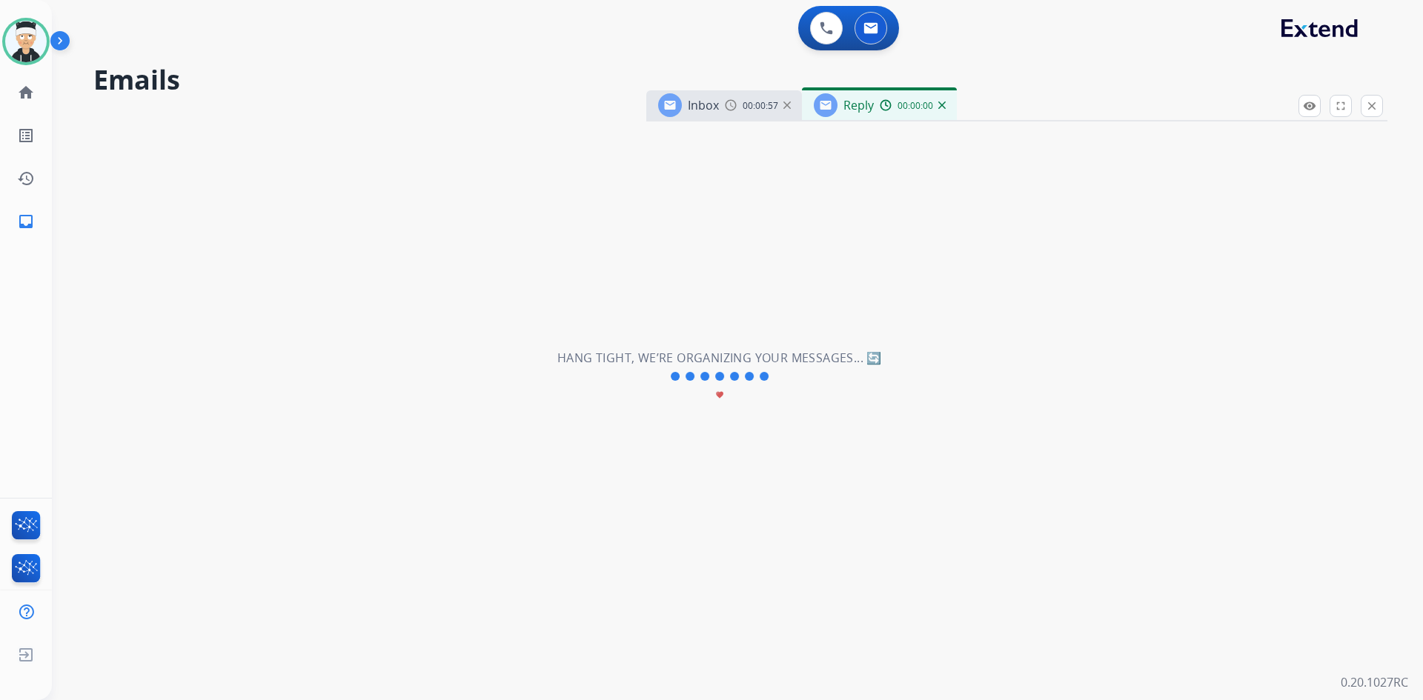
select select "**********"
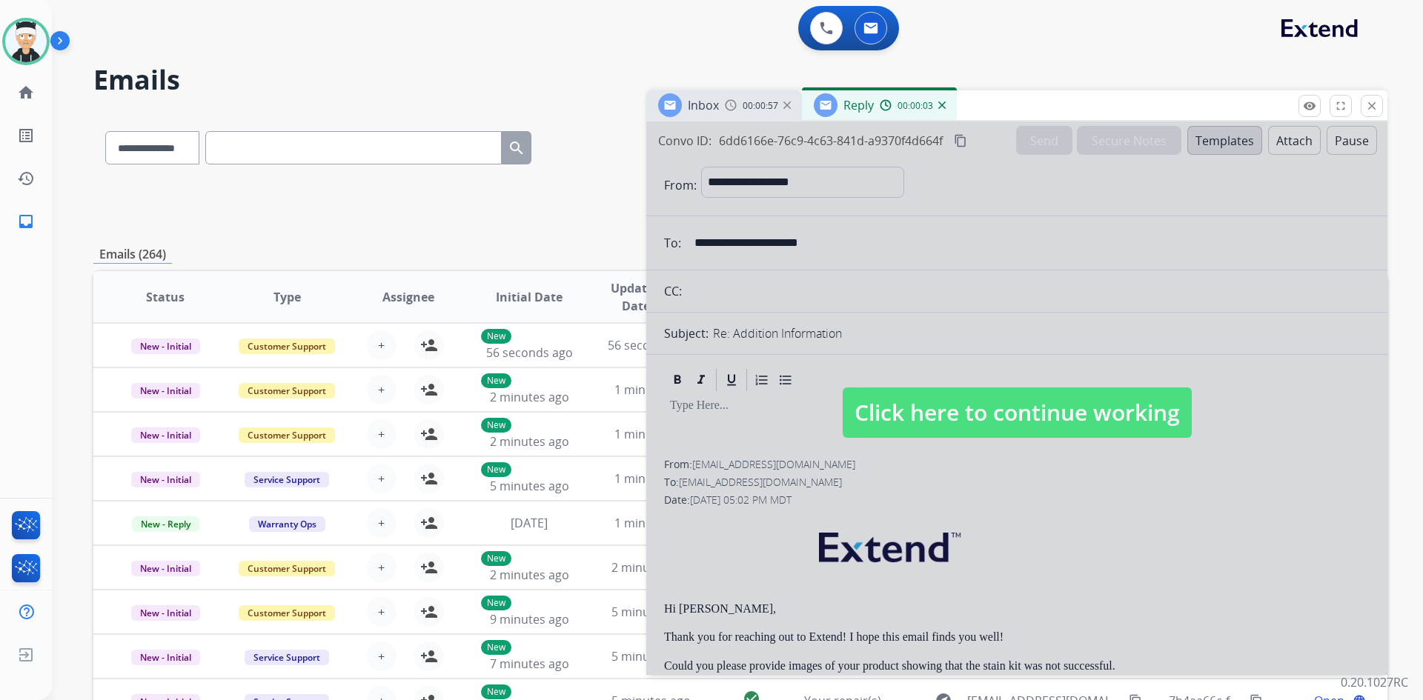
click at [1035, 423] on span "Click here to continue working" at bounding box center [1016, 412] width 349 height 50
select select
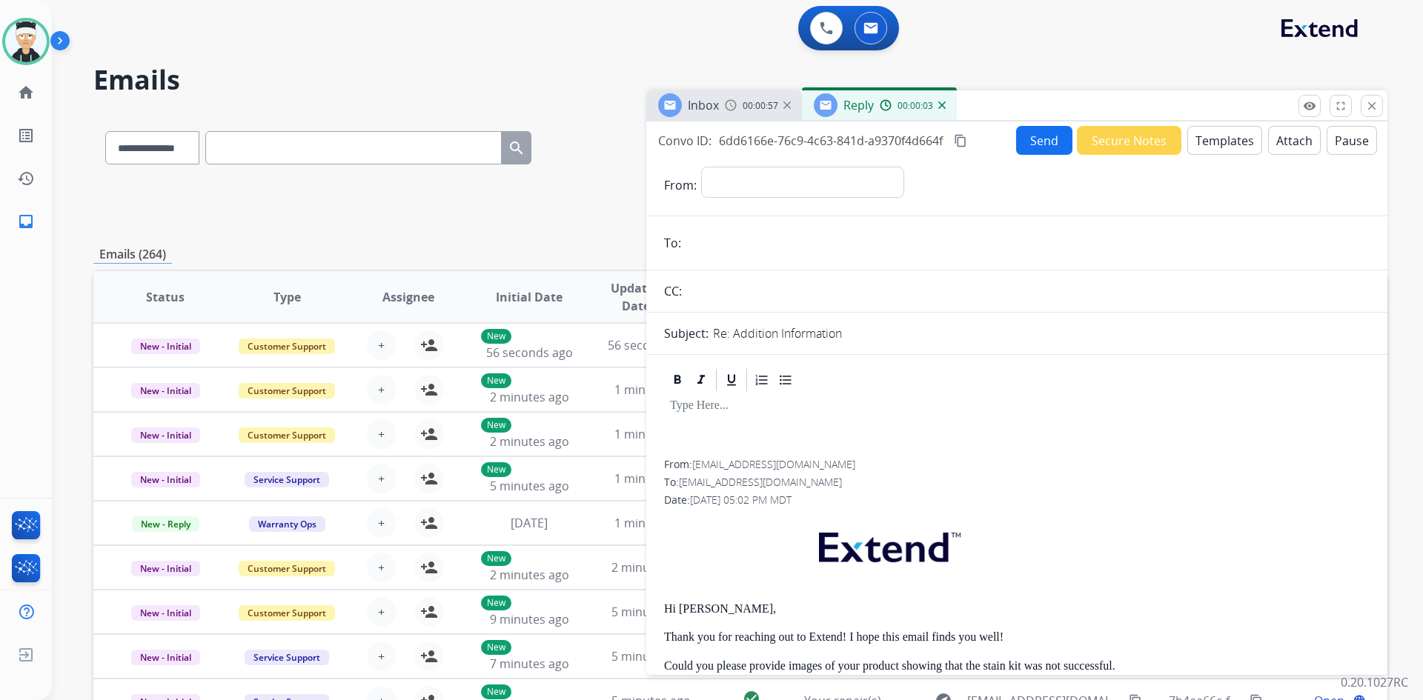
scroll to position [74, 0]
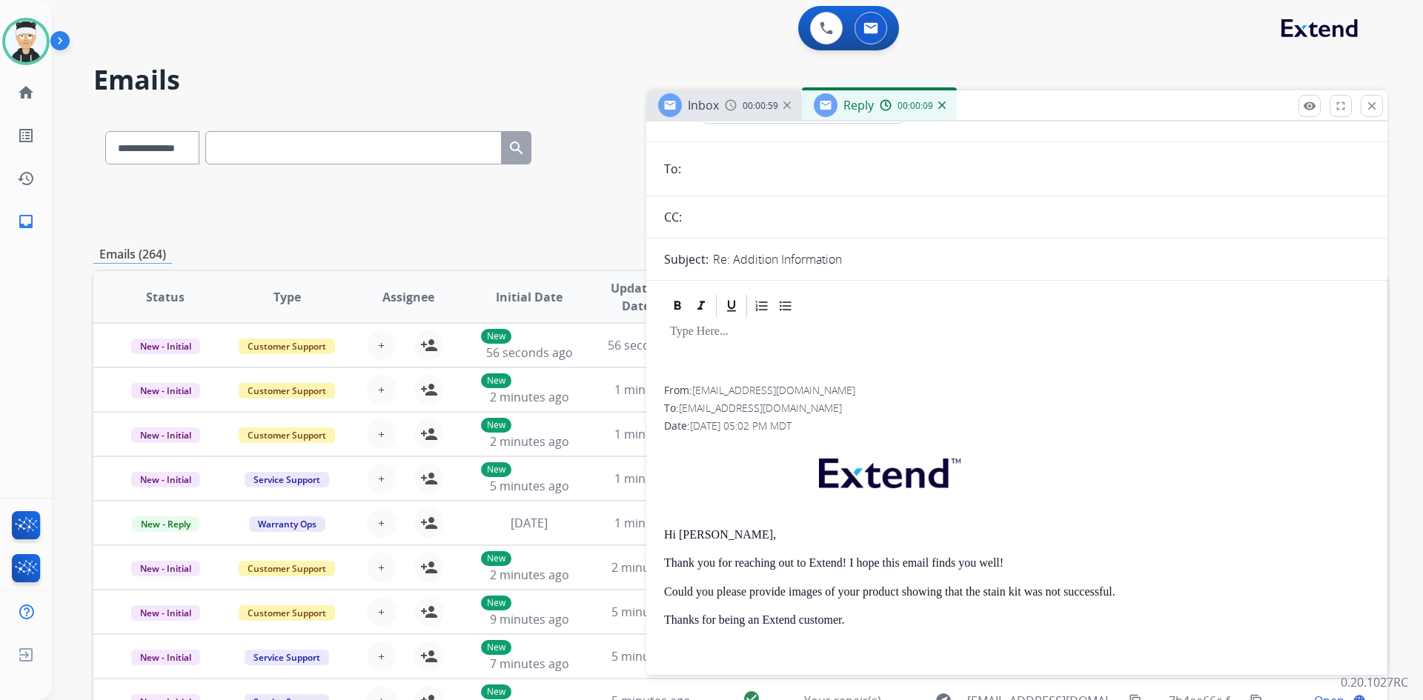
click at [942, 102] on img at bounding box center [941, 105] width 7 height 7
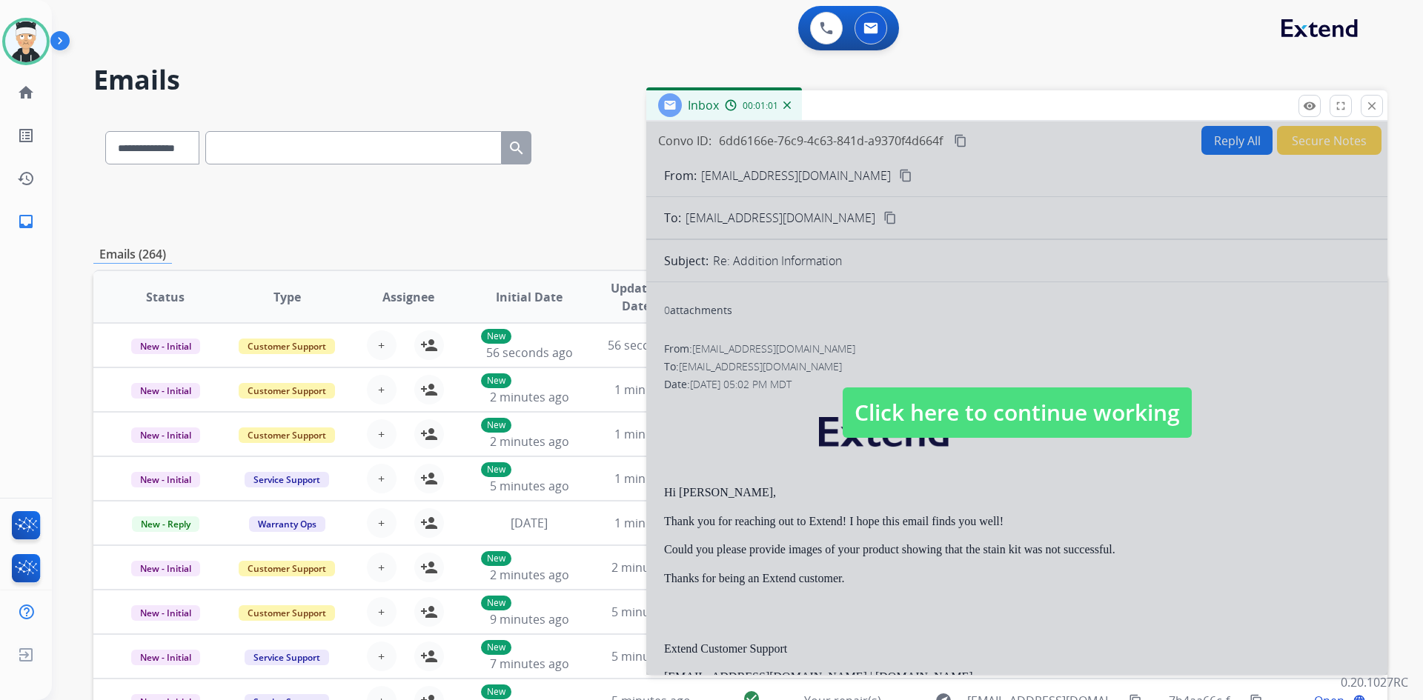
click at [1034, 411] on span "Click here to continue working" at bounding box center [1016, 412] width 349 height 50
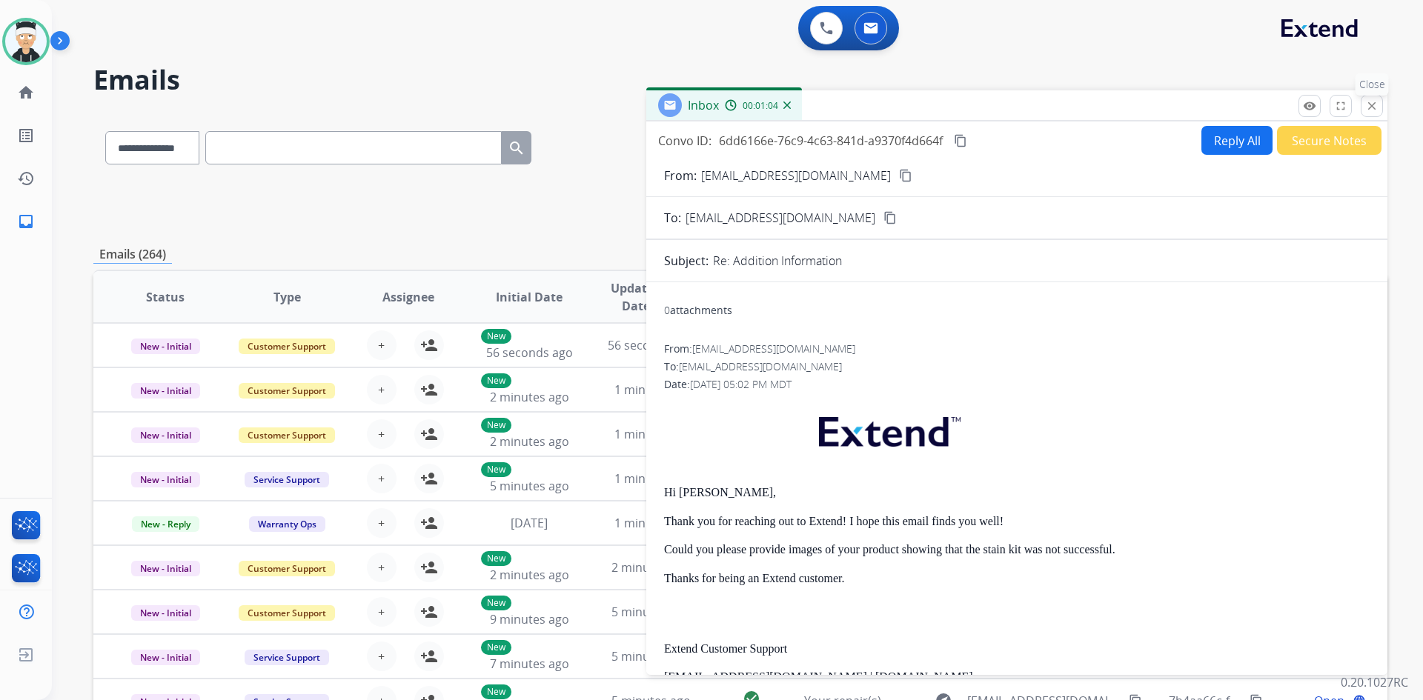
click at [1375, 104] on button "close Close" at bounding box center [1371, 106] width 22 height 22
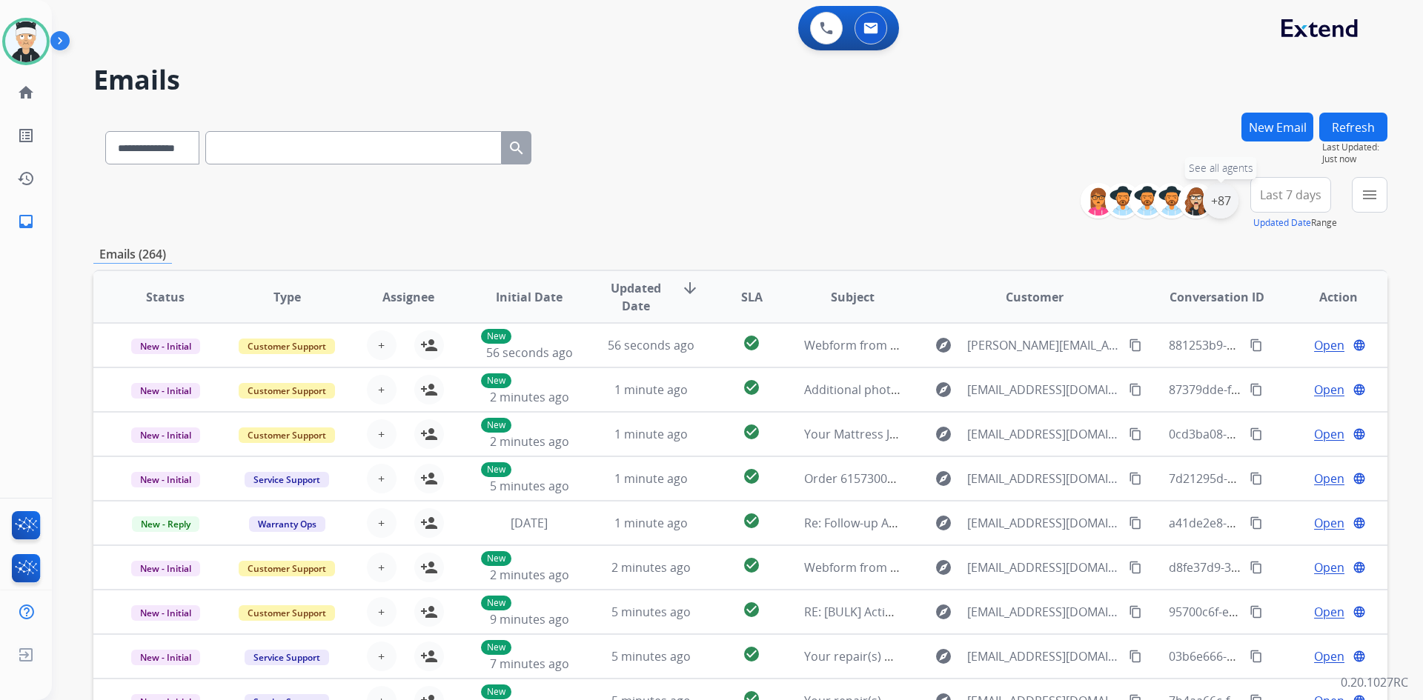
click at [1223, 207] on div "+87" at bounding box center [1220, 201] width 36 height 36
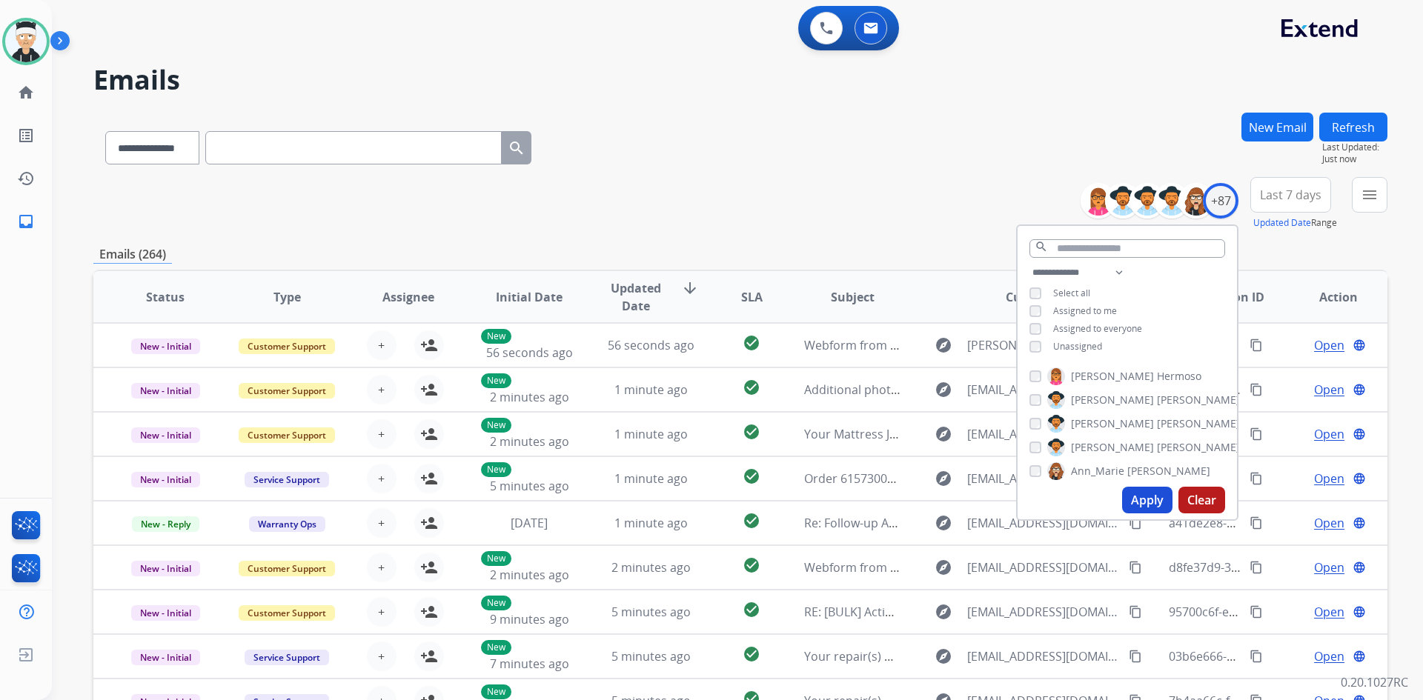
click at [1138, 499] on button "Apply" at bounding box center [1147, 500] width 50 height 27
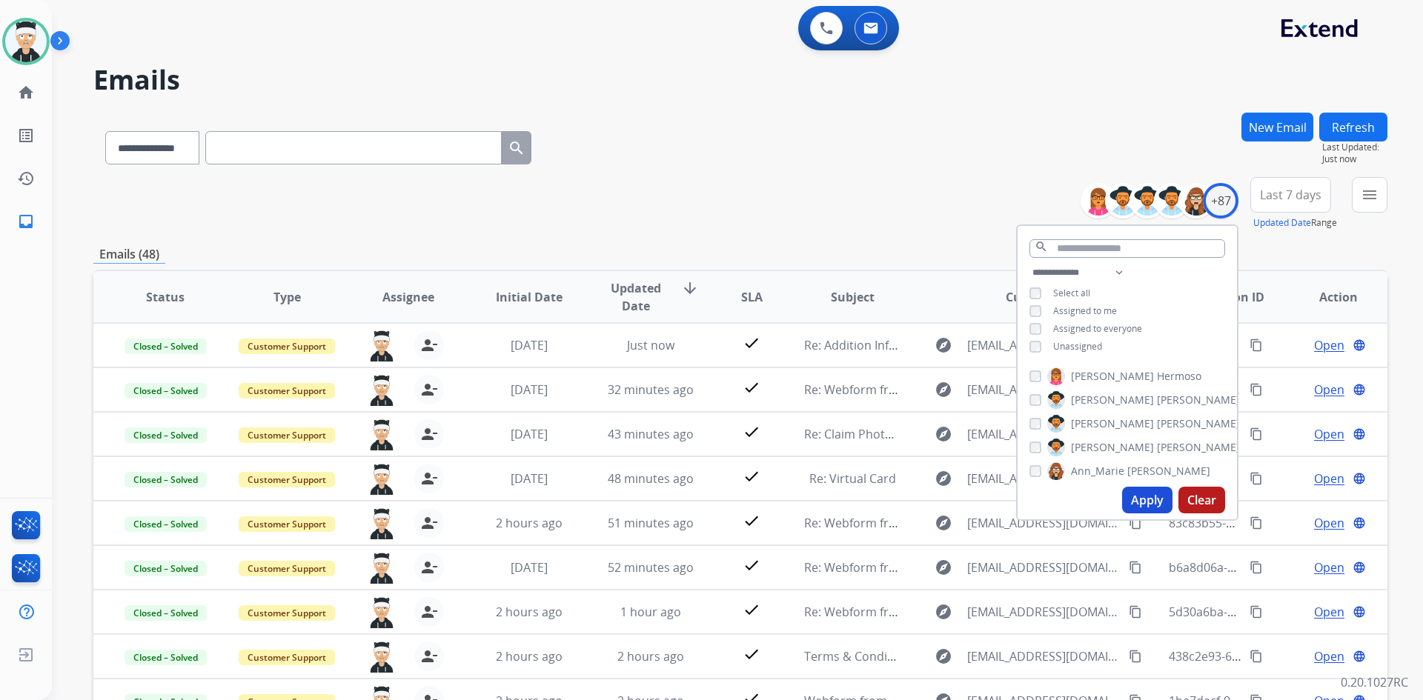
click at [842, 208] on div "**********" at bounding box center [740, 203] width 1294 height 53
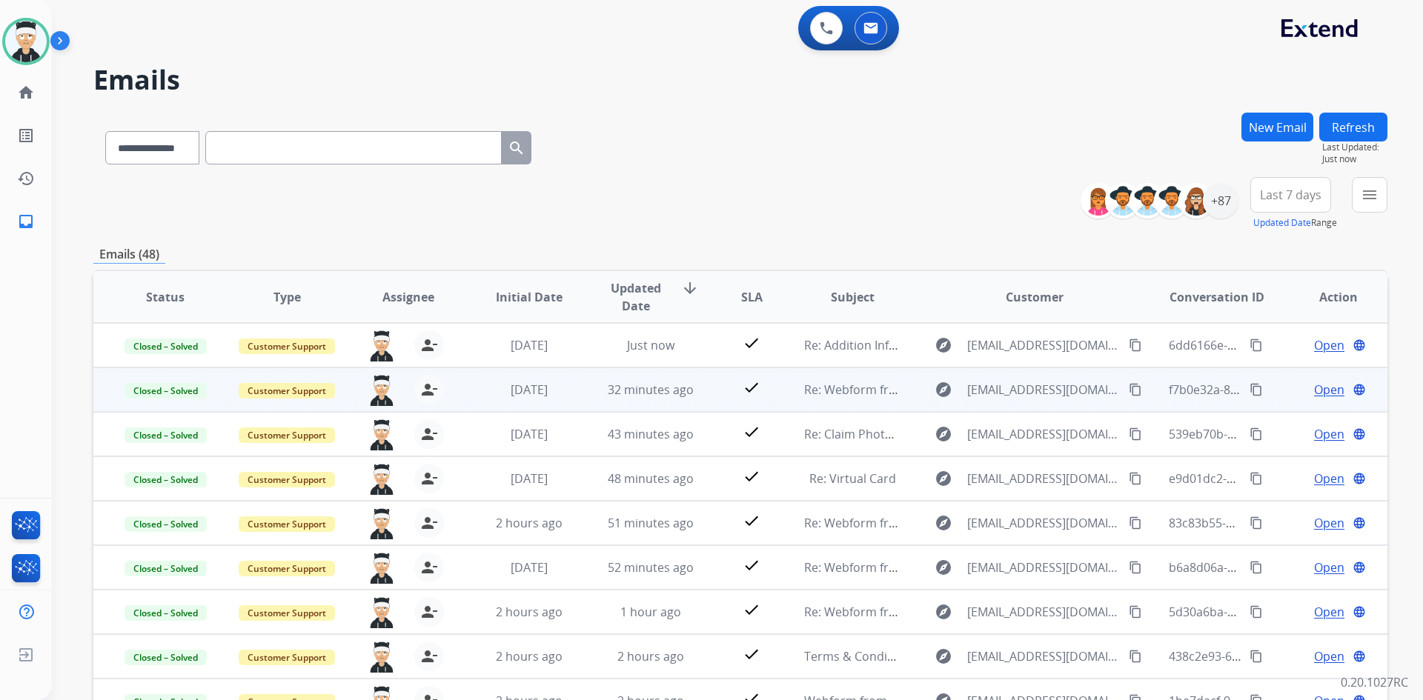
click at [1249, 396] on mat-icon "content_copy" at bounding box center [1255, 389] width 13 height 13
click at [1320, 395] on span "Open" at bounding box center [1329, 390] width 30 height 18
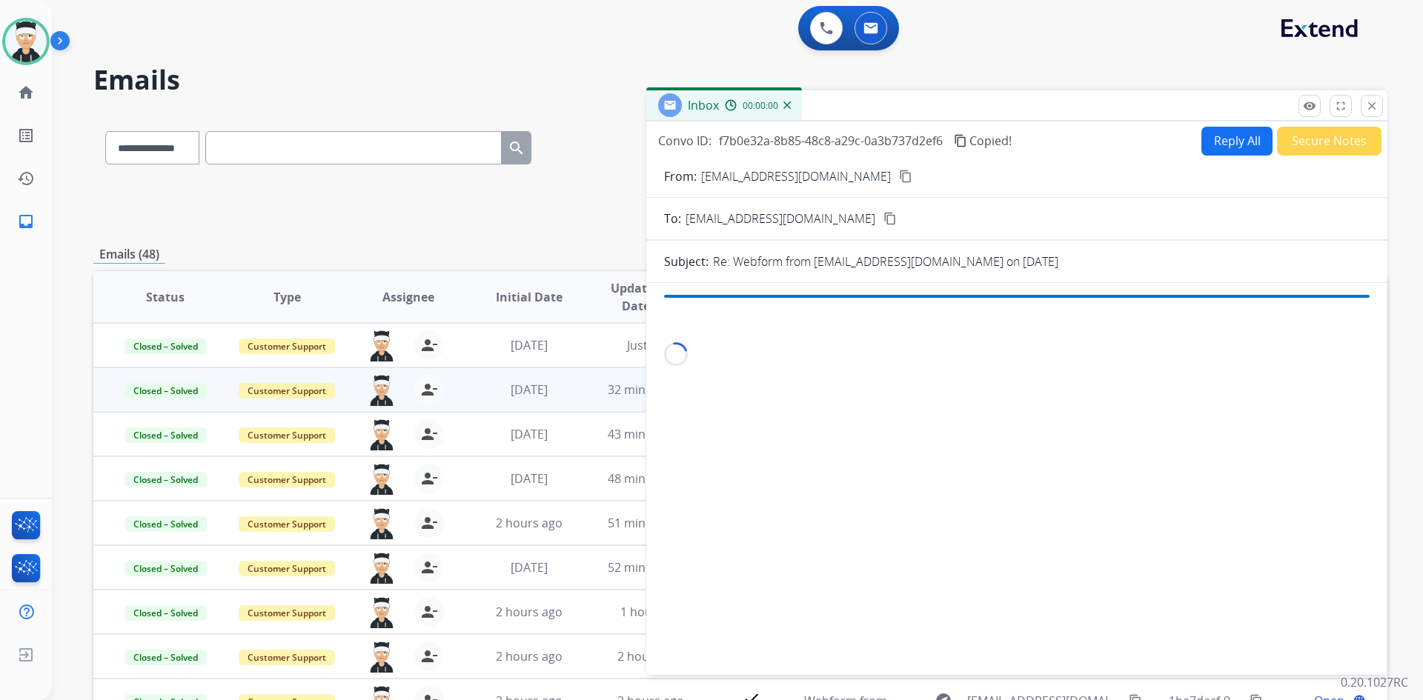
click at [1320, 395] on div "Loading..." at bounding box center [1016, 476] width 741 height 362
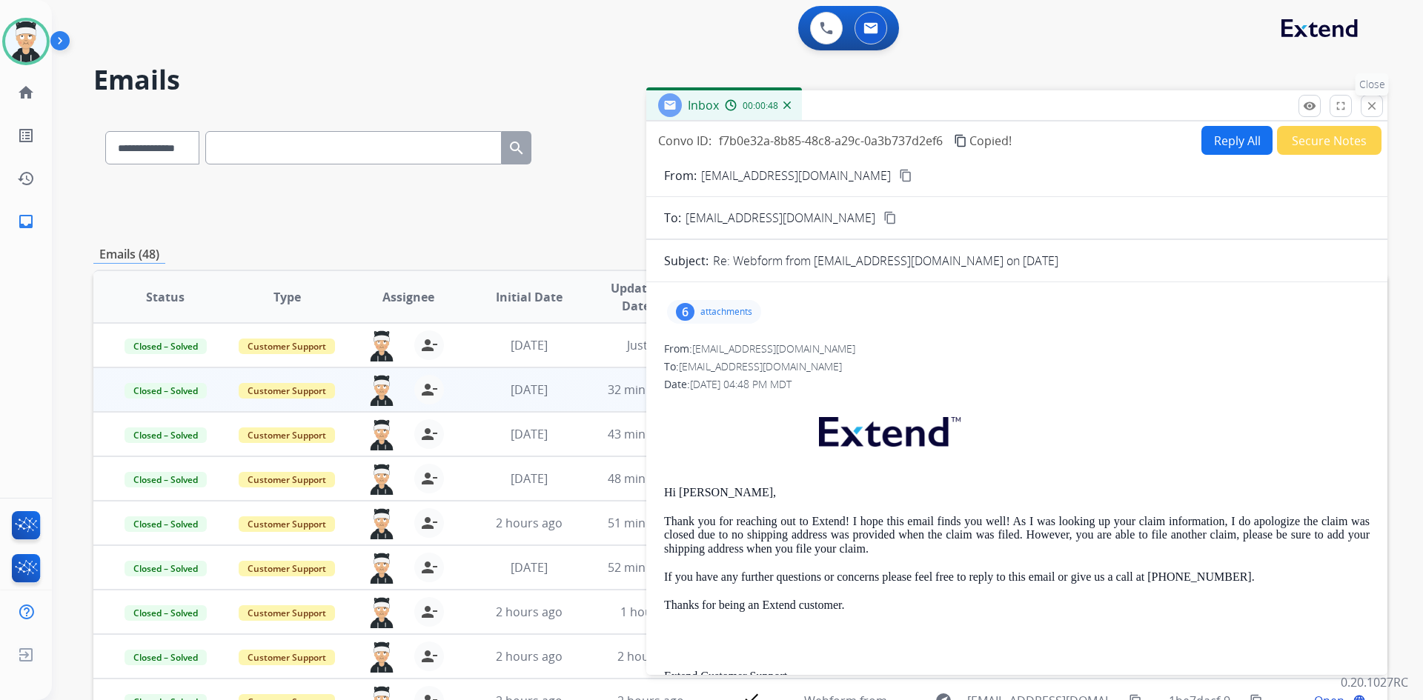
click at [1369, 98] on button "close Close" at bounding box center [1371, 106] width 22 height 22
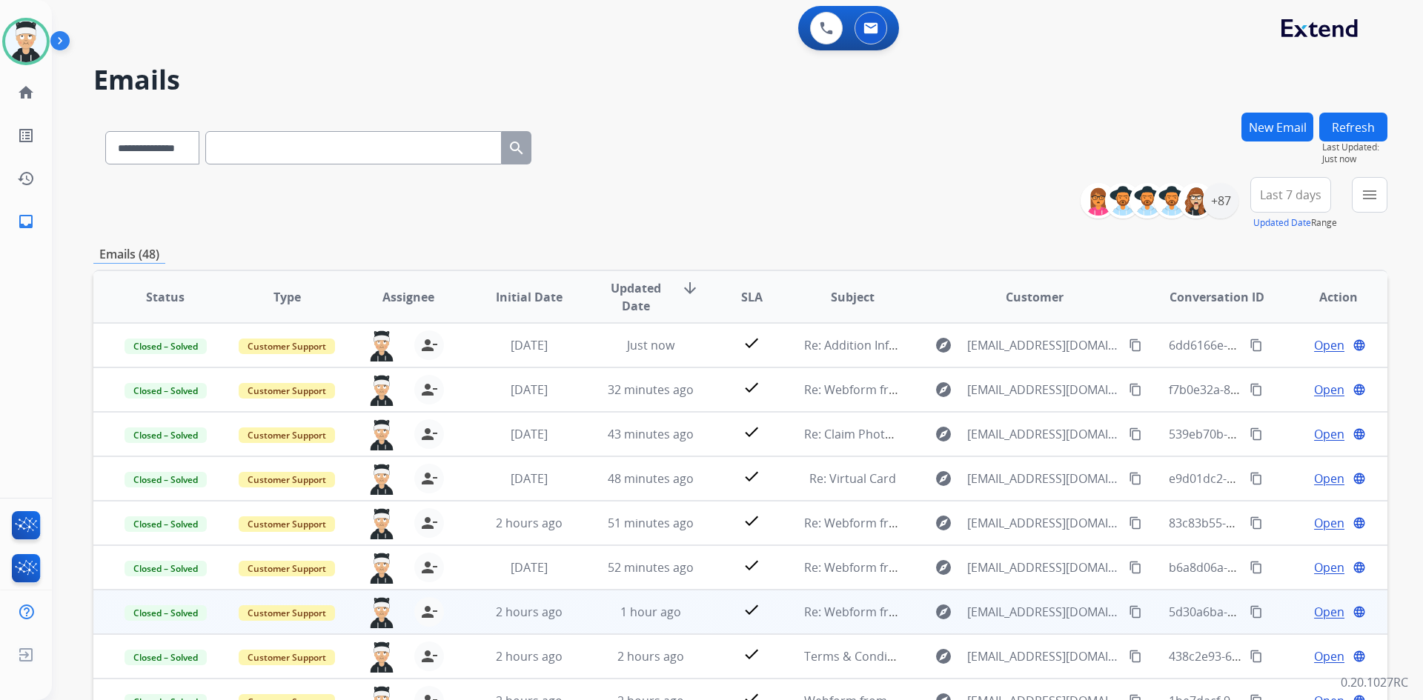
scroll to position [1, 0]
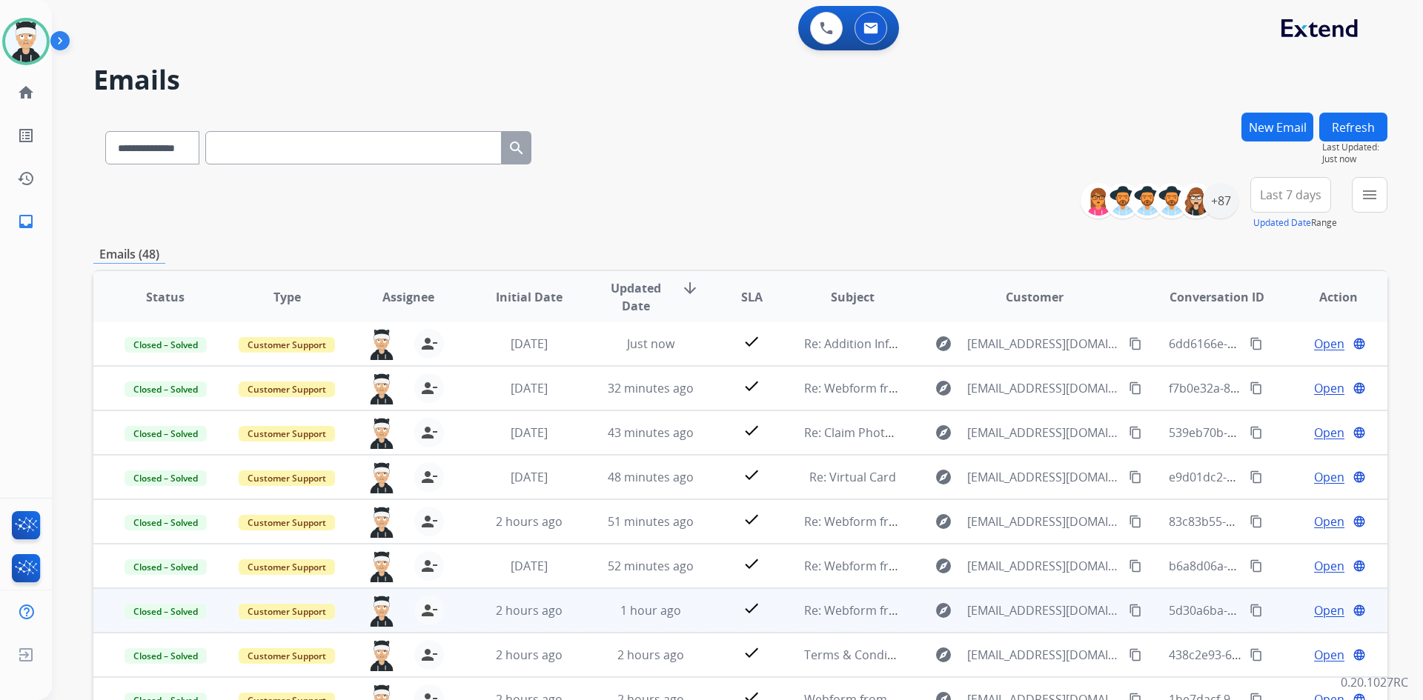
click at [1314, 608] on span "Open" at bounding box center [1329, 611] width 30 height 18
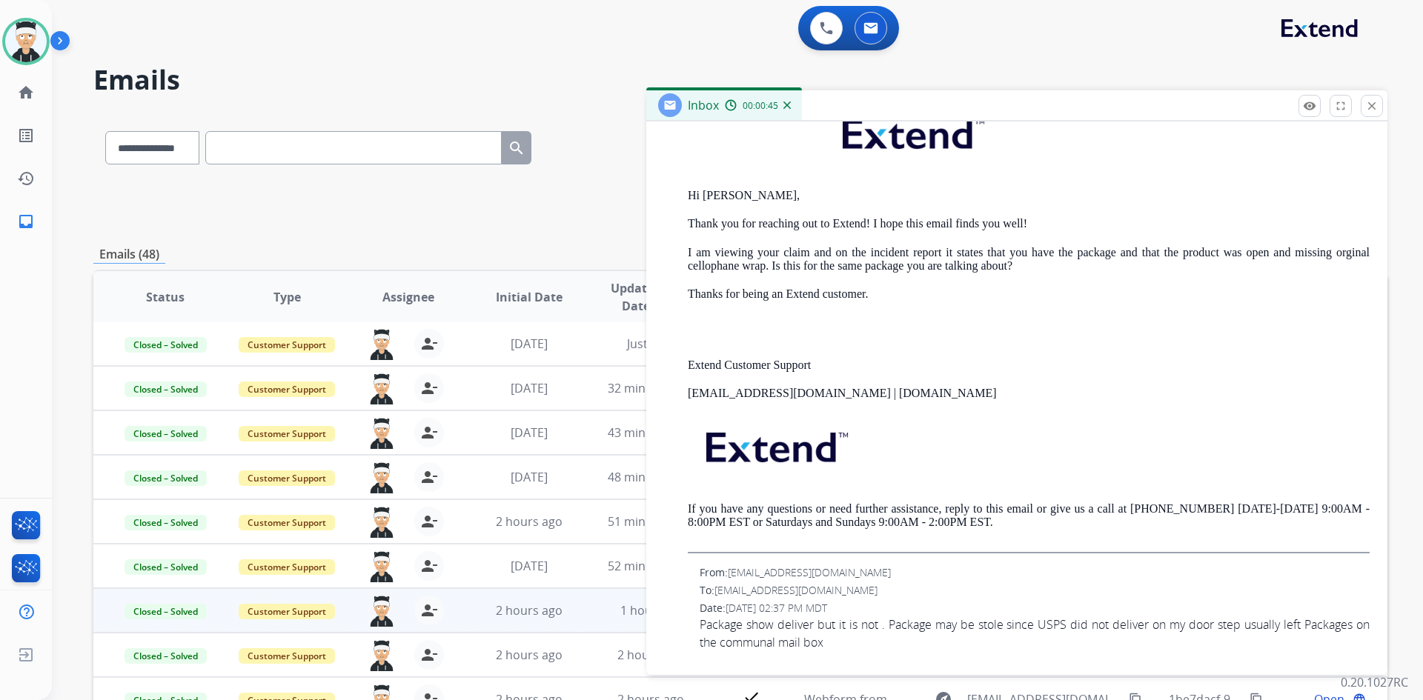
scroll to position [143, 0]
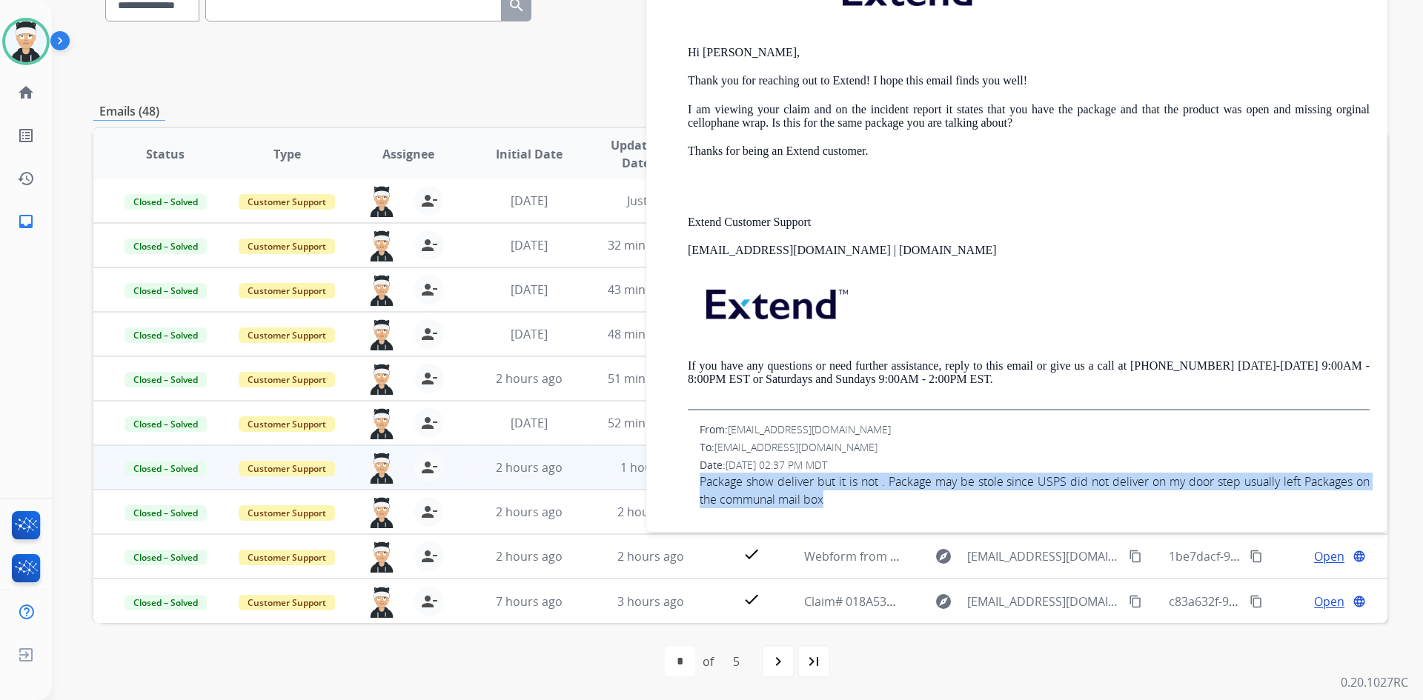
drag, startPoint x: 896, startPoint y: 508, endPoint x: 695, endPoint y: 488, distance: 202.5
click at [695, 488] on div "From: [EMAIL_ADDRESS][DOMAIN_NAME] To: [EMAIL_ADDRESS][DOMAIN_NAME] Date: [DATE…" at bounding box center [1016, 465] width 705 height 86
copy span "Package show deliver but it is not . Package may be stole since USPS did not de…"
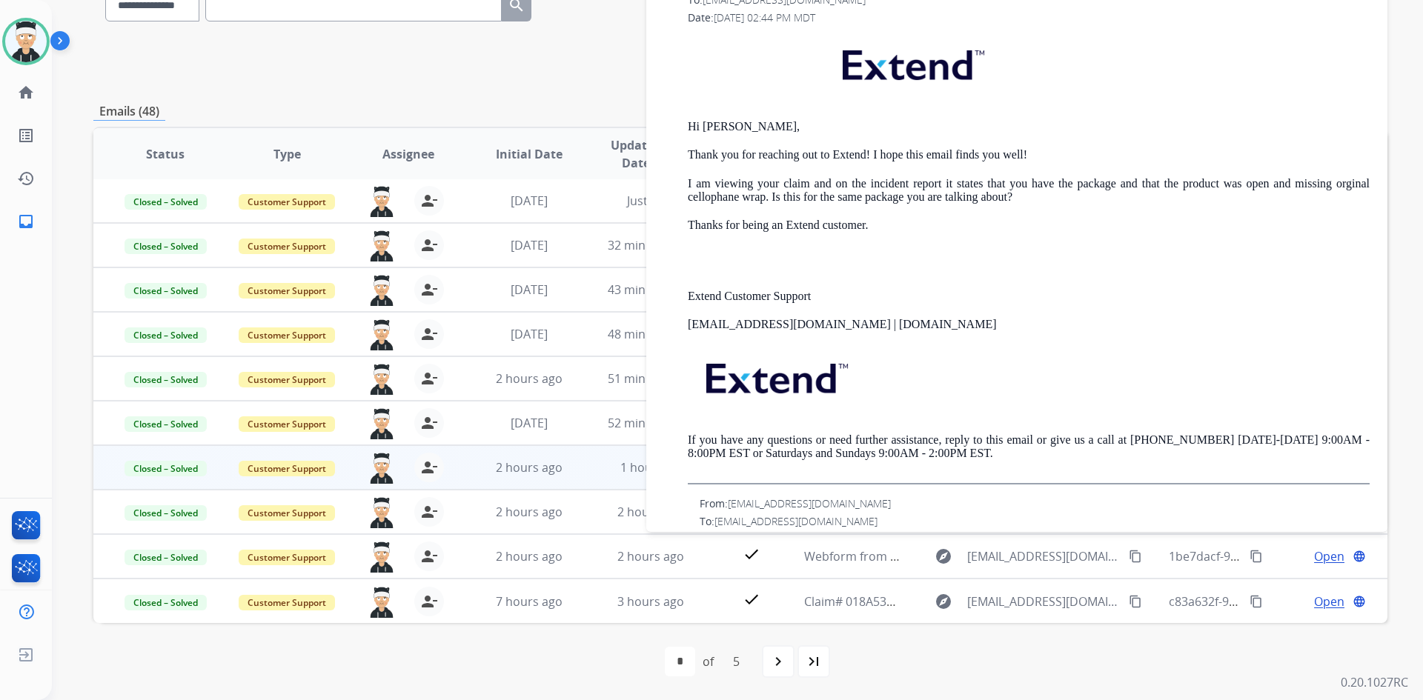
scroll to position [1002, 0]
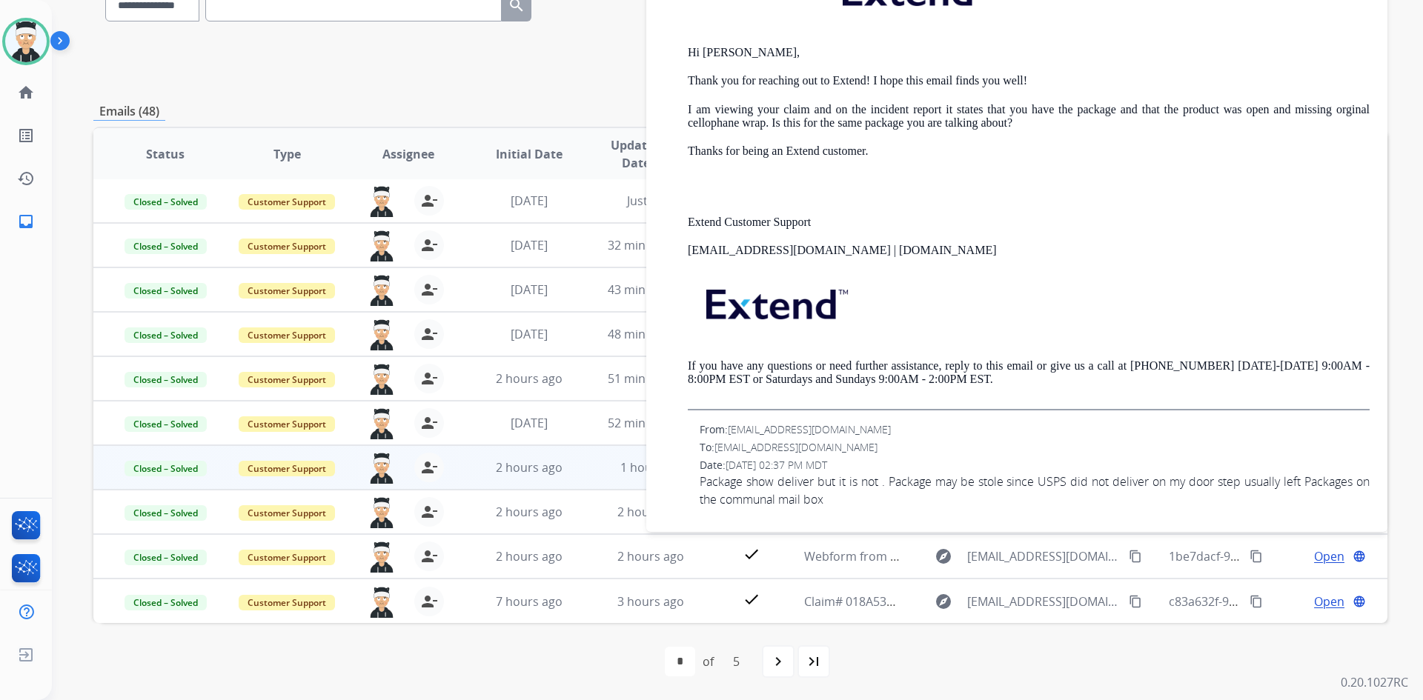
click at [967, 445] on div "To: [EMAIL_ADDRESS][DOMAIN_NAME]" at bounding box center [1034, 447] width 670 height 15
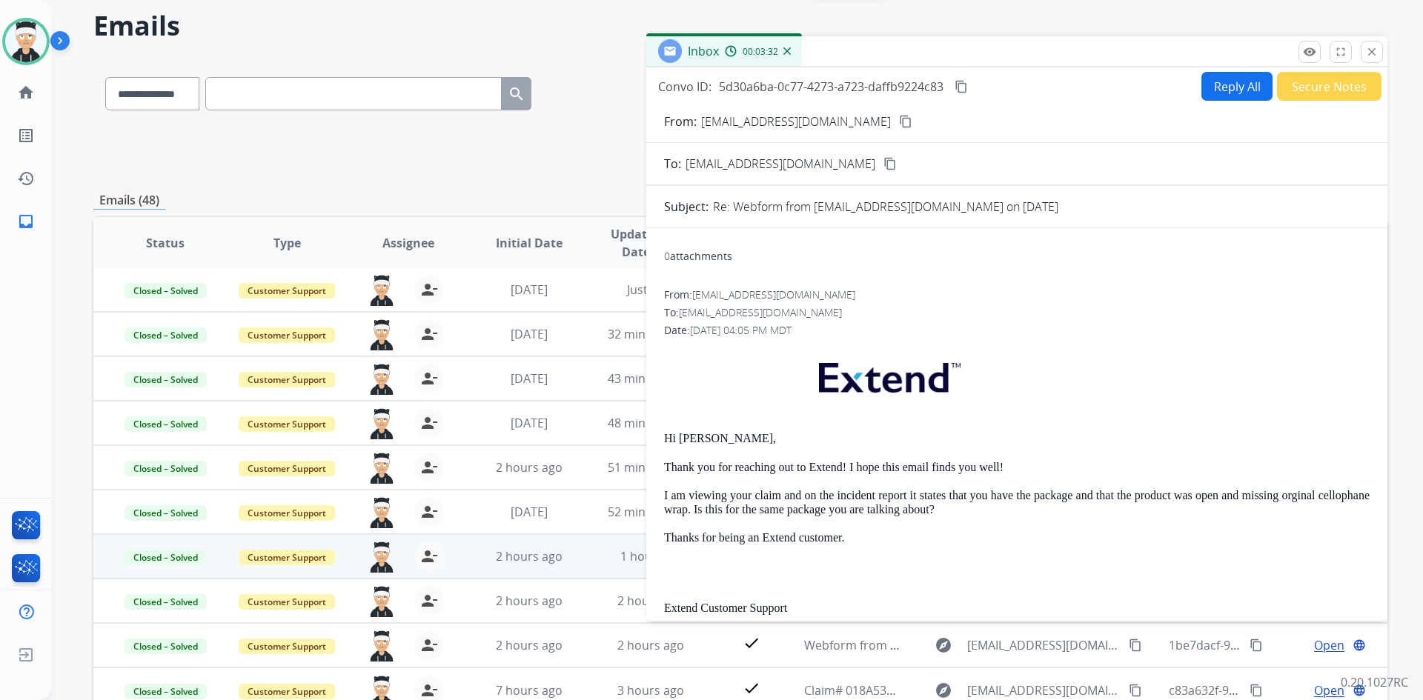
scroll to position [0, 0]
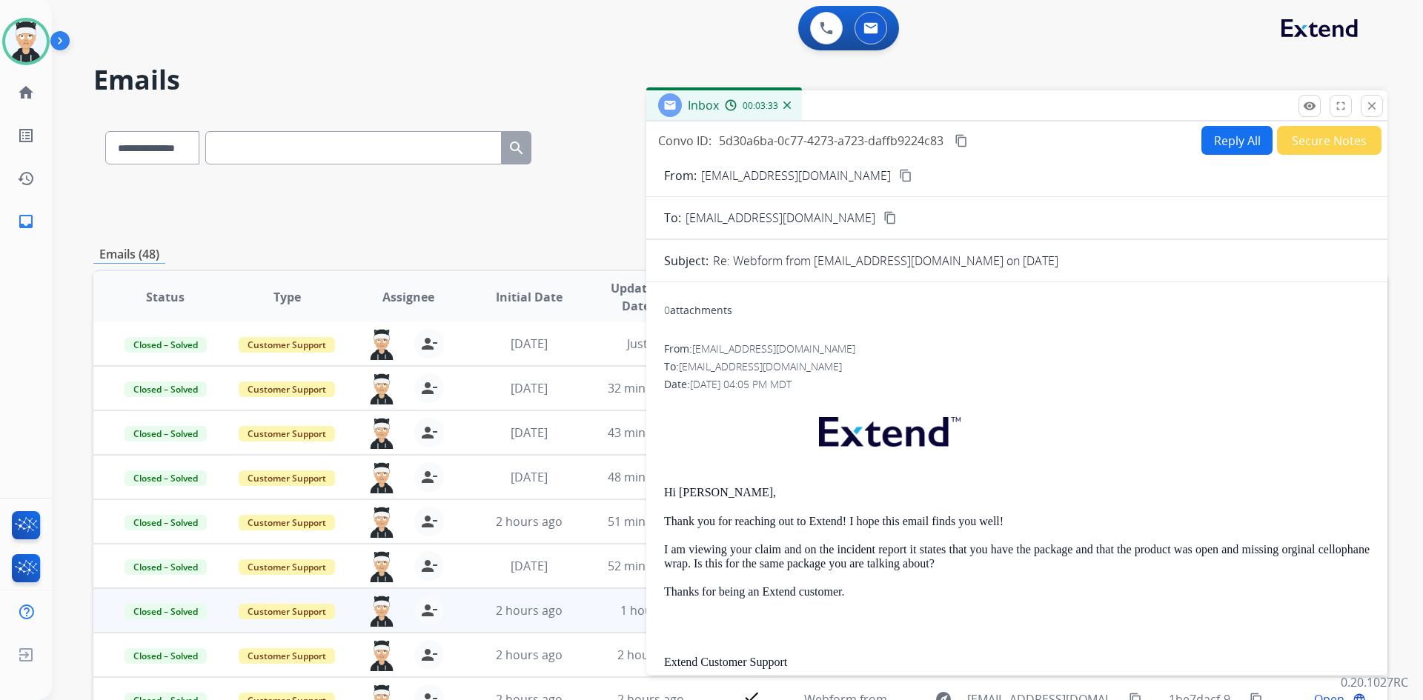
click at [961, 143] on mat-icon "content_copy" at bounding box center [960, 140] width 13 height 13
click at [1369, 105] on mat-icon "close" at bounding box center [1371, 105] width 13 height 13
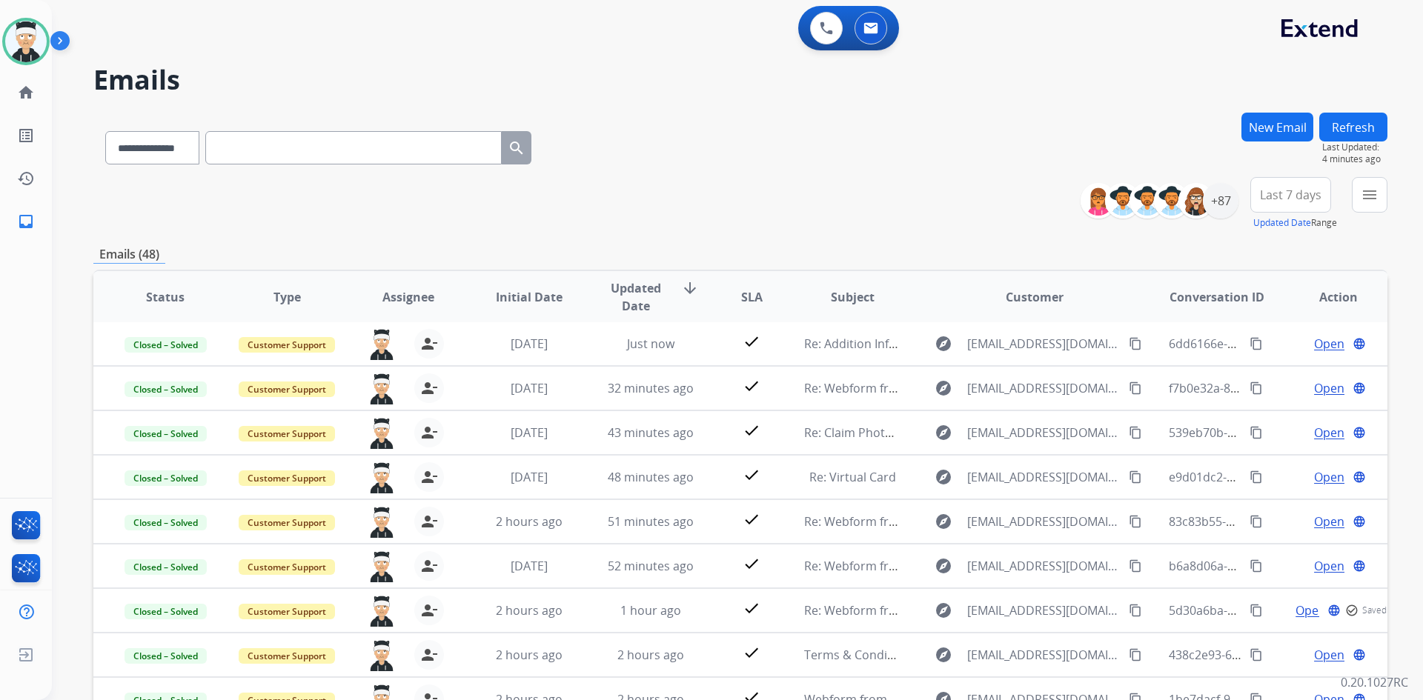
click at [891, 213] on div "**********" at bounding box center [740, 203] width 1294 height 53
click at [859, 183] on div "**********" at bounding box center [740, 203] width 1294 height 53
click at [1222, 200] on div "+87" at bounding box center [1220, 201] width 36 height 36
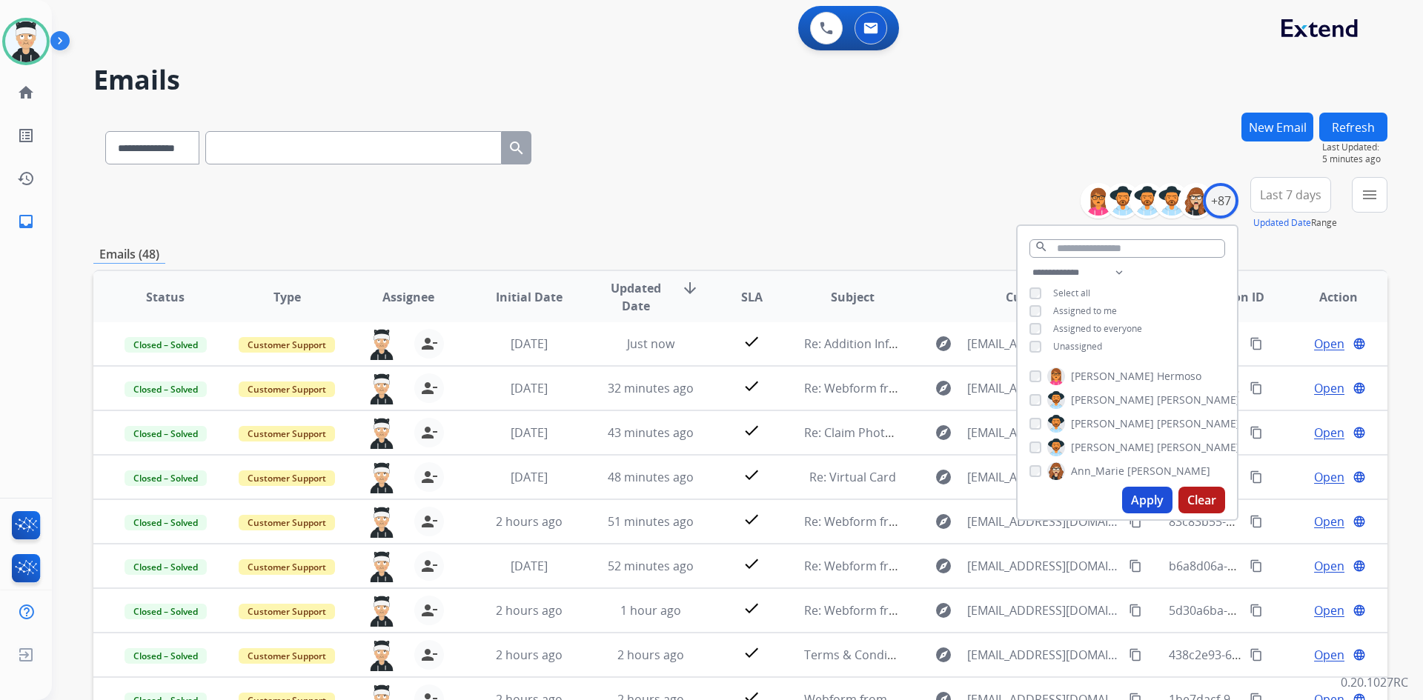
click at [858, 191] on div "**********" at bounding box center [740, 203] width 1294 height 53
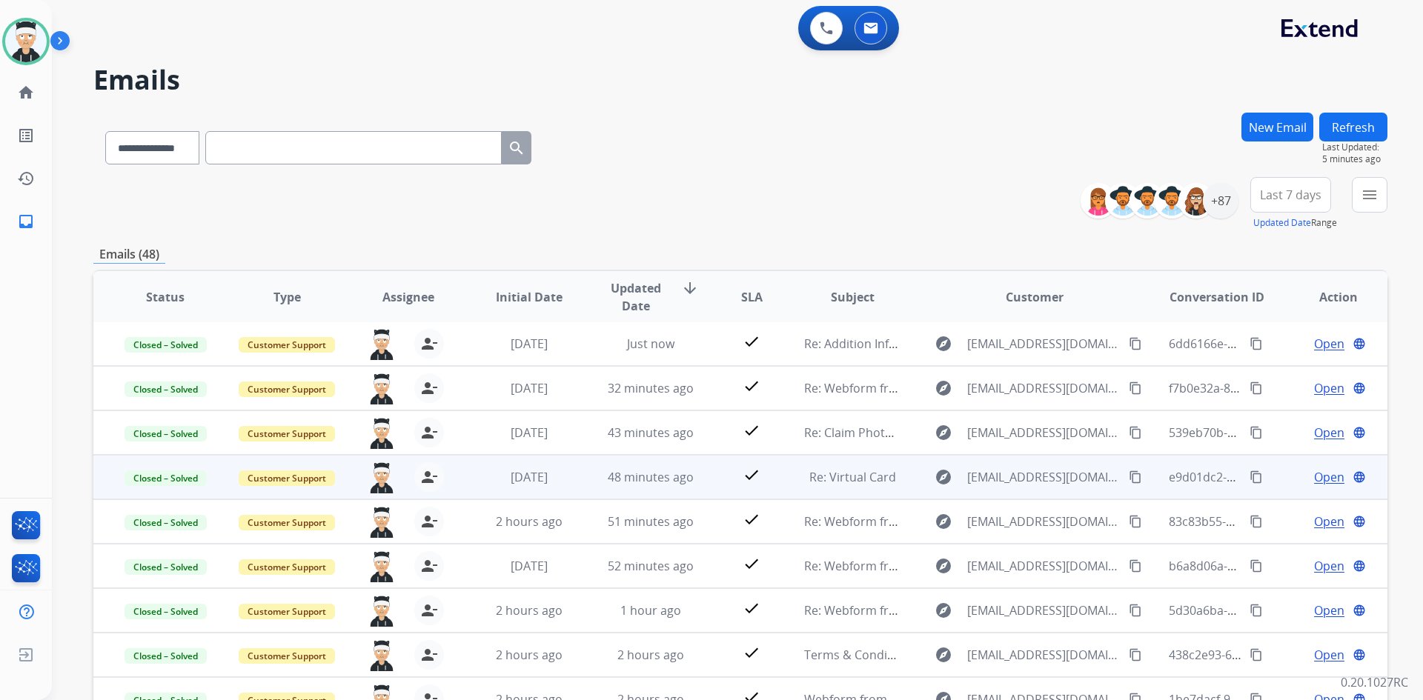
click at [1317, 483] on span "Open" at bounding box center [1329, 477] width 30 height 18
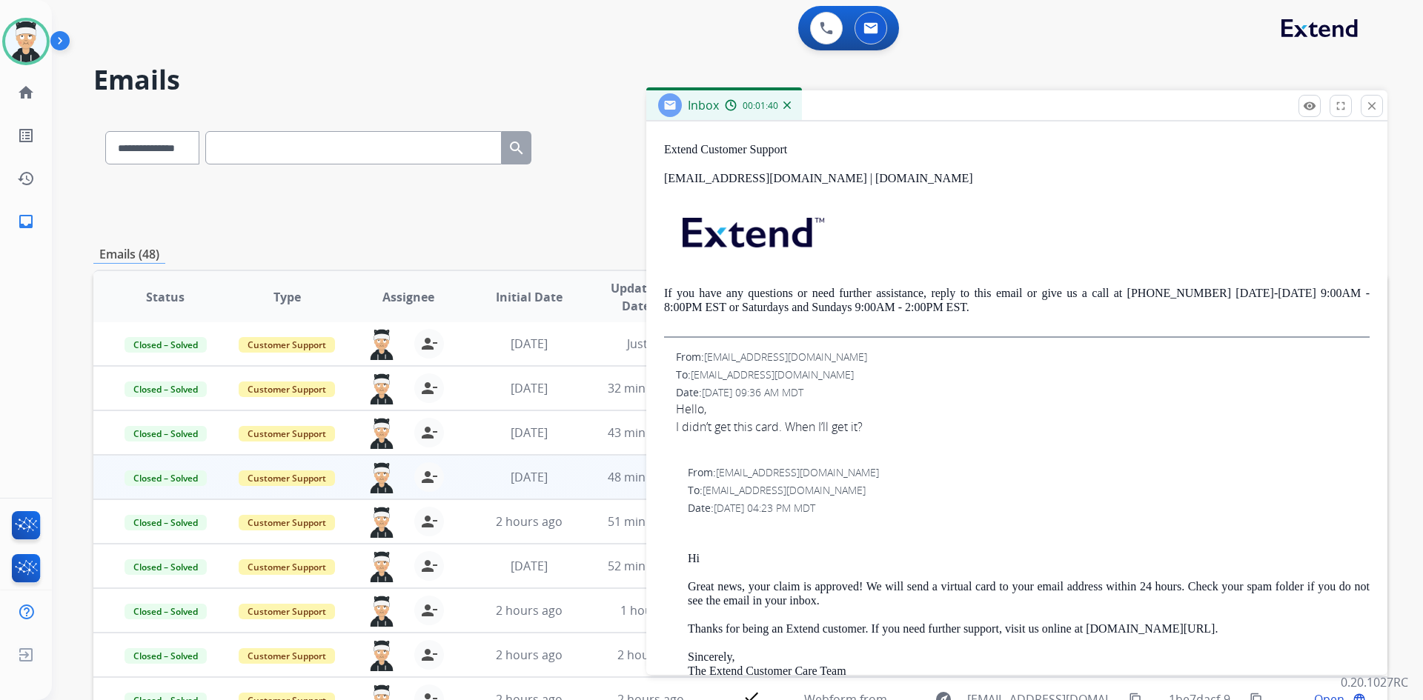
scroll to position [519, 0]
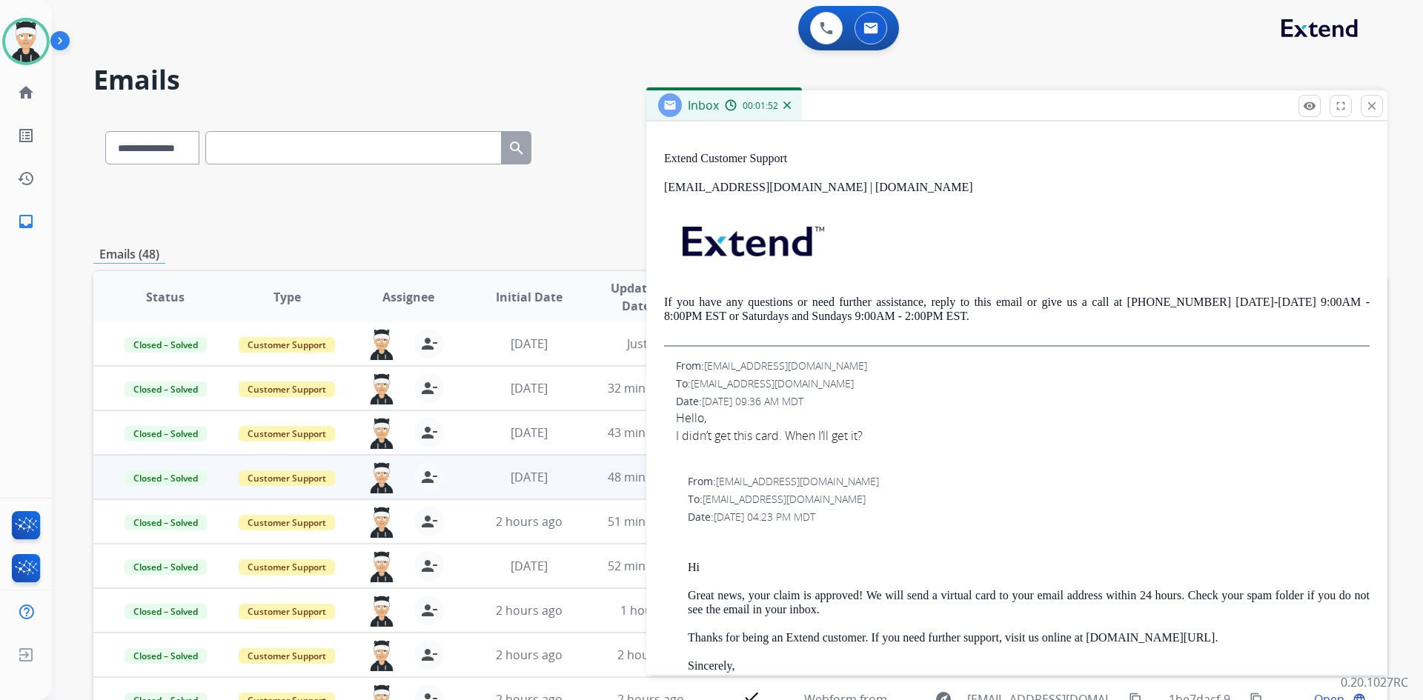
drag, startPoint x: 891, startPoint y: 443, endPoint x: 668, endPoint y: 416, distance: 224.6
click at [668, 416] on div "From: [PERSON_NAME][EMAIL_ADDRESS][DOMAIN_NAME] To: [EMAIL_ADDRESS][DOMAIN_NAME…" at bounding box center [1016, 411] width 705 height 104
copy span "Hello, I didn’t get this card. When I’ll get it?"
click at [974, 367] on div "From: [PERSON_NAME][EMAIL_ADDRESS][DOMAIN_NAME]" at bounding box center [1022, 366] width 693 height 15
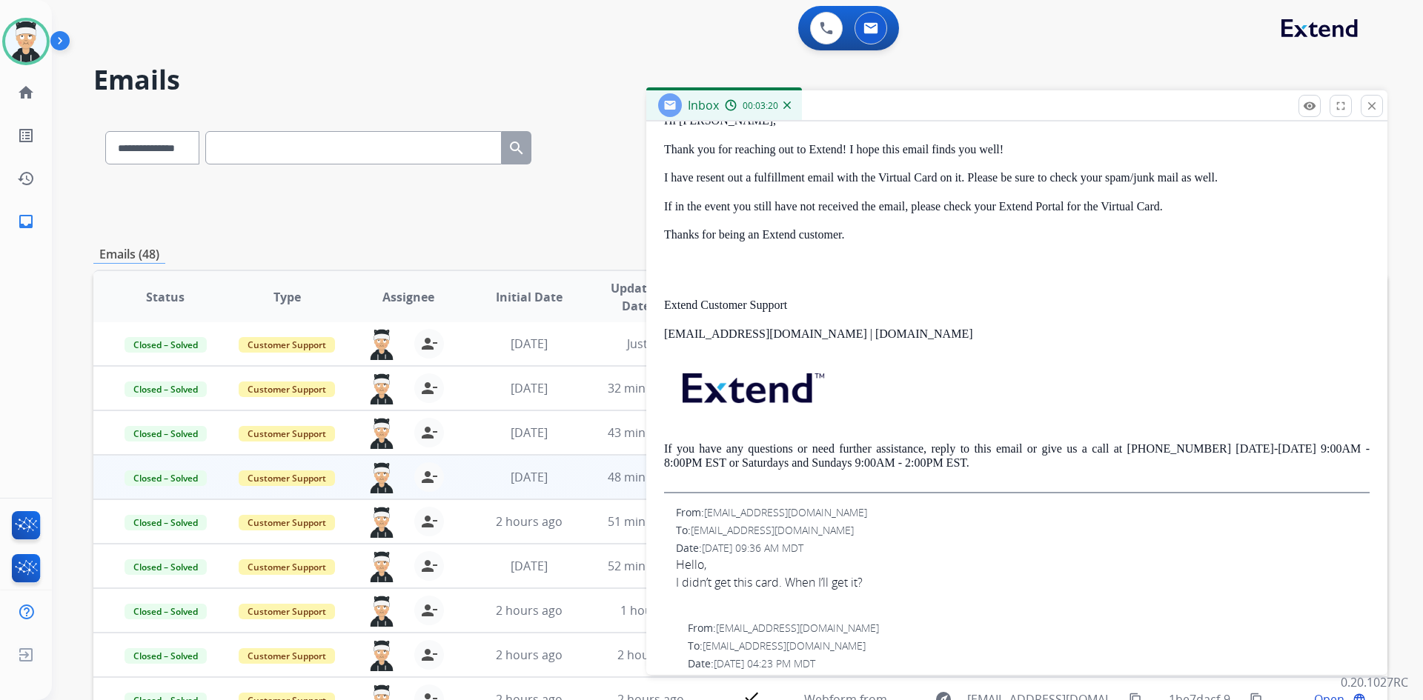
scroll to position [0, 0]
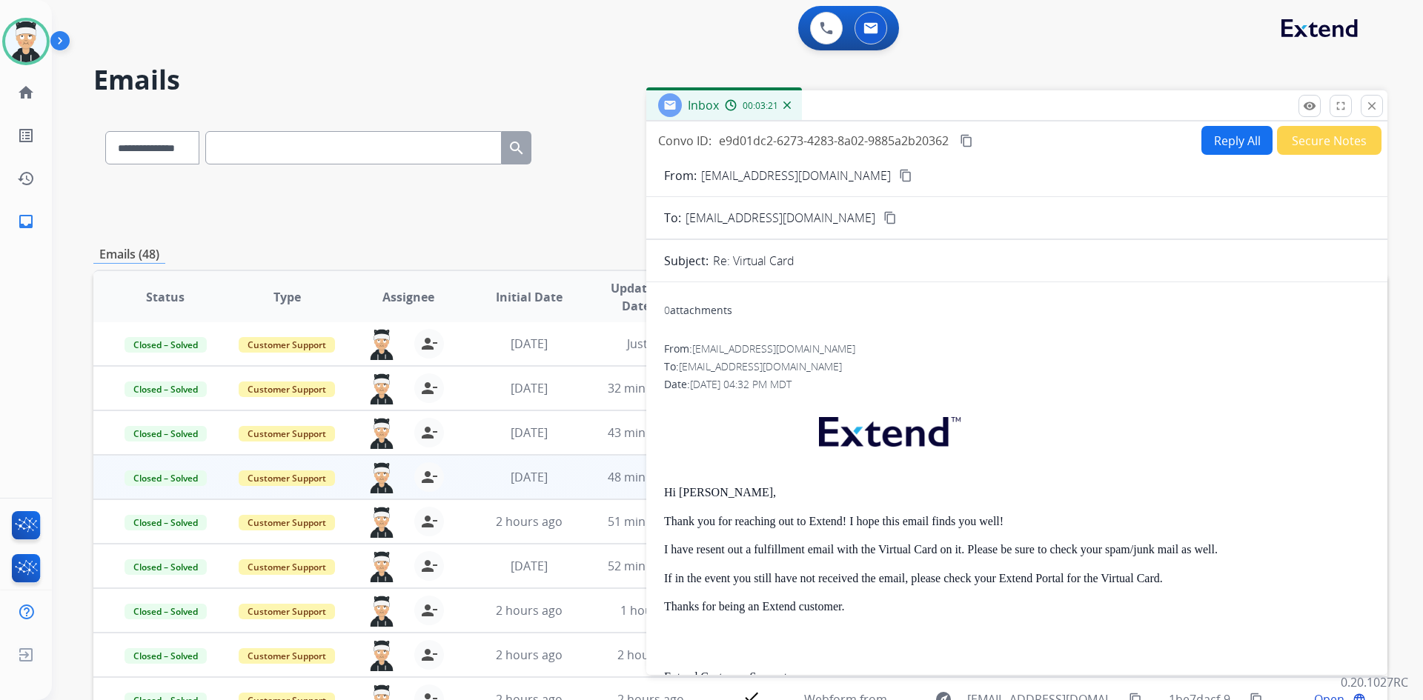
click at [972, 134] on button "content_copy" at bounding box center [966, 141] width 18 height 18
click at [972, 134] on mat-icon "content_copy" at bounding box center [965, 140] width 13 height 13
click at [1370, 110] on mat-icon "close" at bounding box center [1371, 105] width 13 height 13
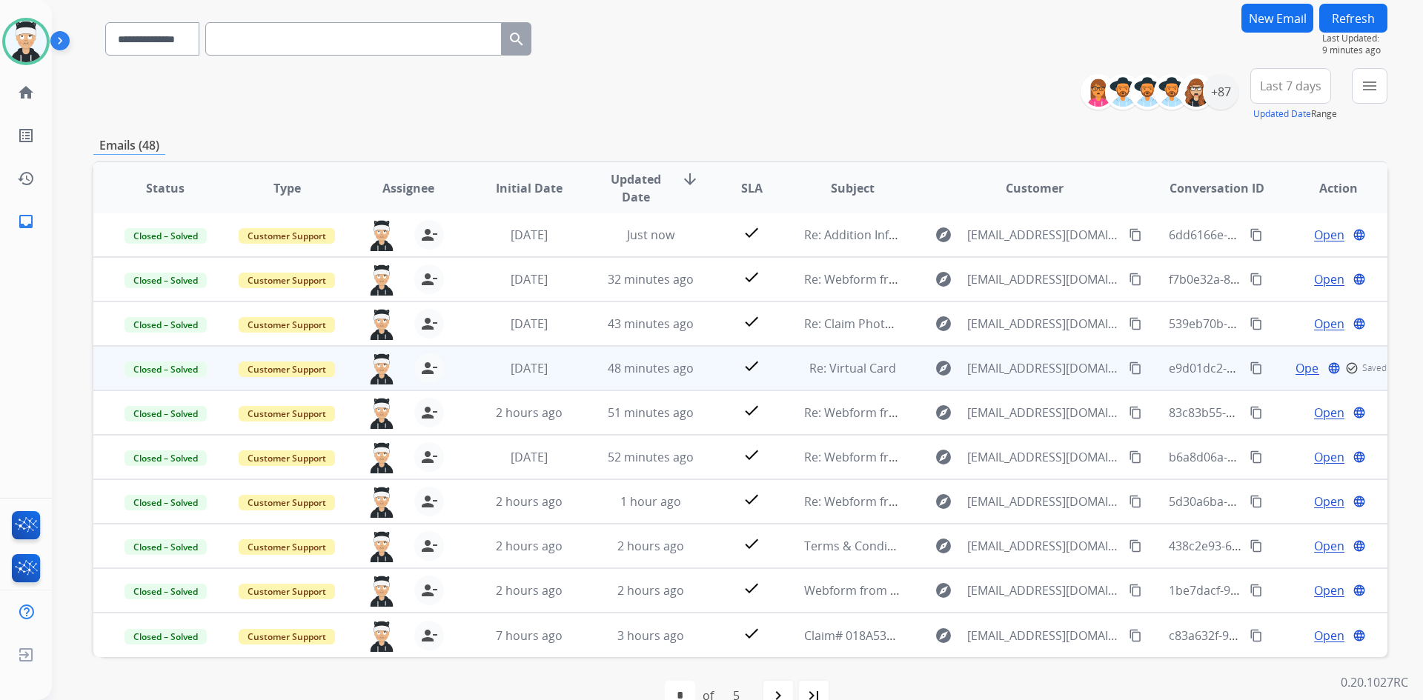
scroll to position [143, 0]
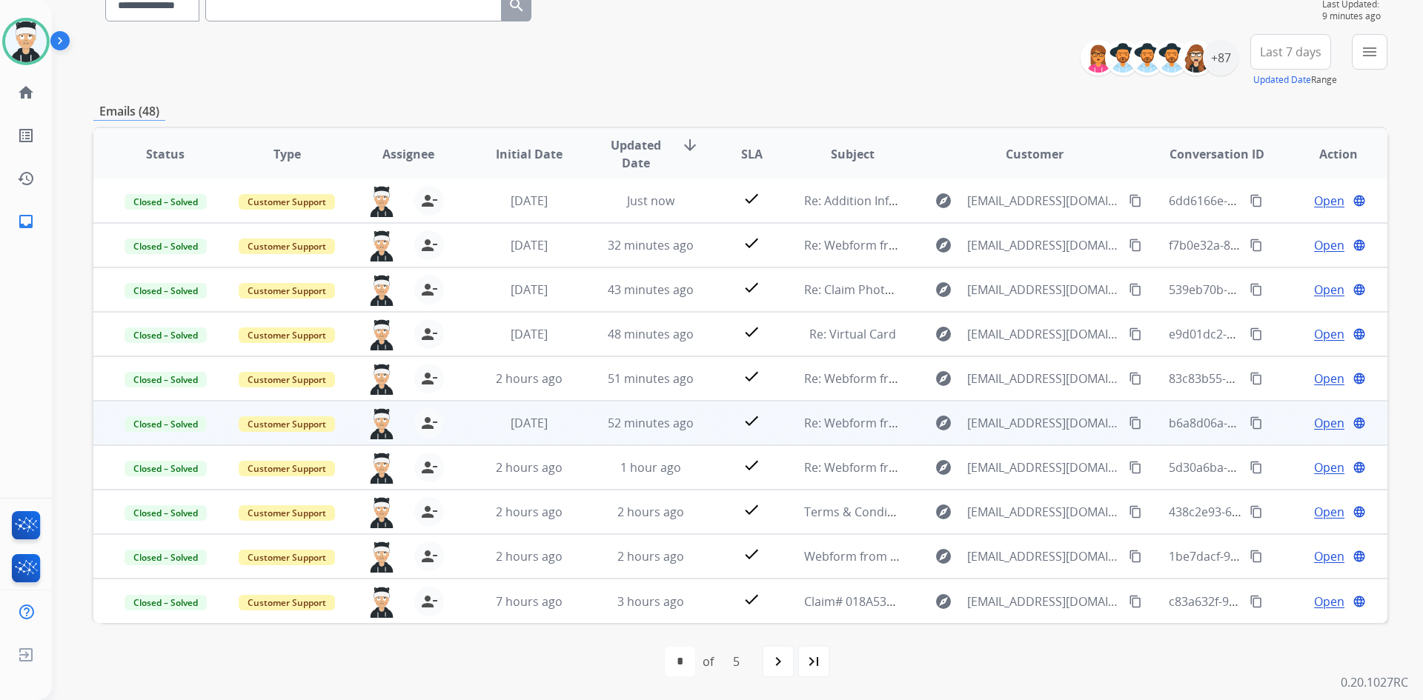
click at [1314, 425] on span "Open" at bounding box center [1329, 423] width 30 height 18
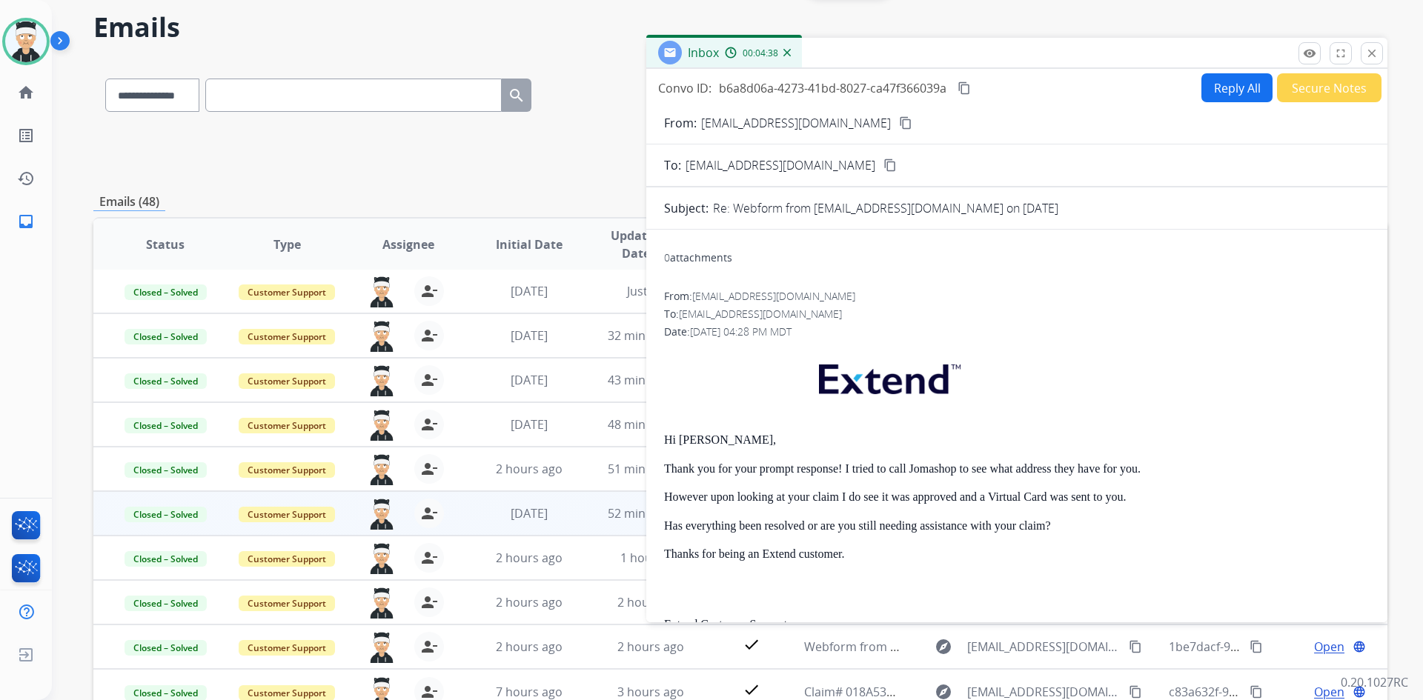
scroll to position [0, 0]
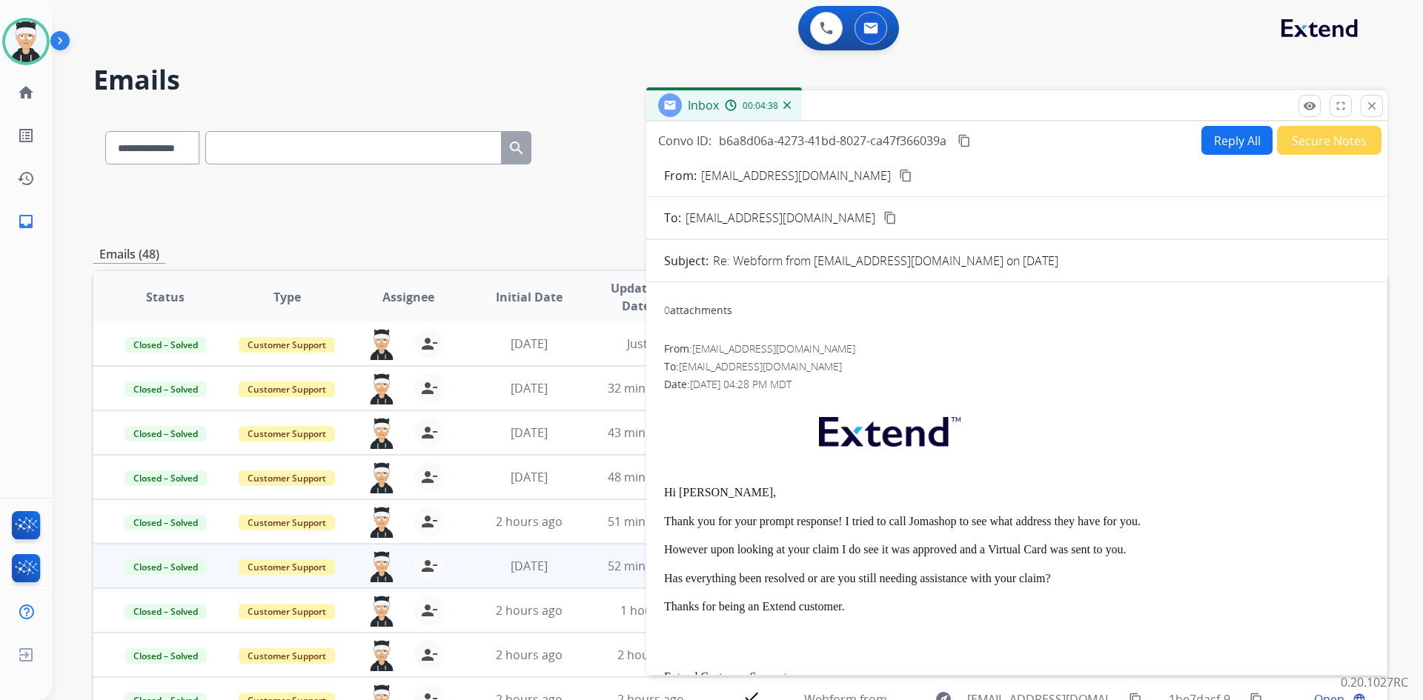
click at [964, 140] on mat-icon "content_copy" at bounding box center [963, 140] width 13 height 13
click at [1374, 107] on mat-icon "close" at bounding box center [1371, 105] width 13 height 13
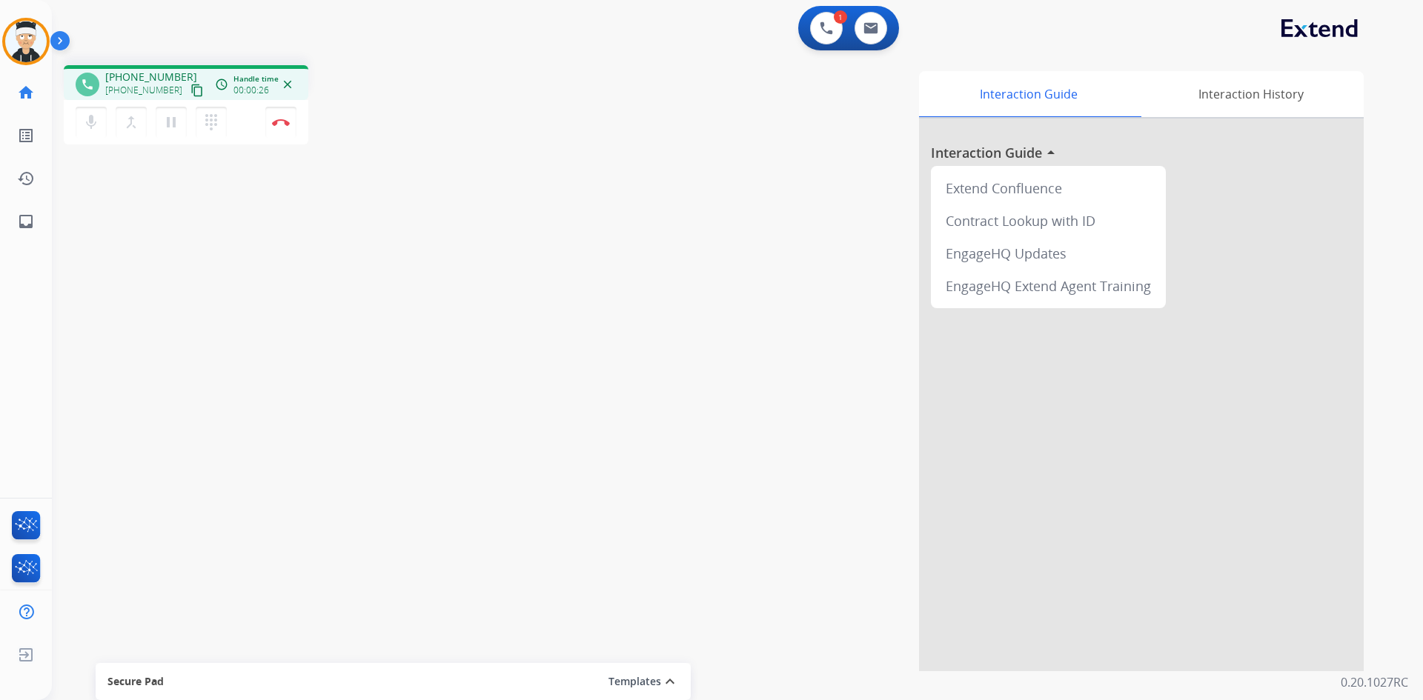
click at [190, 91] on mat-icon "content_copy" at bounding box center [196, 90] width 13 height 13
click at [275, 127] on button "Disconnect" at bounding box center [280, 122] width 31 height 31
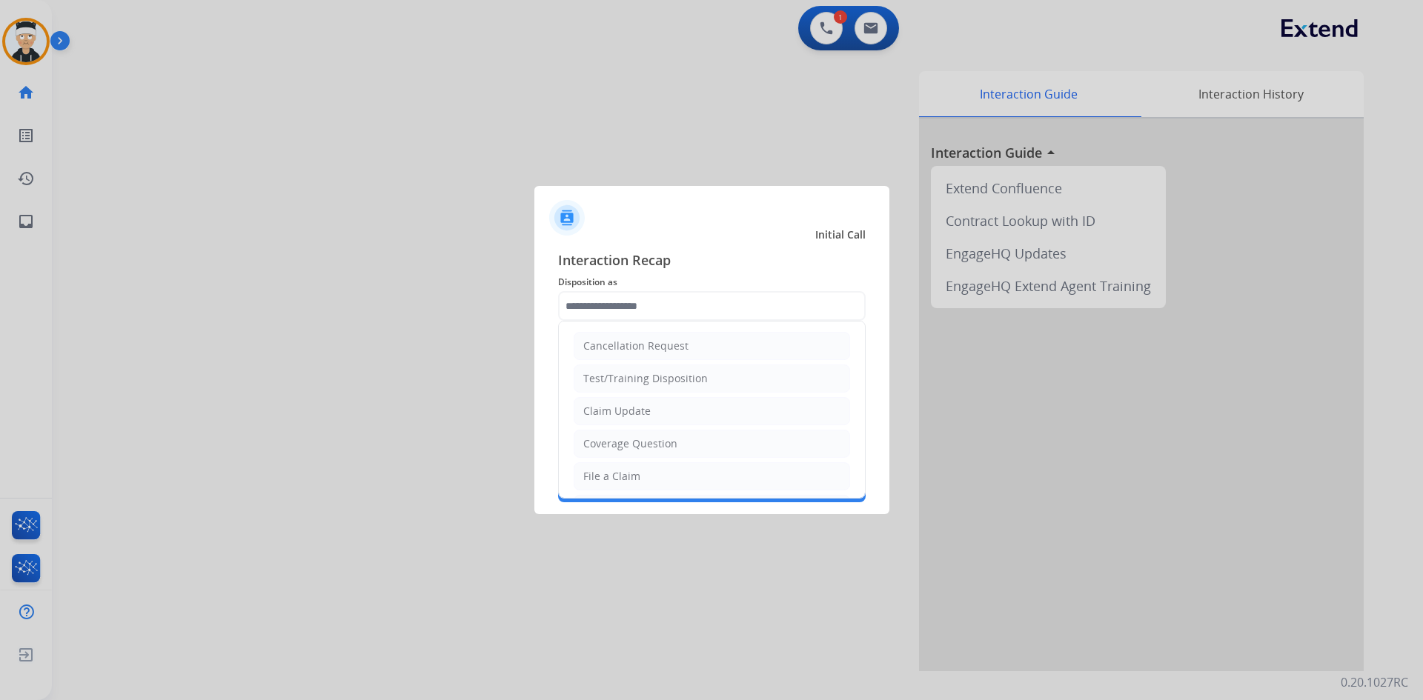
drag, startPoint x: 673, startPoint y: 471, endPoint x: 674, endPoint y: 440, distance: 31.1
click at [674, 472] on li "File a Claim" at bounding box center [711, 476] width 276 height 28
type input "**********"
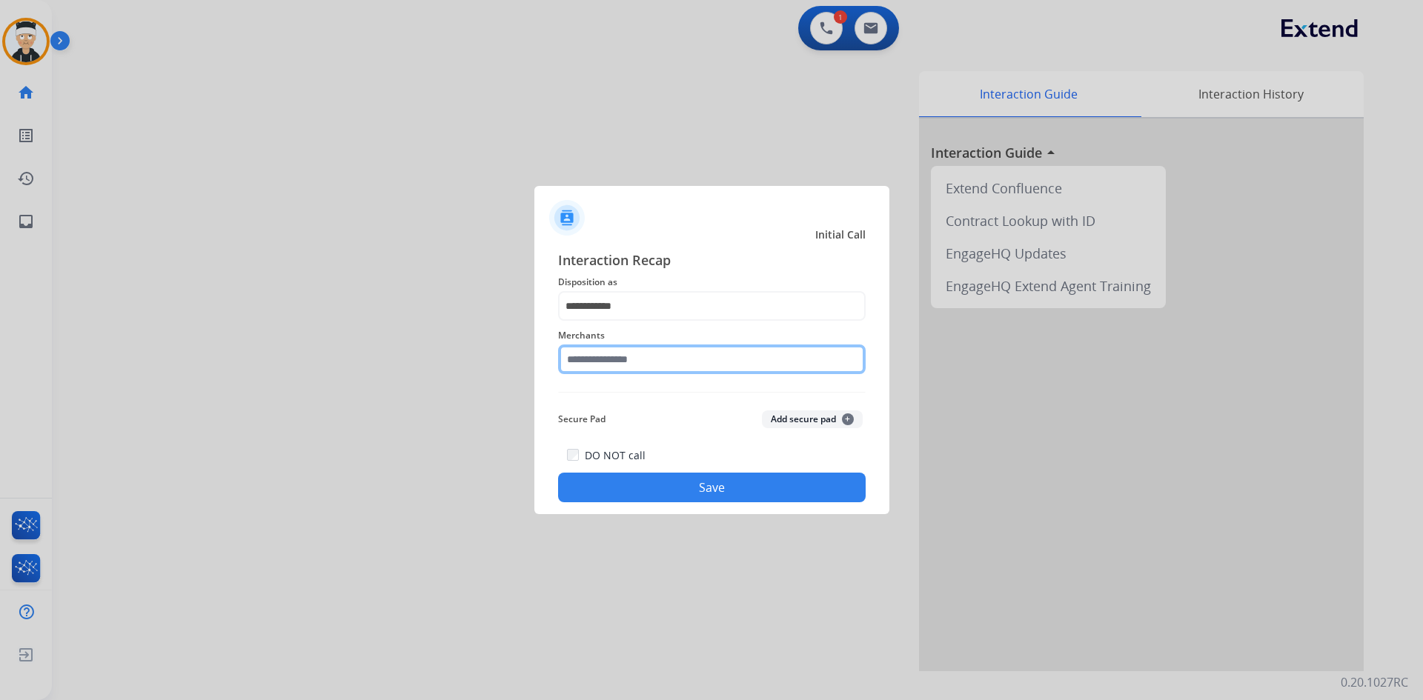
click at [683, 354] on input "text" at bounding box center [711, 360] width 307 height 30
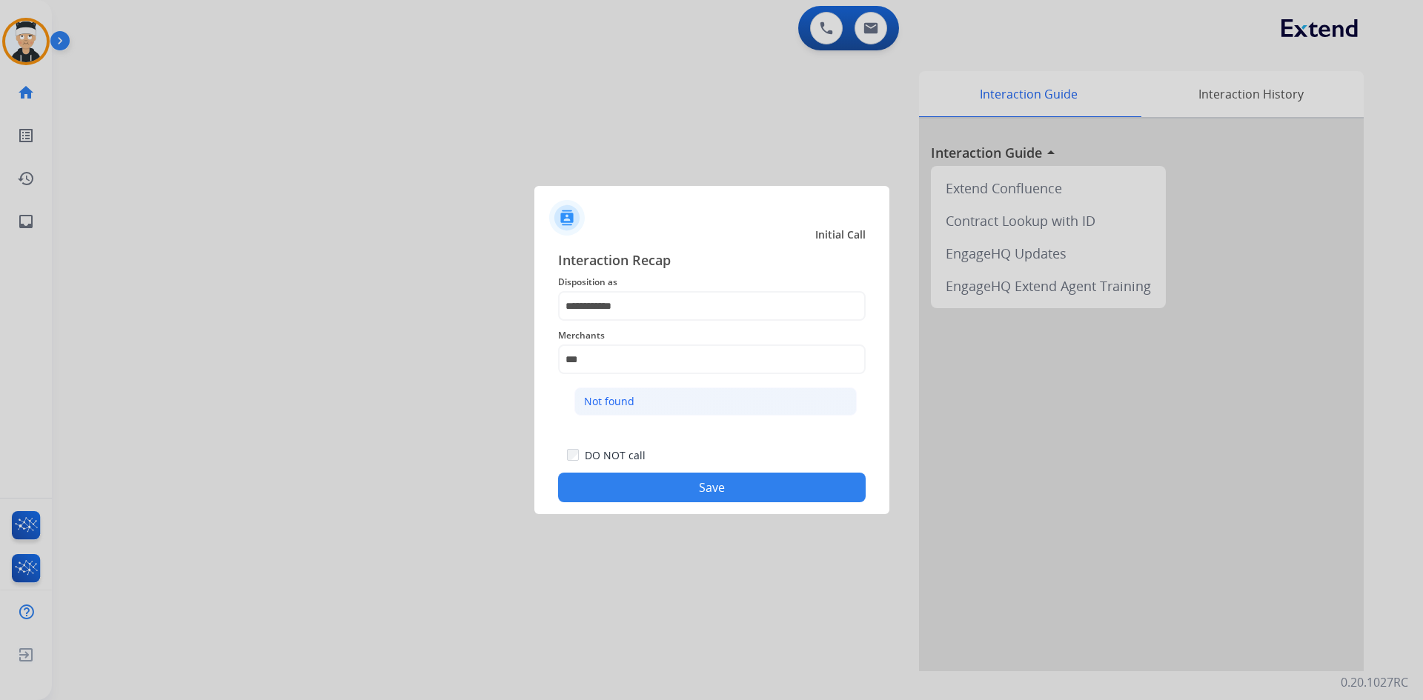
click at [689, 411] on li "Not found" at bounding box center [715, 401] width 282 height 28
type input "*********"
click at [756, 489] on button "Save" at bounding box center [711, 488] width 307 height 30
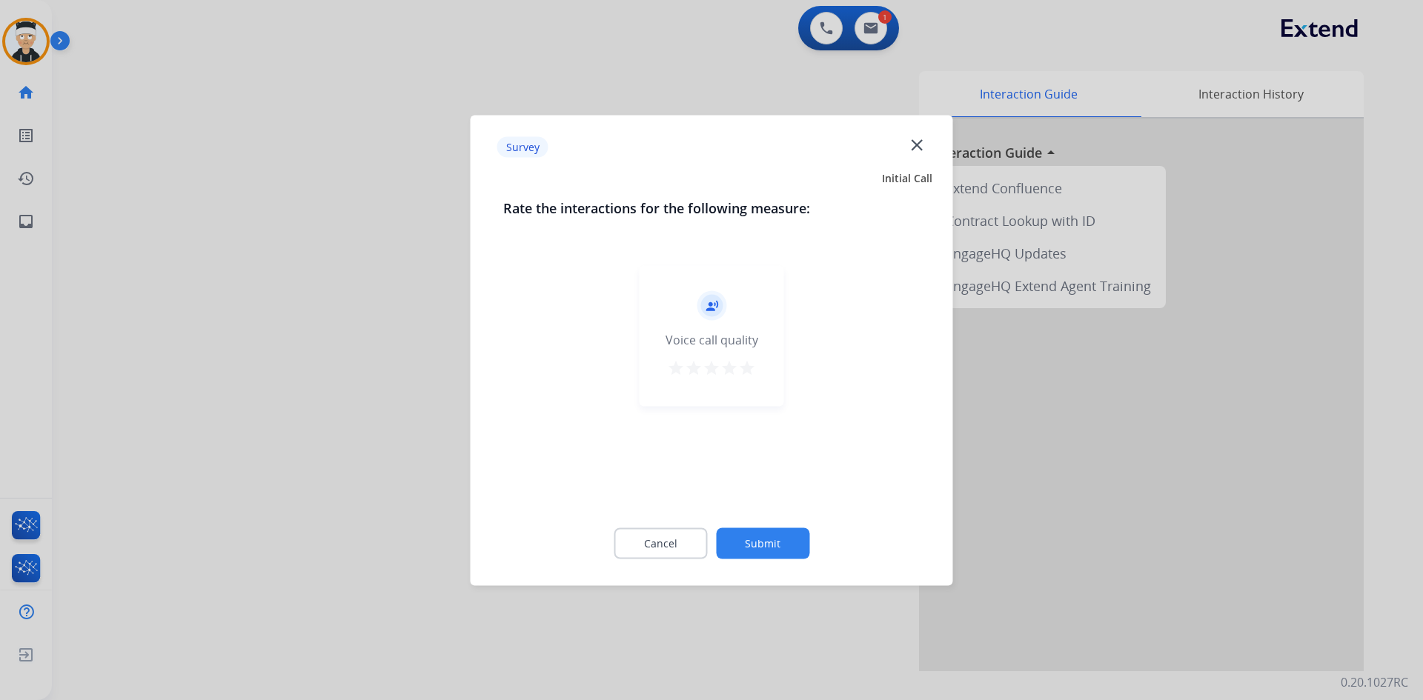
click at [740, 373] on mat-icon "star" at bounding box center [747, 368] width 18 height 18
click at [755, 544] on button "Submit" at bounding box center [762, 543] width 93 height 31
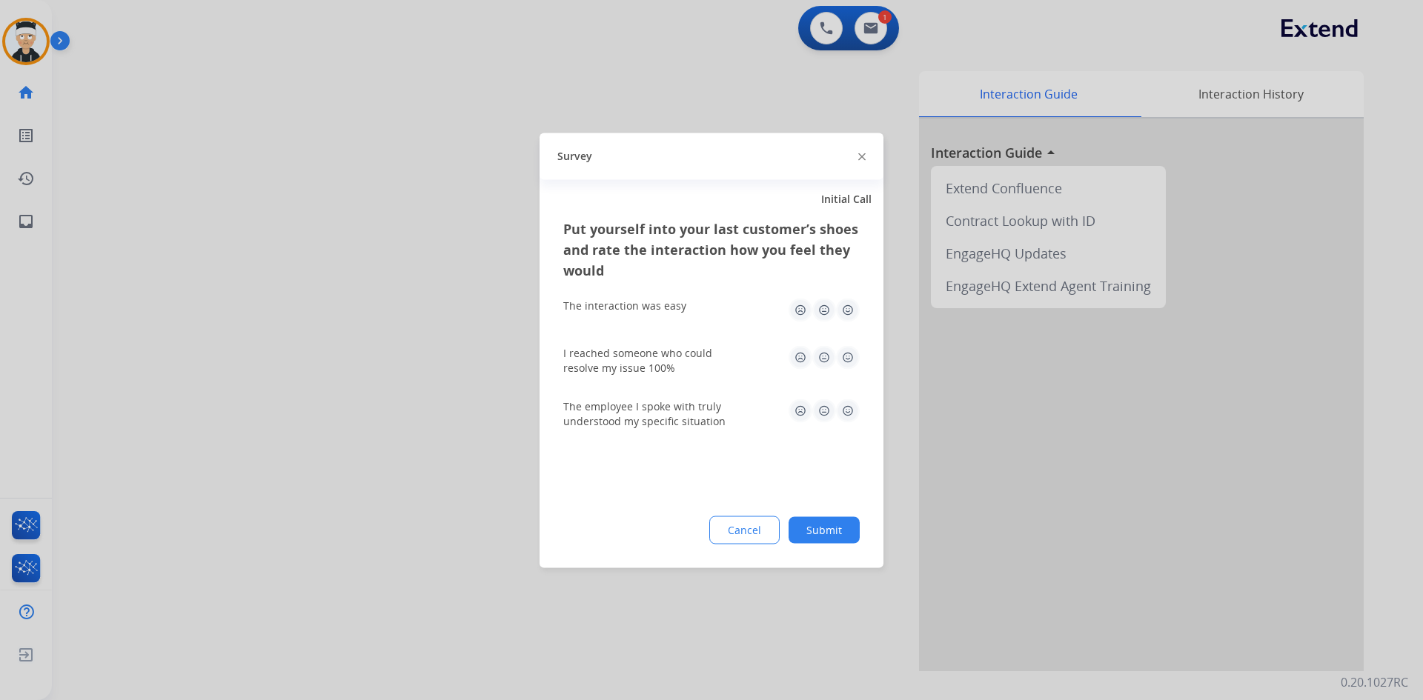
click at [845, 412] on img at bounding box center [848, 411] width 24 height 24
click at [844, 354] on img at bounding box center [848, 357] width 24 height 24
click at [852, 313] on img at bounding box center [848, 310] width 24 height 24
click at [837, 541] on button "Submit" at bounding box center [823, 529] width 71 height 27
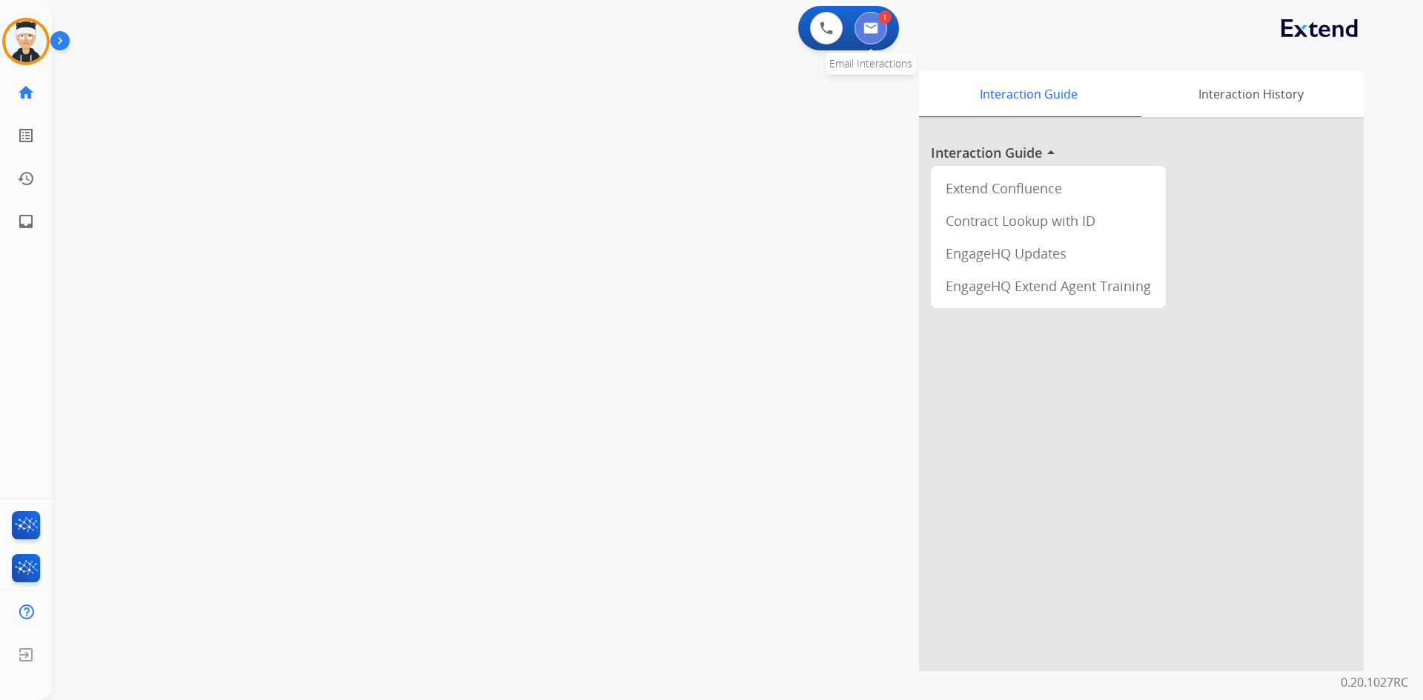
click at [878, 32] on button at bounding box center [870, 28] width 33 height 33
select select "**********"
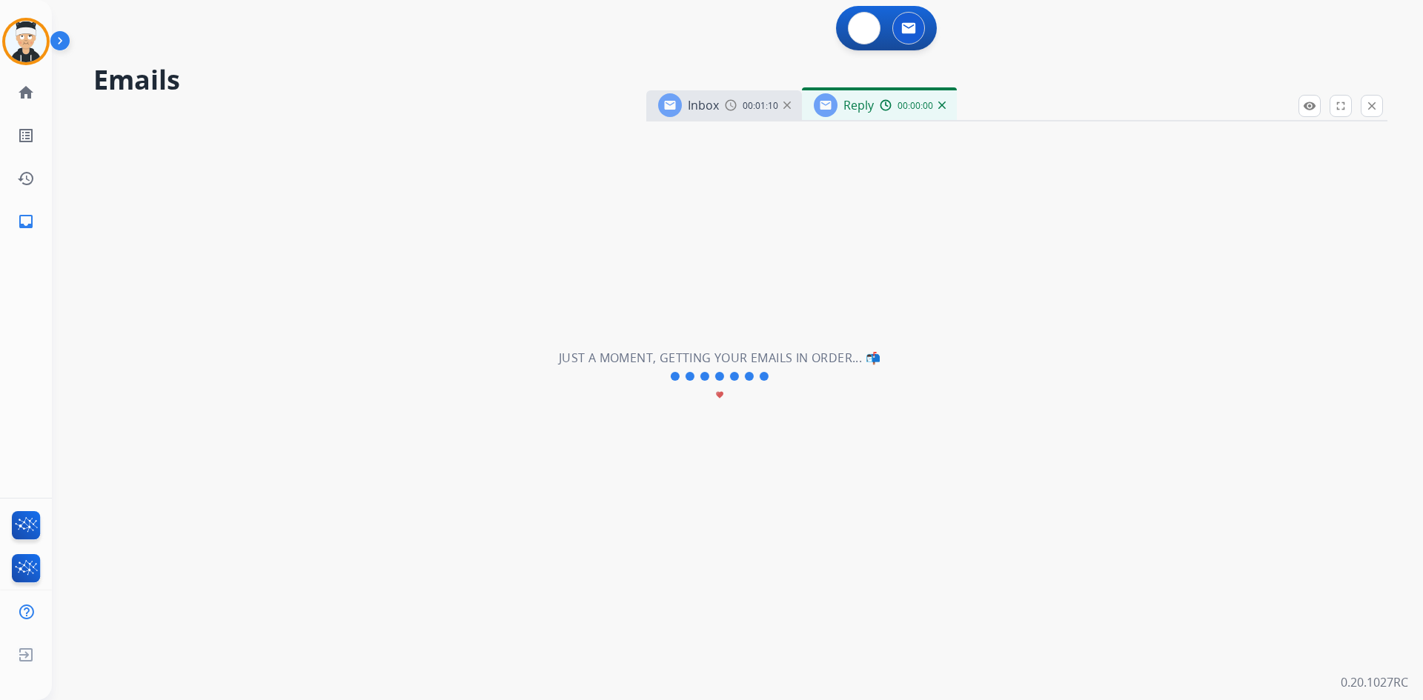
select select "**********"
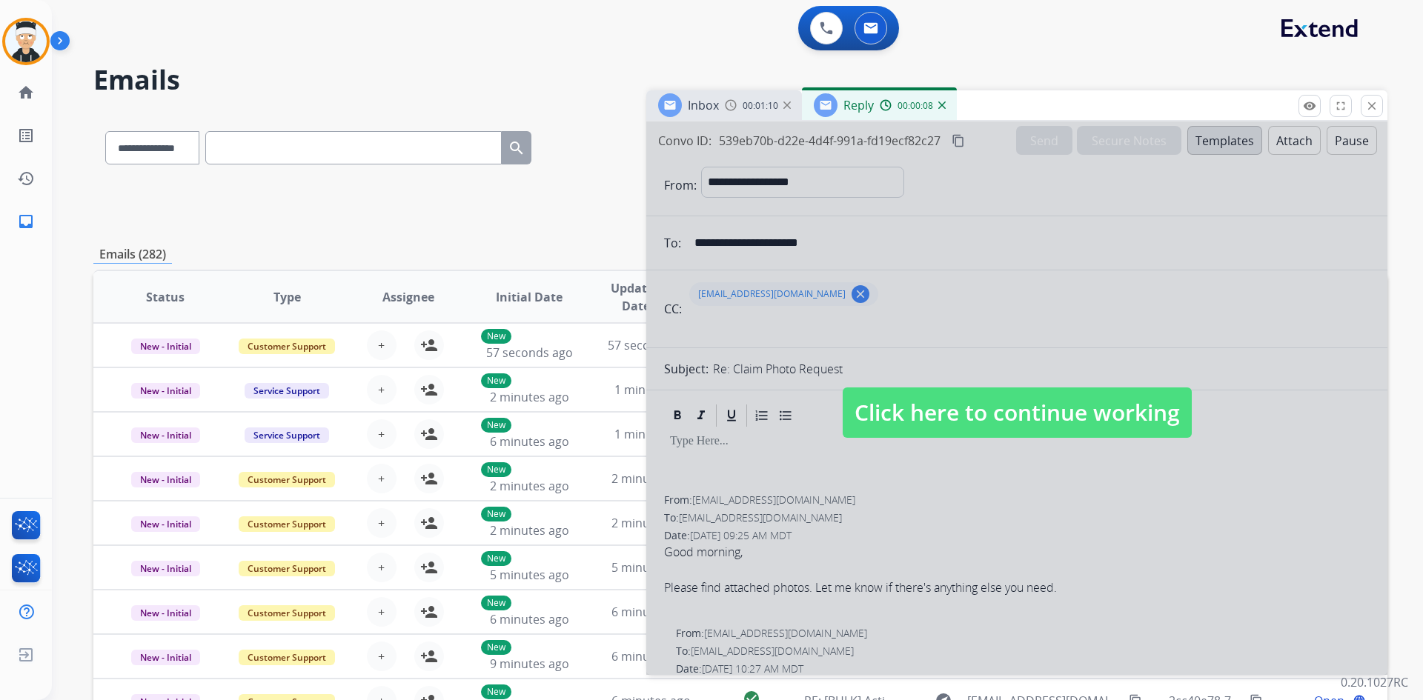
click at [939, 107] on img at bounding box center [941, 105] width 7 height 7
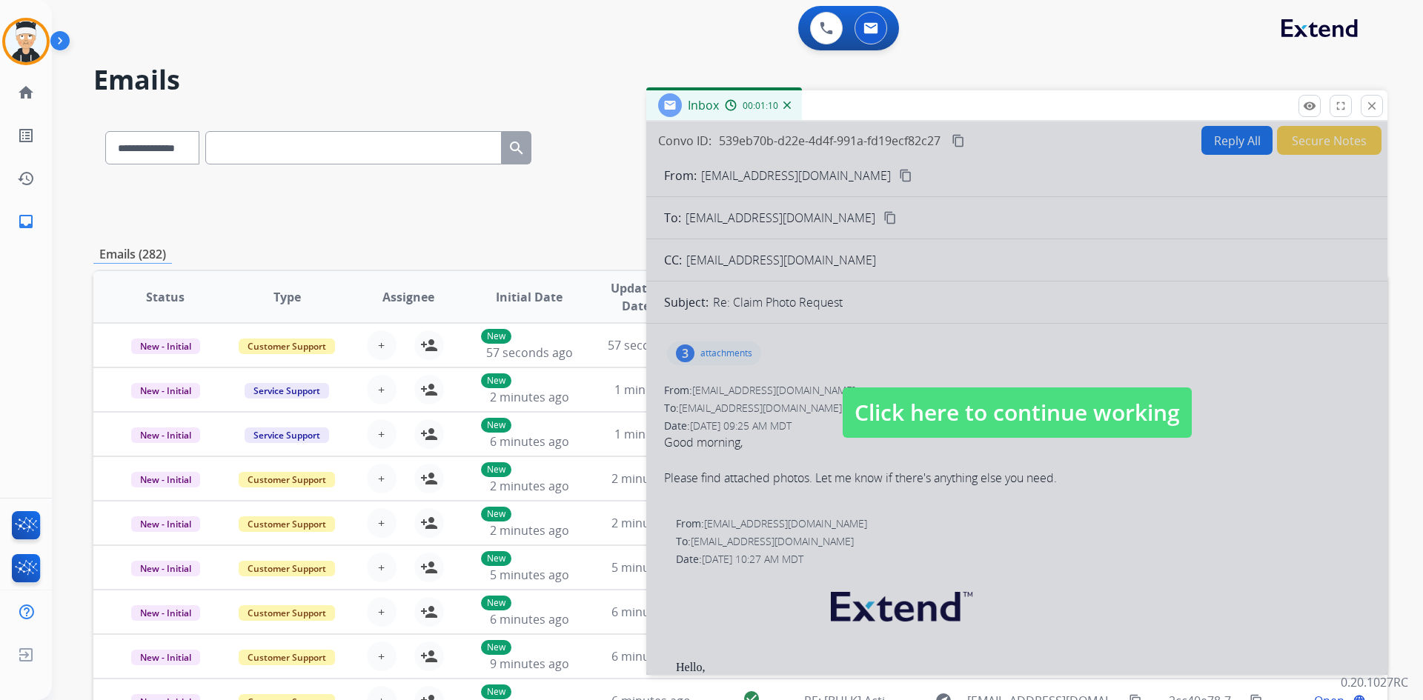
click at [717, 356] on div at bounding box center [1016, 398] width 741 height 553
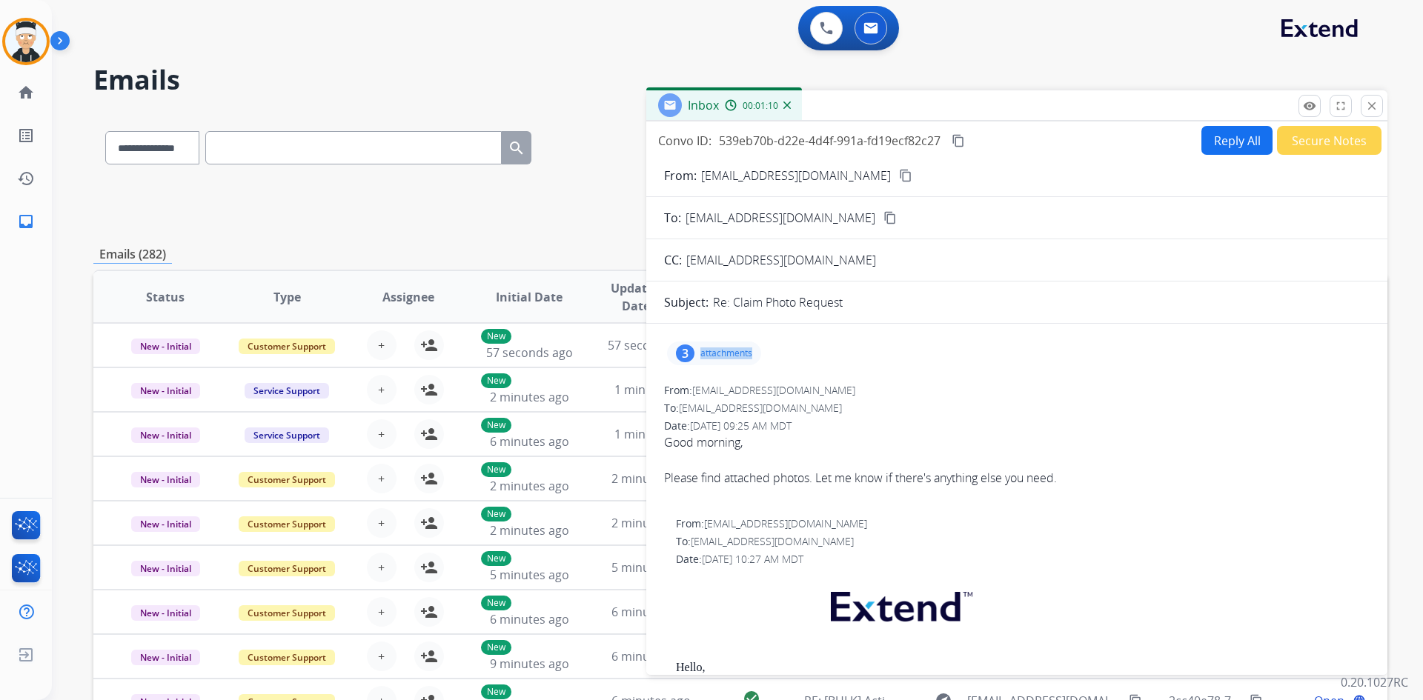
click at [717, 356] on p "attachments" at bounding box center [726, 353] width 52 height 12
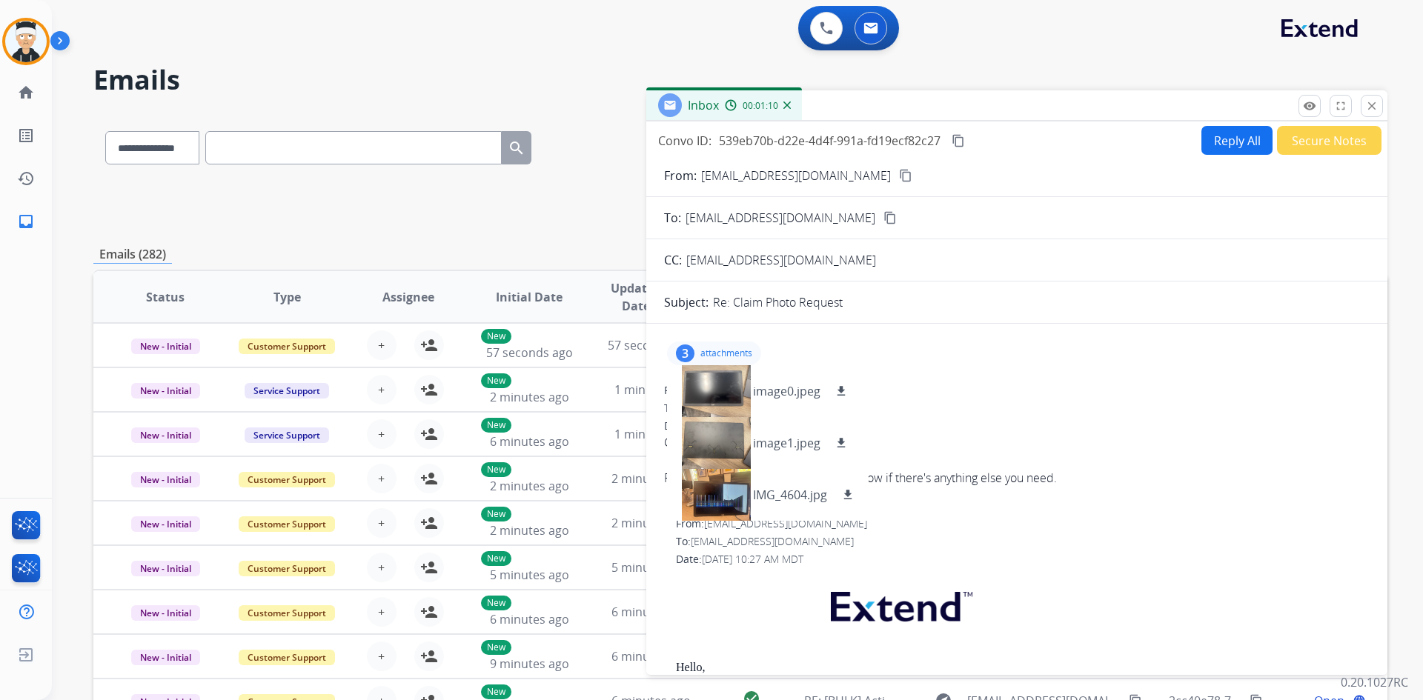
click at [696, 353] on div "3 attachments image0.jpeg download image1.jpeg download IMG_4604.jpg download" at bounding box center [714, 354] width 94 height 24
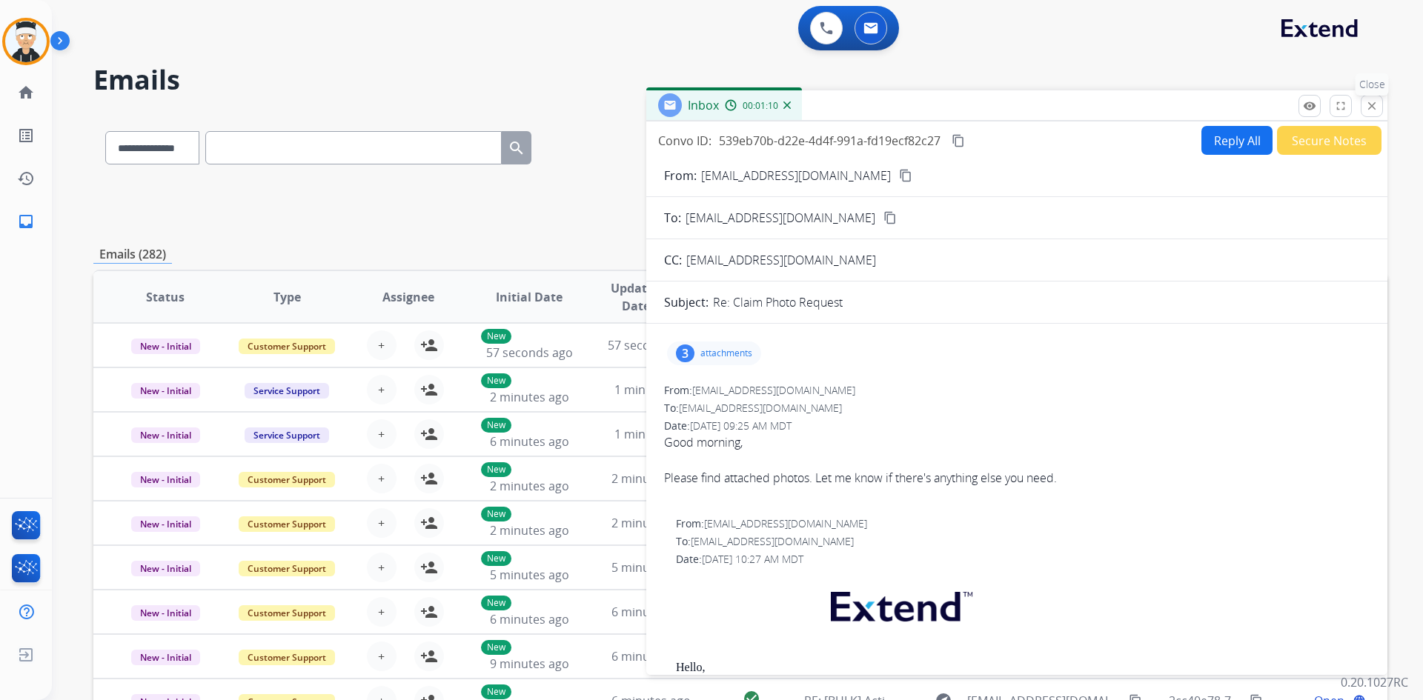
click at [1368, 104] on mat-icon "close" at bounding box center [1371, 105] width 13 height 13
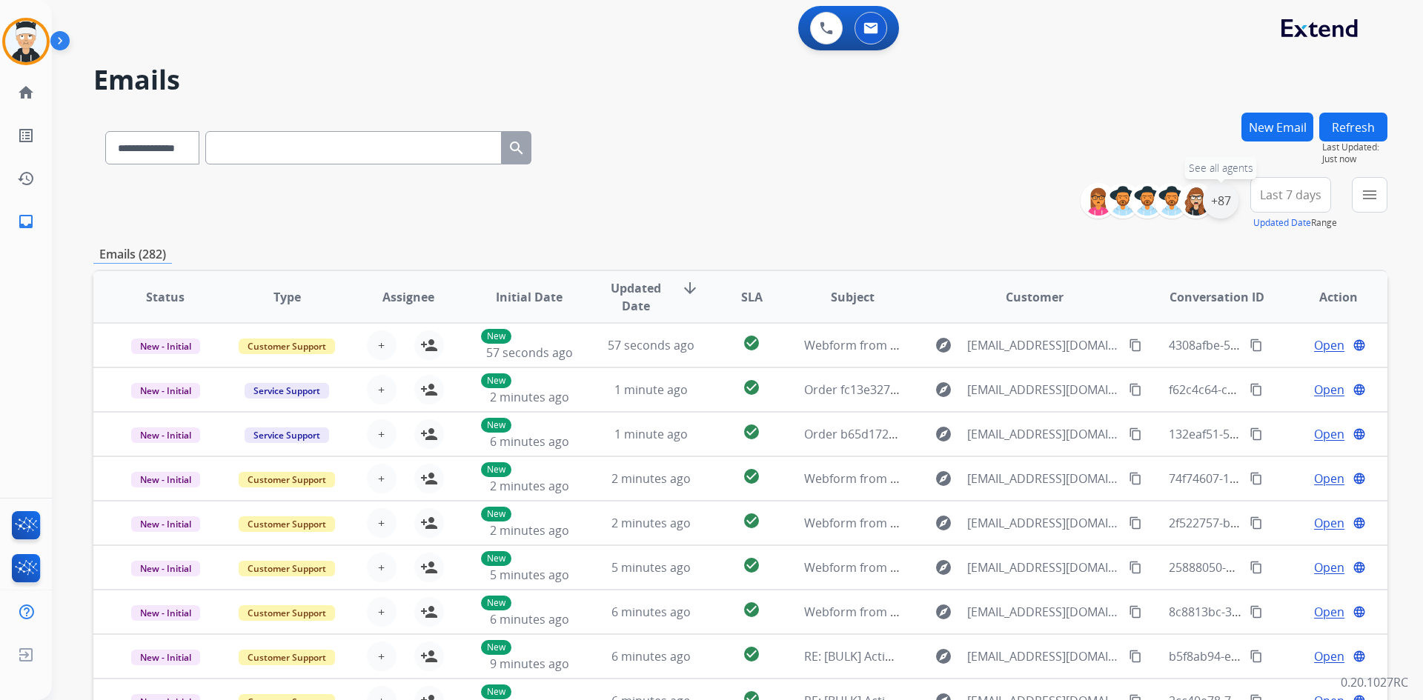
click at [1214, 195] on div "+87" at bounding box center [1220, 201] width 36 height 36
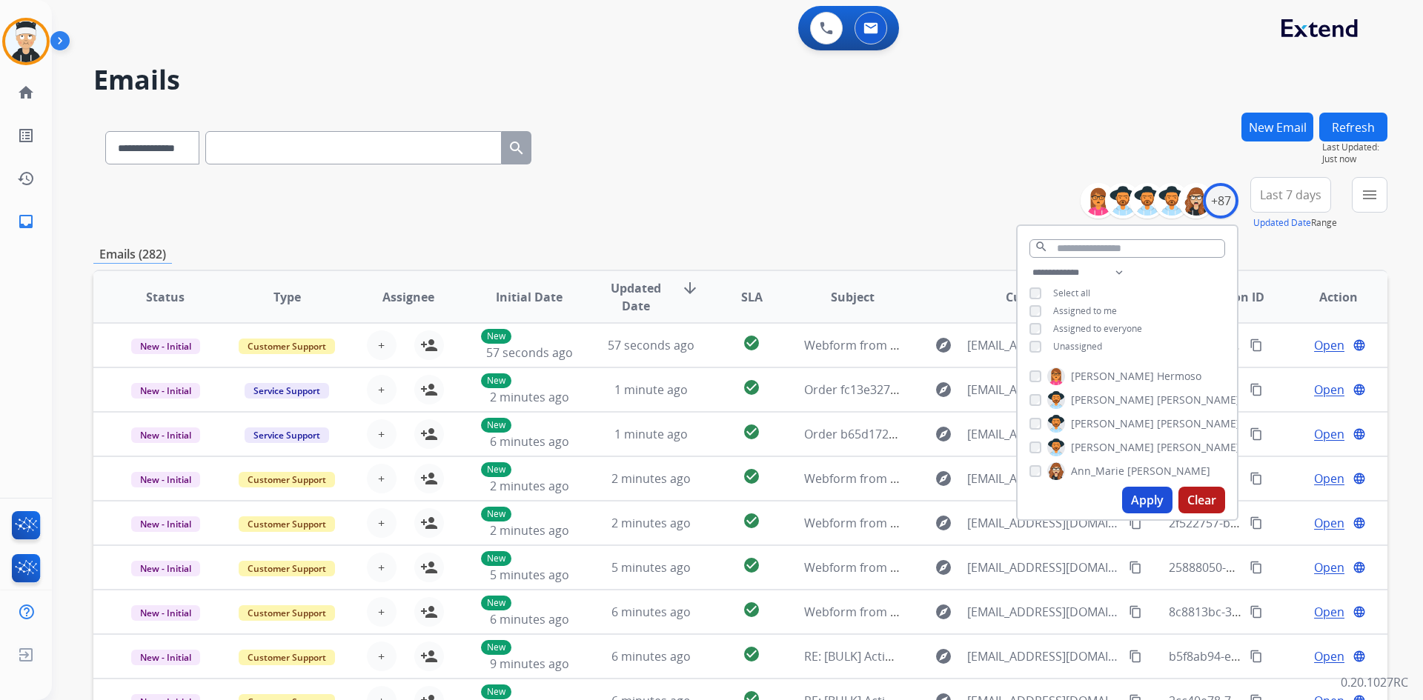
click at [1161, 497] on button "Apply" at bounding box center [1147, 500] width 50 height 27
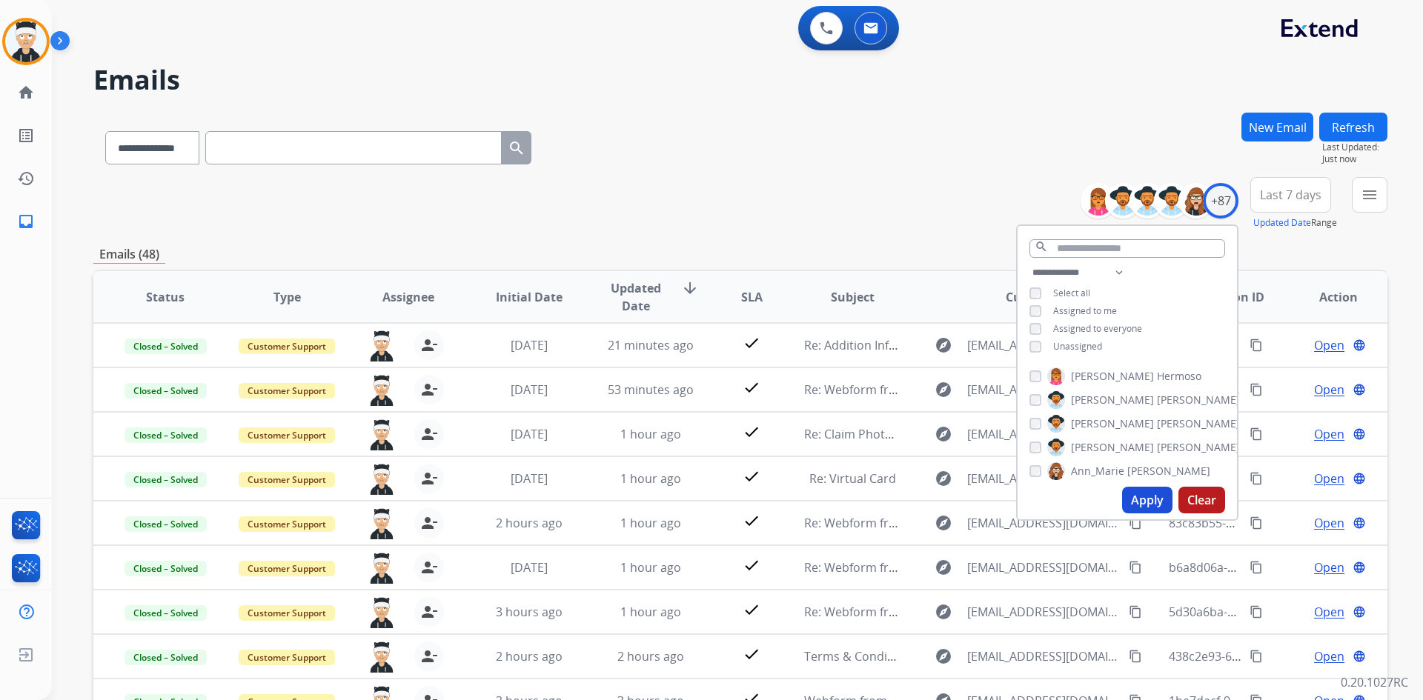
click at [871, 180] on div "**********" at bounding box center [740, 203] width 1294 height 53
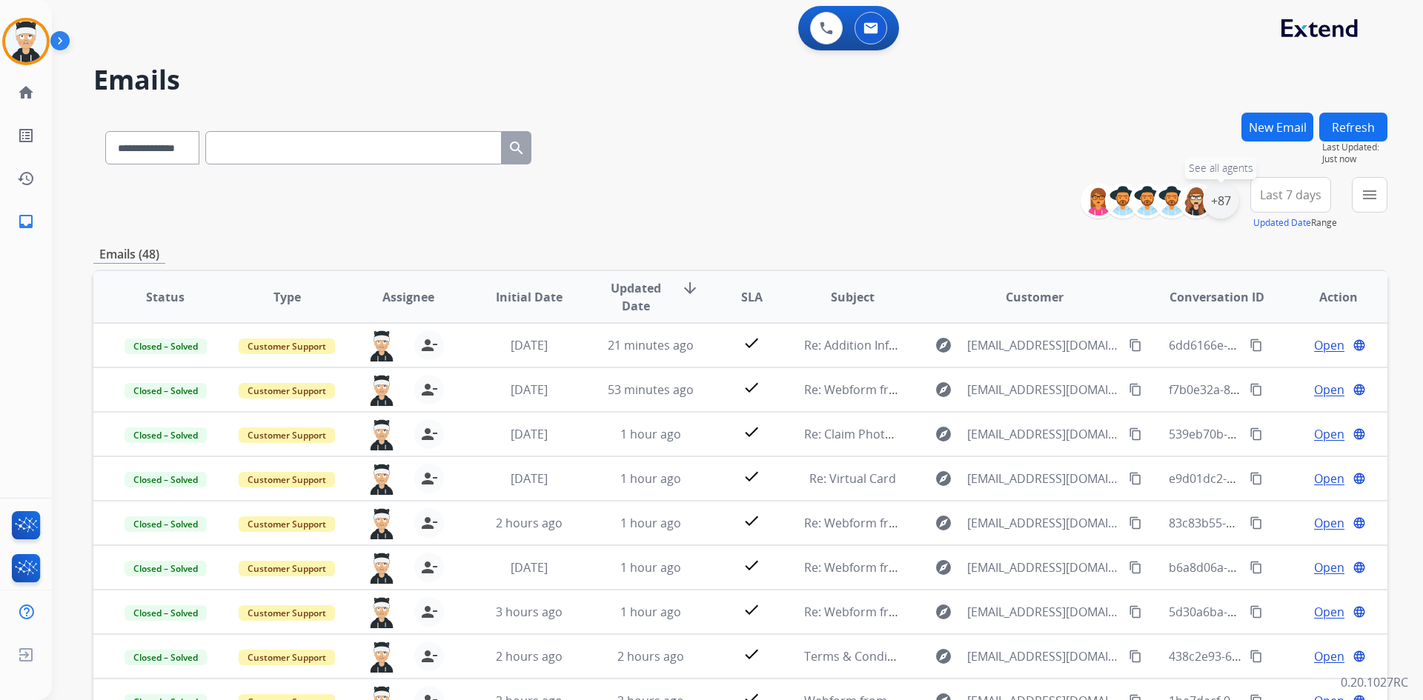
click at [1214, 214] on div "+87" at bounding box center [1220, 201] width 36 height 36
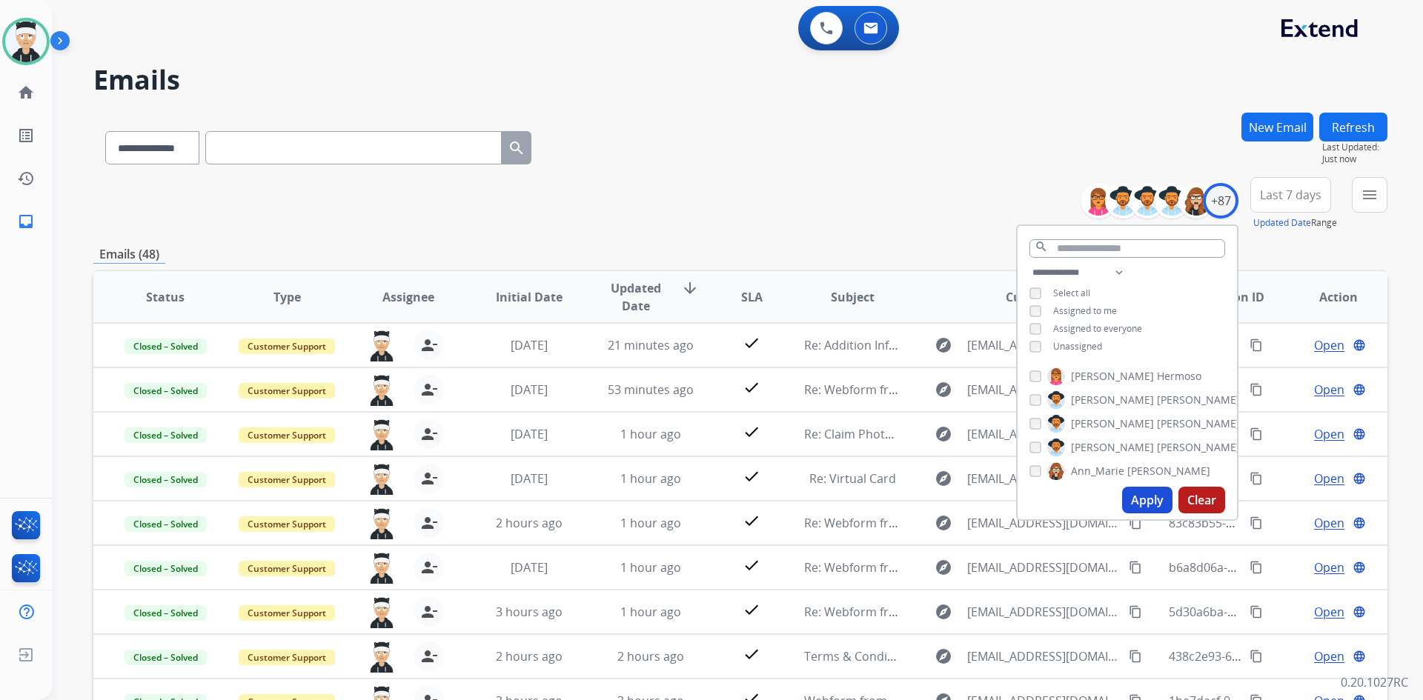
click at [1032, 337] on div "**********" at bounding box center [1126, 311] width 219 height 95
click at [1142, 502] on button "Apply" at bounding box center [1147, 500] width 50 height 27
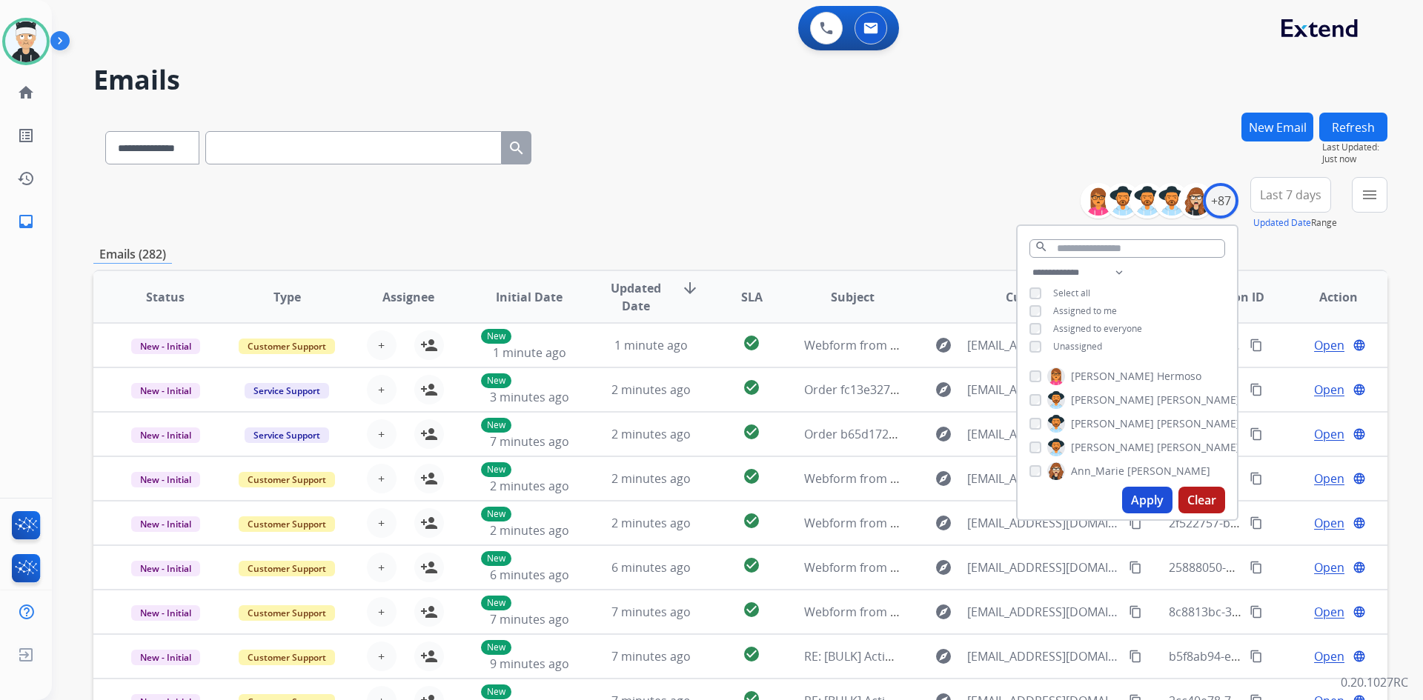
click at [1066, 144] on div "**********" at bounding box center [740, 145] width 1294 height 64
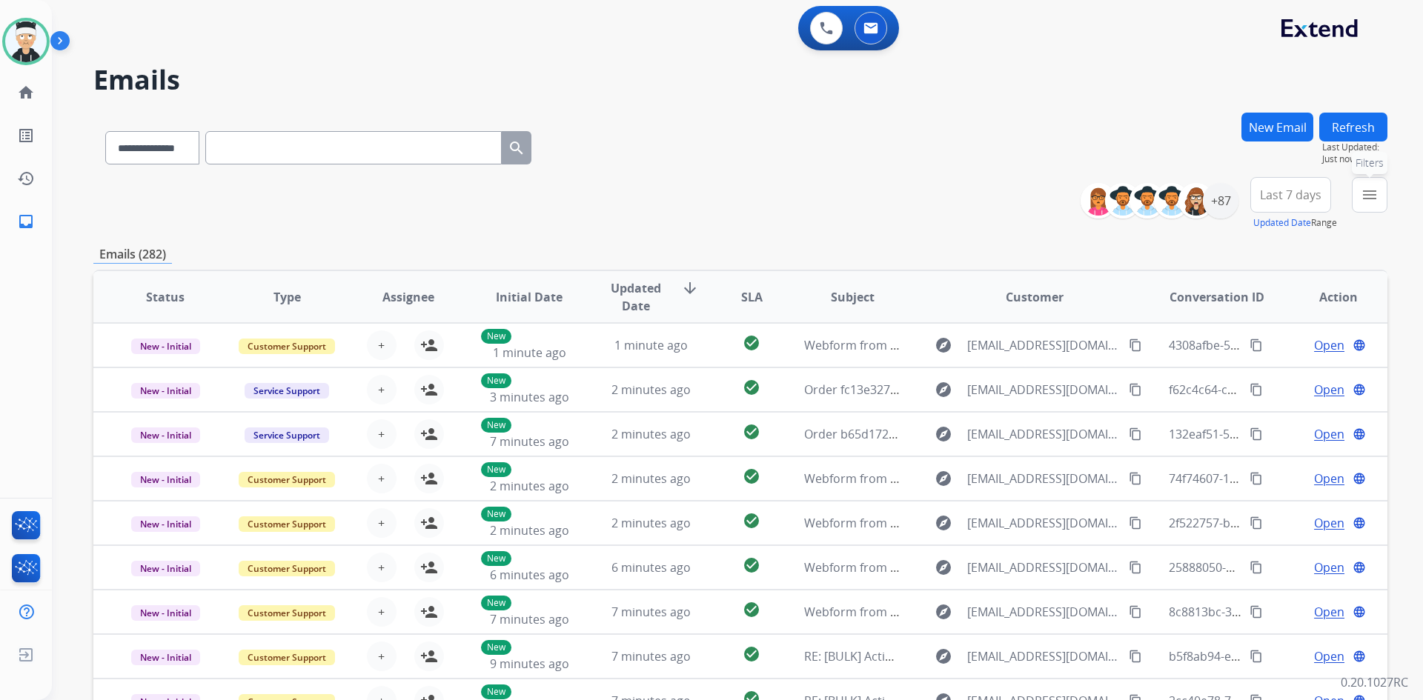
click at [1373, 192] on mat-icon "menu" at bounding box center [1369, 195] width 18 height 18
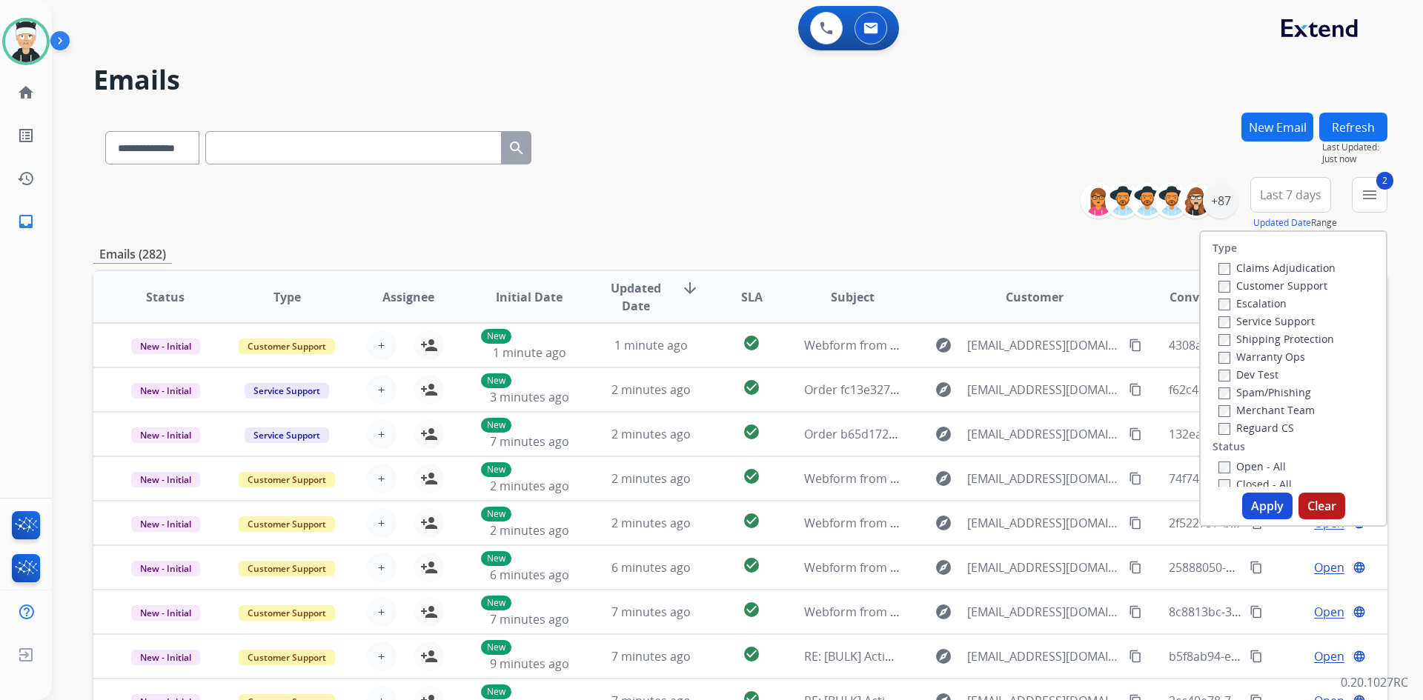
click at [1218, 419] on div "Reguard CS" at bounding box center [1276, 428] width 117 height 18
click at [1254, 505] on button "Apply" at bounding box center [1267, 506] width 50 height 27
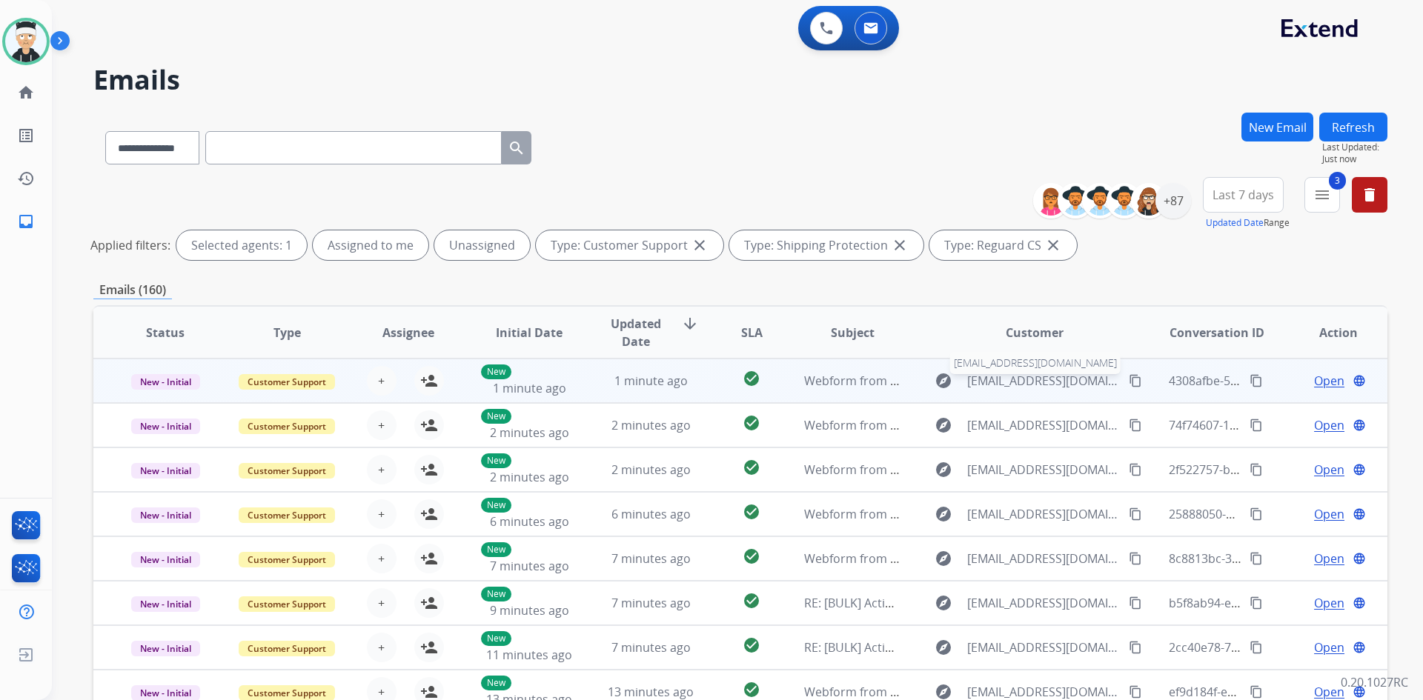
click at [984, 376] on span "[EMAIL_ADDRESS][DOMAIN_NAME]" at bounding box center [1043, 381] width 153 height 18
type input "**********"
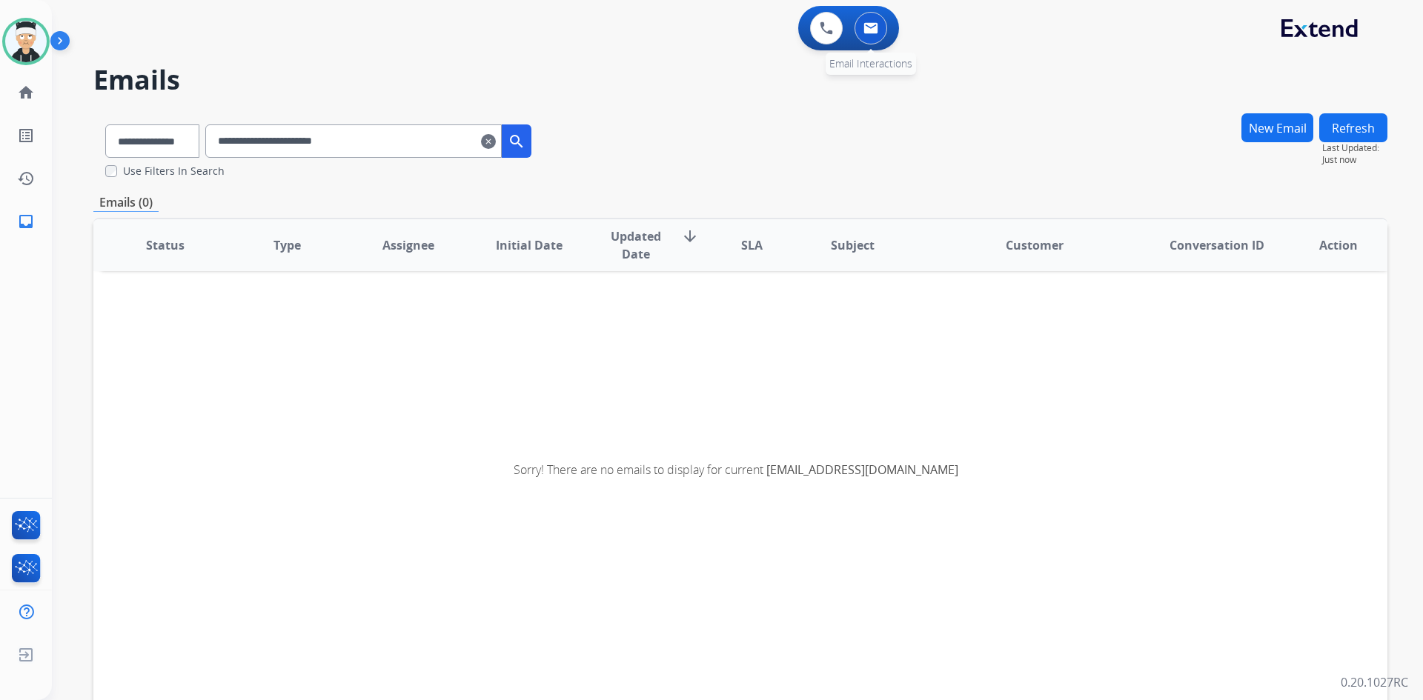
click at [868, 30] on img at bounding box center [870, 28] width 15 height 12
click at [25, 104] on link "home Home" at bounding box center [25, 92] width 41 height 41
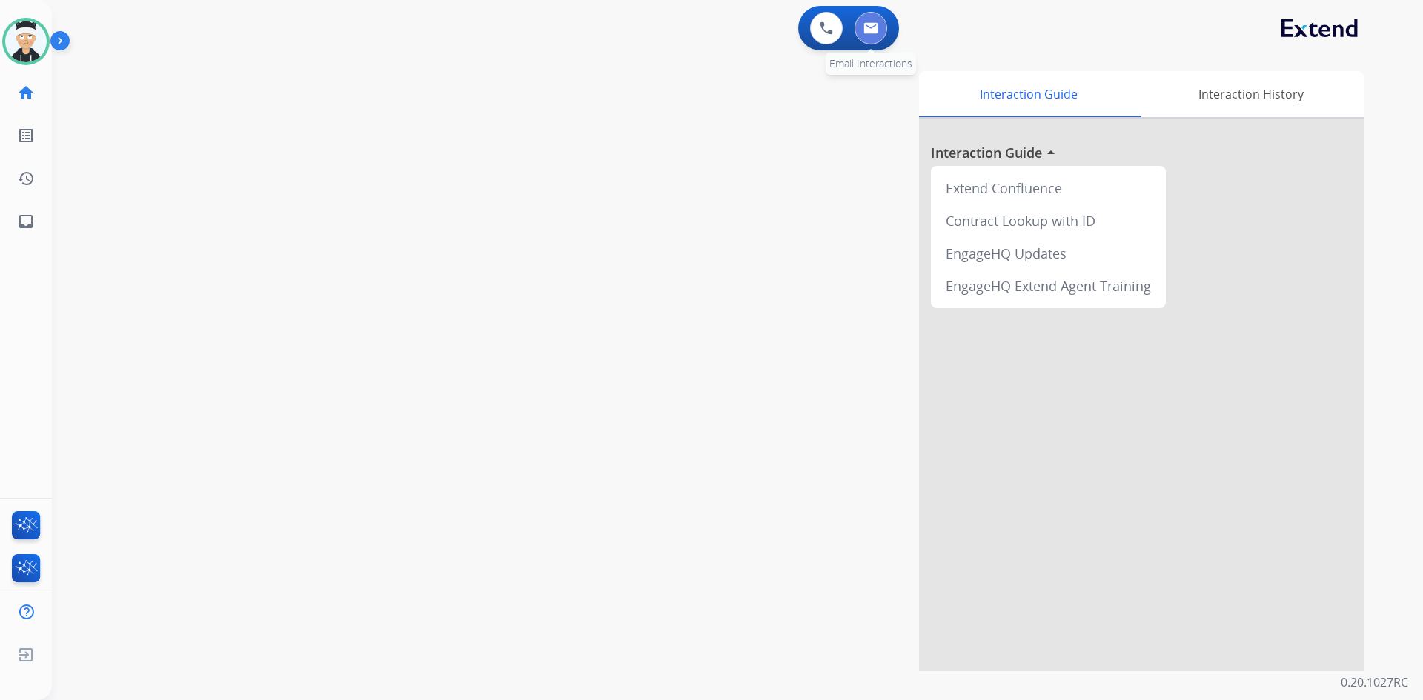
click at [880, 38] on button at bounding box center [870, 28] width 33 height 33
select select "**********"
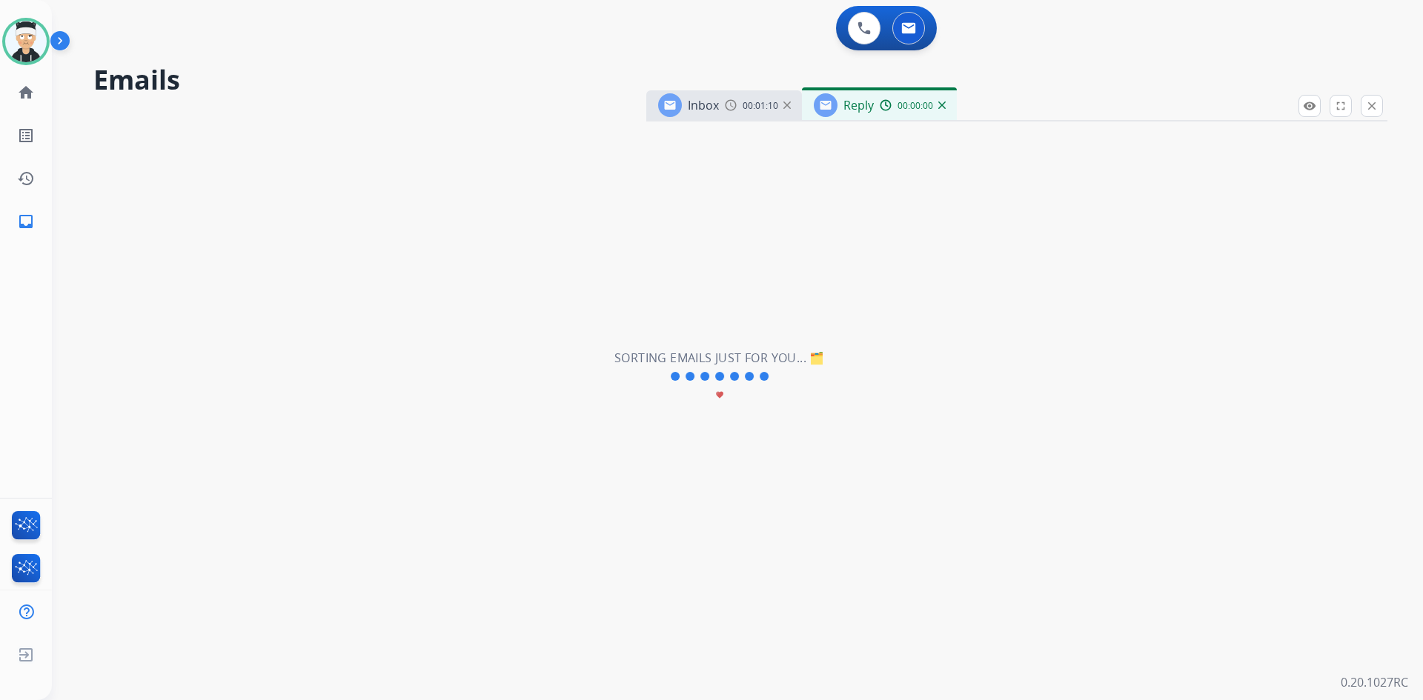
select select "**********"
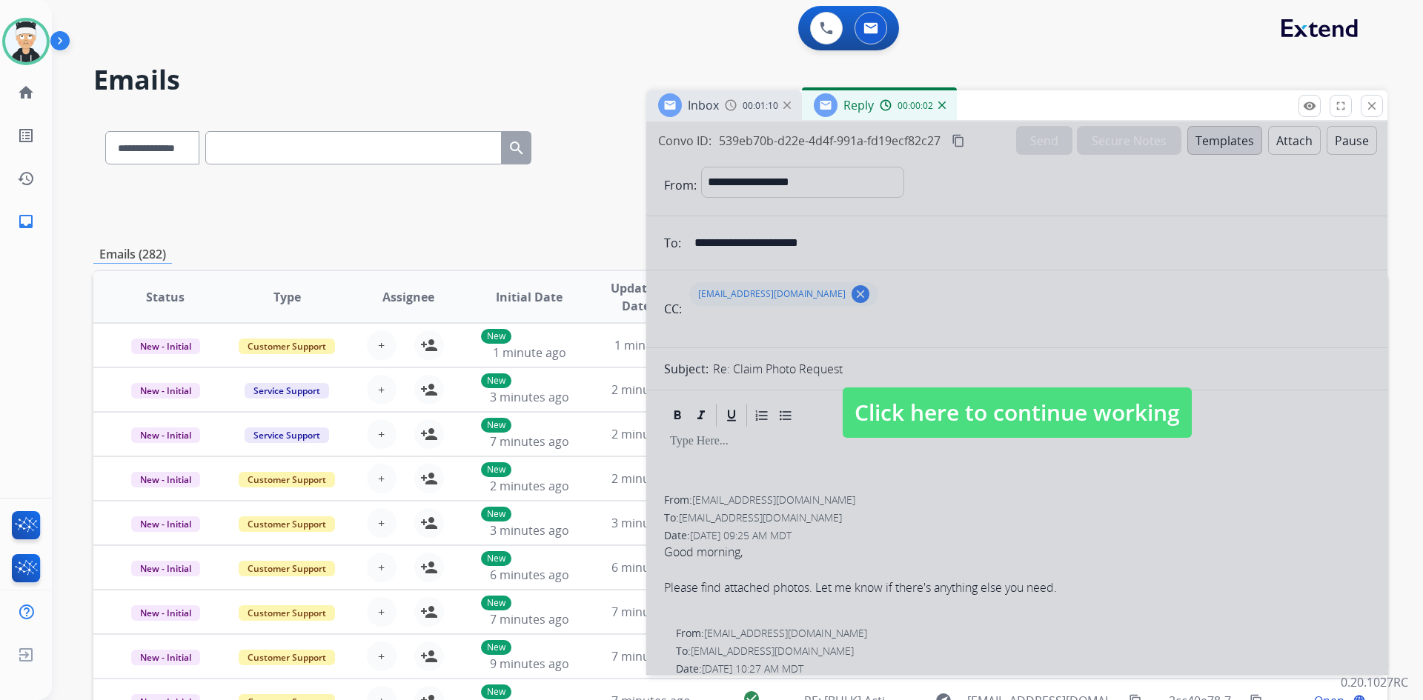
click at [940, 104] on img at bounding box center [941, 105] width 7 height 7
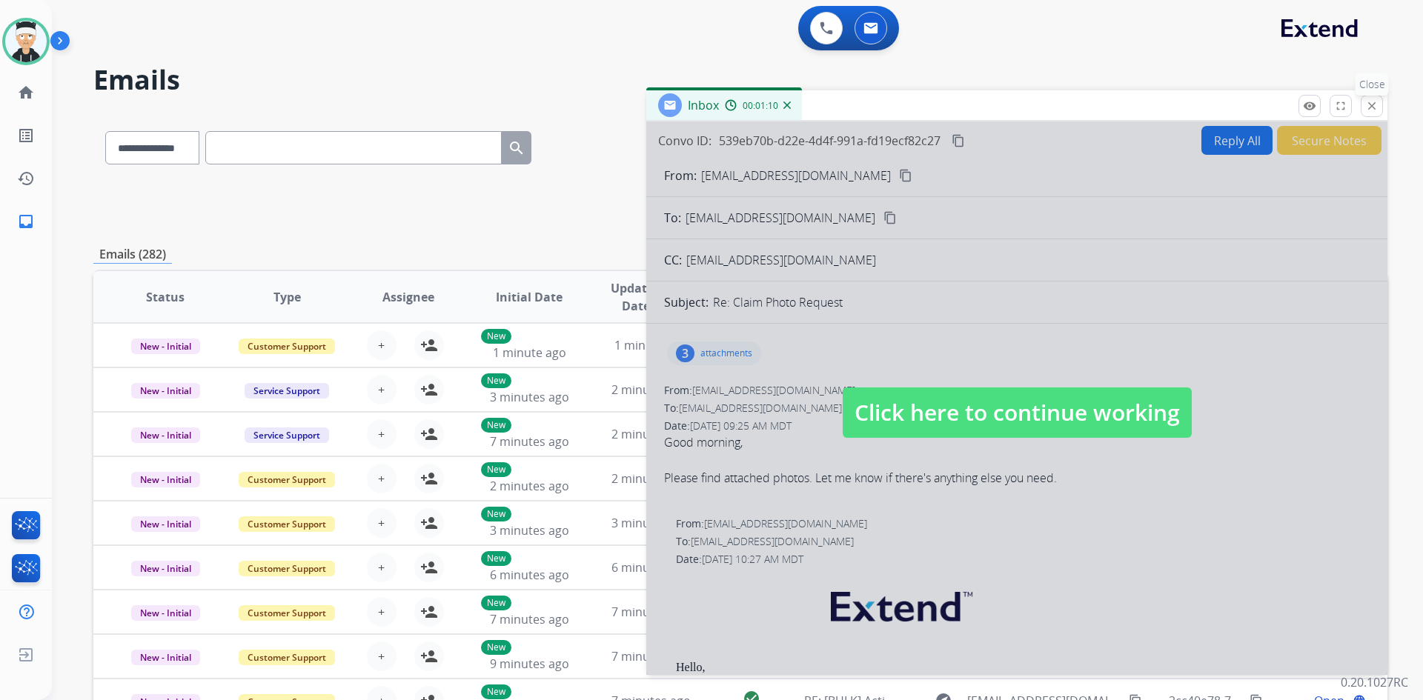
click at [1368, 106] on mat-icon "close" at bounding box center [1371, 105] width 13 height 13
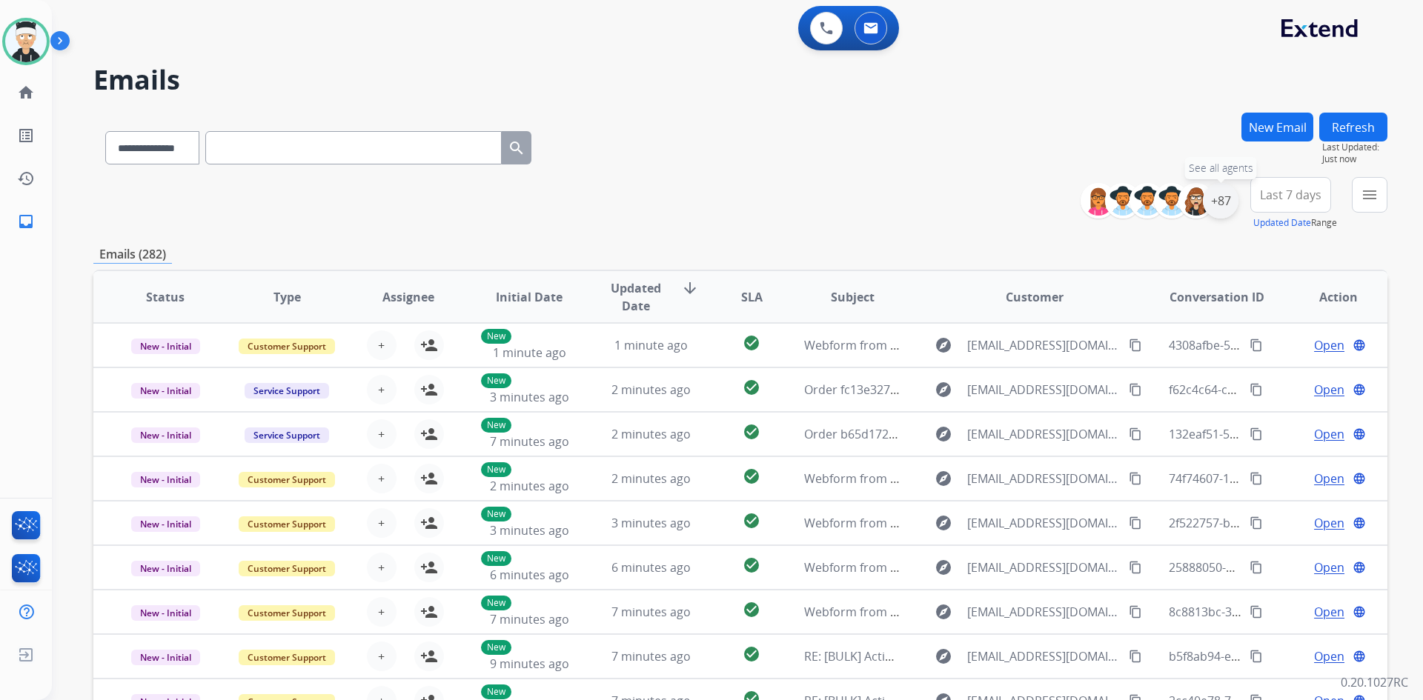
click at [1227, 202] on div "+87" at bounding box center [1220, 201] width 36 height 36
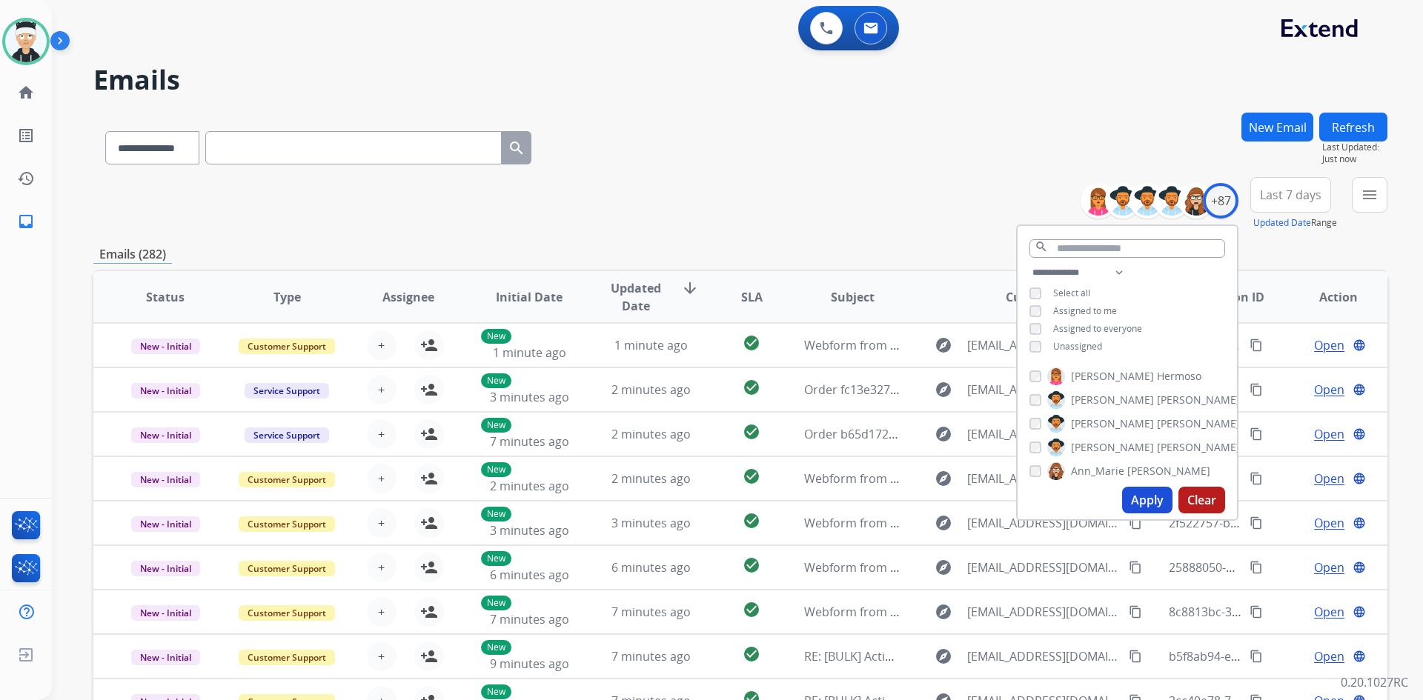
click at [961, 184] on div "**********" at bounding box center [740, 203] width 1294 height 53
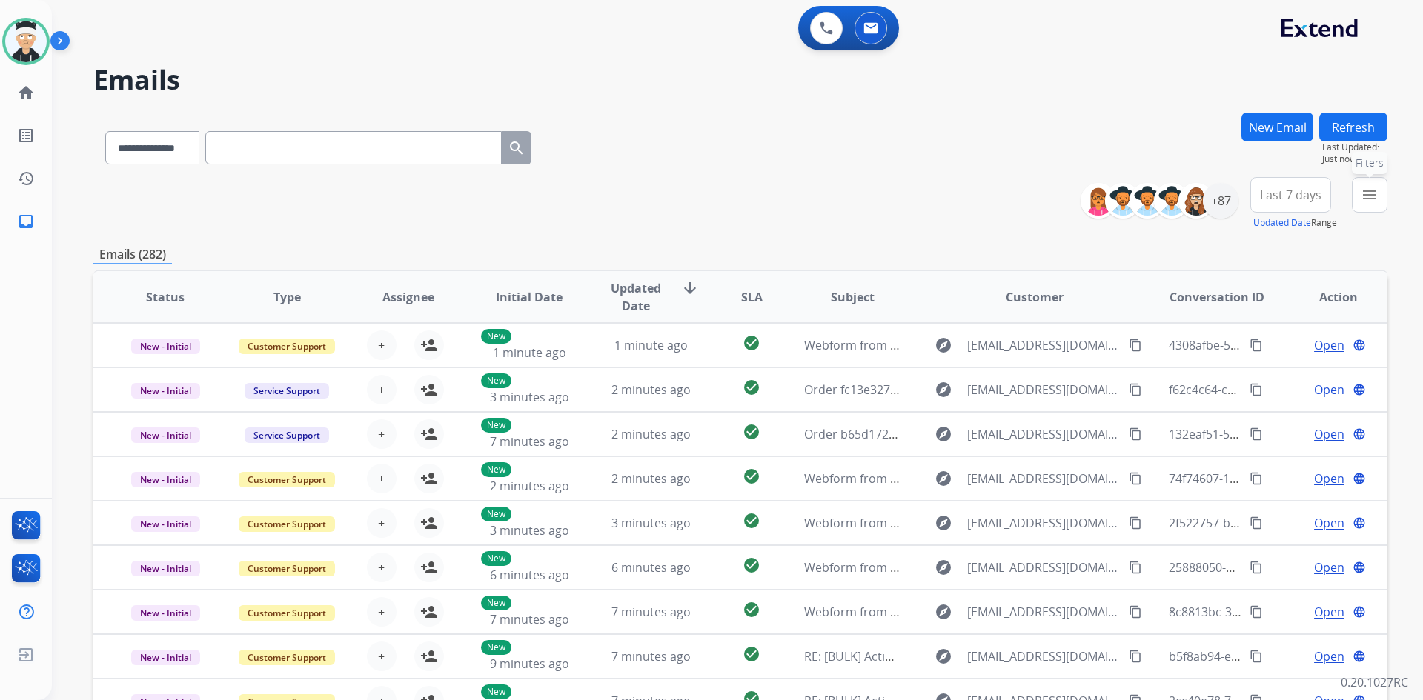
click at [1372, 190] on mat-icon "menu" at bounding box center [1369, 195] width 18 height 18
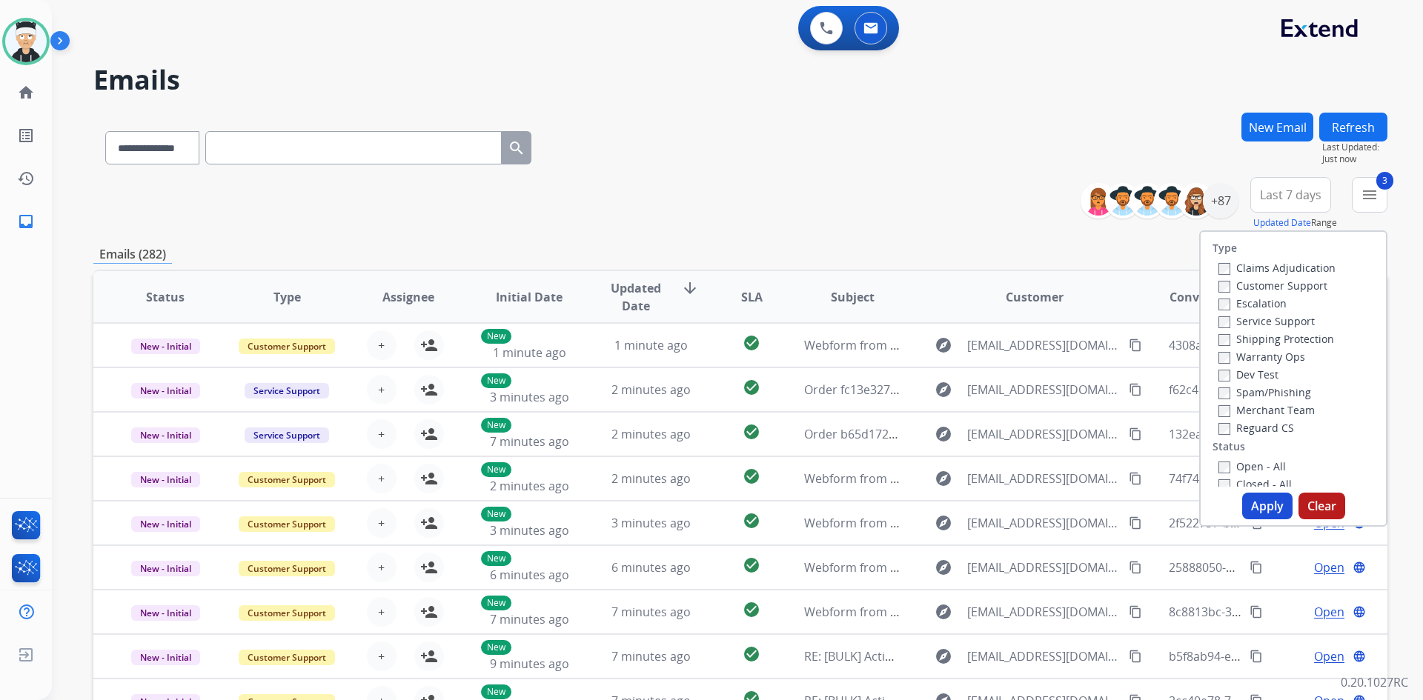
click at [1251, 508] on button "Apply" at bounding box center [1267, 506] width 50 height 27
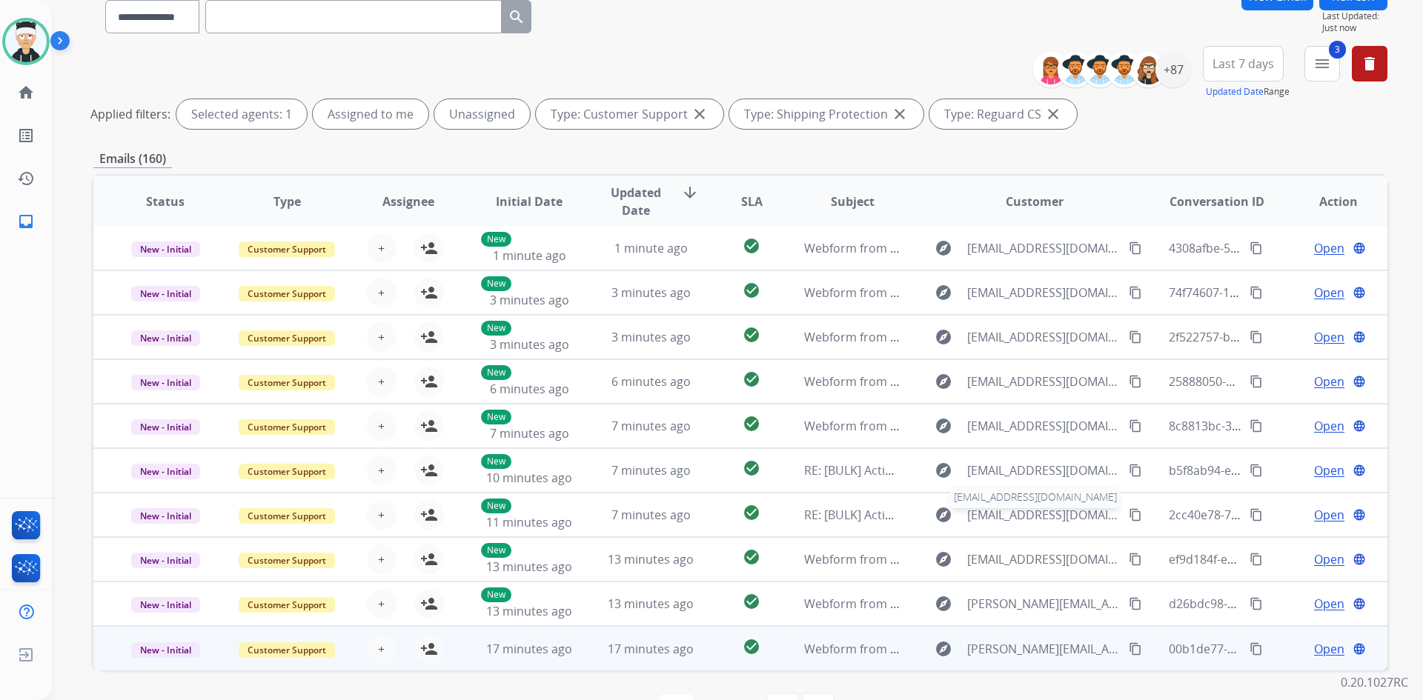
scroll to position [179, 0]
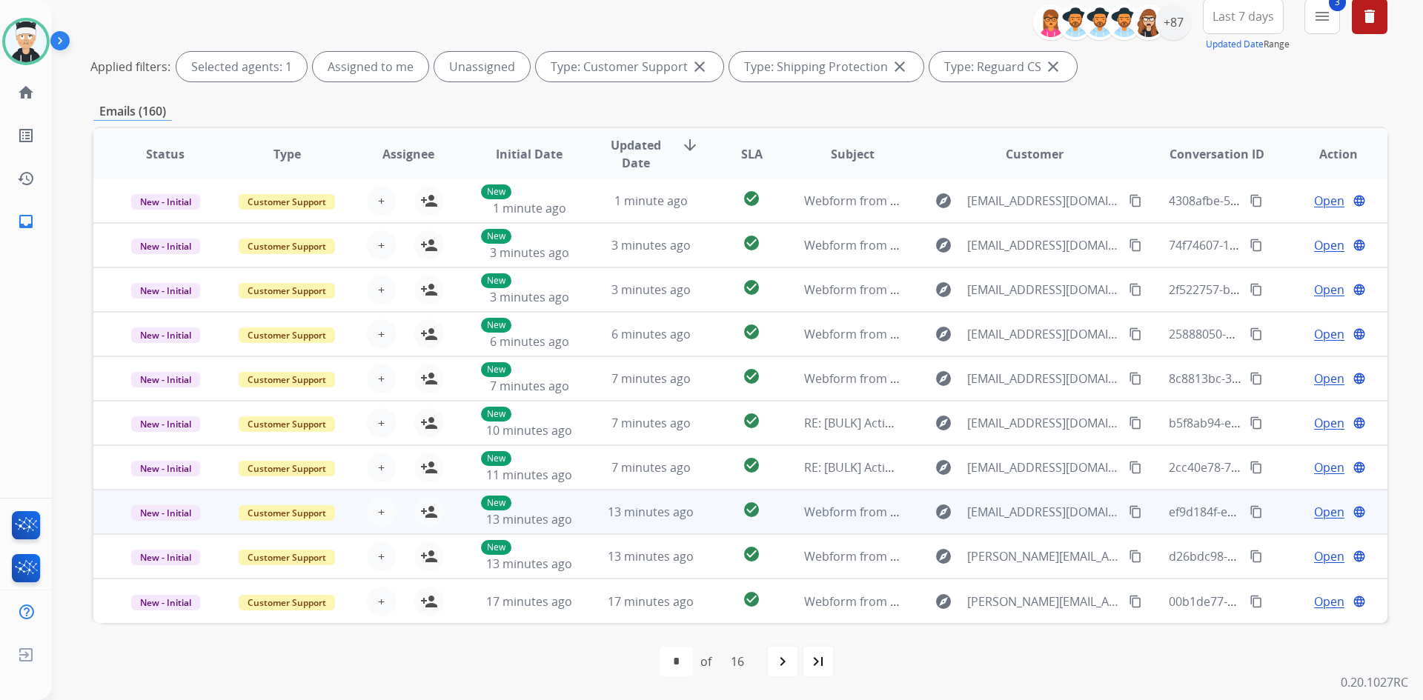
click at [1317, 515] on span "Open" at bounding box center [1329, 512] width 30 height 18
select select "**********"
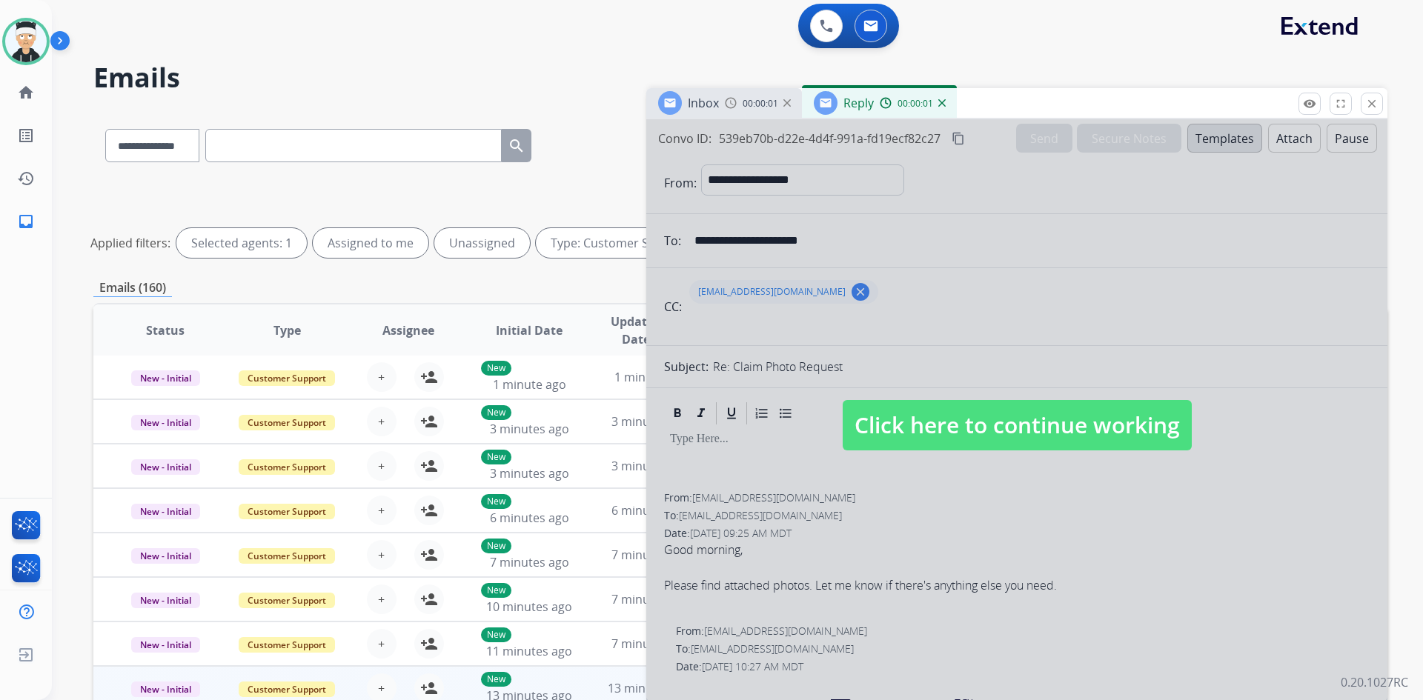
scroll to position [0, 0]
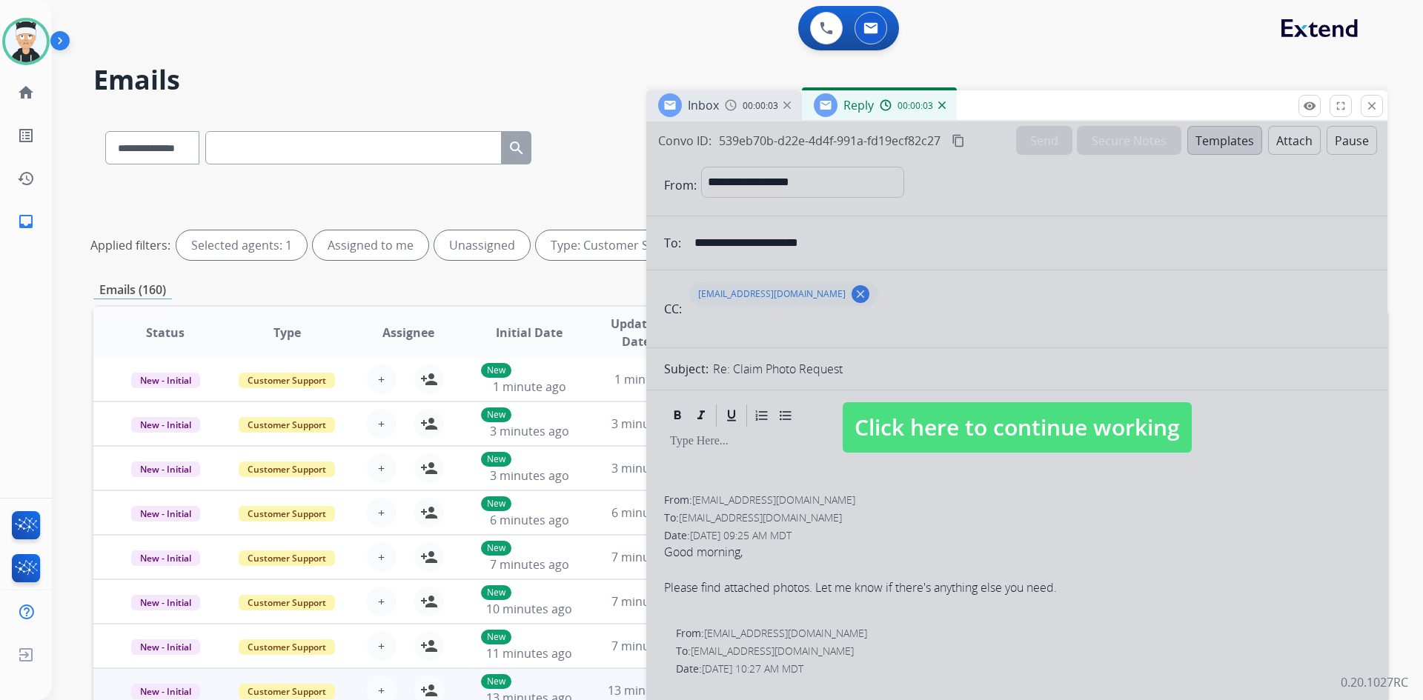
click at [940, 105] on img at bounding box center [941, 105] width 7 height 7
click at [940, 105] on div "Inbox 00:00:03 Reply 00:00:03" at bounding box center [1016, 105] width 741 height 31
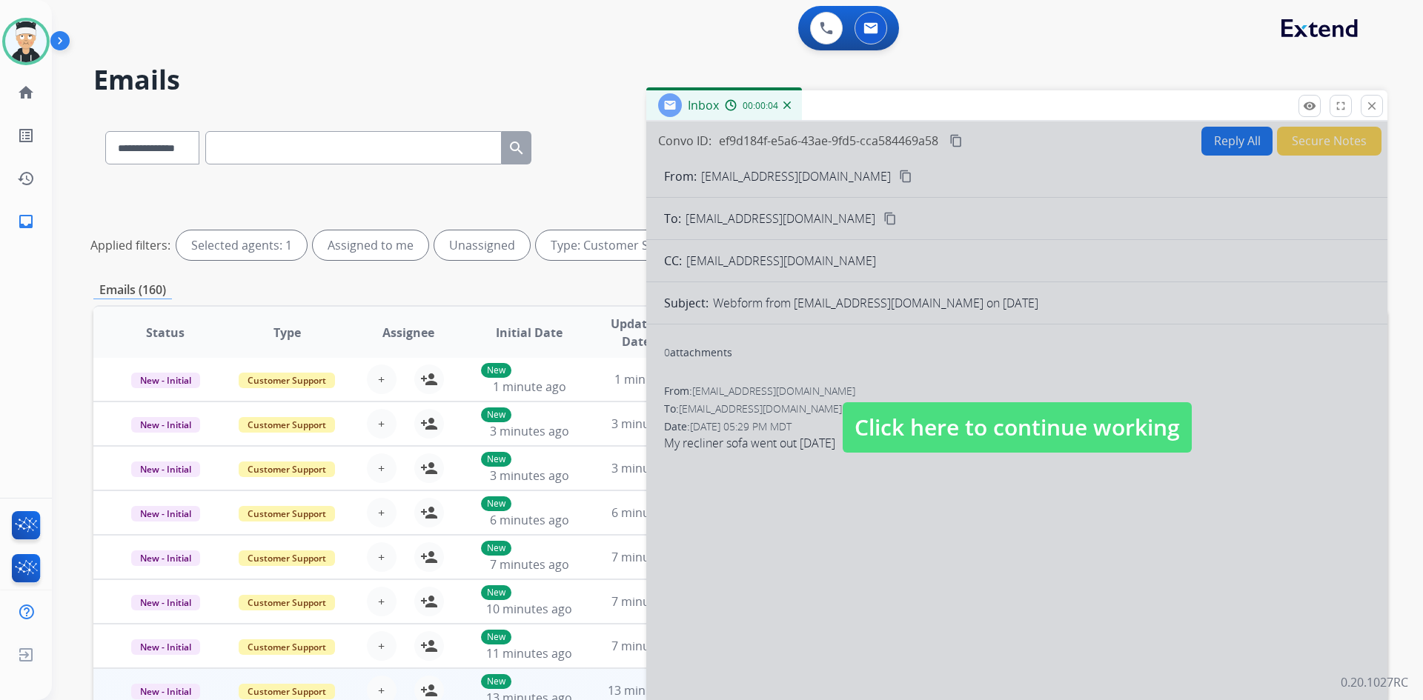
click at [1019, 438] on span "Click here to continue working" at bounding box center [1016, 427] width 349 height 50
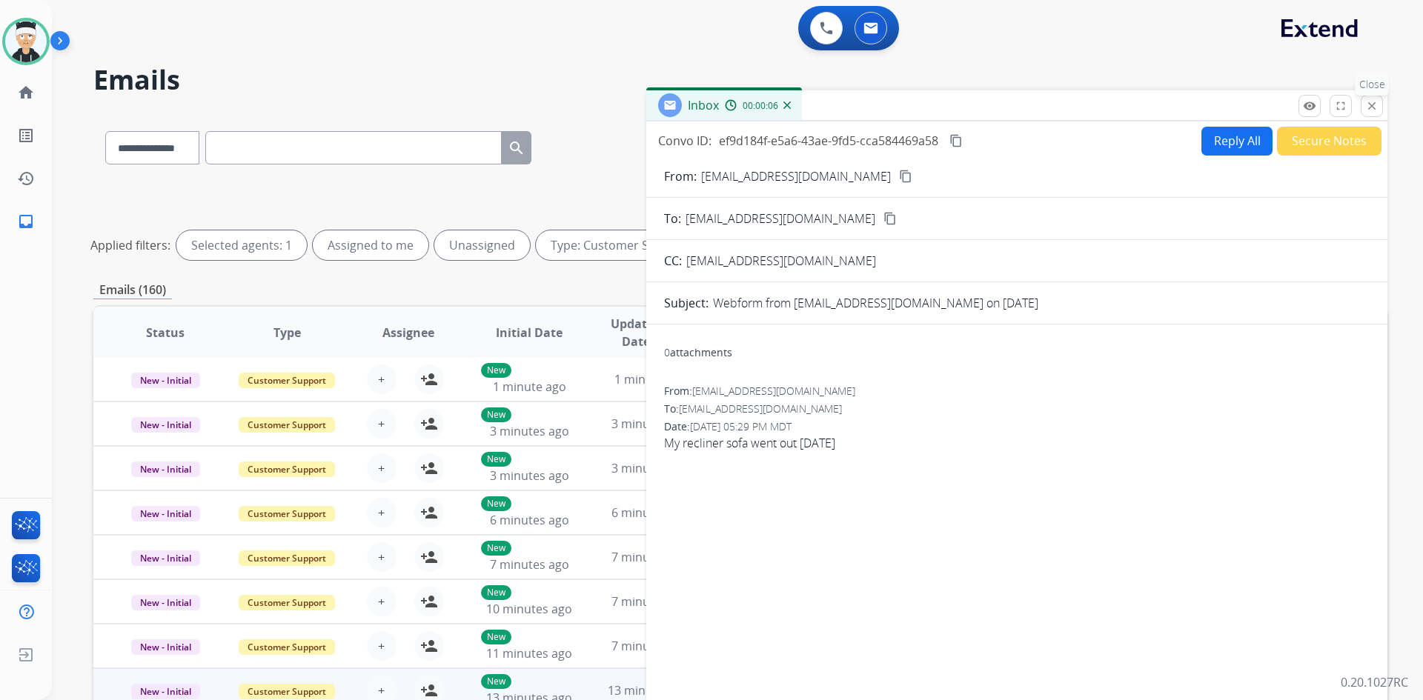
click at [1371, 98] on button "close Close" at bounding box center [1371, 106] width 22 height 22
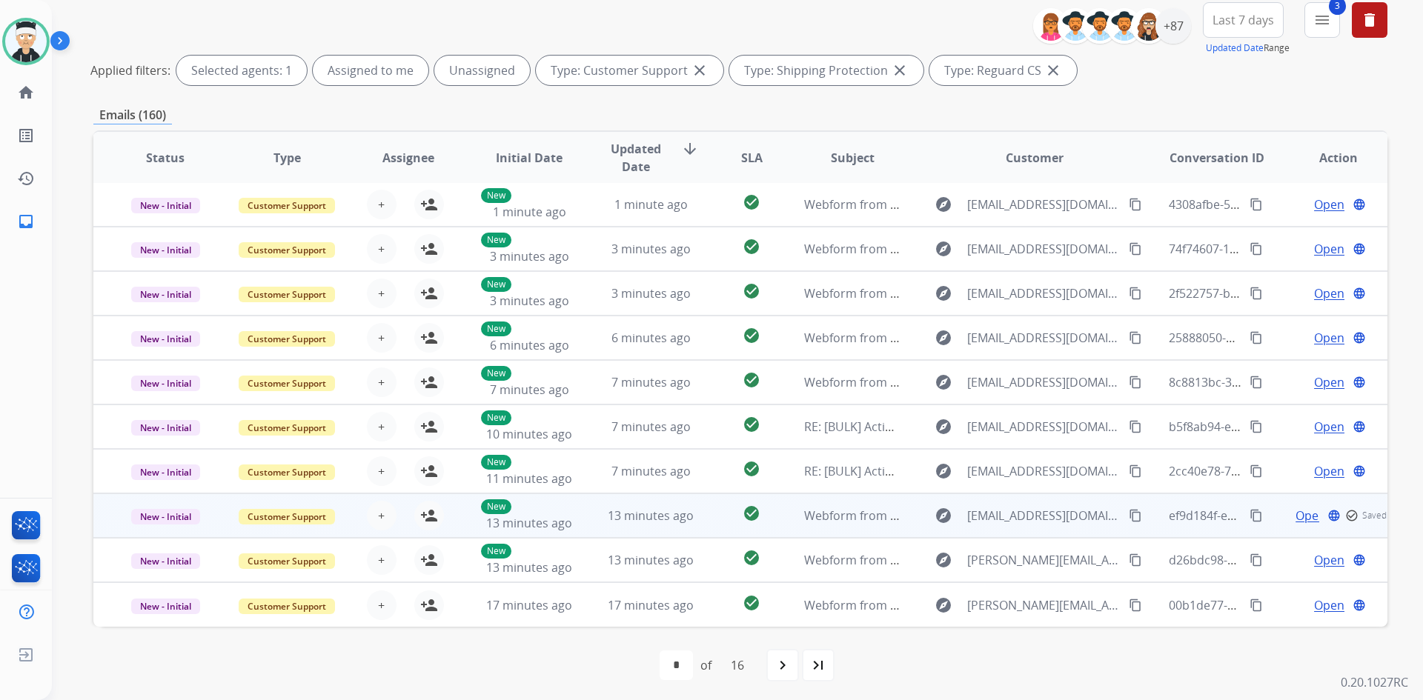
scroll to position [179, 0]
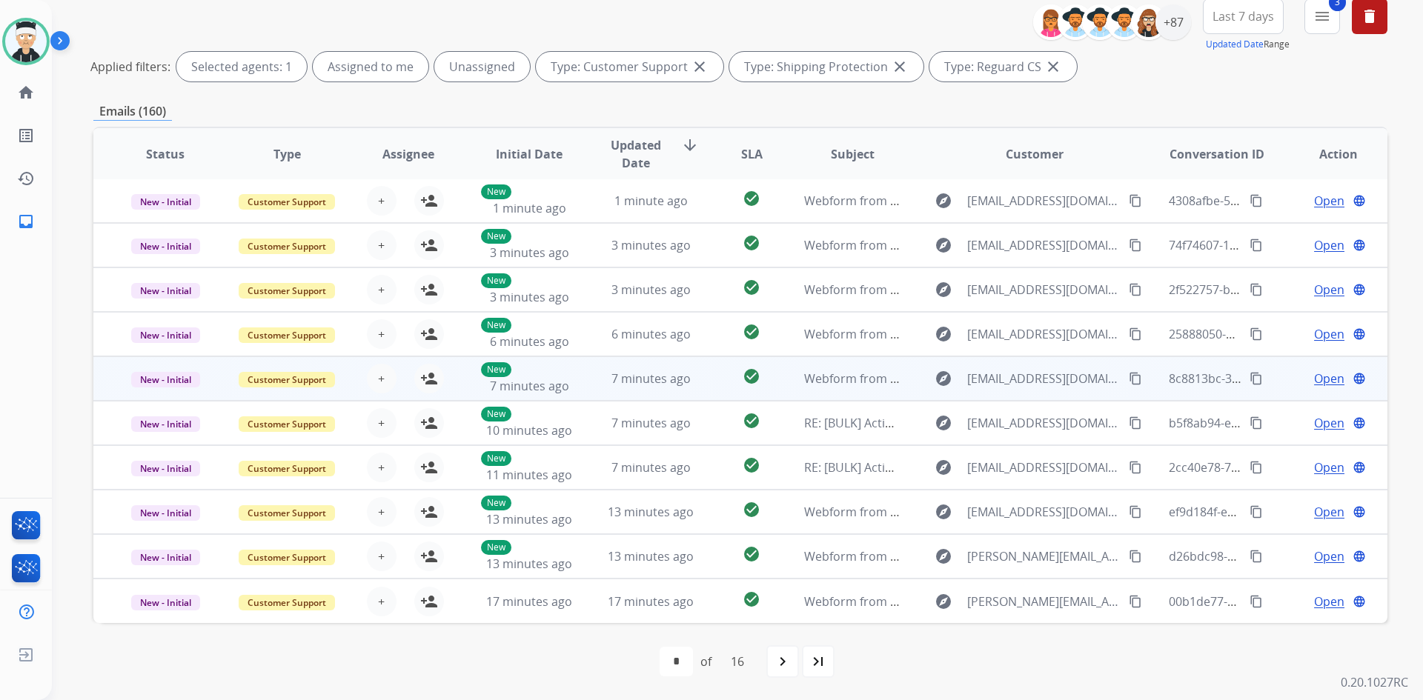
click at [1314, 382] on span "Open" at bounding box center [1329, 379] width 30 height 18
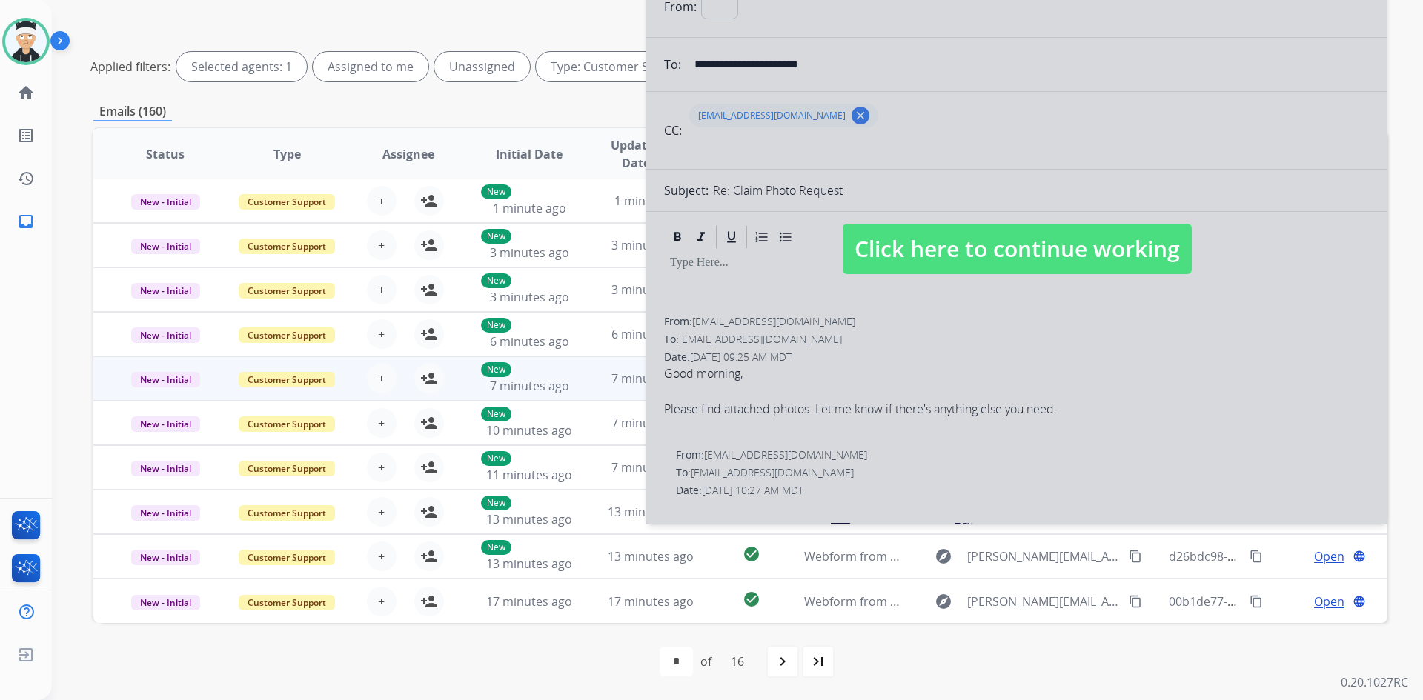
select select "**********"
click at [1065, 259] on span "Click here to continue working" at bounding box center [1016, 249] width 349 height 50
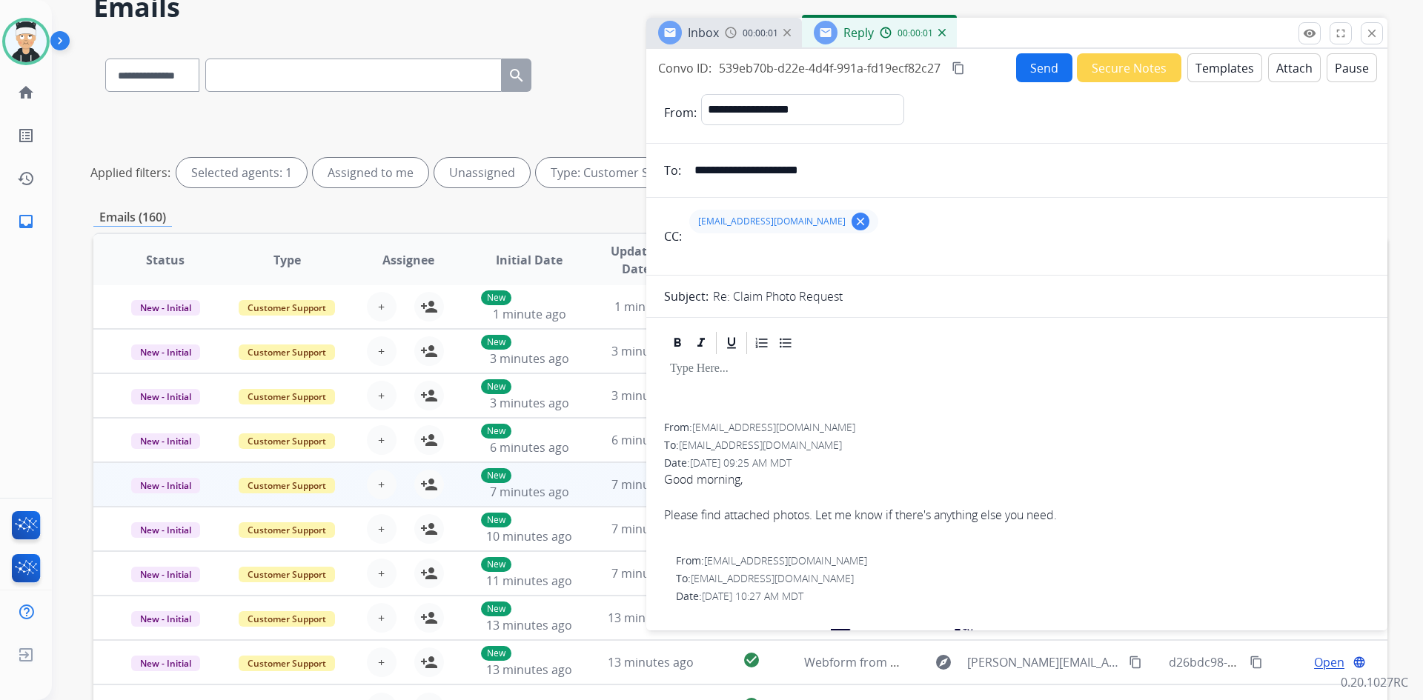
scroll to position [0, 0]
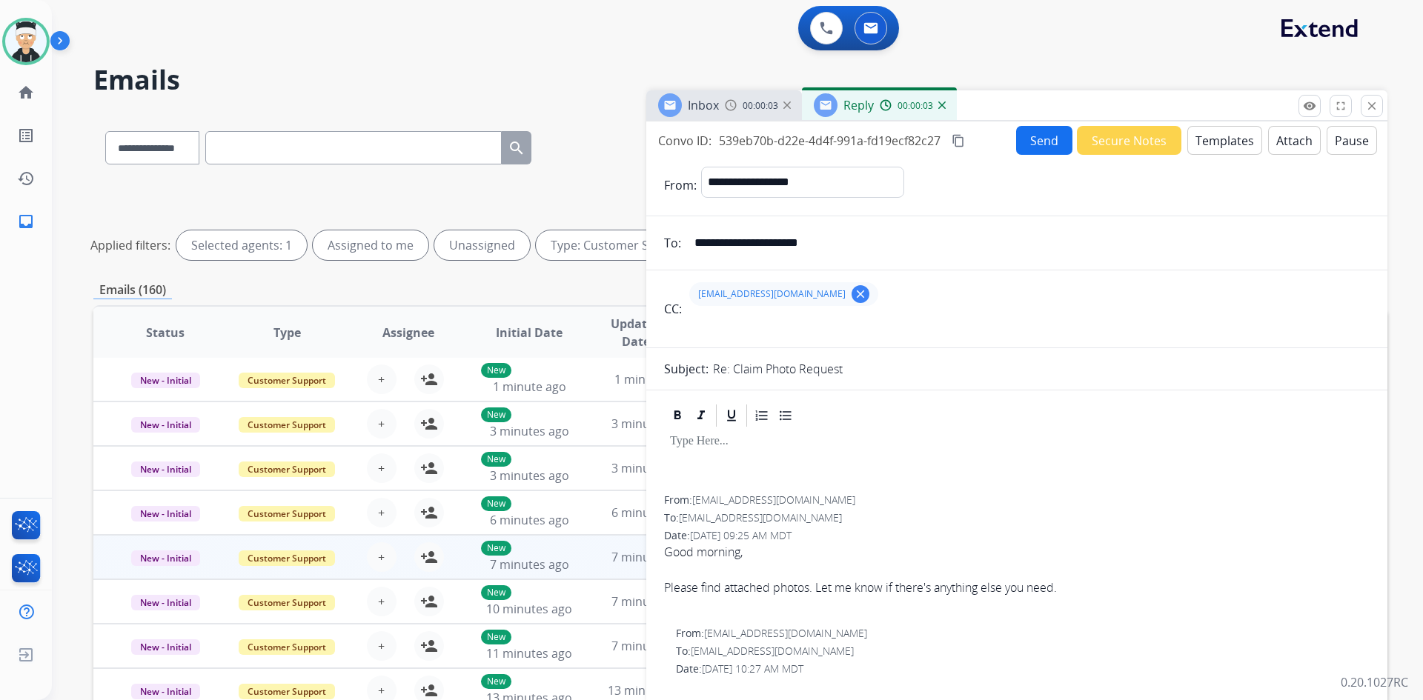
click at [941, 107] on img at bounding box center [941, 105] width 7 height 7
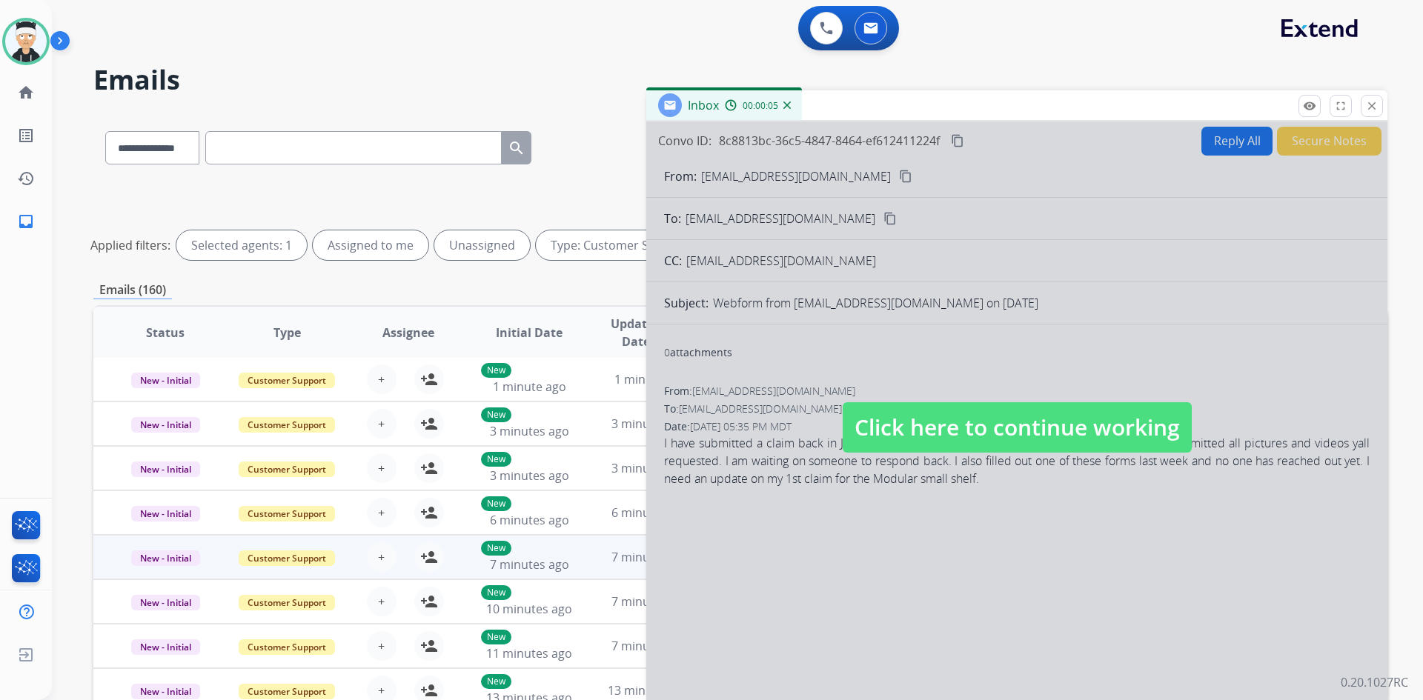
click at [1022, 439] on span "Click here to continue working" at bounding box center [1016, 427] width 349 height 50
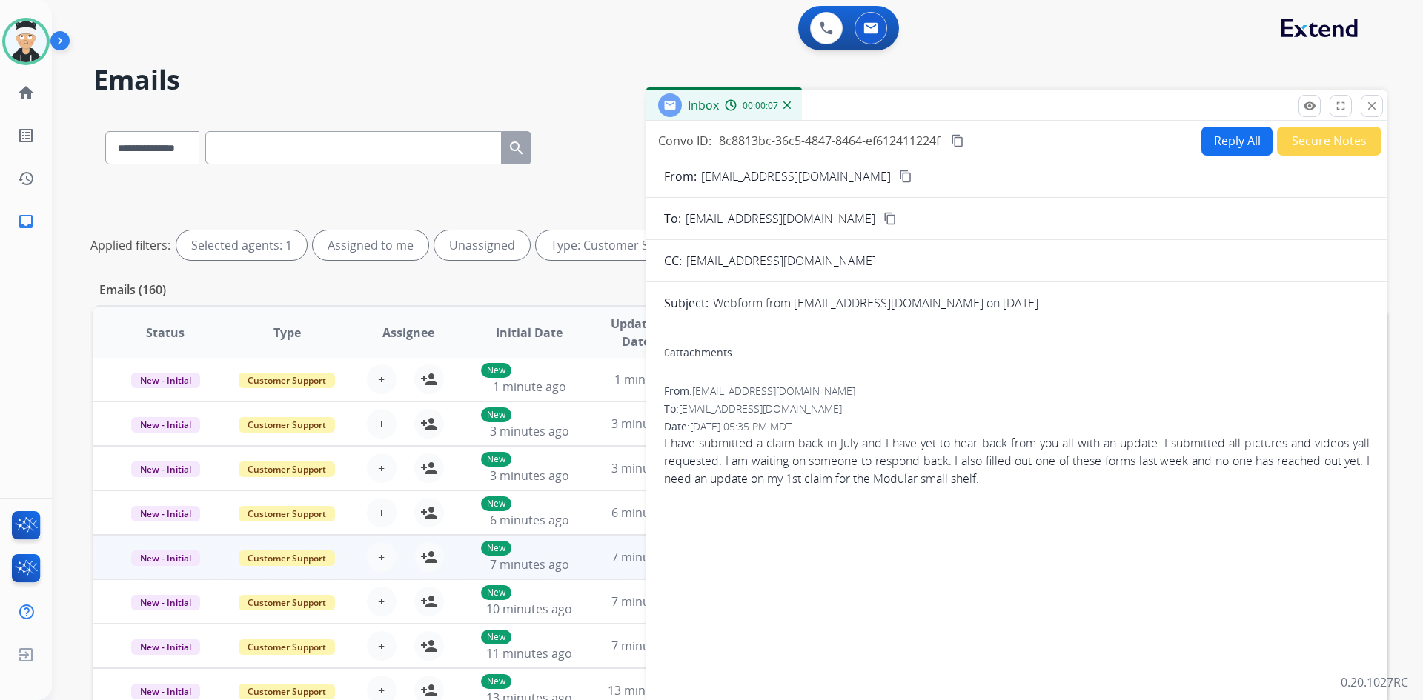
click at [691, 448] on span "I have submitted a claim back in July and I have yet to hear back from you all …" at bounding box center [1016, 460] width 705 height 53
click at [696, 448] on span "I have submitted a claim back in July and I have yet to hear back from you all …" at bounding box center [1016, 460] width 705 height 53
drag, startPoint x: 762, startPoint y: 450, endPoint x: 791, endPoint y: 450, distance: 29.6
click at [791, 450] on span "I have submitted a claim back in July and I have yet to hear back from you all …" at bounding box center [1016, 460] width 705 height 53
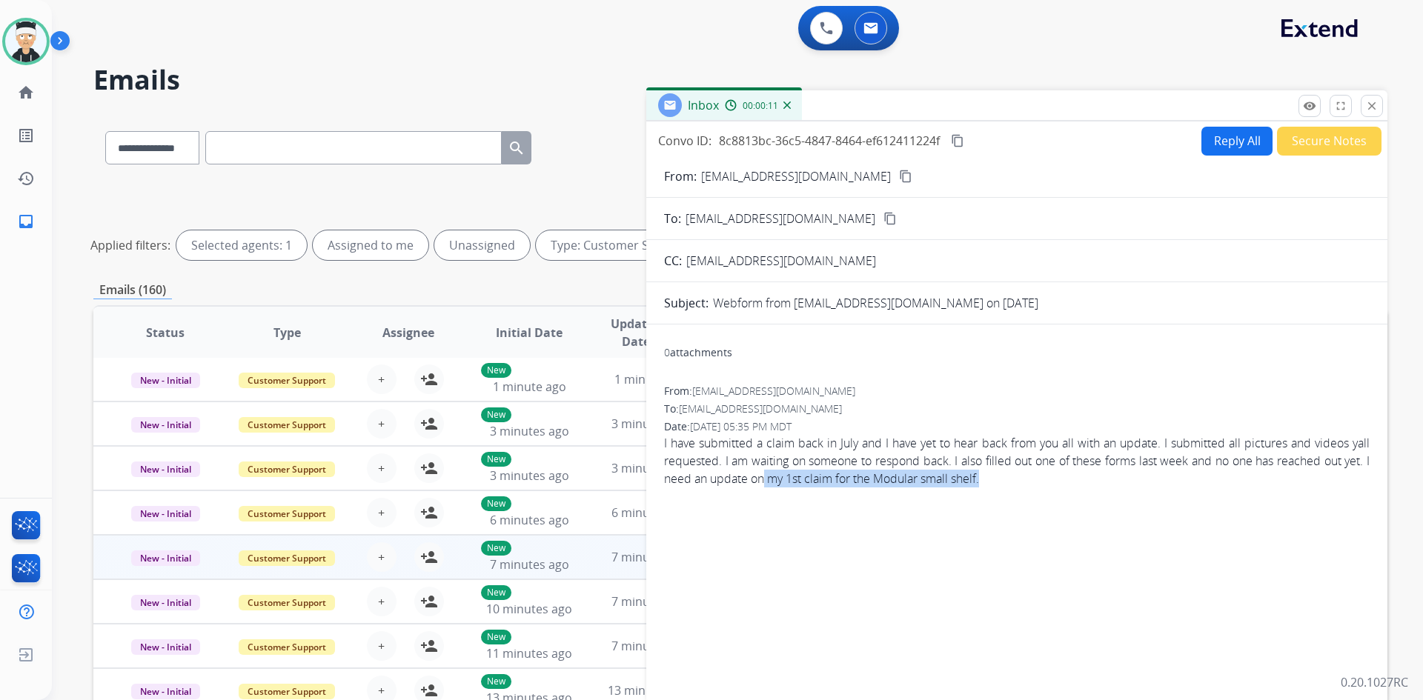
drag, startPoint x: 1068, startPoint y: 477, endPoint x: 751, endPoint y: 474, distance: 317.1
click at [781, 483] on span "I have submitted a claim back in July and I have yet to hear back from you all …" at bounding box center [1016, 460] width 705 height 53
drag, startPoint x: 751, startPoint y: 474, endPoint x: 717, endPoint y: 462, distance: 35.6
click at [729, 468] on span "I have submitted a claim back in July and I have yet to hear back from you all …" at bounding box center [1016, 460] width 705 height 53
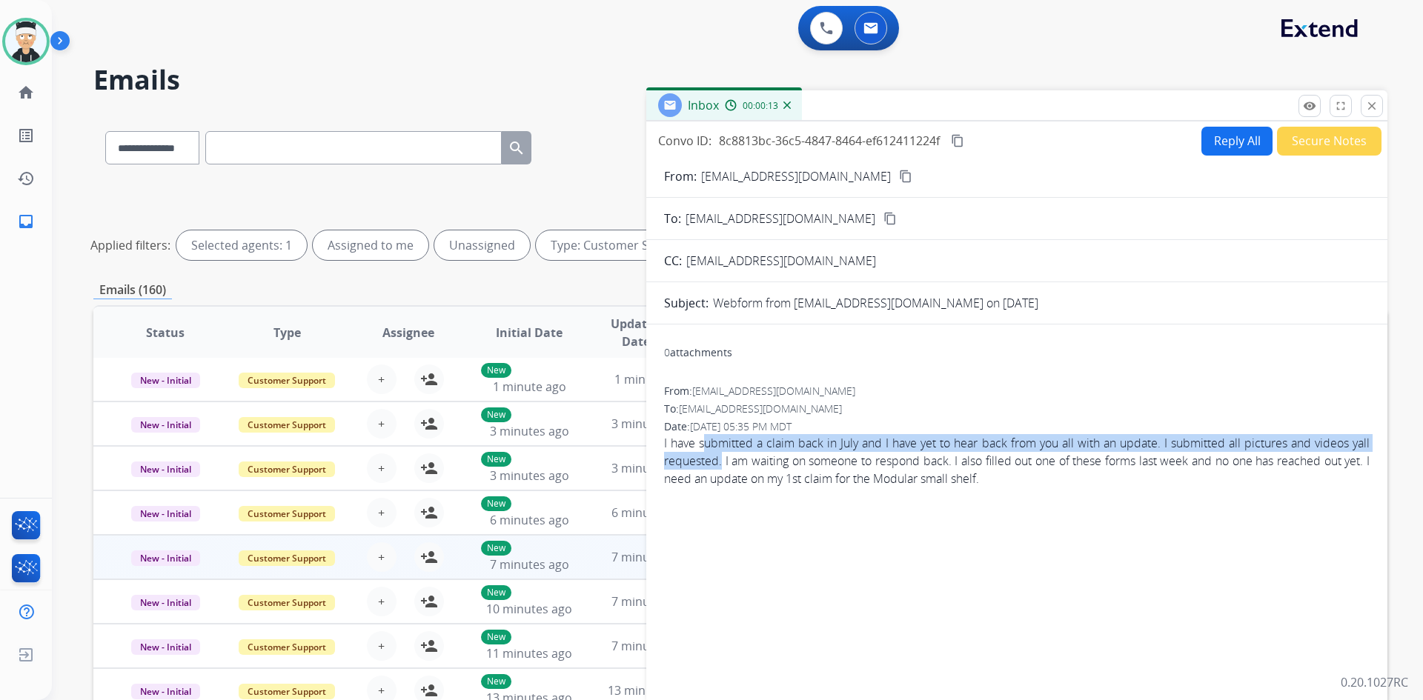
drag, startPoint x: 717, startPoint y: 462, endPoint x: 663, endPoint y: 459, distance: 54.1
click at [699, 451] on span "I have submitted a claim back in July and I have yet to hear back from you all …" at bounding box center [1016, 460] width 705 height 53
click at [661, 460] on div "0 attachments From: [EMAIL_ADDRESS][DOMAIN_NAME] To: [EMAIL_ADDRESS][DOMAIN_NAM…" at bounding box center [1016, 510] width 741 height 349
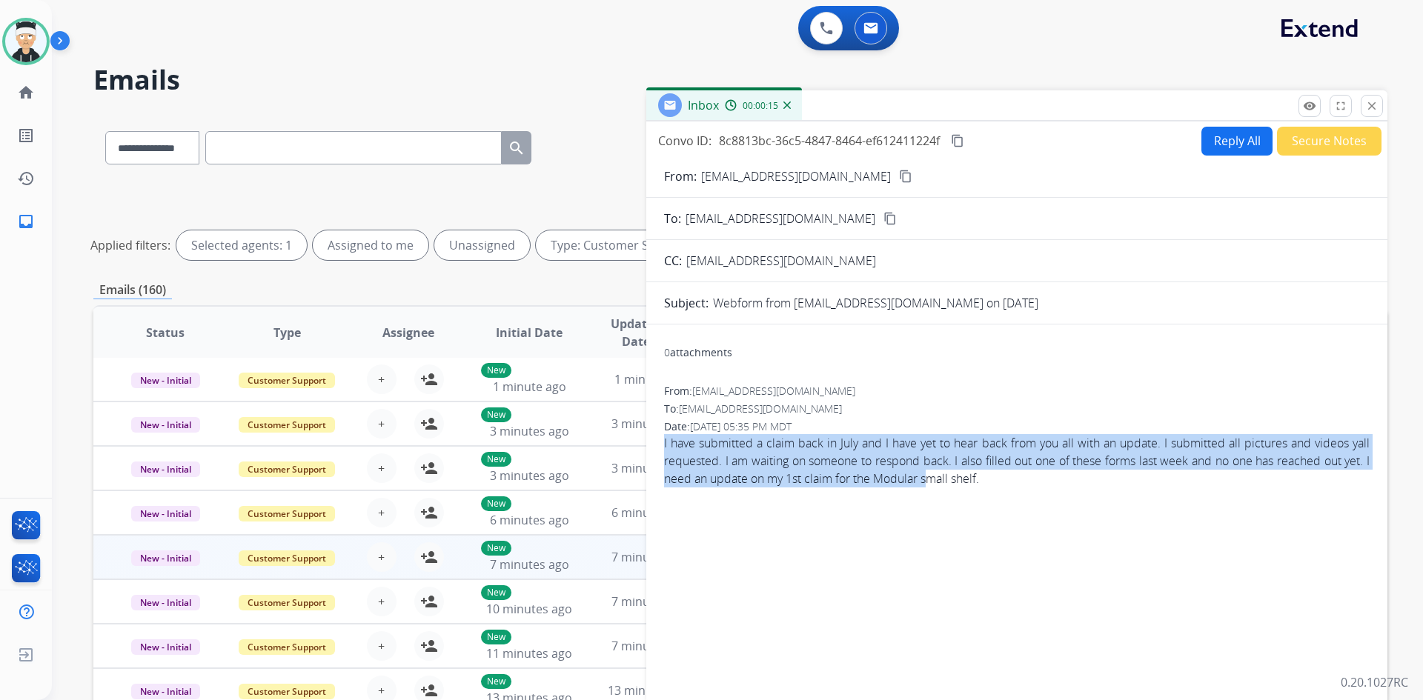
drag, startPoint x: 665, startPoint y: 442, endPoint x: 1035, endPoint y: 499, distance: 374.2
click at [968, 499] on div "From: [EMAIL_ADDRESS][DOMAIN_NAME] To: [EMAIL_ADDRESS][DOMAIN_NAME] Date: [DATE…" at bounding box center [1016, 442] width 705 height 116
click at [985, 501] on div "0 attachments From: [EMAIL_ADDRESS][DOMAIN_NAME] To: [EMAIL_ADDRESS][DOMAIN_NAM…" at bounding box center [1016, 510] width 741 height 349
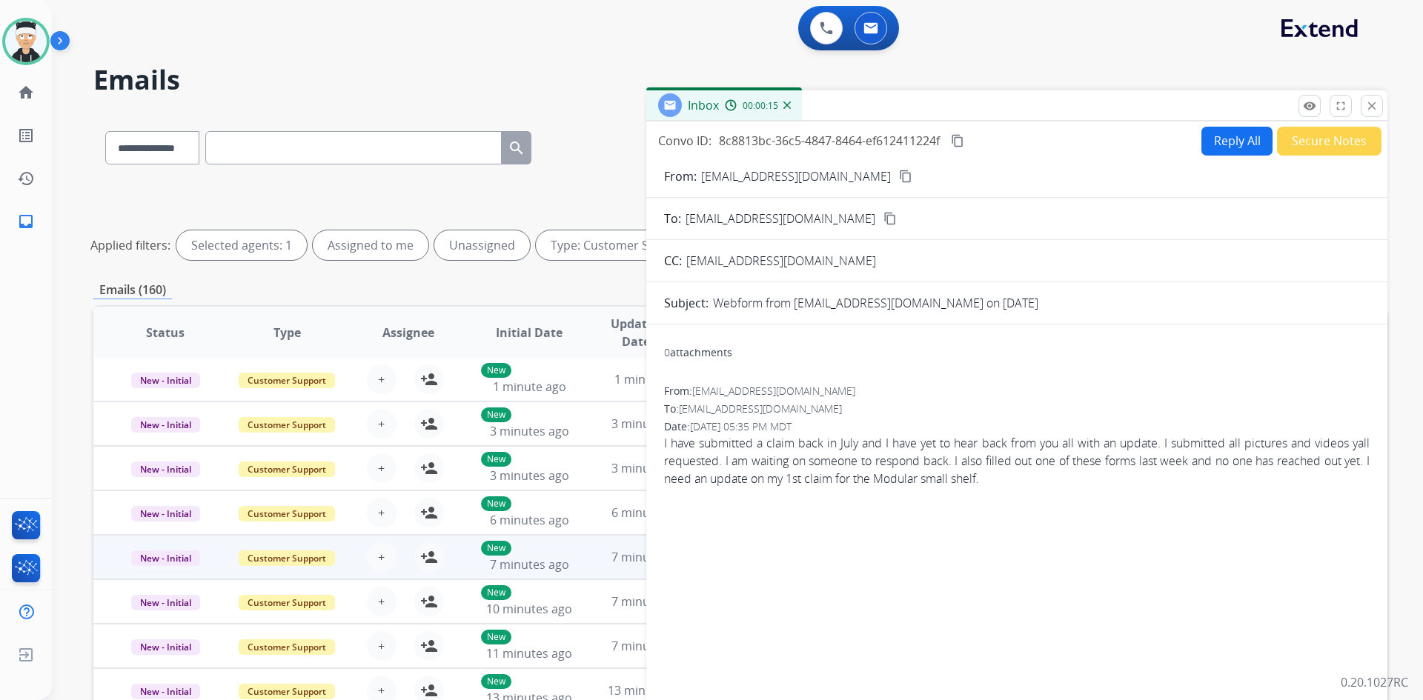
click at [1007, 504] on div "0 attachments From: [EMAIL_ADDRESS][DOMAIN_NAME] To: [EMAIL_ADDRESS][DOMAIN_NAM…" at bounding box center [1016, 510] width 741 height 349
click at [1055, 493] on div "From: [EMAIL_ADDRESS][DOMAIN_NAME] To: [EMAIL_ADDRESS][DOMAIN_NAME] Date: [DATE…" at bounding box center [1016, 442] width 705 height 116
drag, startPoint x: 1055, startPoint y: 493, endPoint x: 740, endPoint y: 490, distance: 314.9
click at [741, 490] on div "From: [EMAIL_ADDRESS][DOMAIN_NAME] To: [EMAIL_ADDRESS][DOMAIN_NAME] Date: [DATE…" at bounding box center [1016, 442] width 705 height 116
click at [717, 480] on span "I have submitted a claim back in July and I have yet to hear back from you all …" at bounding box center [1016, 460] width 705 height 53
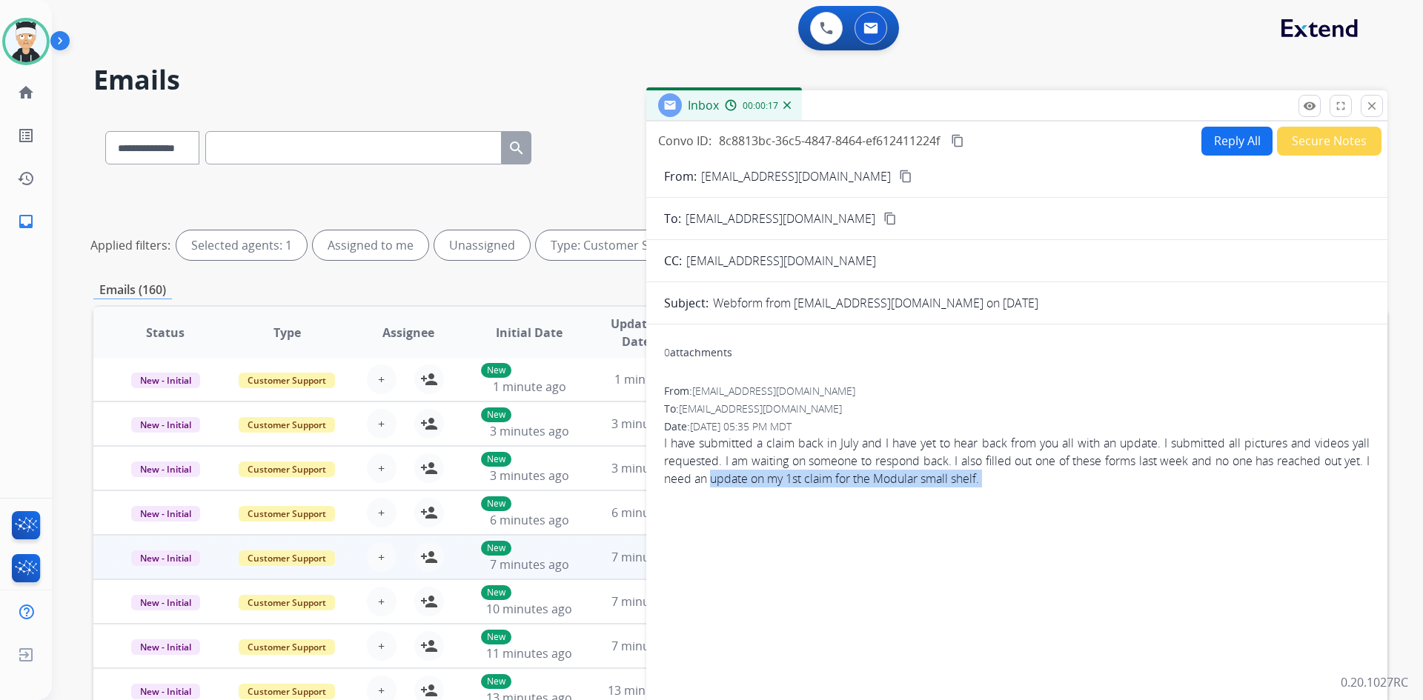
click at [702, 469] on span "I have submitted a claim back in July and I have yet to hear back from you all …" at bounding box center [1016, 460] width 705 height 53
click at [685, 454] on span "I have submitted a claim back in July and I have yet to hear back from you all …" at bounding box center [1016, 460] width 705 height 53
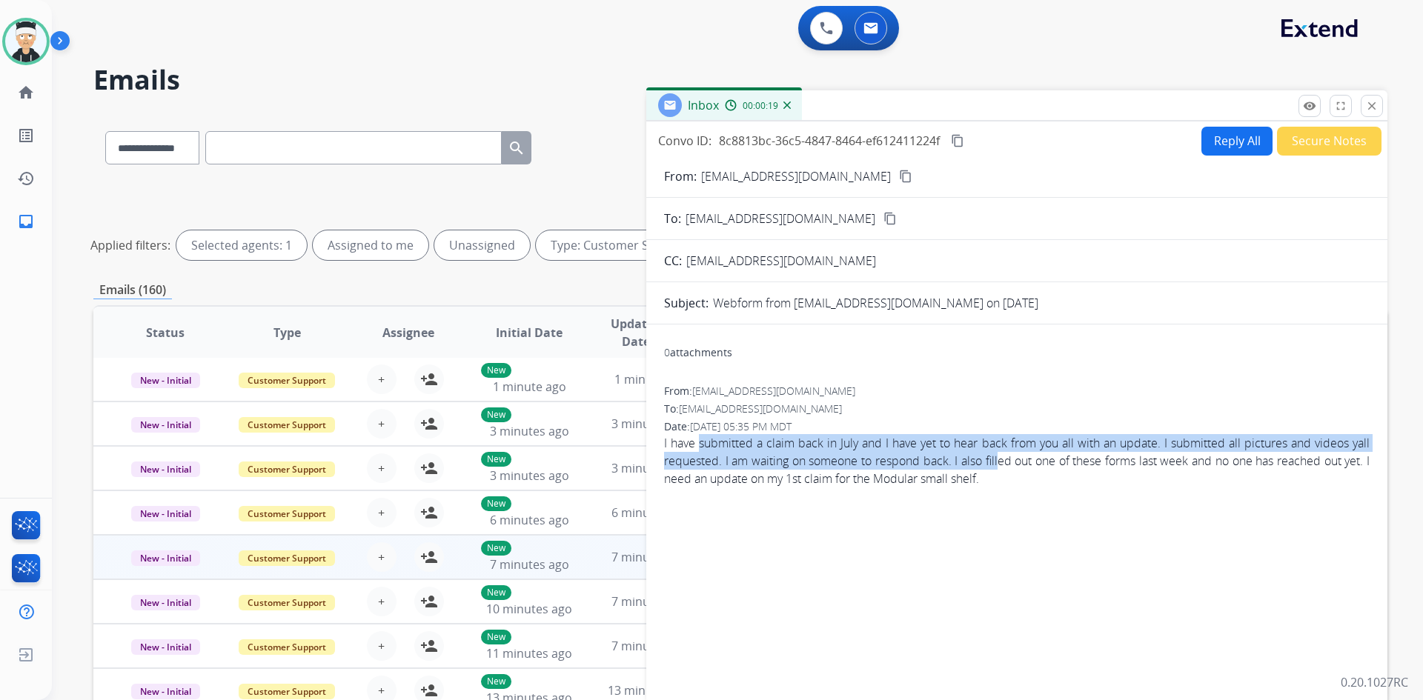
drag, startPoint x: 699, startPoint y: 439, endPoint x: 1070, endPoint y: 485, distance: 374.0
click at [1031, 473] on span "I have submitted a claim back in July and I have yet to hear back from you all …" at bounding box center [1016, 460] width 705 height 53
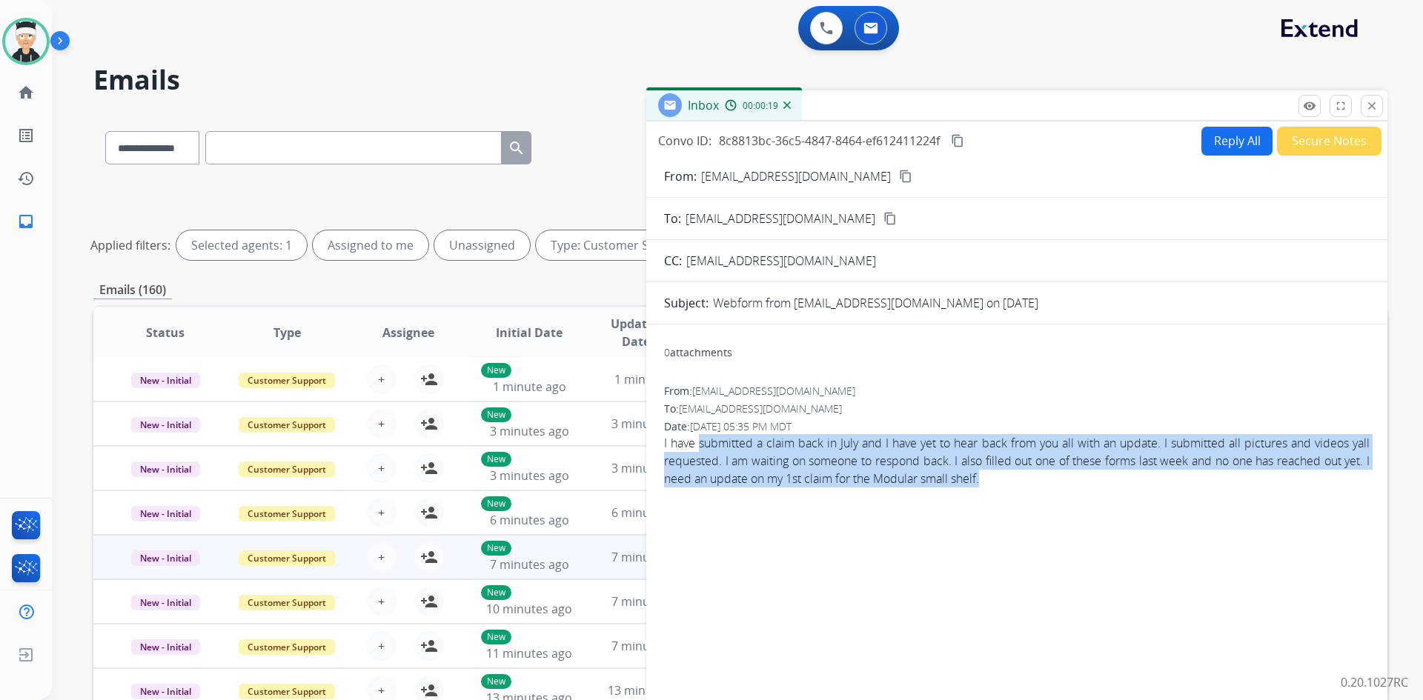
click at [1084, 490] on div "From: [EMAIL_ADDRESS][DOMAIN_NAME] To: [EMAIL_ADDRESS][DOMAIN_NAME] Date: [DATE…" at bounding box center [1016, 442] width 705 height 116
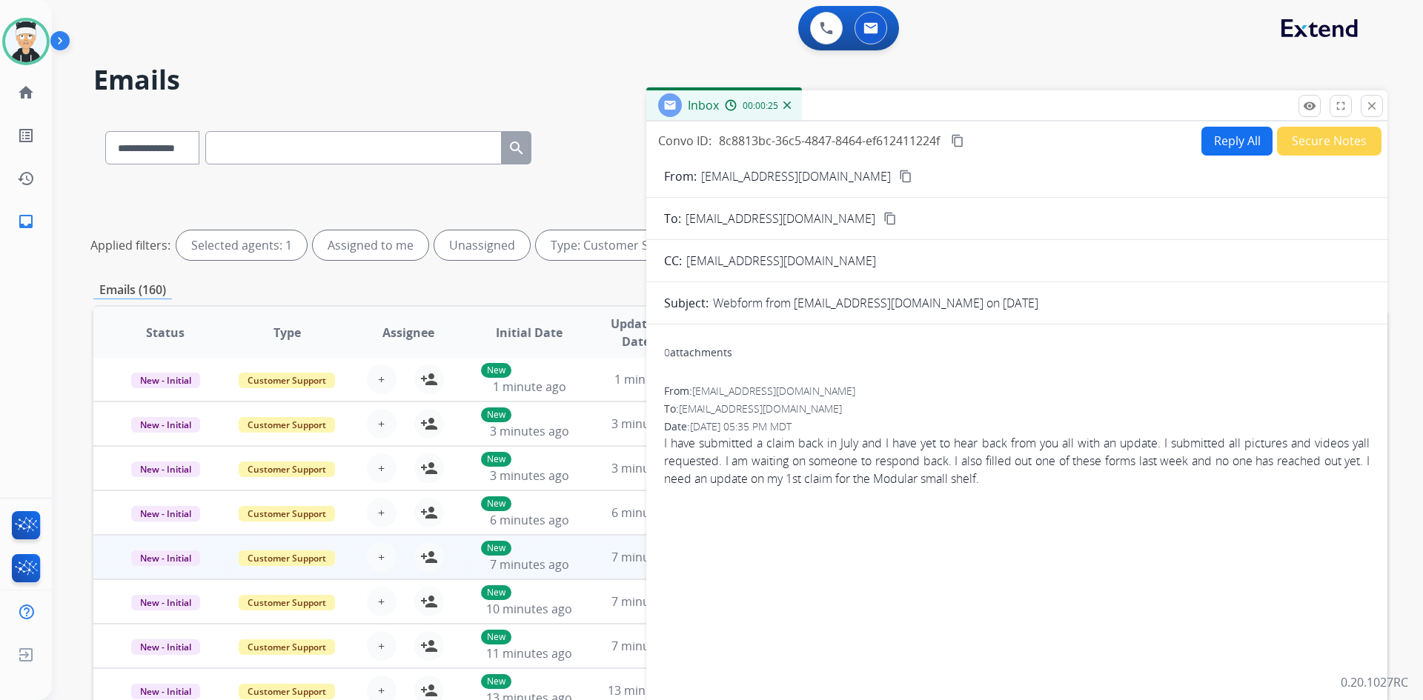
click at [899, 175] on mat-icon "content_copy" at bounding box center [905, 176] width 13 height 13
click at [1222, 140] on button "Reply All" at bounding box center [1236, 141] width 71 height 29
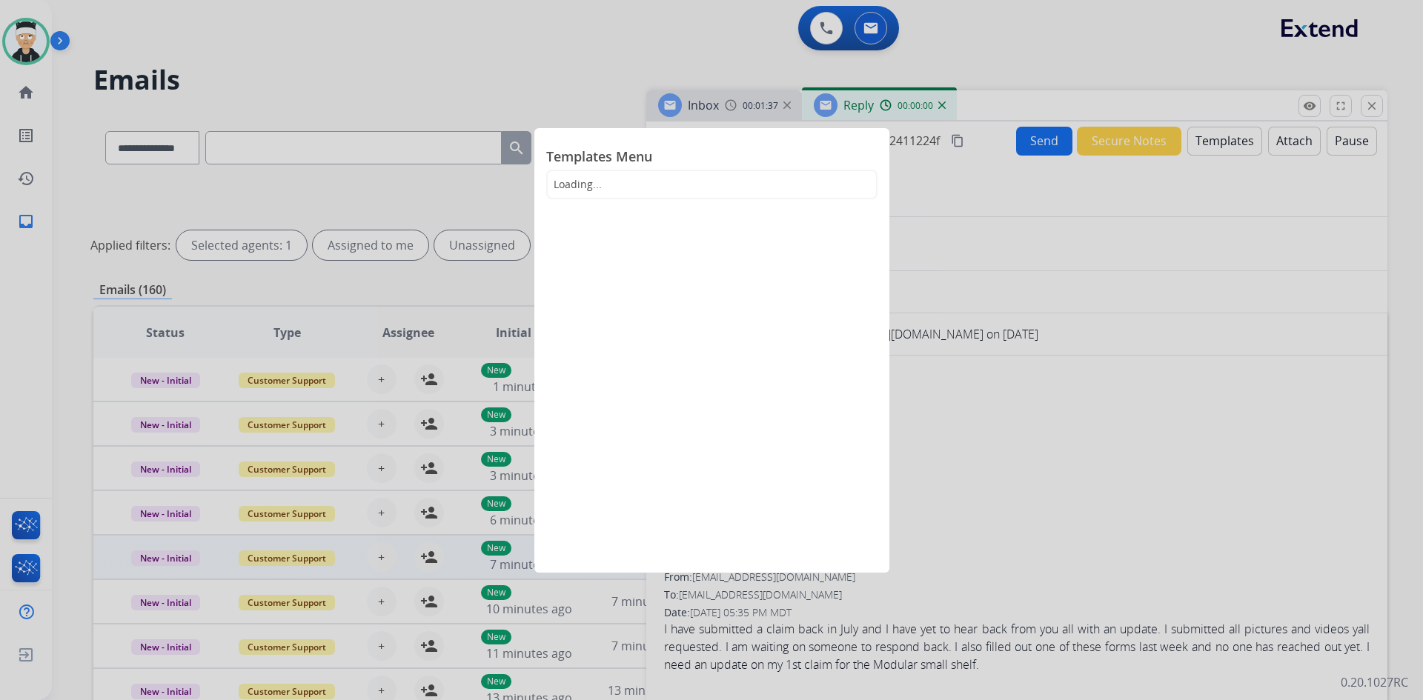
select select "**********"
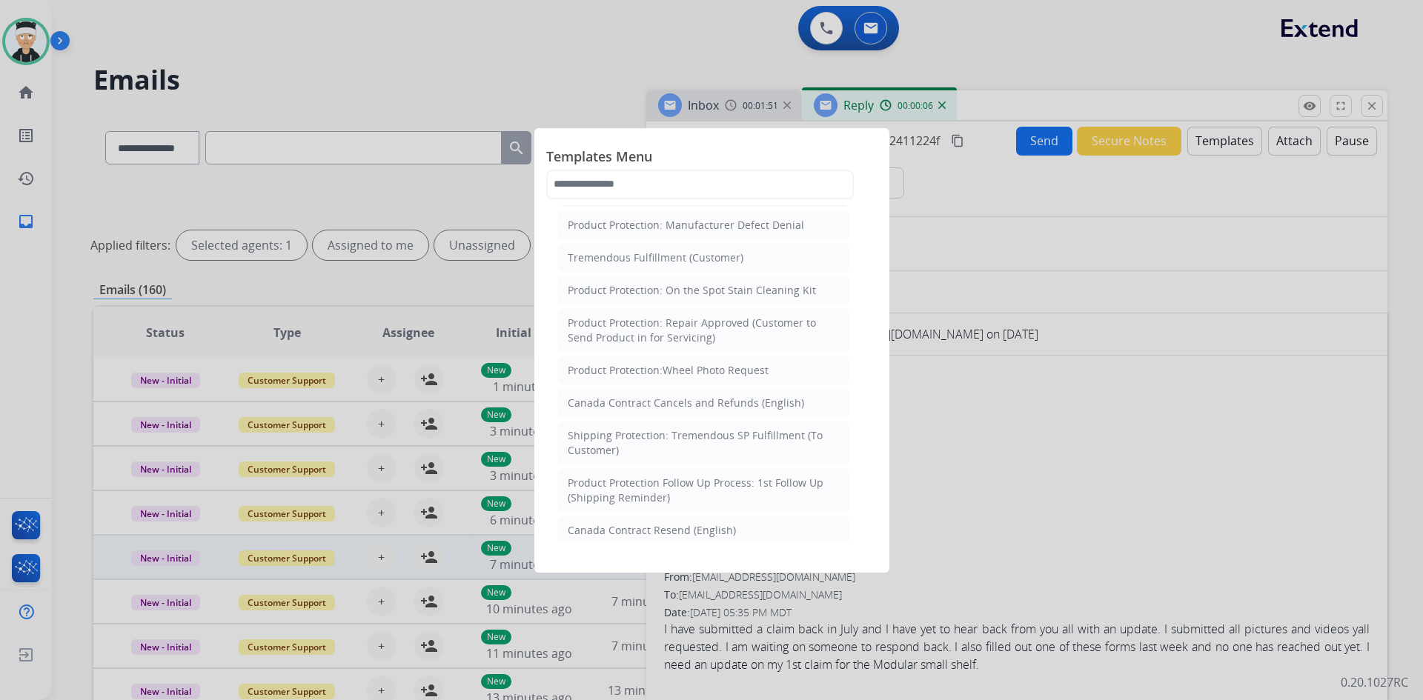
scroll to position [593, 0]
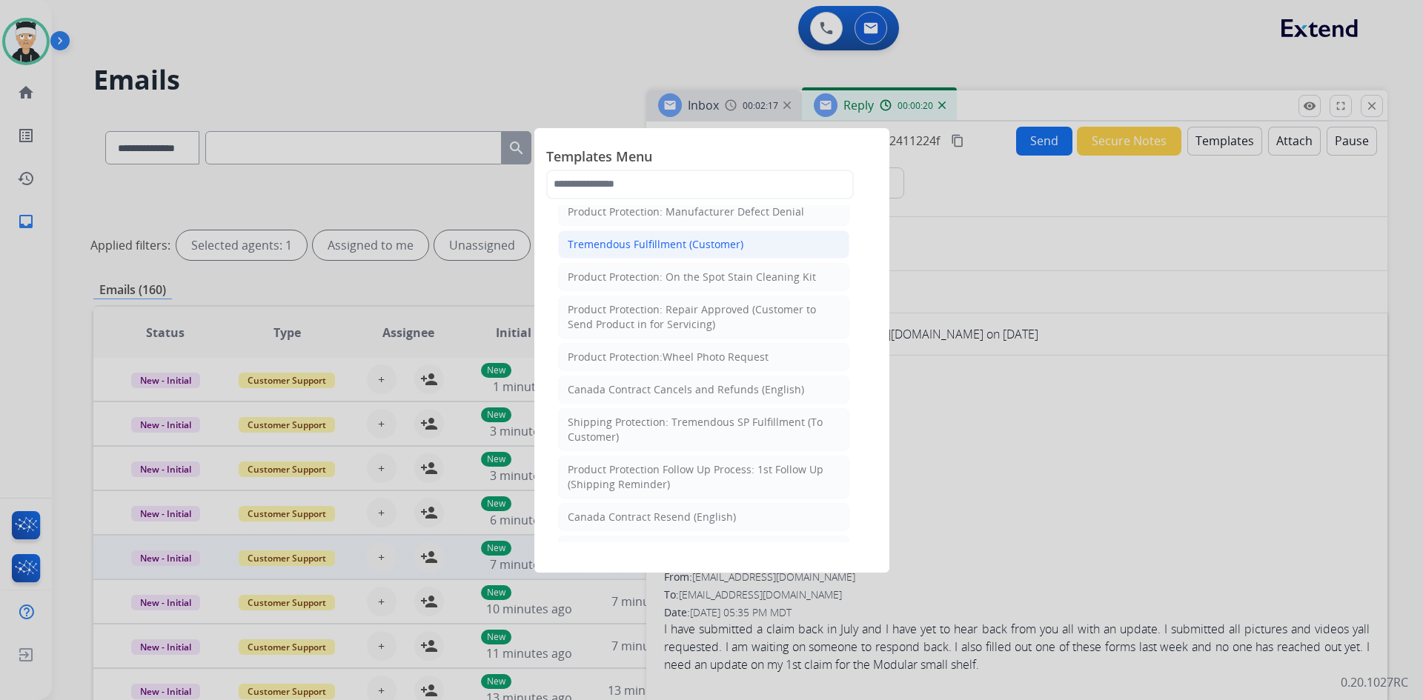
click at [743, 244] on li "Tremendous Fulfillment (Customer)" at bounding box center [703, 244] width 291 height 28
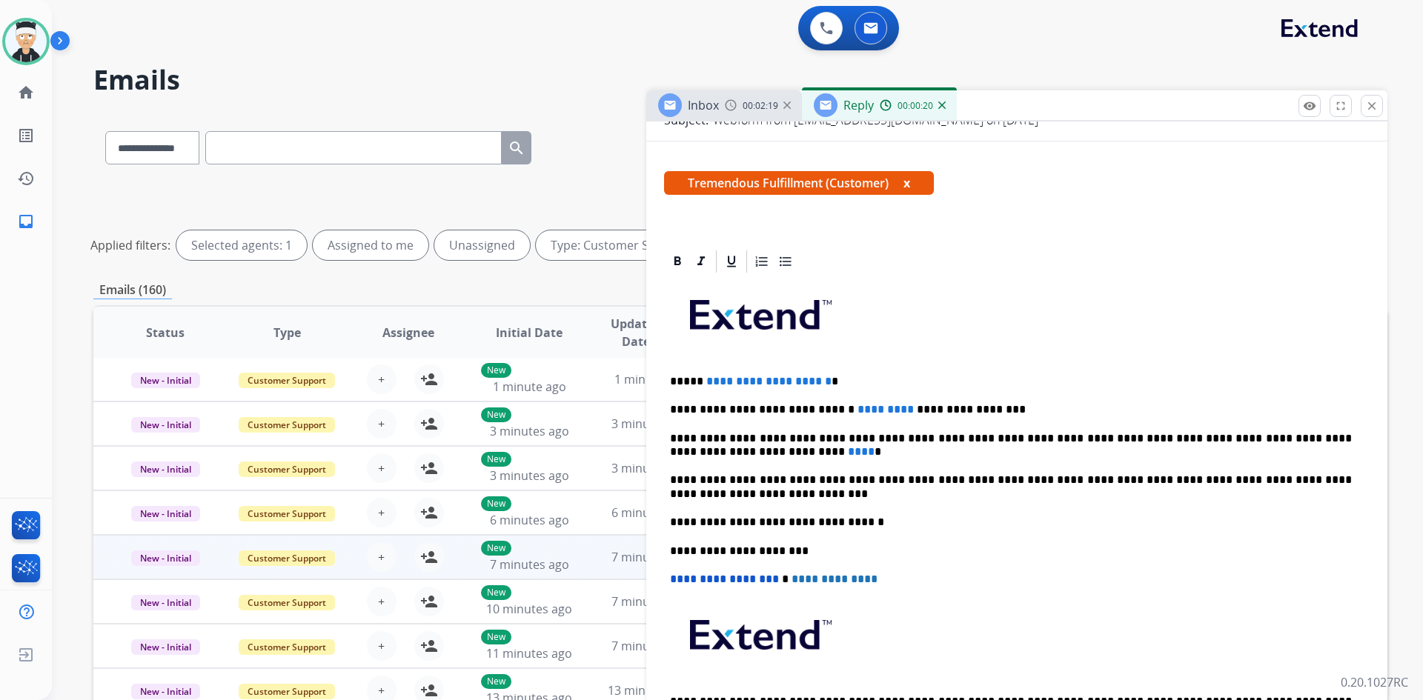
scroll to position [222, 0]
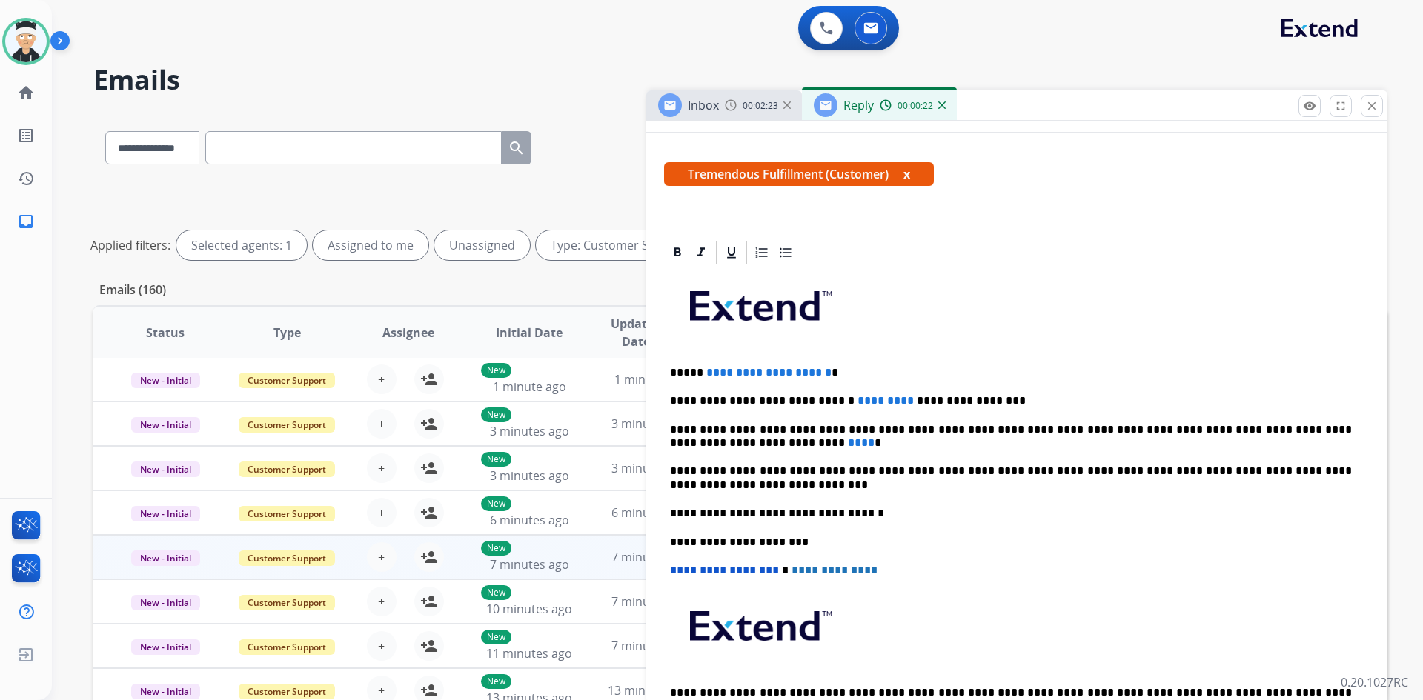
click at [845, 371] on p "**********" at bounding box center [1011, 372] width 682 height 13
click at [423, 558] on mat-icon "person_add" at bounding box center [429, 557] width 18 height 18
click at [699, 373] on p "*******" at bounding box center [1011, 372] width 682 height 13
click at [871, 400] on p "**********" at bounding box center [1011, 400] width 682 height 13
click at [825, 399] on p "**********" at bounding box center [1011, 400] width 682 height 13
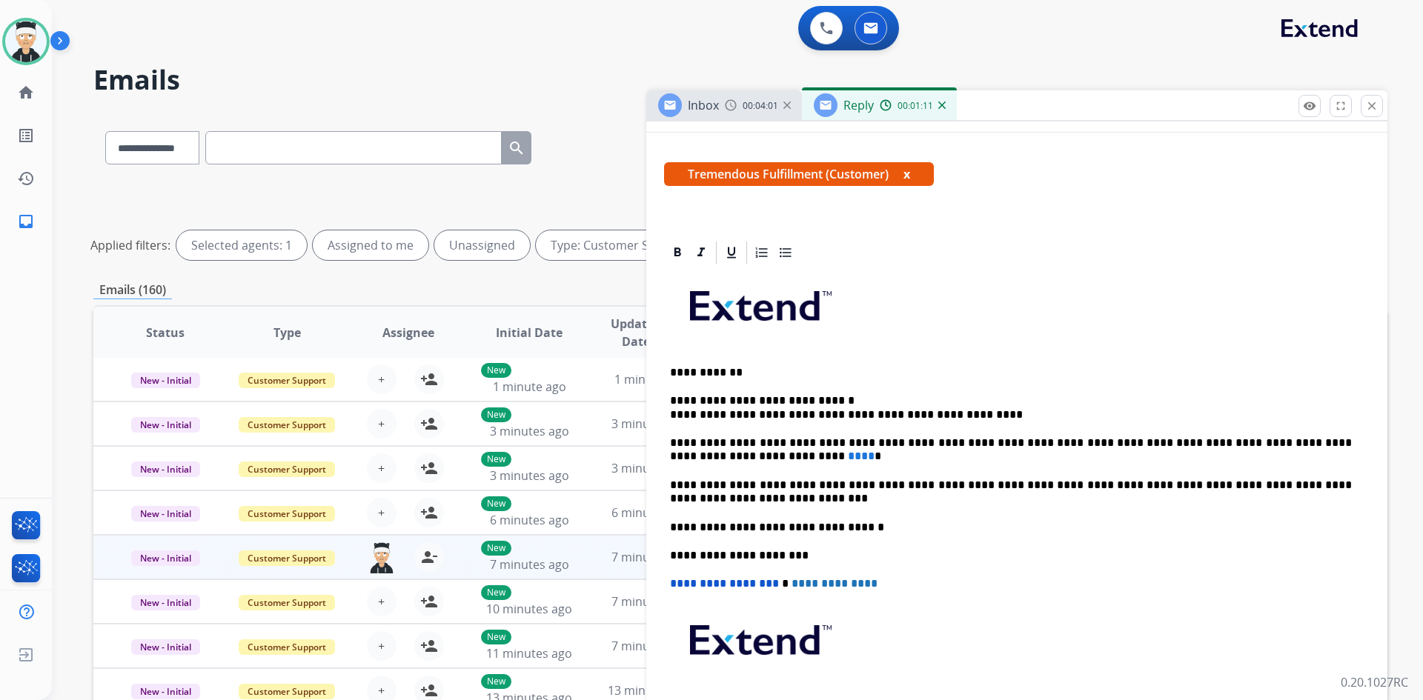
click at [665, 418] on div "**********" at bounding box center [1016, 520] width 705 height 509
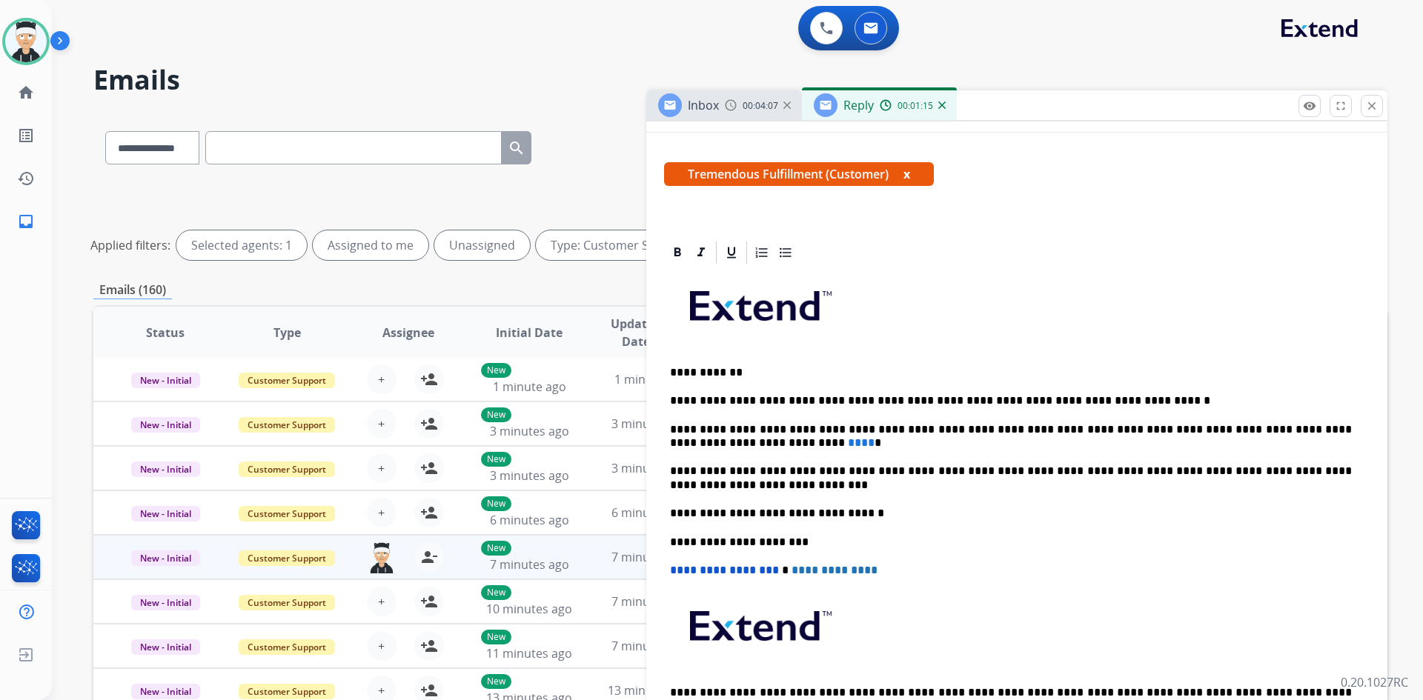
click at [848, 443] on span "****" at bounding box center [861, 442] width 27 height 11
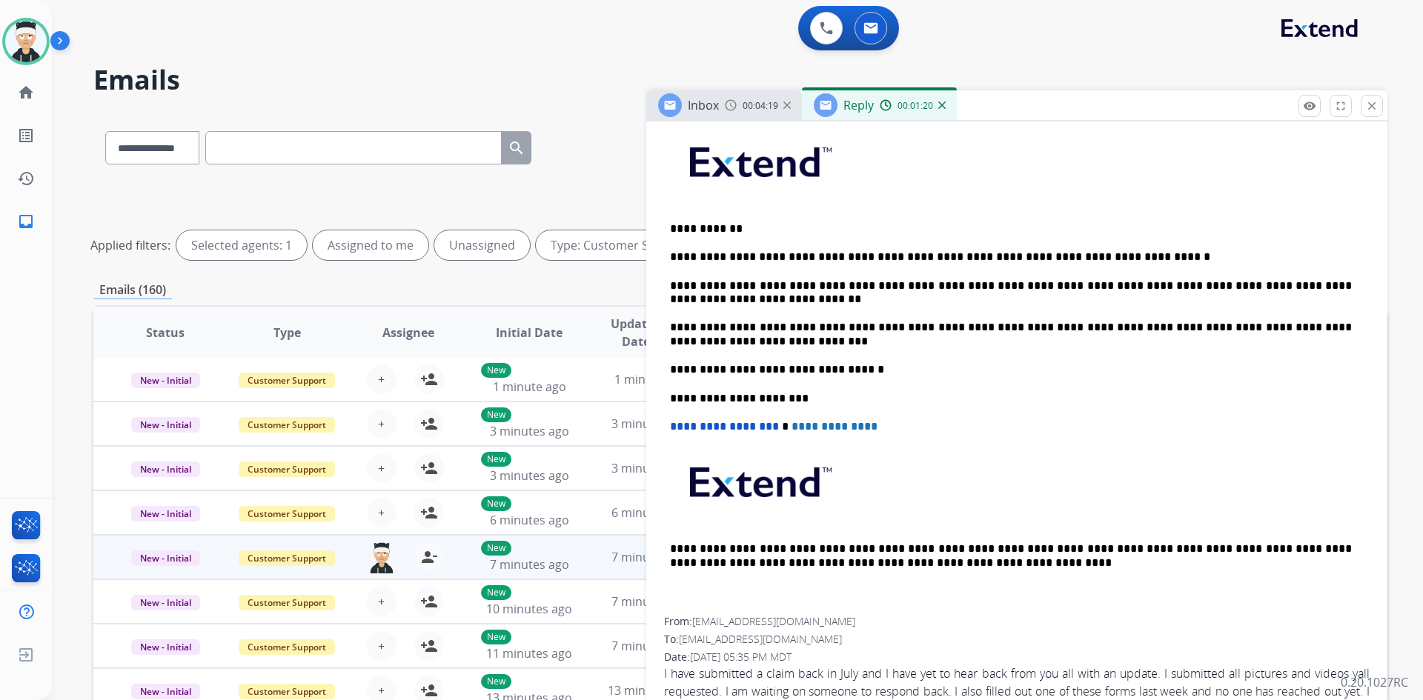
scroll to position [403, 0]
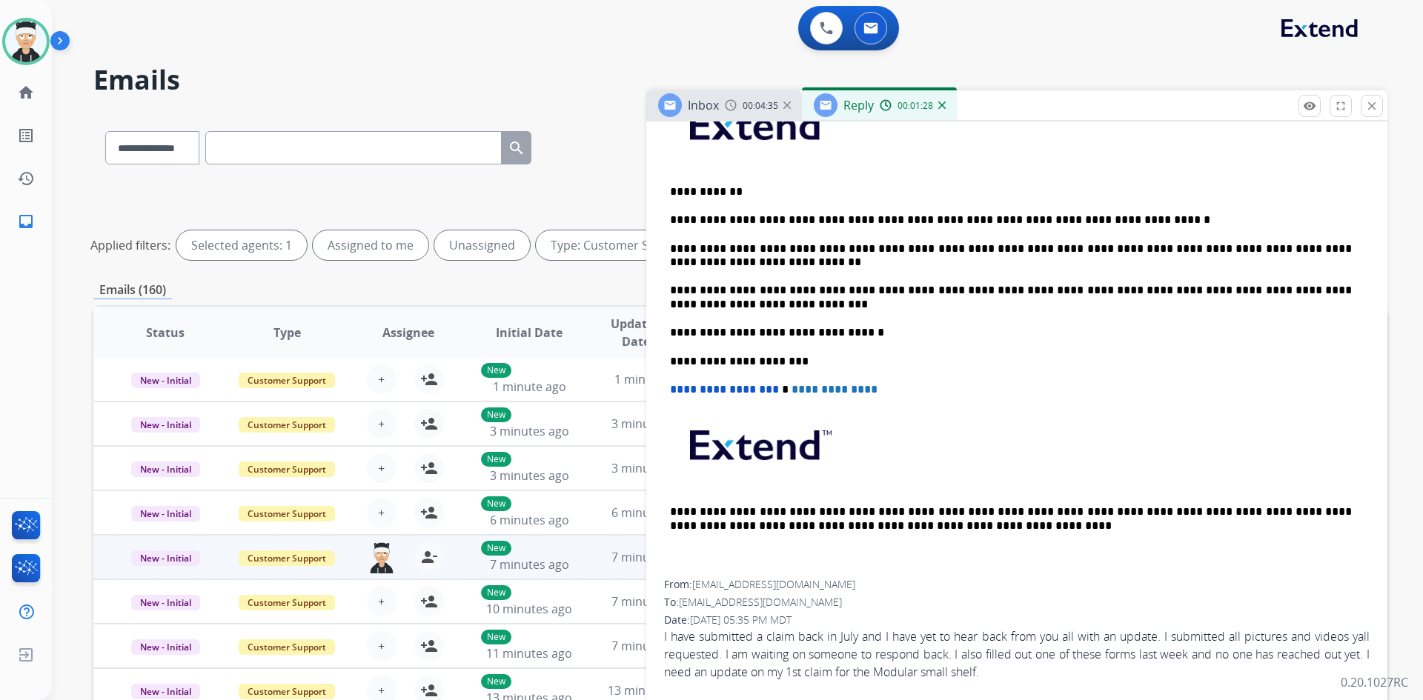
click at [687, 262] on p "**********" at bounding box center [1011, 255] width 682 height 27
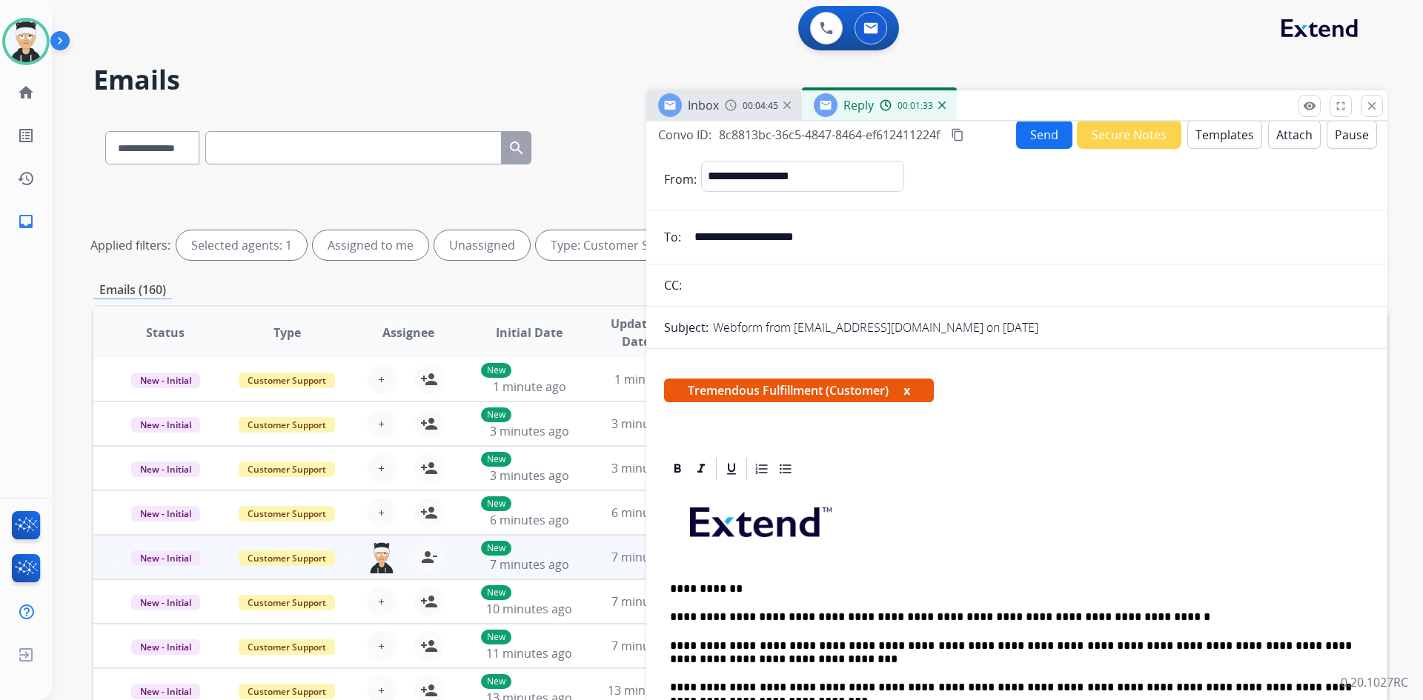
scroll to position [0, 0]
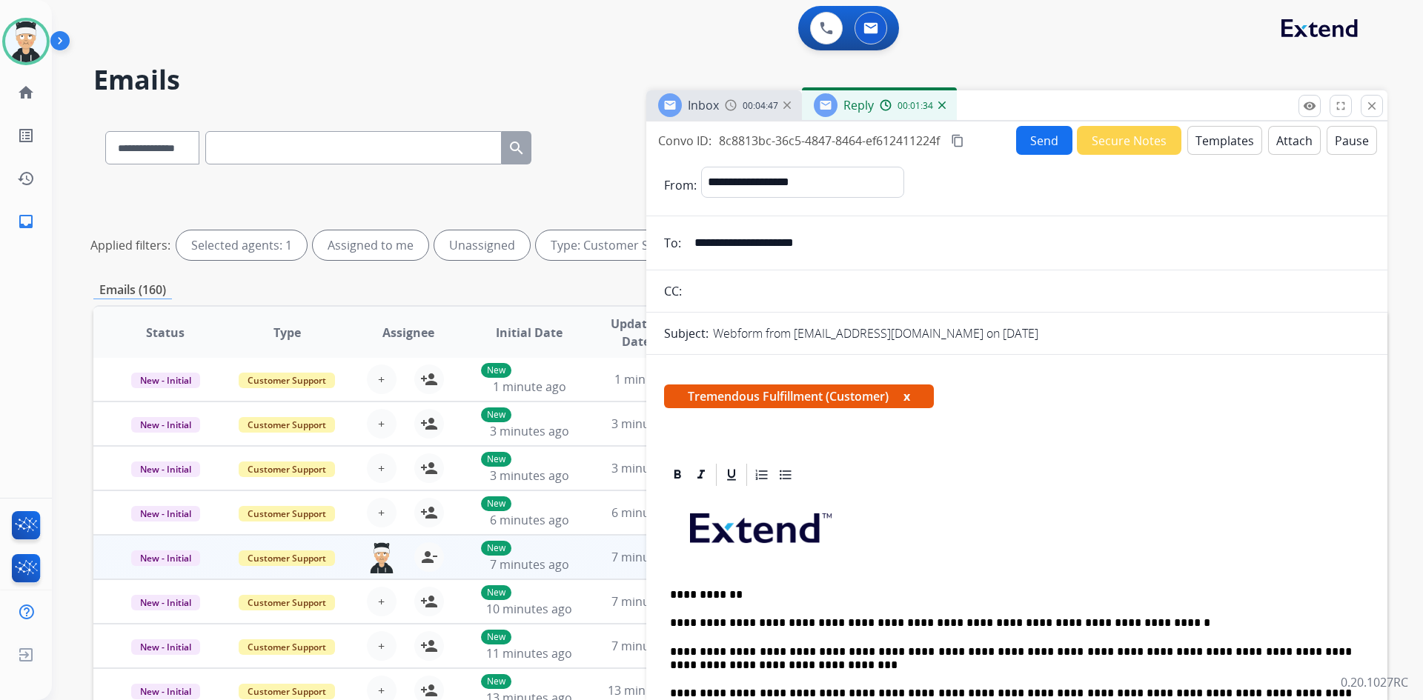
click at [1048, 145] on button "Send" at bounding box center [1044, 140] width 56 height 29
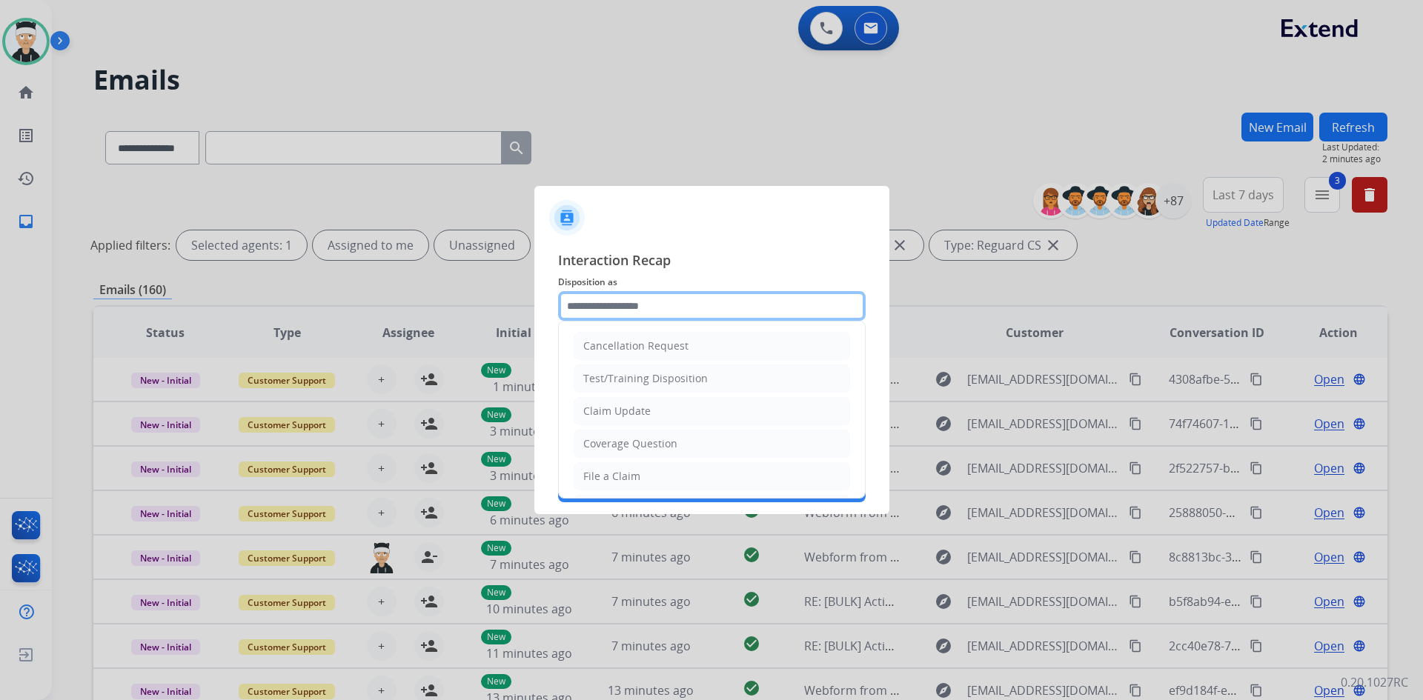
click at [735, 305] on input "text" at bounding box center [711, 306] width 307 height 30
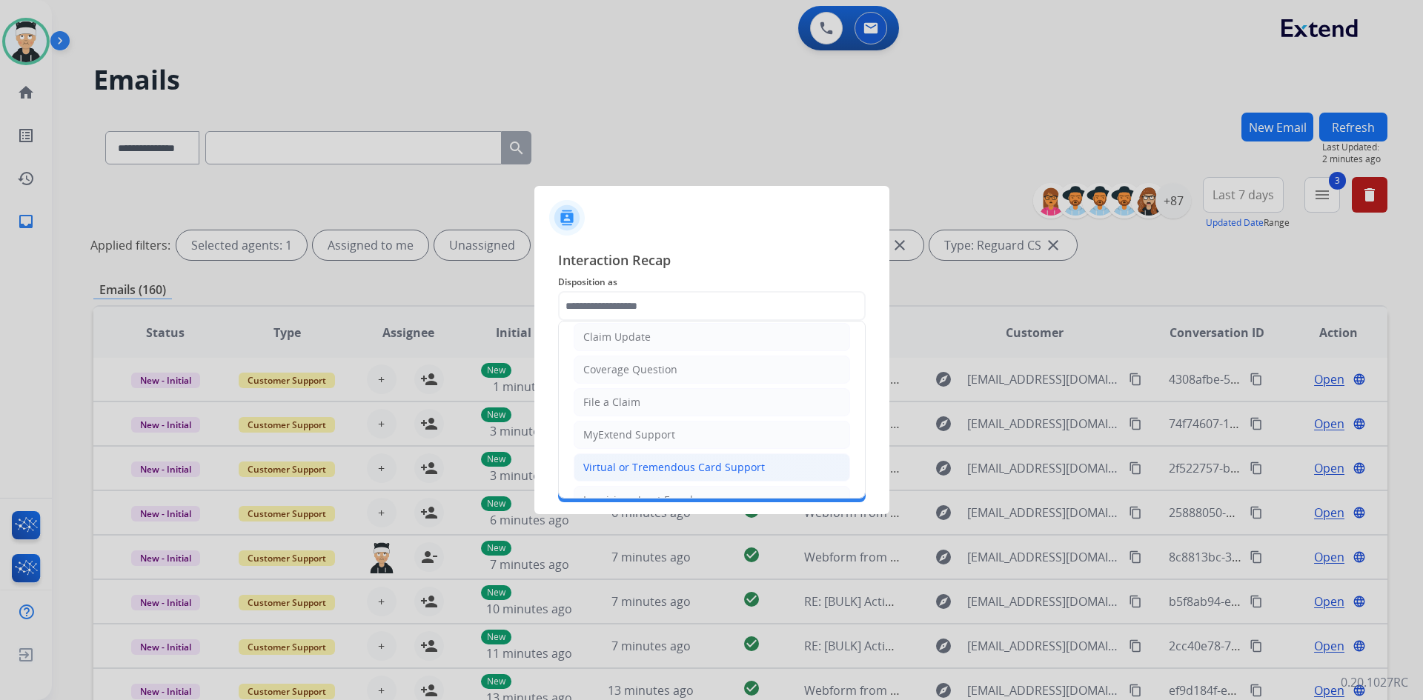
click at [693, 459] on li "Virtual or Tremendous Card Support" at bounding box center [711, 467] width 276 height 28
type input "**********"
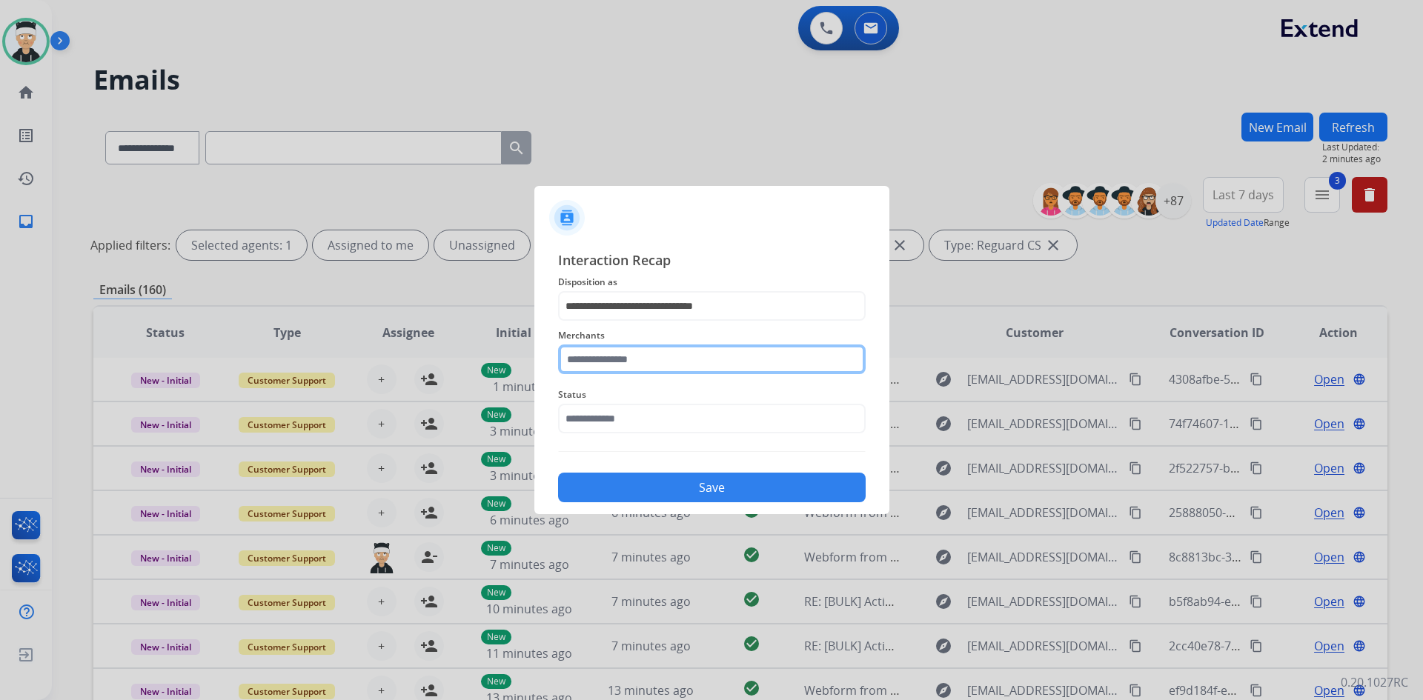
click at [694, 355] on input "text" at bounding box center [711, 360] width 307 height 30
click at [693, 405] on li "[PERSON_NAME]" at bounding box center [715, 401] width 282 height 28
type input "********"
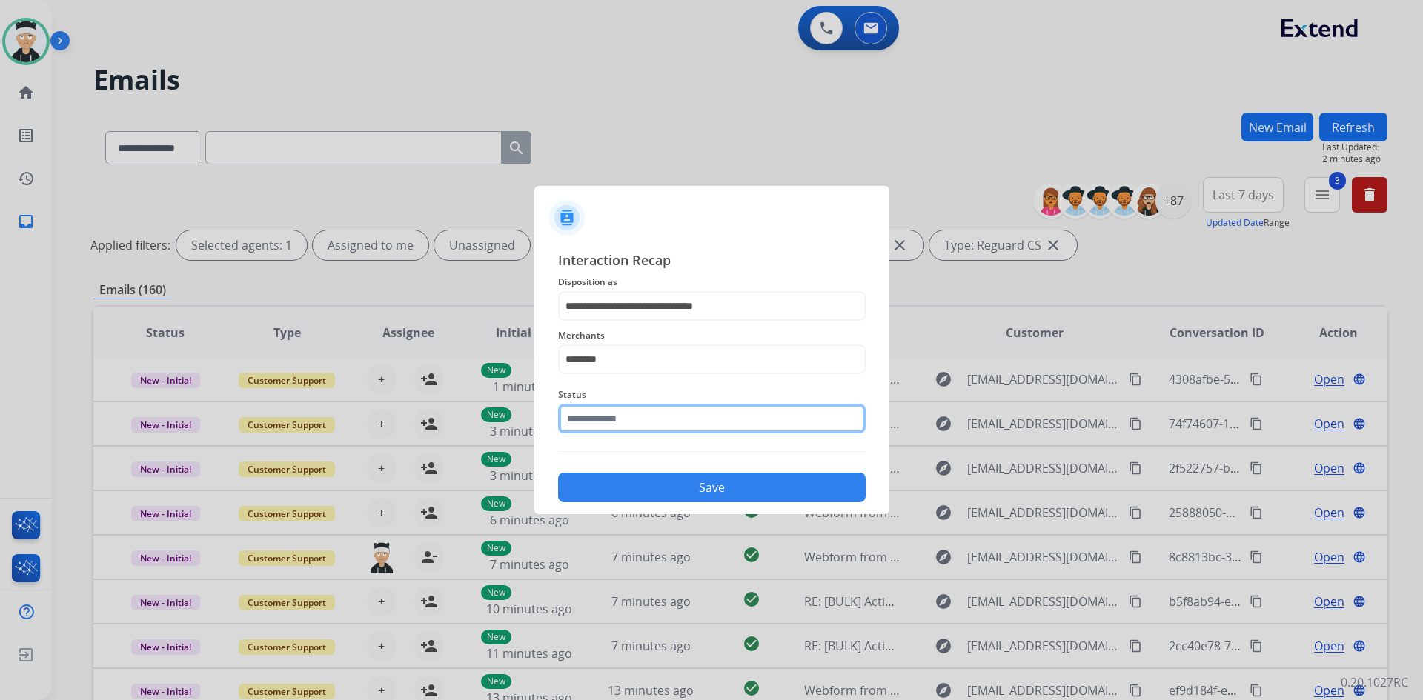
click at [662, 427] on input "text" at bounding box center [711, 419] width 307 height 30
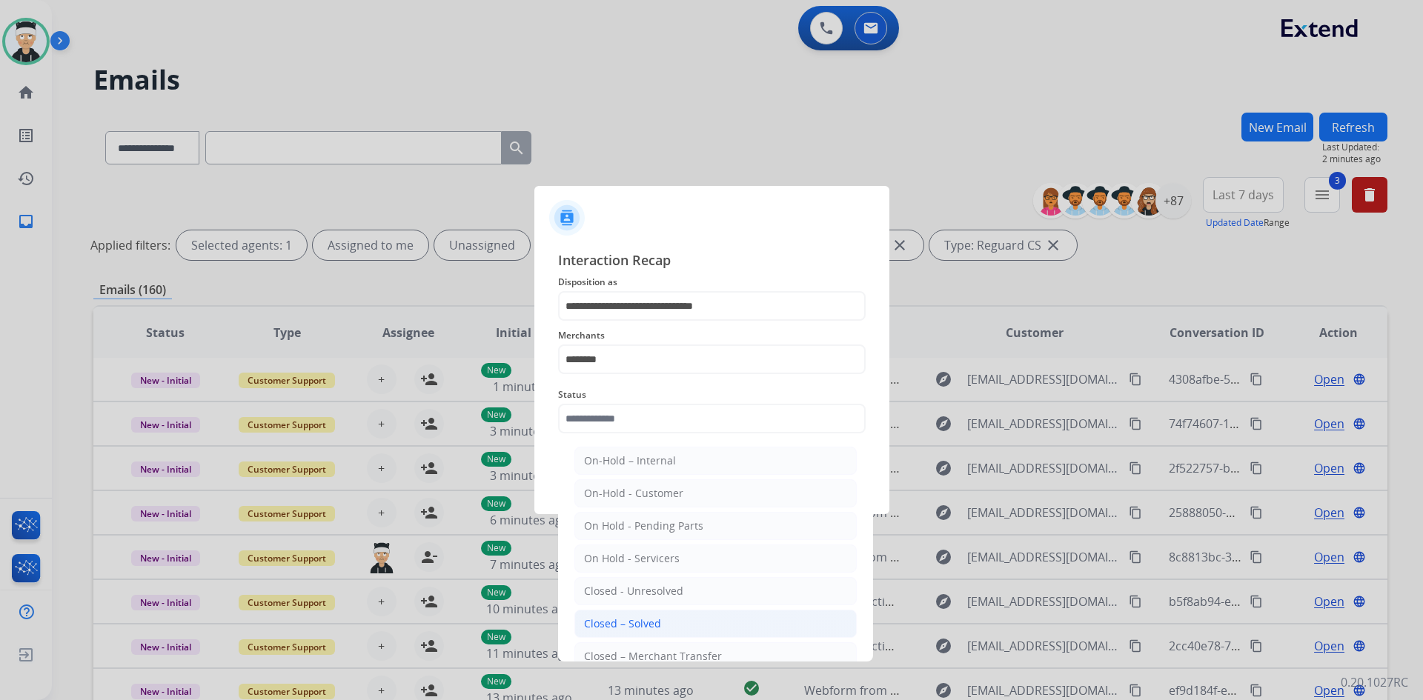
click at [649, 623] on div "Closed – Solved" at bounding box center [622, 623] width 77 height 15
type input "**********"
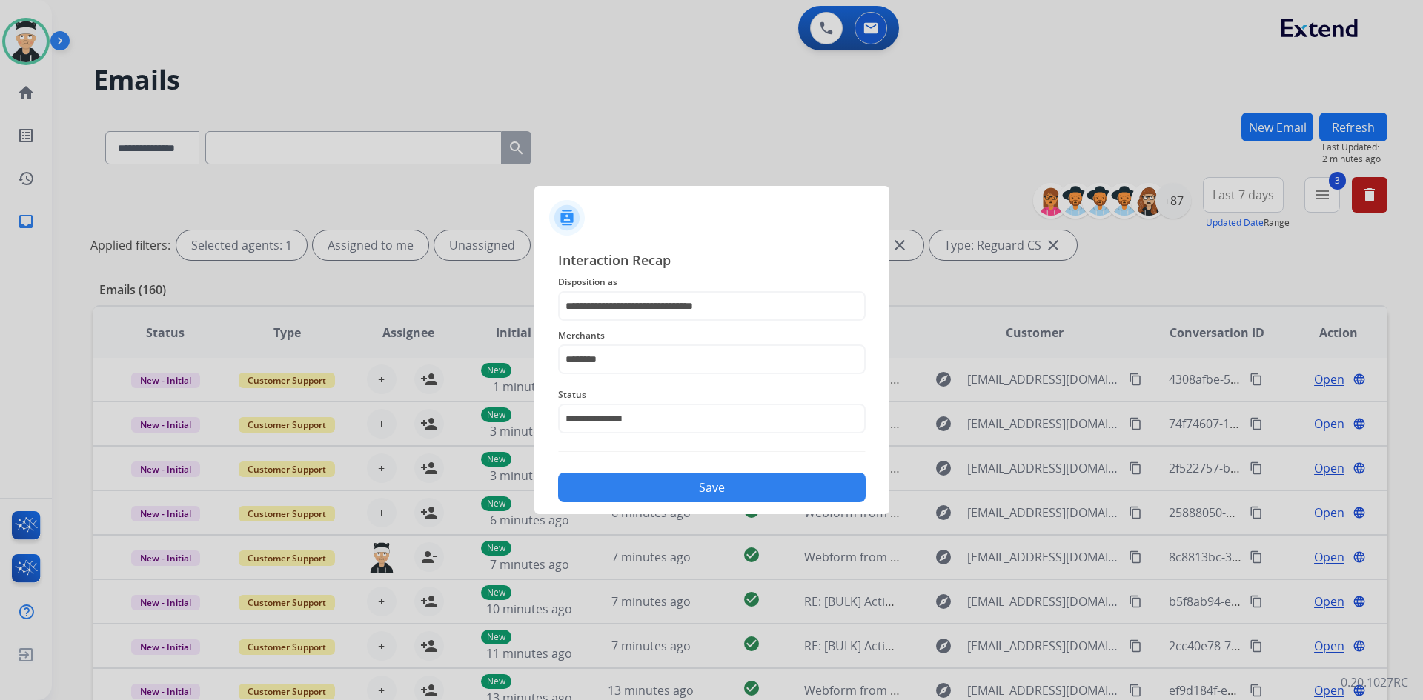
click at [701, 479] on button "Save" at bounding box center [711, 488] width 307 height 30
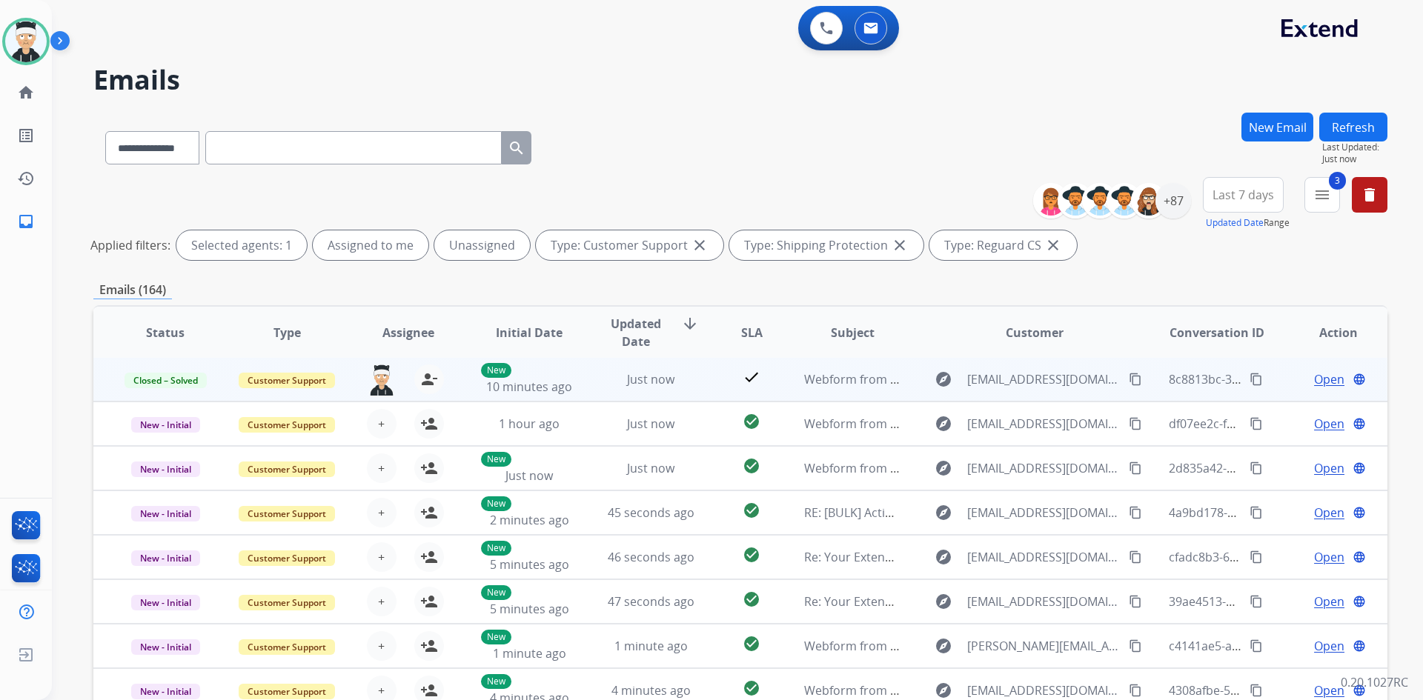
click at [1250, 383] on mat-icon "content_copy" at bounding box center [1255, 379] width 13 height 13
click at [1322, 380] on span "Open" at bounding box center [1329, 379] width 30 height 18
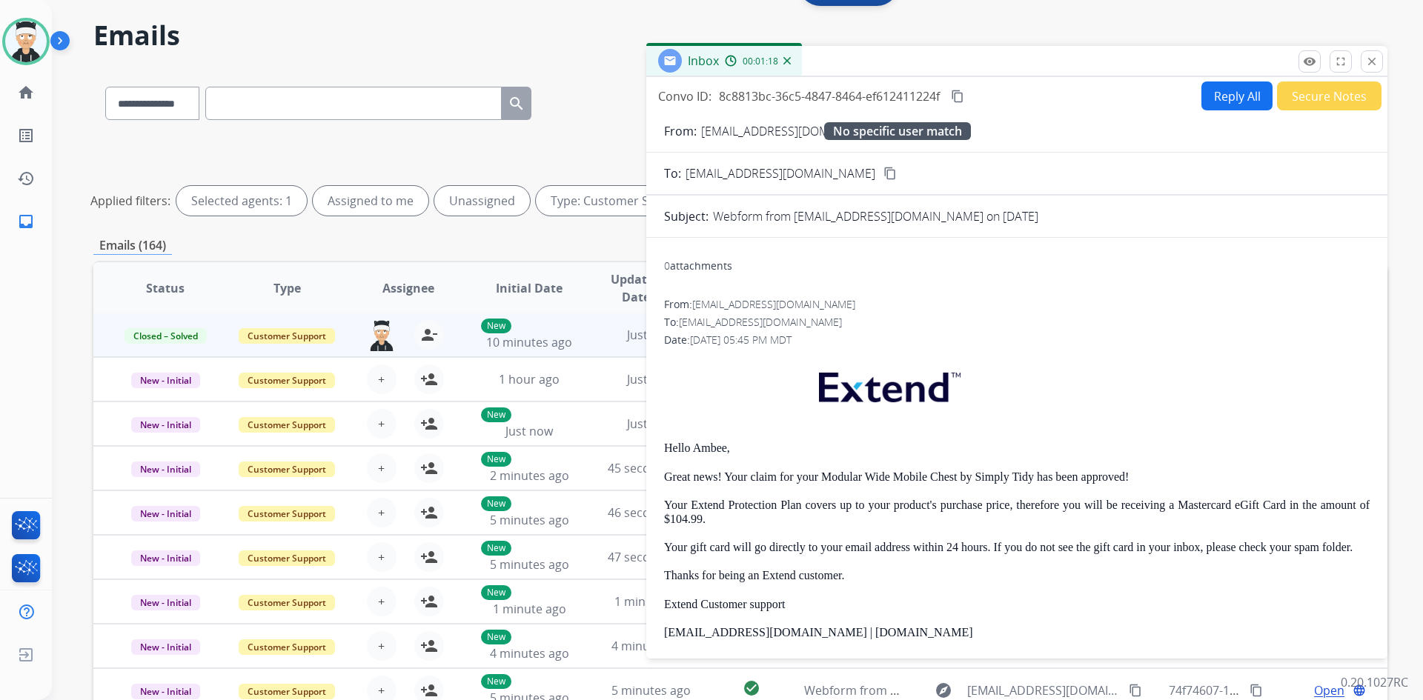
scroll to position [0, 0]
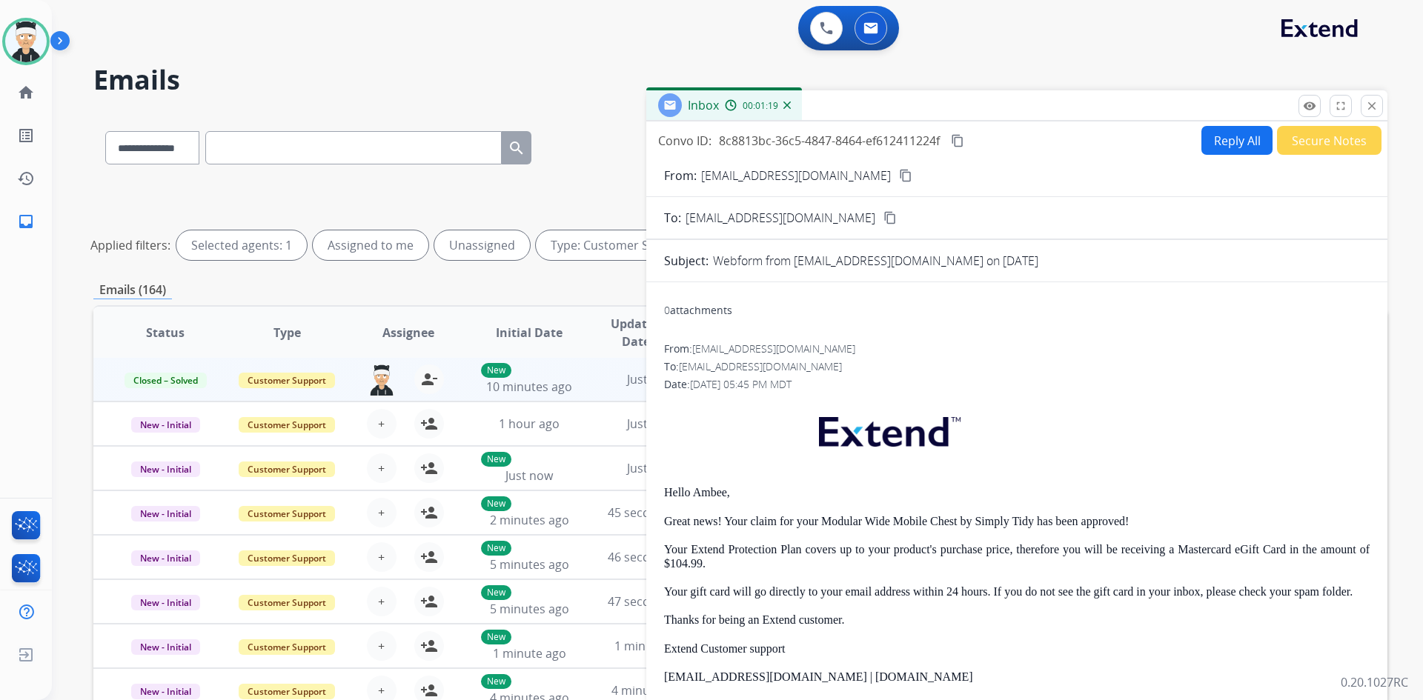
click at [959, 140] on mat-icon "content_copy" at bounding box center [957, 140] width 13 height 13
click at [1365, 107] on mat-icon "close" at bounding box center [1371, 105] width 13 height 13
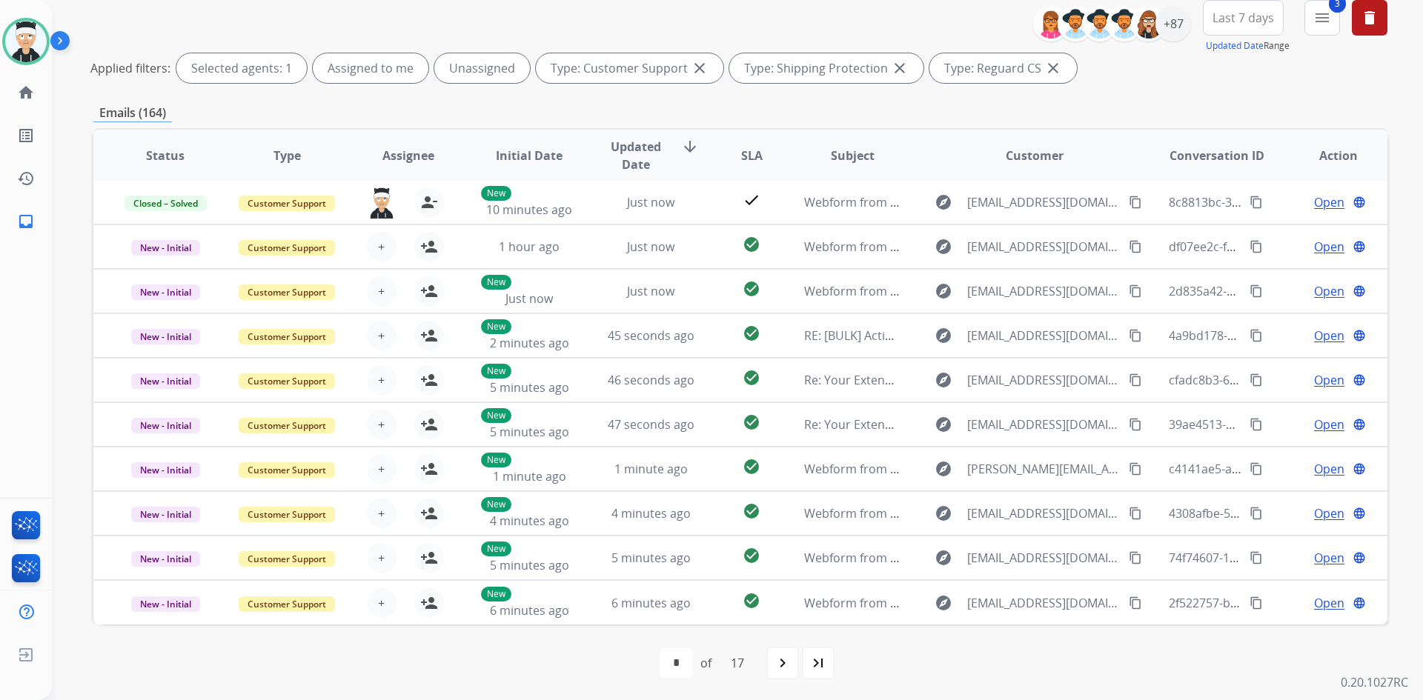
scroll to position [179, 0]
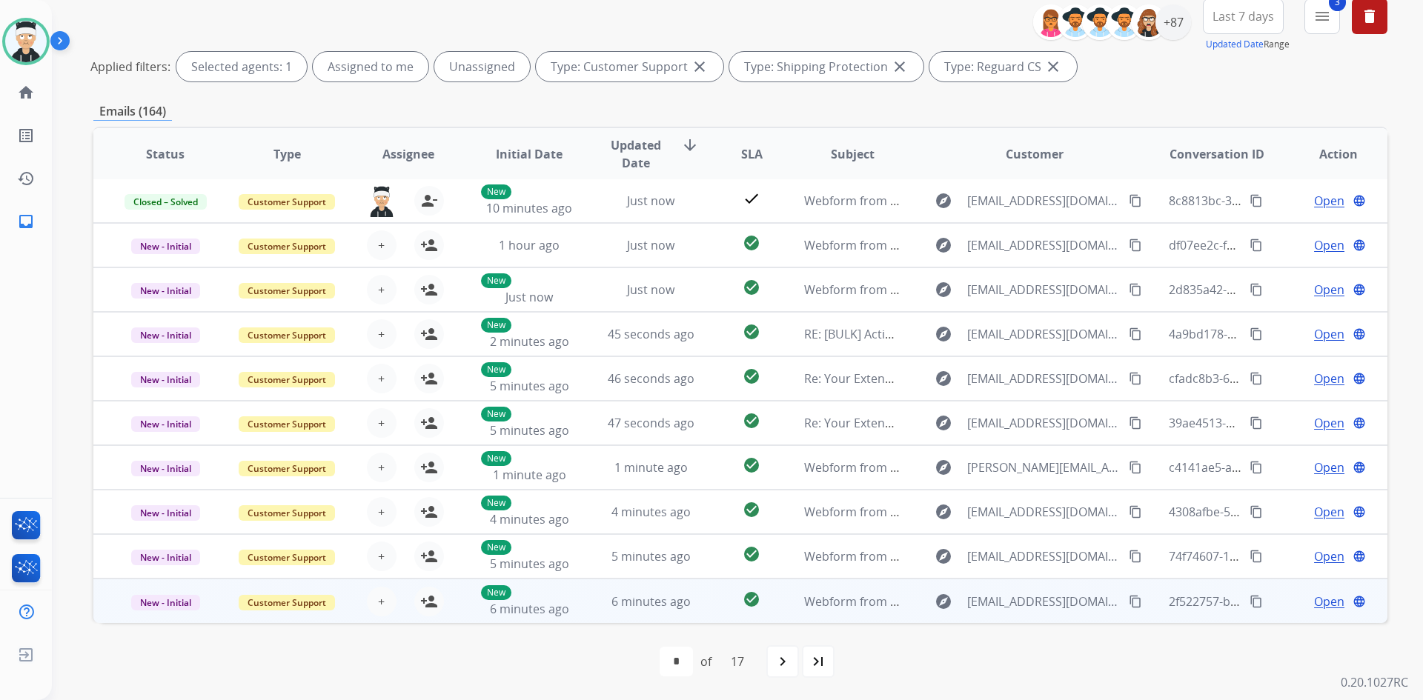
click at [1317, 596] on span "Open" at bounding box center [1329, 602] width 30 height 18
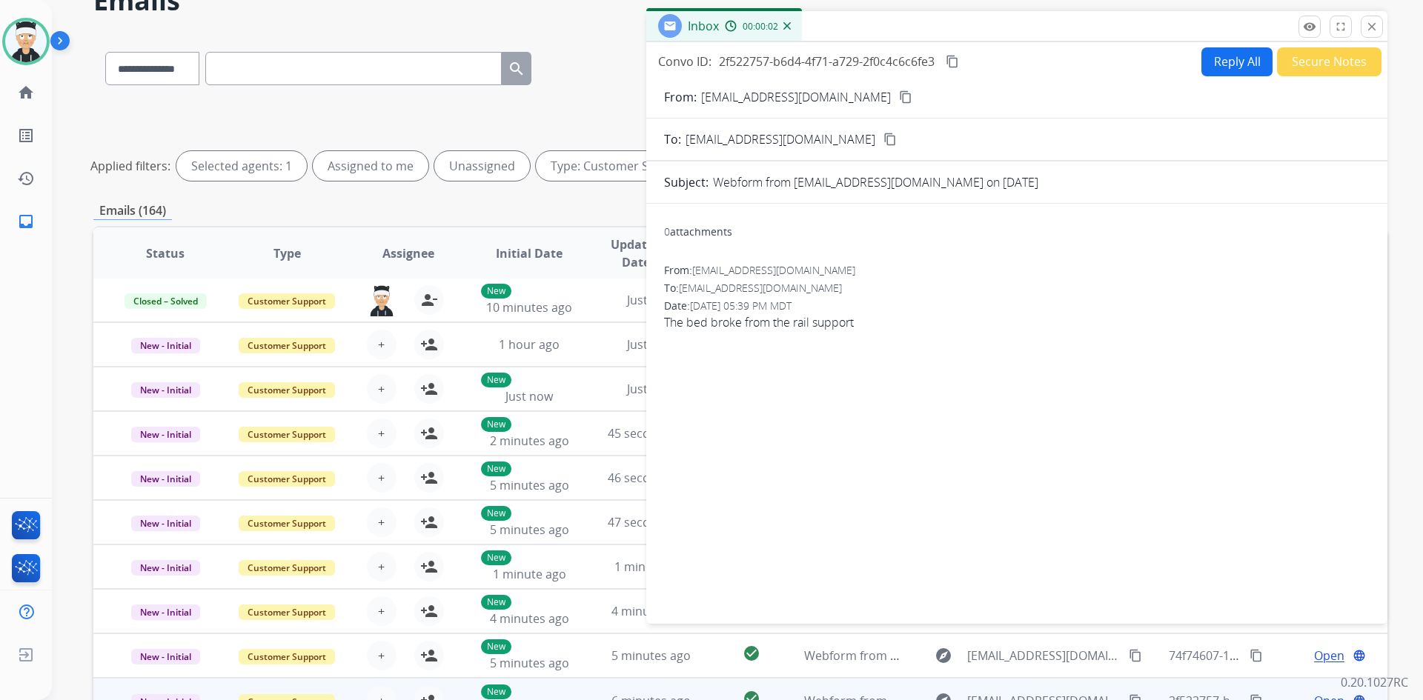
scroll to position [0, 0]
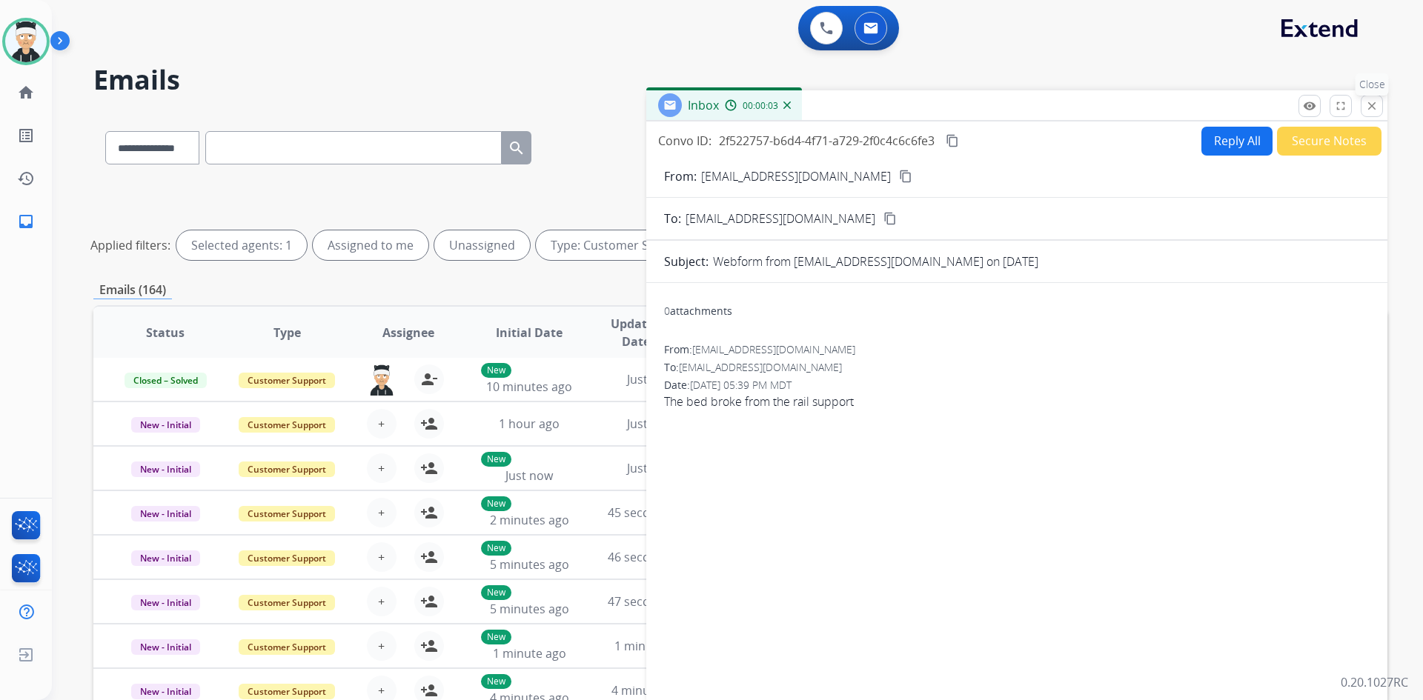
click at [1371, 106] on mat-icon "close" at bounding box center [1371, 105] width 13 height 13
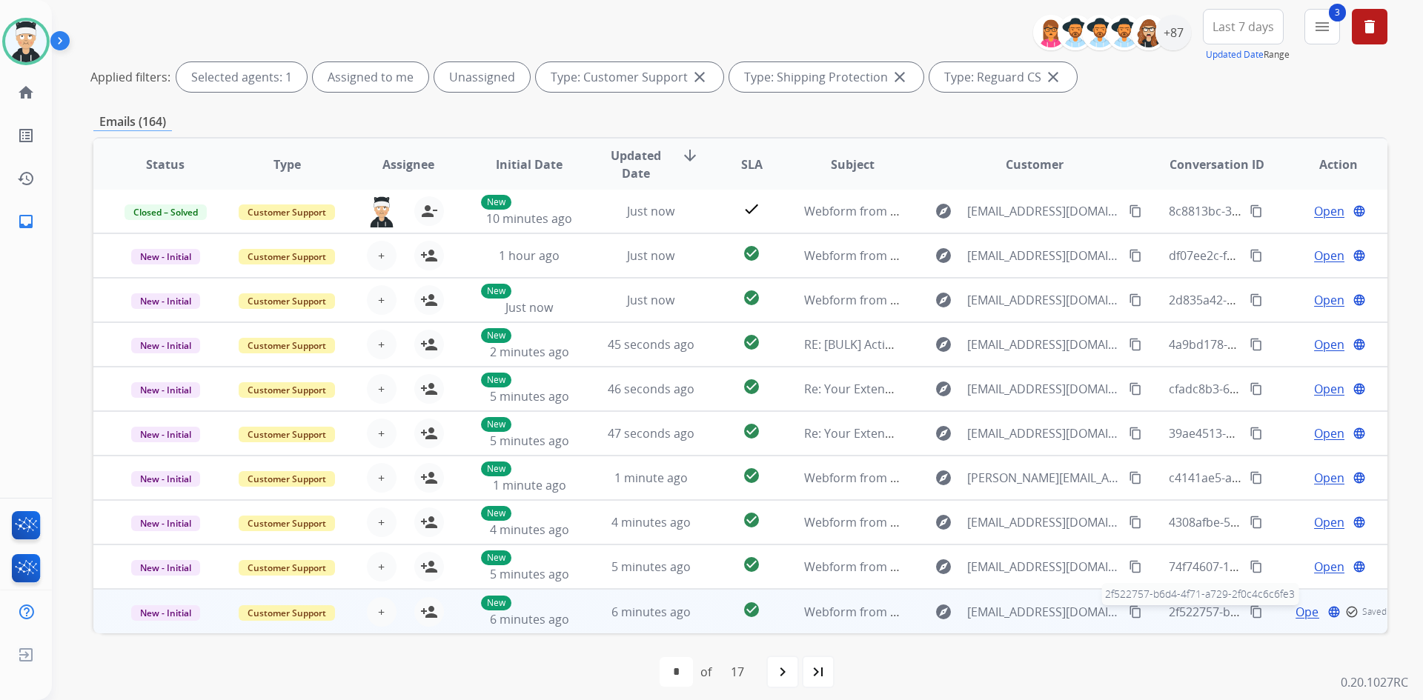
scroll to position [179, 0]
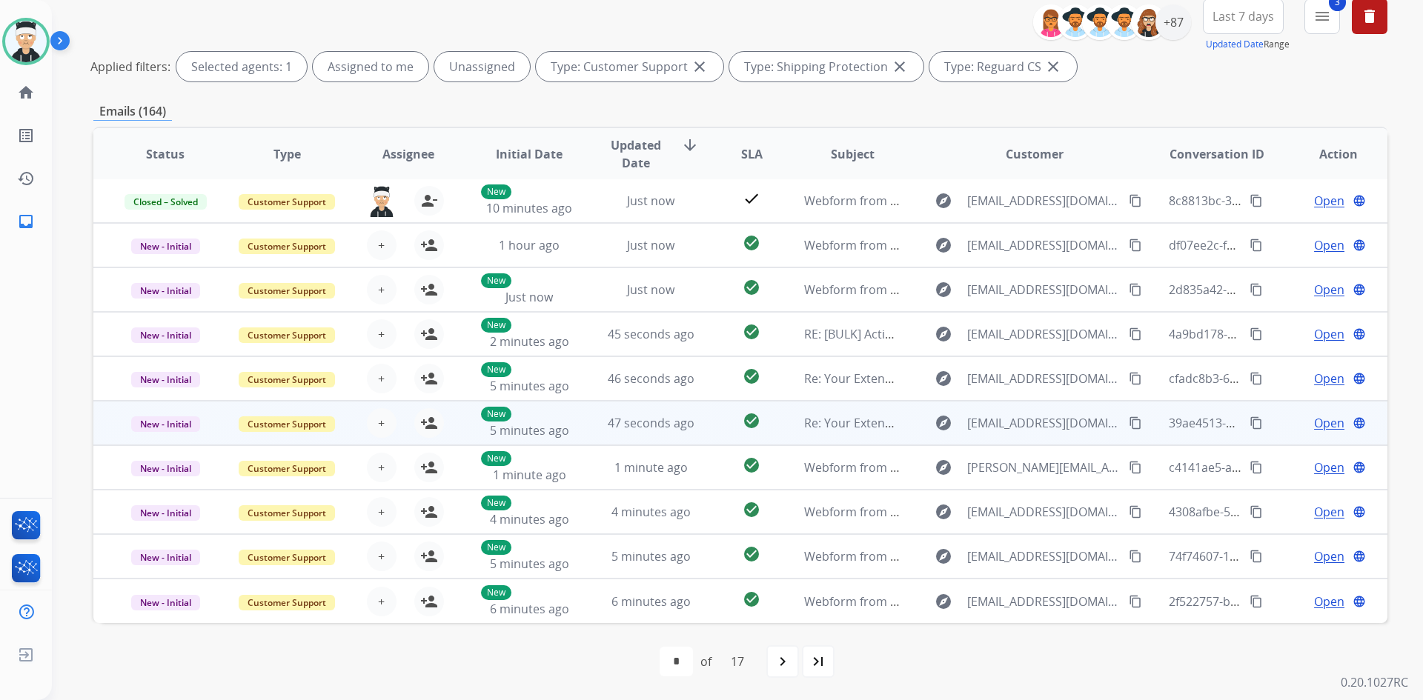
click at [1314, 420] on span "Open" at bounding box center [1329, 423] width 30 height 18
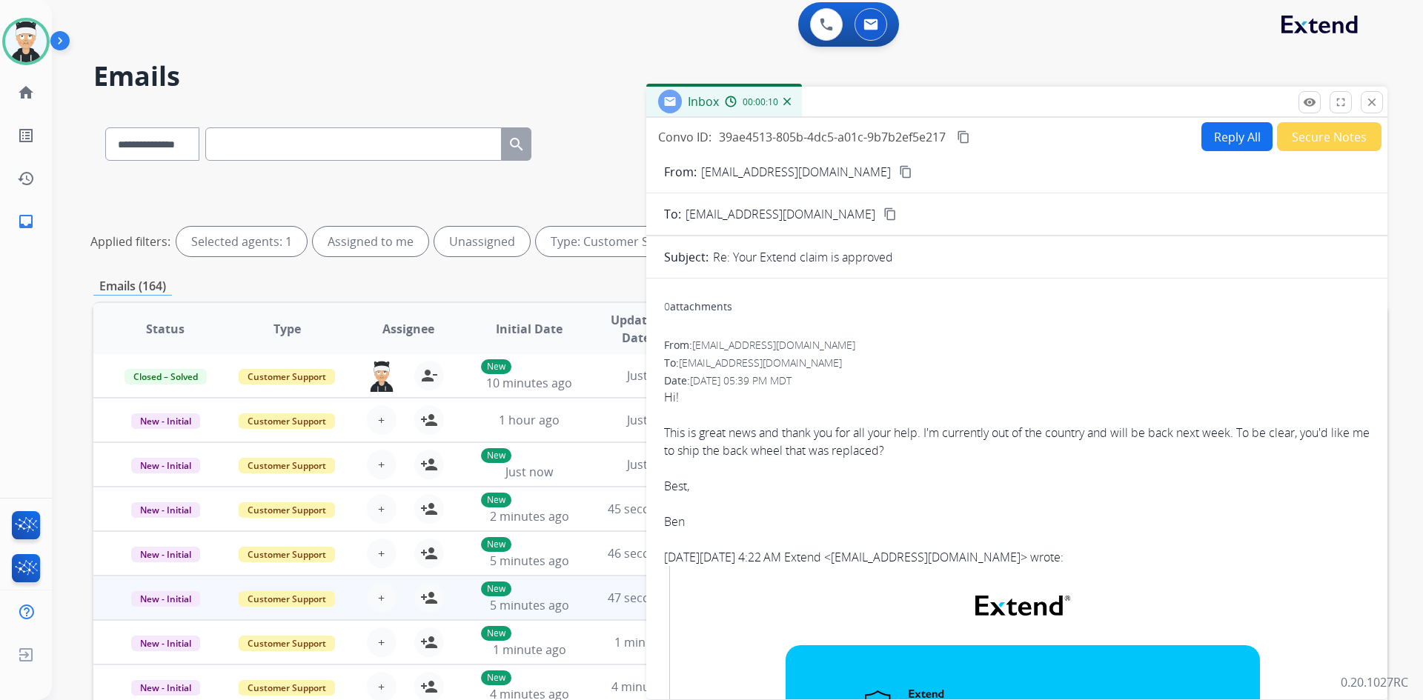
scroll to position [0, 0]
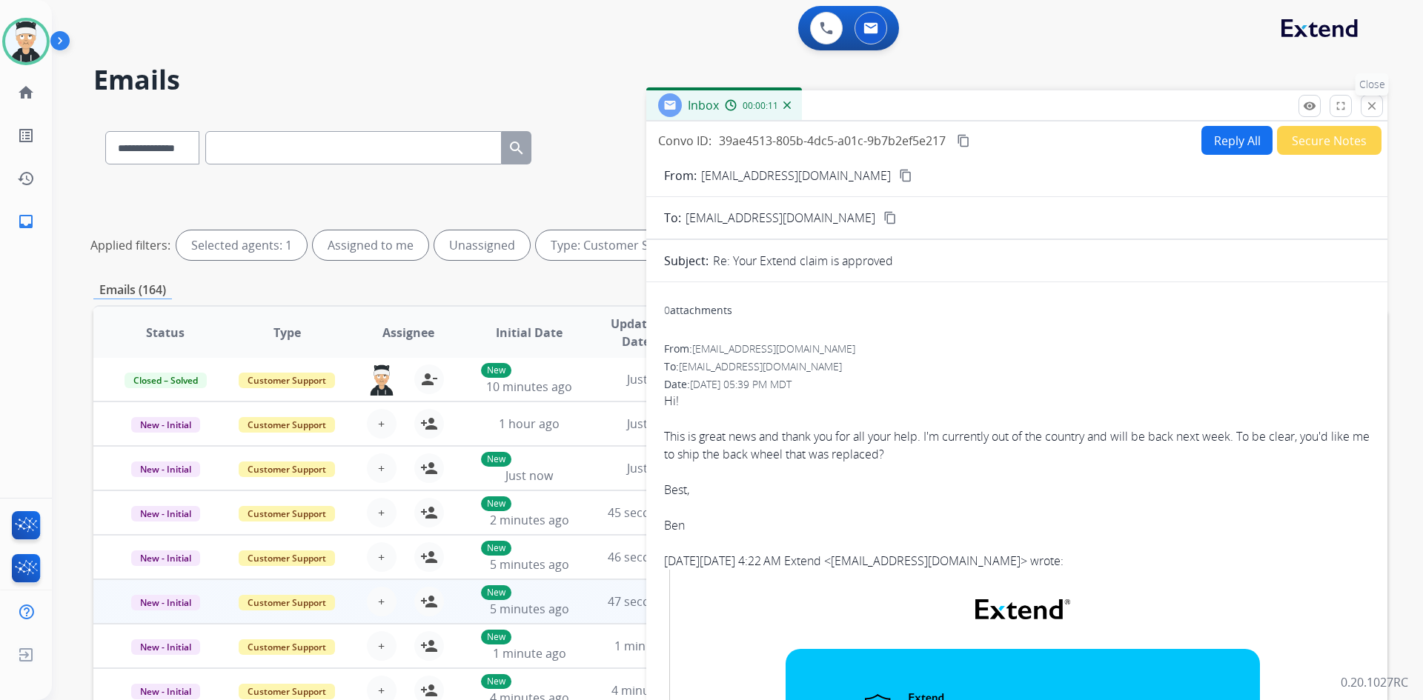
click at [1370, 108] on mat-icon "close" at bounding box center [1371, 105] width 13 height 13
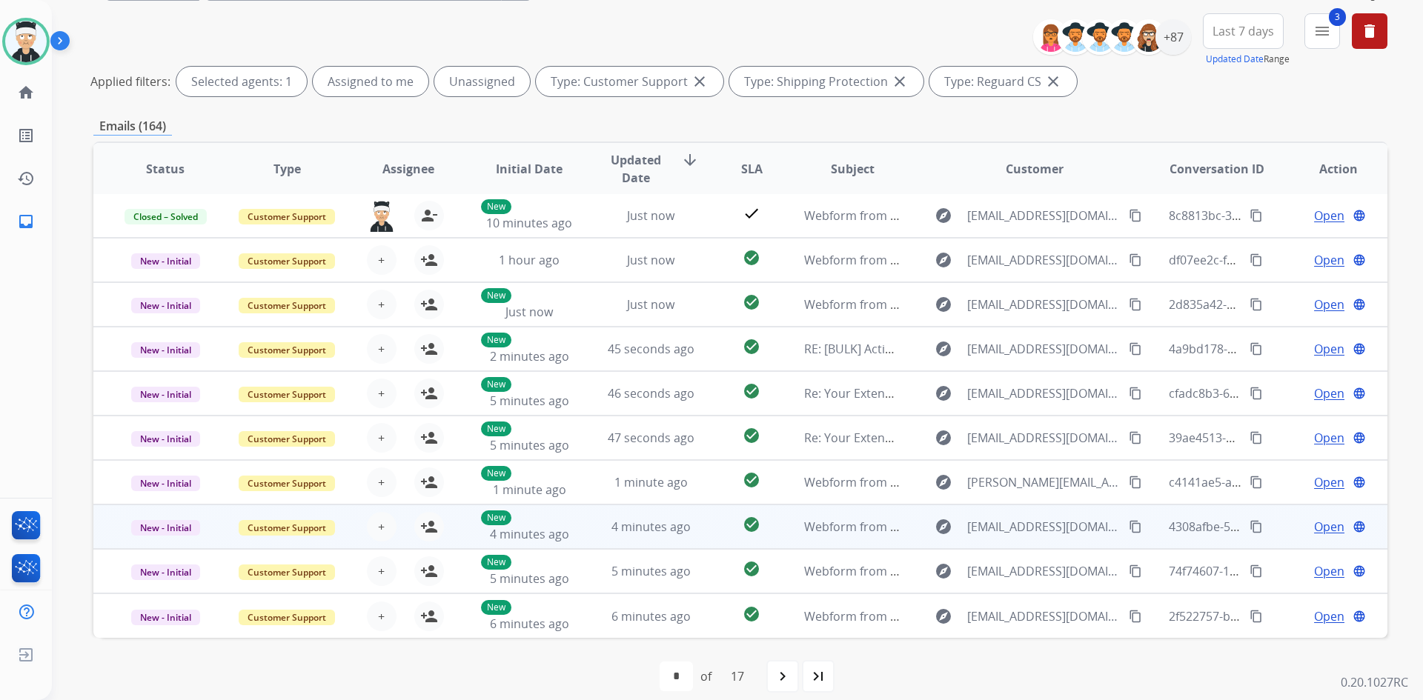
scroll to position [179, 0]
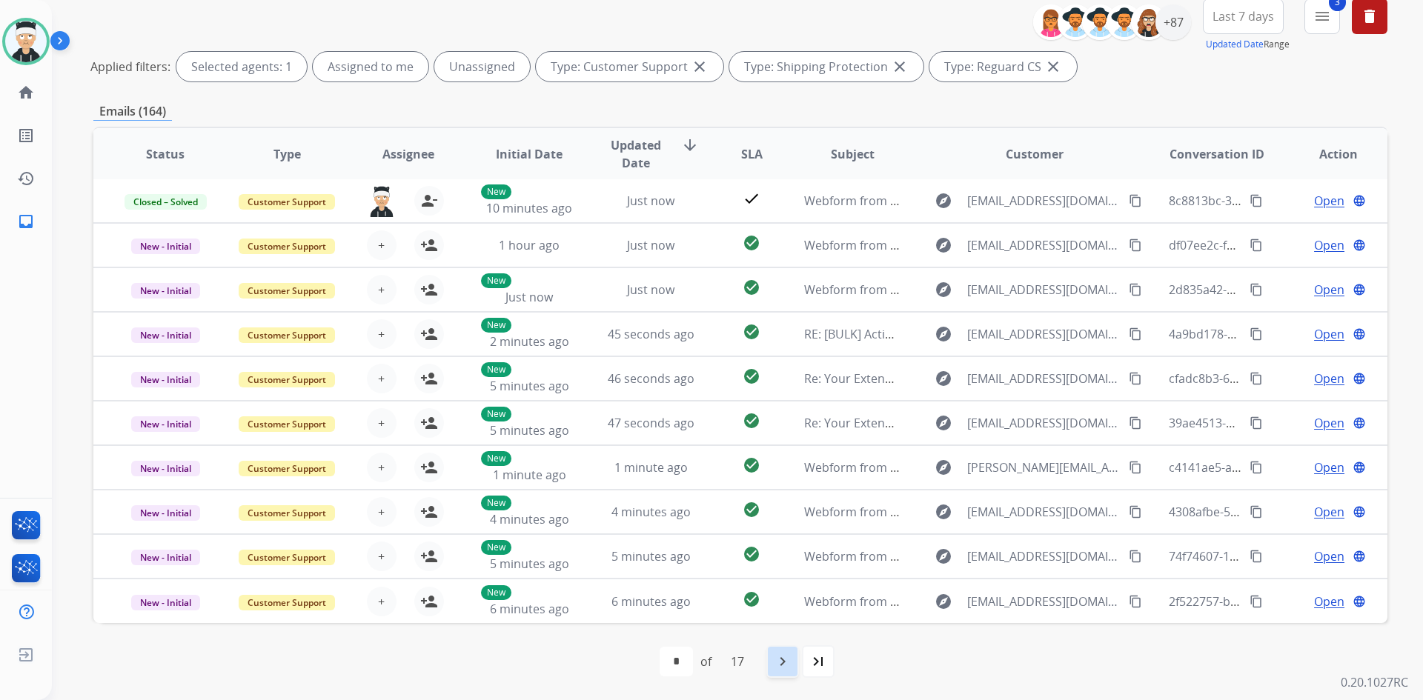
click at [788, 660] on mat-icon "navigate_next" at bounding box center [782, 662] width 18 height 18
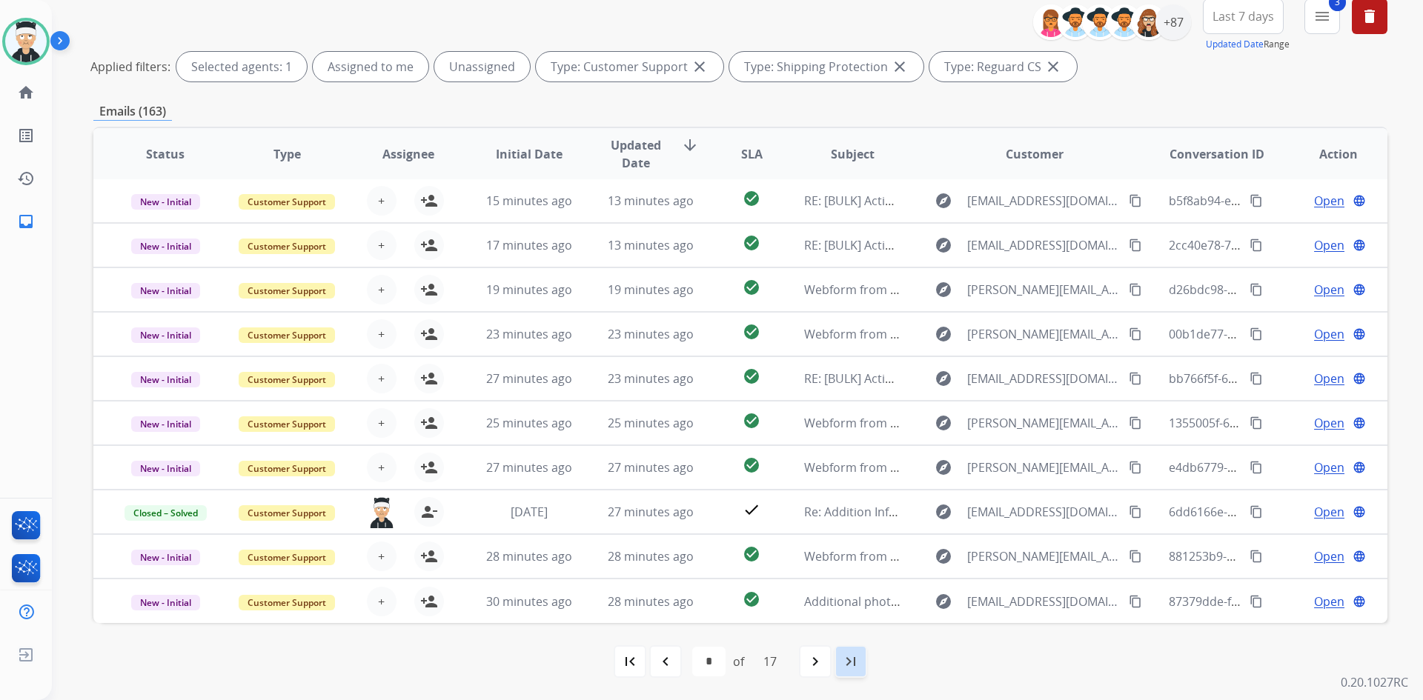
click at [846, 664] on mat-icon "last_page" at bounding box center [851, 662] width 18 height 18
click at [846, 575] on div "**********" at bounding box center [719, 225] width 1335 height 700
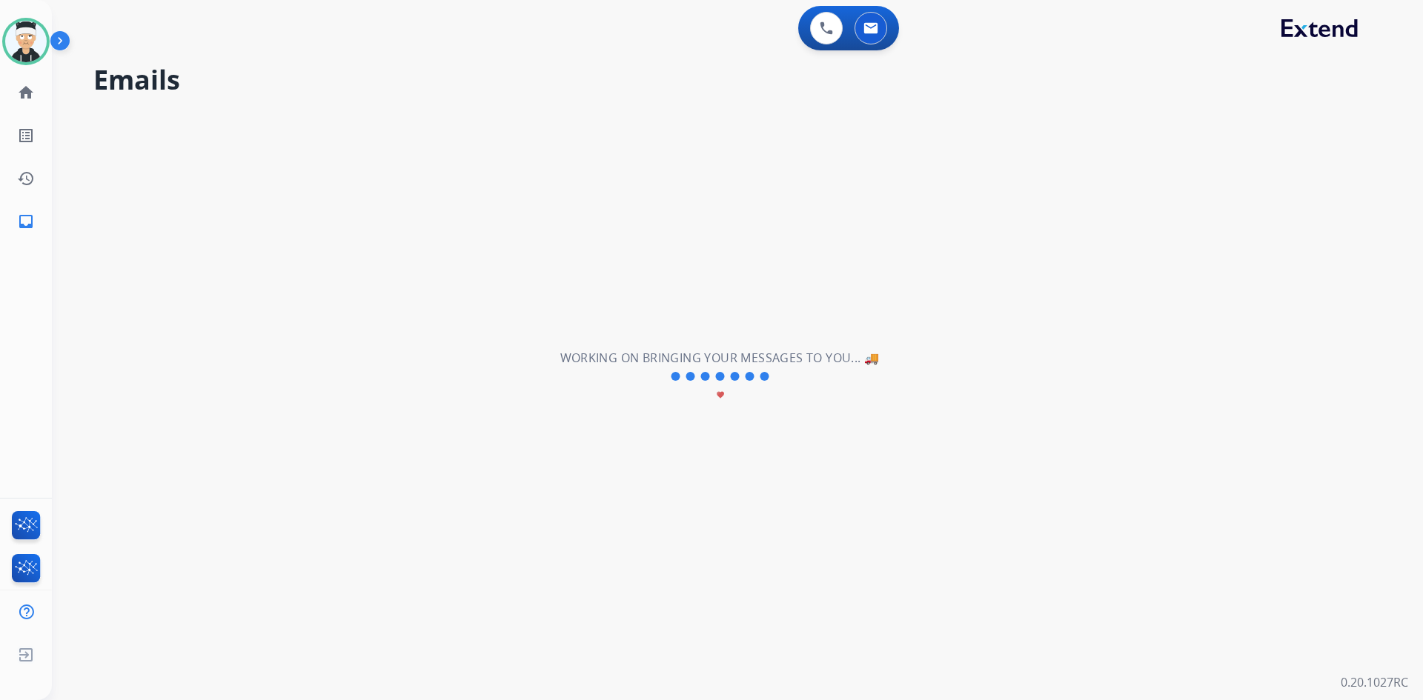
scroll to position [0, 0]
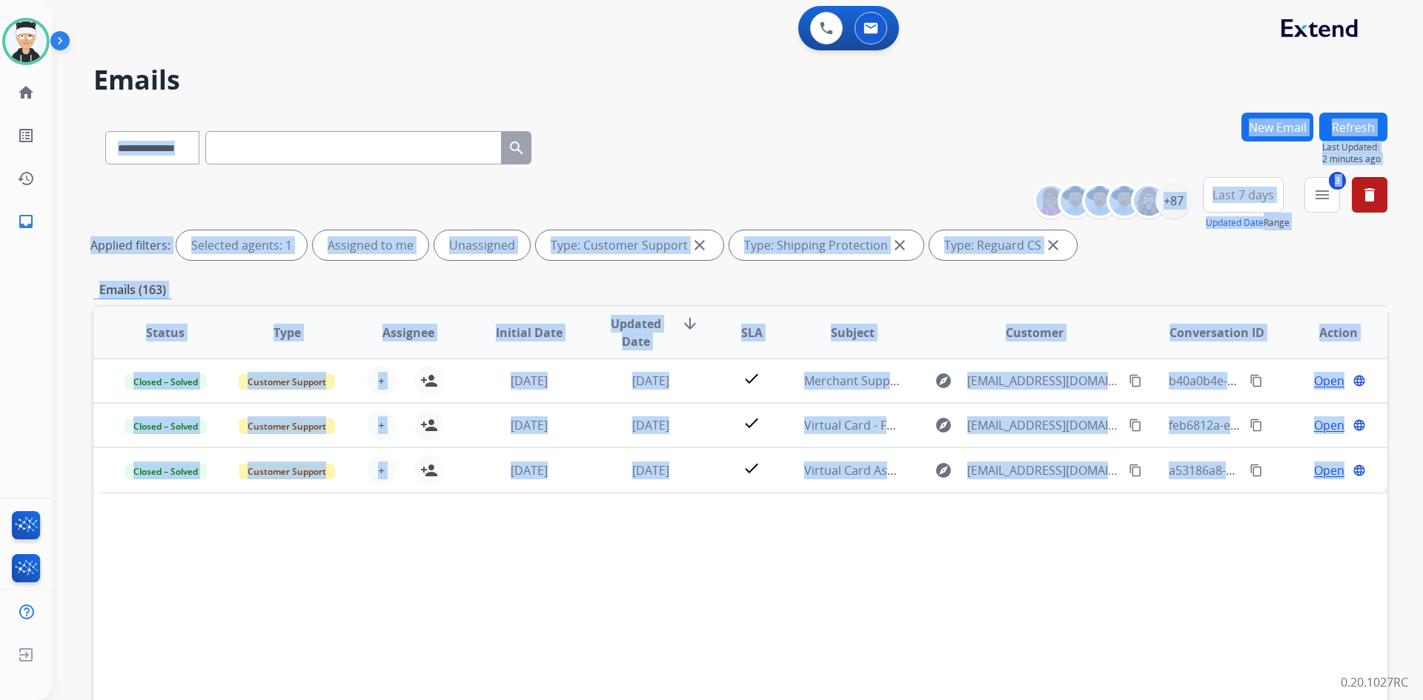
click at [980, 610] on div "Status Type Assignee Initial Date Updated Date arrow_downward SLA Subject Custo…" at bounding box center [740, 553] width 1294 height 496
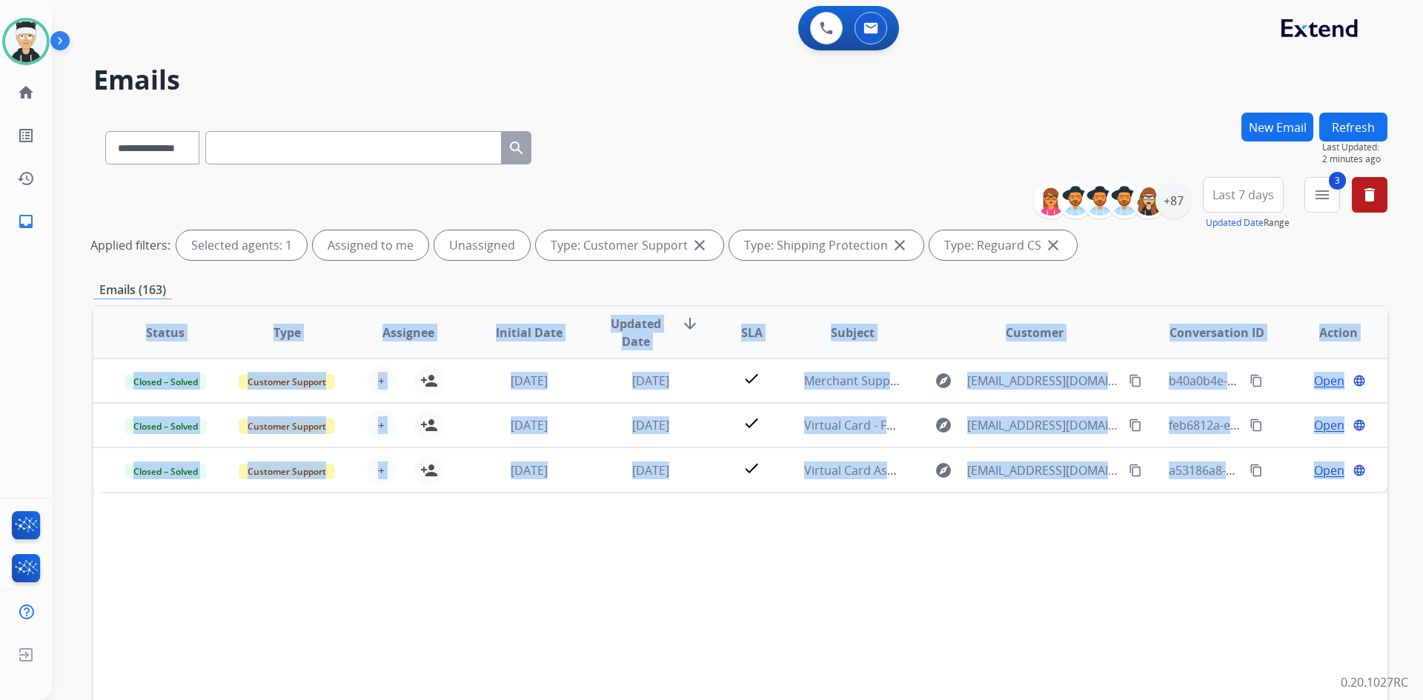
scroll to position [148, 0]
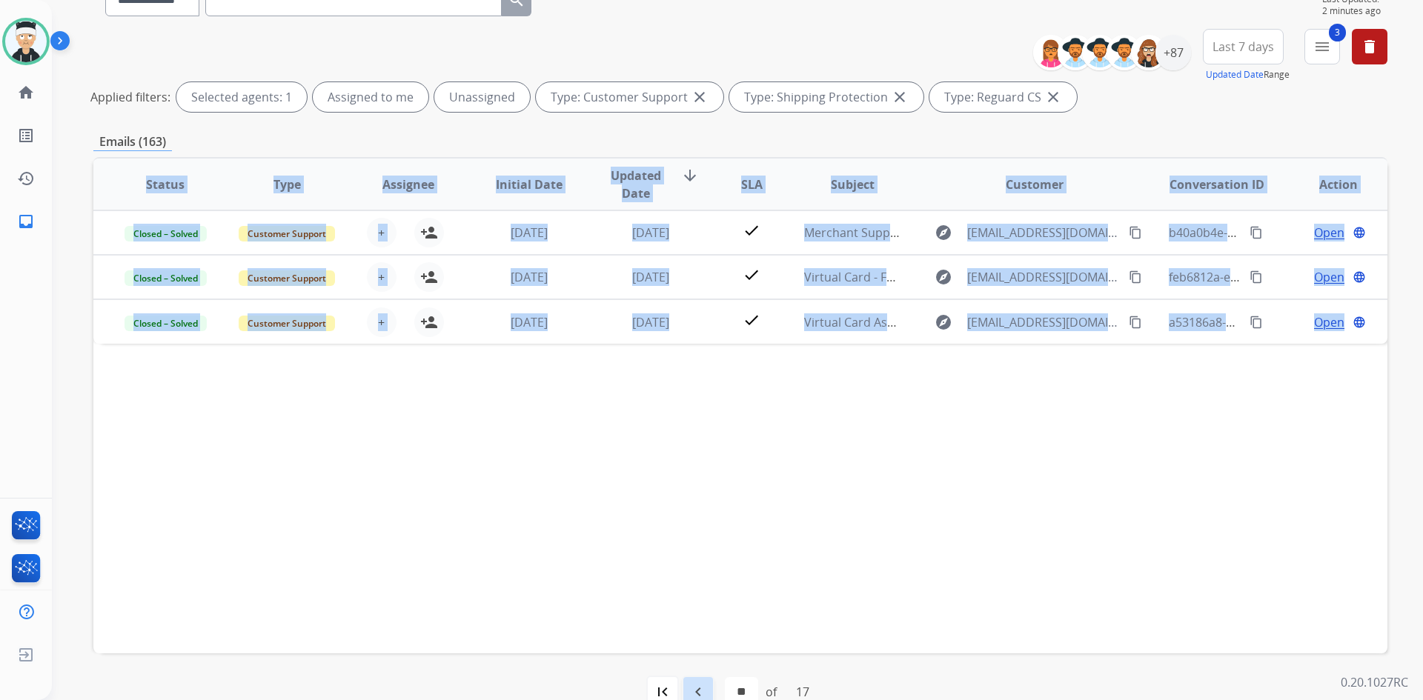
click at [701, 687] on mat-icon "navigate_before" at bounding box center [698, 692] width 18 height 18
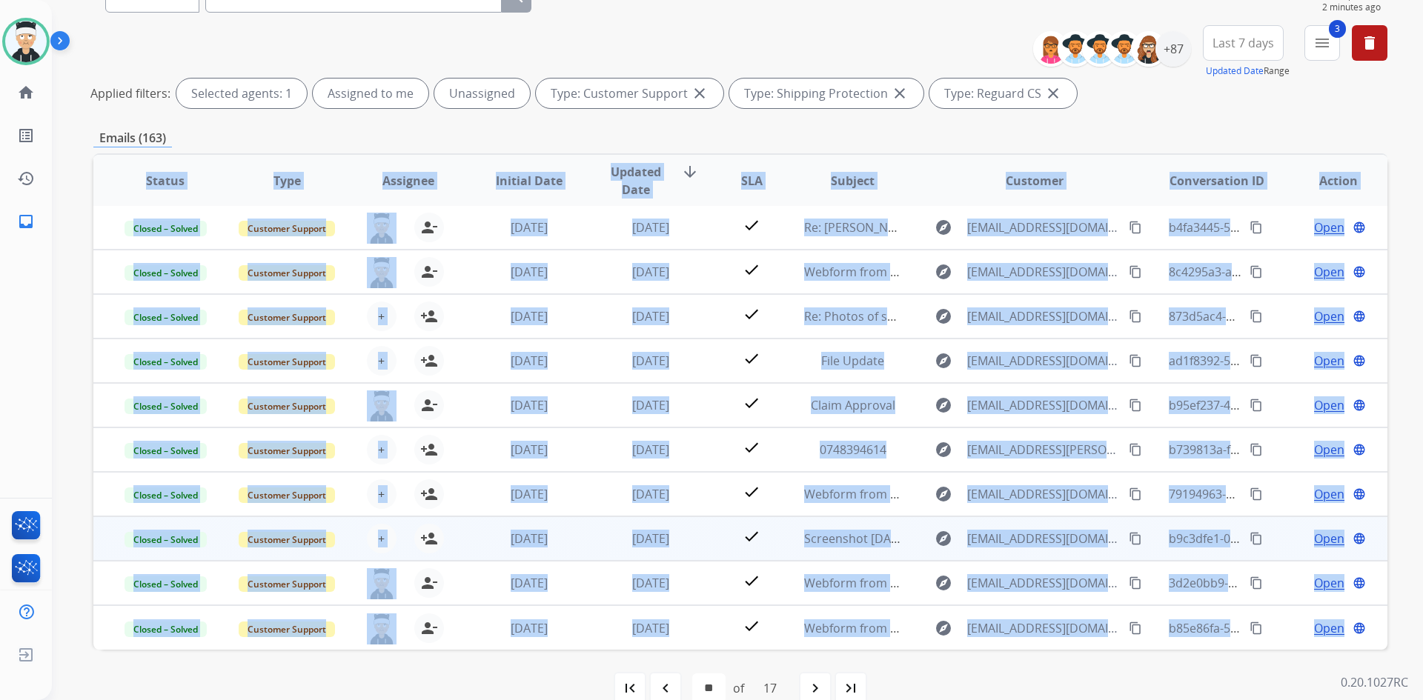
scroll to position [179, 0]
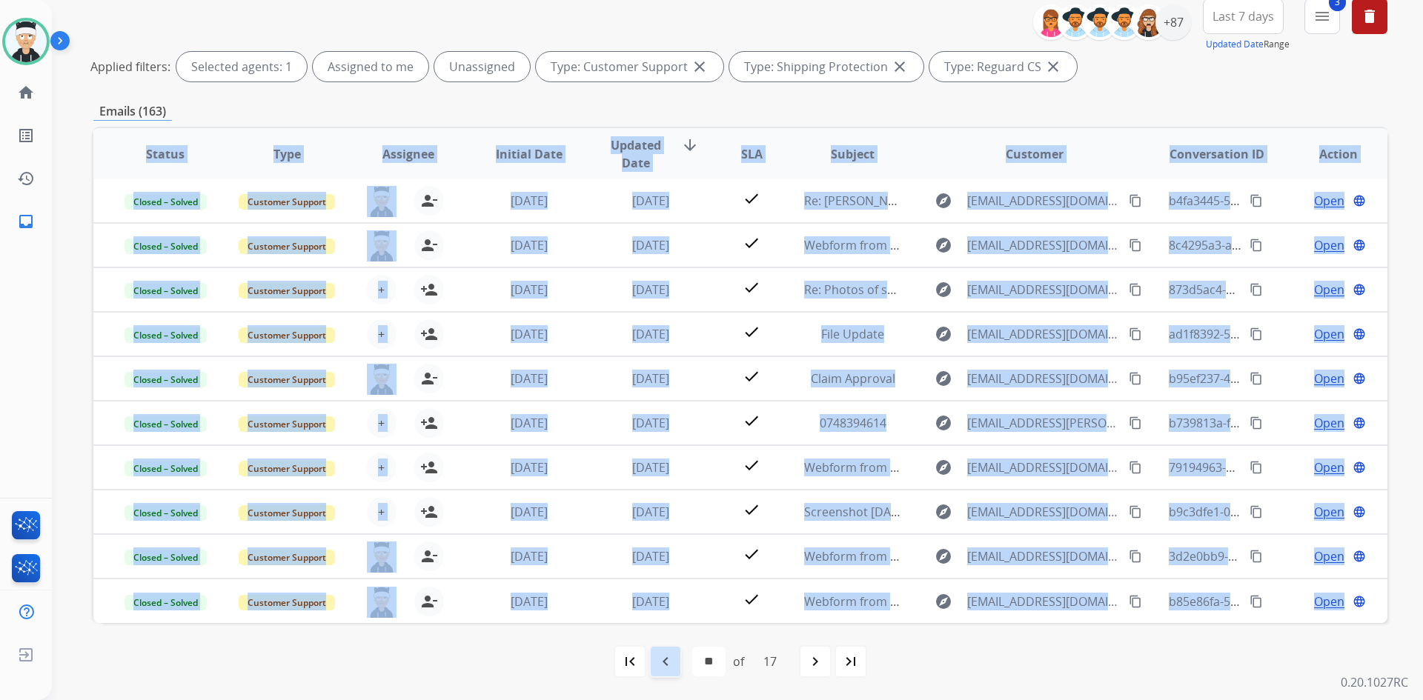
click at [656, 663] on mat-icon "navigate_before" at bounding box center [665, 662] width 18 height 18
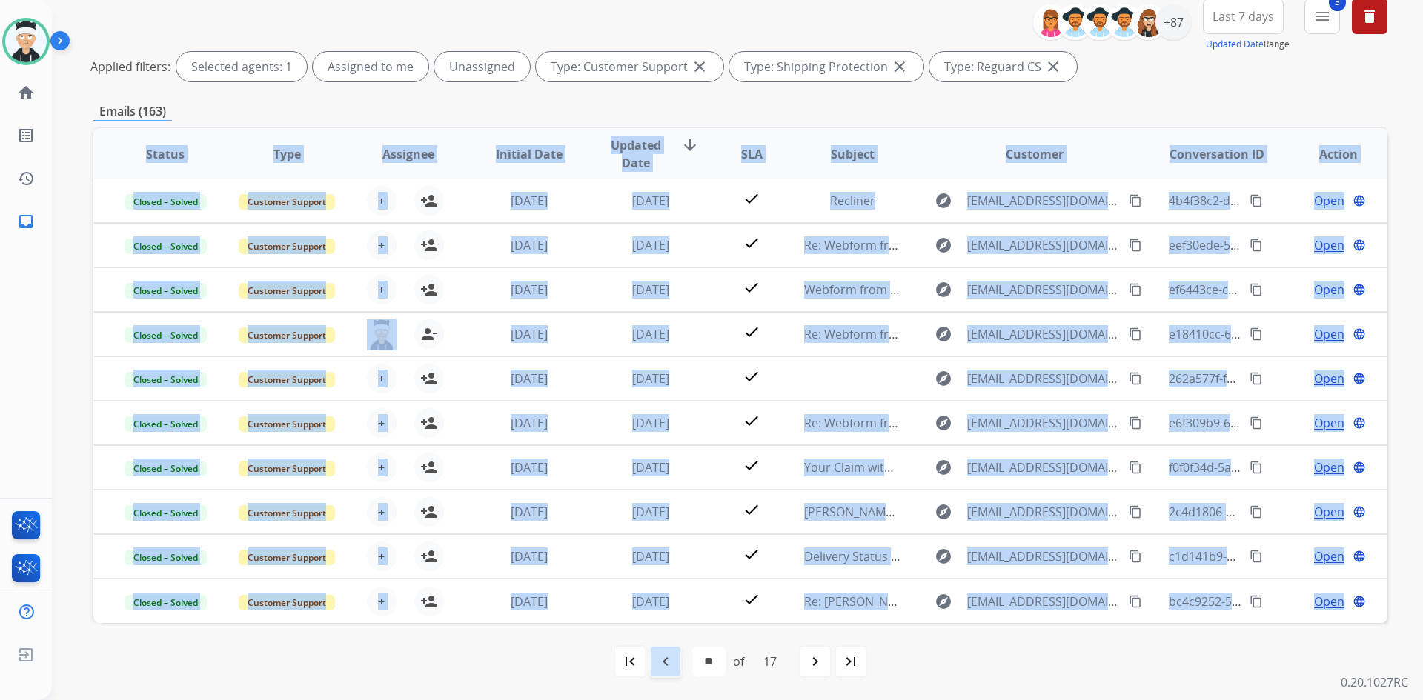
click at [658, 664] on mat-icon "navigate_before" at bounding box center [665, 662] width 18 height 18
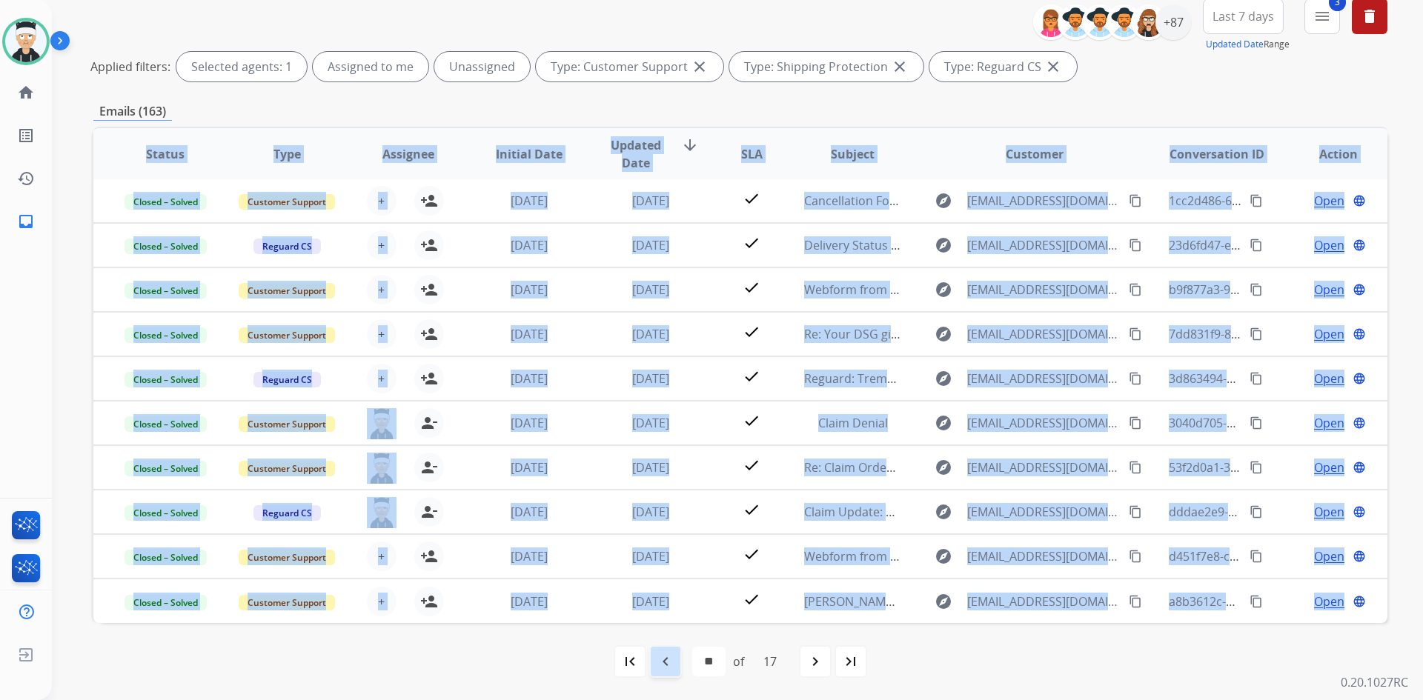
click at [669, 650] on div "navigate_before" at bounding box center [665, 661] width 33 height 33
click at [669, 575] on div "**********" at bounding box center [719, 225] width 1335 height 700
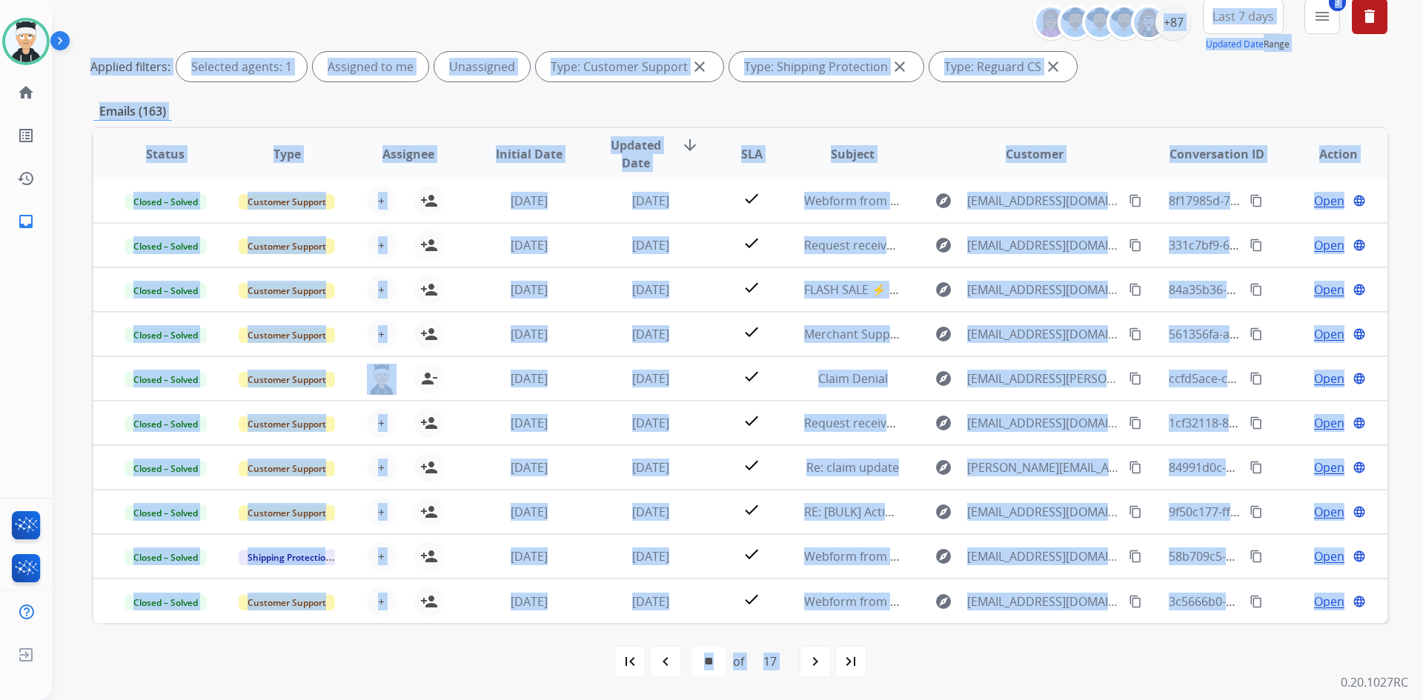
click at [562, 668] on div "first_page navigate_before * * * * * * * * * ** ** ** ** ** ** ** ** of 17 navi…" at bounding box center [740, 662] width 1294 height 30
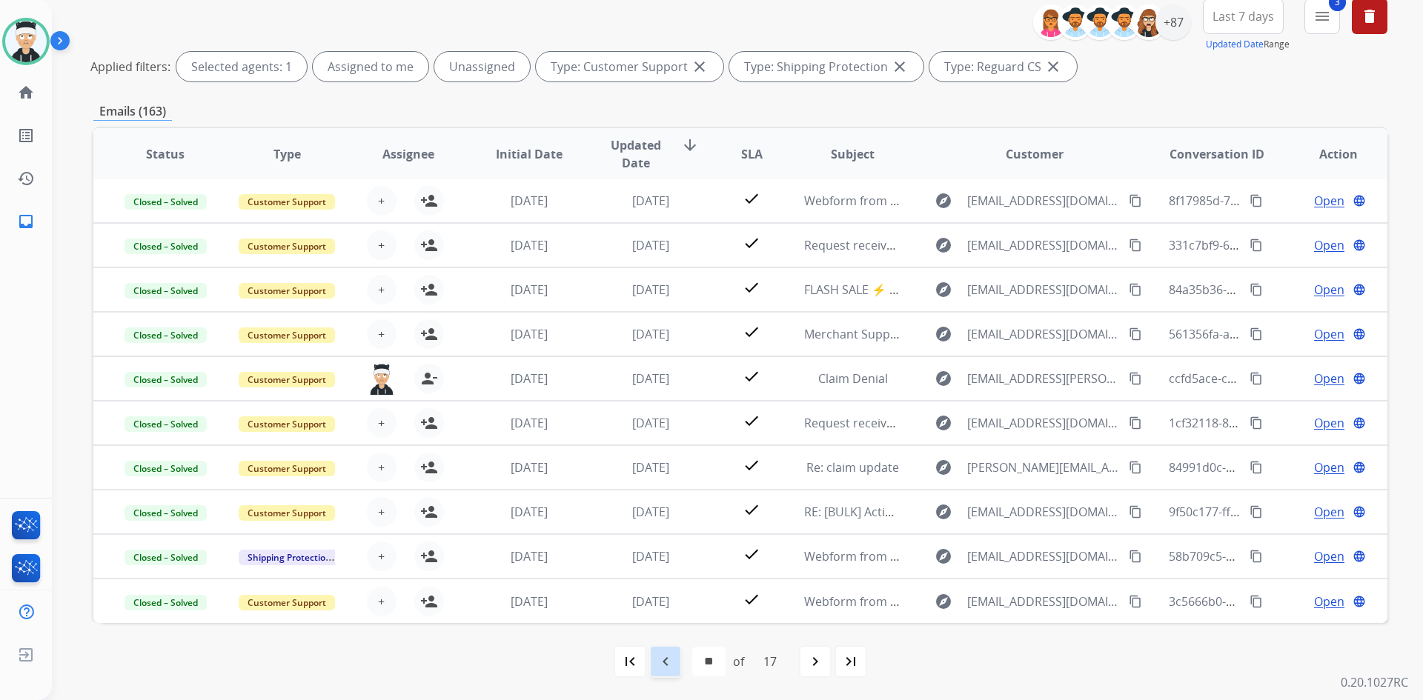
click at [669, 671] on div "navigate_before" at bounding box center [665, 661] width 33 height 33
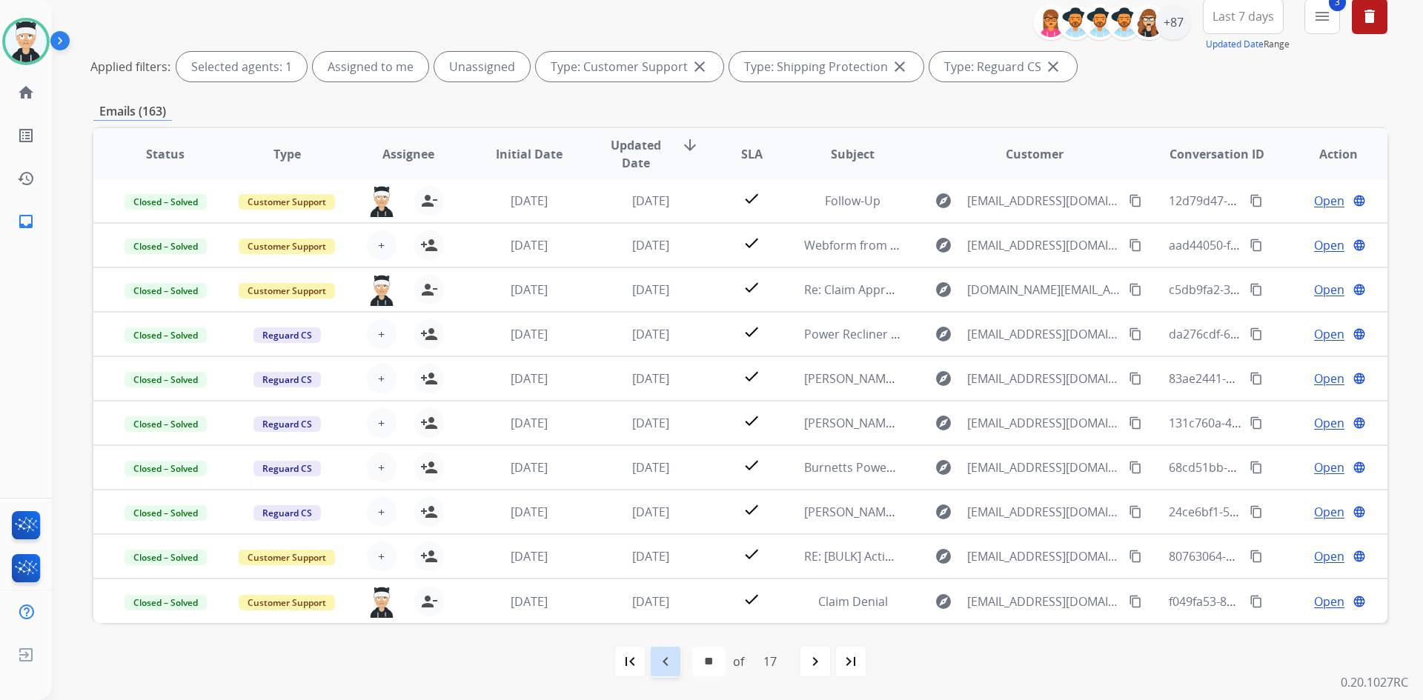
click at [668, 669] on mat-icon "navigate_before" at bounding box center [665, 662] width 18 height 18
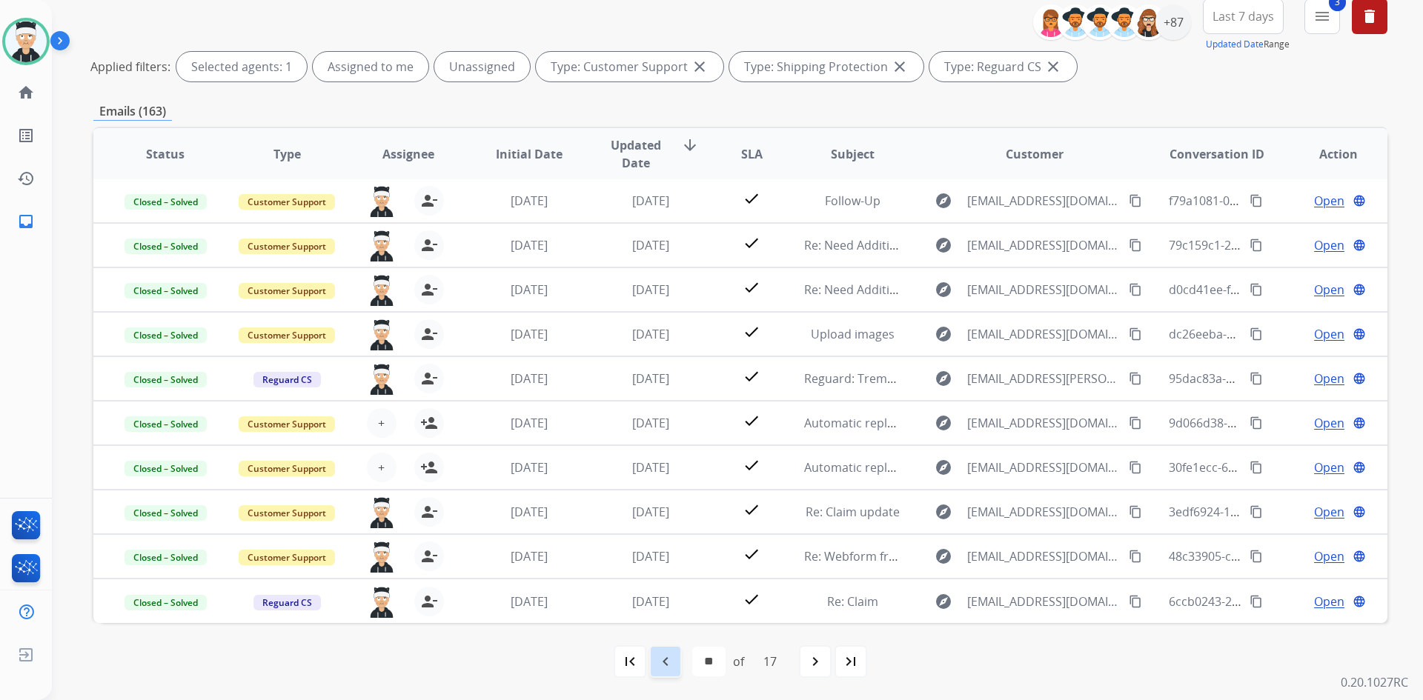
click at [673, 662] on div "navigate_before" at bounding box center [665, 661] width 33 height 33
click at [664, 659] on mat-icon "navigate_before" at bounding box center [665, 662] width 18 height 18
click at [664, 575] on div "**********" at bounding box center [719, 225] width 1335 height 700
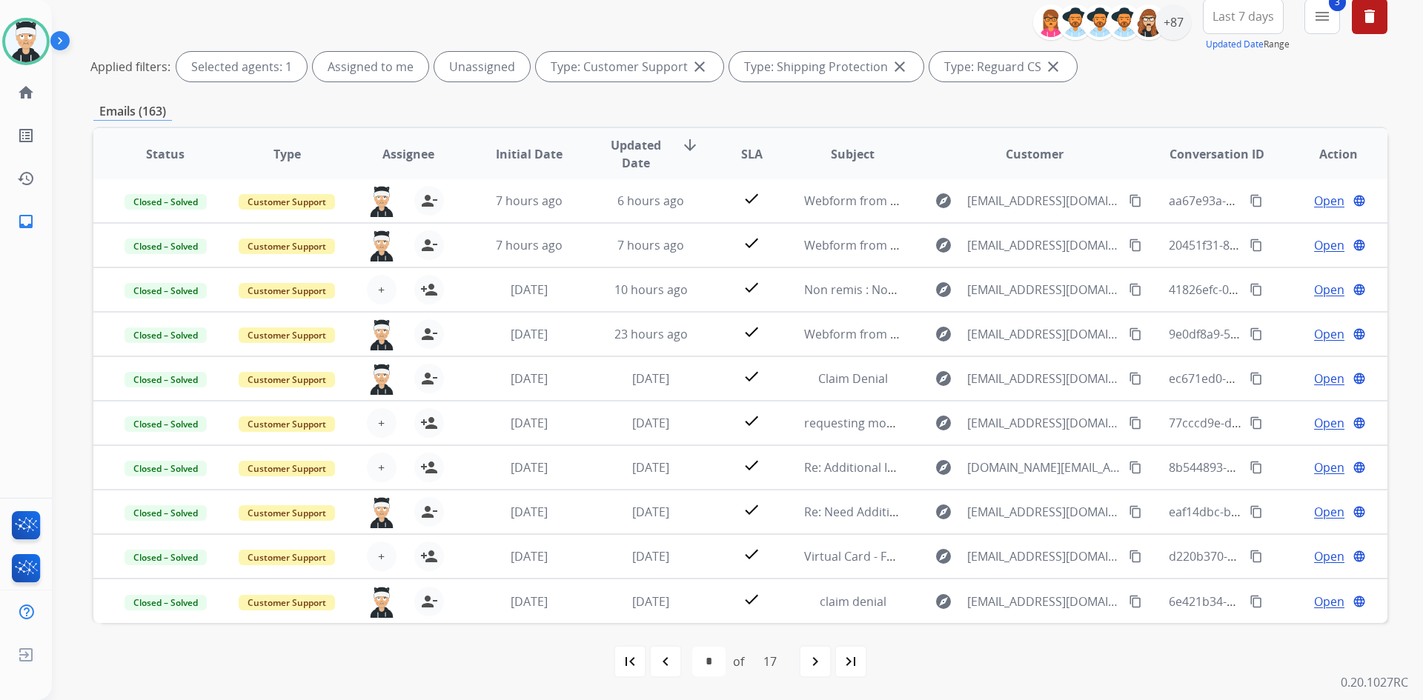
click at [664, 575] on div "**********" at bounding box center [719, 225] width 1335 height 700
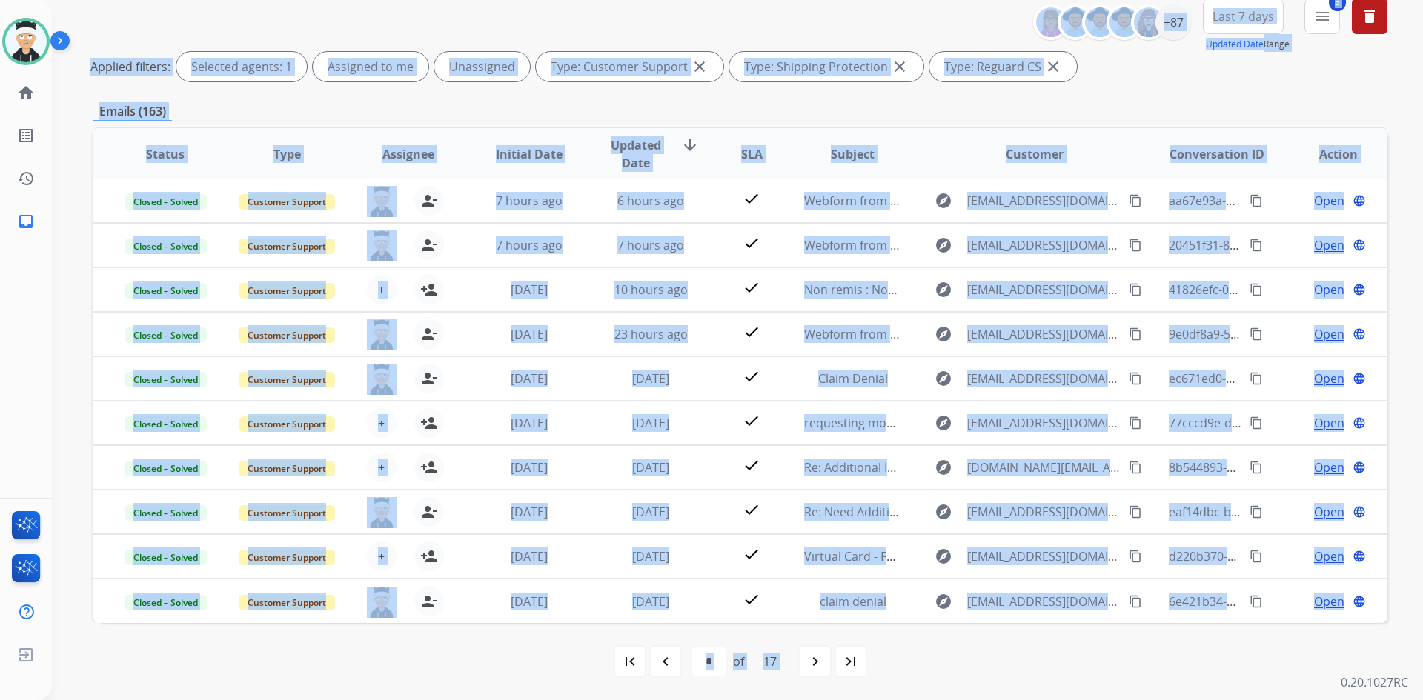
scroll to position [0, 0]
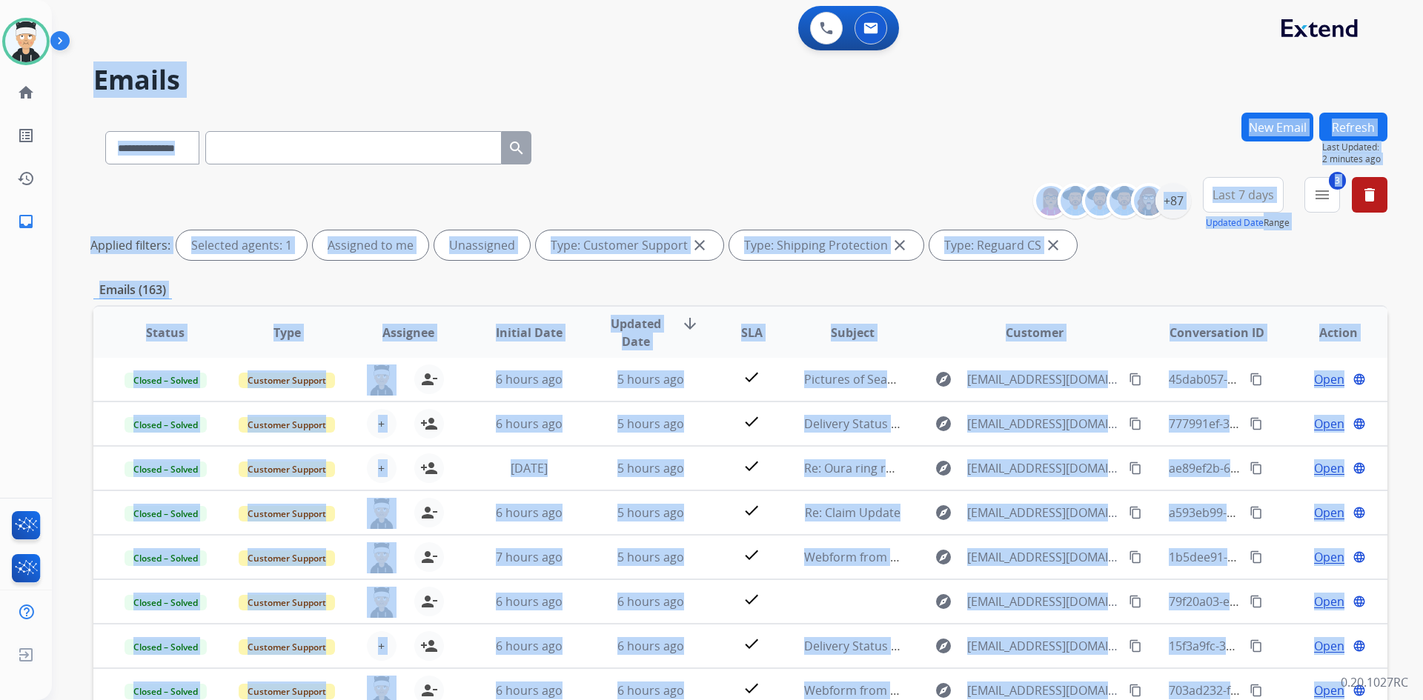
click at [728, 198] on div "**********" at bounding box center [740, 221] width 1294 height 89
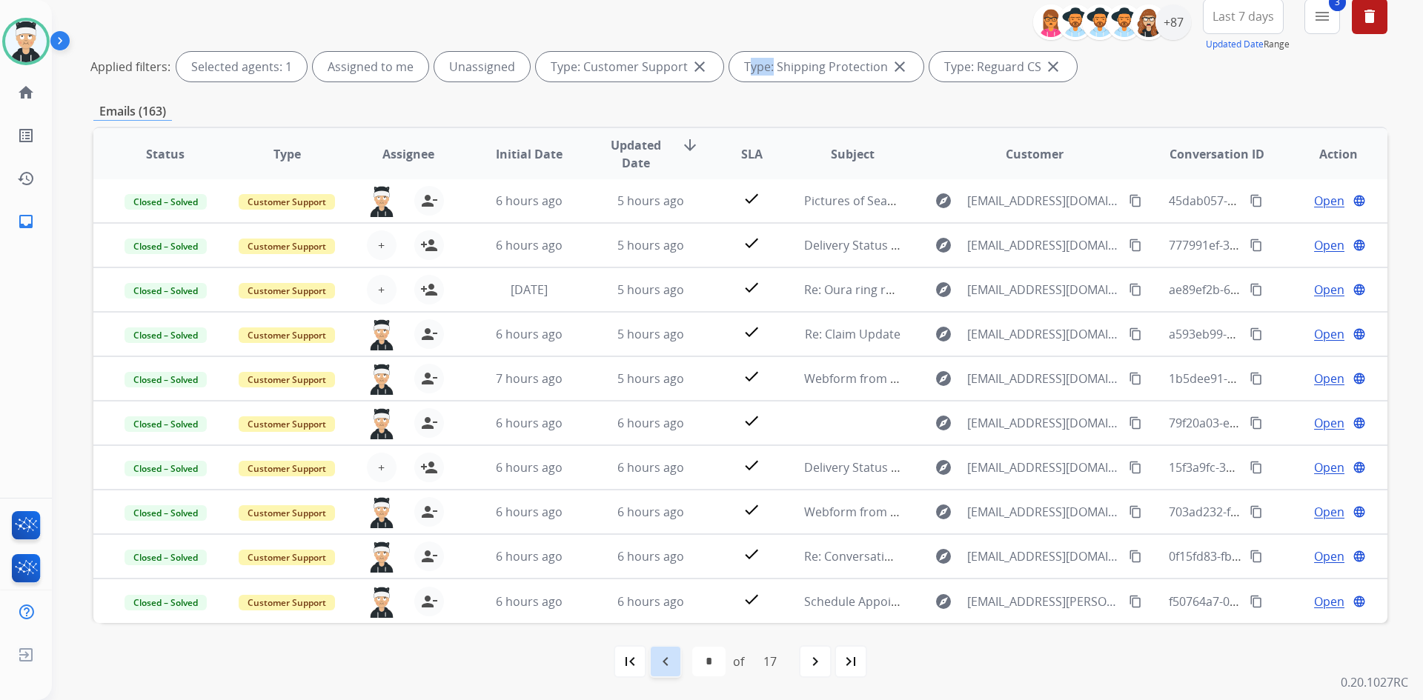
click at [674, 659] on div "navigate_before" at bounding box center [665, 661] width 33 height 33
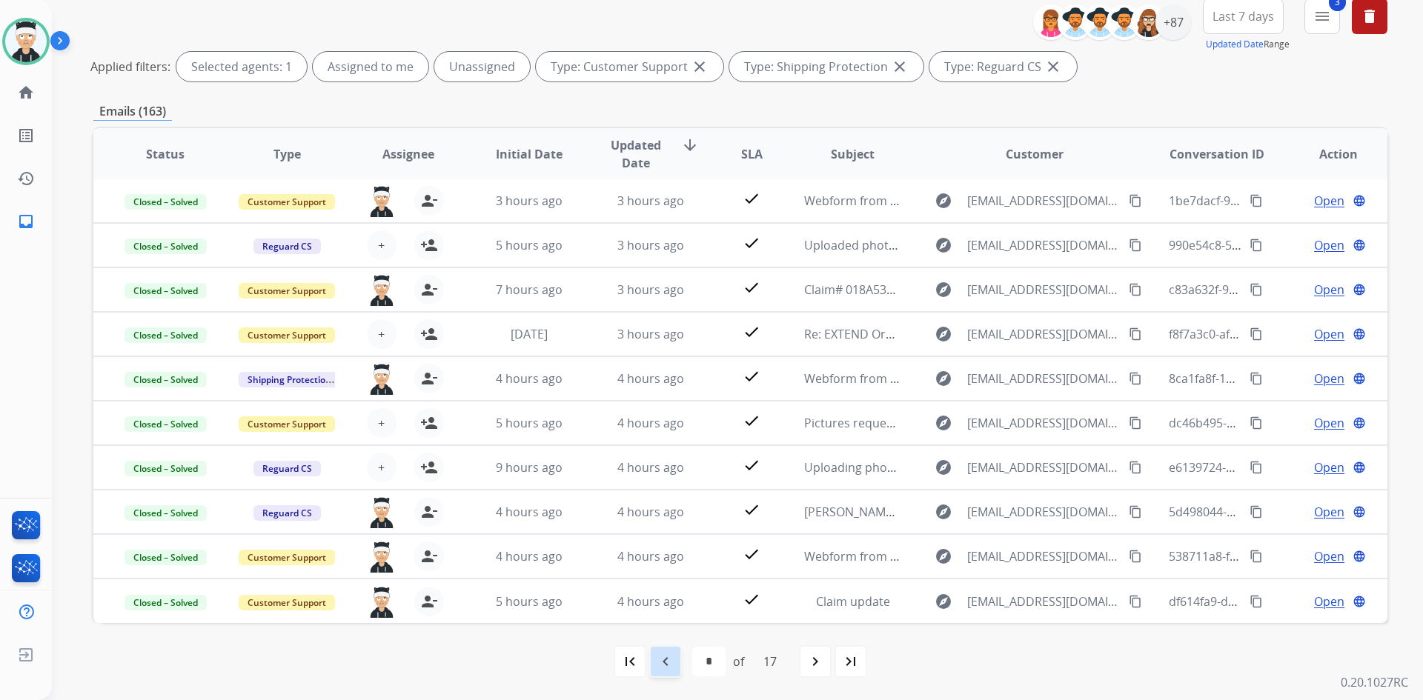
click at [665, 671] on div "navigate_before" at bounding box center [665, 661] width 33 height 33
select select "*"
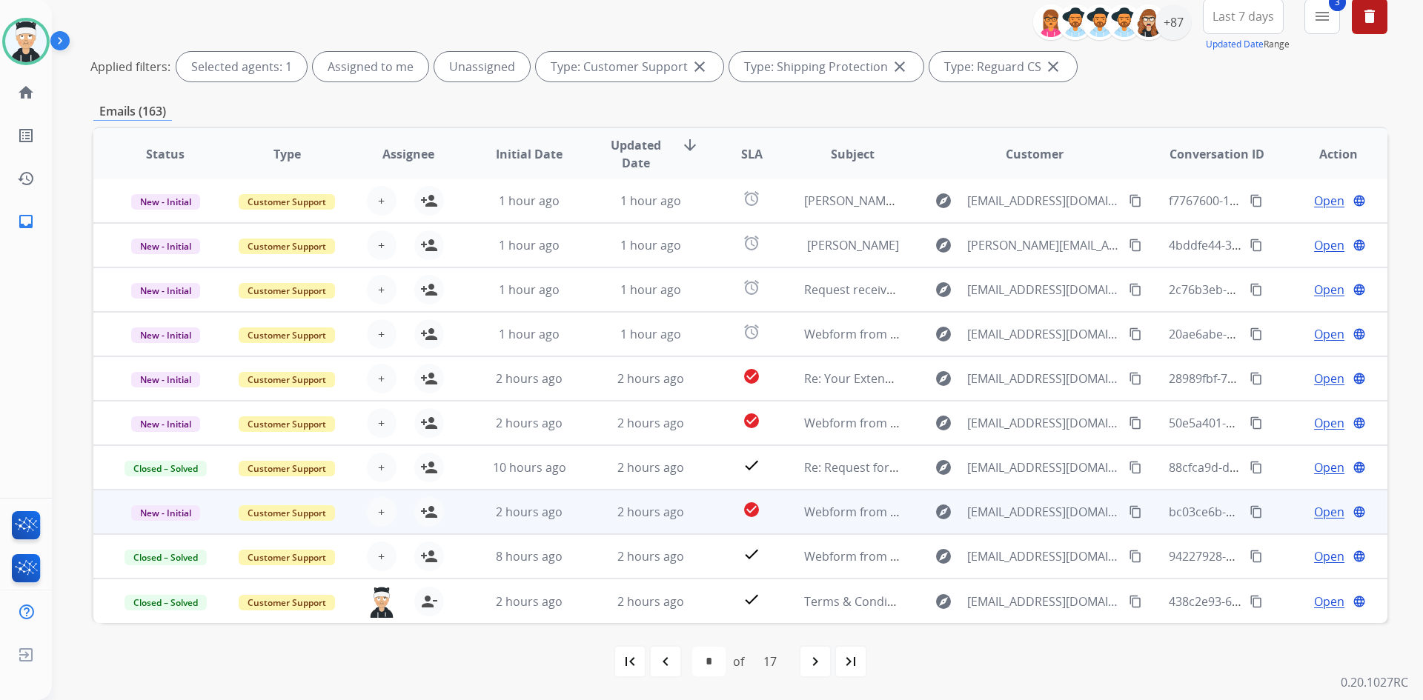
click at [1320, 518] on span "Open" at bounding box center [1329, 512] width 30 height 18
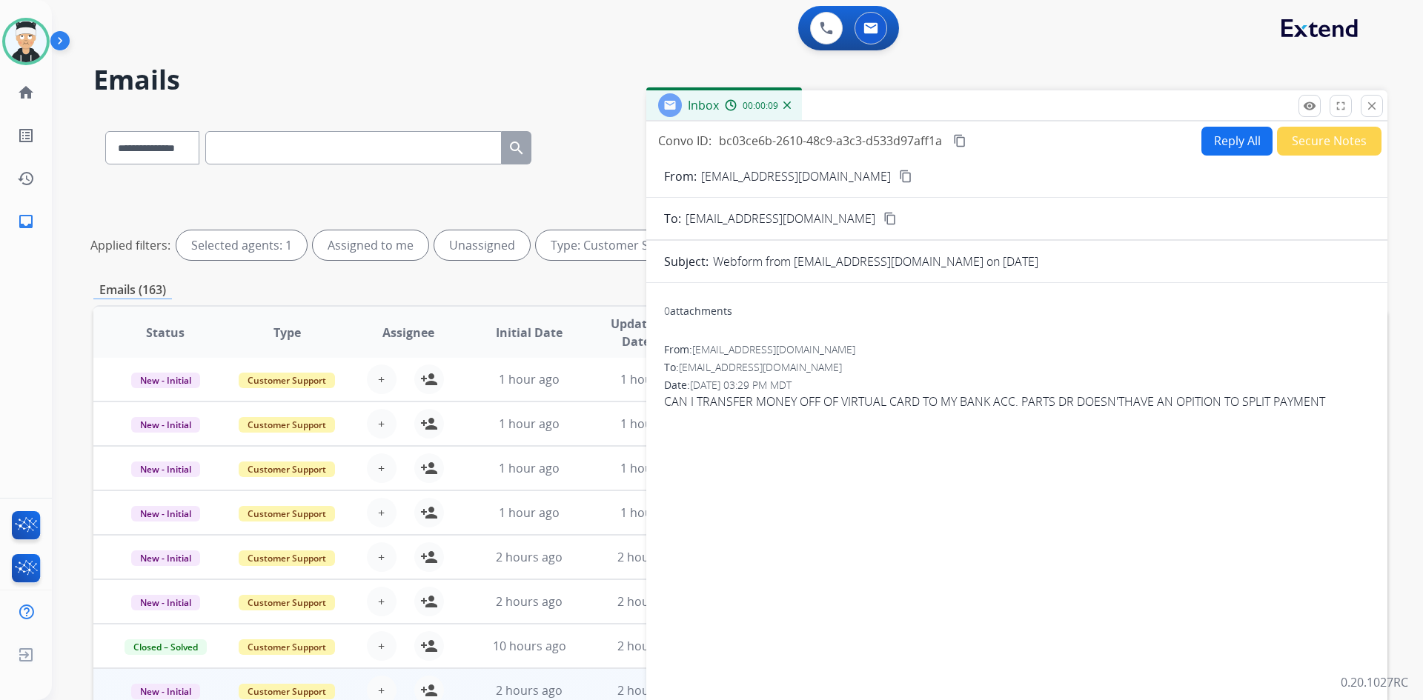
click at [899, 178] on mat-icon "content_copy" at bounding box center [905, 176] width 13 height 13
click at [1222, 147] on button "Reply All" at bounding box center [1236, 141] width 71 height 29
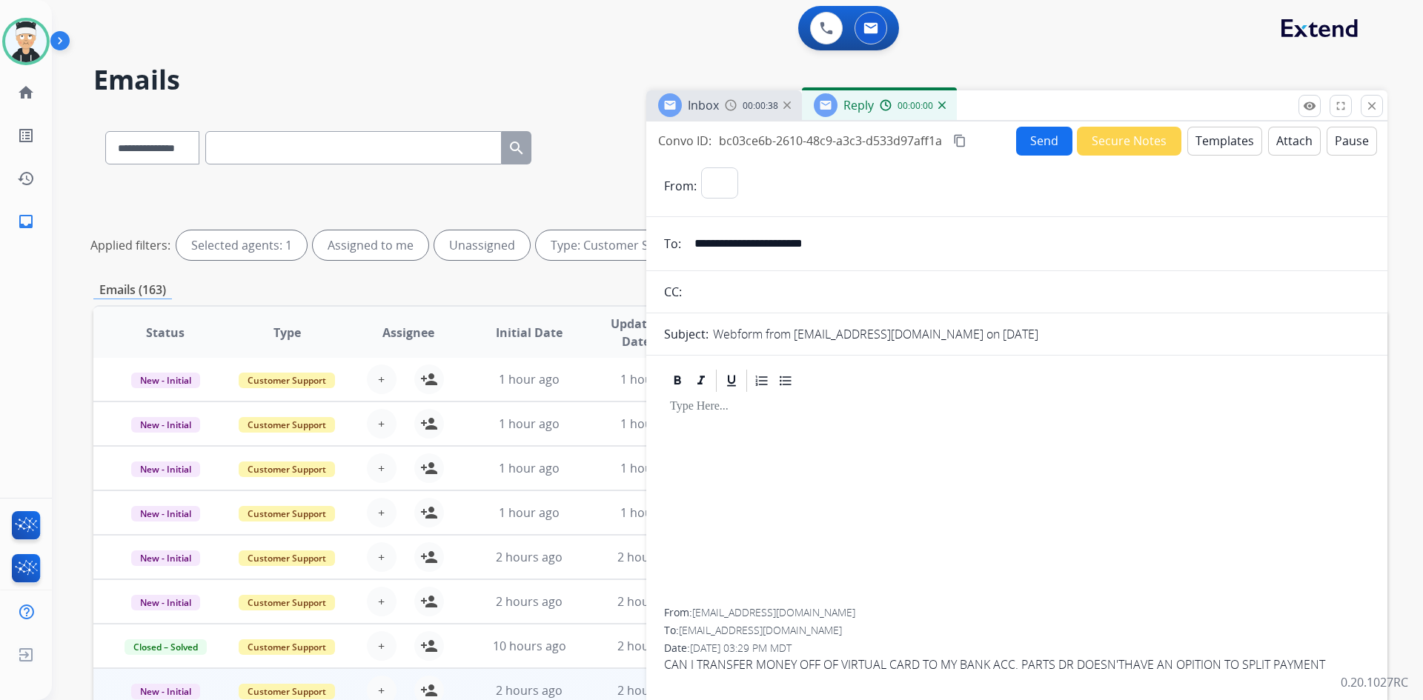
select select "**********"
click at [1192, 149] on button "Templates" at bounding box center [1224, 141] width 75 height 29
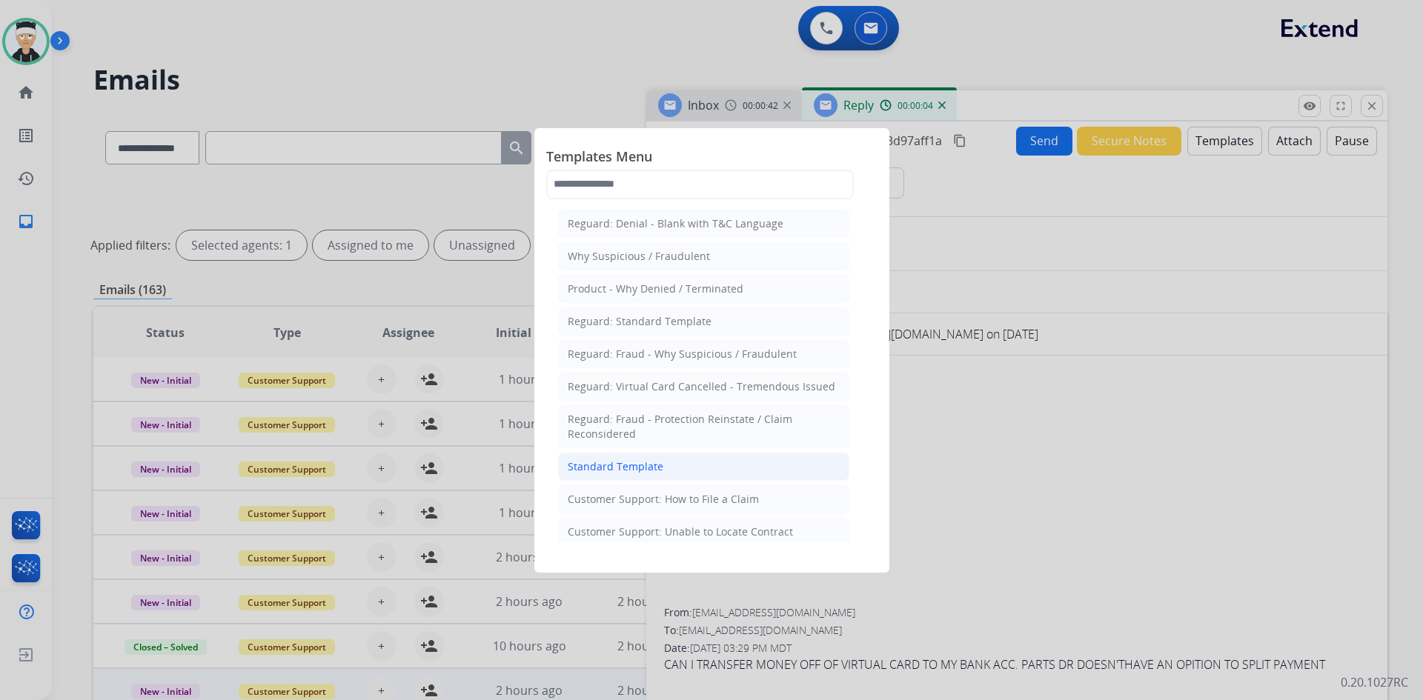
click at [712, 471] on li "Standard Template" at bounding box center [703, 467] width 291 height 28
click at [712, 394] on div at bounding box center [1016, 380] width 705 height 27
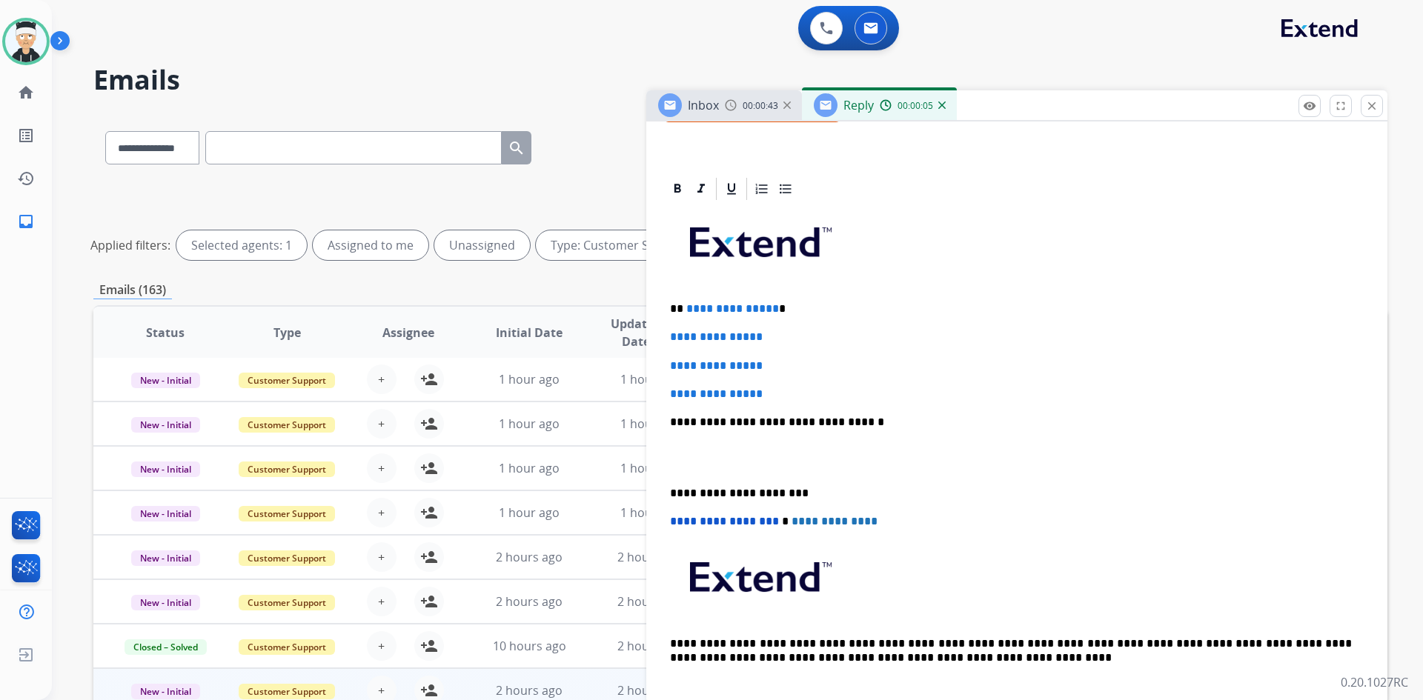
scroll to position [296, 0]
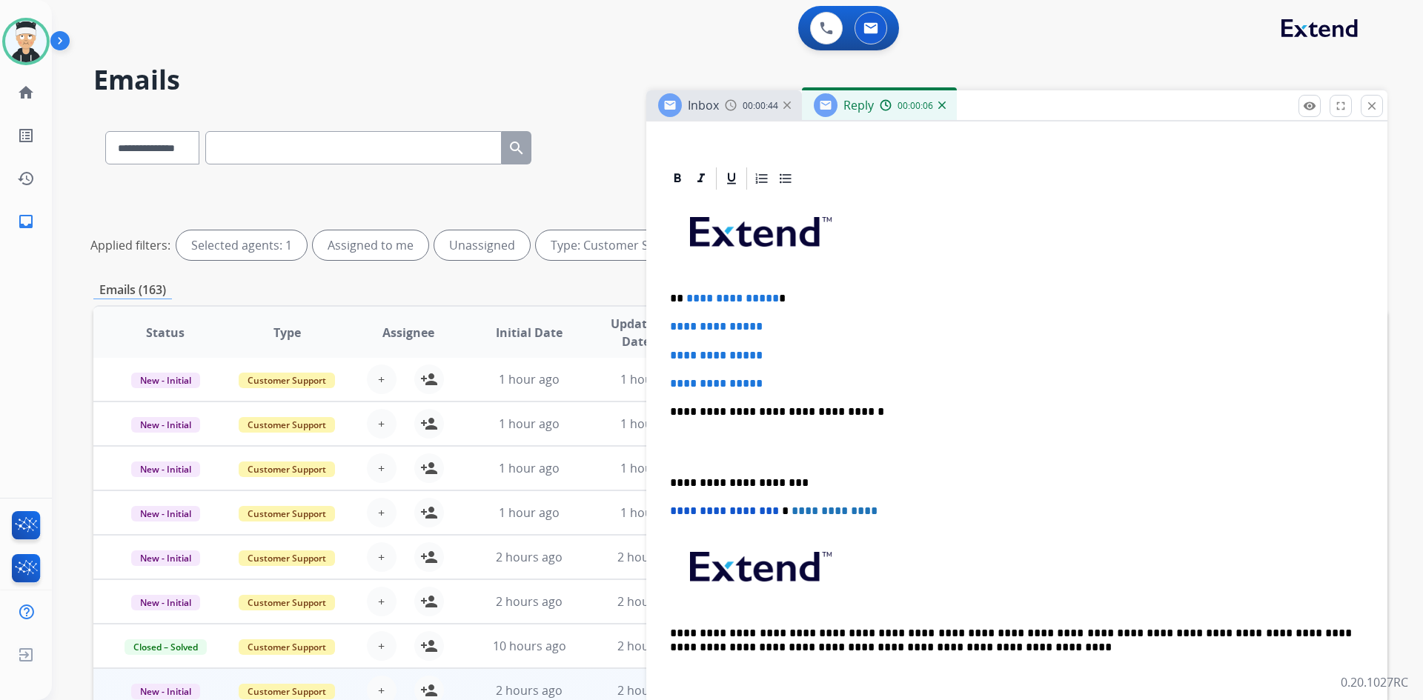
click at [770, 299] on p "**********" at bounding box center [1011, 298] width 682 height 13
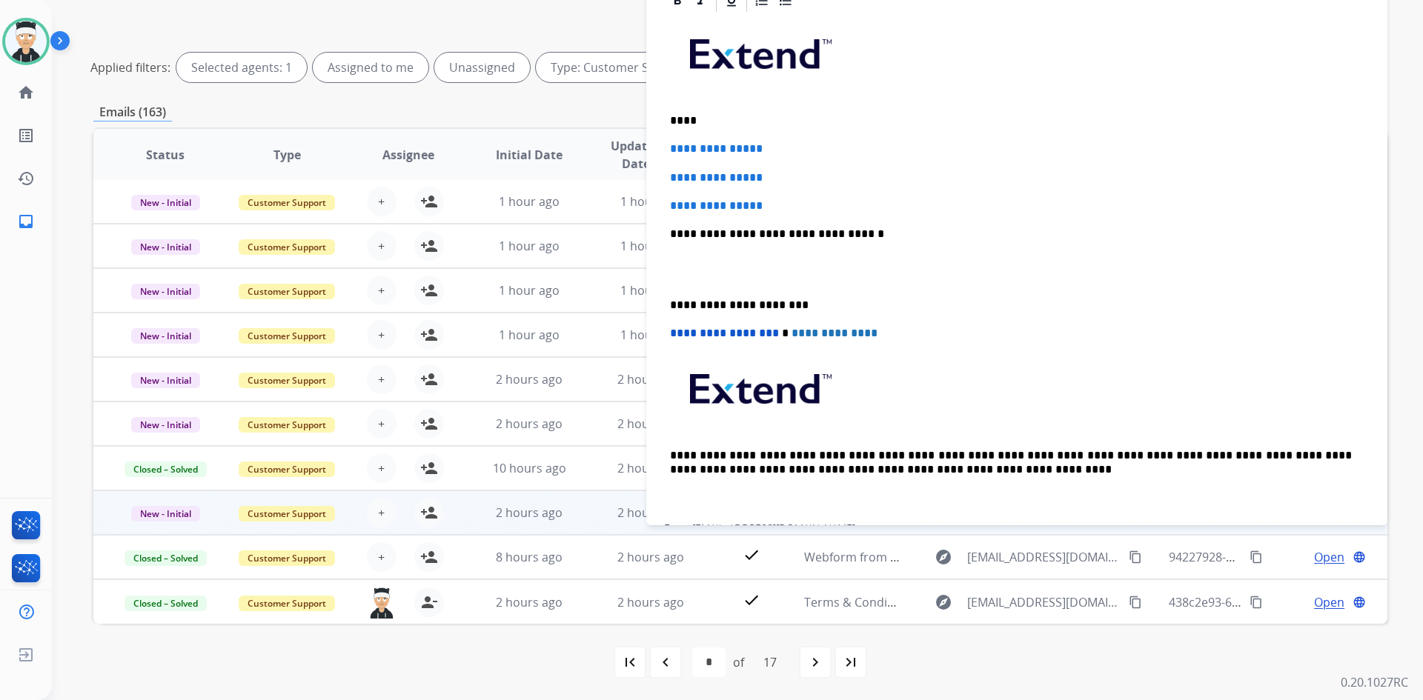
scroll to position [179, 0]
click at [428, 513] on mat-icon "person_add" at bounding box center [429, 512] width 18 height 18
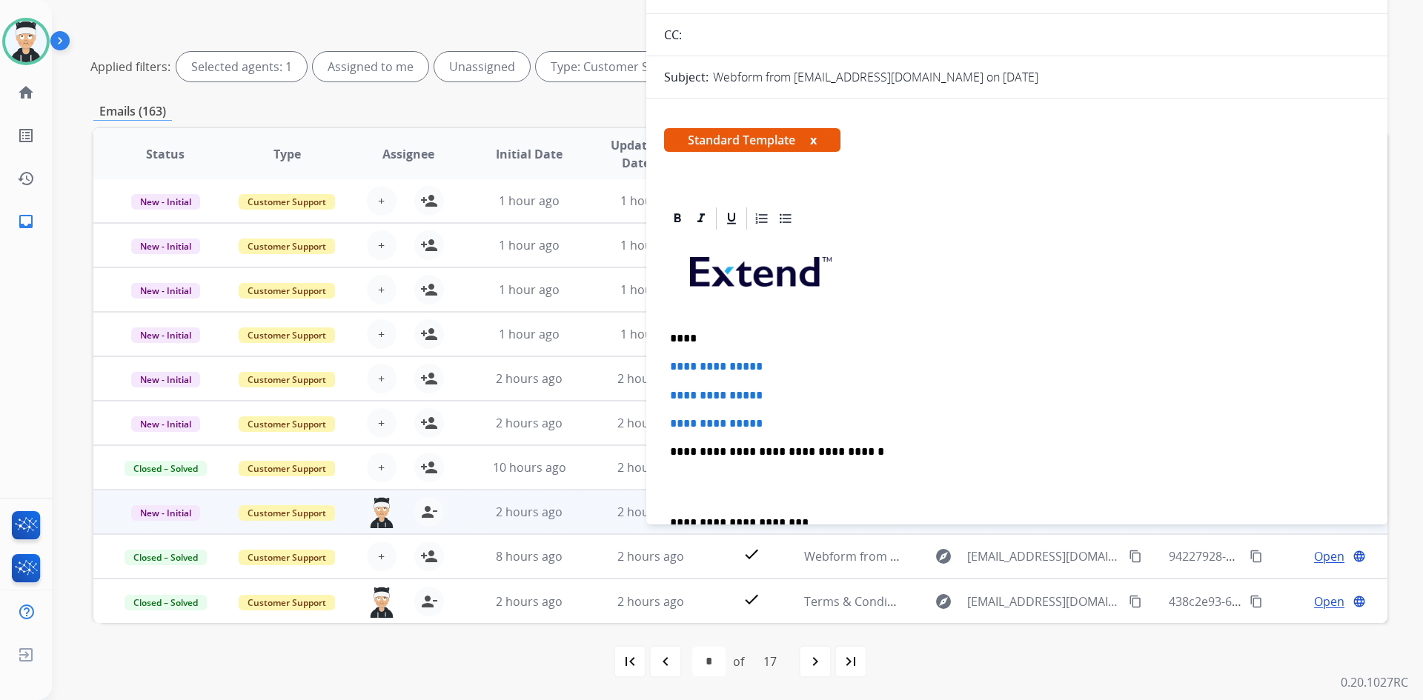
scroll to position [74, 0]
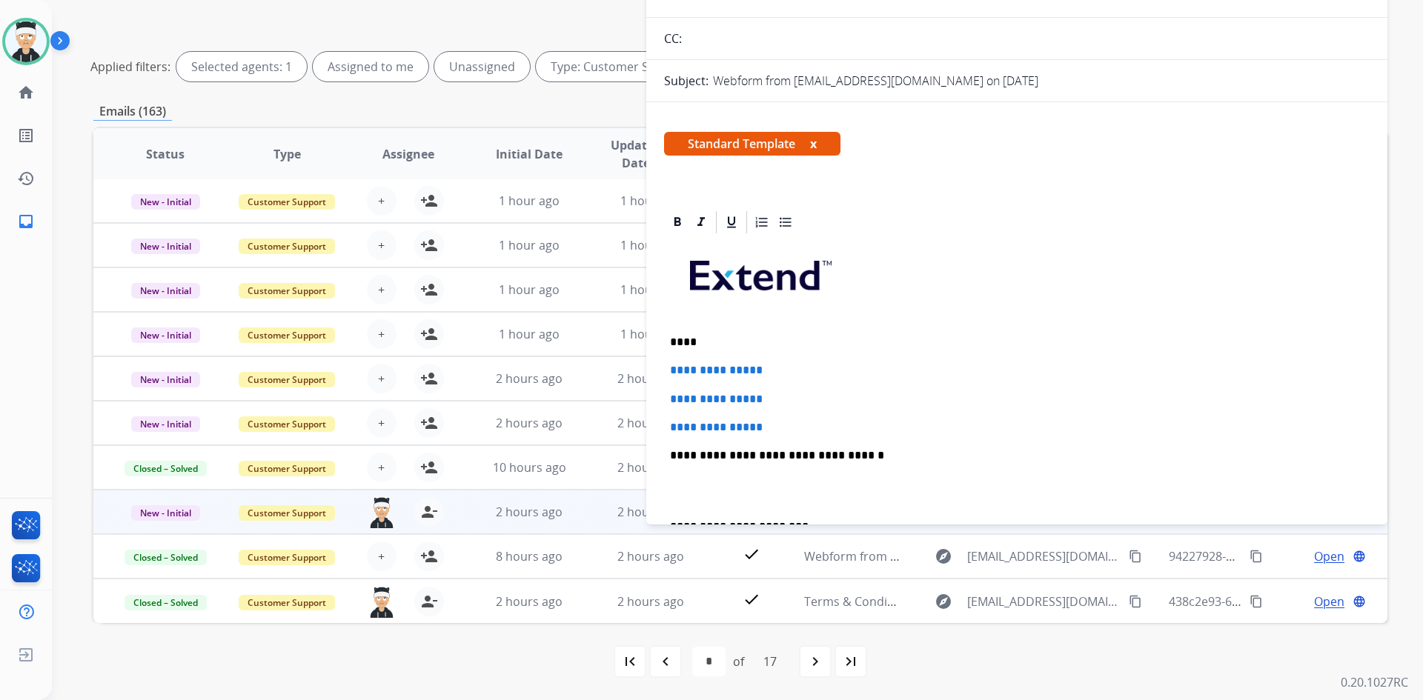
click at [684, 342] on p "****" at bounding box center [1011, 342] width 682 height 13
drag, startPoint x: 776, startPoint y: 428, endPoint x: 681, endPoint y: 382, distance: 106.4
click at [716, 399] on div "**********" at bounding box center [1016, 491] width 705 height 510
drag, startPoint x: 681, startPoint y: 382, endPoint x: 662, endPoint y: 373, distance: 20.2
click at [662, 373] on div "**********" at bounding box center [1016, 515] width 741 height 613
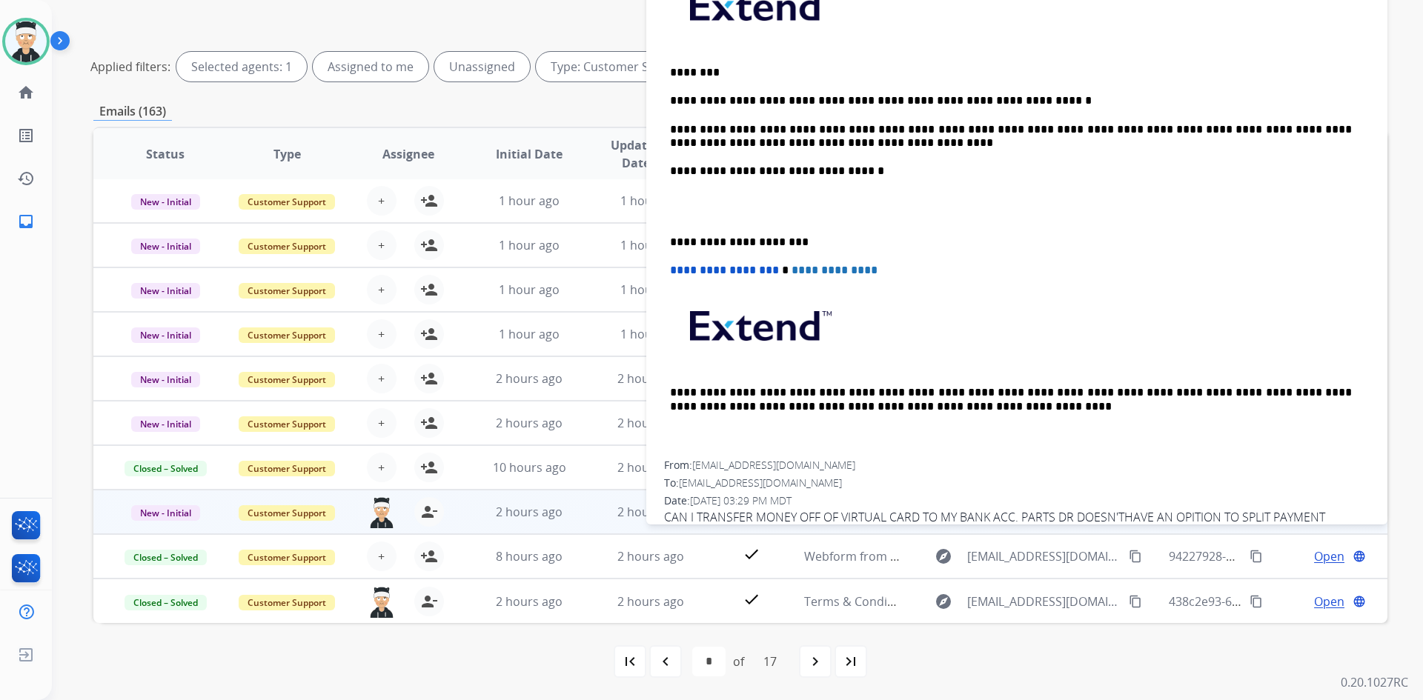
scroll to position [367, 0]
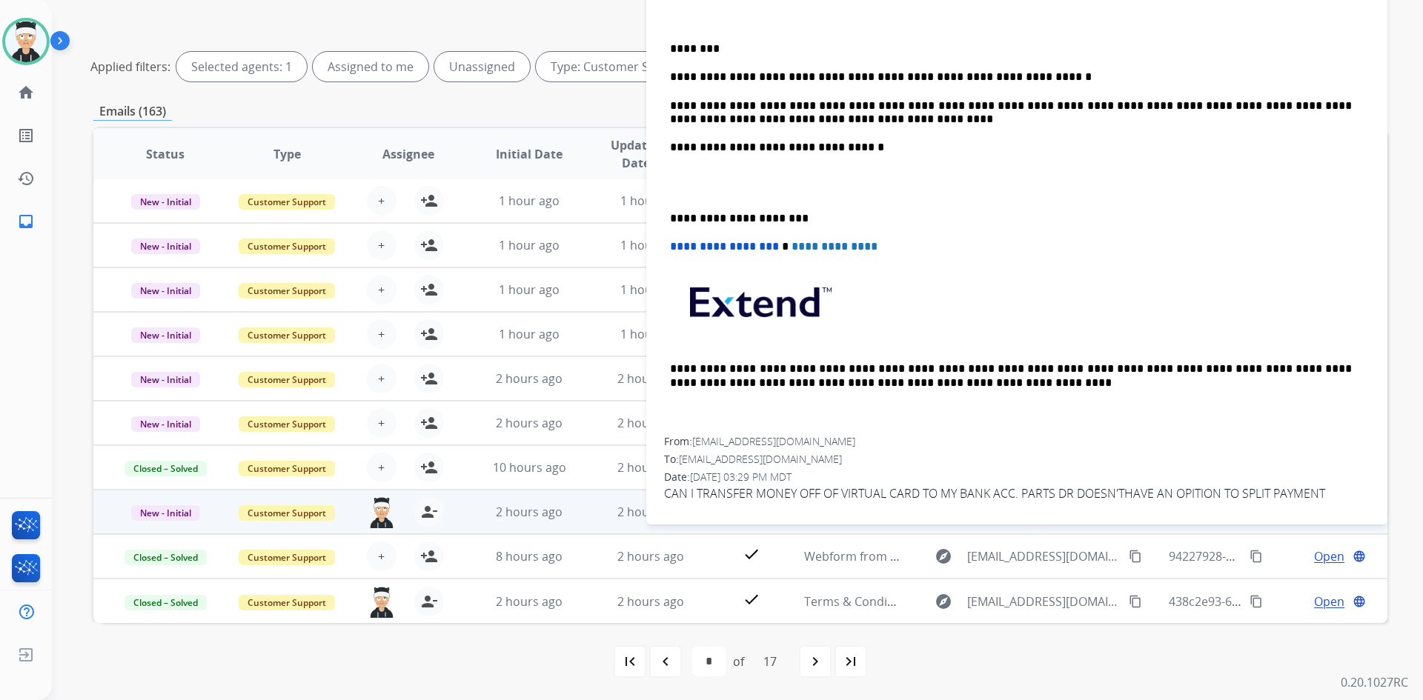
click at [842, 120] on p "**********" at bounding box center [1011, 112] width 682 height 27
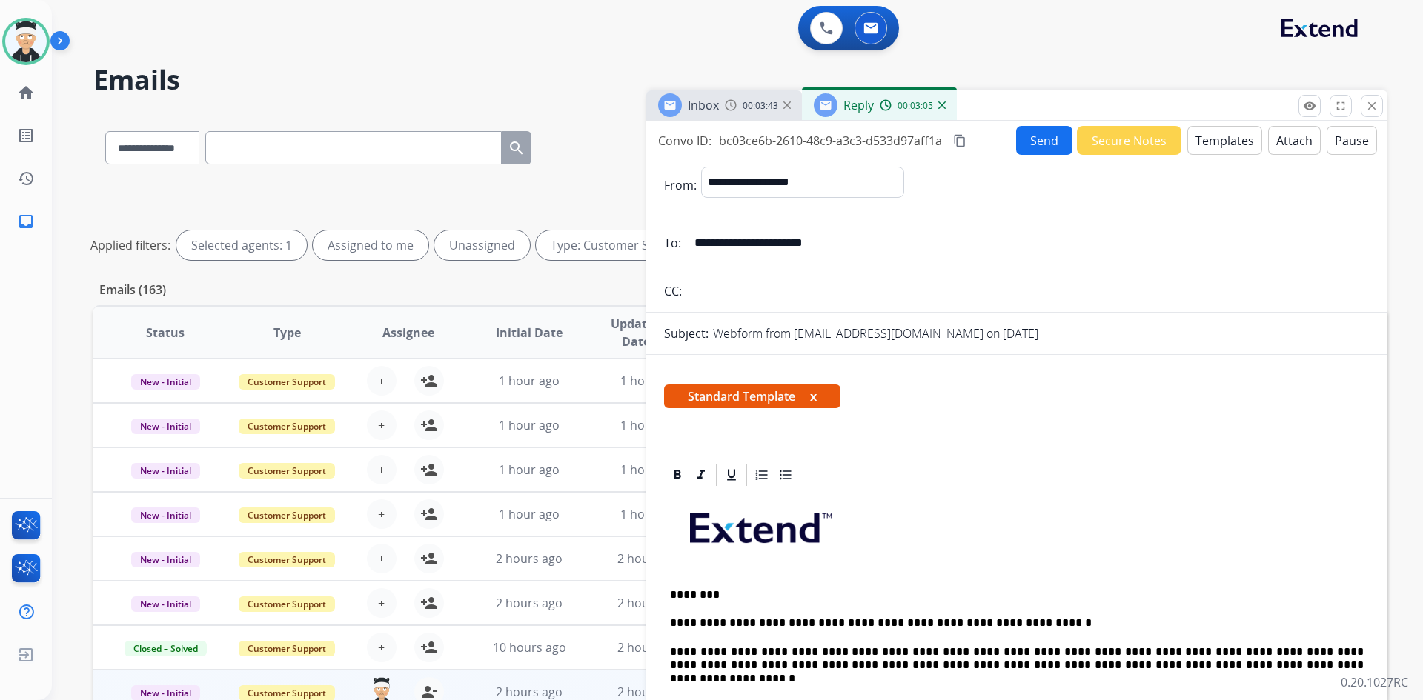
select select "**********"
select select "*"
select select "**********"
click at [1031, 143] on button "Send" at bounding box center [1044, 140] width 56 height 29
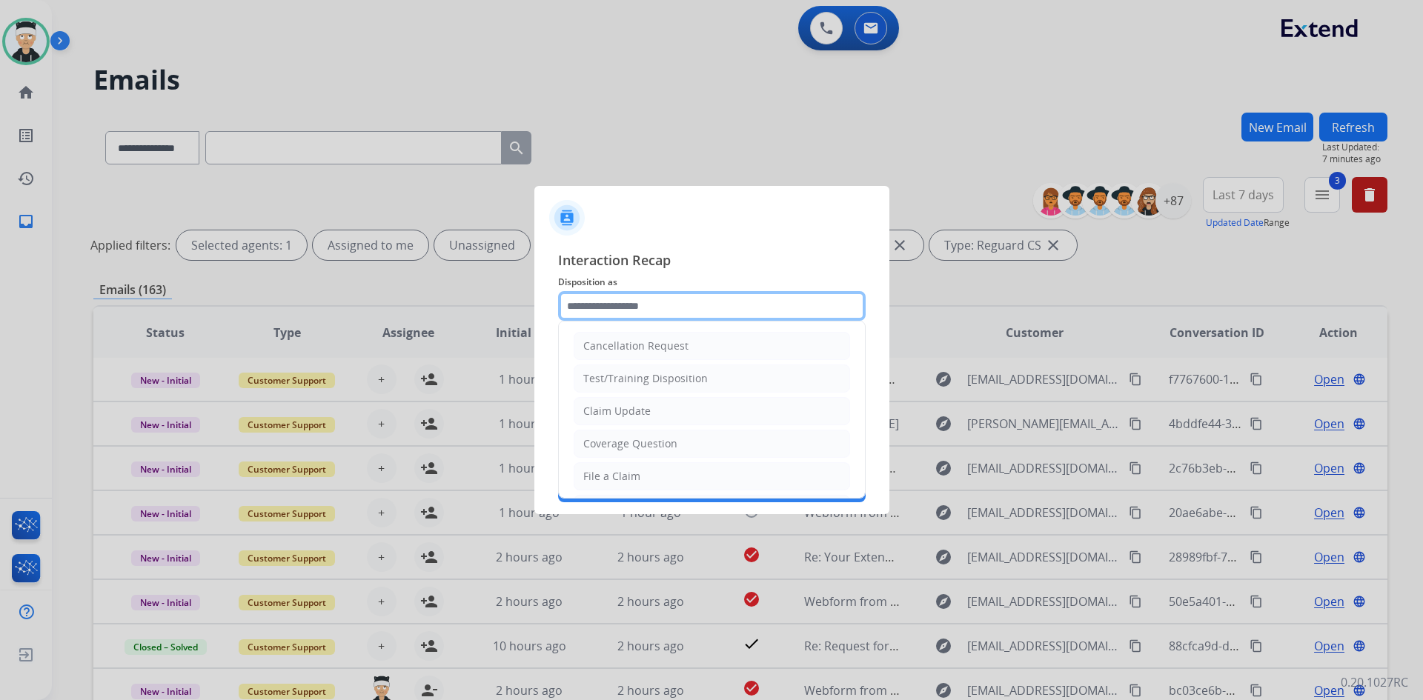
click at [699, 303] on input "text" at bounding box center [711, 306] width 307 height 30
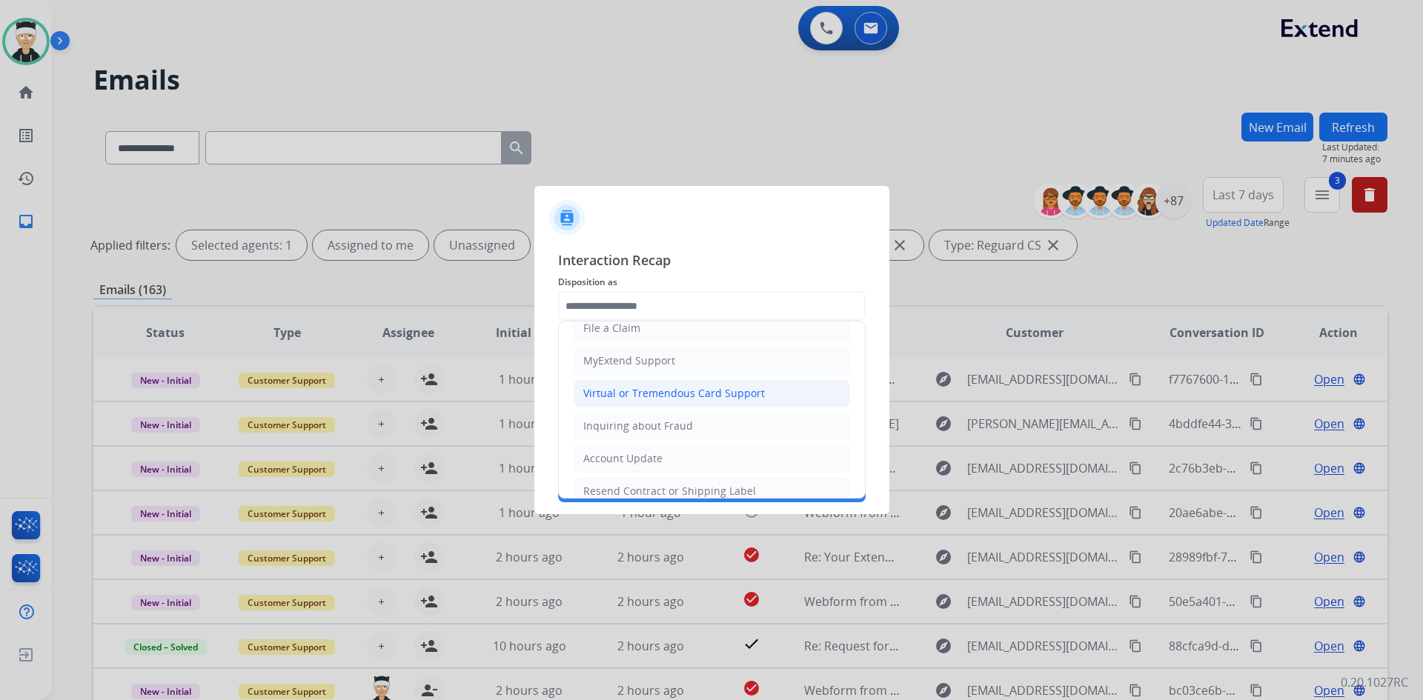
click at [719, 396] on div "Virtual or Tremendous Card Support" at bounding box center [674, 393] width 182 height 15
type input "**********"
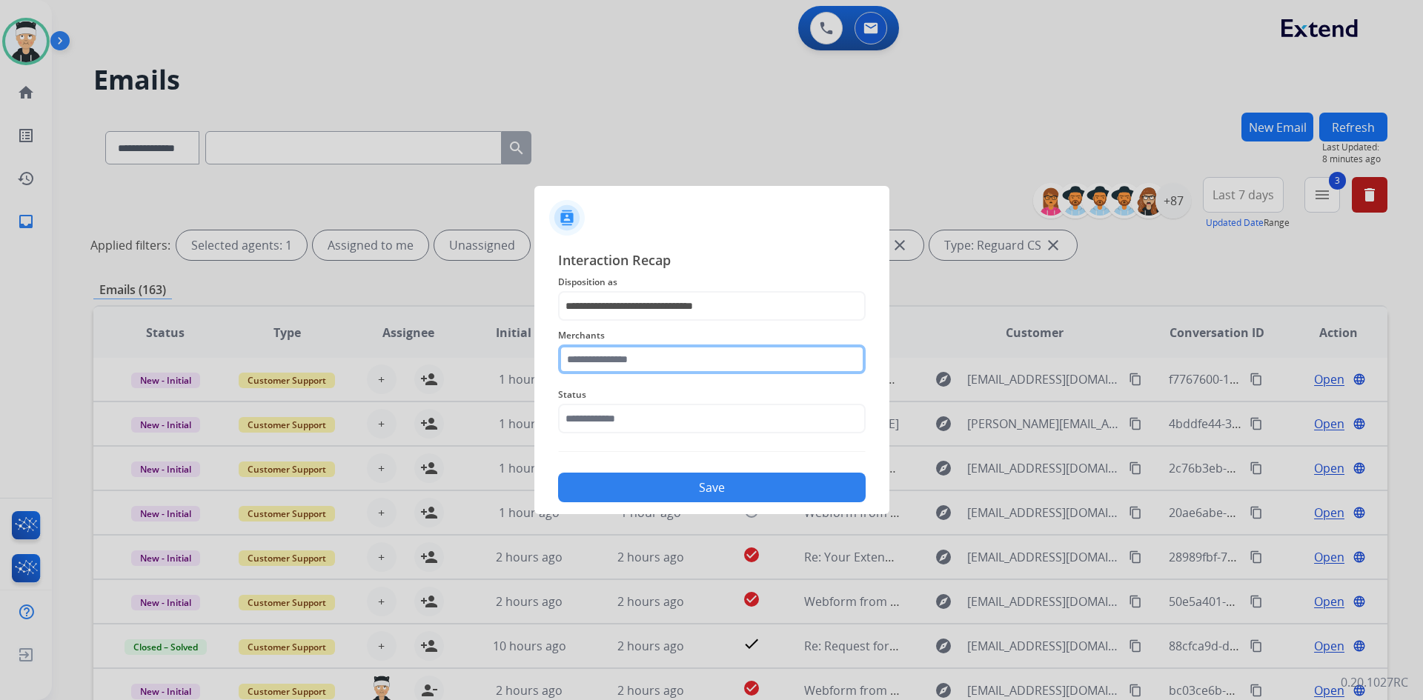
click at [610, 362] on input "text" at bounding box center [711, 360] width 307 height 30
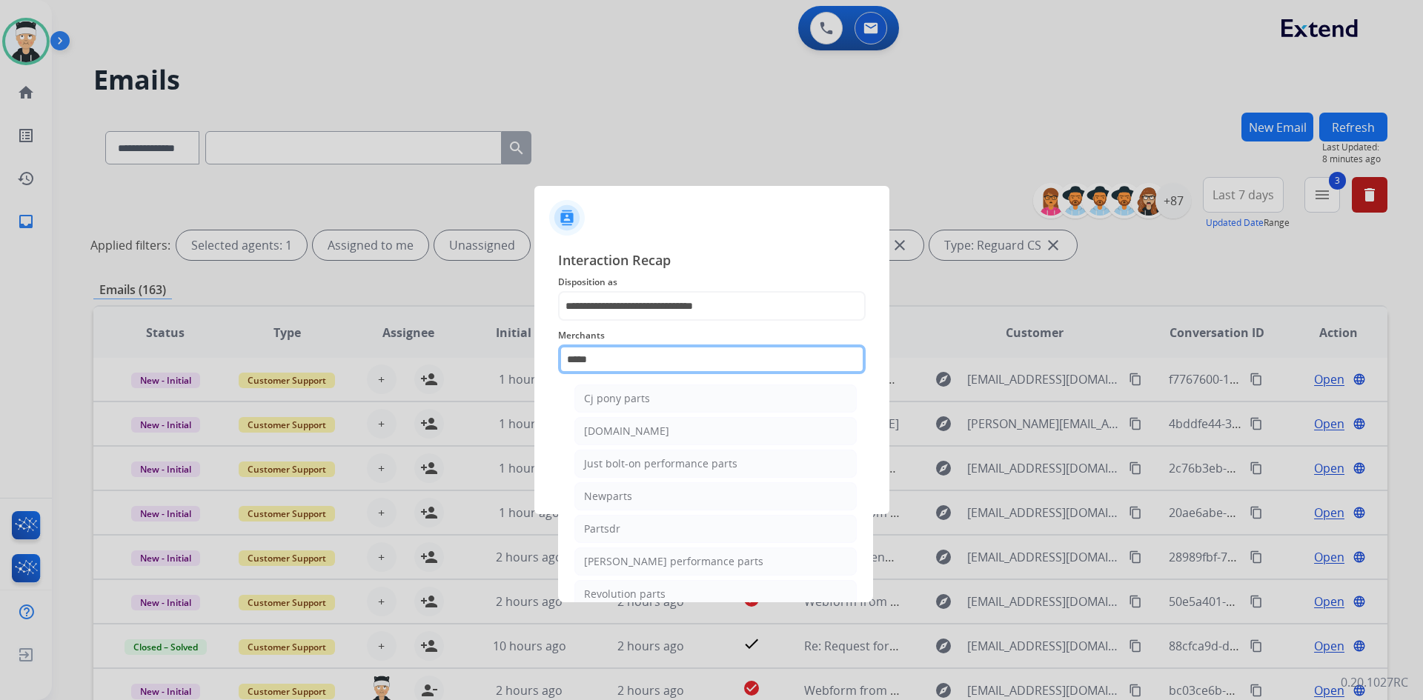
scroll to position [122, 0]
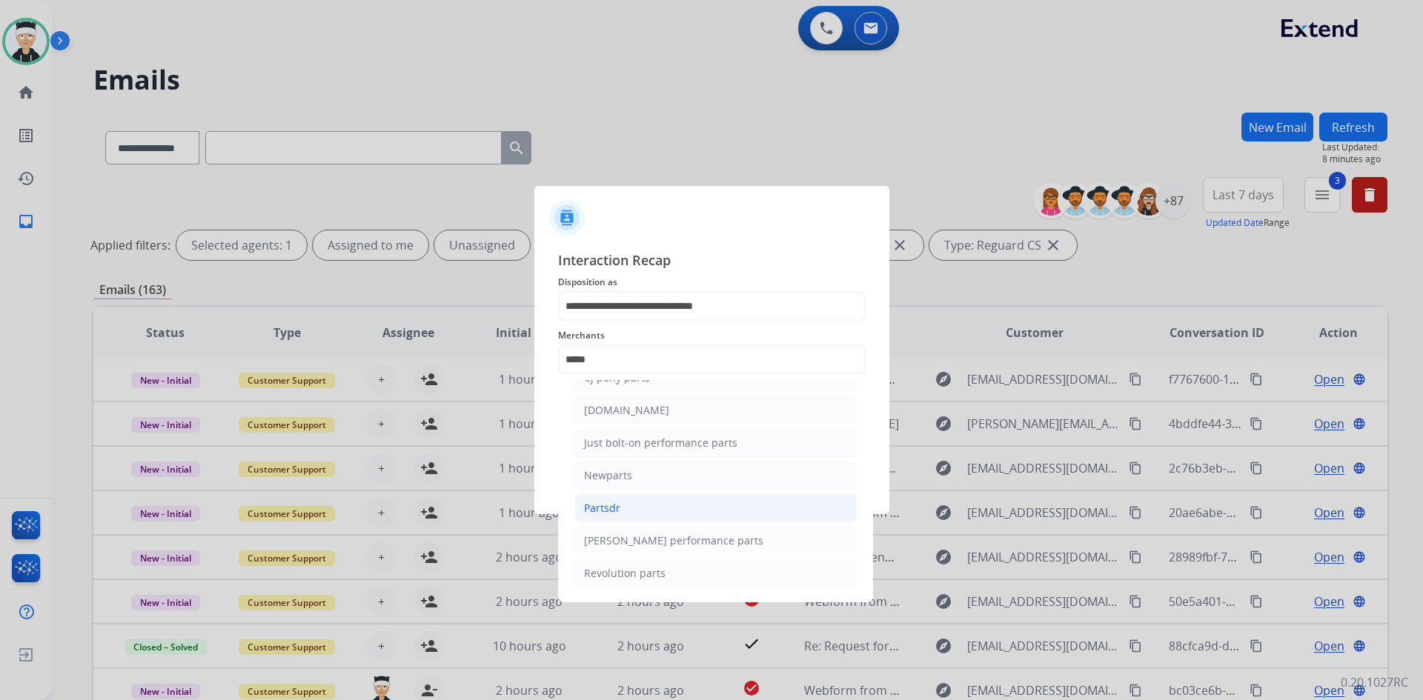
click at [663, 510] on li "Partsdr" at bounding box center [715, 508] width 282 height 28
type input "*******"
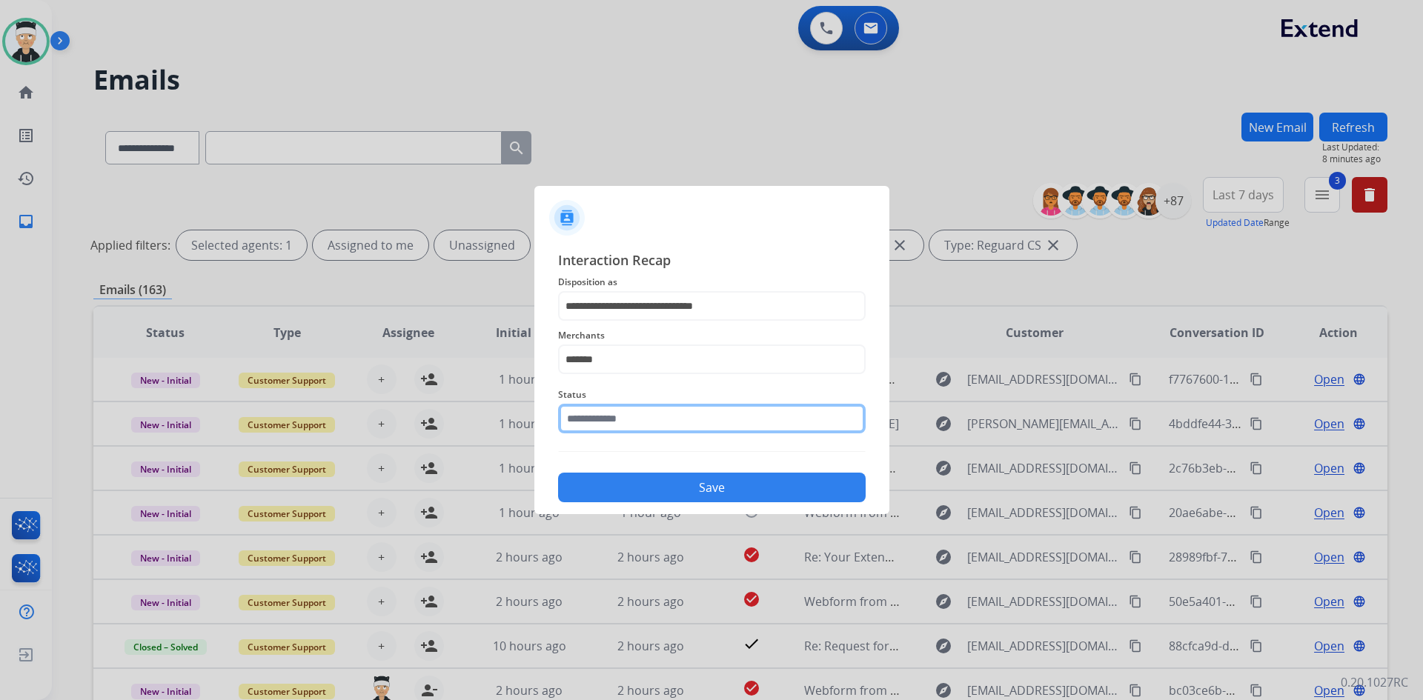
click at [671, 413] on input "text" at bounding box center [711, 419] width 307 height 30
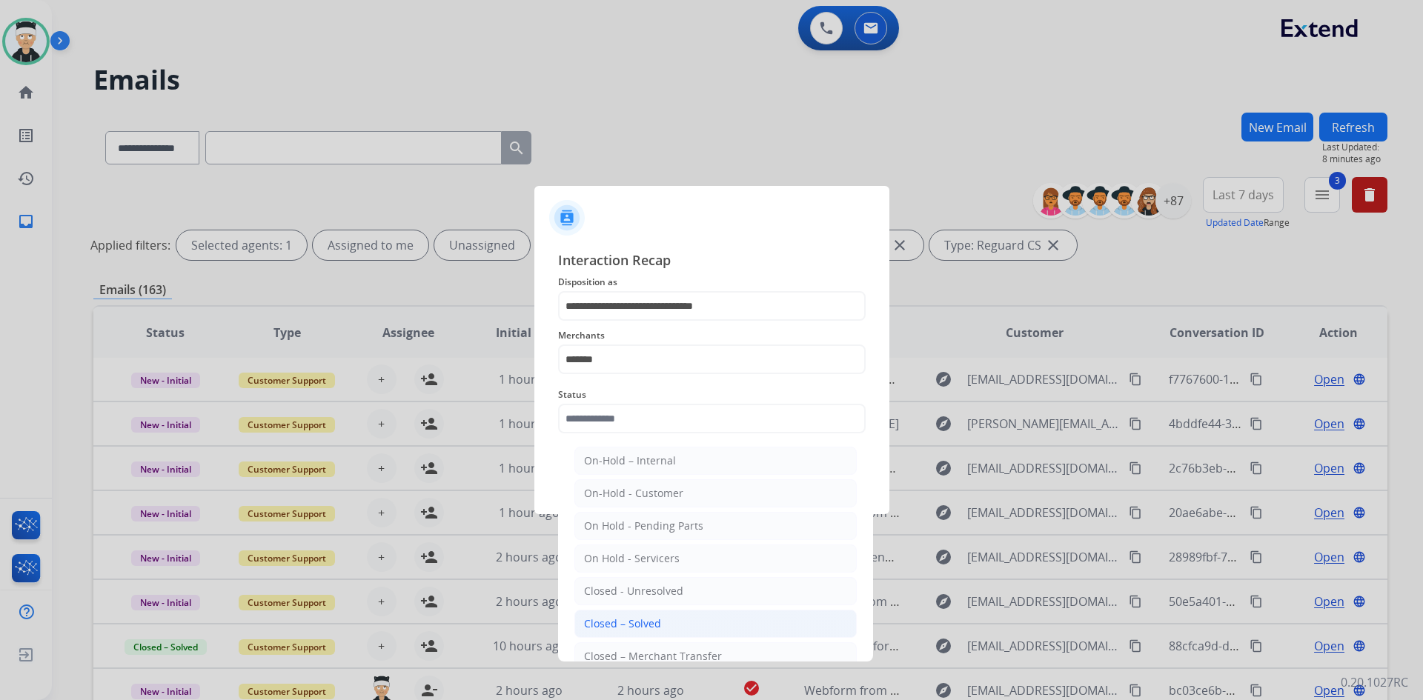
click at [673, 625] on li "Closed – Solved" at bounding box center [715, 624] width 282 height 28
type input "**********"
click at [673, 625] on div at bounding box center [711, 350] width 1423 height 700
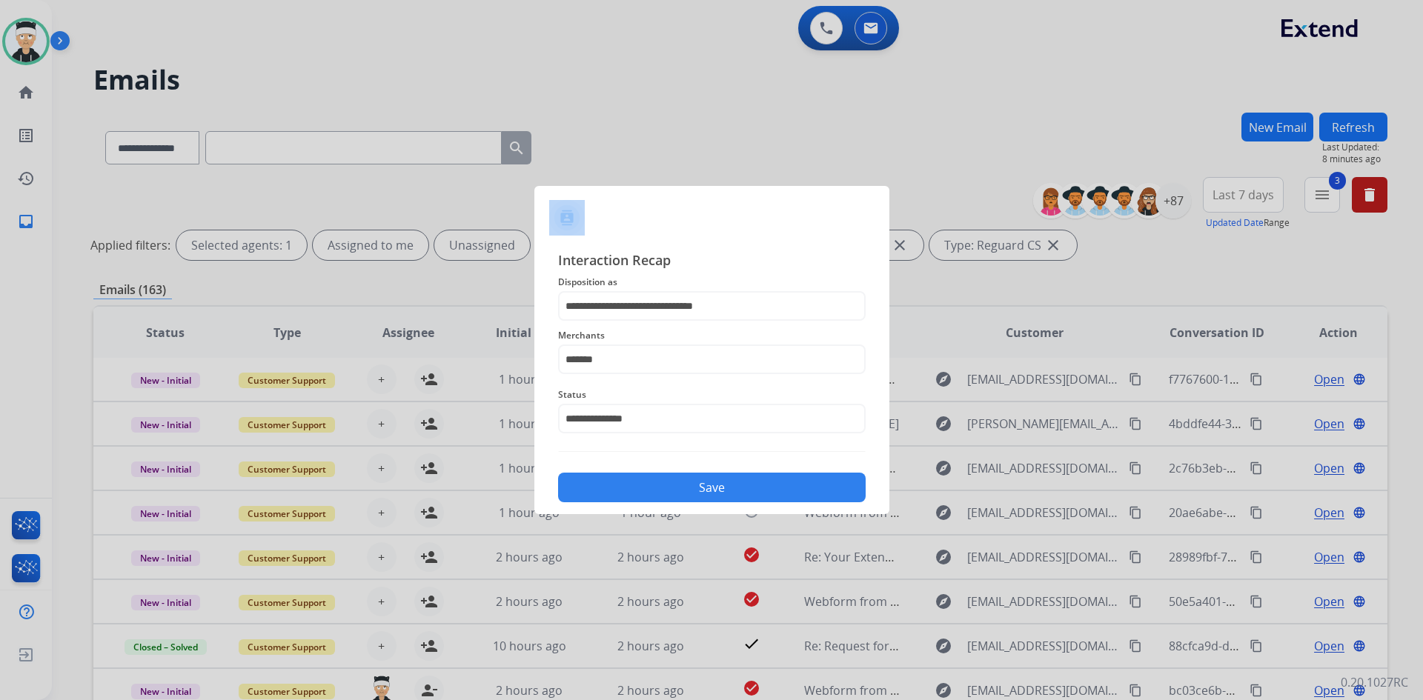
click at [698, 482] on button "Save" at bounding box center [711, 488] width 307 height 30
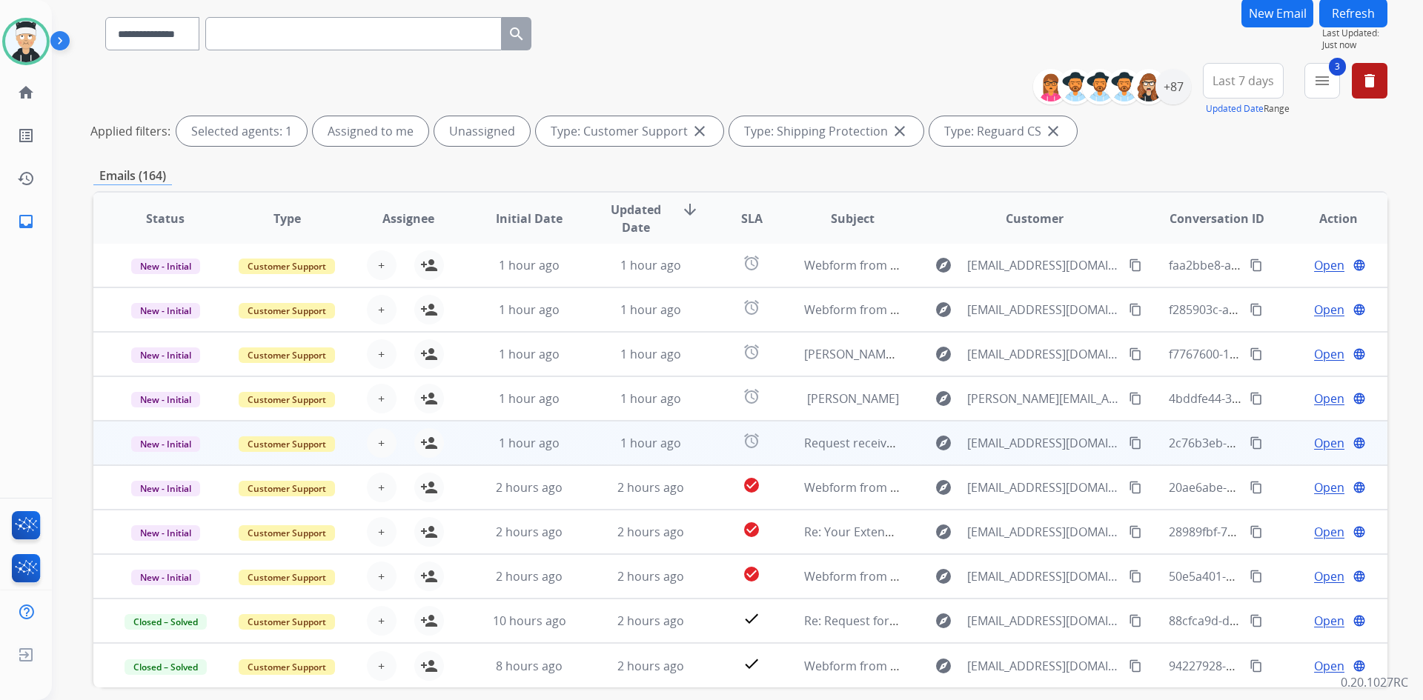
scroll to position [179, 0]
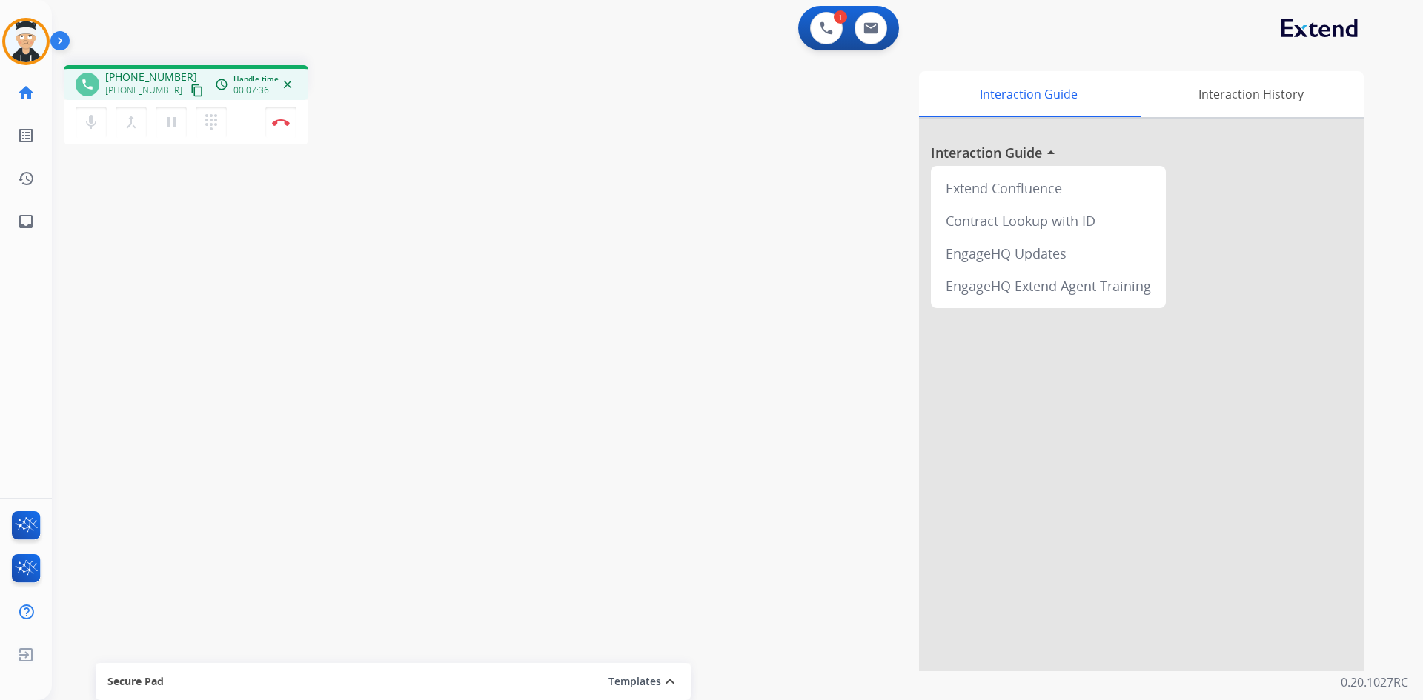
click at [398, 365] on div "phone +18459439946 +18459439946 content_copy access_time Call metrics Queue 00:…" at bounding box center [719, 362] width 1335 height 618
click at [460, 144] on div "phone +18459439946 +18459439946 content_copy access_time Call metrics Queue 00:…" at bounding box center [274, 107] width 421 height 84
click at [410, 64] on div "phone +18459439946 +18459439946 content_copy access_time Call metrics Queue 00:…" at bounding box center [719, 362] width 1335 height 618
click at [462, 230] on div "phone +18459439946 +18459439946 content_copy access_time Call metrics Queue 00:…" at bounding box center [719, 362] width 1335 height 618
drag, startPoint x: 313, startPoint y: 285, endPoint x: 552, endPoint y: 242, distance: 242.4
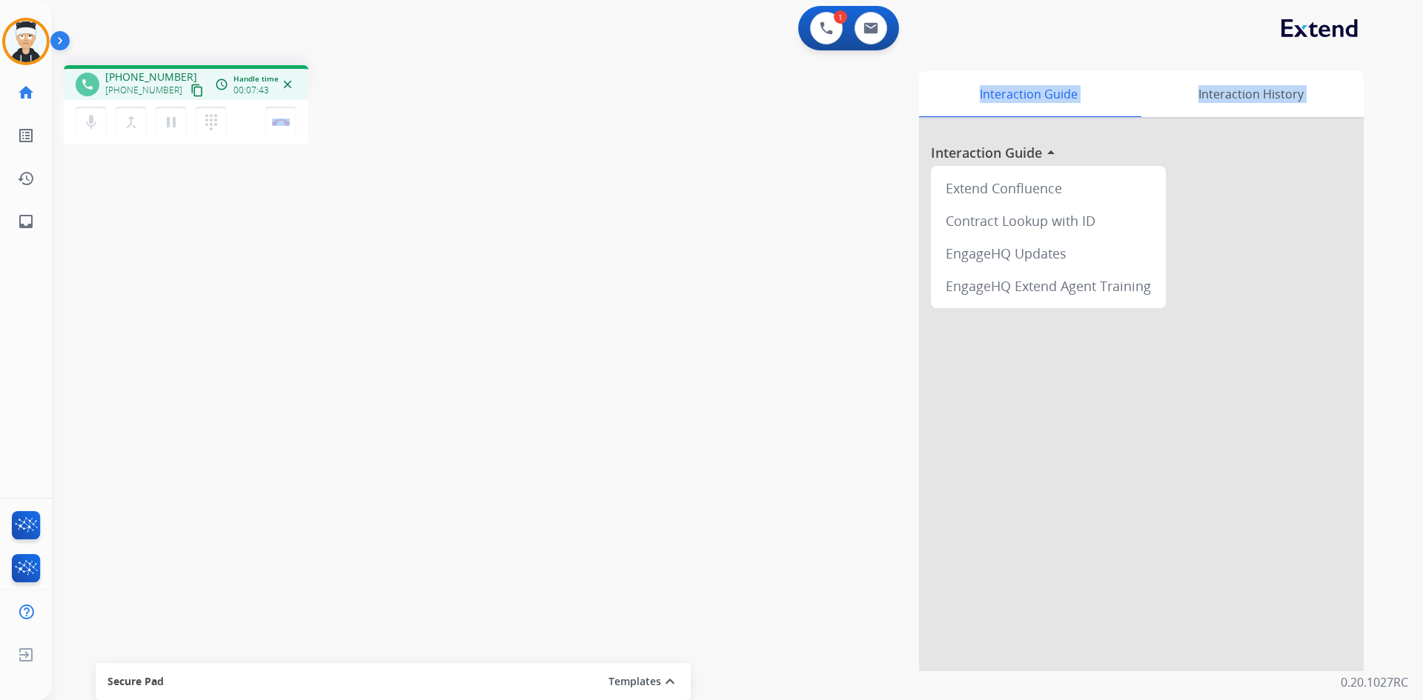
click at [530, 246] on div "phone +18459439946 +18459439946 content_copy access_time Call metrics Queue 00:…" at bounding box center [719, 362] width 1335 height 618
click at [600, 244] on div "Interaction Guide Interaction History Interaction Guide arrow_drop_up Extend Co…" at bounding box center [926, 371] width 873 height 600
click at [599, 244] on div "Interaction Guide Interaction History Interaction Guide arrow_drop_up Extend Co…" at bounding box center [926, 371] width 873 height 600
click at [396, 296] on div "phone +18459439946 +18459439946 content_copy access_time Call metrics Queue 00:…" at bounding box center [719, 362] width 1335 height 618
click at [286, 128] on button "Disconnect" at bounding box center [280, 122] width 31 height 31
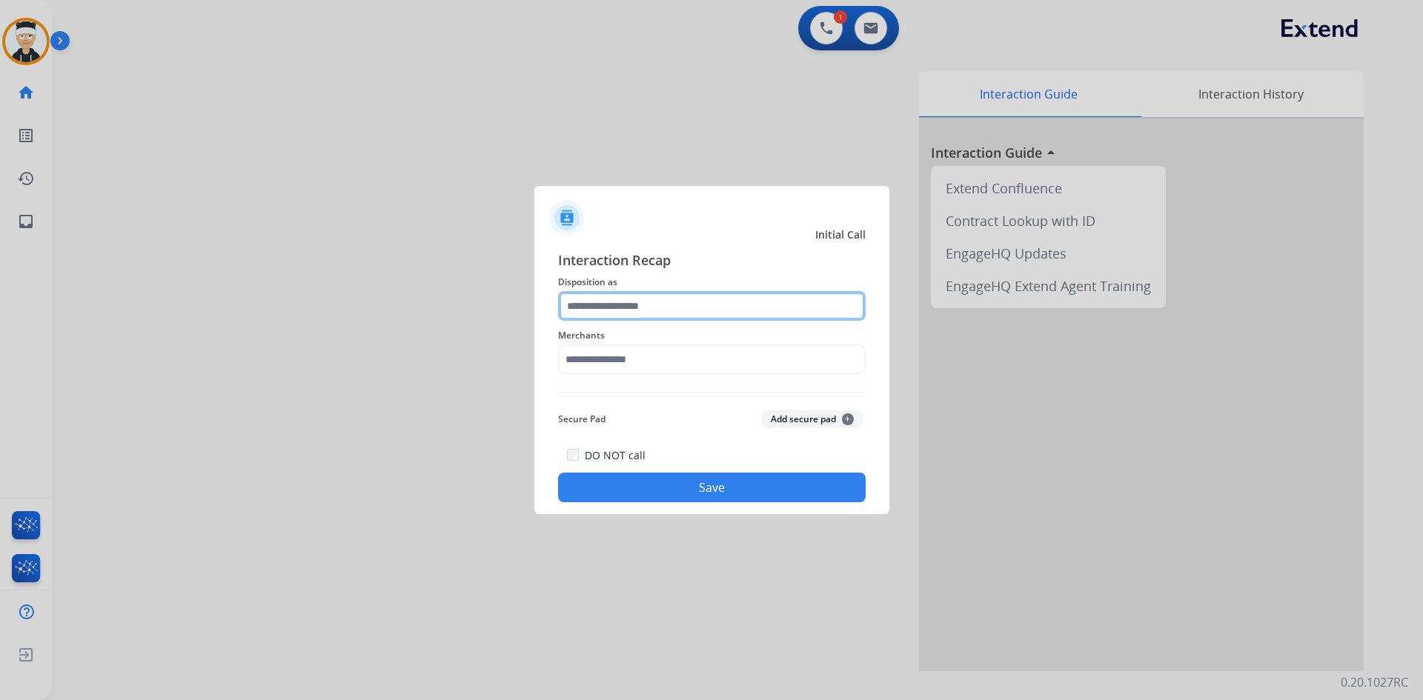
click at [696, 307] on input "text" at bounding box center [711, 306] width 307 height 30
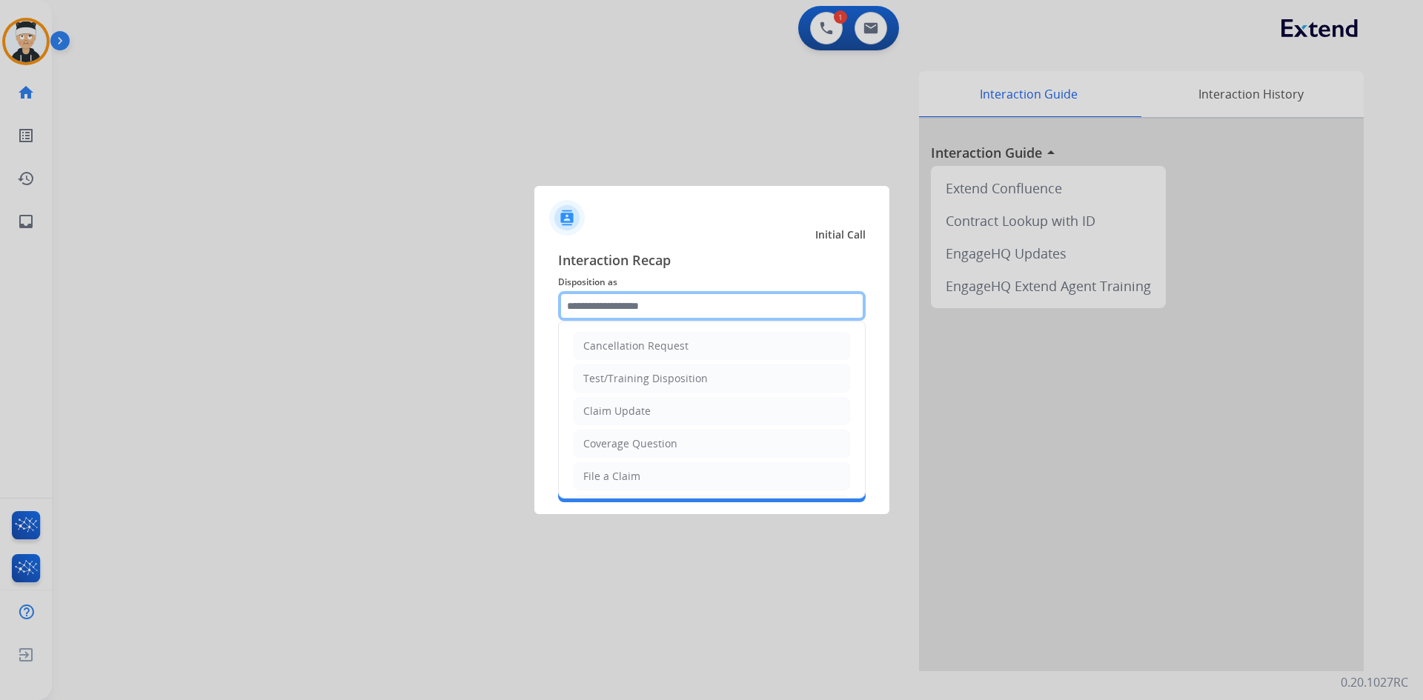
click at [680, 313] on input "text" at bounding box center [711, 306] width 307 height 30
click at [681, 482] on li "File a Claim" at bounding box center [711, 476] width 276 height 28
type input "**********"
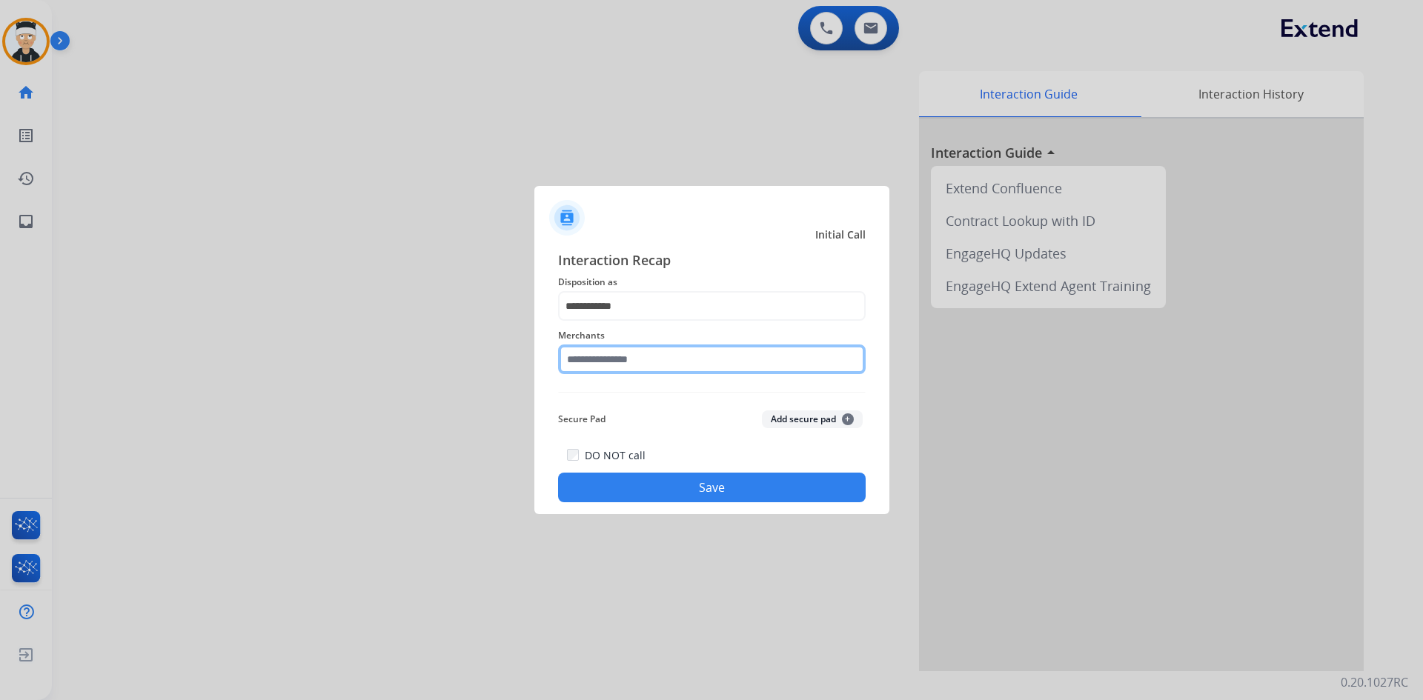
click at [650, 370] on input "text" at bounding box center [711, 360] width 307 height 30
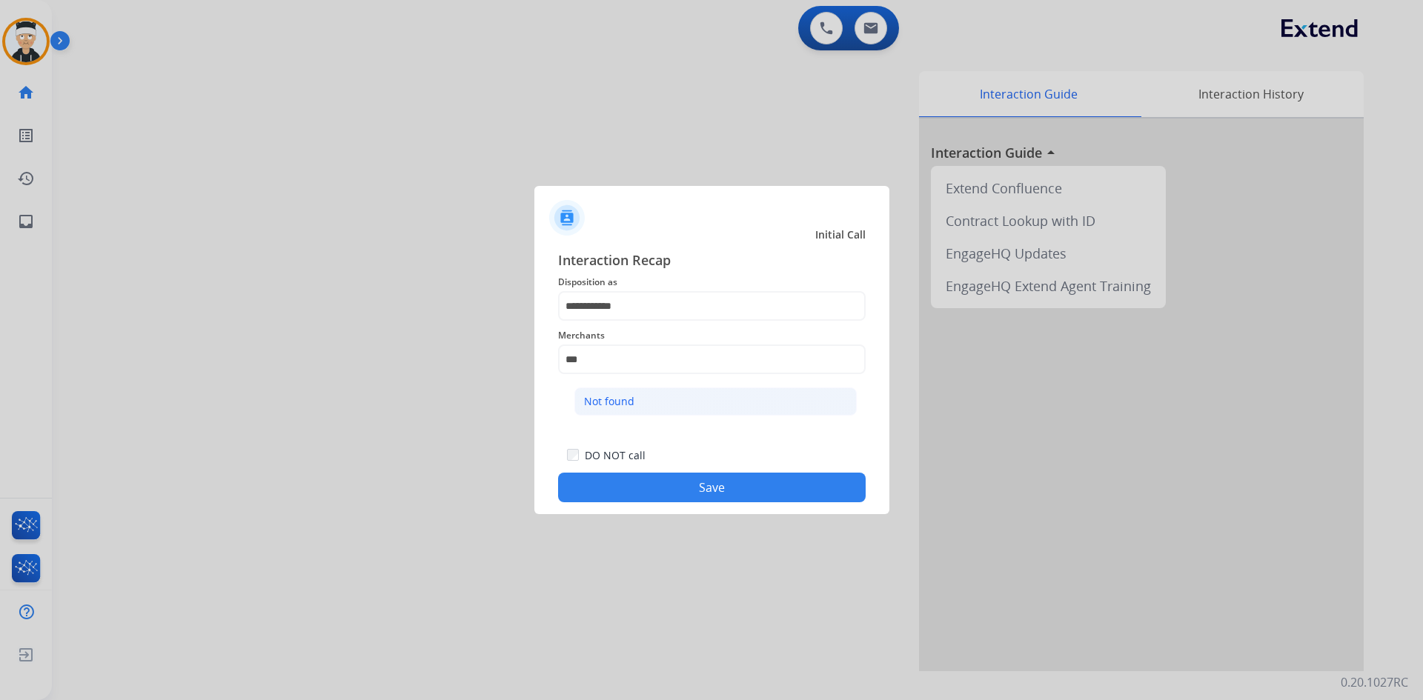
click at [639, 396] on li "Not found" at bounding box center [715, 401] width 282 height 28
type input "*********"
click at [678, 489] on button "Save" at bounding box center [711, 488] width 307 height 30
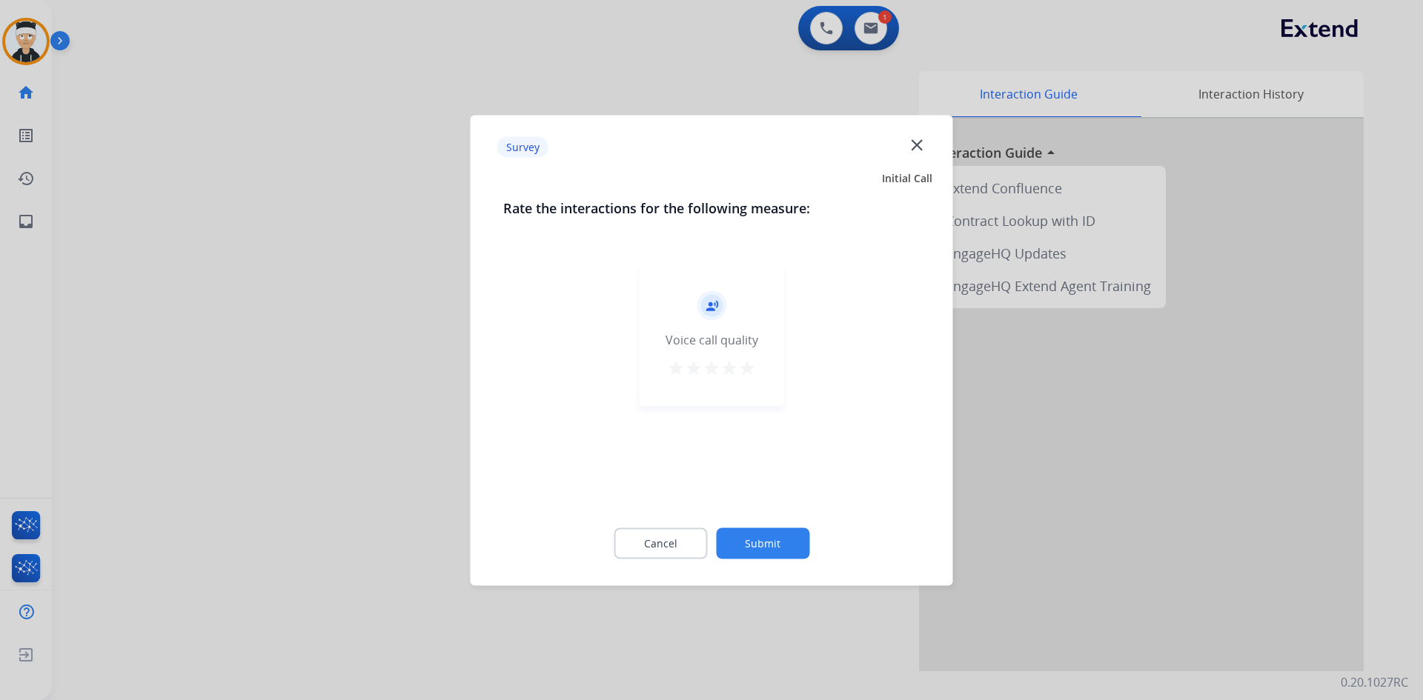
click at [748, 369] on mat-icon "star" at bounding box center [747, 368] width 18 height 18
click at [766, 544] on button "Submit" at bounding box center [762, 543] width 93 height 31
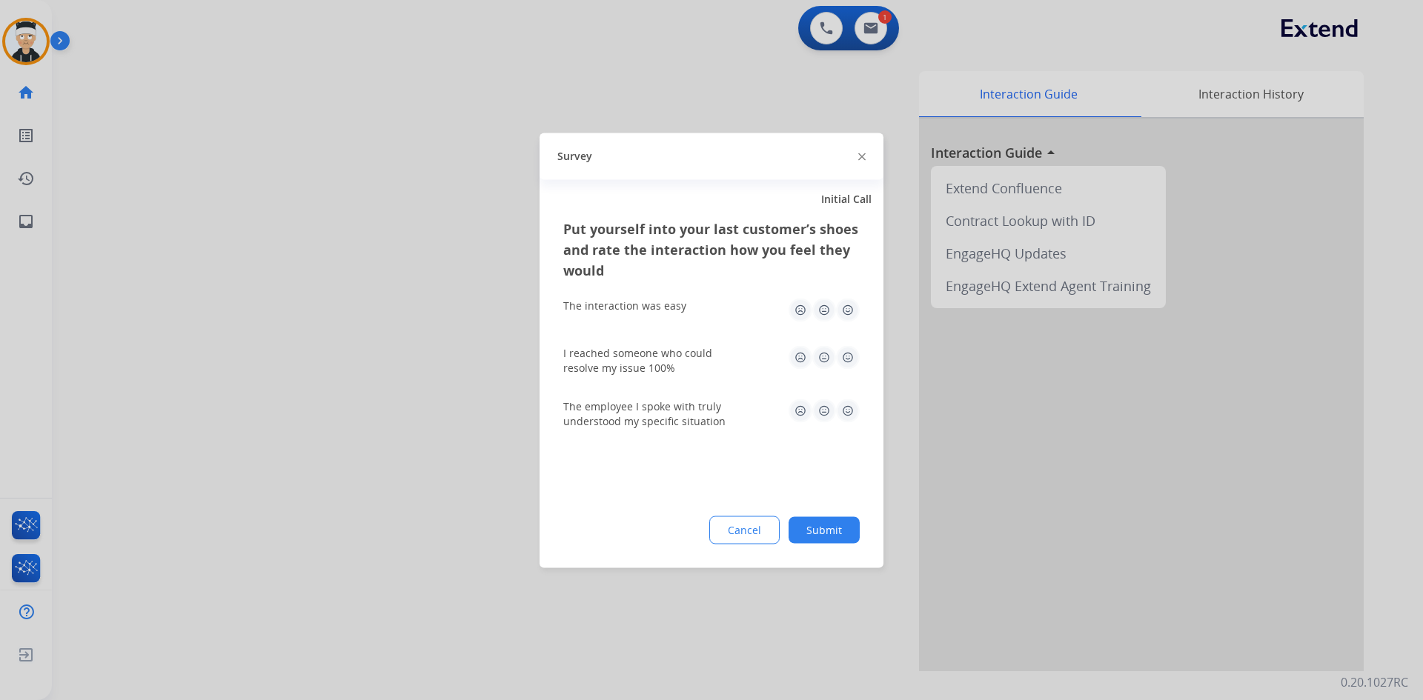
click at [854, 412] on img at bounding box center [848, 411] width 24 height 24
click at [841, 351] on img at bounding box center [848, 357] width 24 height 24
click at [851, 290] on div "The interaction was easy" at bounding box center [711, 309] width 296 height 47
drag, startPoint x: 851, startPoint y: 290, endPoint x: 848, endPoint y: 326, distance: 35.7
click at [850, 290] on div "The interaction was easy" at bounding box center [711, 309] width 296 height 47
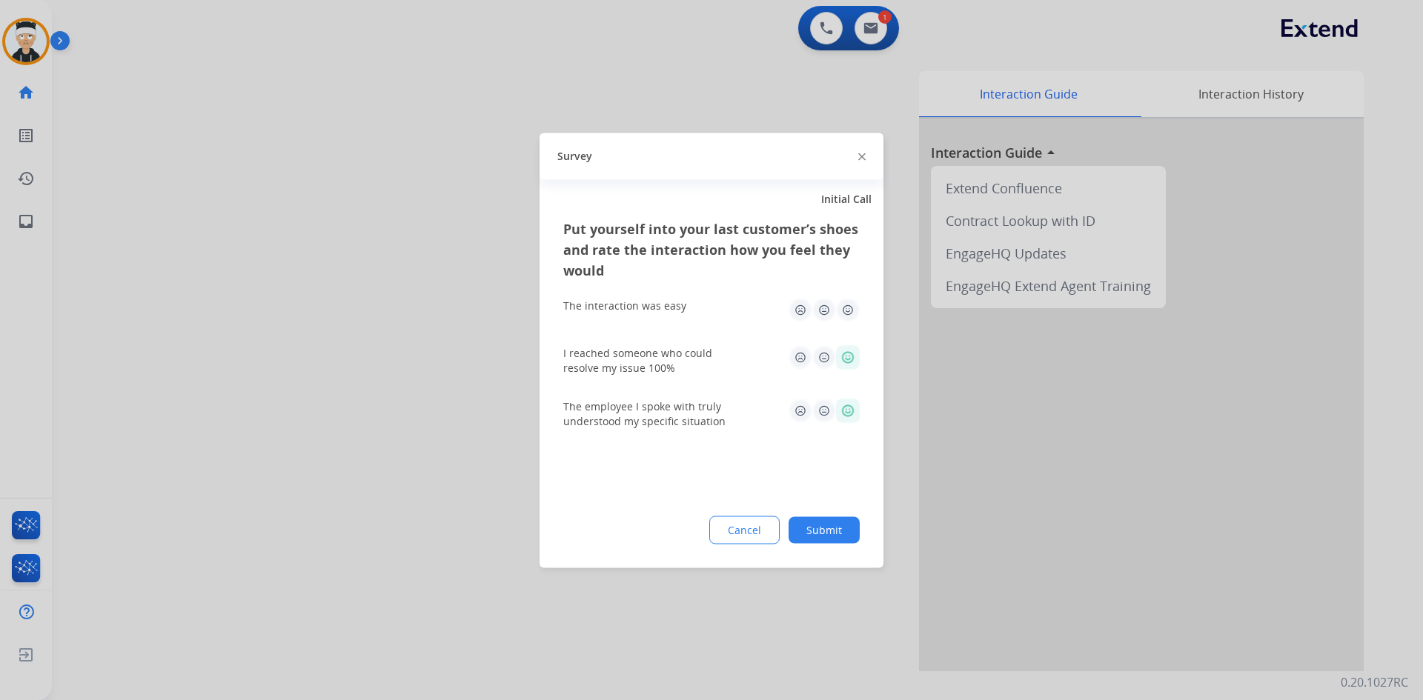
click at [847, 319] on img at bounding box center [848, 310] width 24 height 24
click at [848, 309] on img at bounding box center [848, 310] width 24 height 24
click at [827, 537] on button "Submit" at bounding box center [823, 529] width 71 height 27
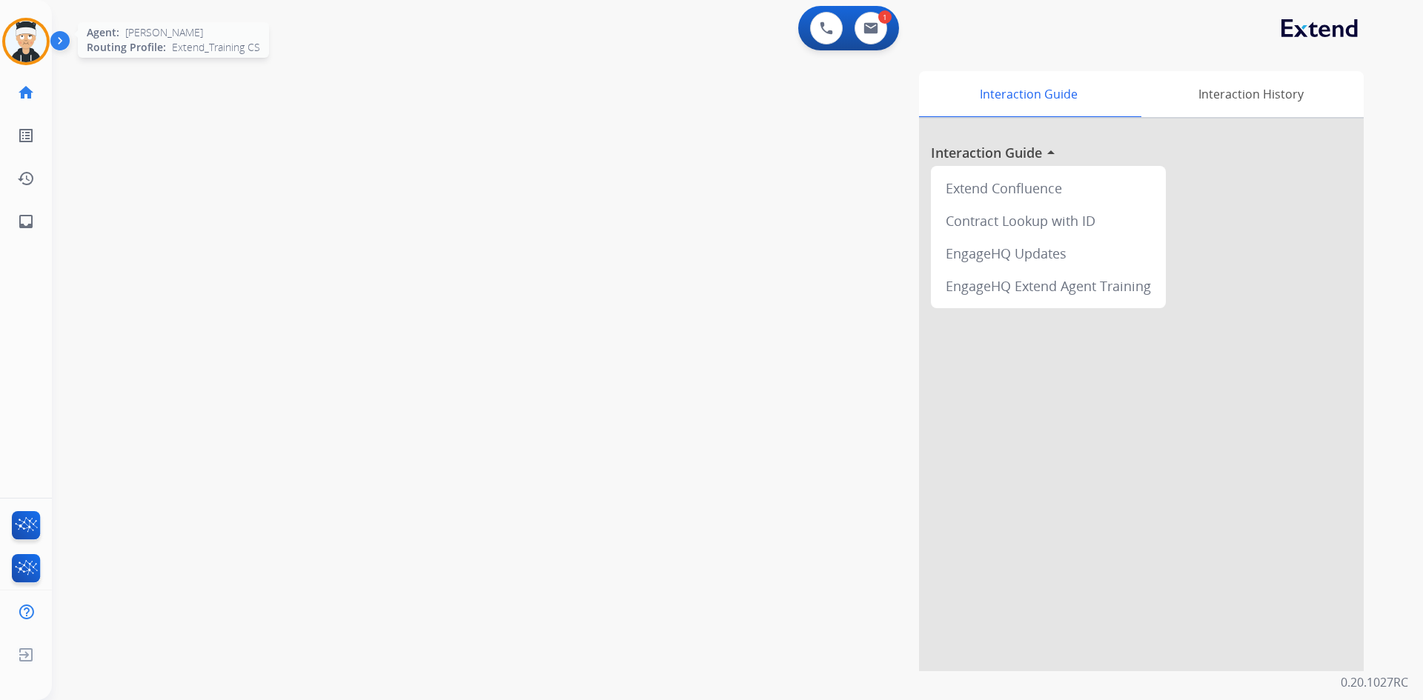
click at [36, 52] on img at bounding box center [25, 41] width 41 height 41
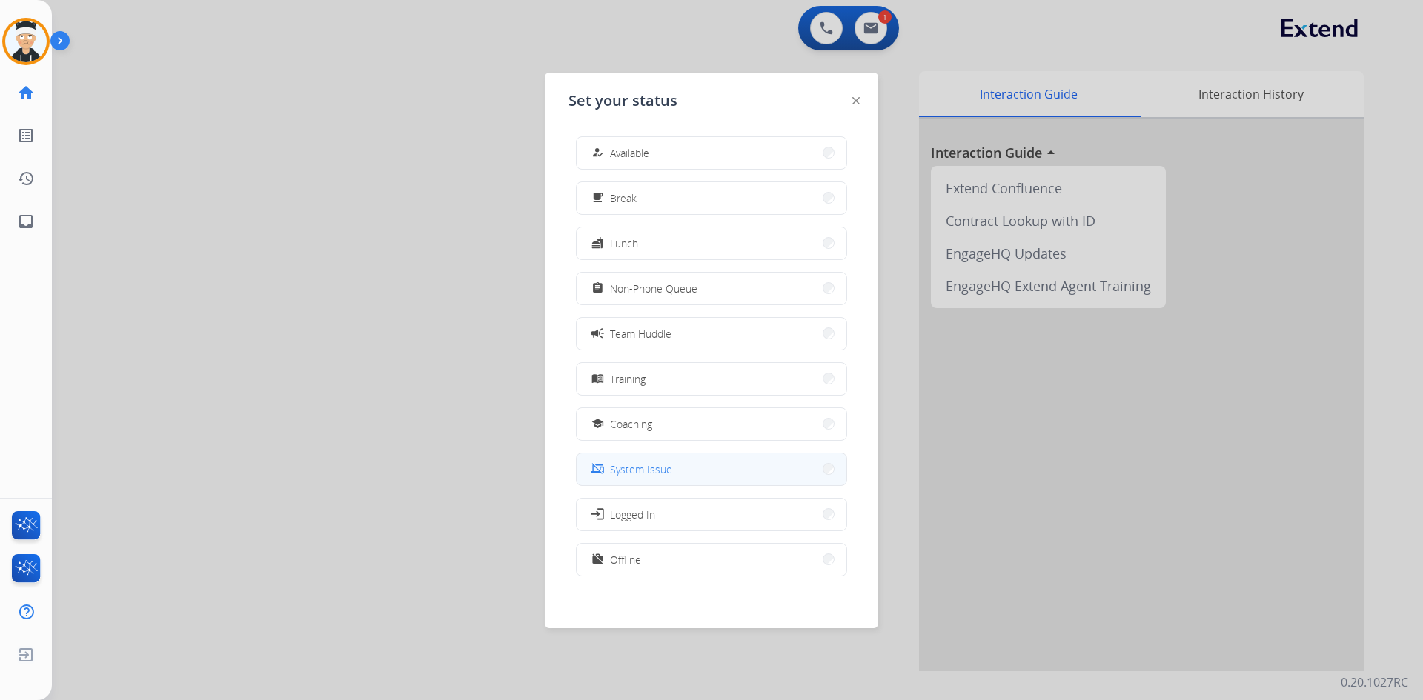
scroll to position [4, 0]
click at [674, 559] on button "work_off Offline" at bounding box center [711, 555] width 270 height 32
